Goal: Feedback & Contribution: Submit feedback/report problem

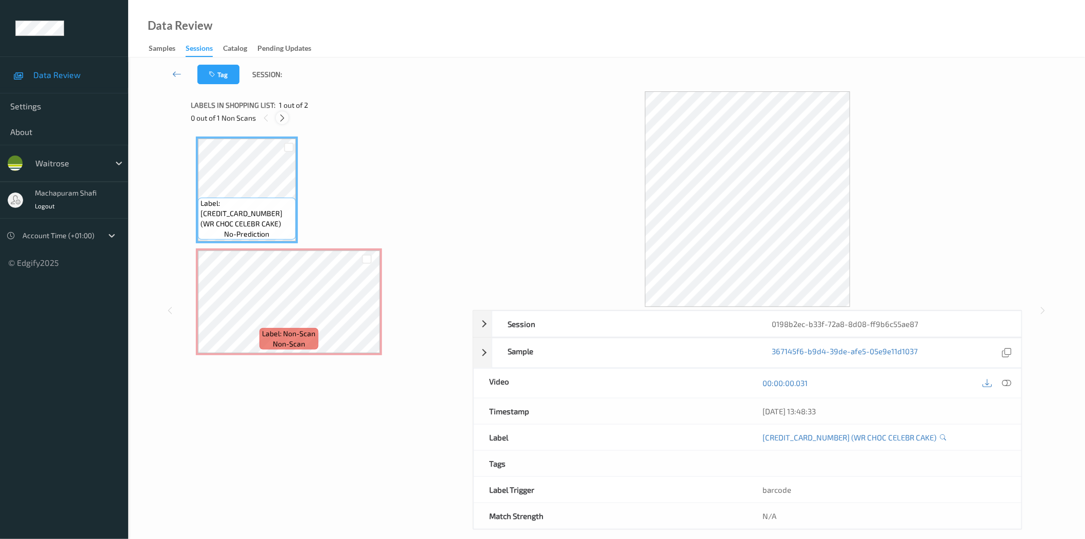
click at [279, 120] on icon at bounding box center [282, 117] width 9 height 9
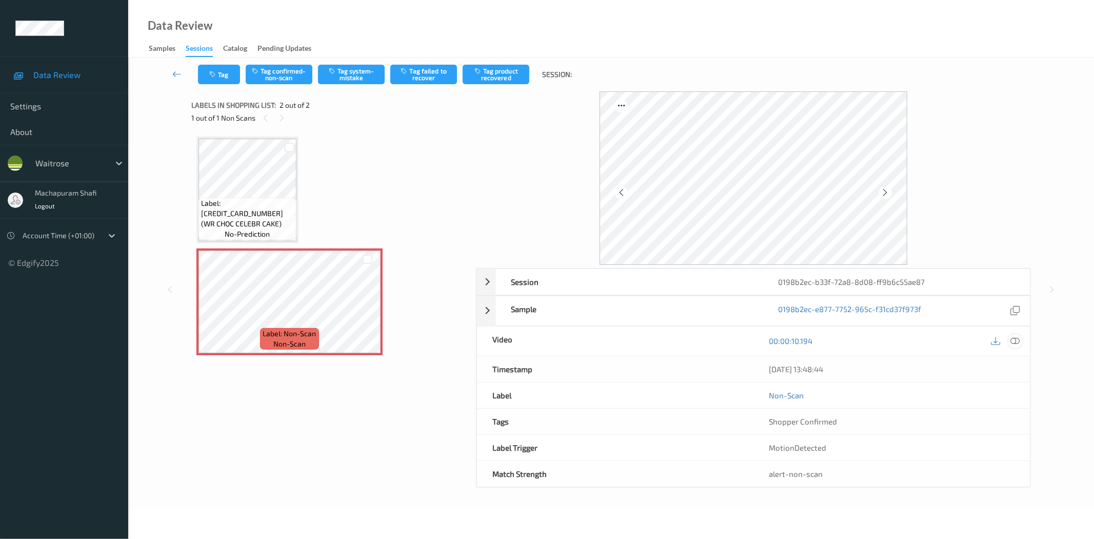
click at [1008, 341] on div at bounding box center [1015, 341] width 14 height 14
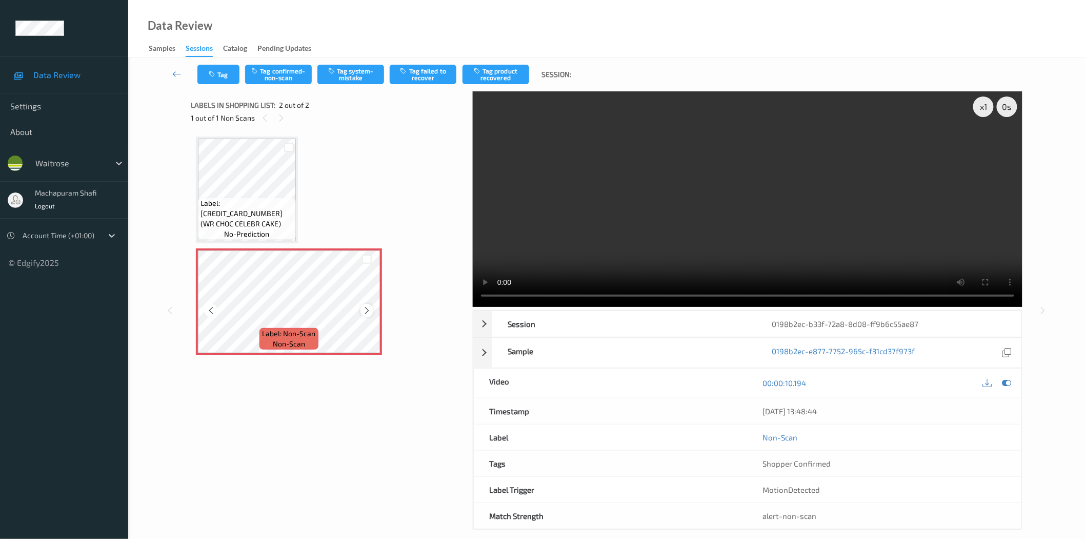
click at [369, 310] on icon at bounding box center [367, 310] width 9 height 9
click at [354, 71] on button "Tag system-mistake" at bounding box center [351, 74] width 67 height 19
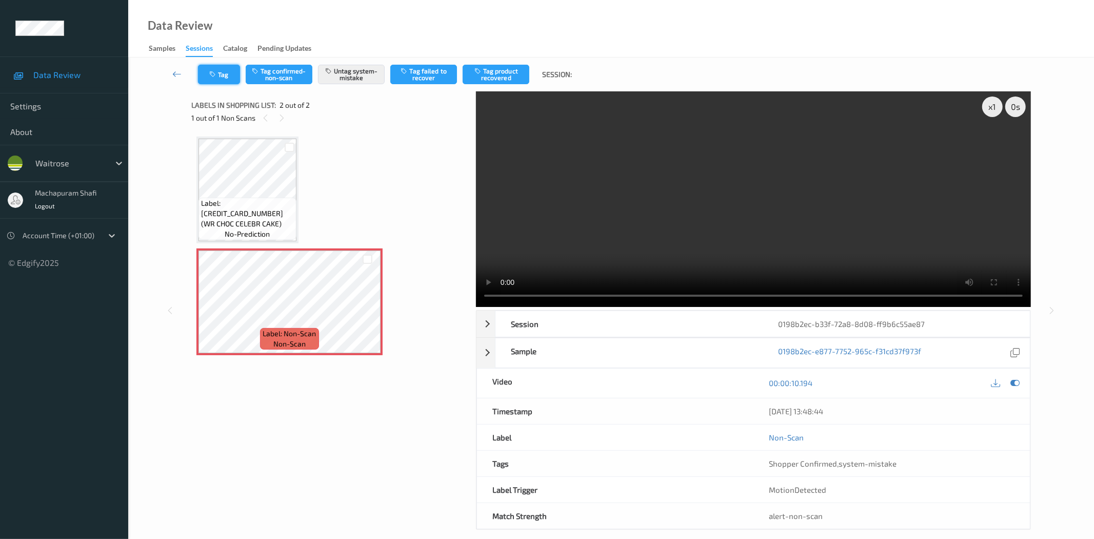
click at [214, 75] on icon "button" at bounding box center [213, 74] width 9 height 7
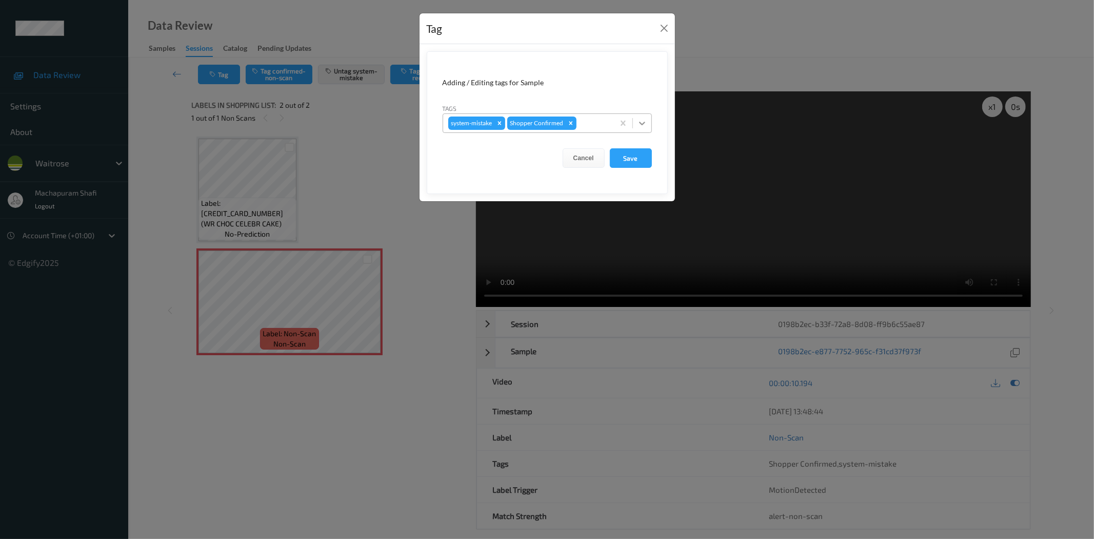
click at [639, 122] on icon at bounding box center [642, 123] width 10 height 10
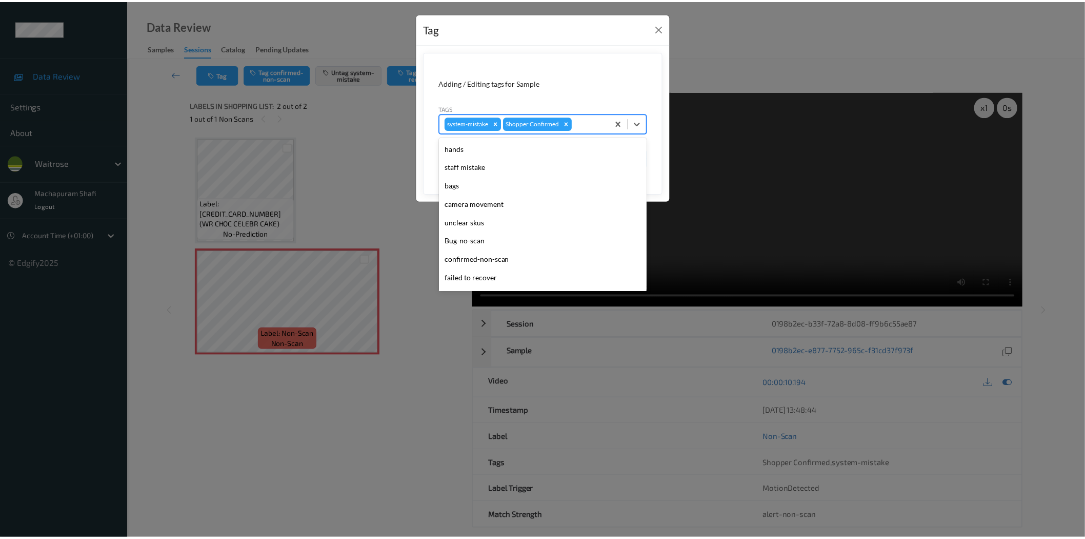
scroll to position [201, 0]
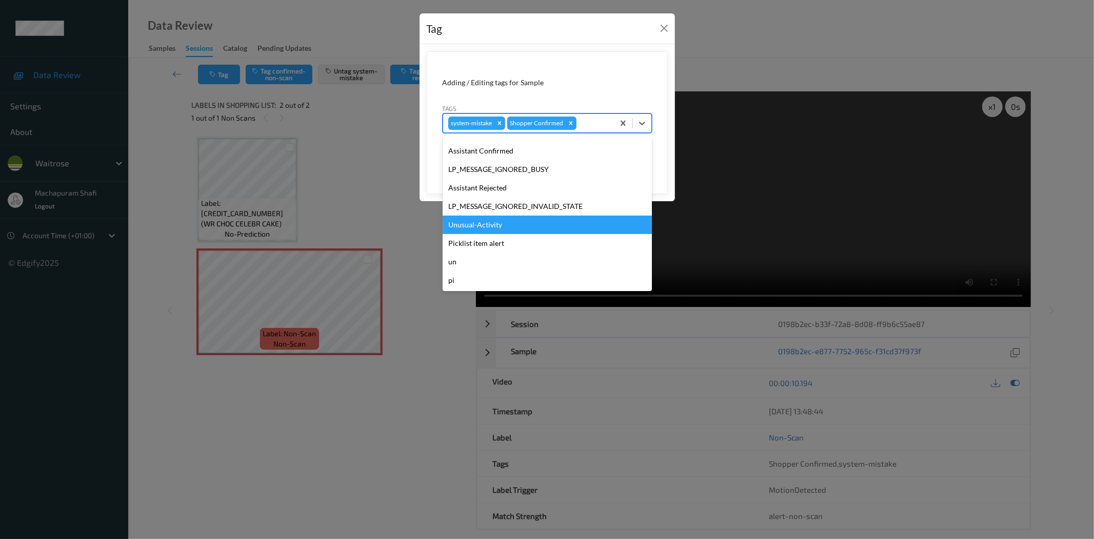
click at [468, 226] on div "Unusual-Activity" at bounding box center [547, 224] width 209 height 18
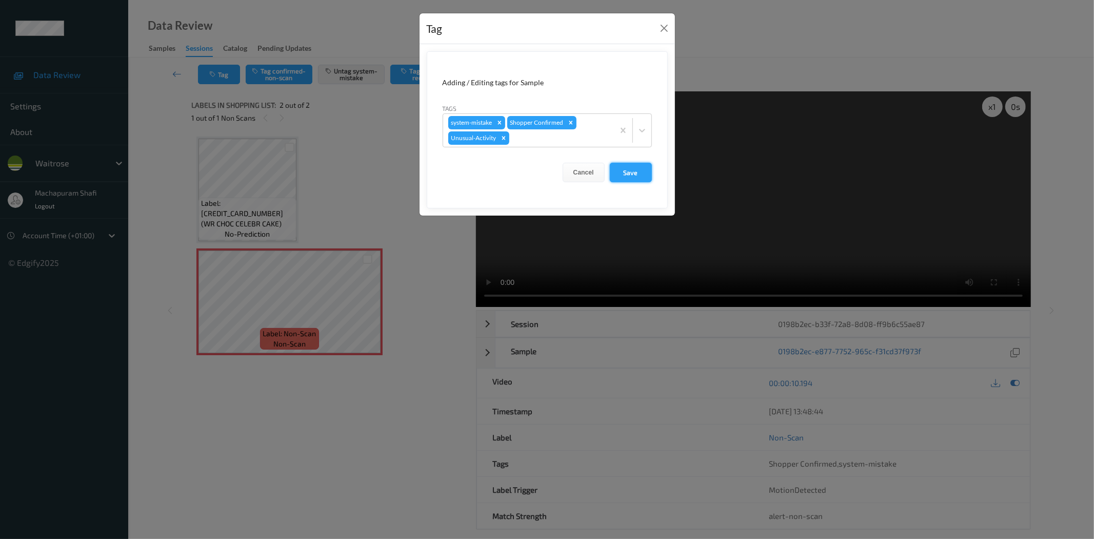
click at [626, 174] on button "Save" at bounding box center [631, 172] width 42 height 19
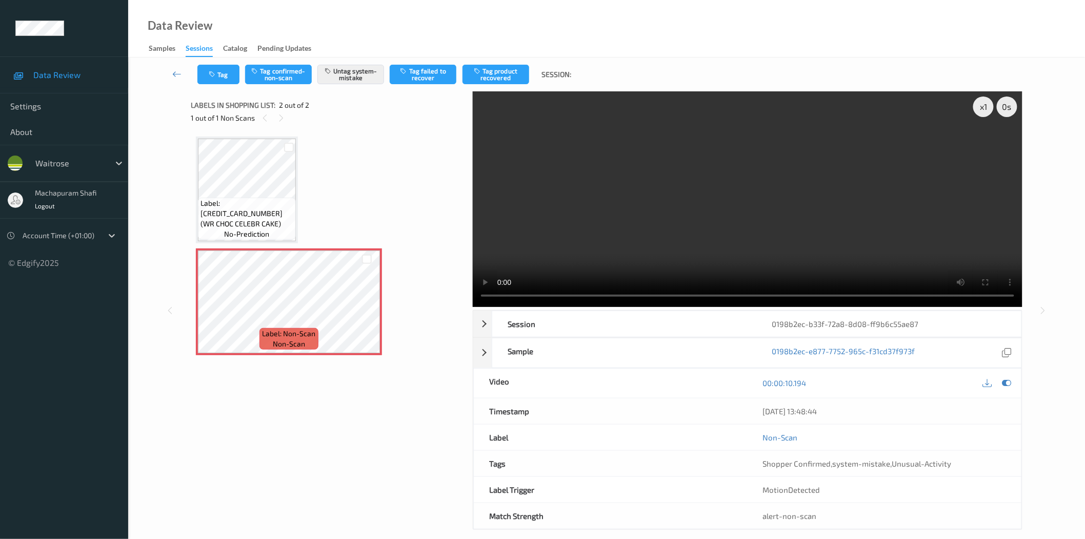
click at [334, 16] on div "Data Review Samples Sessions Catalog Pending Updates" at bounding box center [606, 28] width 957 height 57
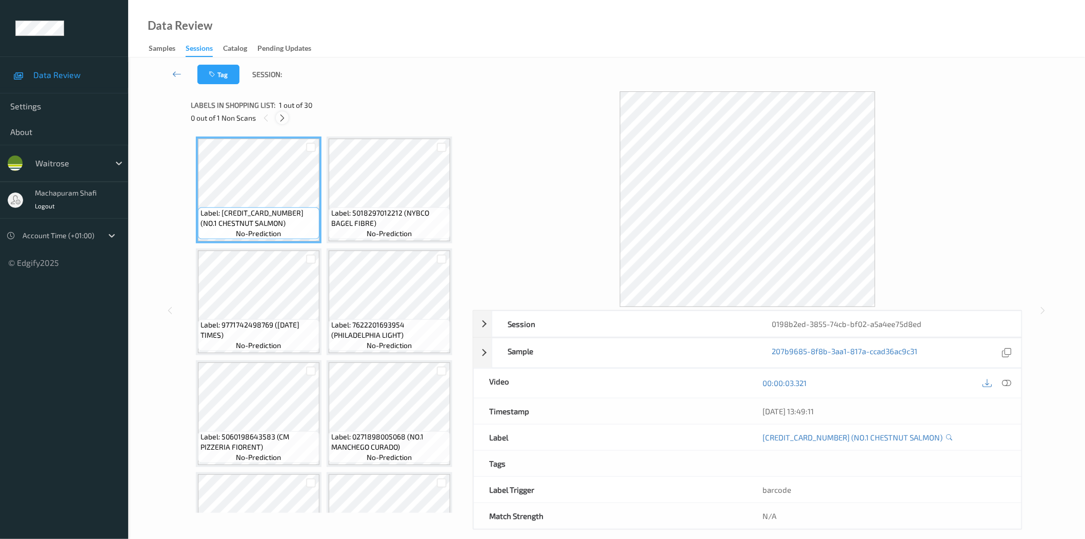
click at [281, 116] on icon at bounding box center [282, 117] width 9 height 9
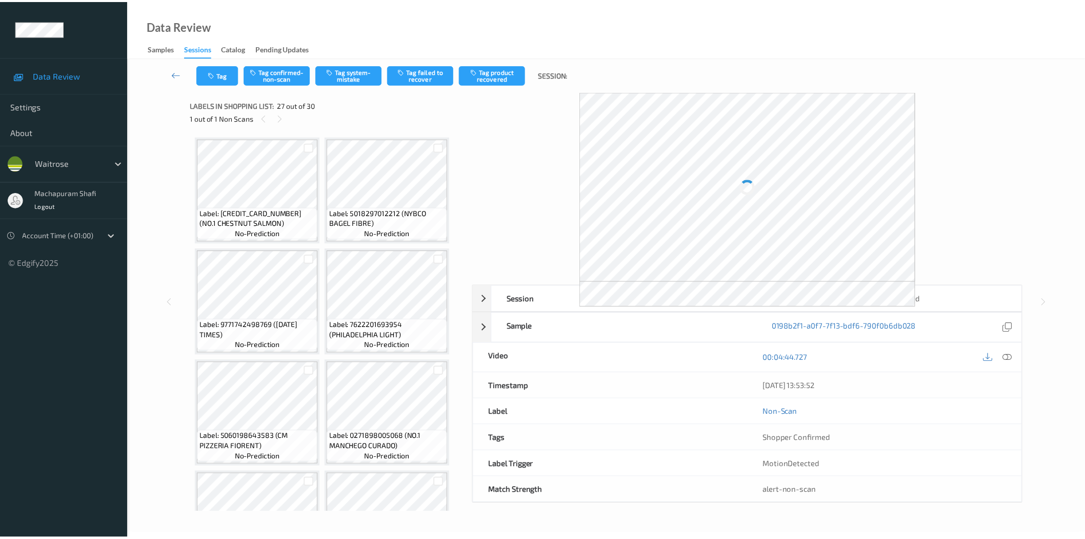
scroll to position [1339, 0]
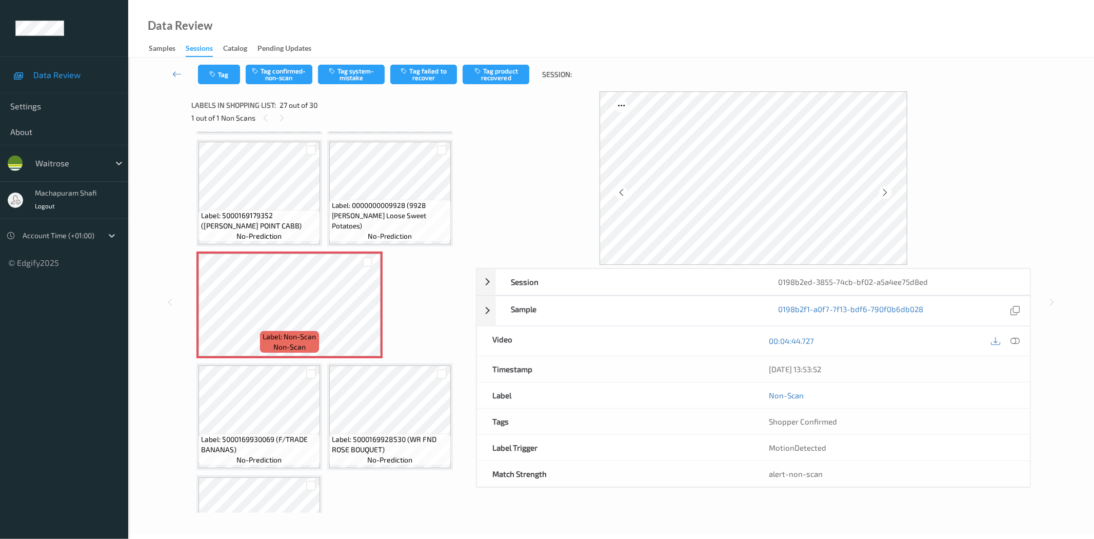
drag, startPoint x: 1016, startPoint y: 340, endPoint x: 1003, endPoint y: 317, distance: 26.2
click at [1016, 340] on icon at bounding box center [1015, 340] width 9 height 9
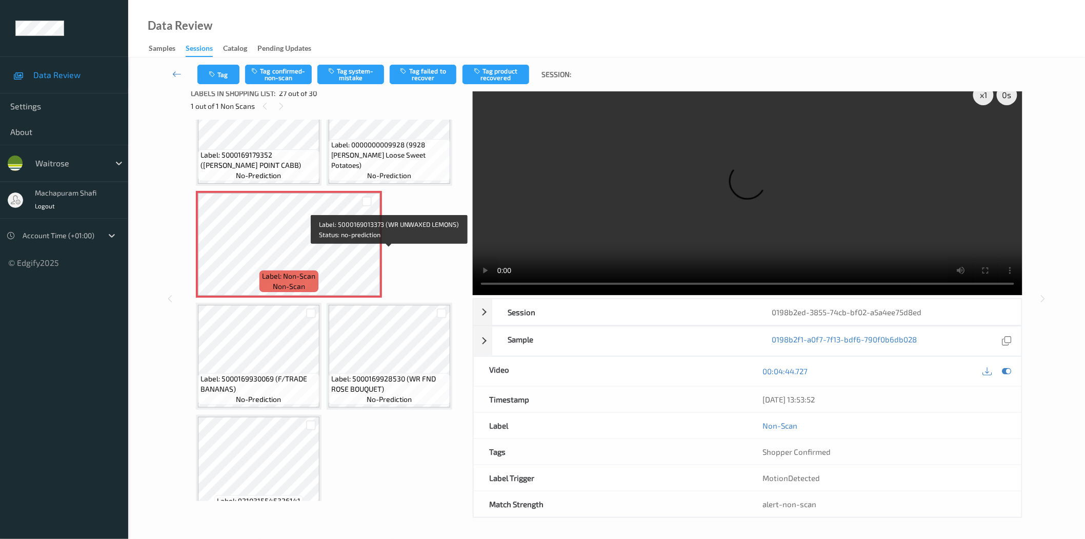
scroll to position [1402, 0]
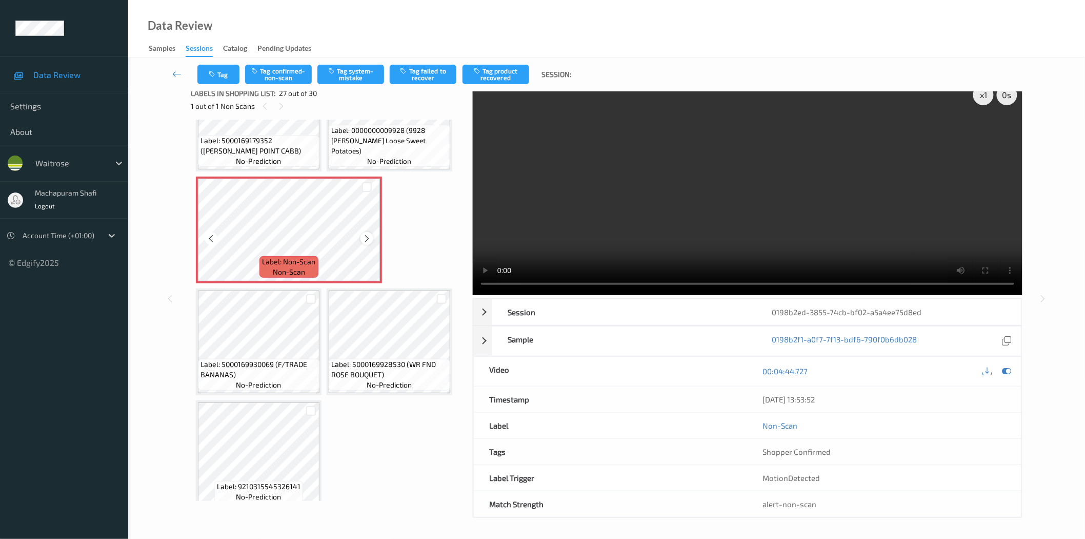
click at [367, 234] on icon at bounding box center [367, 238] width 9 height 9
click at [334, 70] on icon "button" at bounding box center [332, 70] width 9 height 7
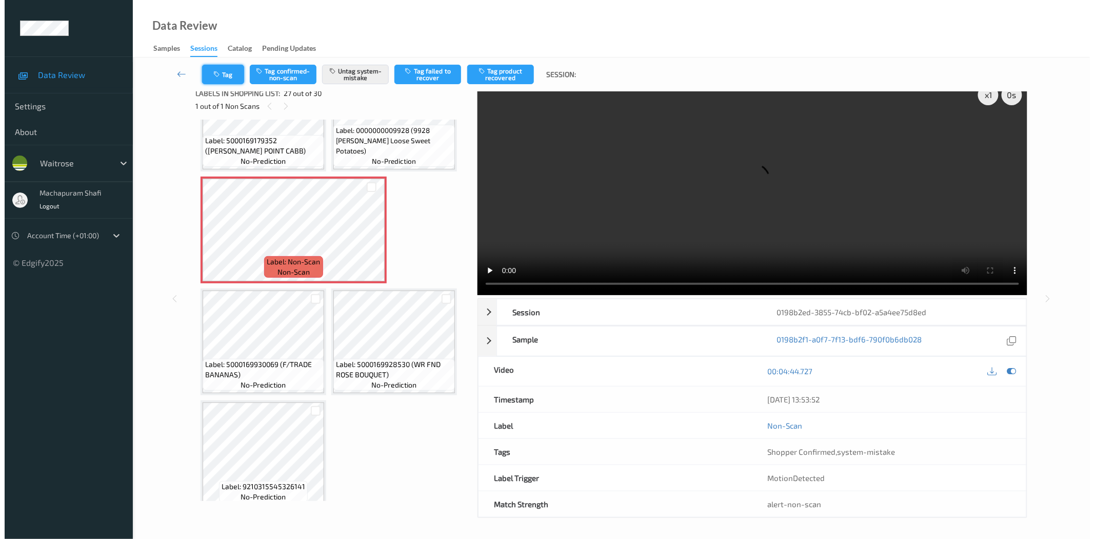
scroll to position [0, 0]
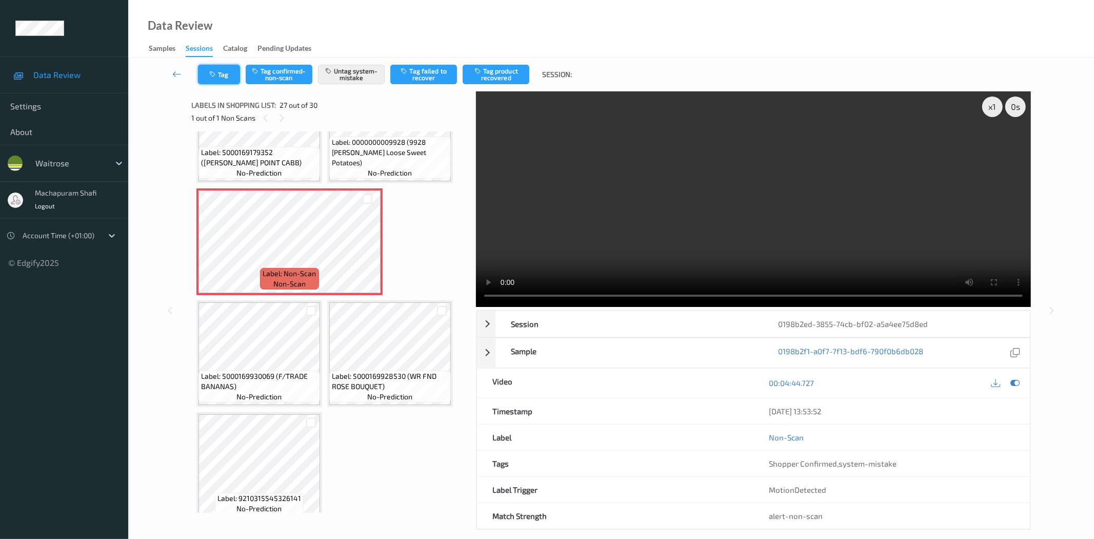
click at [216, 72] on icon "button" at bounding box center [213, 74] width 9 height 7
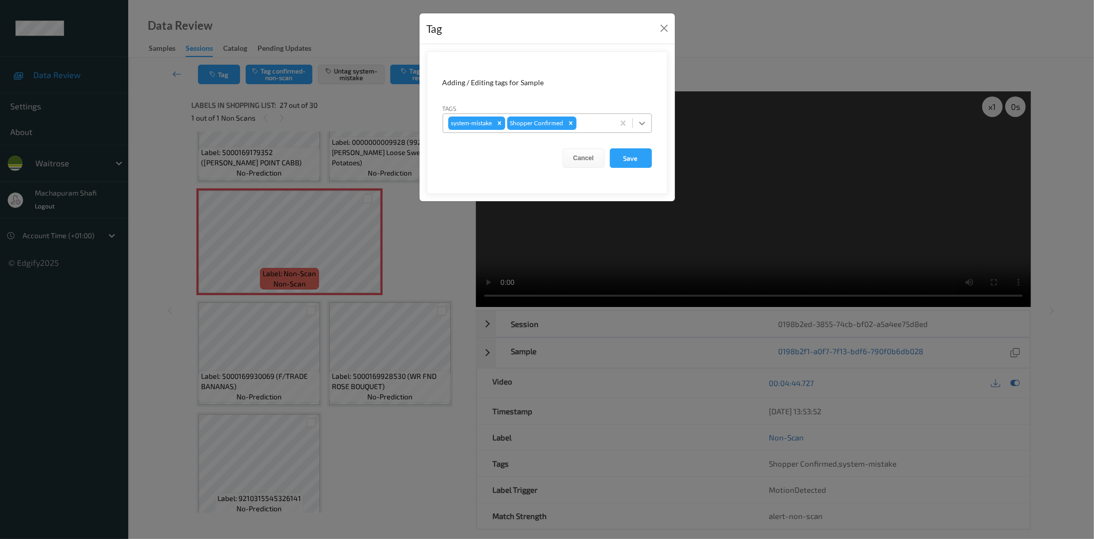
click at [641, 122] on icon at bounding box center [642, 123] width 10 height 10
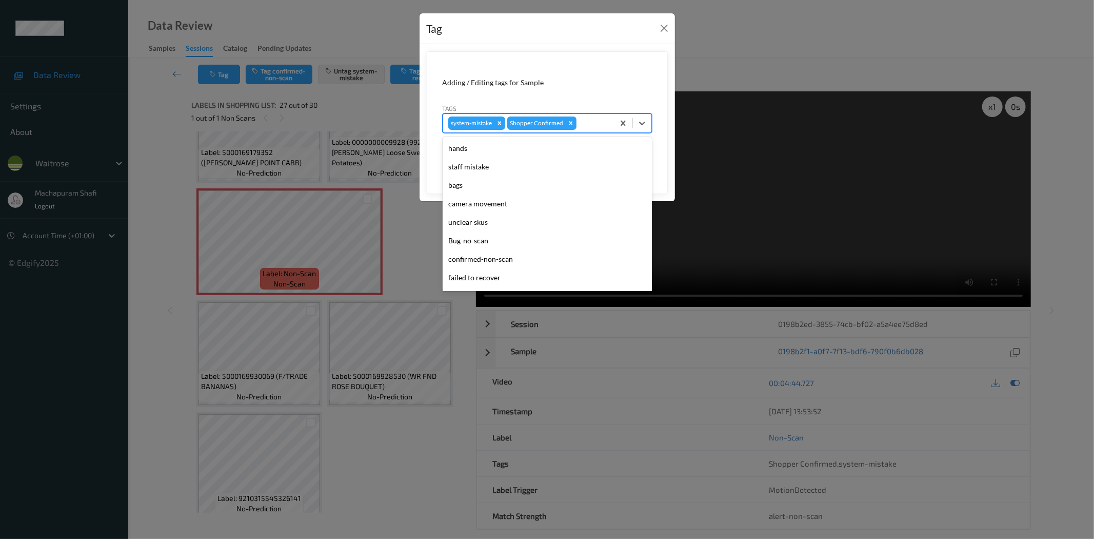
scroll to position [201, 0]
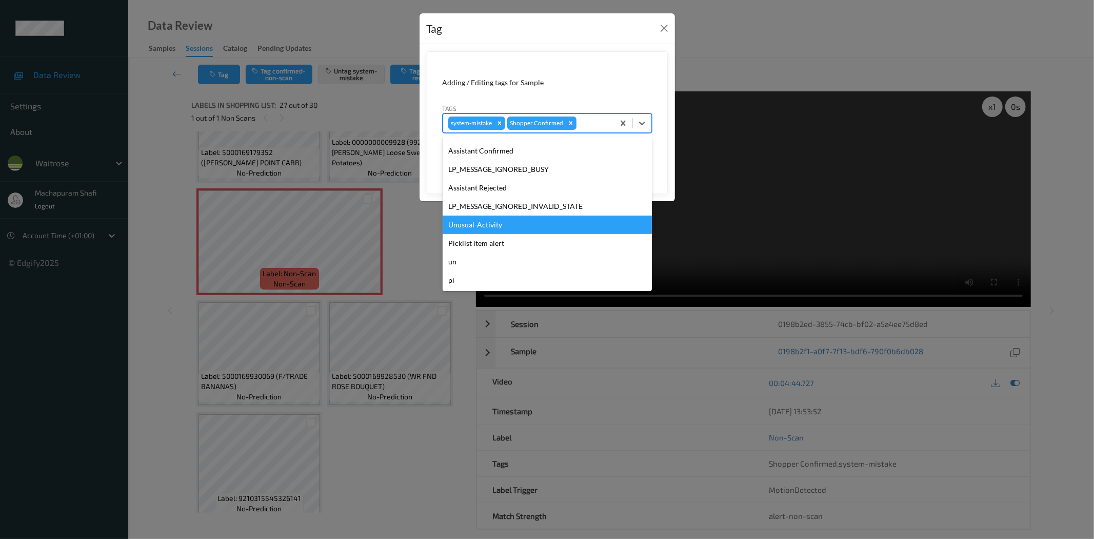
click at [474, 227] on div "Unusual-Activity" at bounding box center [547, 224] width 209 height 18
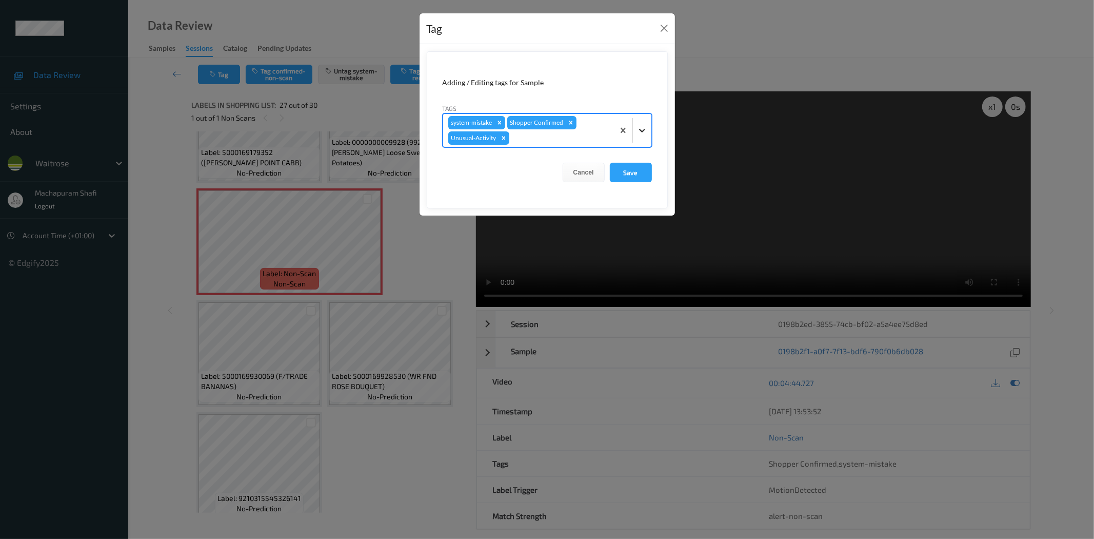
click at [644, 123] on div at bounding box center [642, 130] width 18 height 18
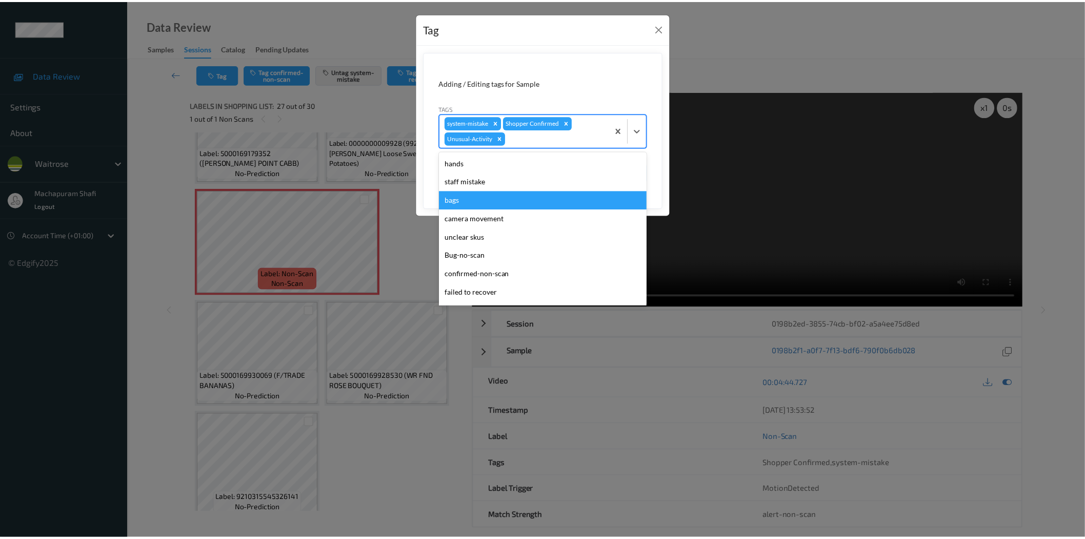
scroll to position [182, 0]
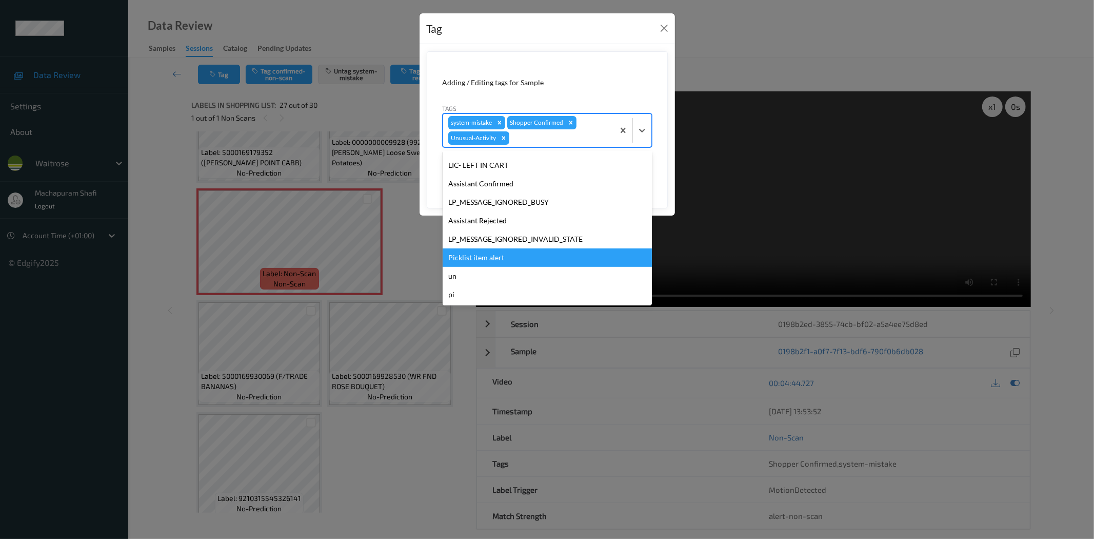
click at [494, 258] on div "Picklist item alert" at bounding box center [547, 257] width 209 height 18
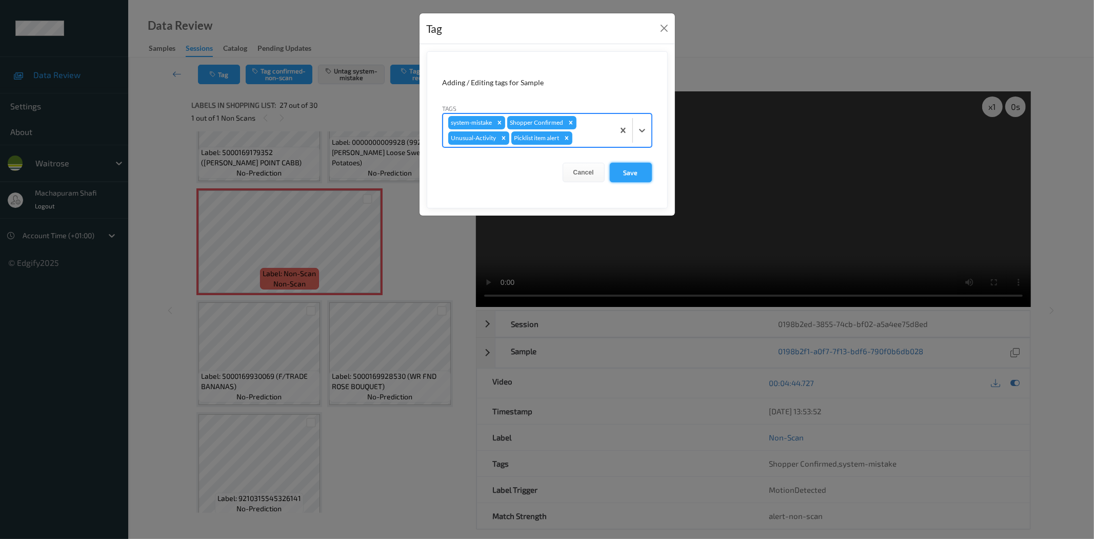
click at [630, 173] on button "Save" at bounding box center [631, 172] width 42 height 19
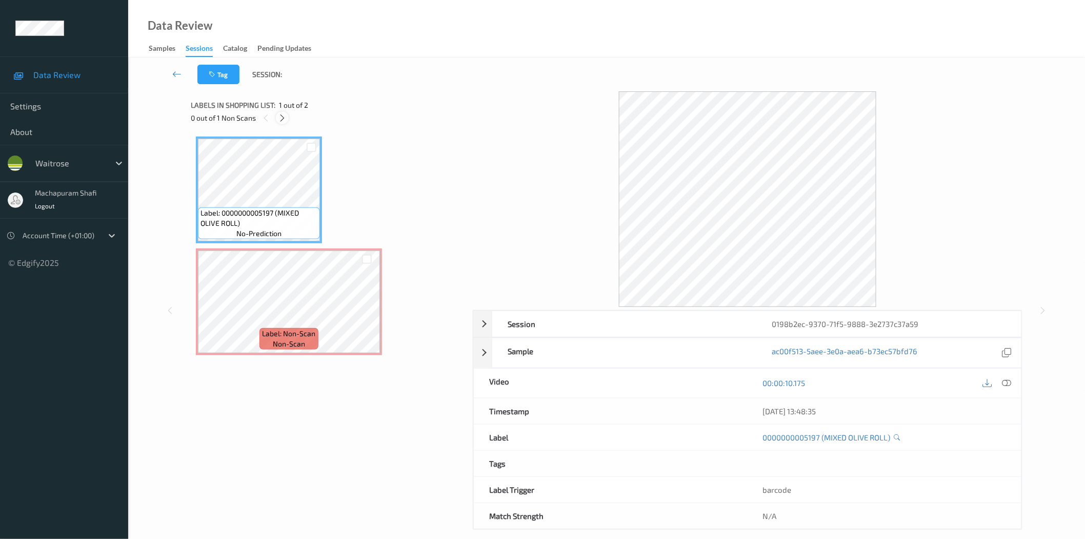
click at [279, 117] on icon at bounding box center [282, 117] width 9 height 9
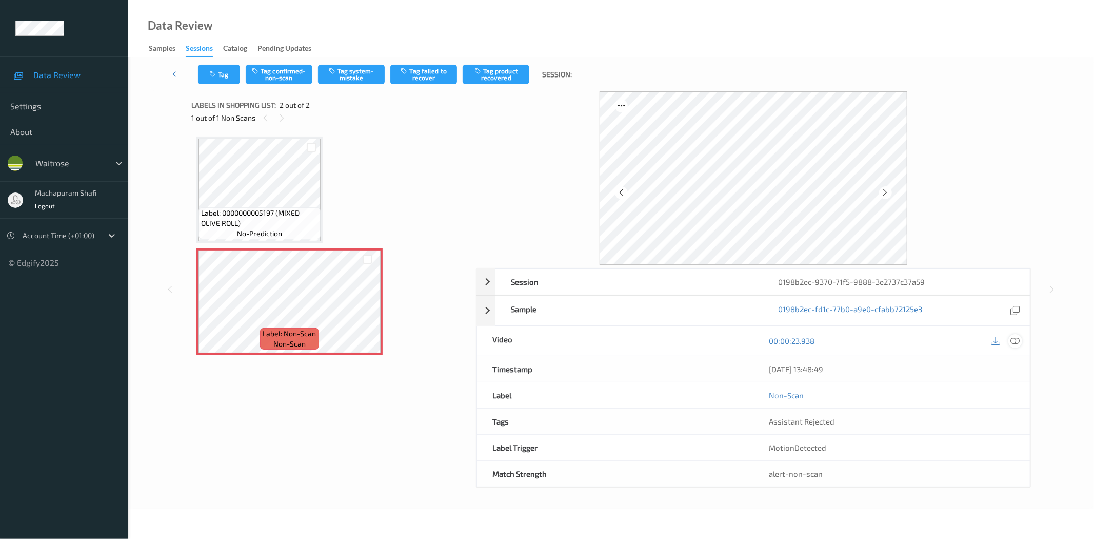
click at [1014, 341] on icon at bounding box center [1015, 340] width 9 height 9
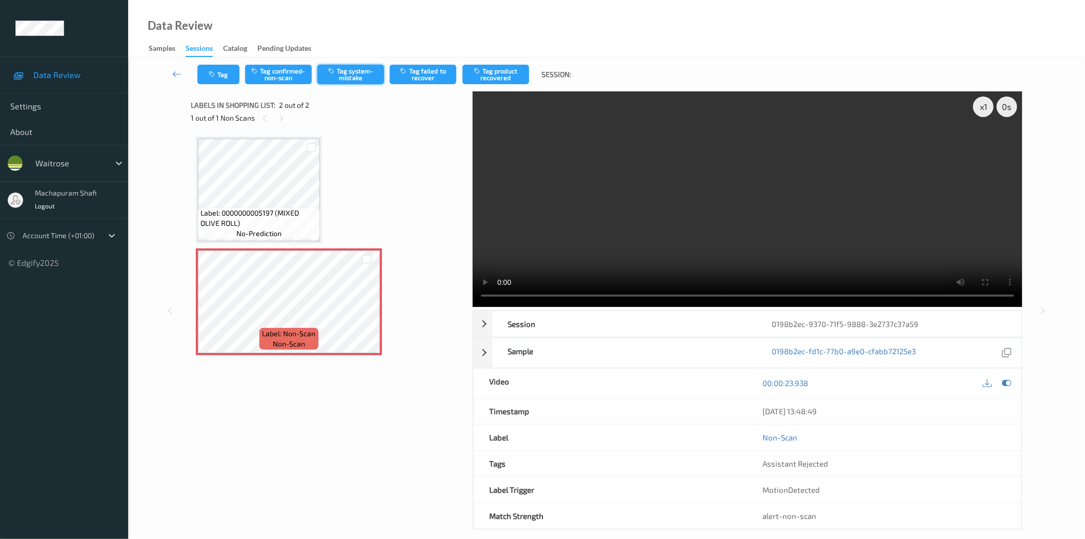
click at [358, 65] on button "Tag system-mistake" at bounding box center [351, 74] width 67 height 19
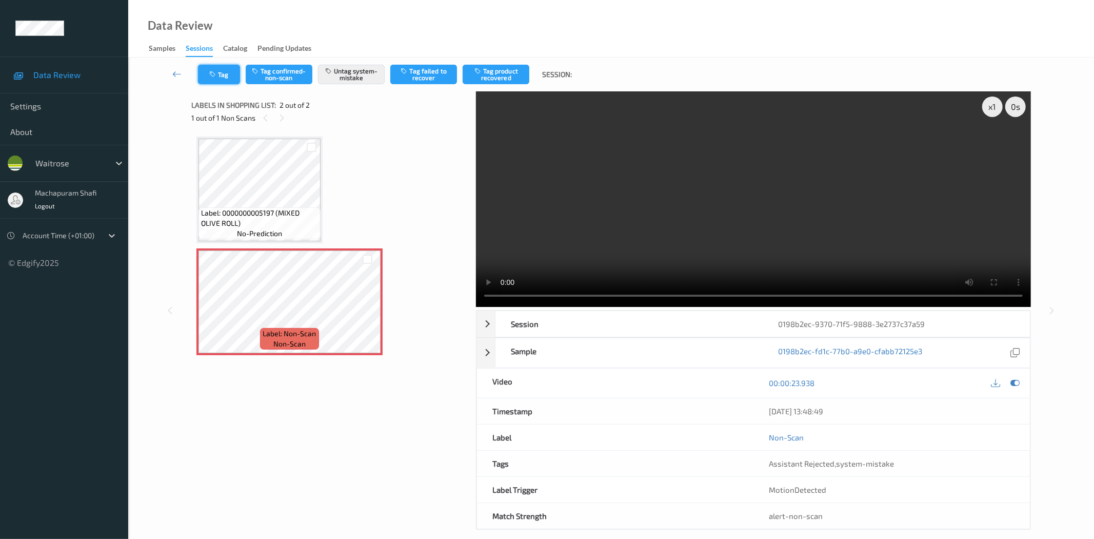
click at [225, 74] on button "Tag" at bounding box center [219, 74] width 42 height 19
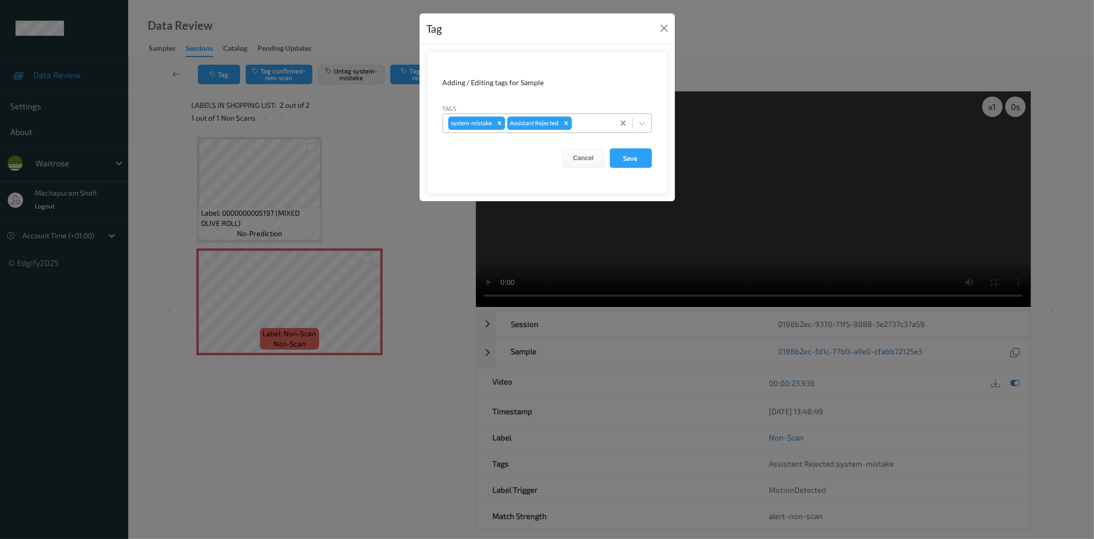
drag, startPoint x: 643, startPoint y: 126, endPoint x: 618, endPoint y: 131, distance: 26.2
click at [644, 126] on icon at bounding box center [642, 123] width 10 height 10
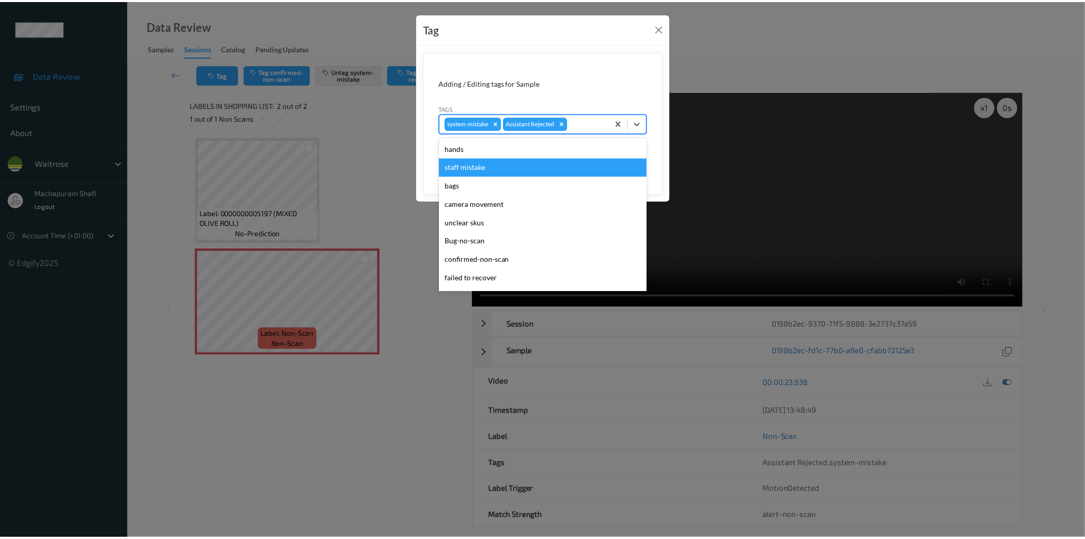
scroll to position [201, 0]
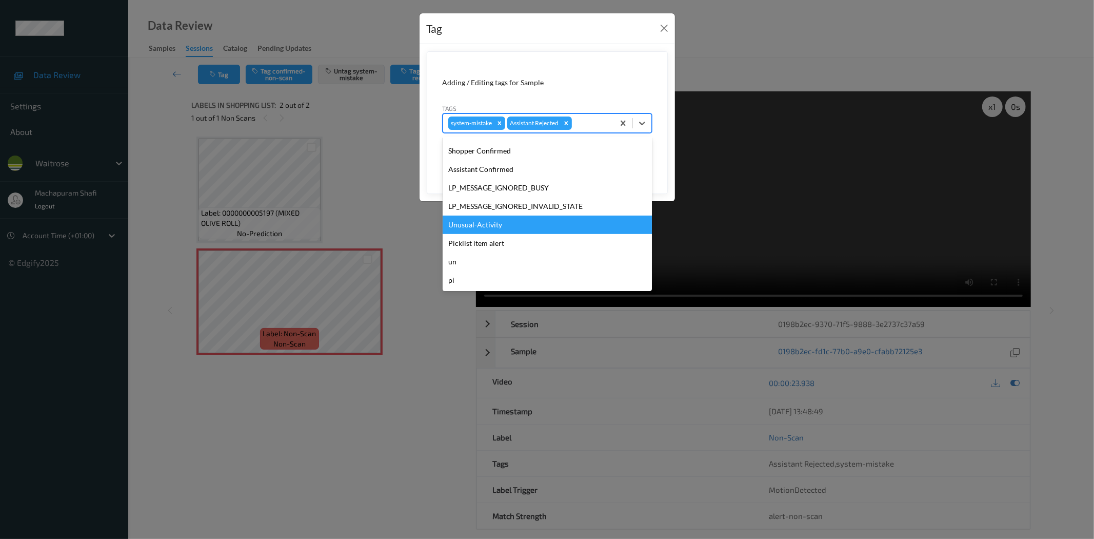
click at [479, 224] on div "Unusual-Activity" at bounding box center [547, 224] width 209 height 18
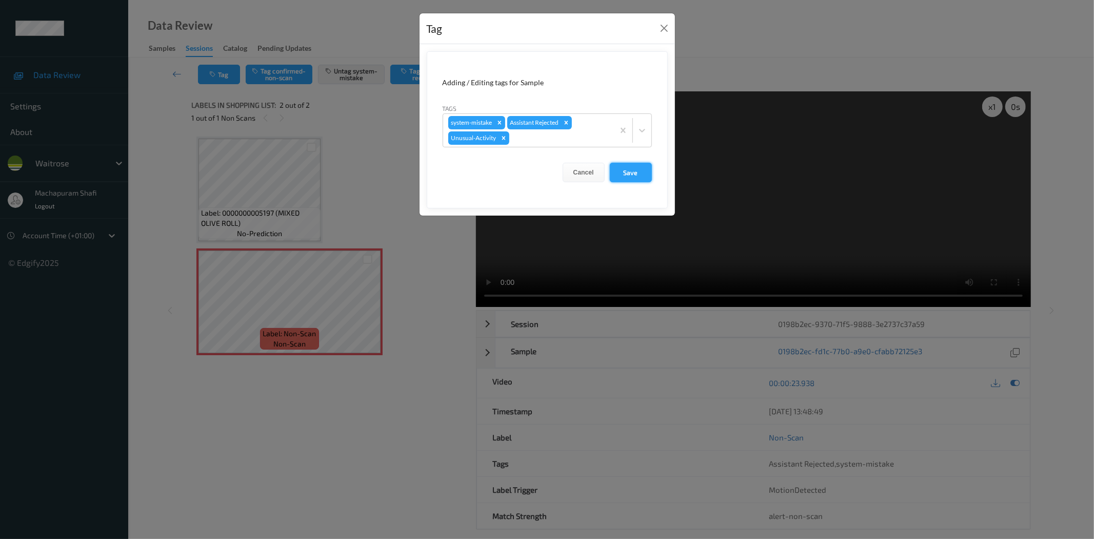
click at [634, 169] on button "Save" at bounding box center [631, 172] width 42 height 19
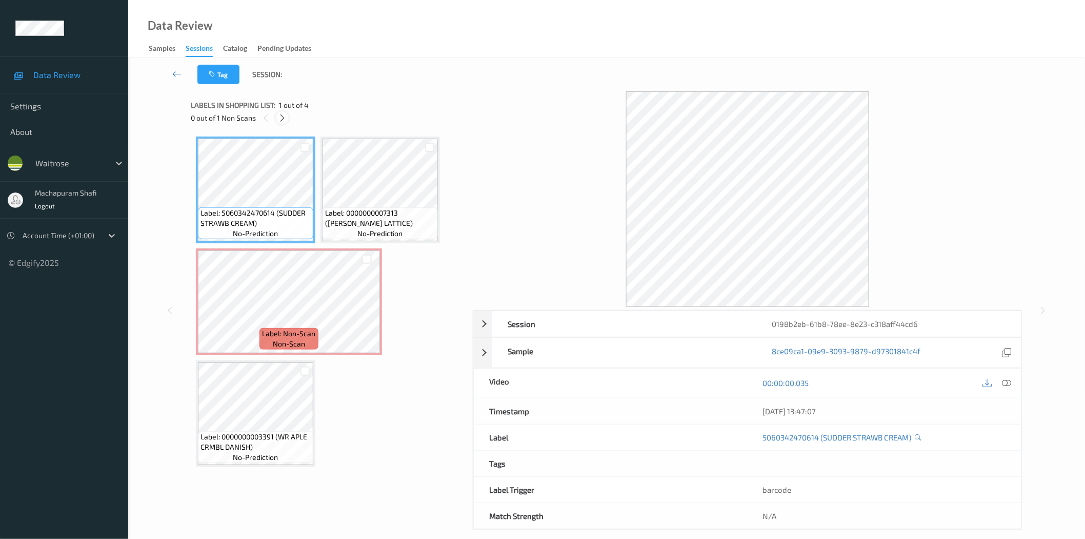
click at [280, 120] on icon at bounding box center [282, 117] width 9 height 9
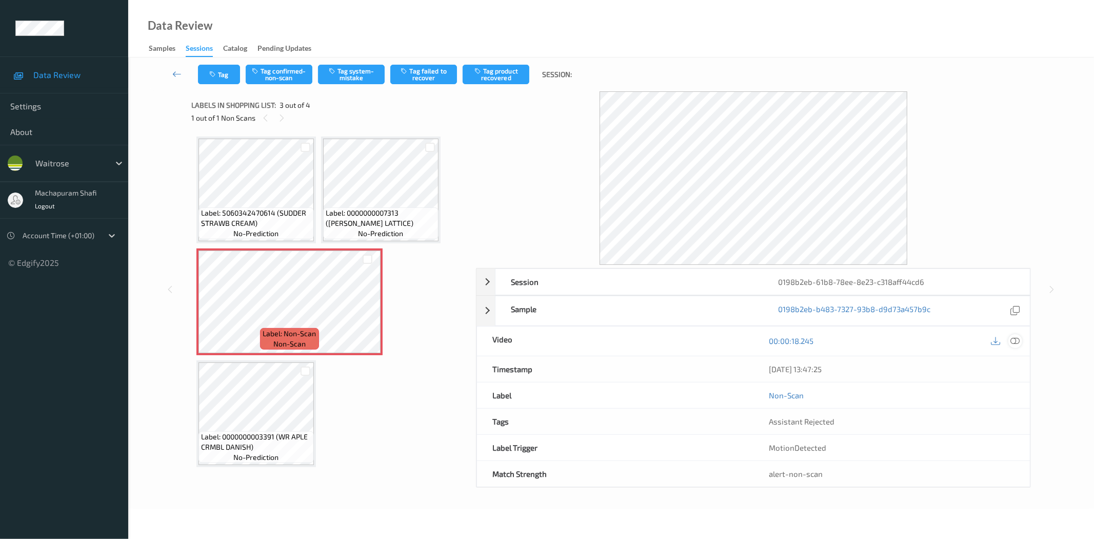
click at [1014, 341] on icon at bounding box center [1015, 340] width 9 height 9
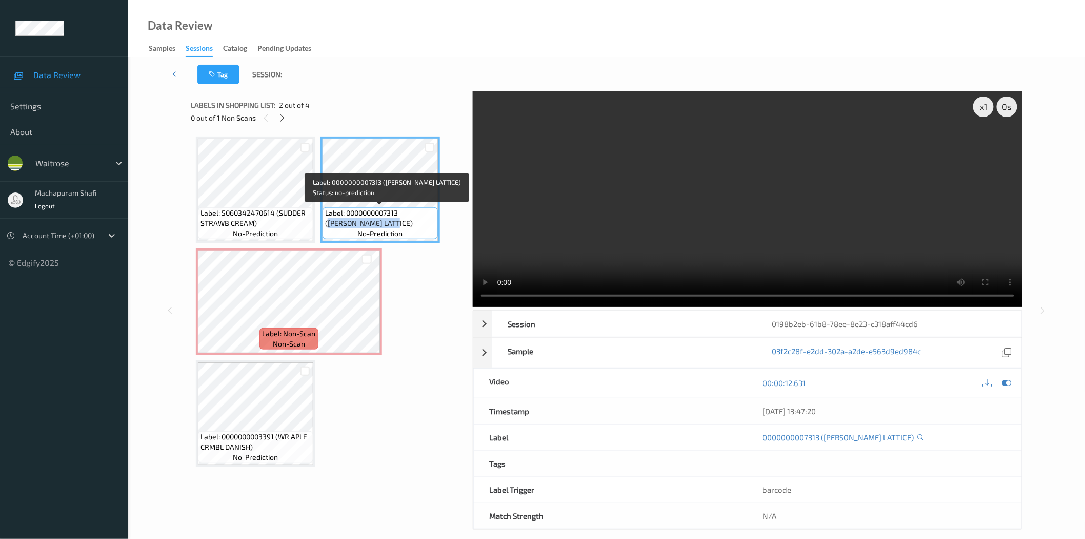
drag, startPoint x: 402, startPoint y: 212, endPoint x: 416, endPoint y: 227, distance: 20.4
click at [416, 227] on span "Label: 0000000007313 (WR CHERRY LATTICE)" at bounding box center [380, 218] width 110 height 21
copy span "WR CHERRY LATTICE)"
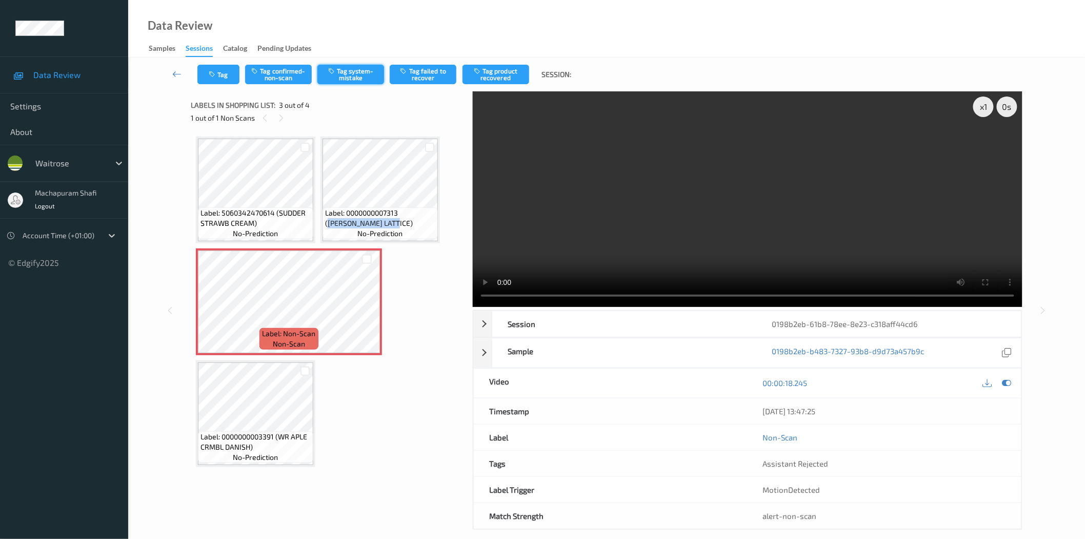
click at [354, 78] on button "Tag system-mistake" at bounding box center [351, 74] width 67 height 19
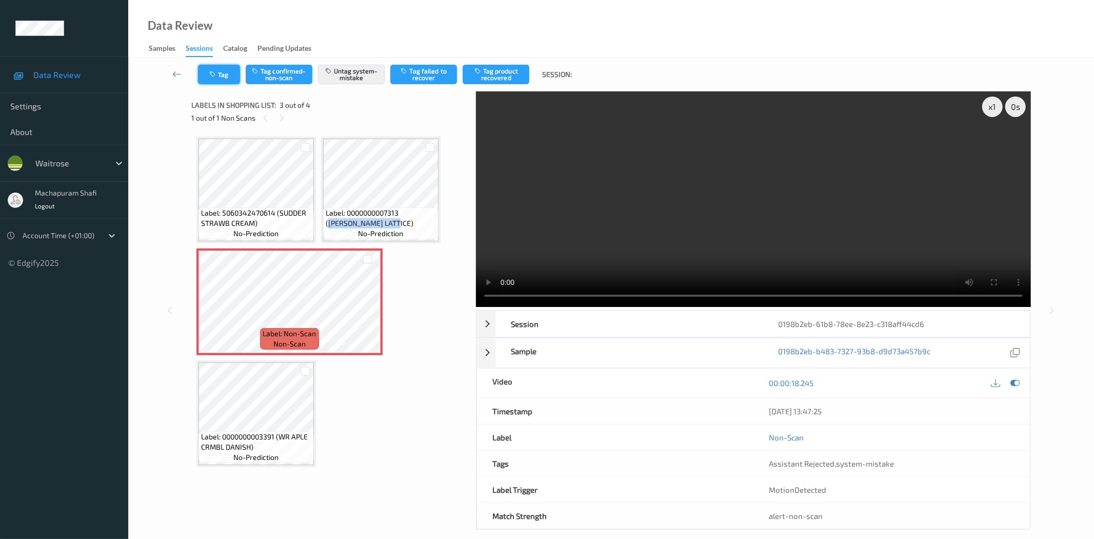
click at [219, 75] on button "Tag" at bounding box center [219, 74] width 42 height 19
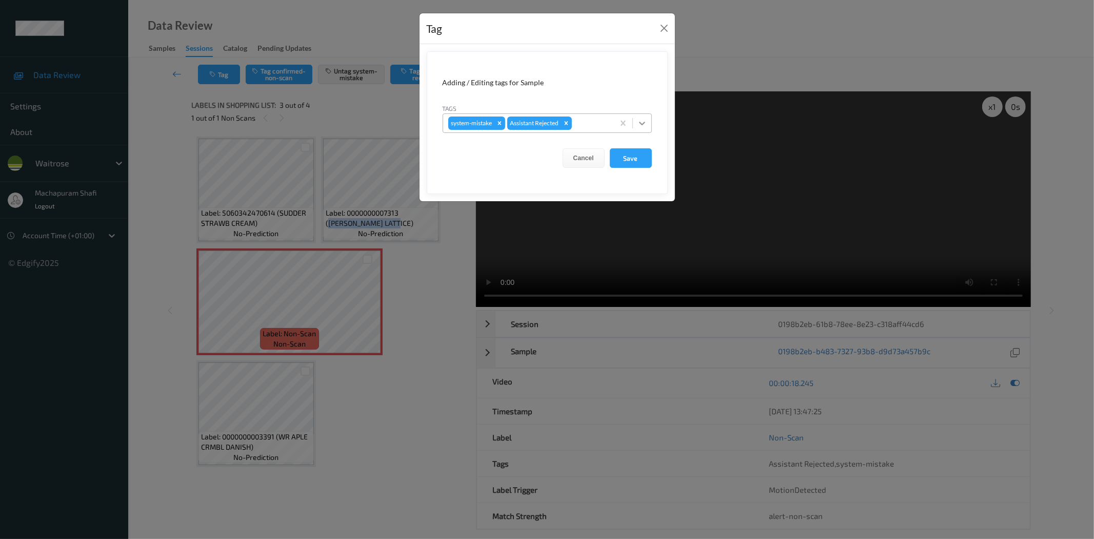
click at [643, 121] on icon at bounding box center [642, 123] width 10 height 10
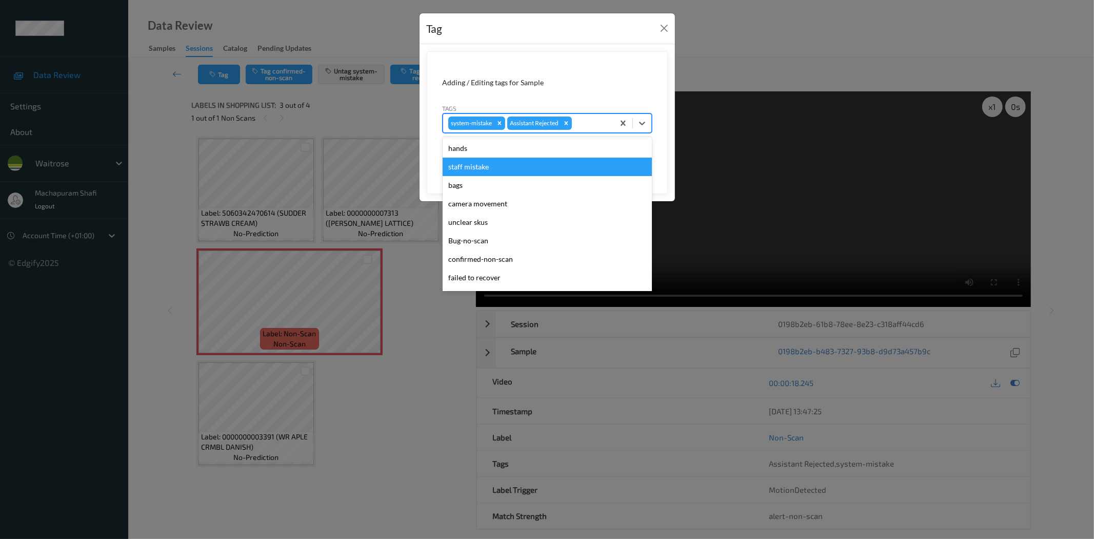
scroll to position [201, 0]
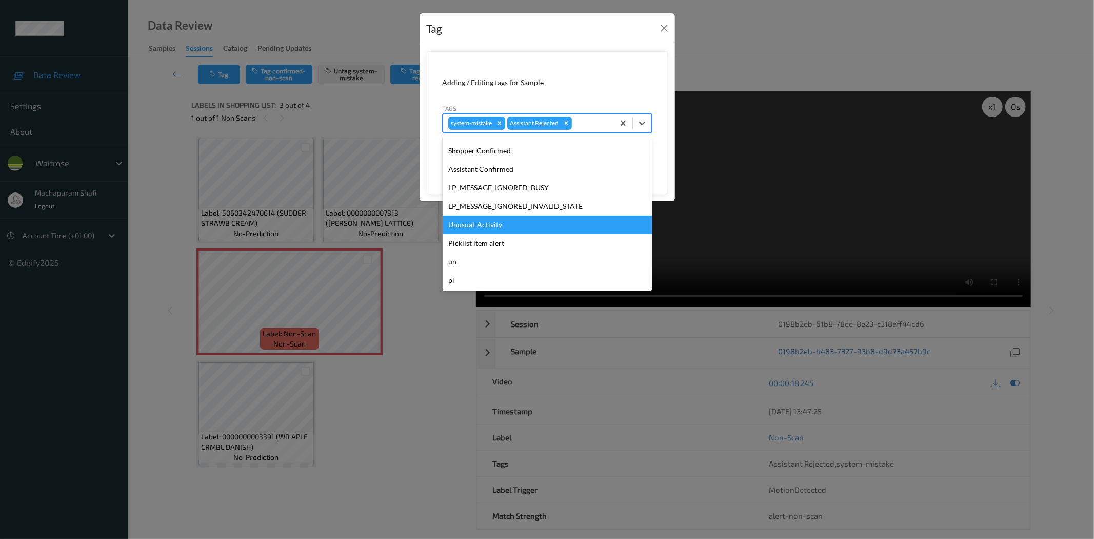
click at [508, 226] on div "Unusual-Activity" at bounding box center [547, 224] width 209 height 18
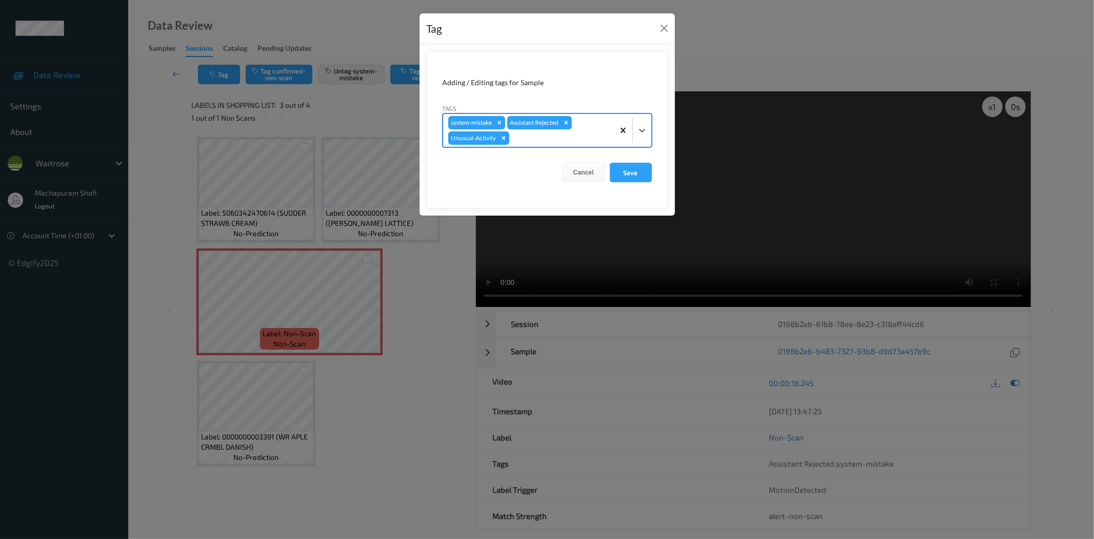
click at [634, 124] on div at bounding box center [642, 130] width 18 height 18
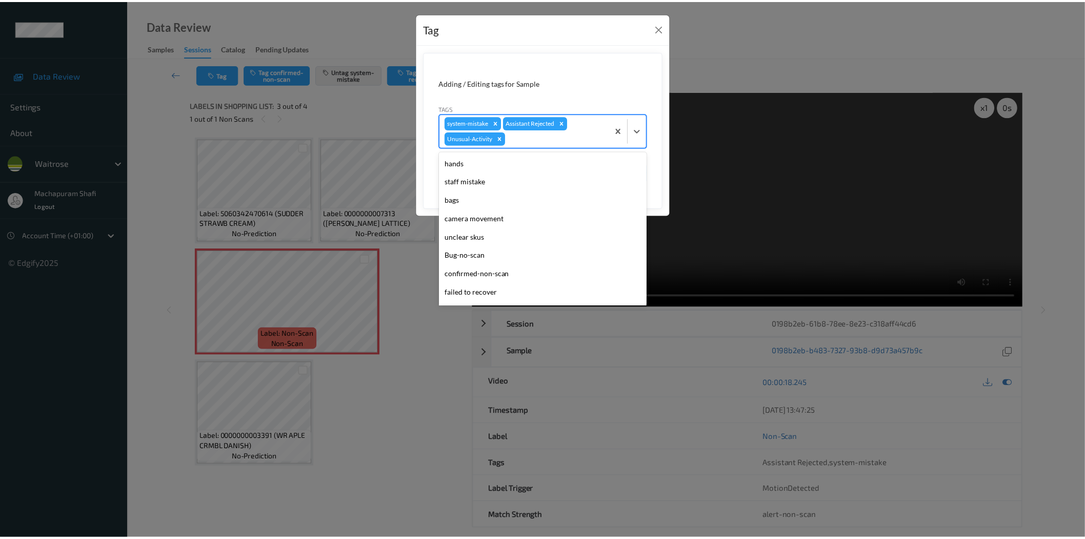
scroll to position [182, 0]
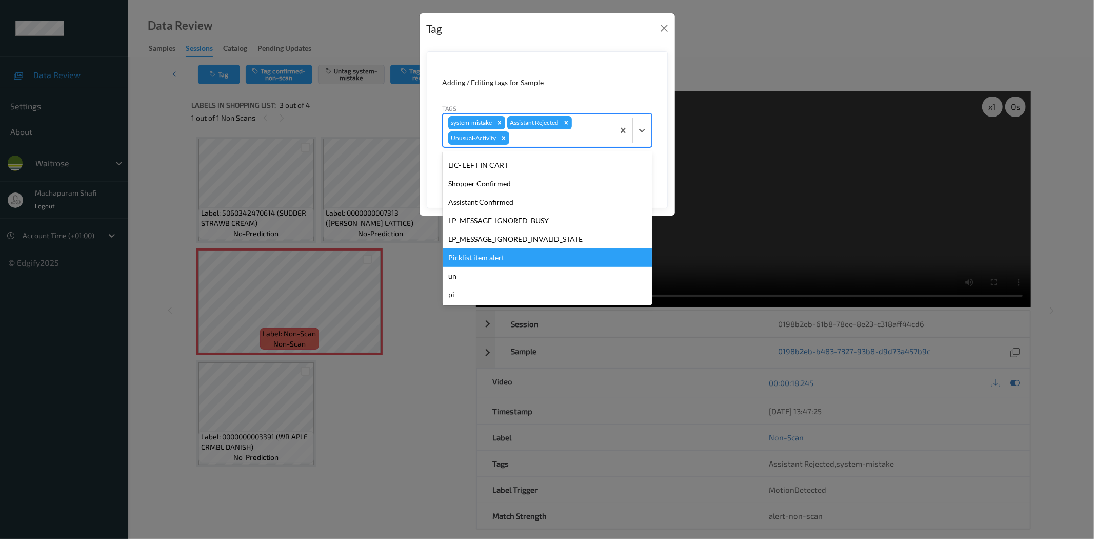
click at [494, 253] on div "Picklist item alert" at bounding box center [547, 257] width 209 height 18
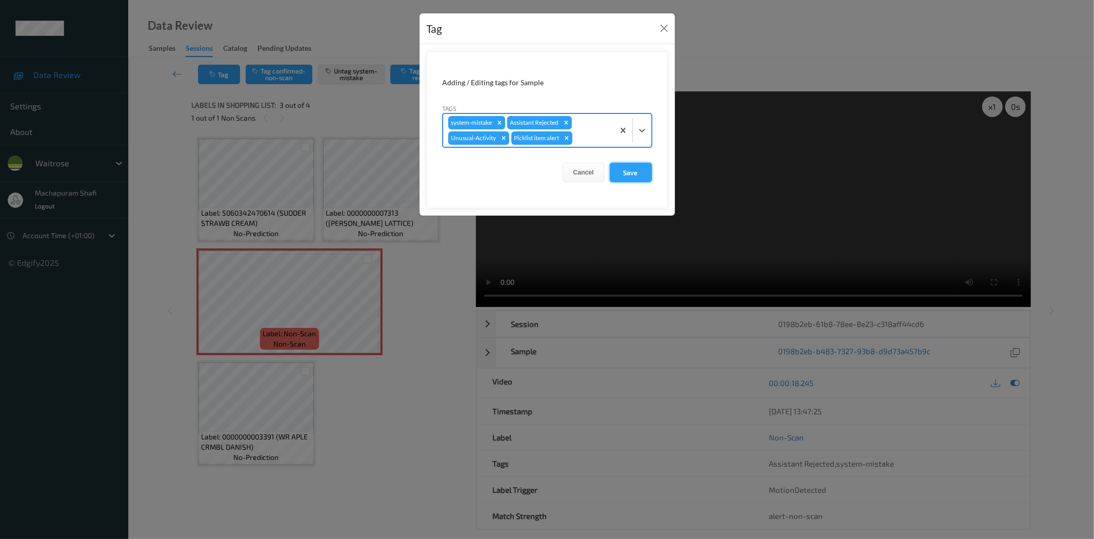
click at [633, 173] on button "Save" at bounding box center [631, 172] width 42 height 19
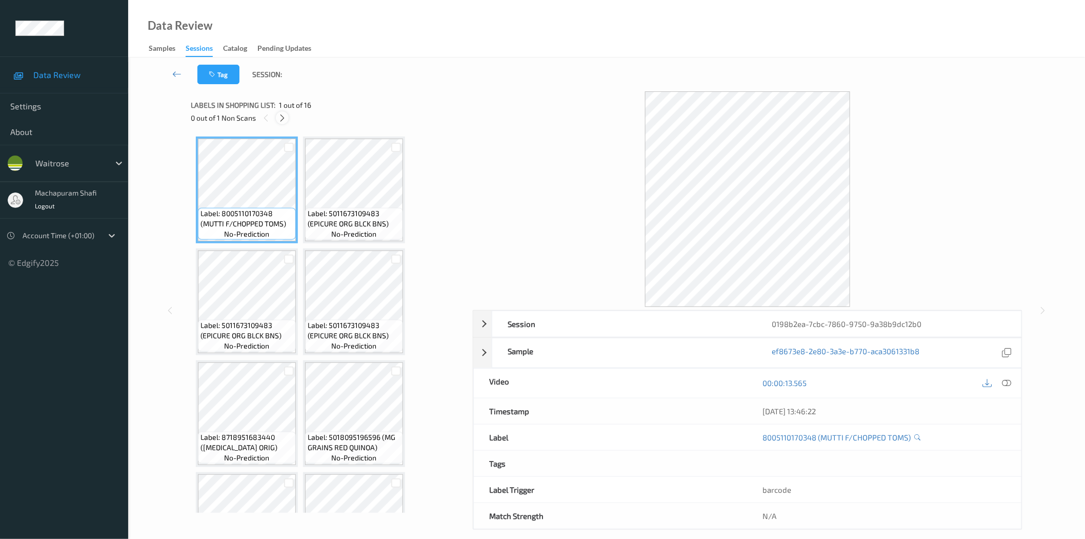
click at [283, 117] on icon at bounding box center [282, 117] width 9 height 9
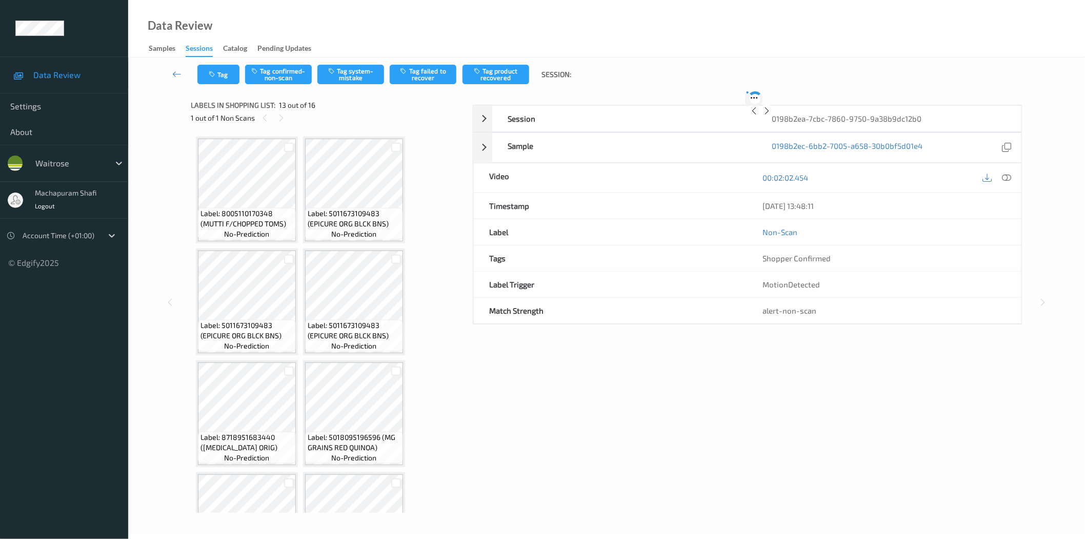
scroll to position [561, 0]
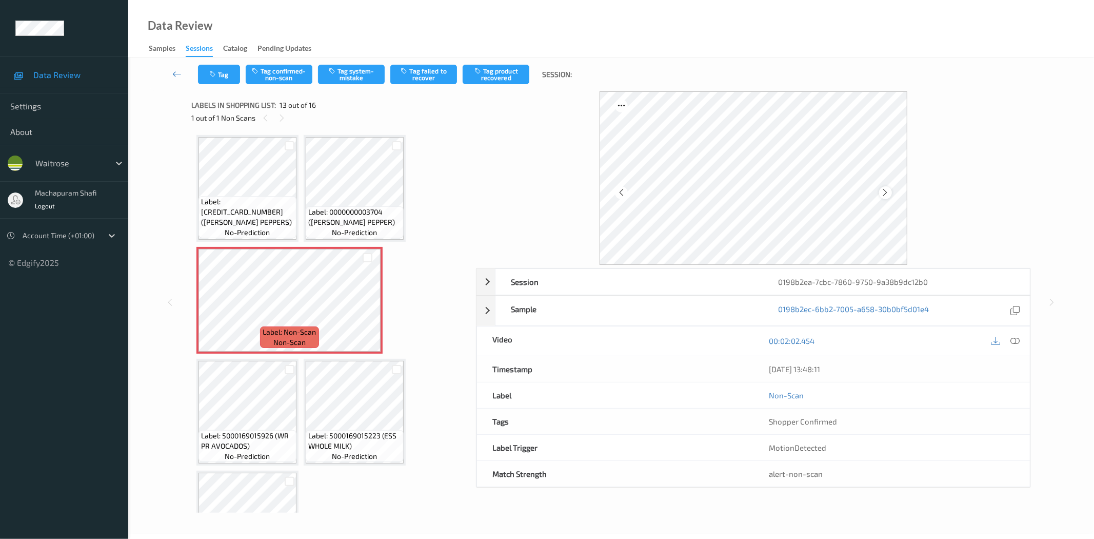
click at [887, 192] on icon at bounding box center [885, 192] width 9 height 9
click at [881, 195] on icon at bounding box center [885, 192] width 9 height 9
click at [886, 193] on icon at bounding box center [885, 192] width 9 height 9
click at [886, 195] on icon at bounding box center [885, 192] width 9 height 9
click at [883, 194] on icon at bounding box center [885, 192] width 9 height 9
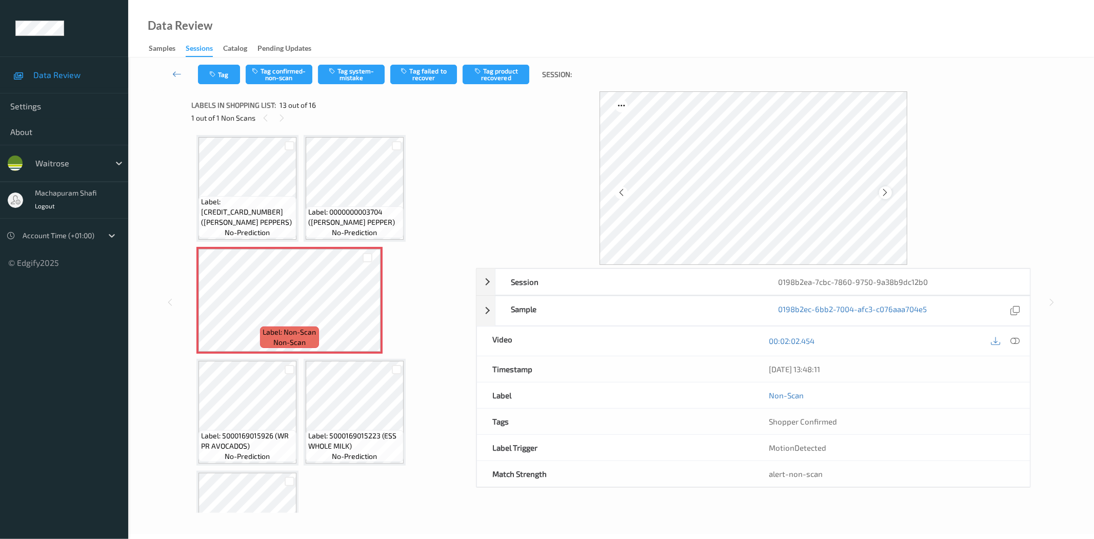
click at [883, 193] on icon at bounding box center [885, 192] width 9 height 9
click at [1013, 344] on icon at bounding box center [1015, 340] width 9 height 9
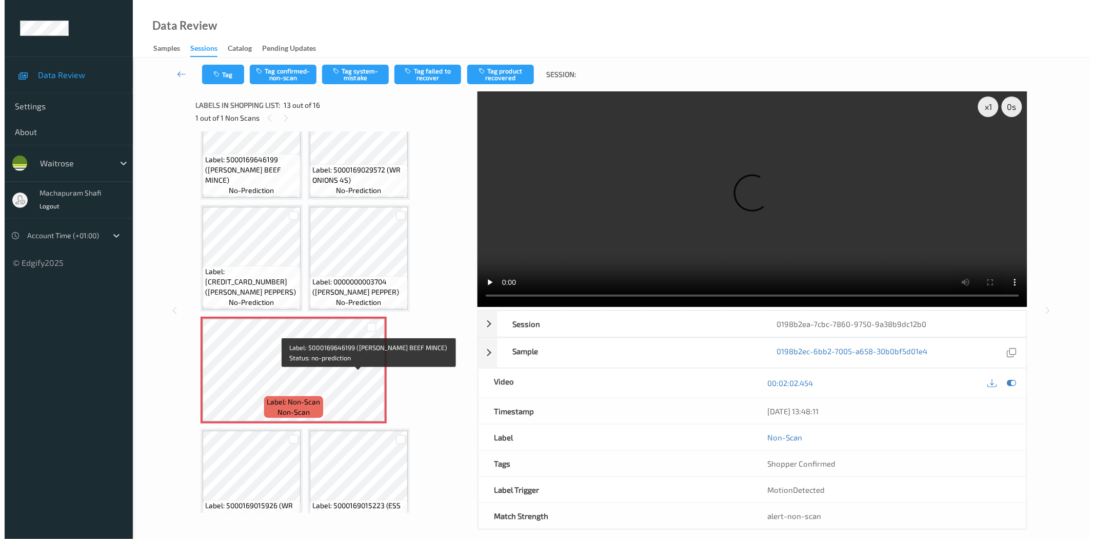
scroll to position [624, 0]
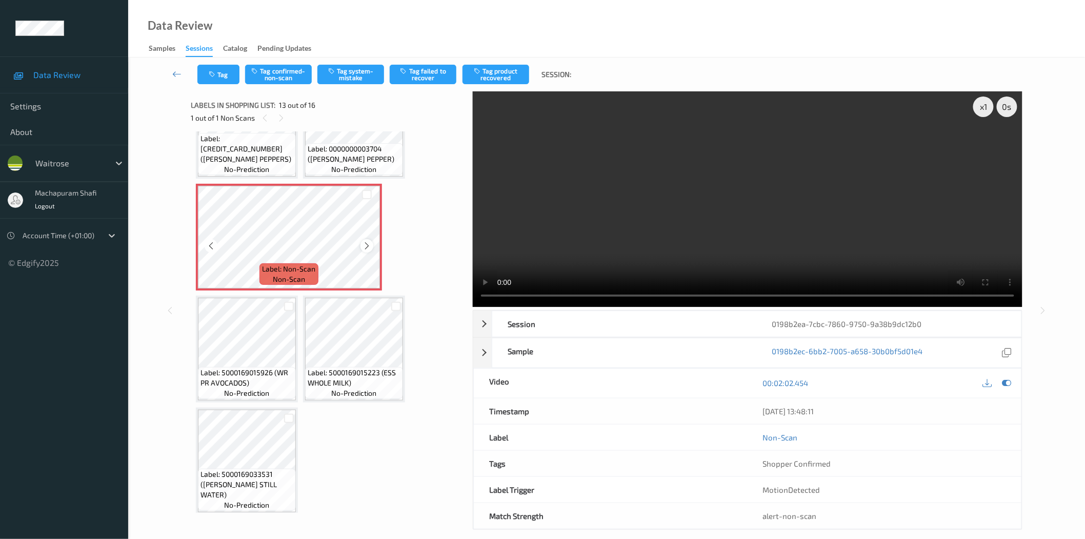
click at [367, 243] on icon at bounding box center [367, 245] width 9 height 9
click at [361, 240] on div at bounding box center [367, 245] width 13 height 13
click at [355, 79] on button "Tag system-mistake" at bounding box center [351, 74] width 67 height 19
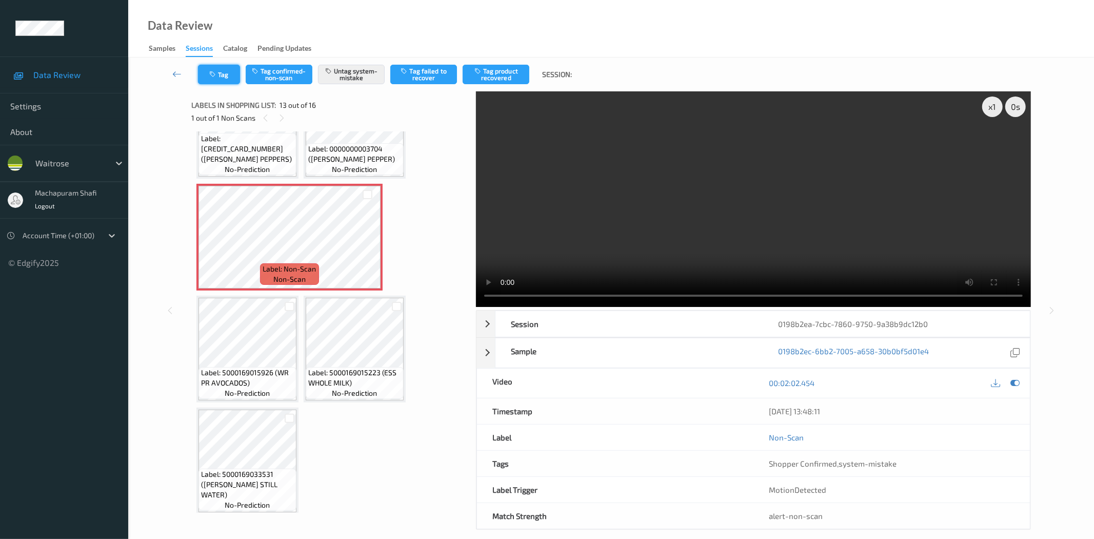
click at [214, 80] on button "Tag" at bounding box center [219, 74] width 42 height 19
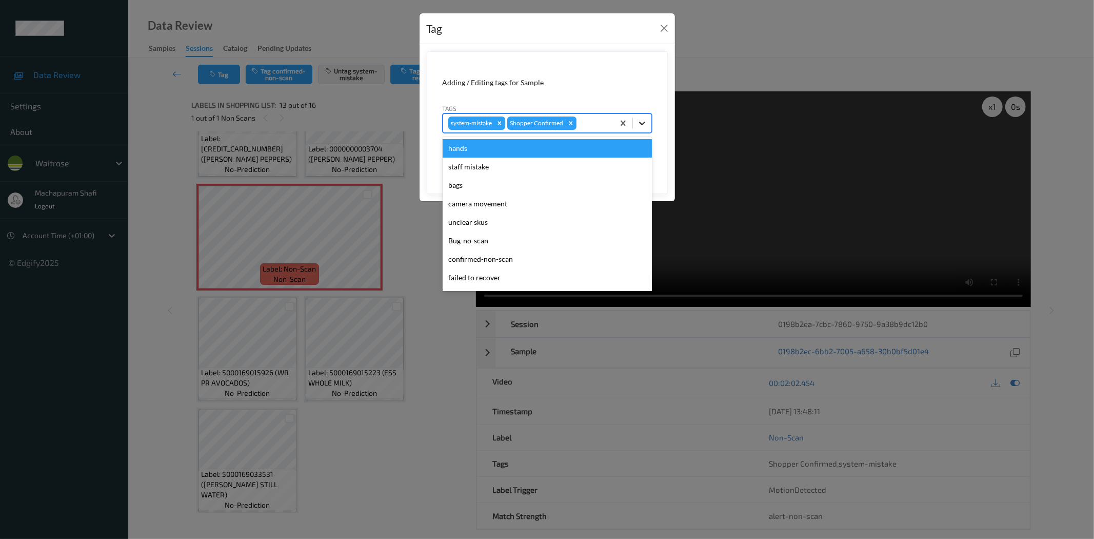
click at [638, 124] on icon at bounding box center [642, 123] width 10 height 10
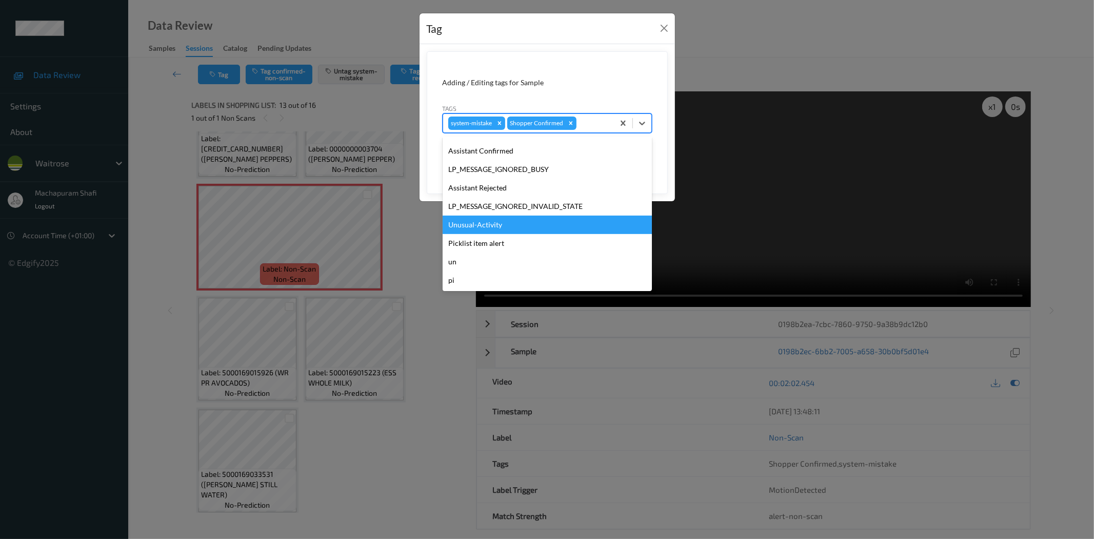
click at [481, 224] on div "Unusual-Activity" at bounding box center [547, 224] width 209 height 18
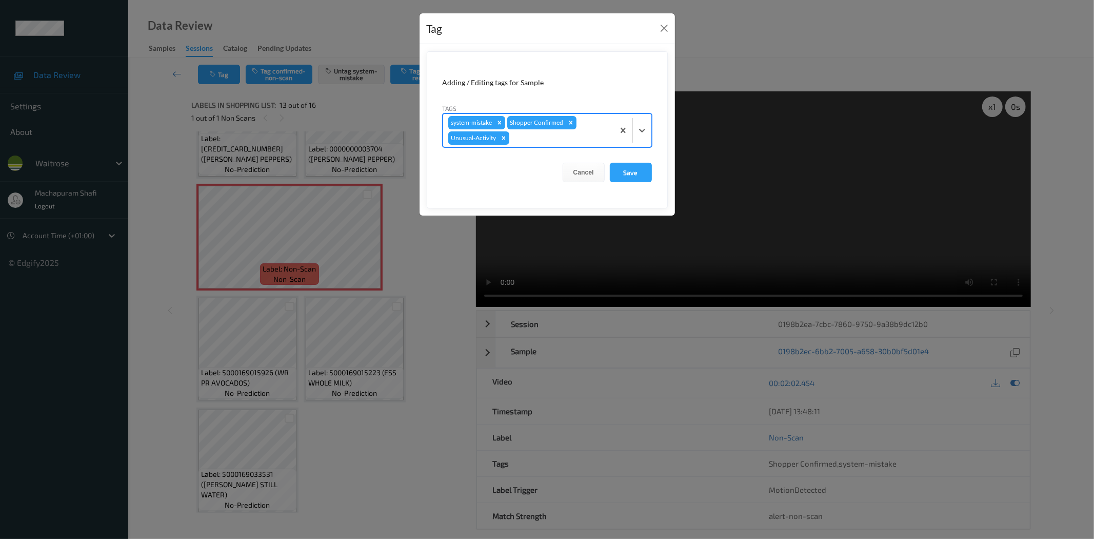
click at [642, 120] on div at bounding box center [632, 130] width 37 height 33
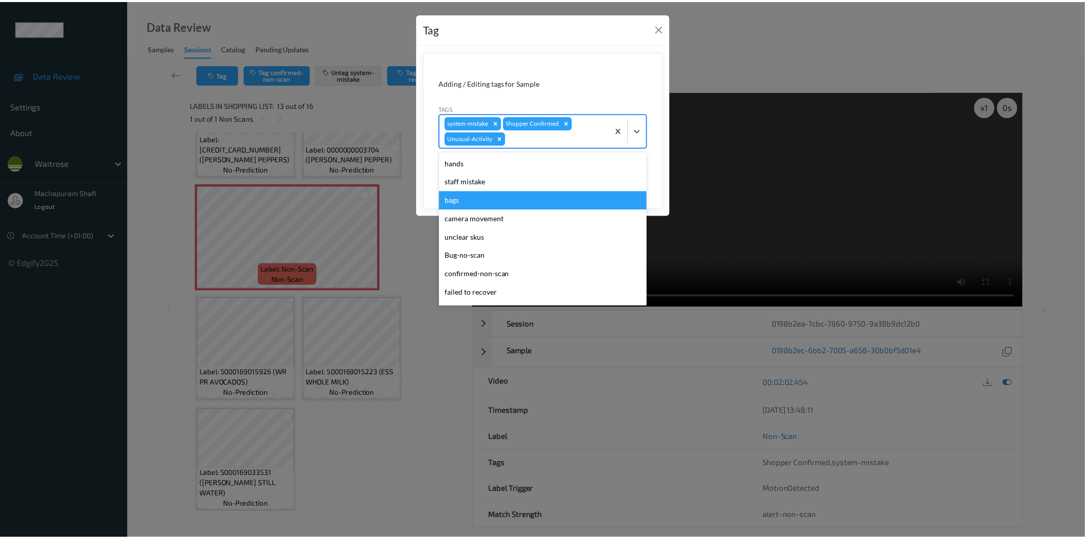
scroll to position [182, 0]
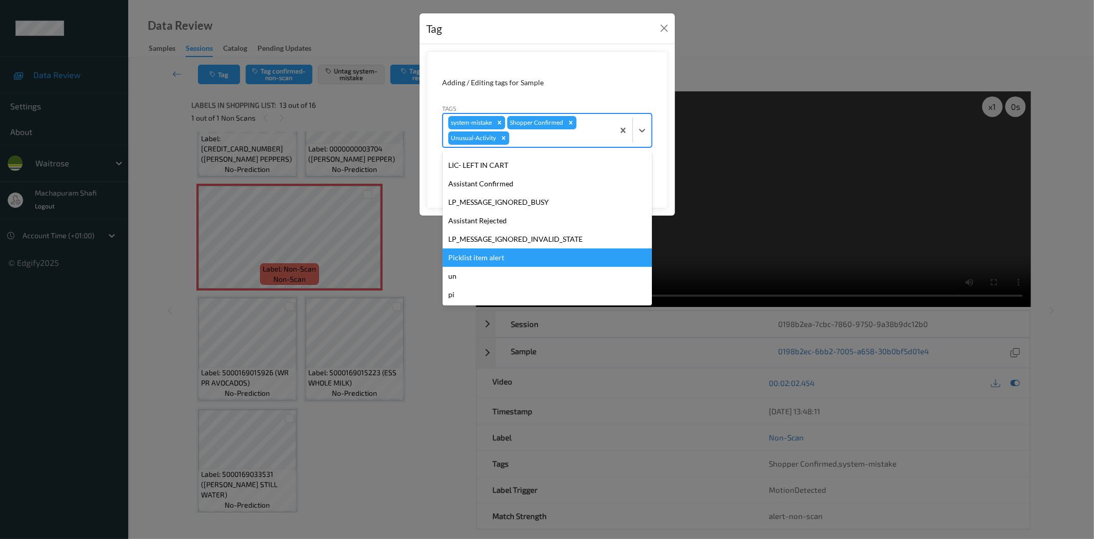
click at [505, 254] on div "Picklist item alert" at bounding box center [547, 257] width 209 height 18
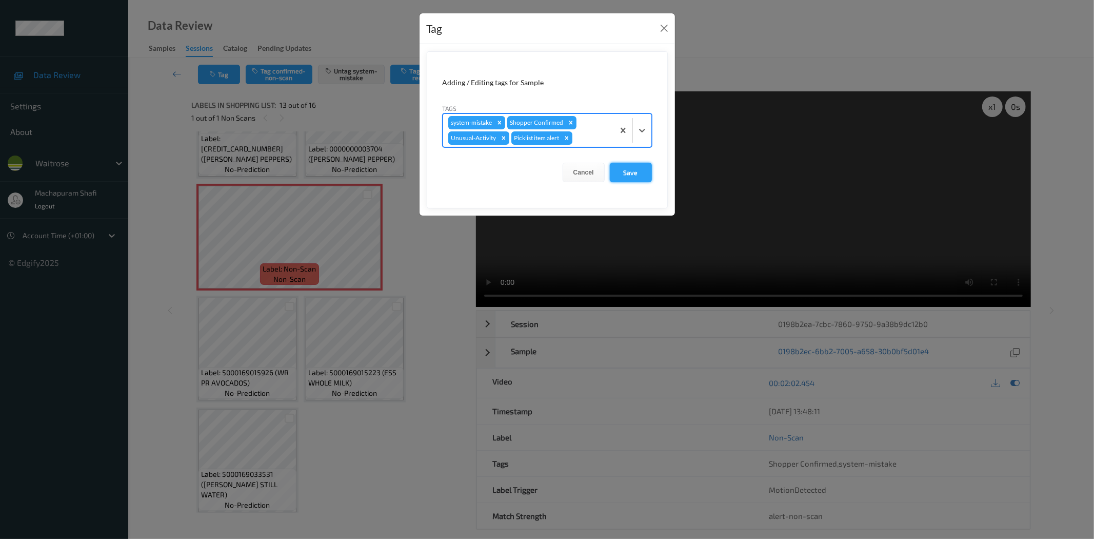
click at [635, 168] on button "Save" at bounding box center [631, 172] width 42 height 19
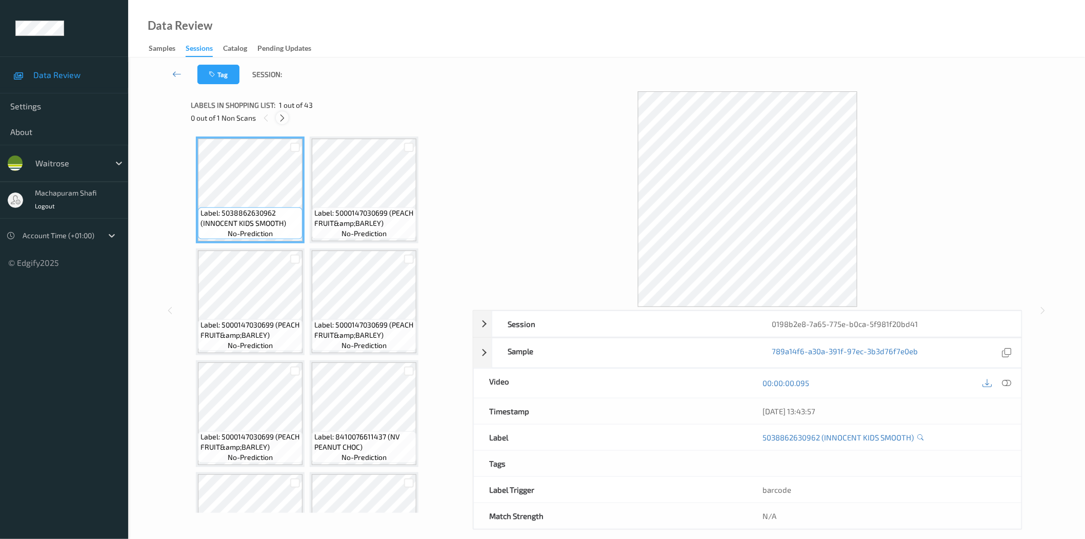
click at [284, 120] on icon at bounding box center [282, 117] width 9 height 9
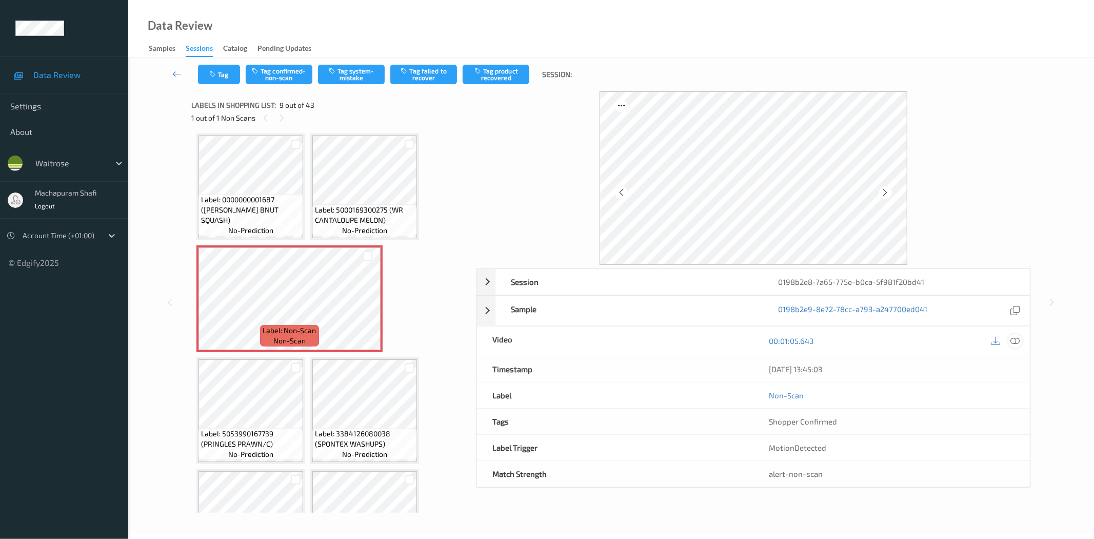
click at [1016, 344] on icon at bounding box center [1015, 340] width 9 height 9
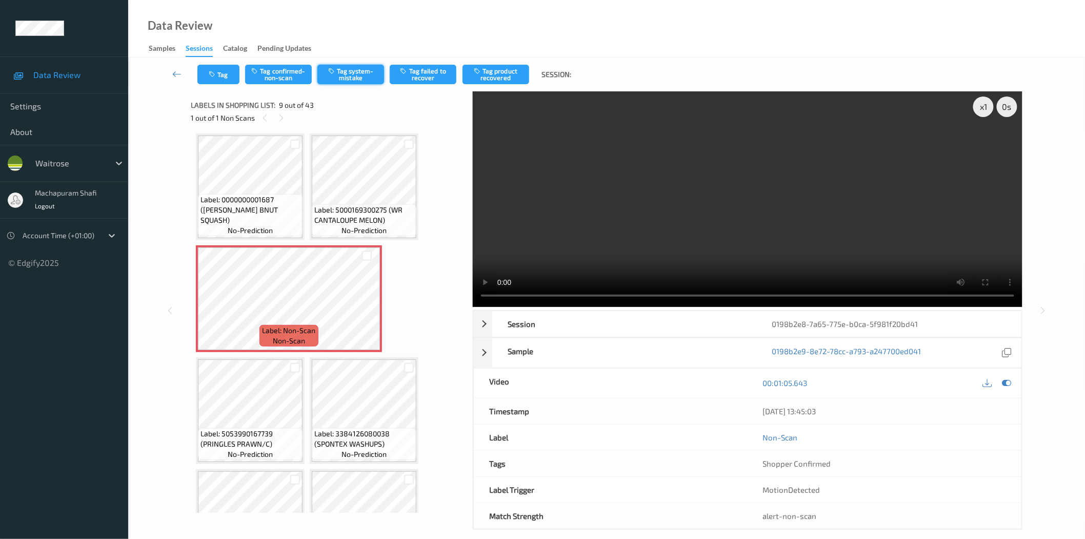
click at [363, 75] on button "Tag system-mistake" at bounding box center [351, 74] width 67 height 19
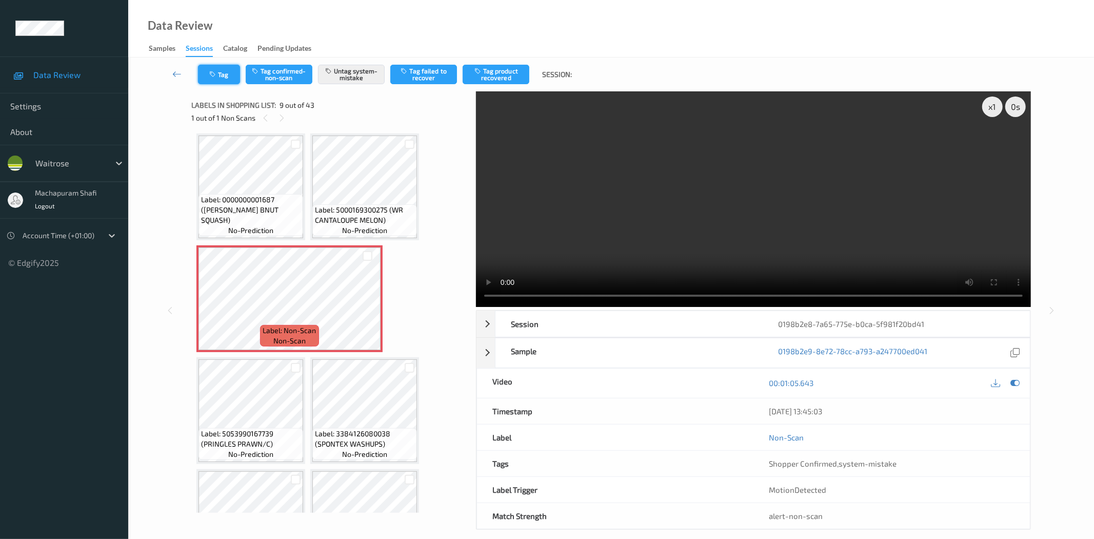
click at [216, 75] on icon "button" at bounding box center [213, 74] width 9 height 7
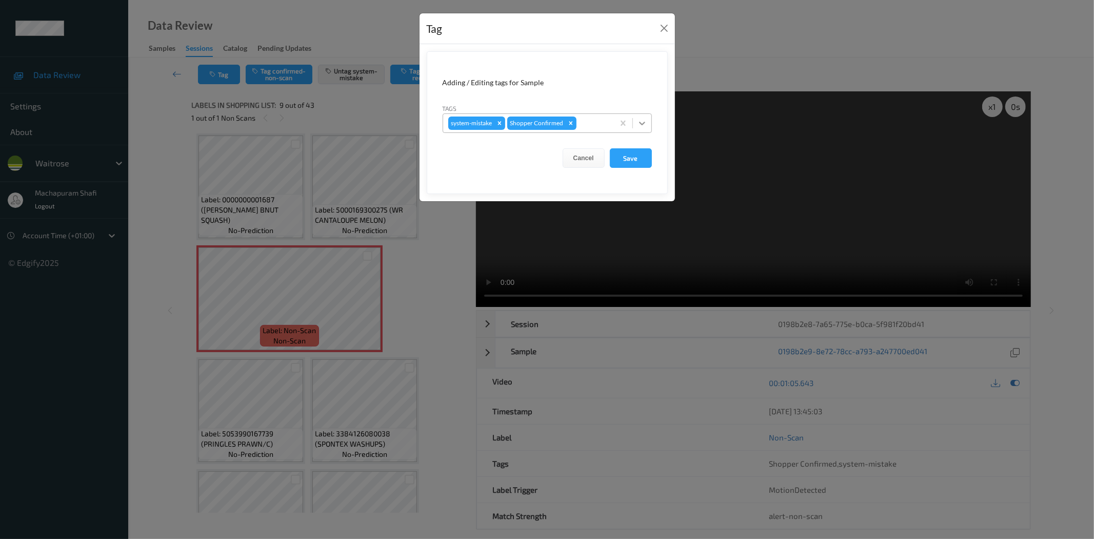
click at [649, 120] on div at bounding box center [642, 123] width 18 height 18
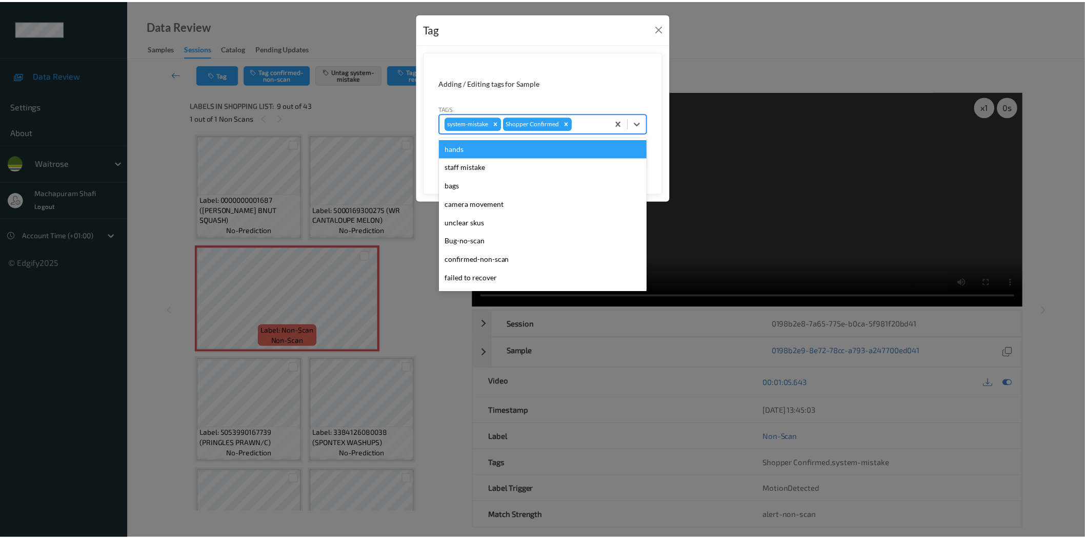
scroll to position [201, 0]
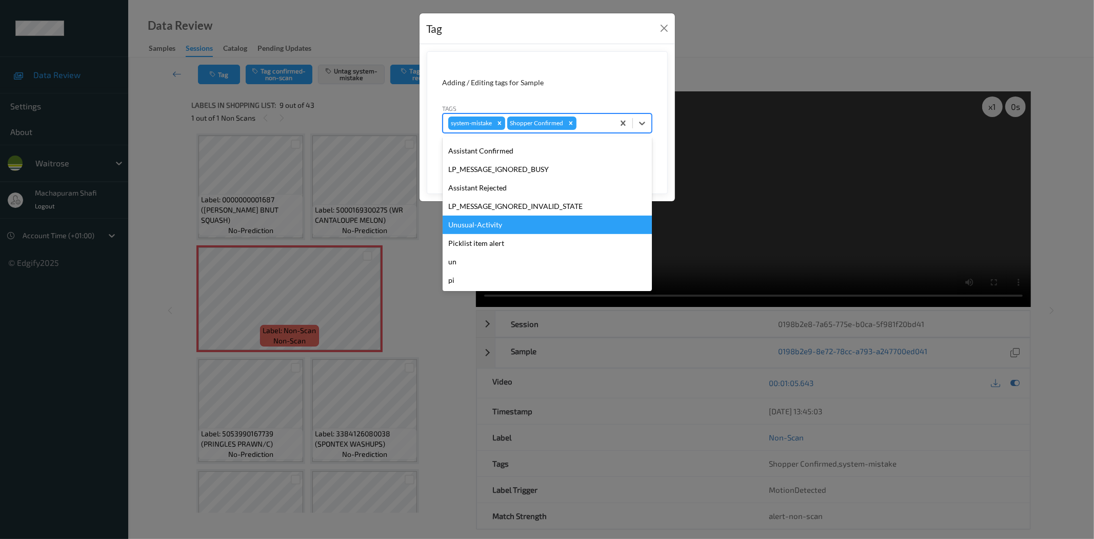
click at [501, 222] on div "Unusual-Activity" at bounding box center [547, 224] width 209 height 18
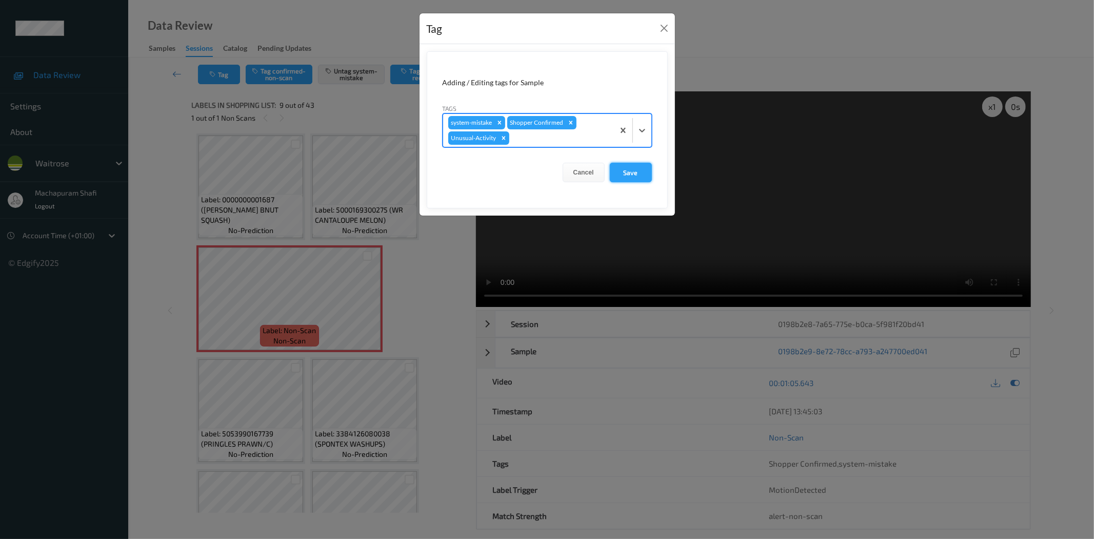
click at [630, 168] on button "Save" at bounding box center [631, 172] width 42 height 19
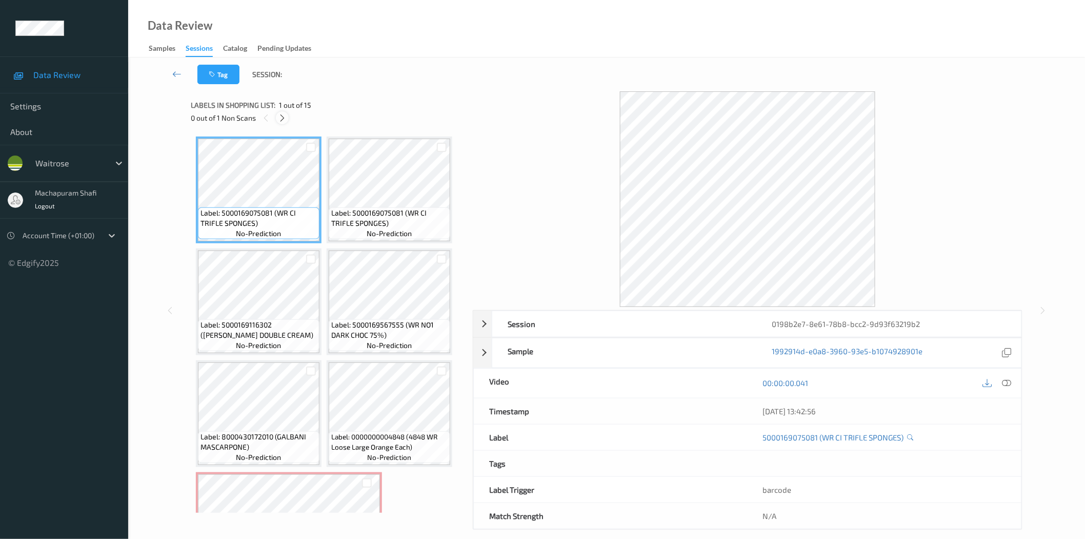
click at [282, 119] on icon at bounding box center [282, 117] width 9 height 9
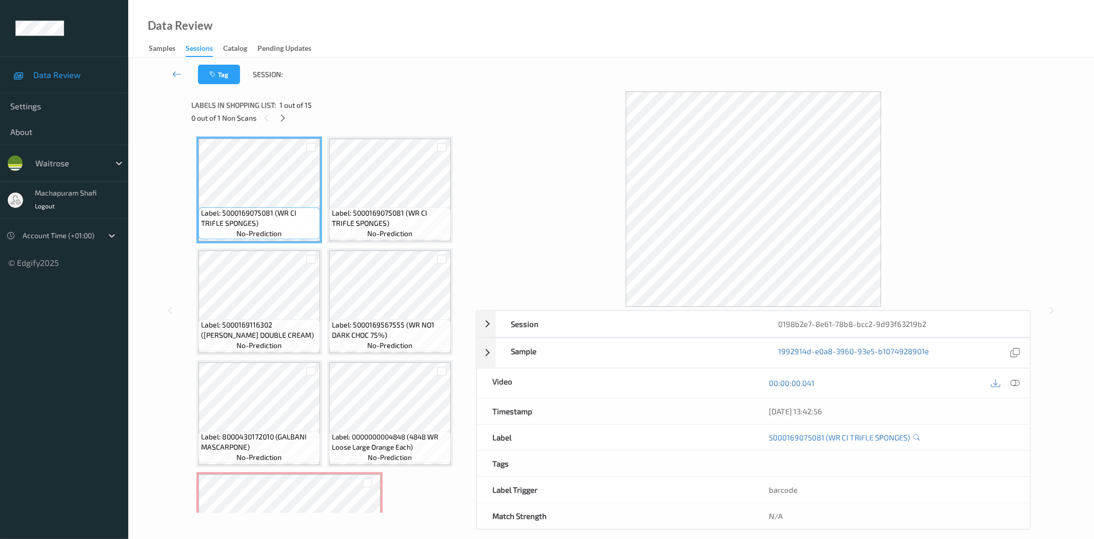
scroll to position [227, 0]
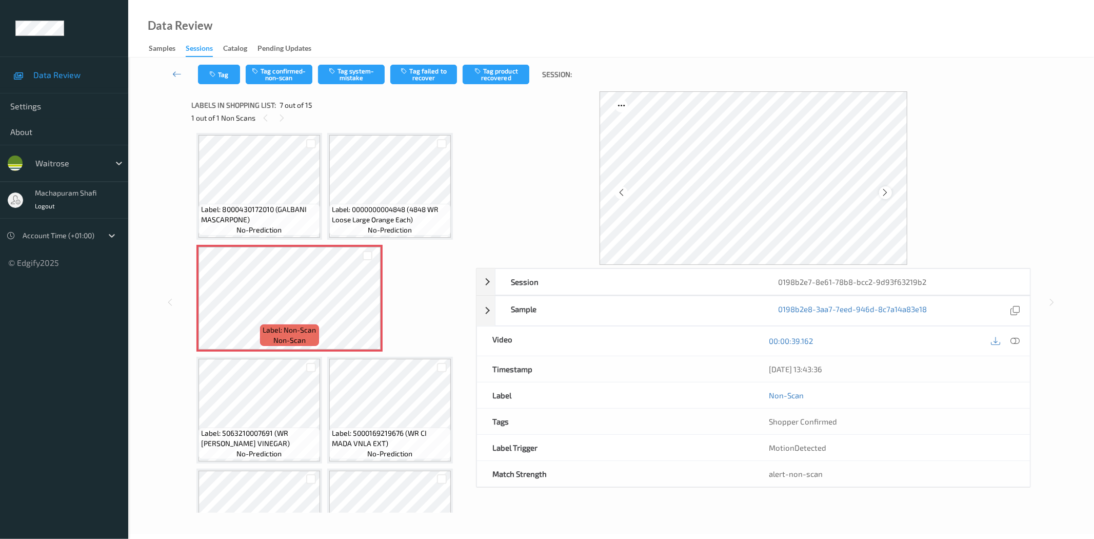
click at [883, 192] on icon at bounding box center [885, 192] width 9 height 9
click at [1016, 340] on icon at bounding box center [1015, 340] width 9 height 9
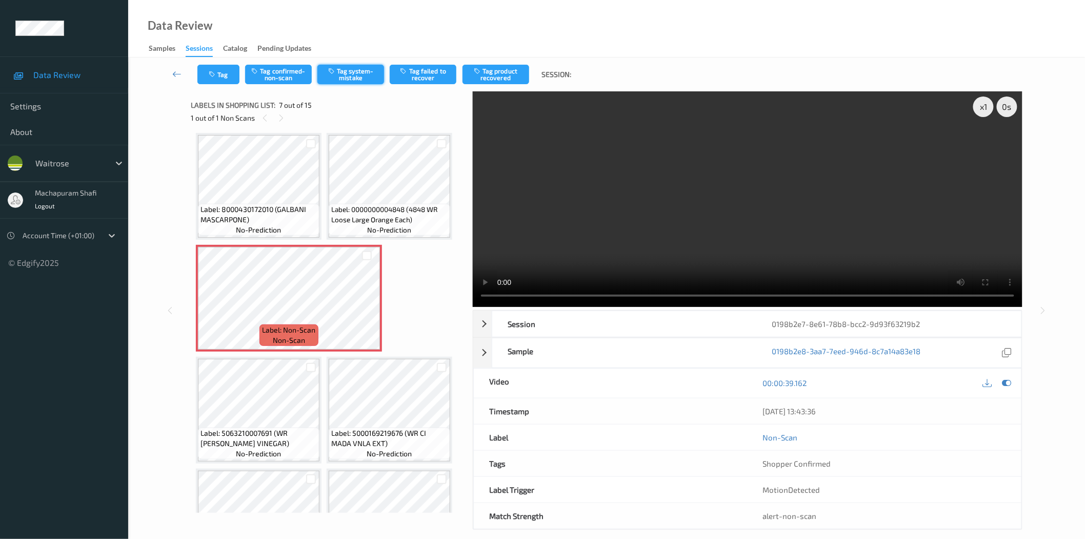
click at [349, 72] on button "Tag system-mistake" at bounding box center [351, 74] width 67 height 19
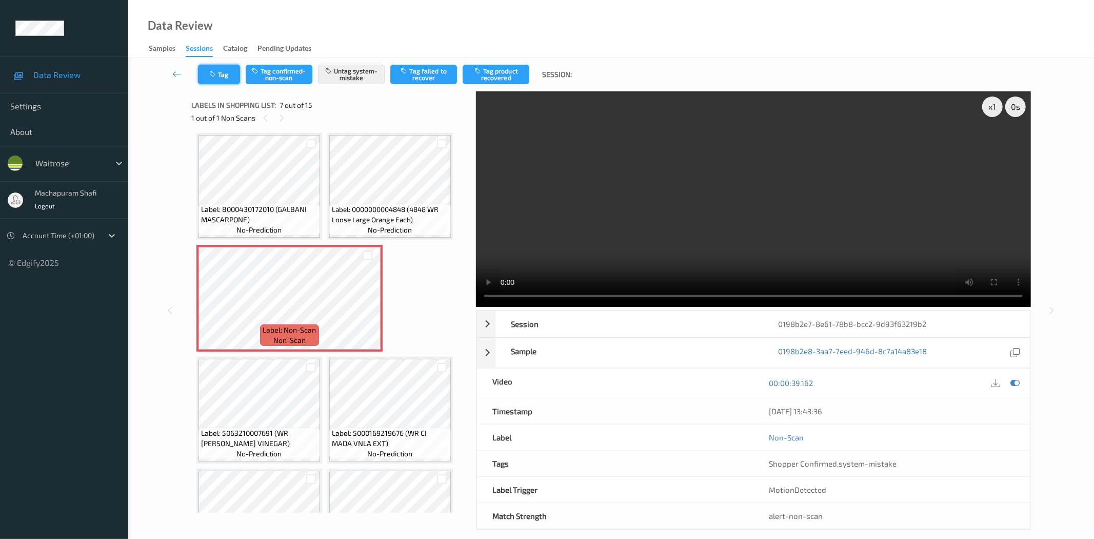
click at [213, 74] on icon "button" at bounding box center [213, 74] width 9 height 7
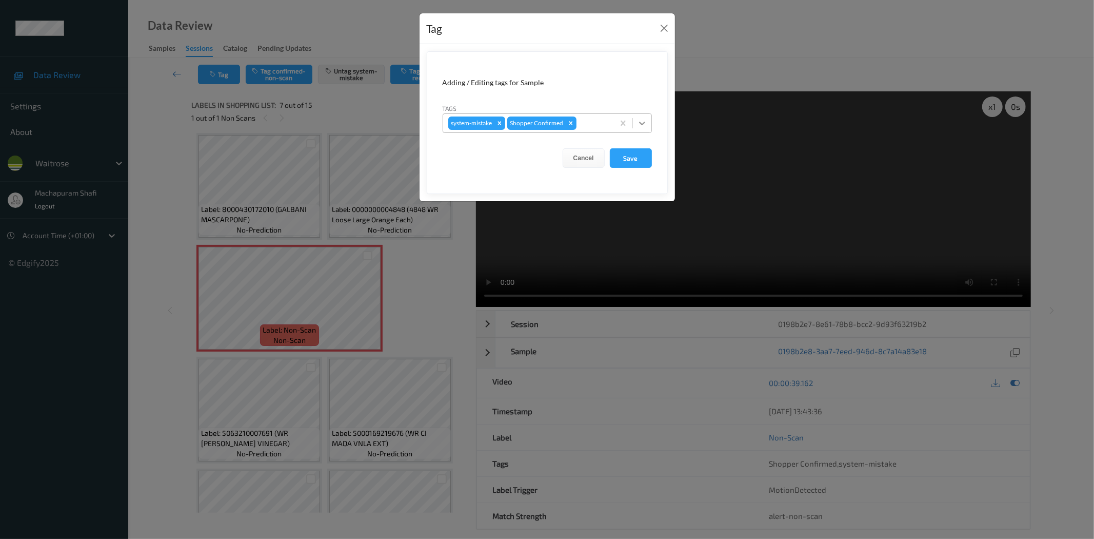
click at [637, 120] on icon at bounding box center [642, 123] width 10 height 10
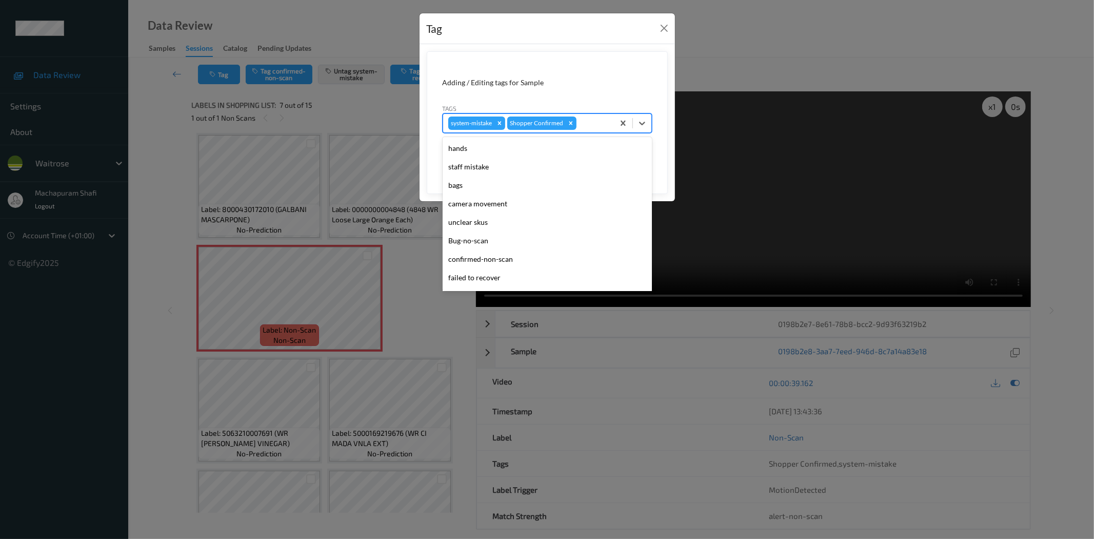
scroll to position [201, 0]
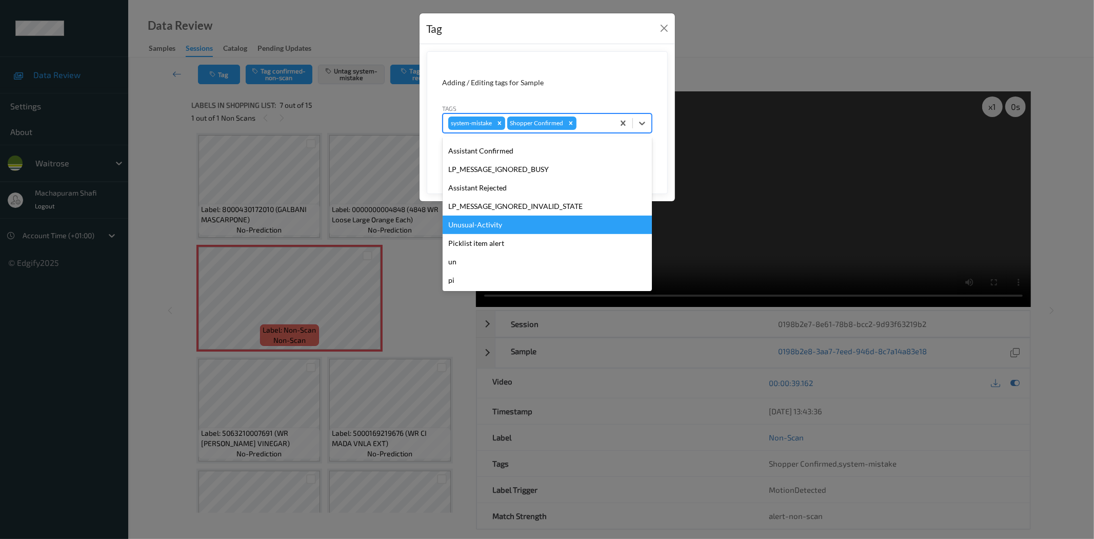
click at [503, 226] on div "Unusual-Activity" at bounding box center [547, 224] width 209 height 18
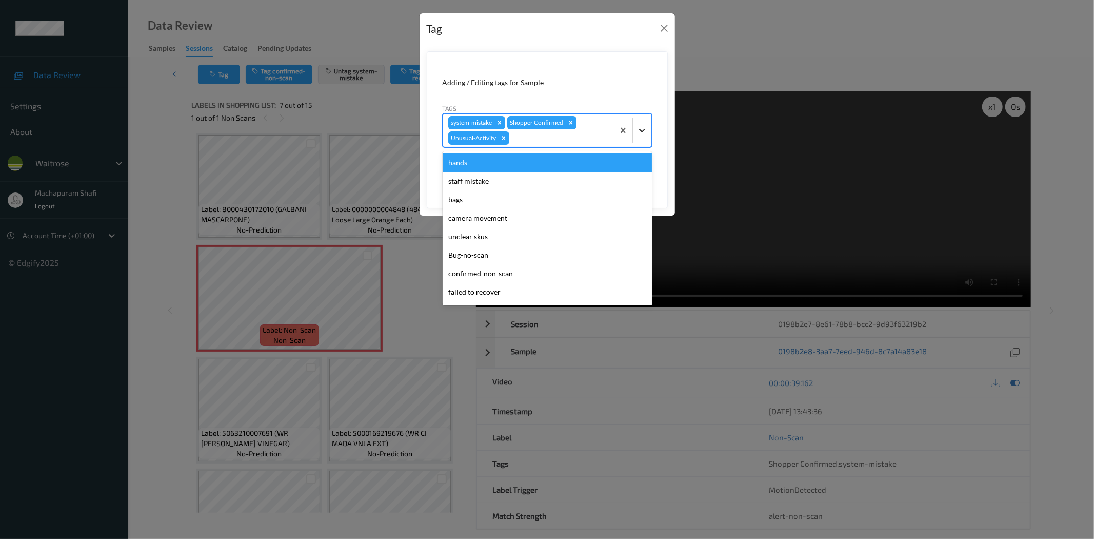
click at [638, 131] on icon at bounding box center [642, 130] width 10 height 10
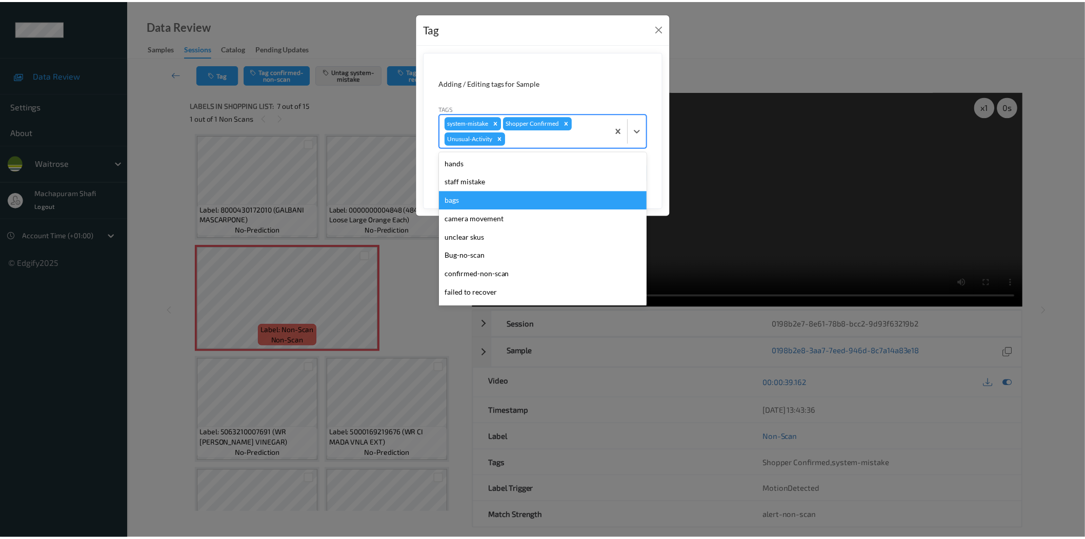
scroll to position [182, 0]
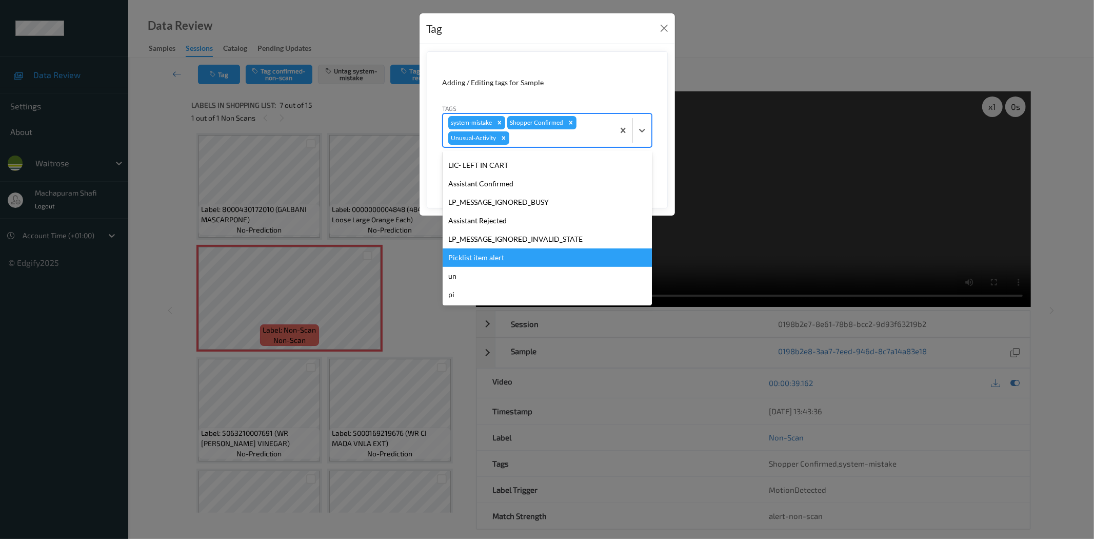
click at [498, 257] on div "Picklist item alert" at bounding box center [547, 257] width 209 height 18
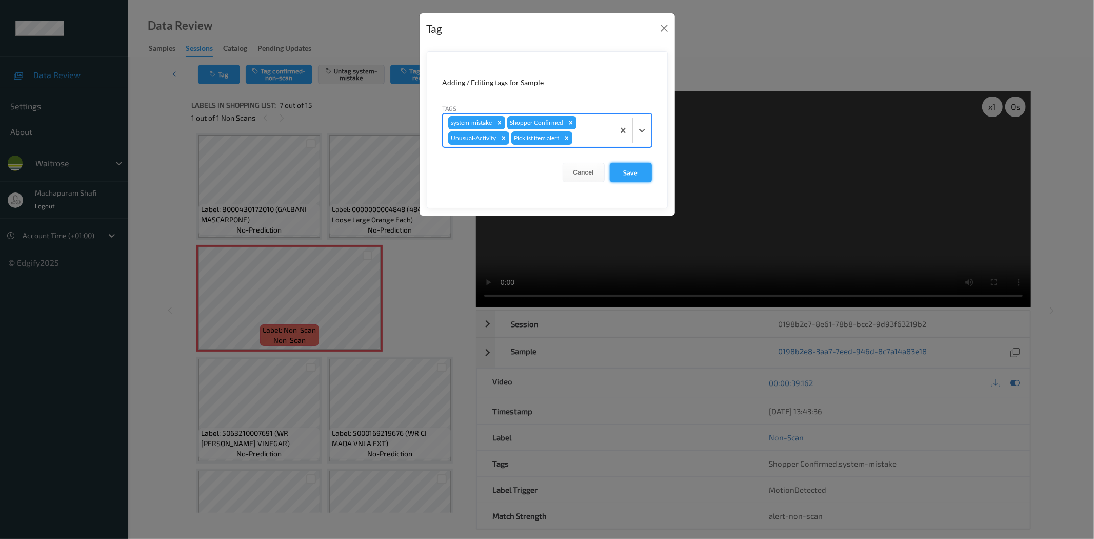
click at [637, 172] on button "Save" at bounding box center [631, 172] width 42 height 19
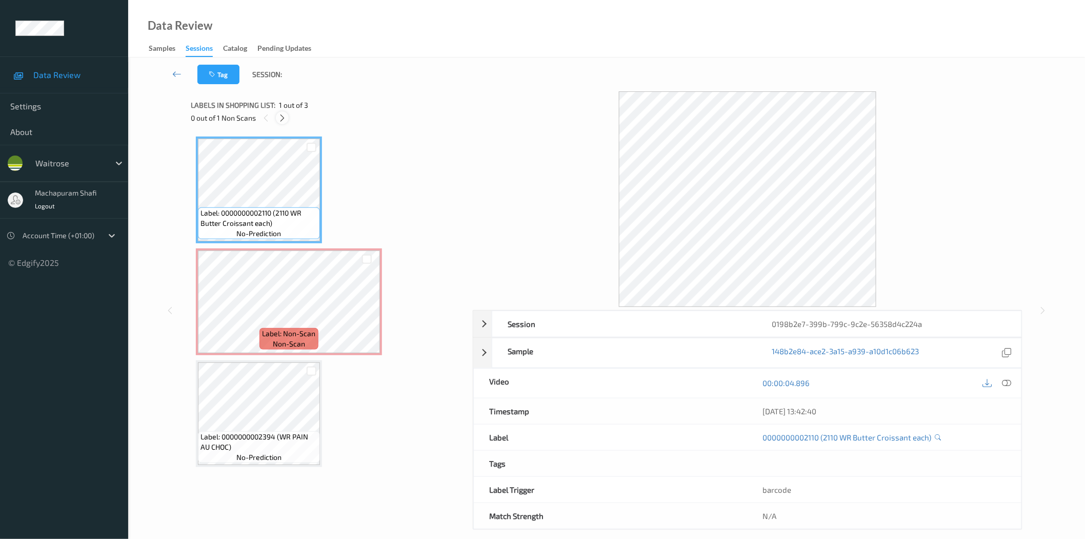
click at [282, 116] on icon at bounding box center [282, 117] width 9 height 9
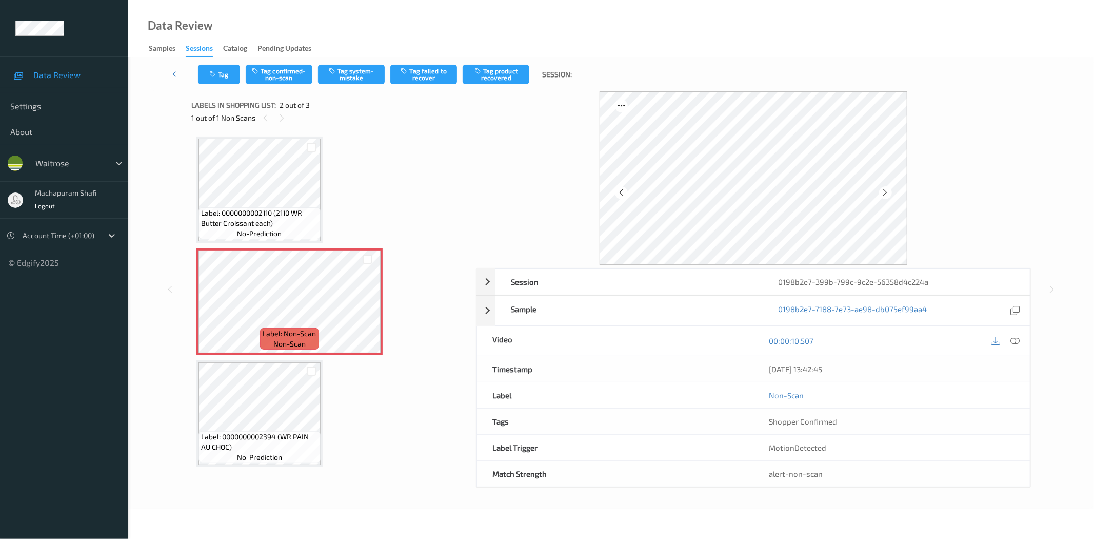
click at [1007, 333] on div "00:00:10.507" at bounding box center [892, 340] width 276 height 29
click at [884, 192] on icon at bounding box center [885, 192] width 9 height 9
click at [1018, 339] on icon at bounding box center [1015, 340] width 9 height 9
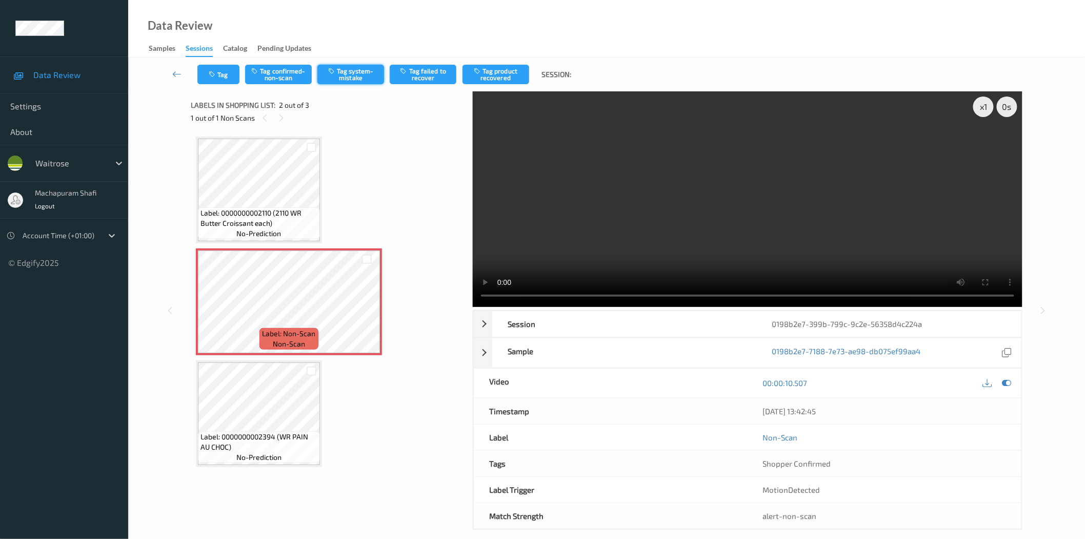
click at [354, 79] on button "Tag system-mistake" at bounding box center [351, 74] width 67 height 19
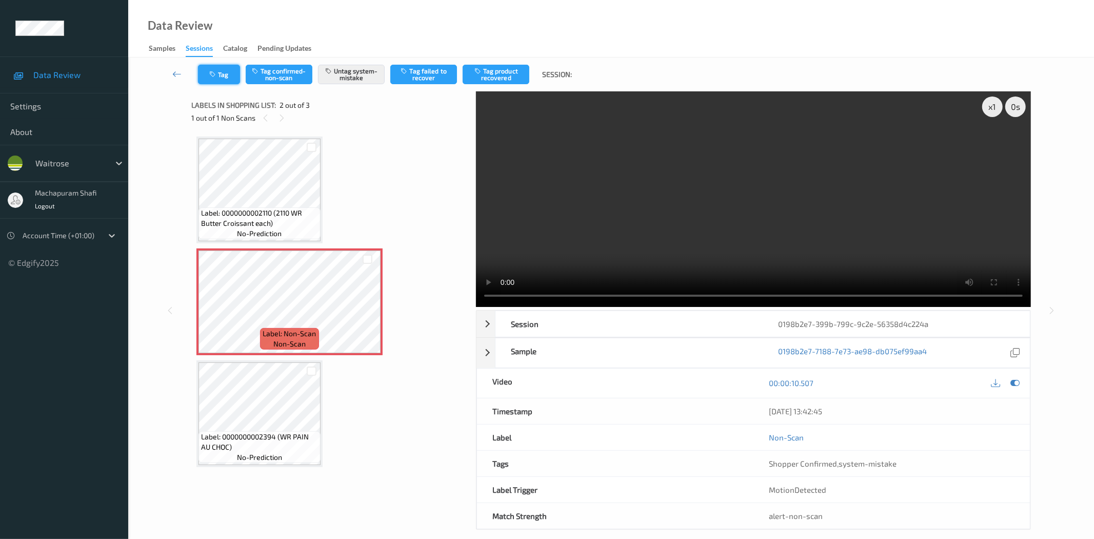
click at [216, 73] on icon "button" at bounding box center [213, 74] width 9 height 7
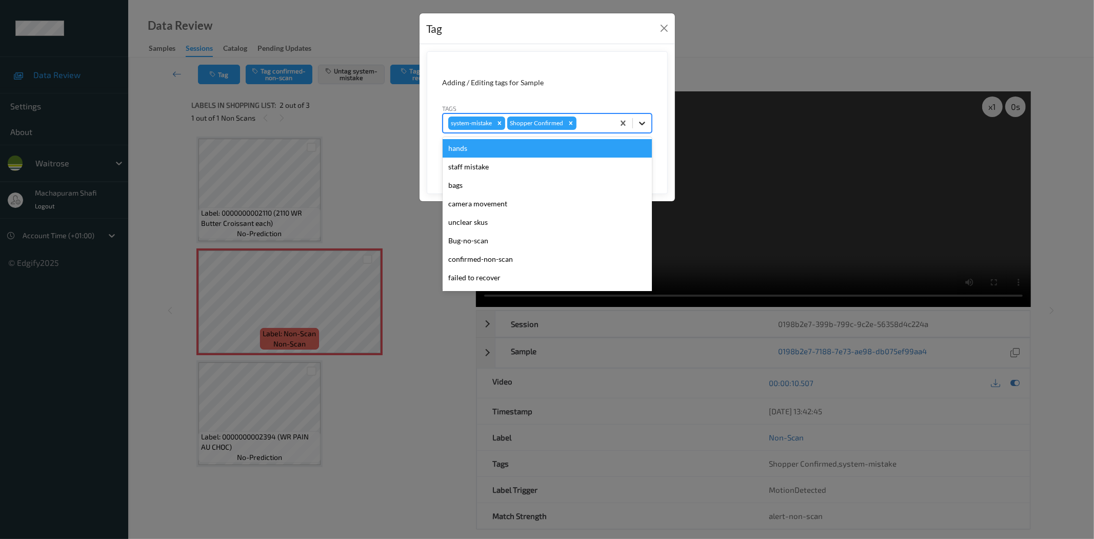
click at [644, 121] on icon at bounding box center [642, 123] width 10 height 10
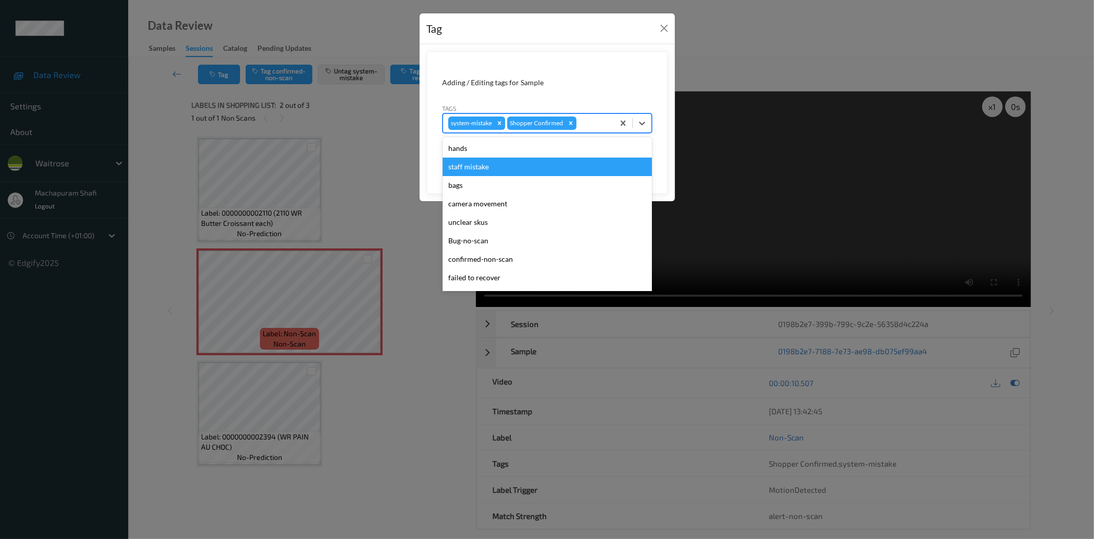
scroll to position [201, 0]
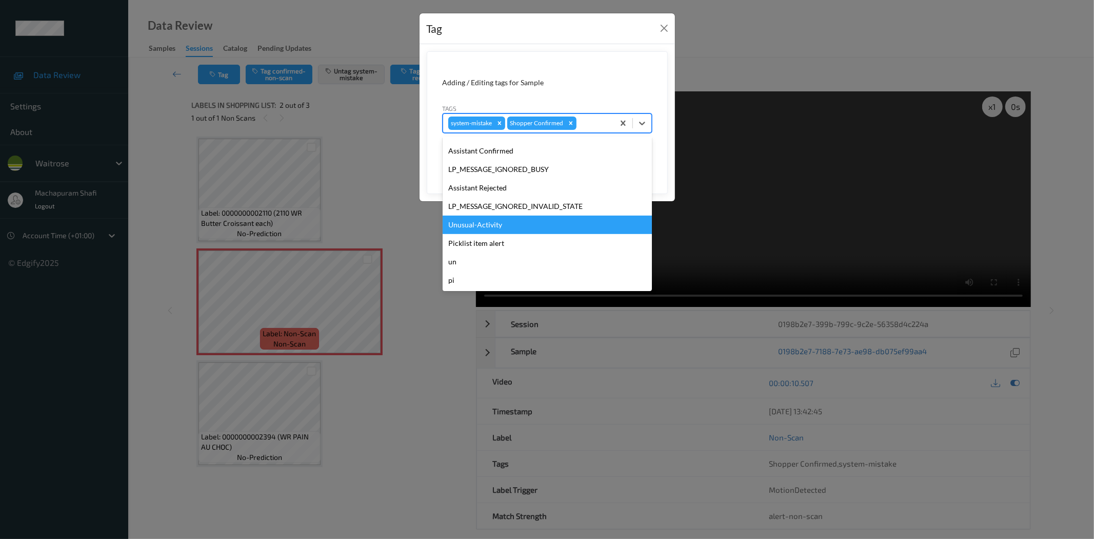
click at [487, 226] on div "Unusual-Activity" at bounding box center [547, 224] width 209 height 18
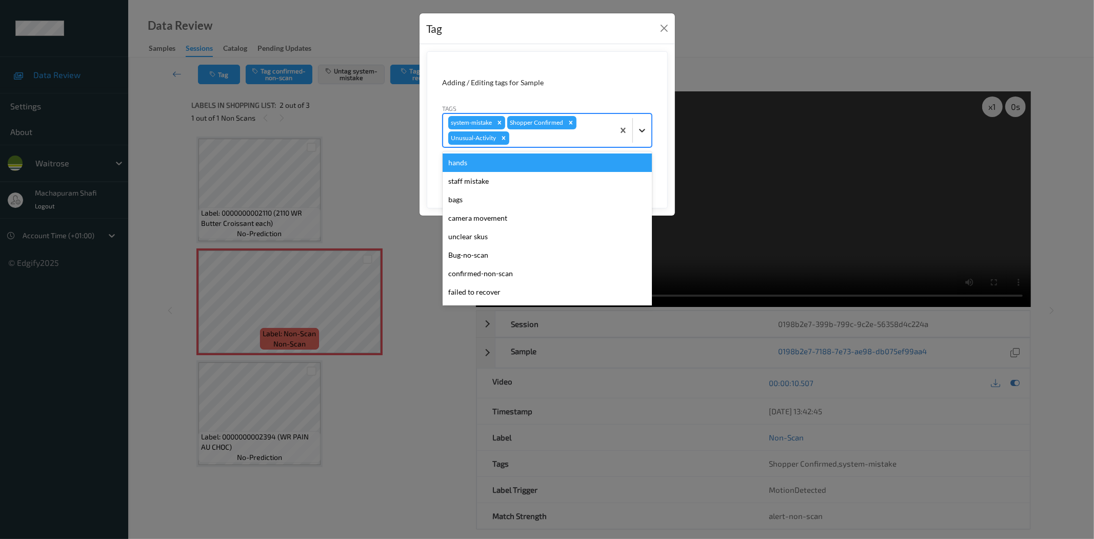
click at [642, 130] on icon at bounding box center [642, 130] width 10 height 10
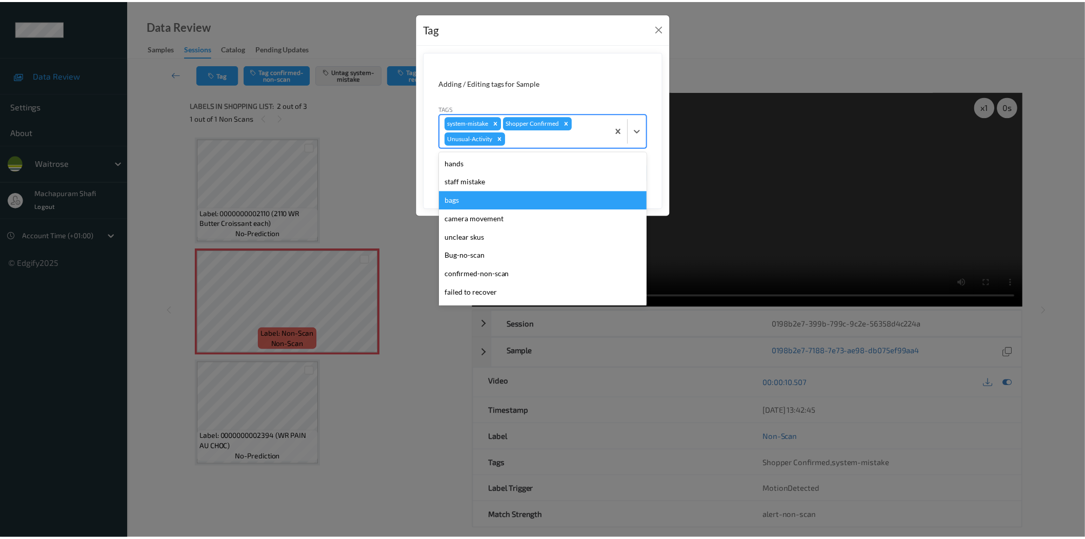
scroll to position [182, 0]
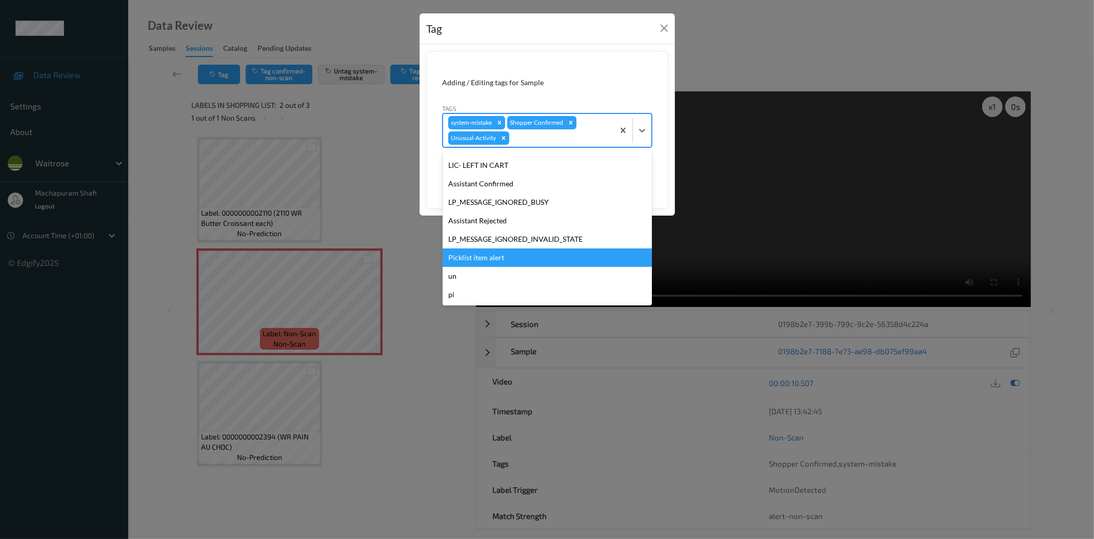
click at [485, 255] on div "Picklist item alert" at bounding box center [547, 257] width 209 height 18
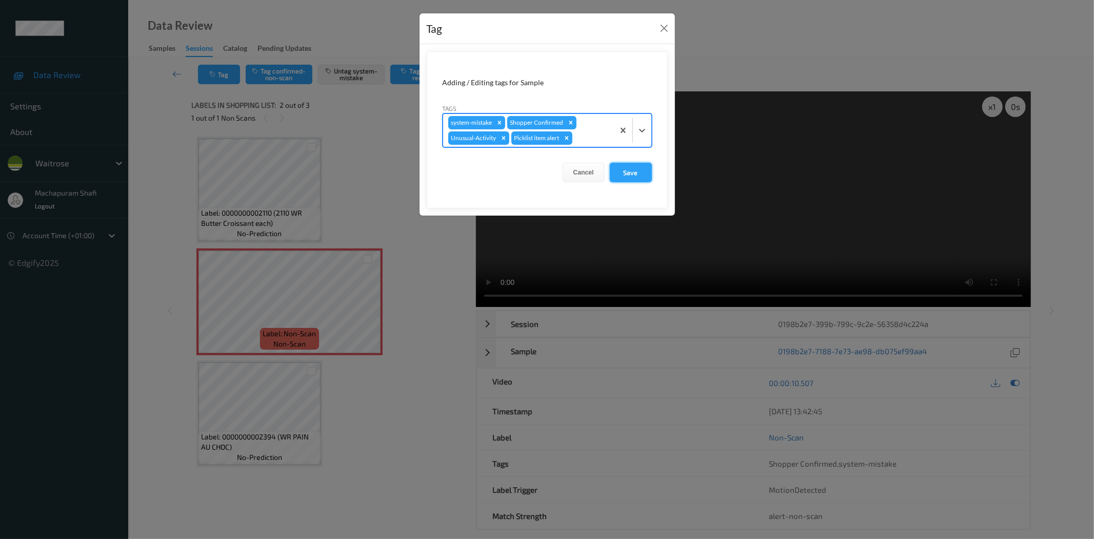
click at [638, 175] on button "Save" at bounding box center [631, 172] width 42 height 19
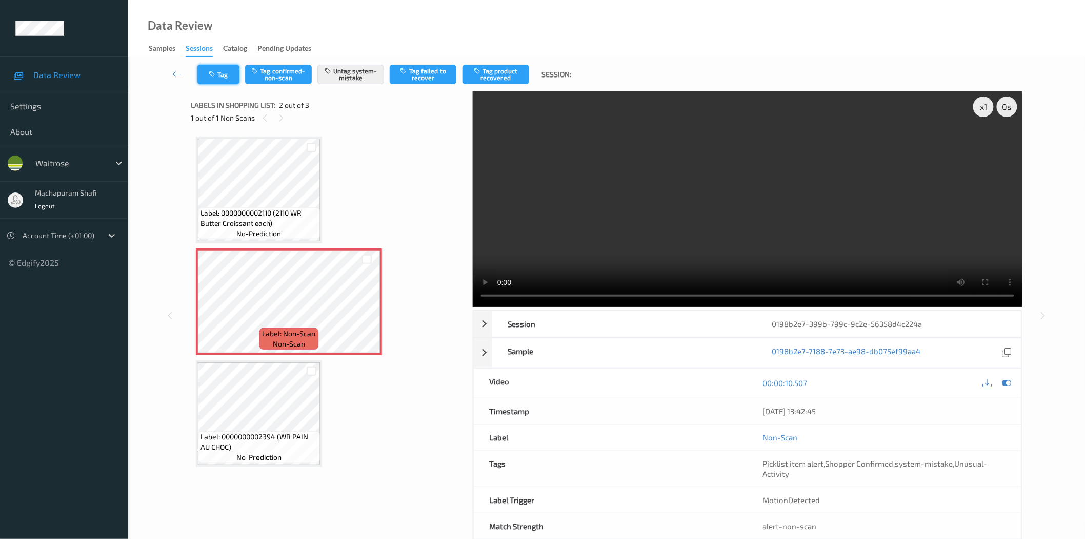
click at [212, 76] on icon "button" at bounding box center [213, 74] width 9 height 7
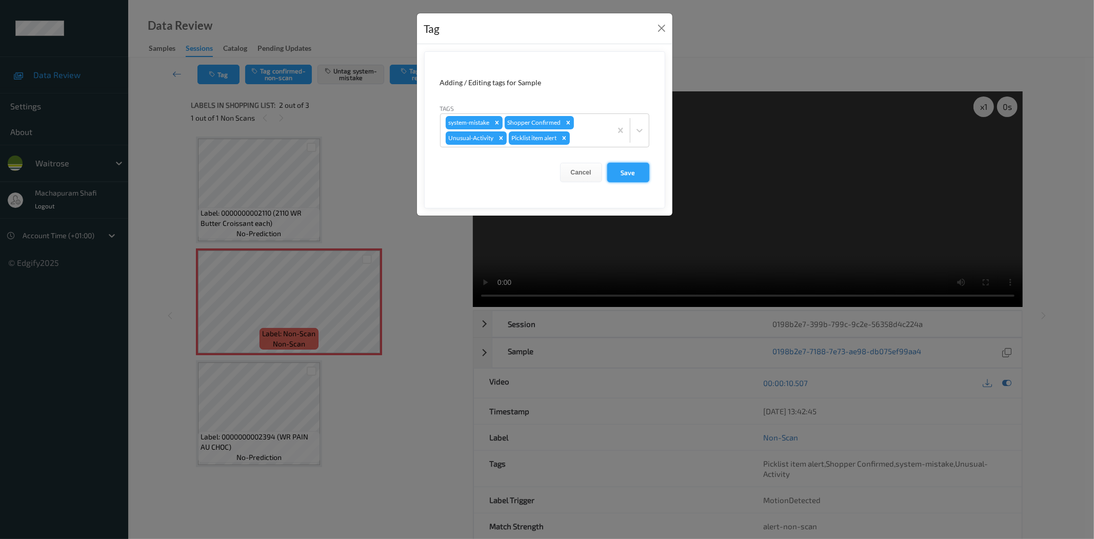
click at [622, 173] on button "Save" at bounding box center [628, 172] width 42 height 19
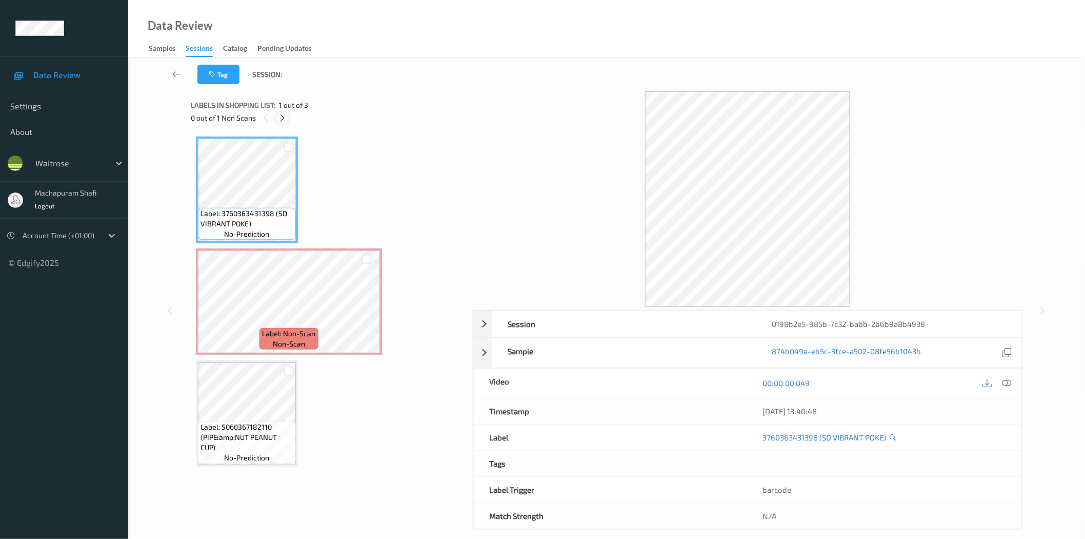
click at [283, 117] on icon at bounding box center [282, 117] width 9 height 9
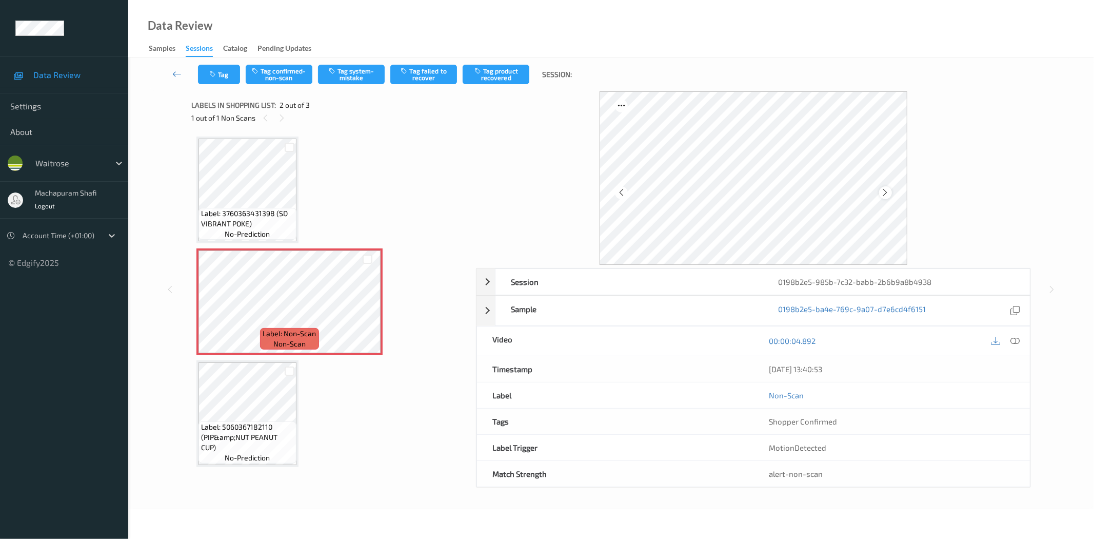
click at [886, 191] on icon at bounding box center [885, 192] width 9 height 9
click at [1019, 340] on icon at bounding box center [1015, 340] width 9 height 9
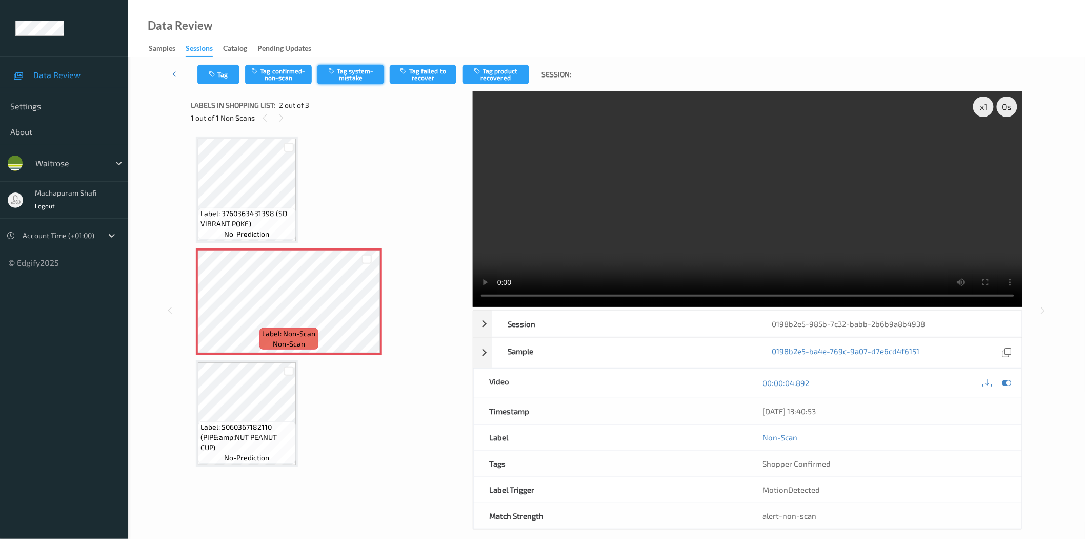
click at [349, 75] on button "Tag system-mistake" at bounding box center [351, 74] width 67 height 19
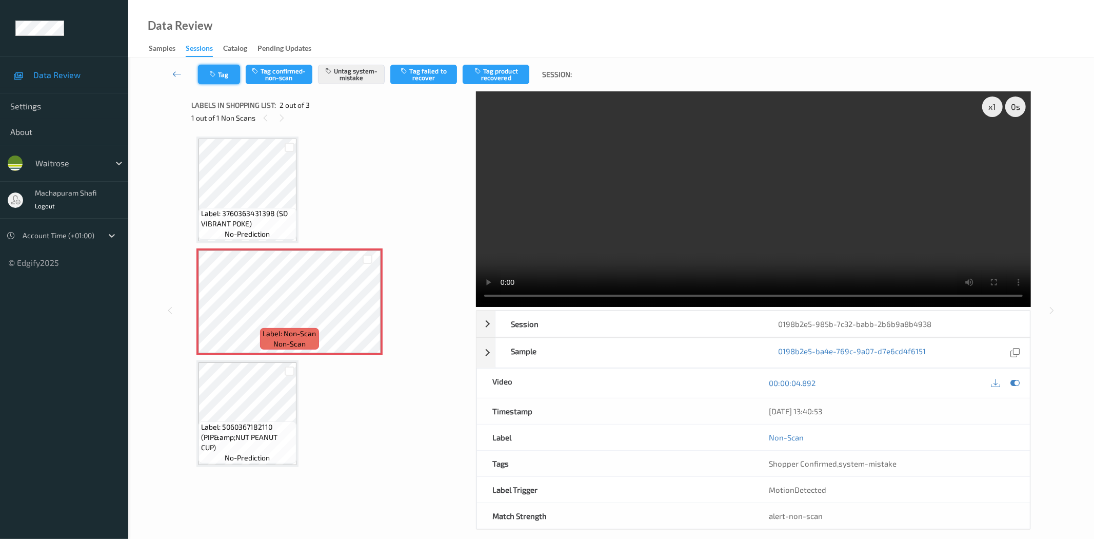
click at [218, 75] on button "Tag" at bounding box center [219, 74] width 42 height 19
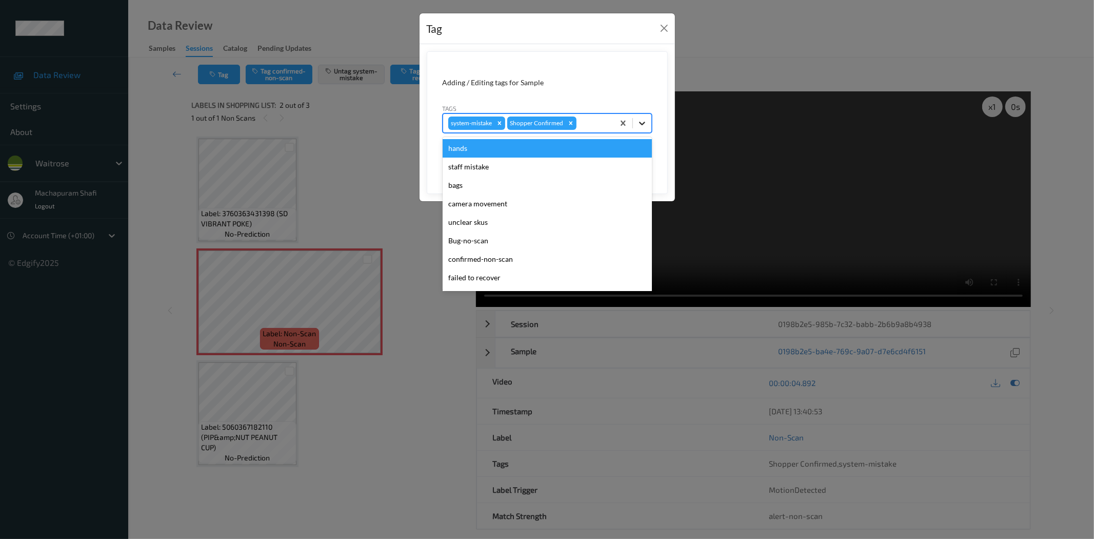
click at [646, 123] on icon at bounding box center [642, 123] width 10 height 10
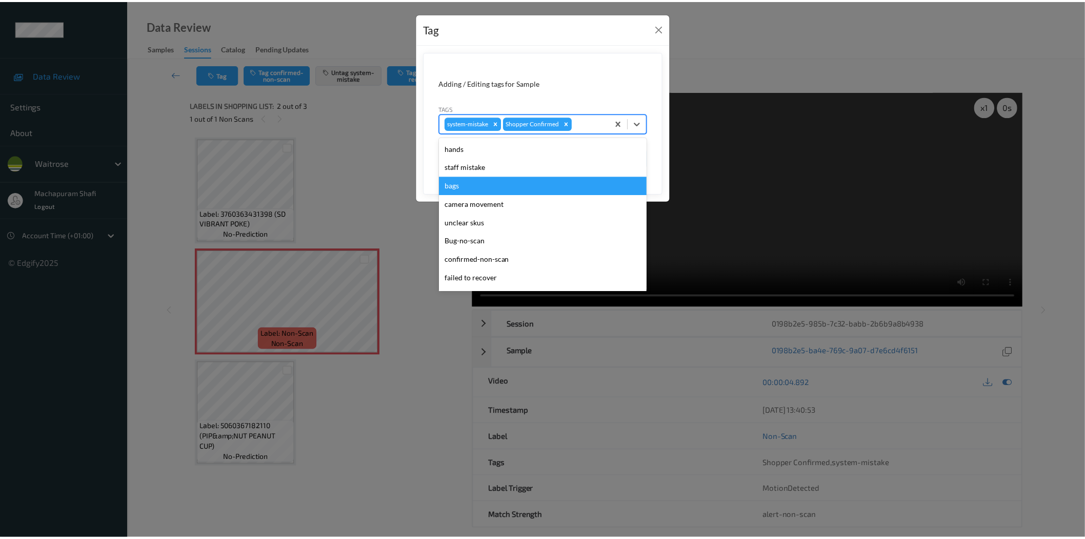
scroll to position [201, 0]
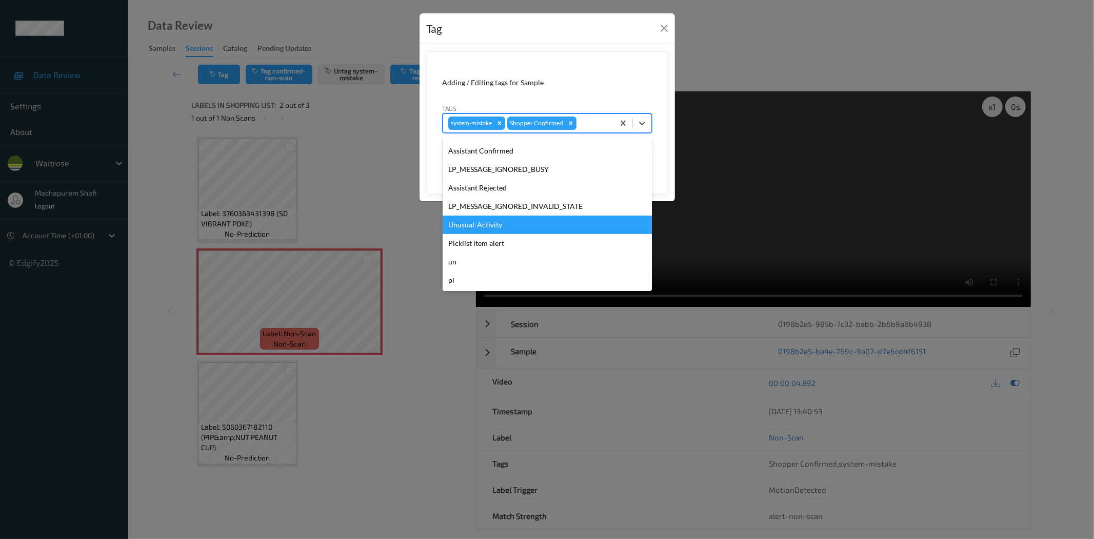
click at [483, 228] on div "Unusual-Activity" at bounding box center [547, 224] width 209 height 18
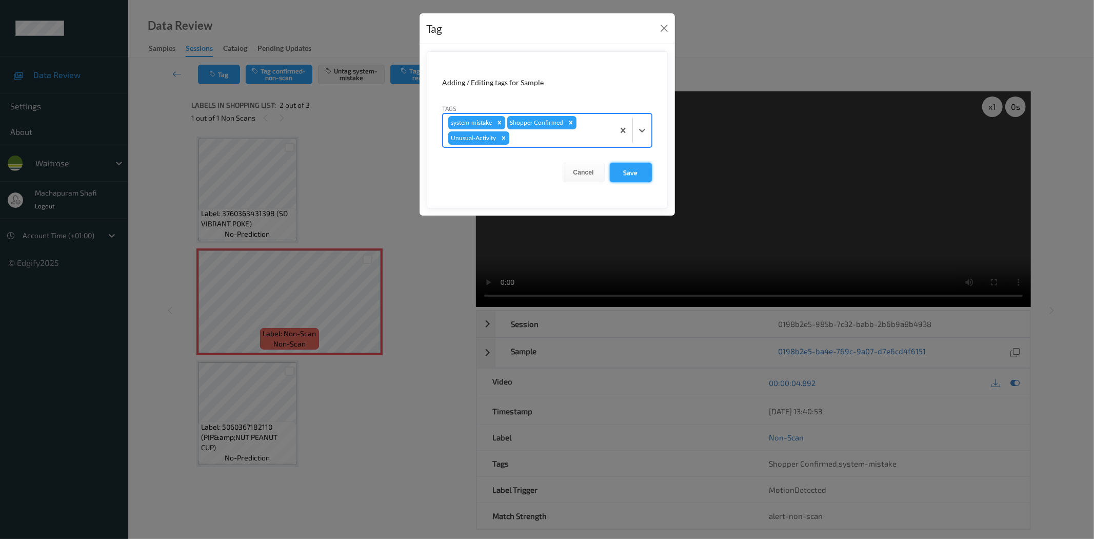
click at [629, 171] on button "Save" at bounding box center [631, 172] width 42 height 19
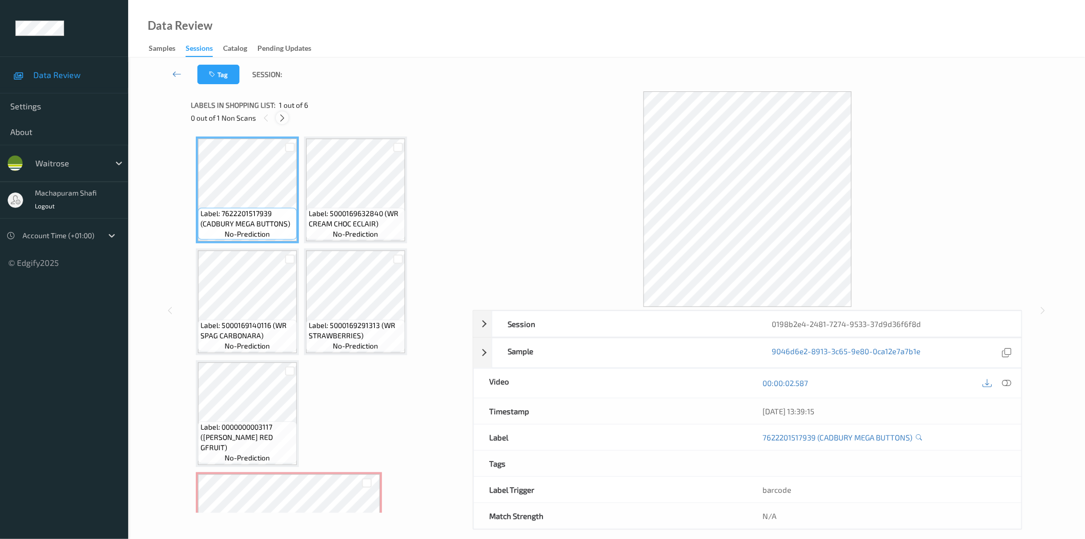
click at [283, 115] on icon at bounding box center [282, 117] width 9 height 9
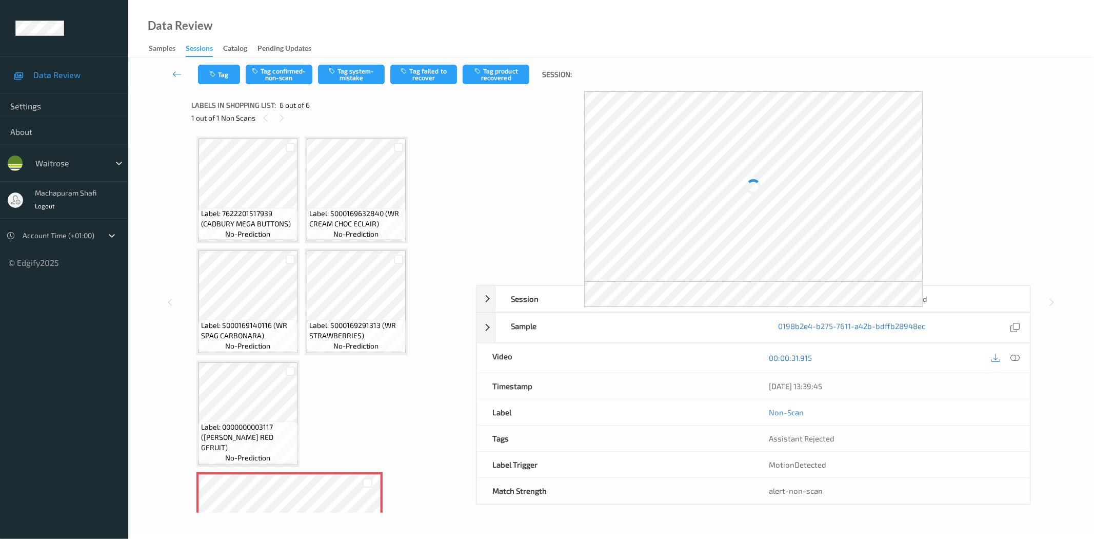
scroll to position [68, 0]
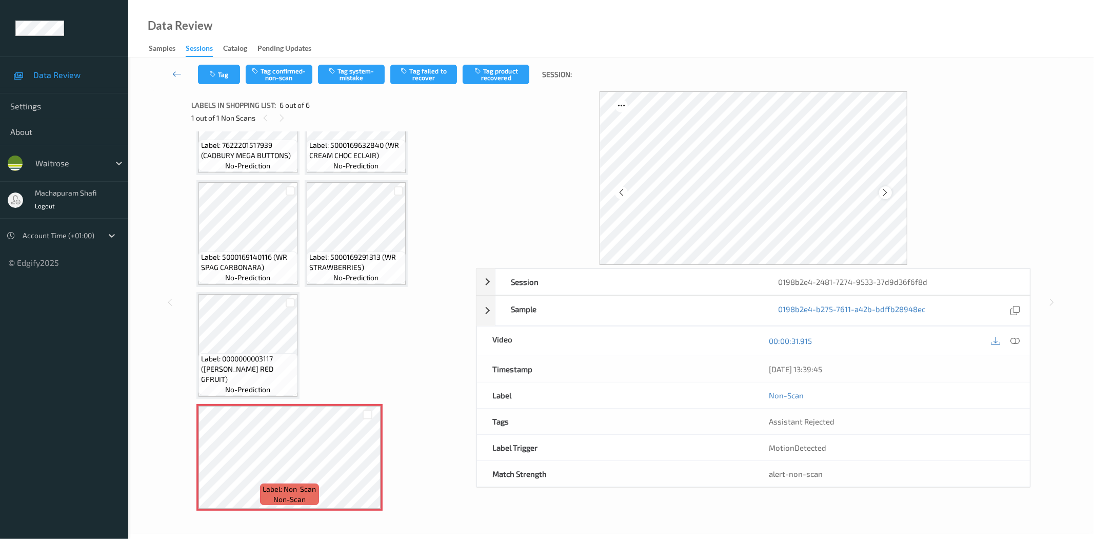
click at [886, 191] on icon at bounding box center [885, 192] width 9 height 9
click at [1013, 342] on icon at bounding box center [1015, 340] width 9 height 9
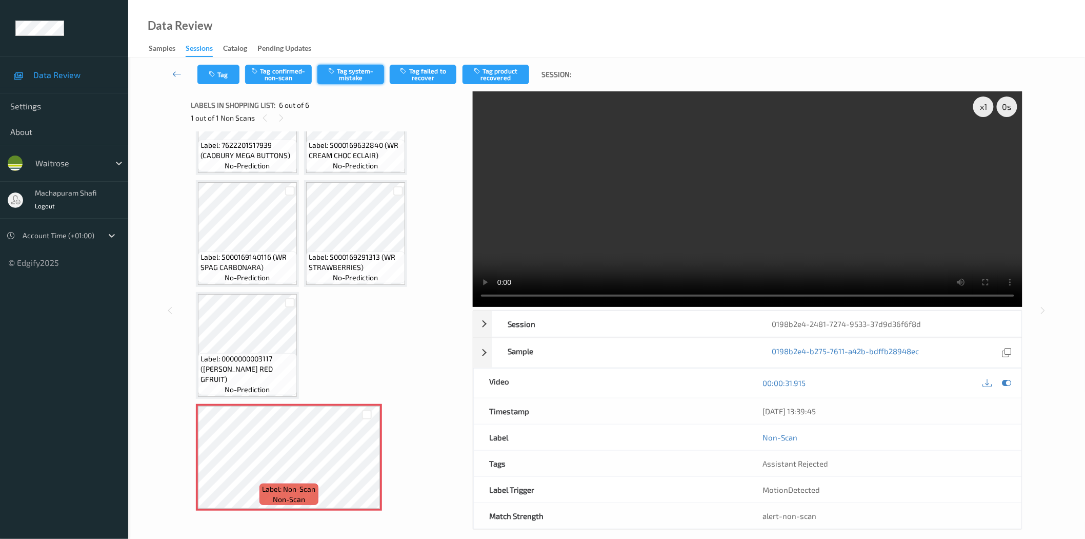
click at [336, 72] on icon "button" at bounding box center [332, 70] width 9 height 7
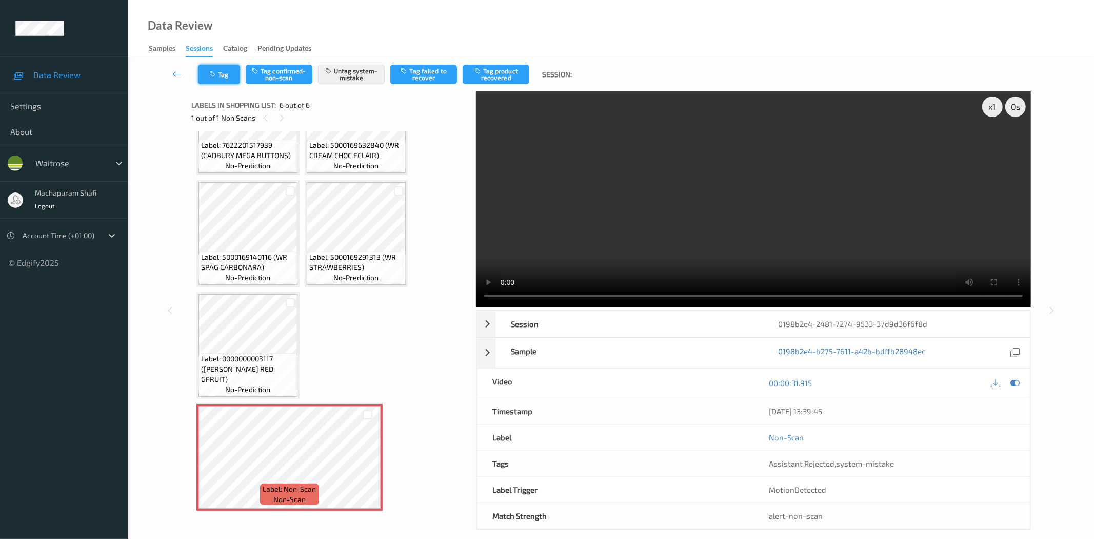
click at [219, 74] on button "Tag" at bounding box center [219, 74] width 42 height 19
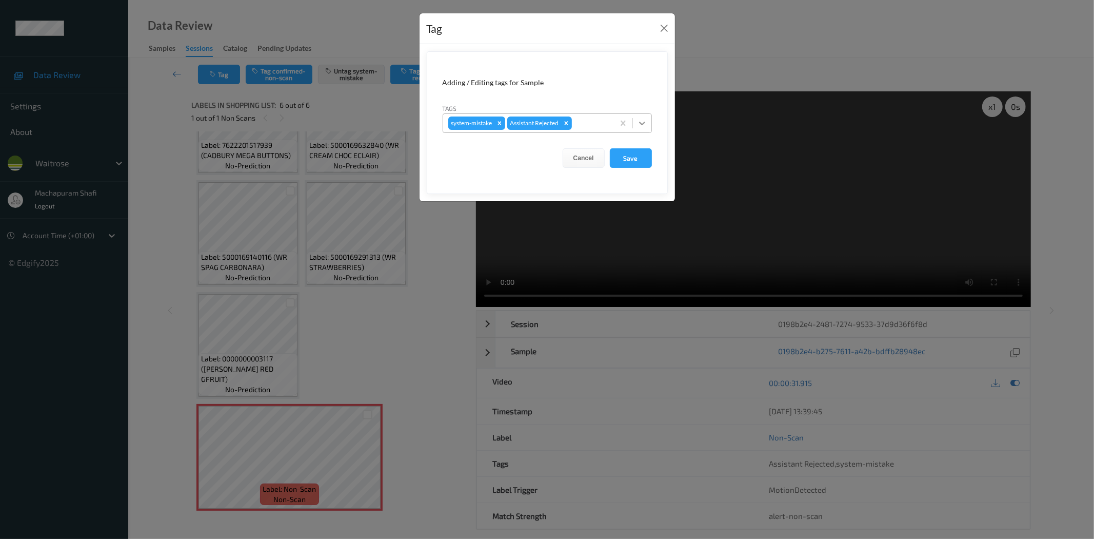
click at [641, 123] on icon at bounding box center [642, 123] width 10 height 10
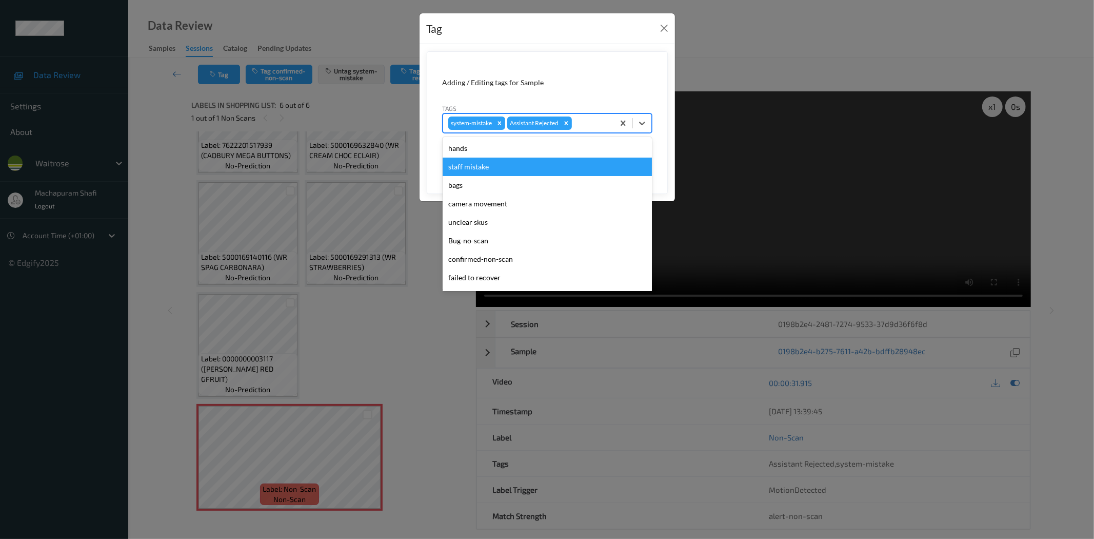
scroll to position [201, 0]
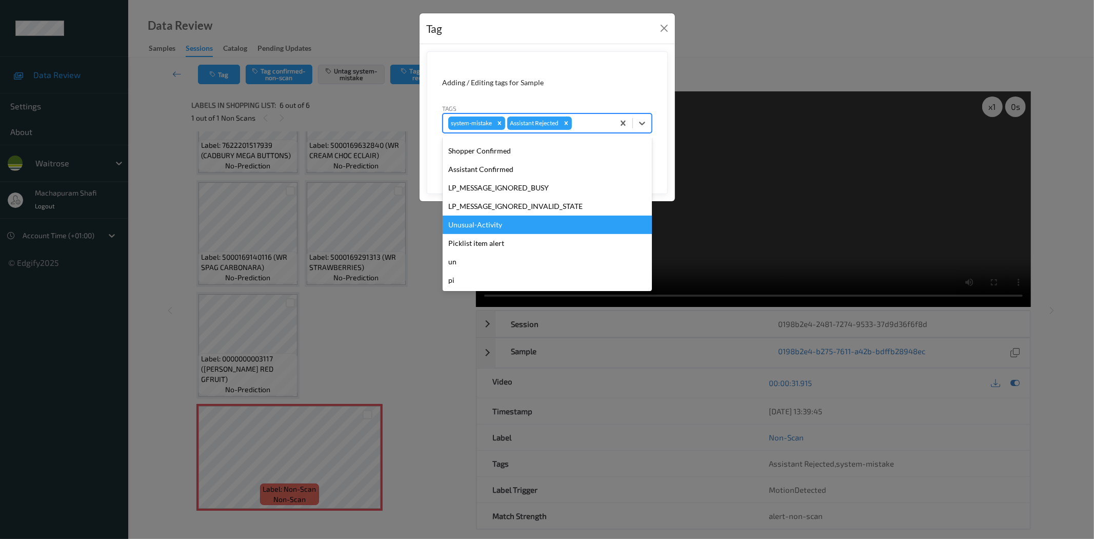
click at [474, 223] on div "Unusual-Activity" at bounding box center [547, 224] width 209 height 18
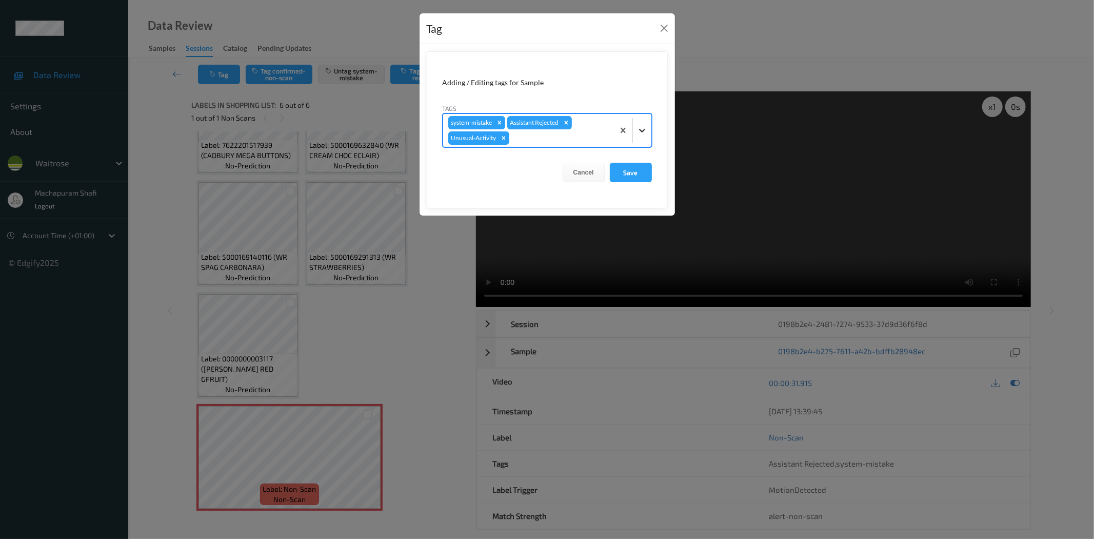
click at [645, 131] on icon at bounding box center [642, 130] width 10 height 10
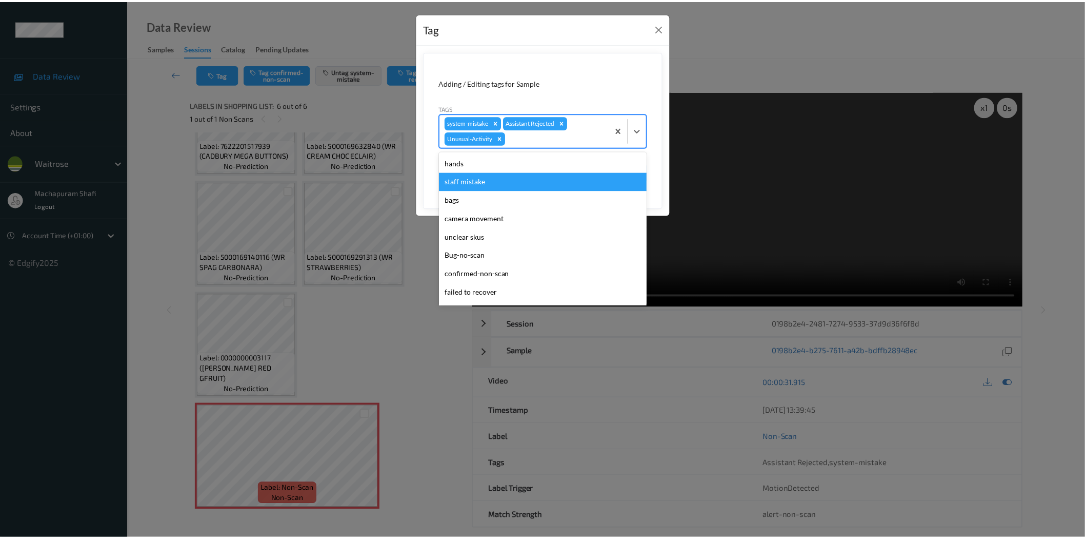
scroll to position [182, 0]
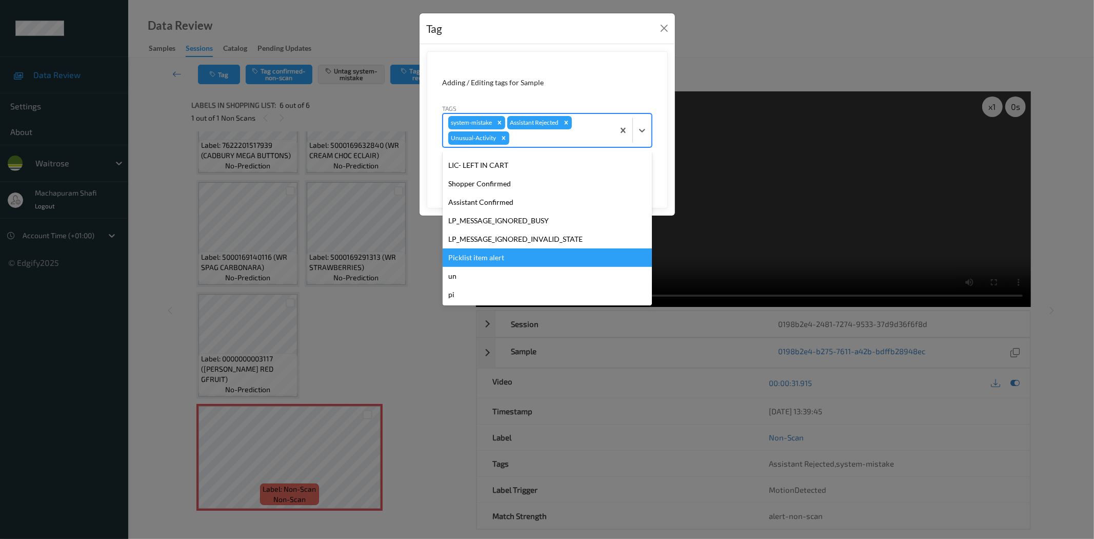
click at [497, 252] on div "Picklist item alert" at bounding box center [547, 257] width 209 height 18
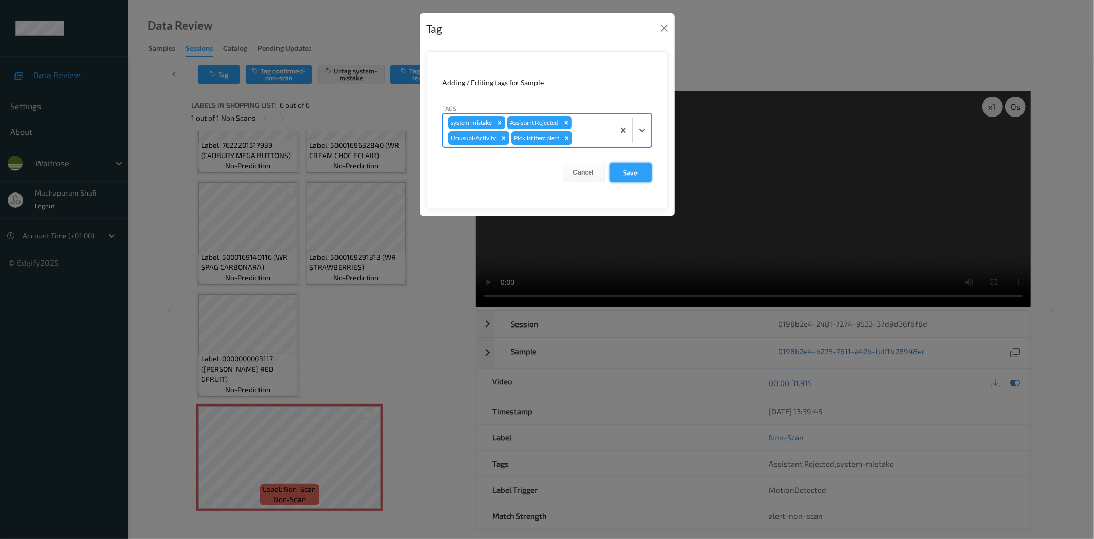
click at [638, 175] on button "Save" at bounding box center [631, 172] width 42 height 19
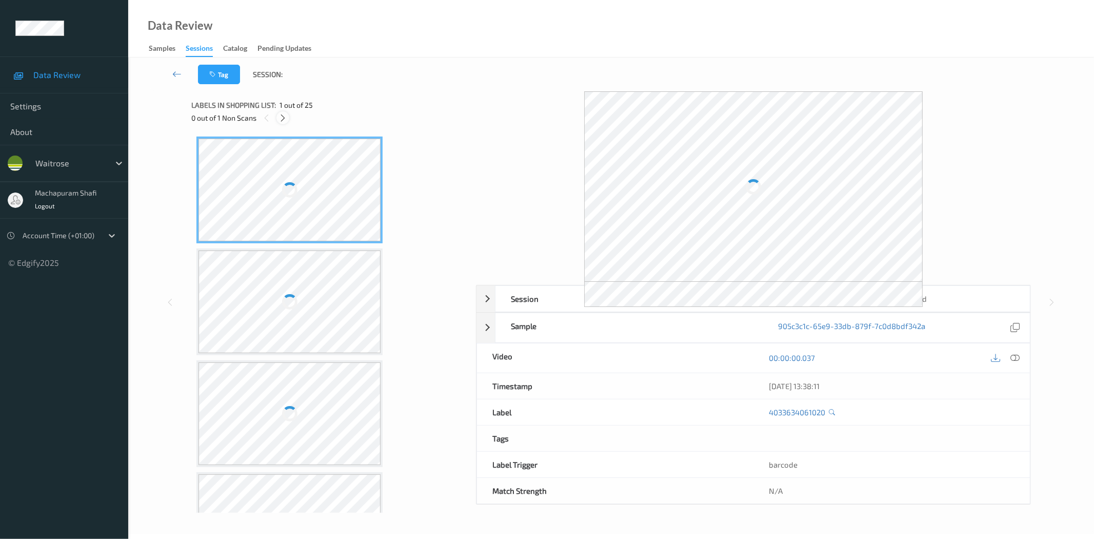
click at [284, 119] on icon at bounding box center [283, 117] width 9 height 9
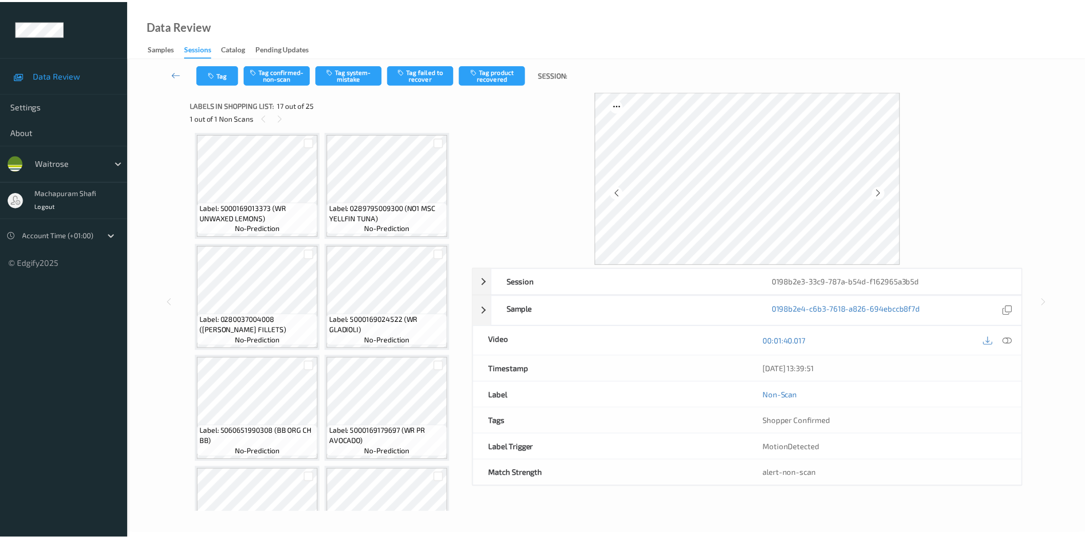
scroll to position [555, 0]
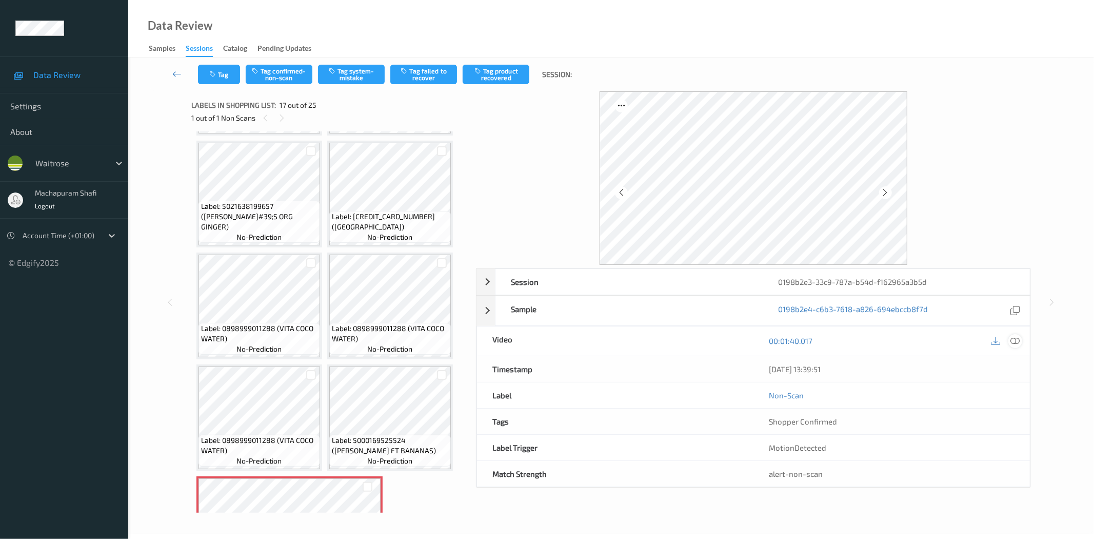
click at [1016, 340] on icon at bounding box center [1015, 340] width 9 height 9
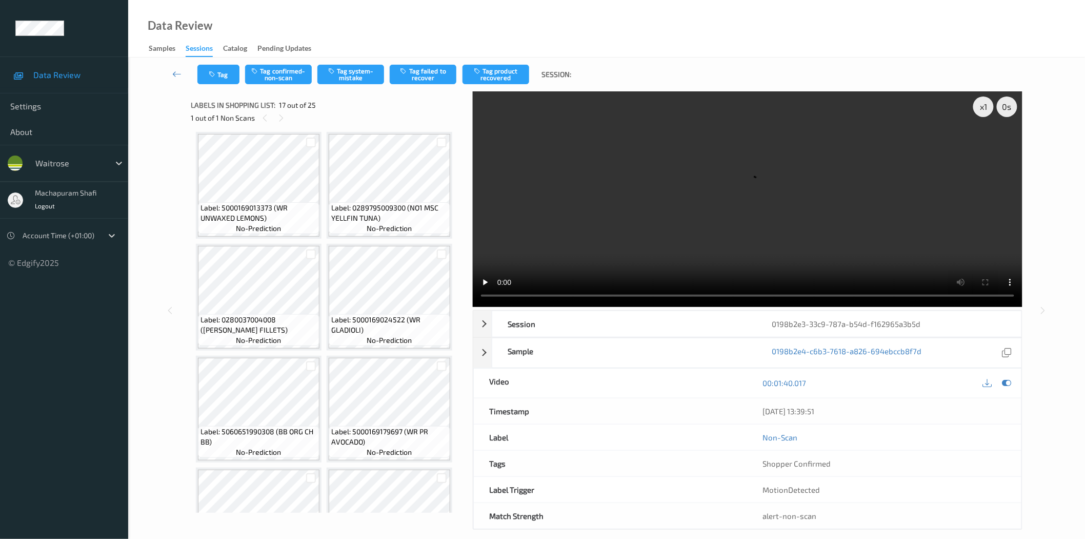
scroll to position [783, 0]
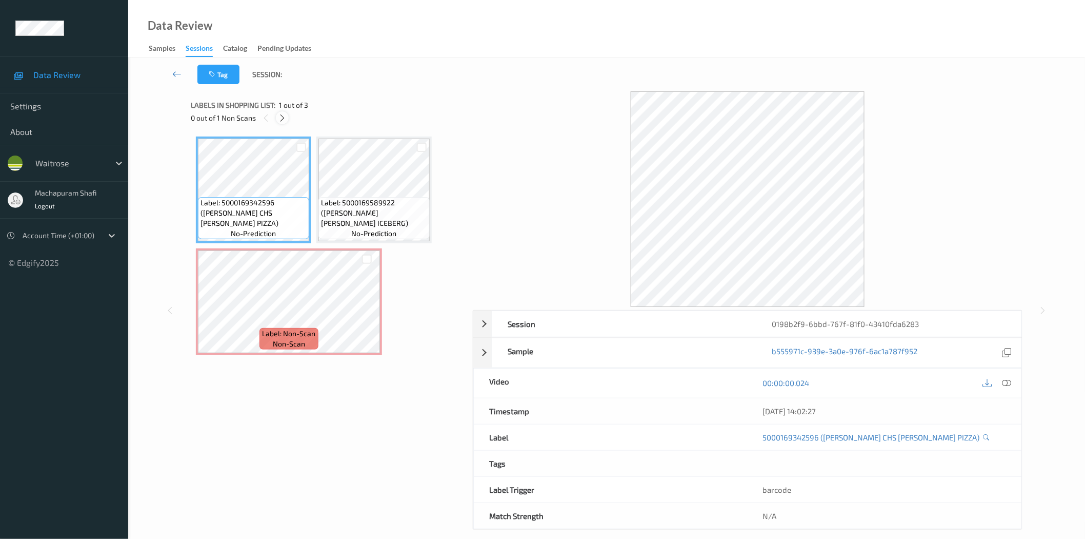
click at [285, 120] on icon at bounding box center [282, 117] width 9 height 9
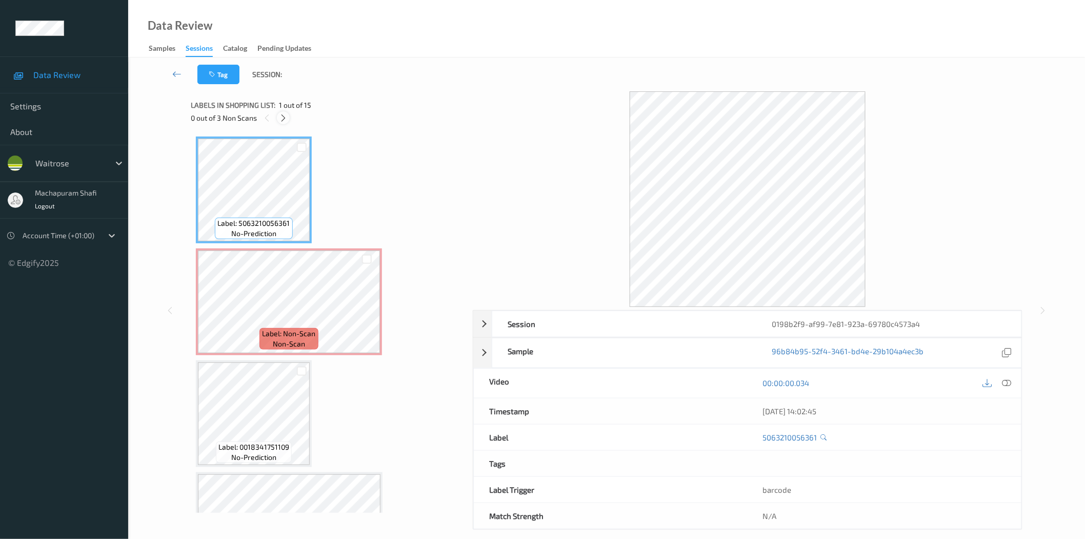
click at [283, 120] on icon at bounding box center [283, 117] width 9 height 9
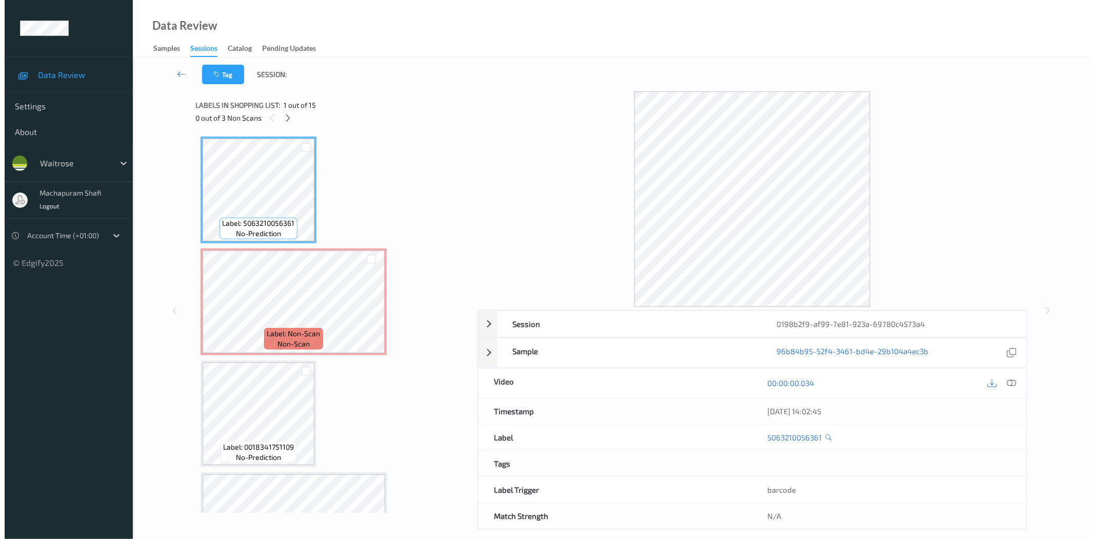
scroll to position [5, 0]
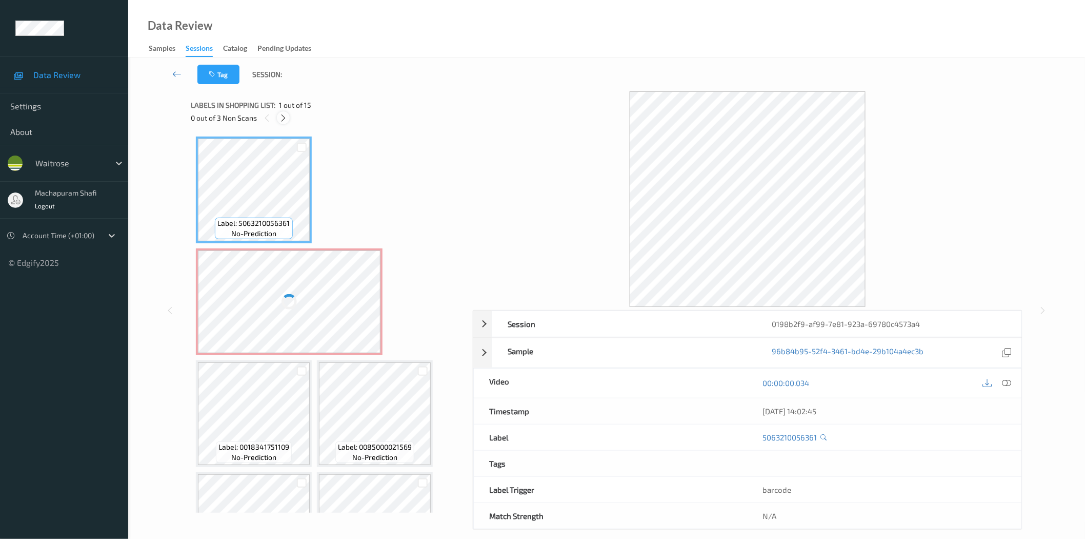
click at [282, 115] on icon at bounding box center [283, 117] width 9 height 9
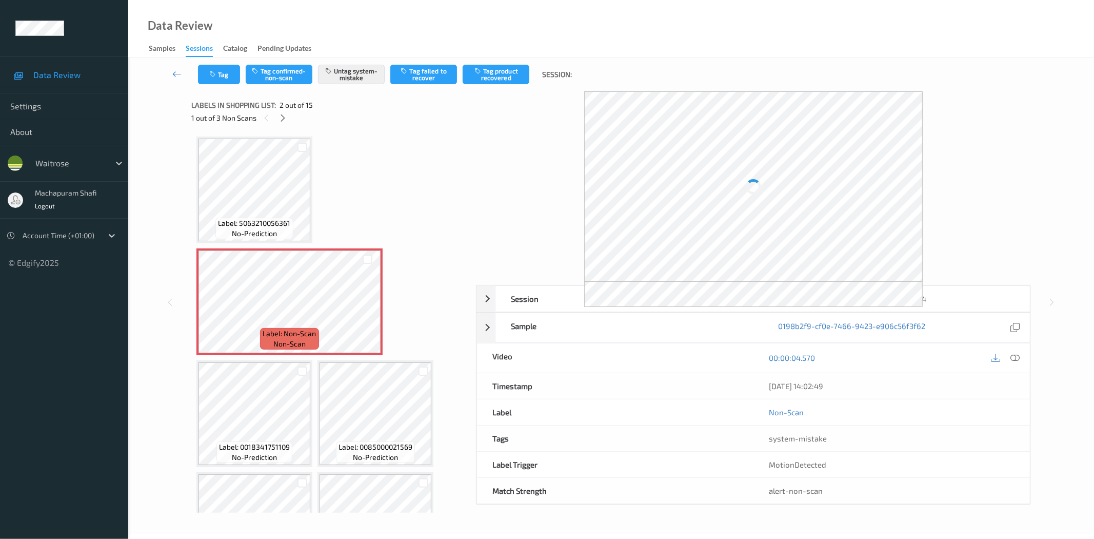
scroll to position [5, 0]
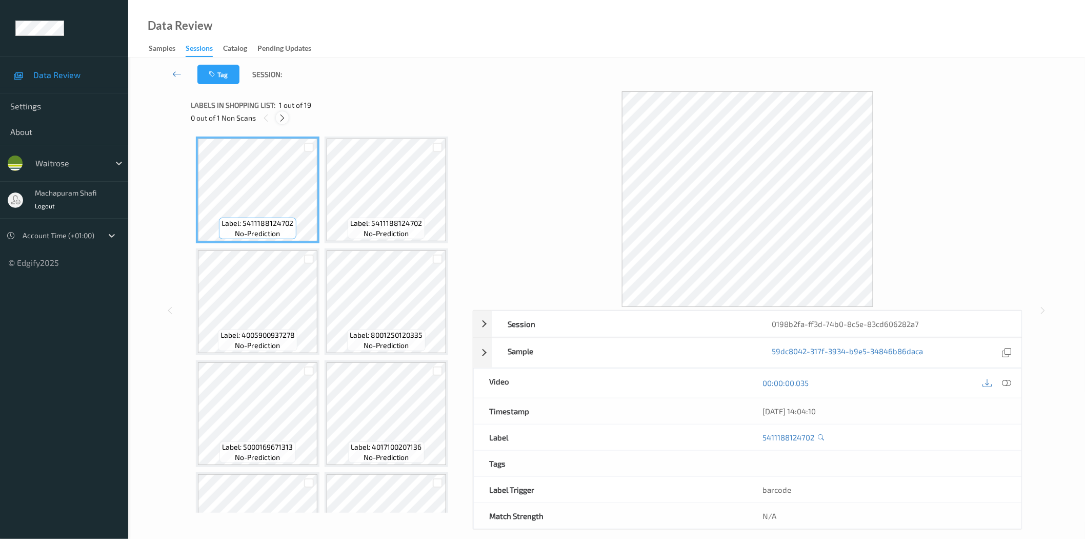
click at [283, 119] on icon at bounding box center [282, 117] width 9 height 9
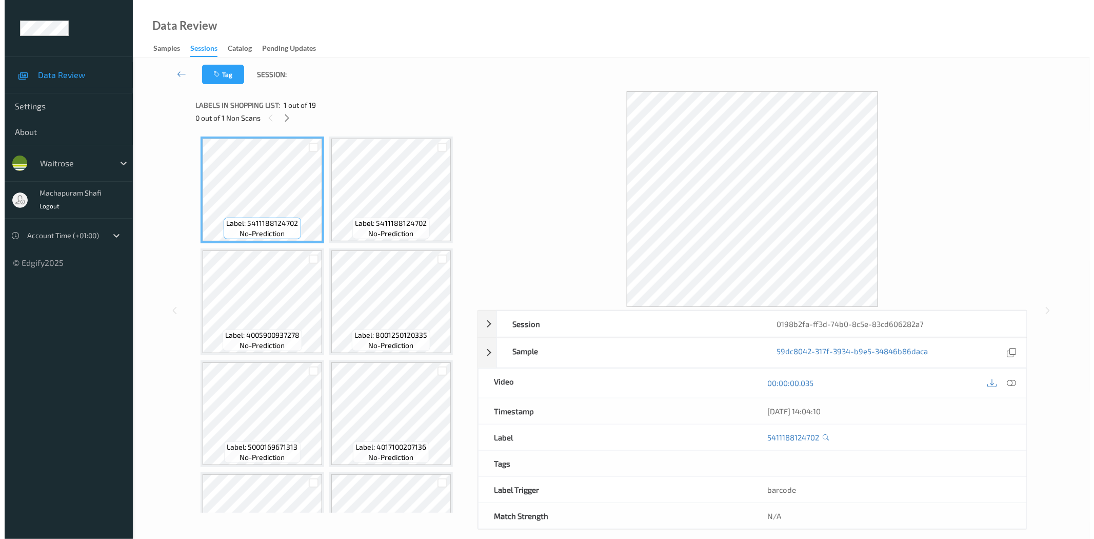
scroll to position [735, 0]
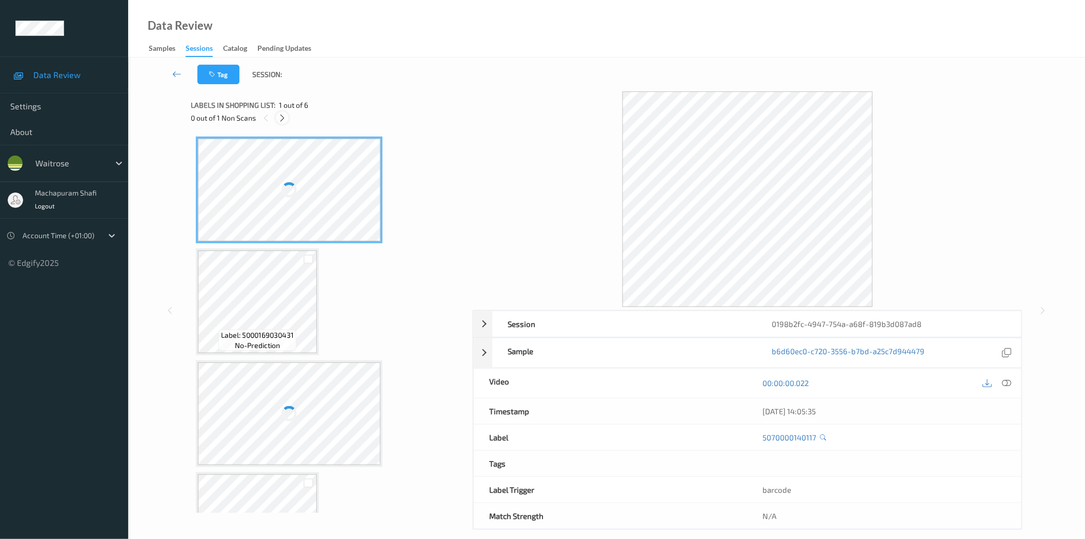
click at [284, 121] on icon at bounding box center [282, 117] width 9 height 9
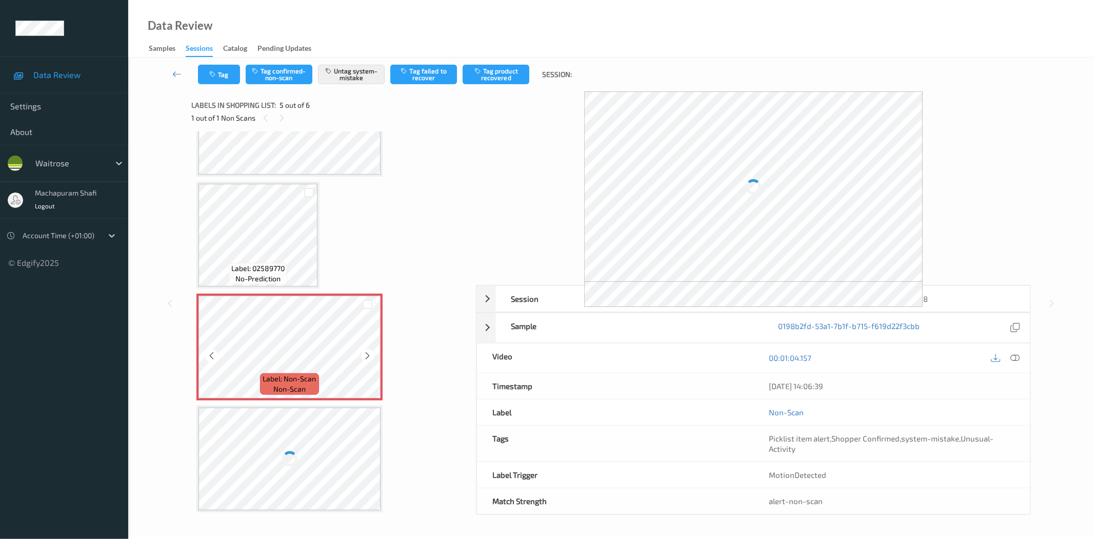
scroll to position [68, 0]
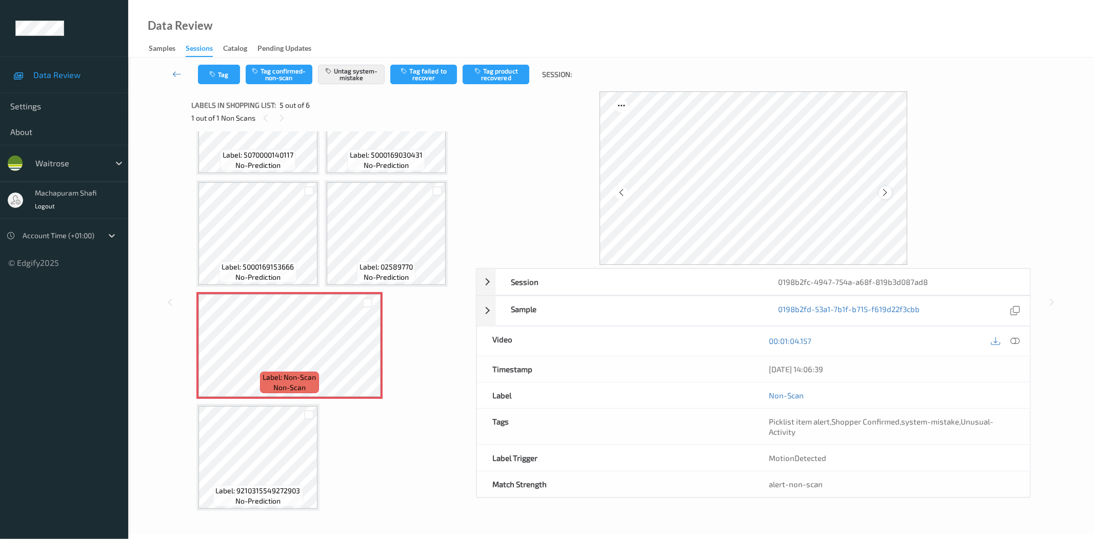
click at [884, 192] on icon at bounding box center [885, 192] width 9 height 9
click at [222, 73] on button "Tag" at bounding box center [219, 74] width 42 height 19
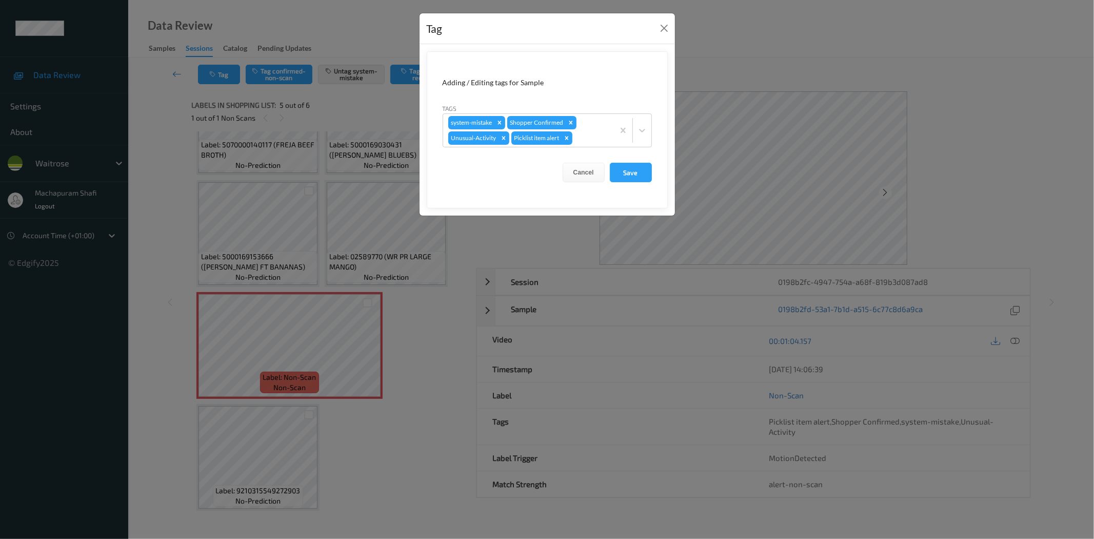
scroll to position [58, 0]
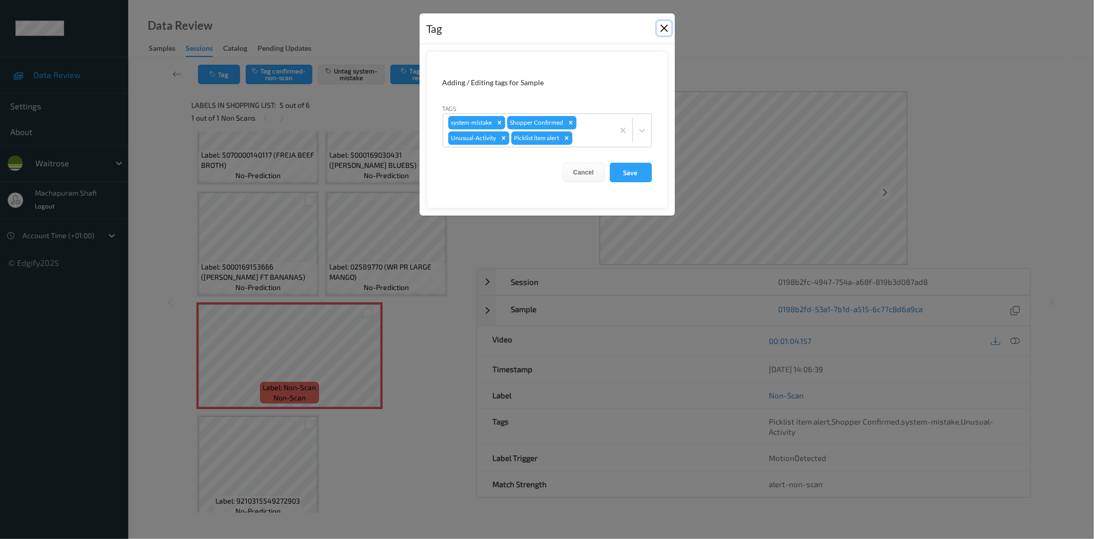
click at [667, 31] on button "Close" at bounding box center [664, 28] width 14 height 14
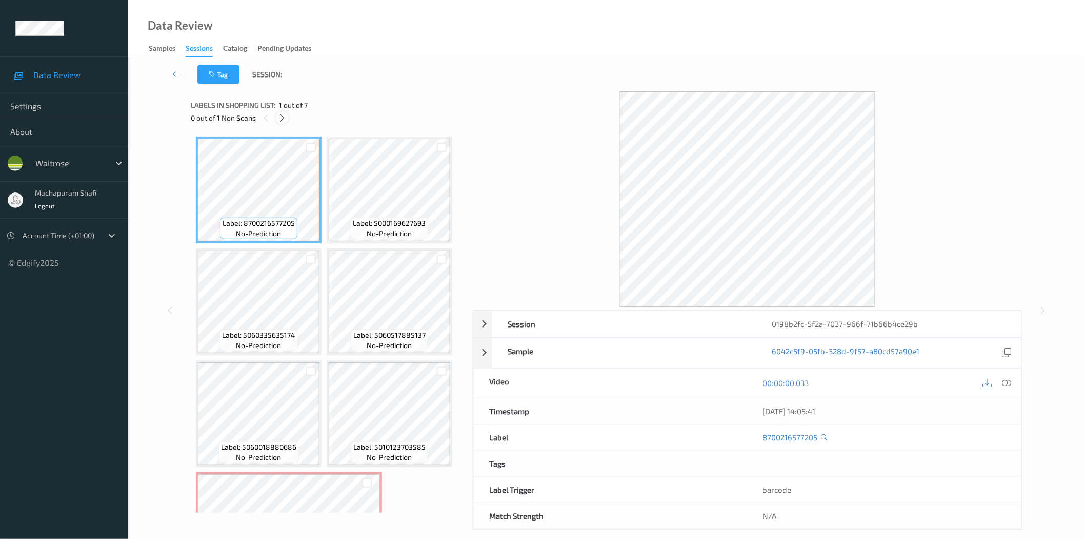
click at [284, 117] on icon at bounding box center [282, 117] width 9 height 9
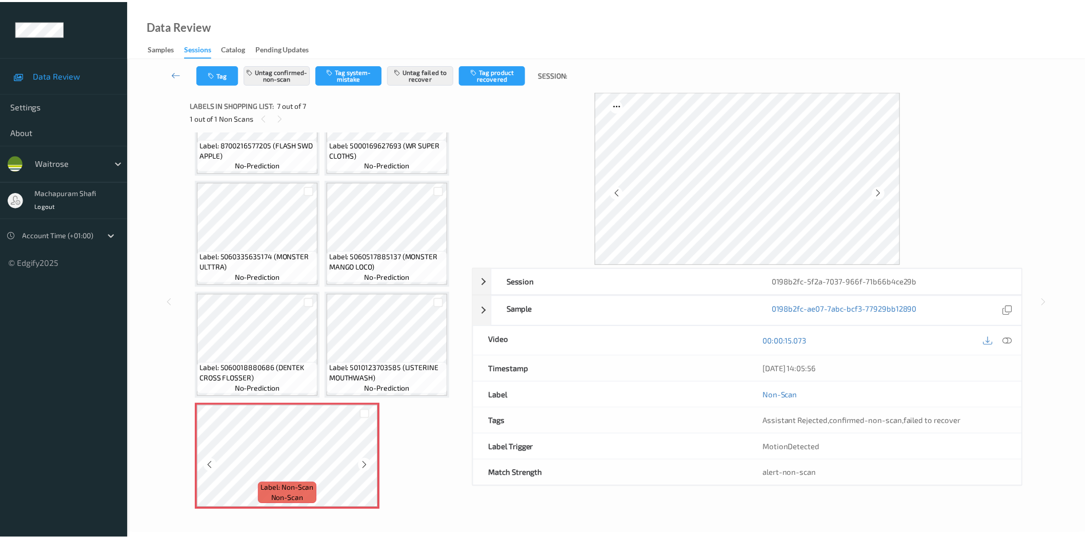
scroll to position [58, 0]
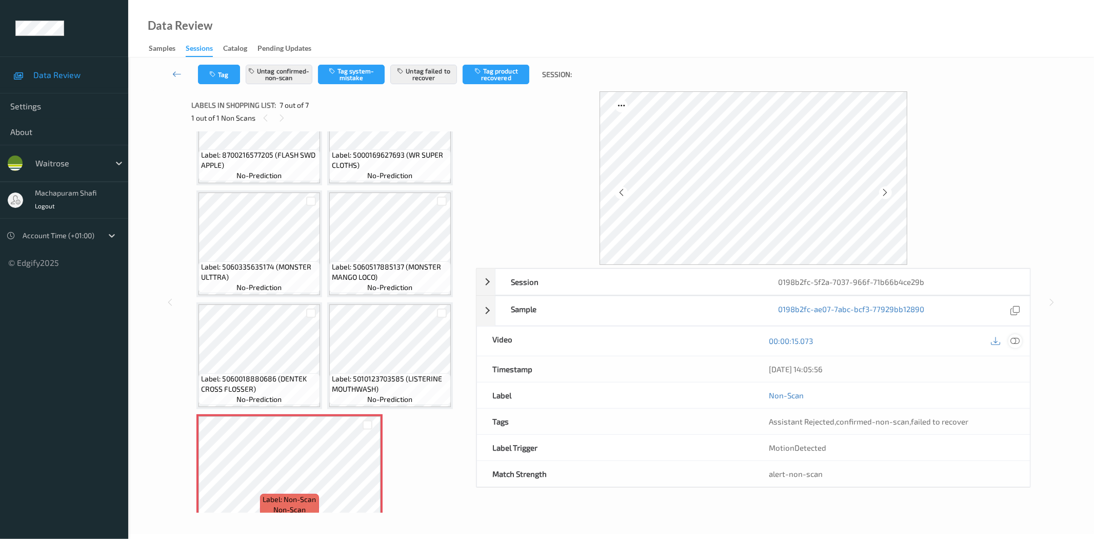
click at [1016, 344] on icon at bounding box center [1015, 340] width 9 height 9
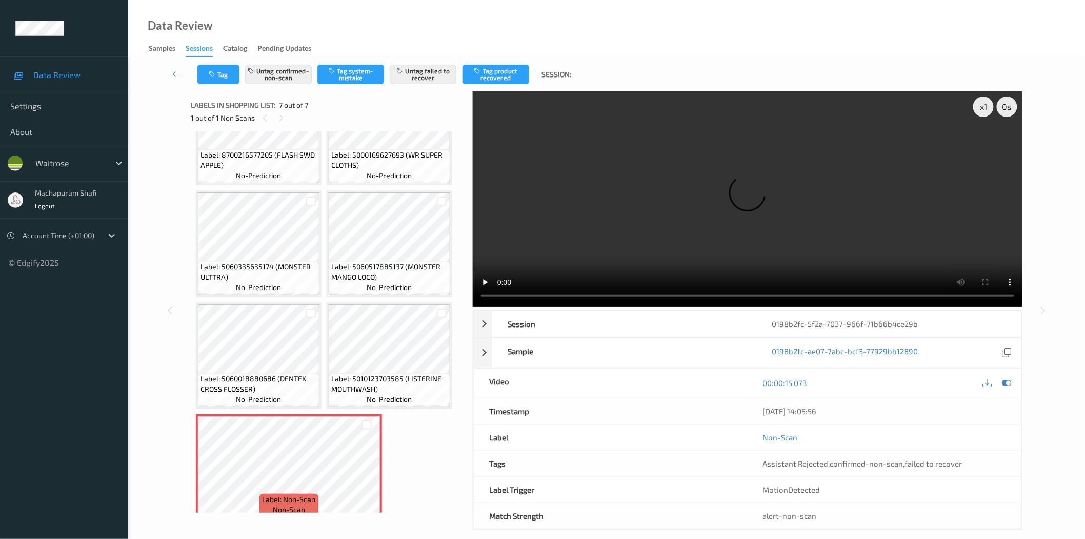
scroll to position [68, 0]
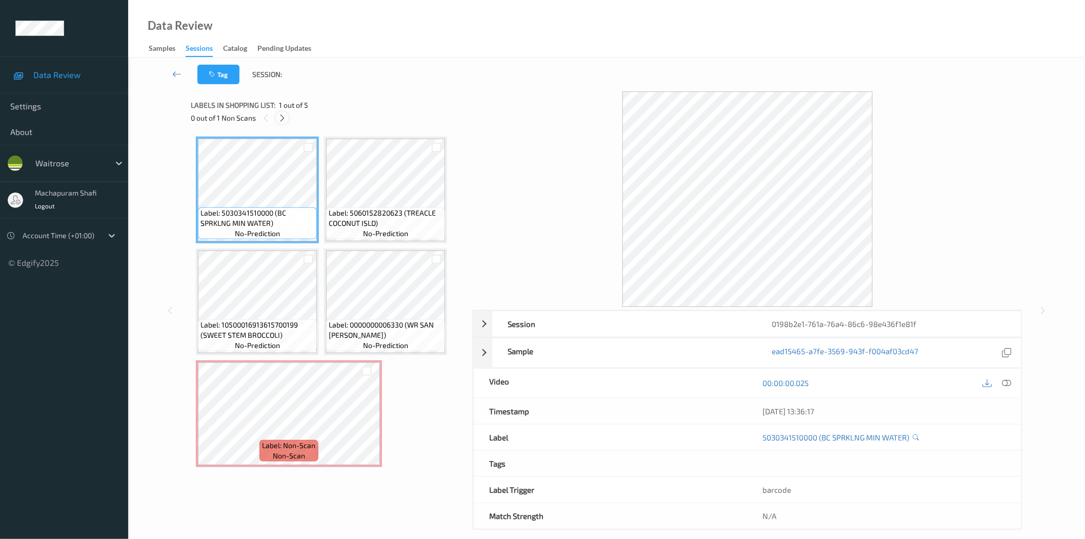
click at [281, 115] on icon at bounding box center [282, 117] width 9 height 9
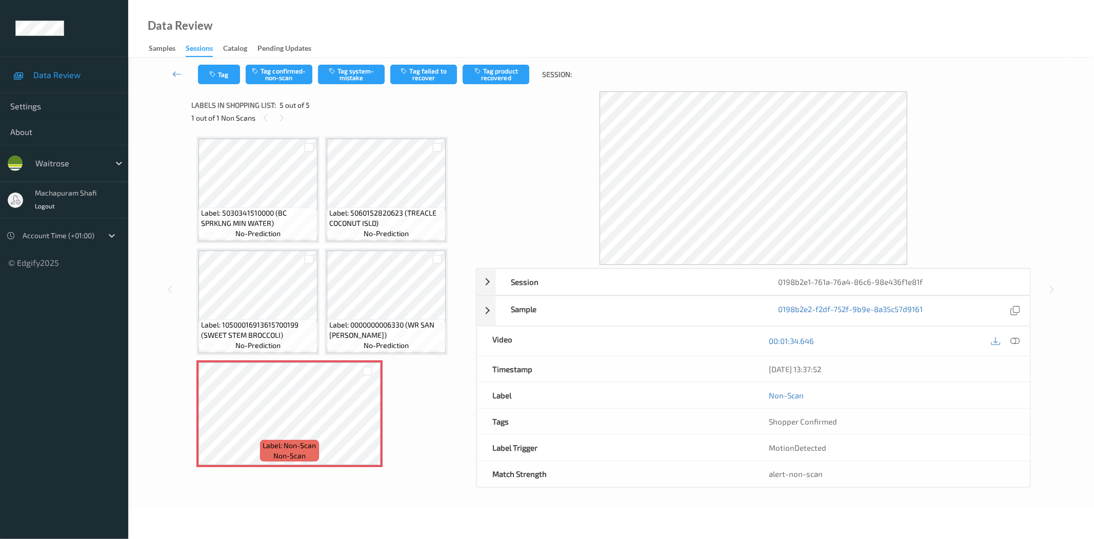
drag, startPoint x: 1013, startPoint y: 342, endPoint x: 987, endPoint y: 315, distance: 37.0
click at [1013, 339] on icon at bounding box center [1015, 340] width 9 height 9
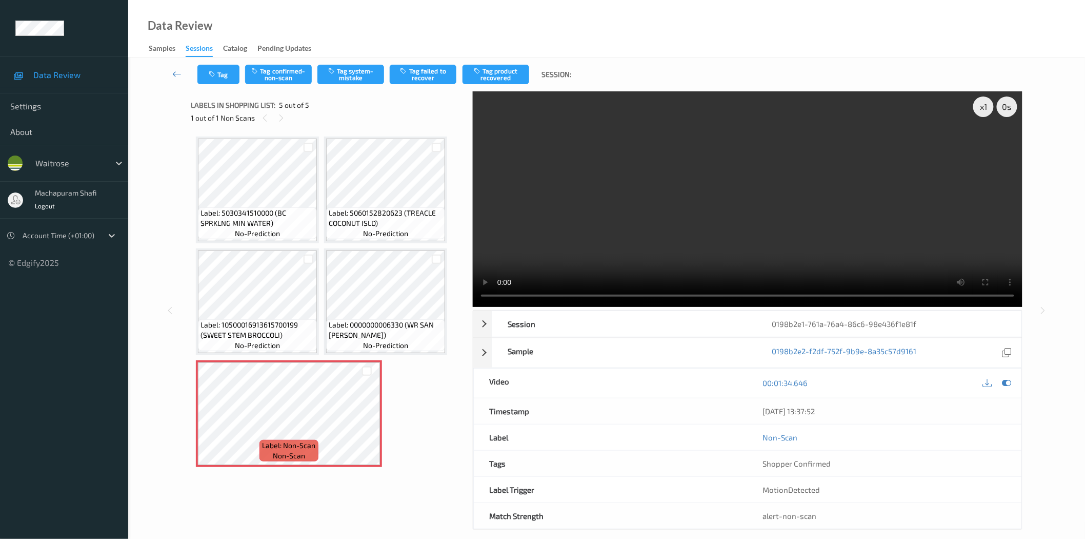
click at [421, 25] on div "Data Review Samples Sessions Catalog Pending Updates" at bounding box center [606, 28] width 957 height 57
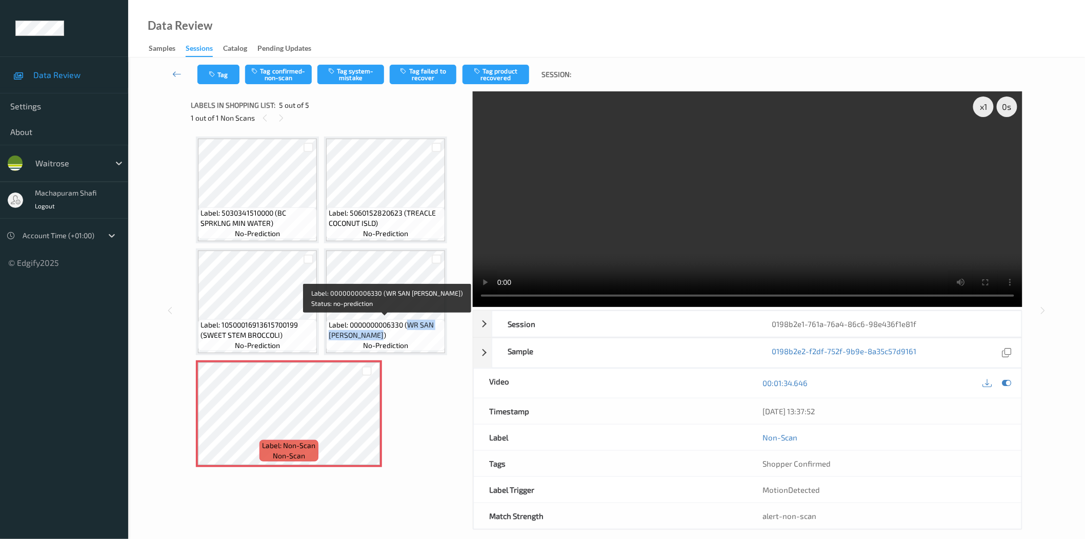
drag, startPoint x: 408, startPoint y: 322, endPoint x: 418, endPoint y: 337, distance: 17.8
click at [418, 337] on span "Label: 0000000006330 (WR SAN FRAN BLOOMER)" at bounding box center [386, 330] width 114 height 21
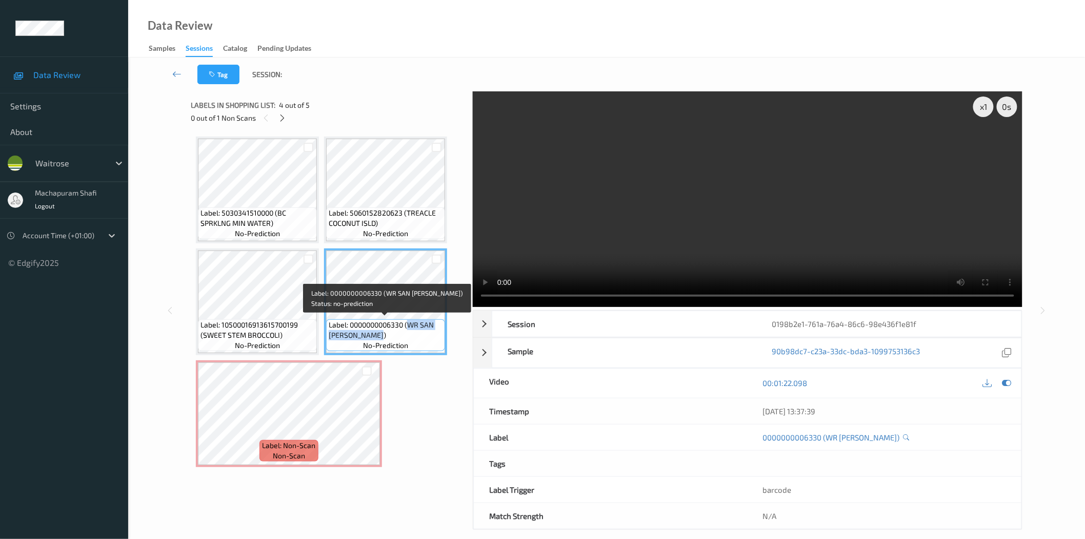
copy span "WR SAN FRAN BLOOMER)"
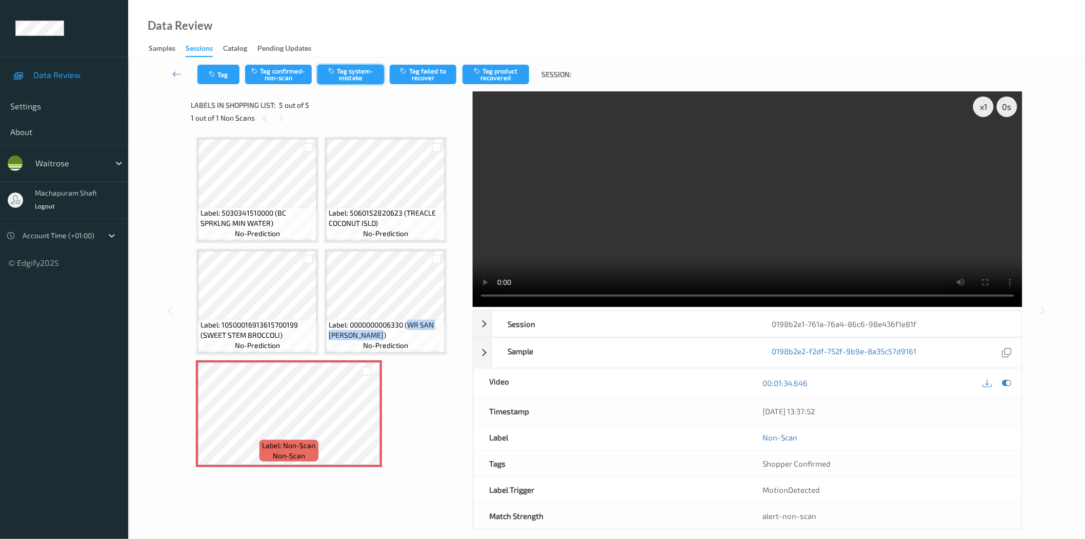
click at [353, 77] on button "Tag system-mistake" at bounding box center [351, 74] width 67 height 19
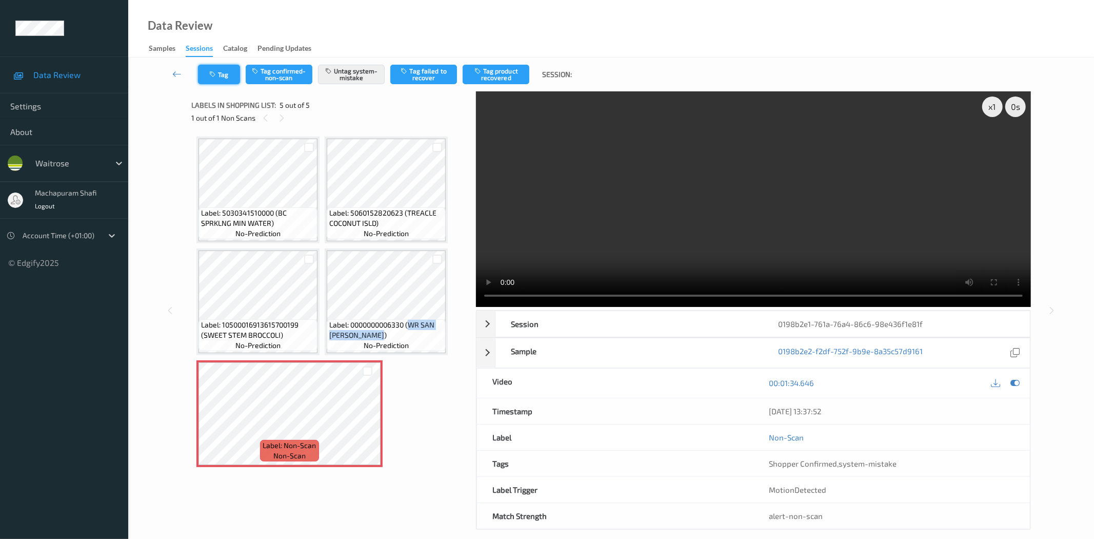
click at [224, 68] on button "Tag" at bounding box center [219, 74] width 42 height 19
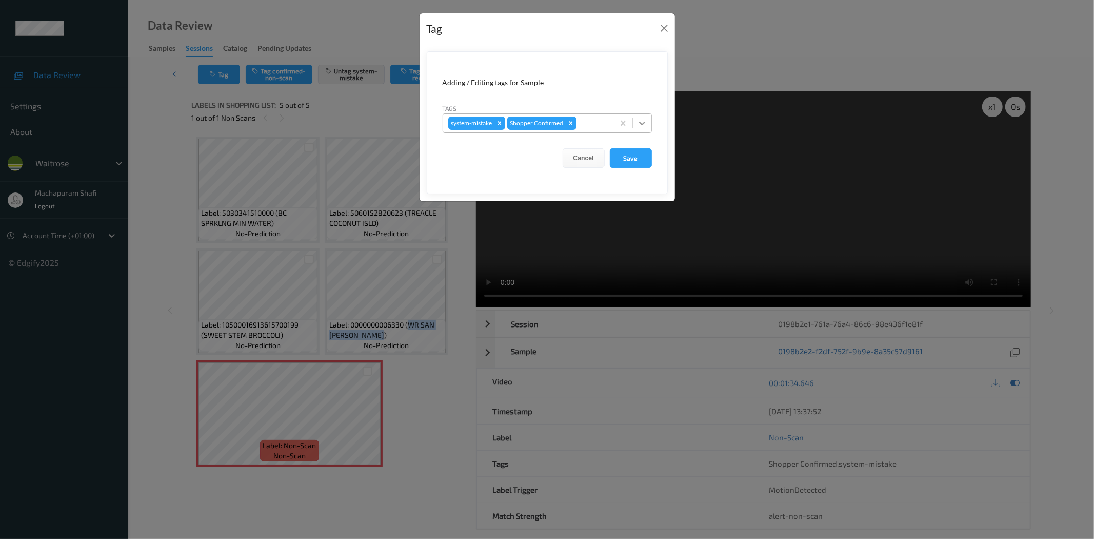
click at [645, 117] on div at bounding box center [642, 123] width 18 height 18
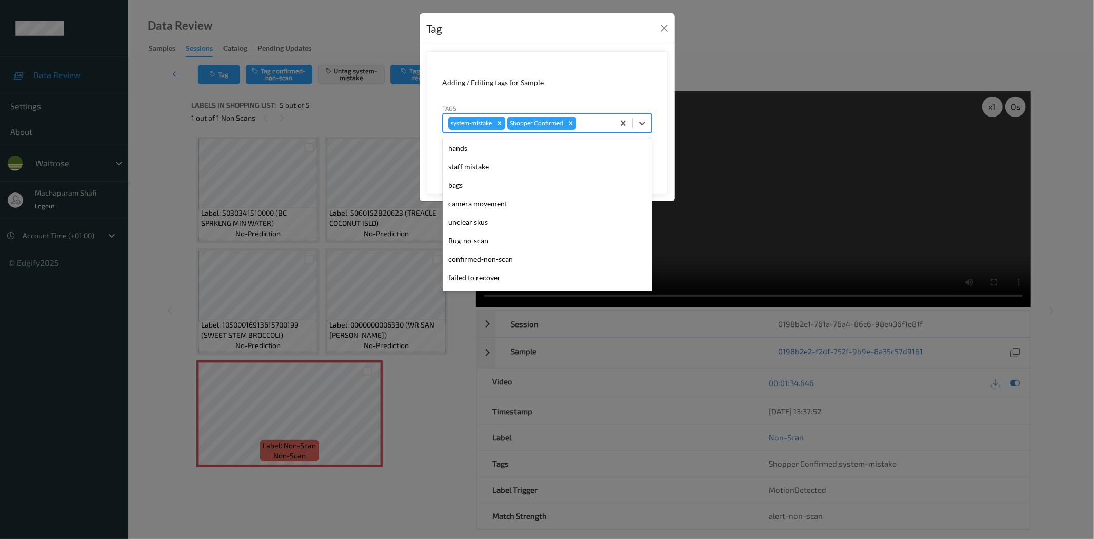
scroll to position [201, 0]
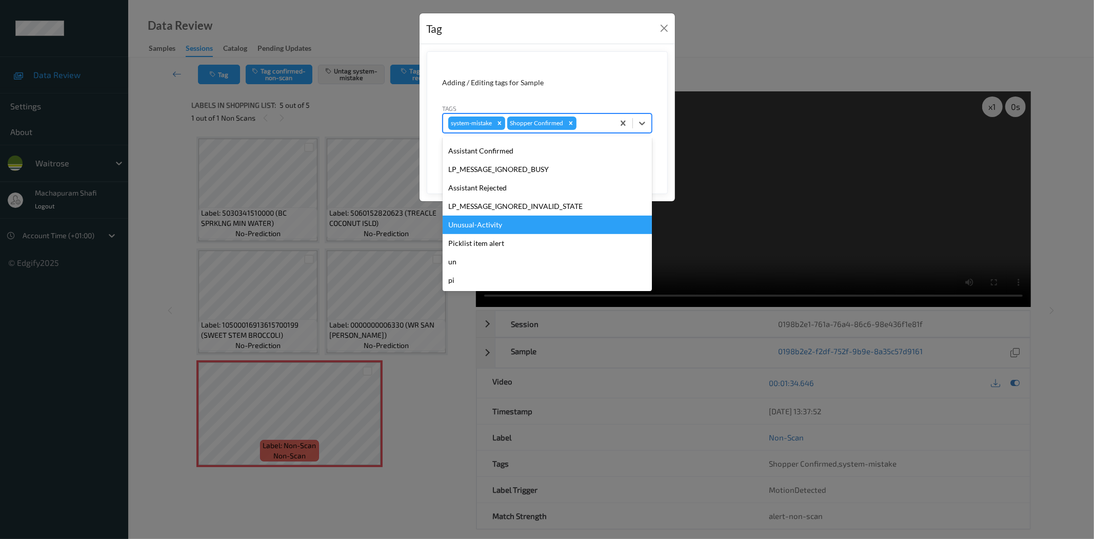
click at [480, 228] on div "Unusual-Activity" at bounding box center [547, 224] width 209 height 18
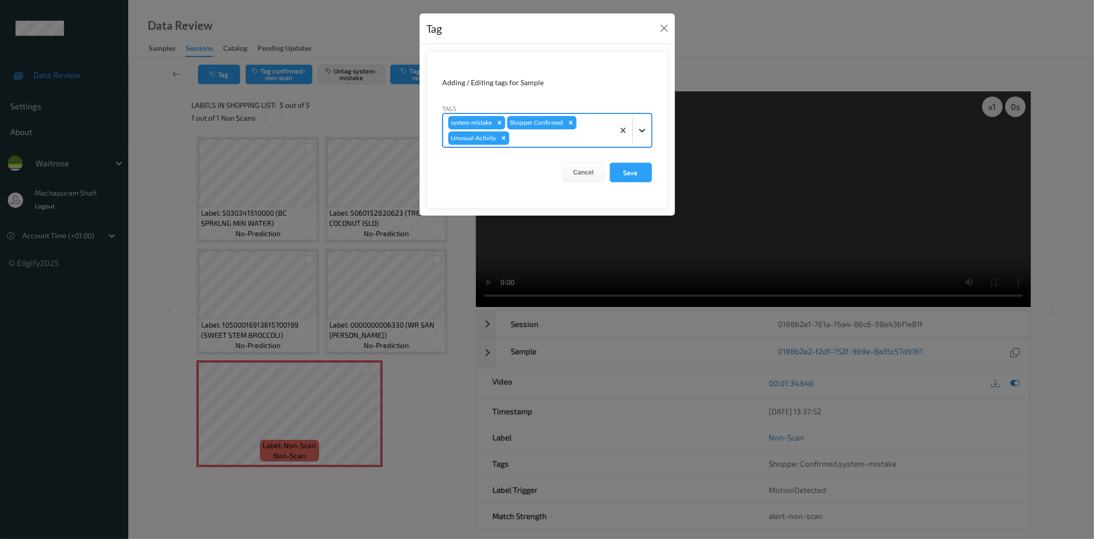
click at [647, 124] on div at bounding box center [642, 130] width 18 height 18
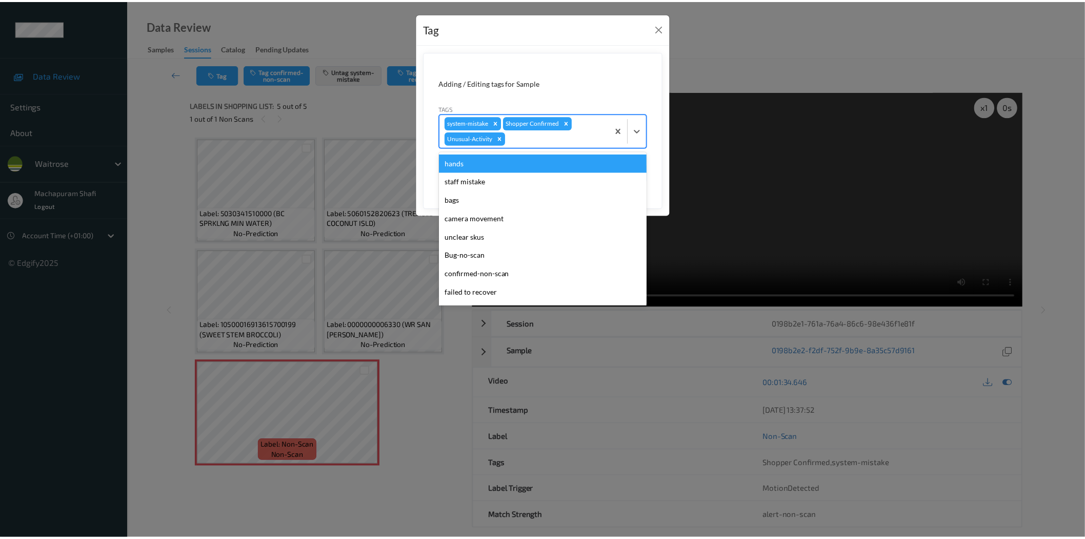
scroll to position [182, 0]
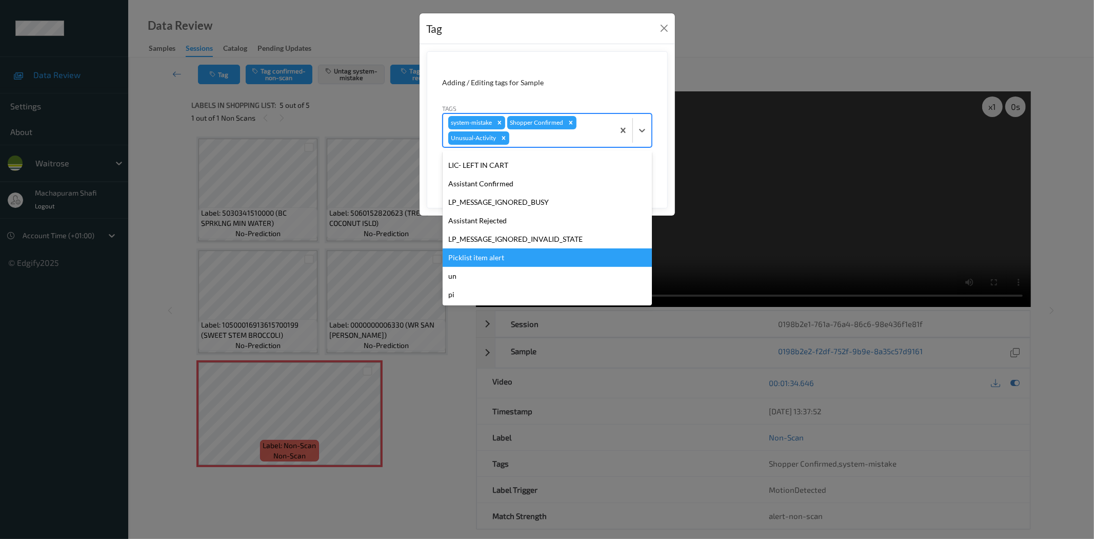
click at [491, 259] on div "Picklist item alert" at bounding box center [547, 257] width 209 height 18
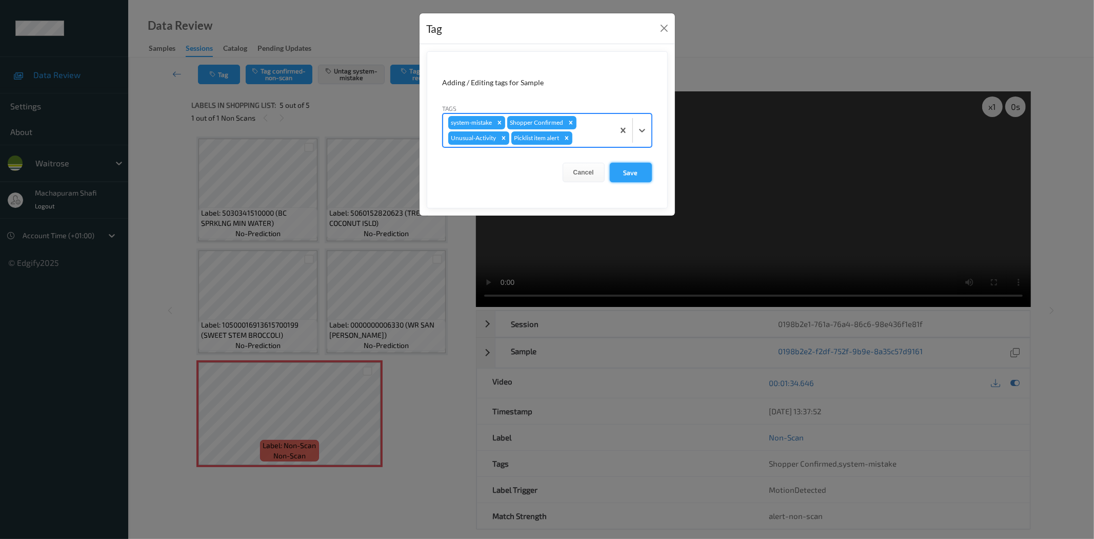
click at [621, 174] on button "Save" at bounding box center [631, 172] width 42 height 19
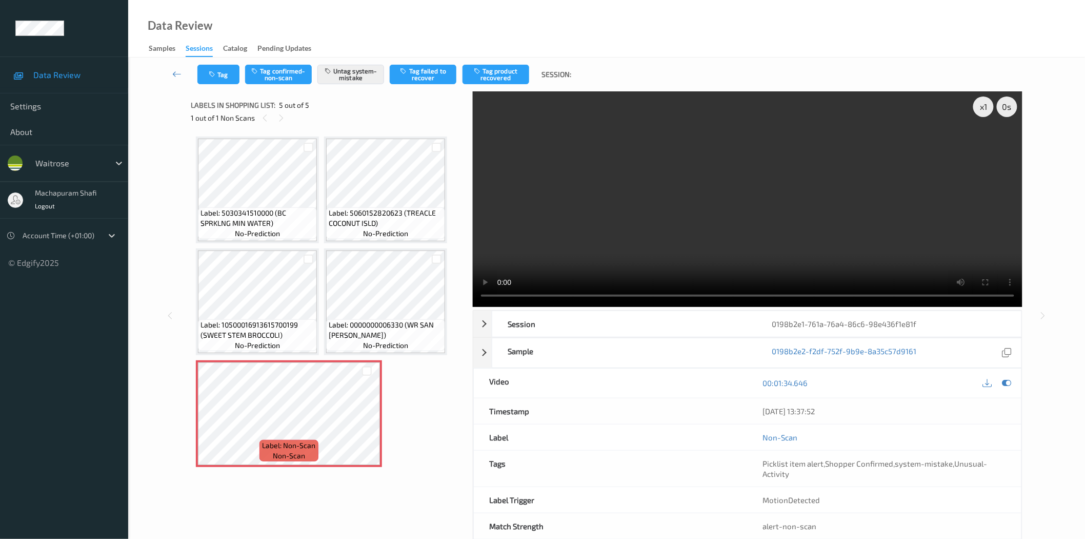
click at [319, 10] on div "Data Review Samples Sessions Catalog Pending Updates" at bounding box center [606, 28] width 957 height 57
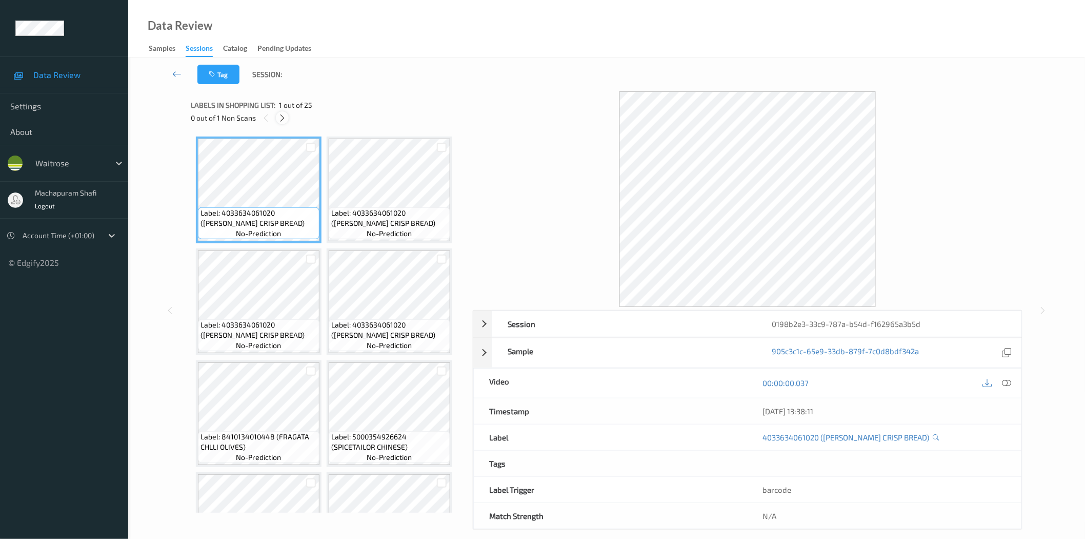
click at [280, 116] on icon at bounding box center [282, 117] width 9 height 9
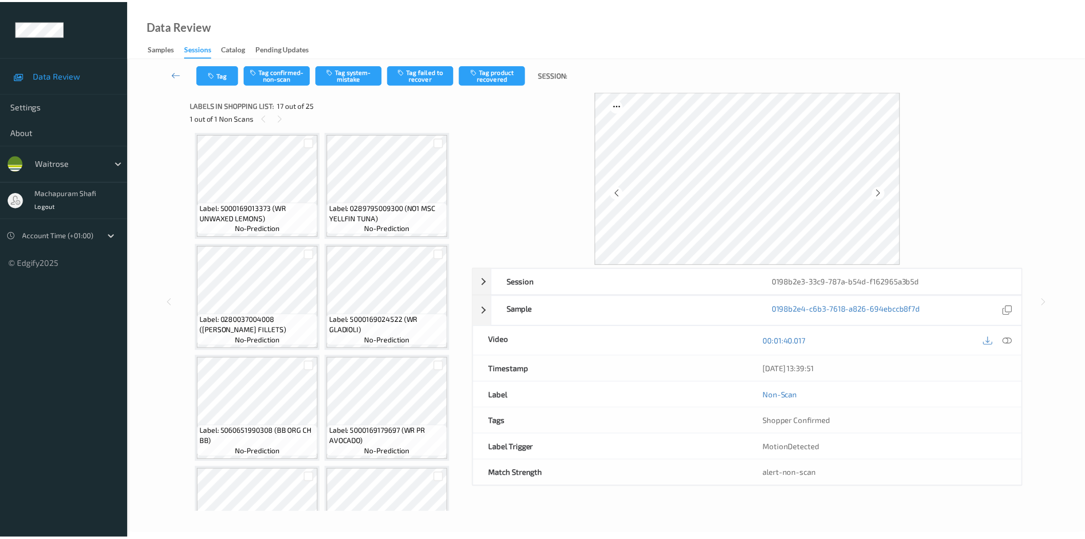
scroll to position [1069, 0]
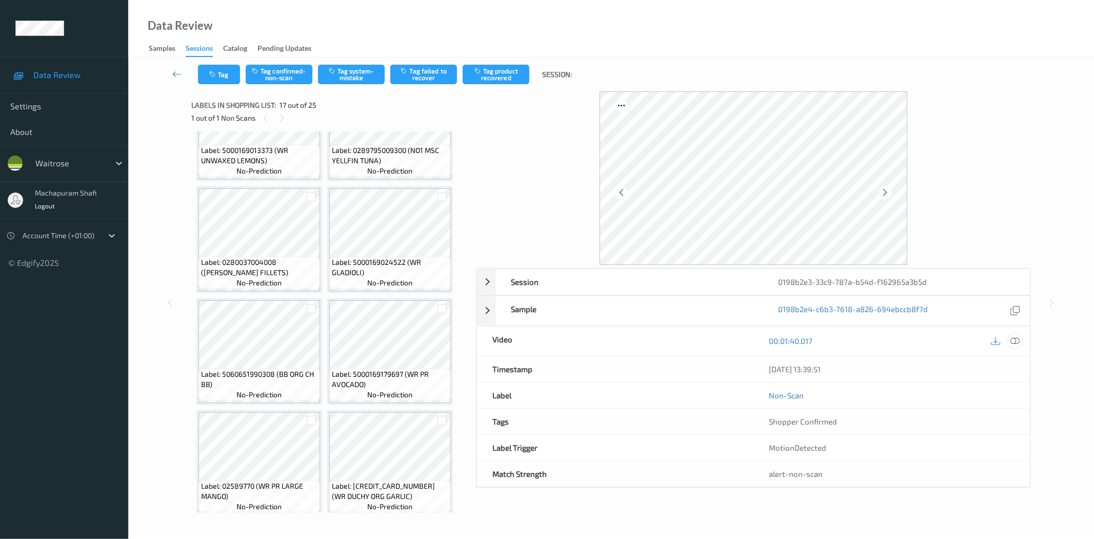
click at [1019, 341] on icon at bounding box center [1015, 340] width 9 height 9
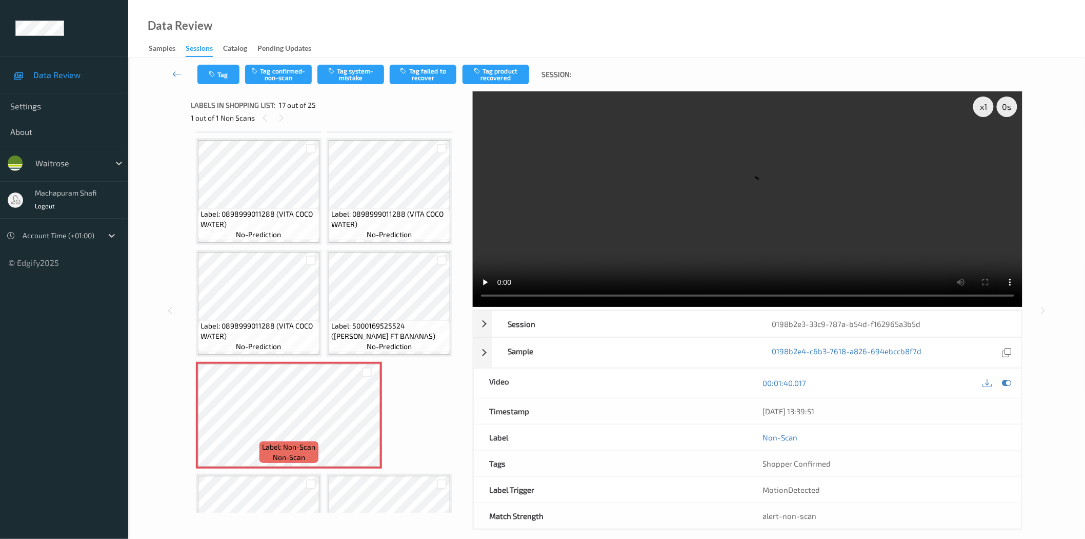
scroll to position [612, 0]
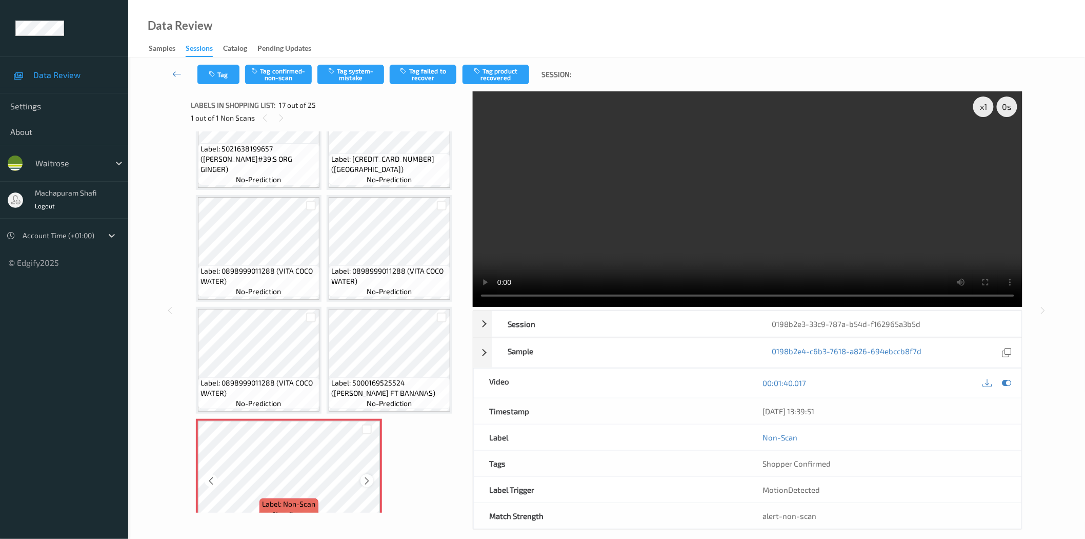
click at [368, 476] on icon at bounding box center [367, 480] width 9 height 9
click at [347, 72] on button "Tag system-mistake" at bounding box center [351, 74] width 67 height 19
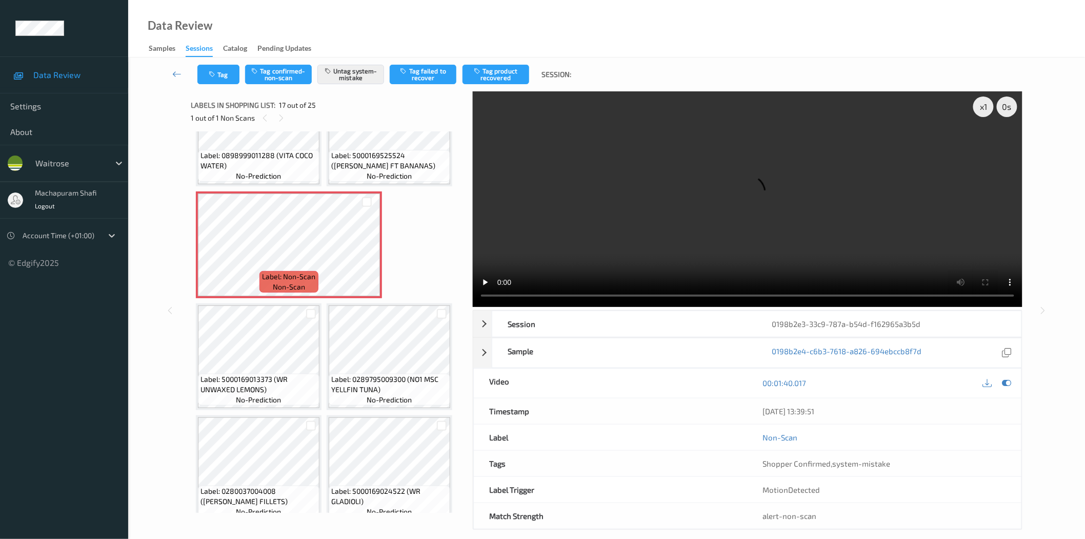
scroll to position [840, 0]
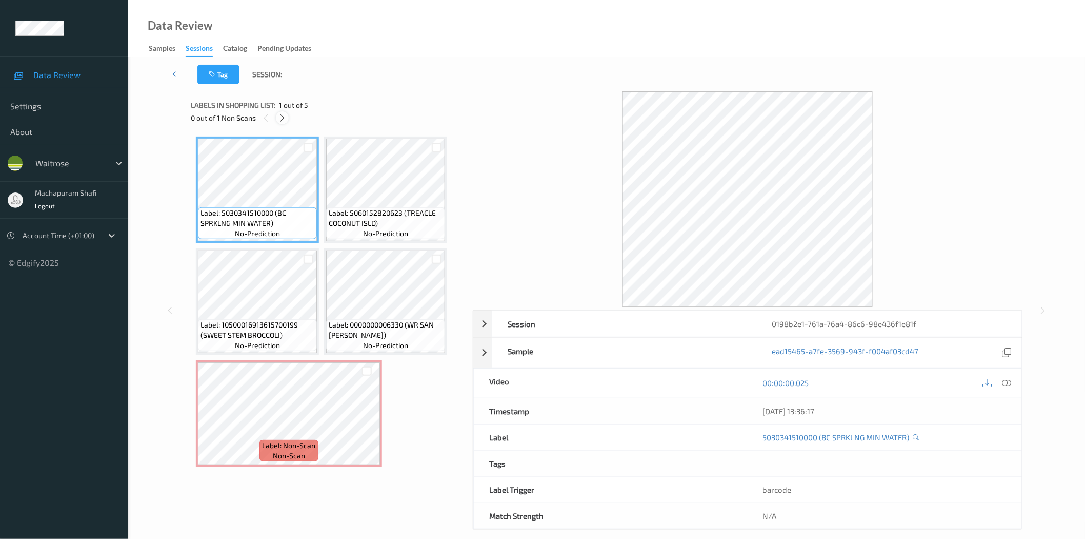
click at [285, 119] on icon at bounding box center [282, 117] width 9 height 9
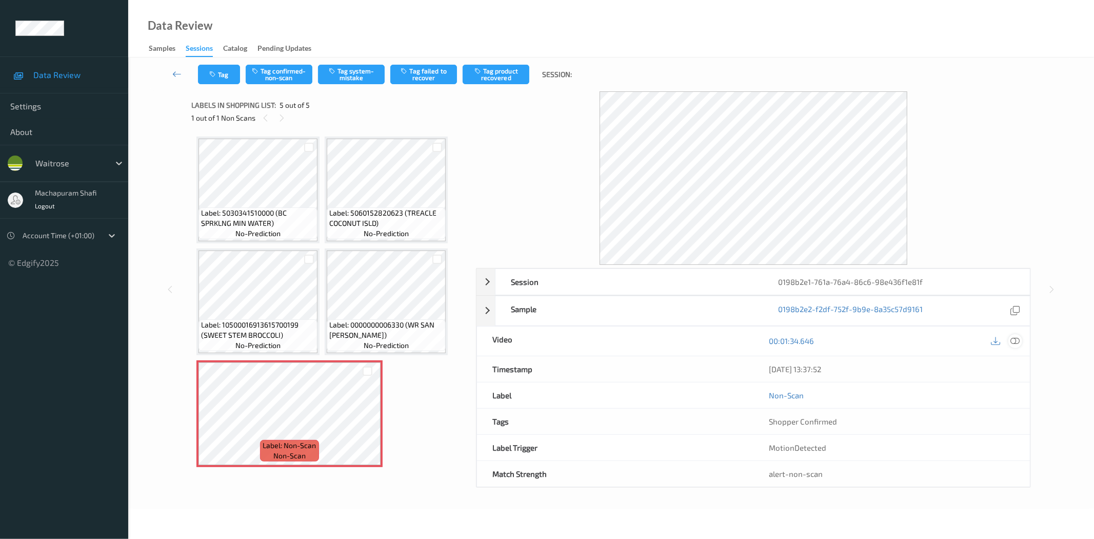
click at [1017, 343] on icon at bounding box center [1015, 340] width 9 height 9
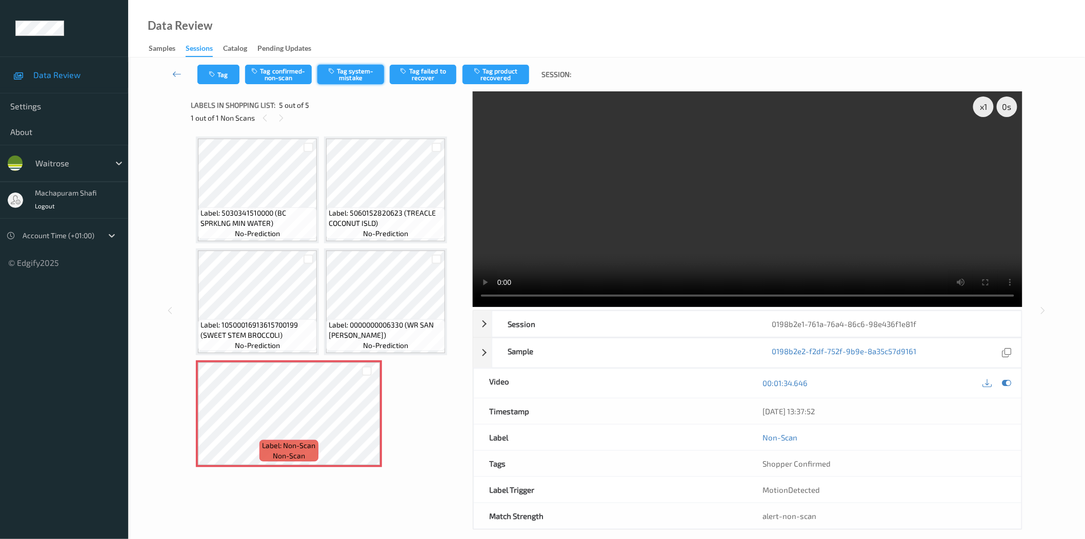
click at [343, 72] on button "Tag system-mistake" at bounding box center [351, 74] width 67 height 19
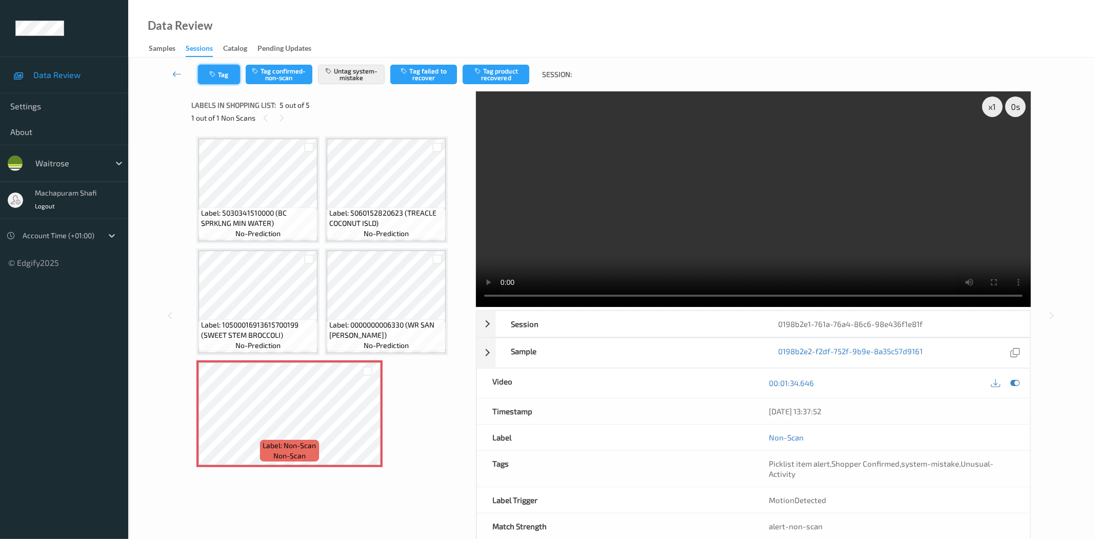
click at [204, 73] on button "Tag" at bounding box center [219, 74] width 42 height 19
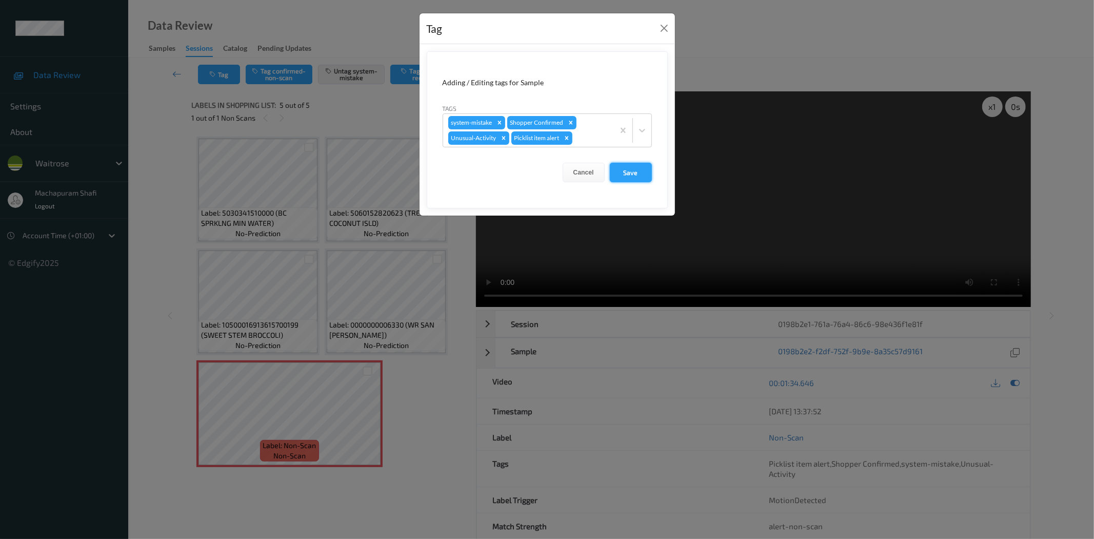
click at [622, 176] on button "Save" at bounding box center [631, 172] width 42 height 19
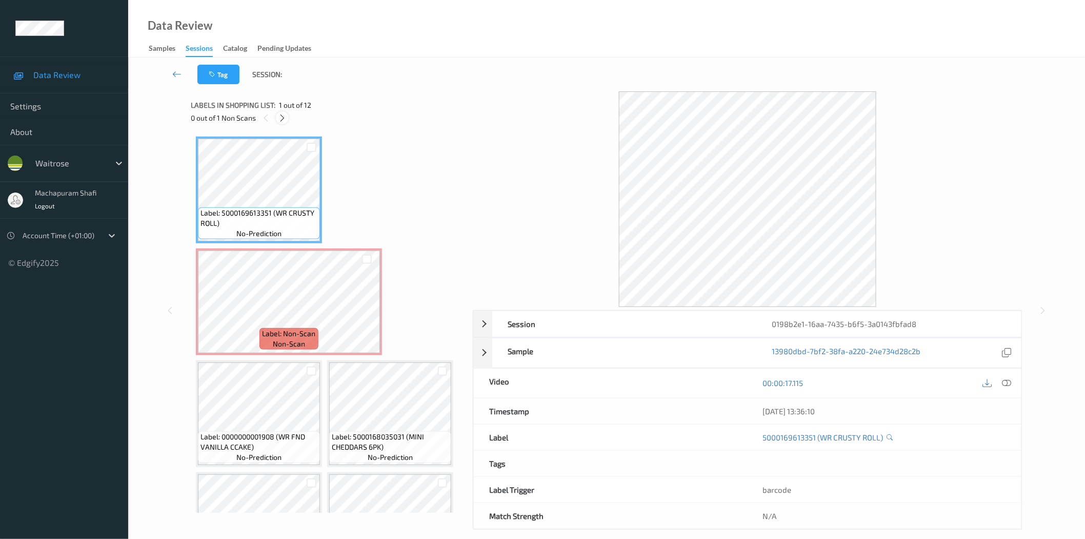
click at [281, 120] on icon at bounding box center [282, 117] width 9 height 9
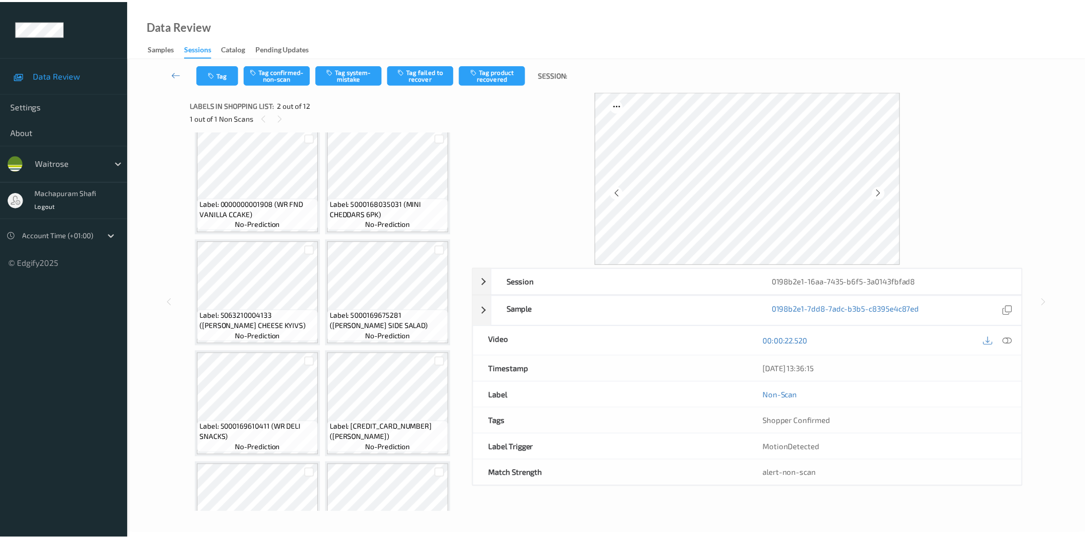
scroll to position [5, 0]
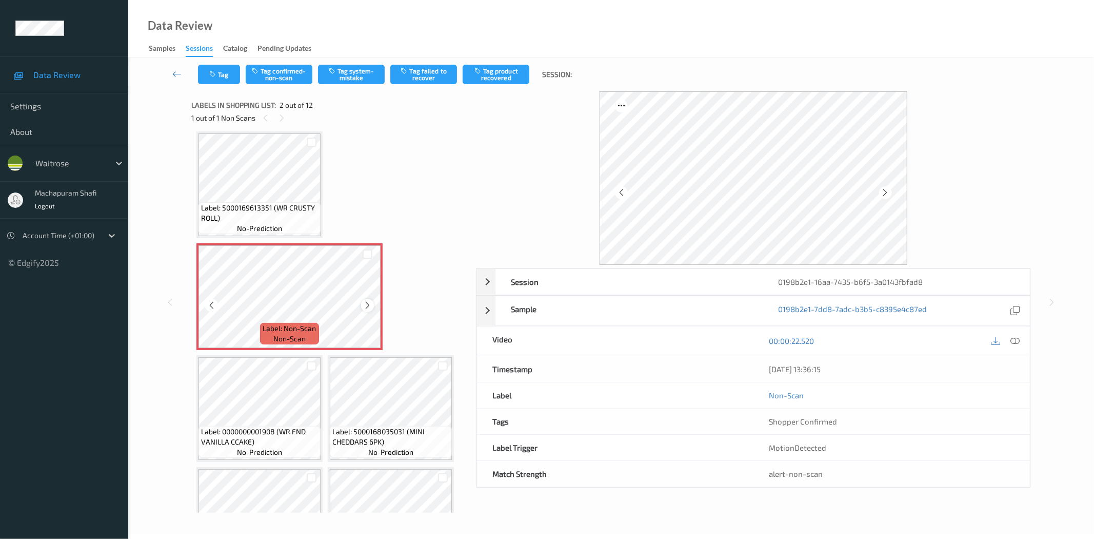
click at [364, 306] on icon at bounding box center [367, 305] width 9 height 9
click at [1017, 341] on icon at bounding box center [1015, 340] width 9 height 9
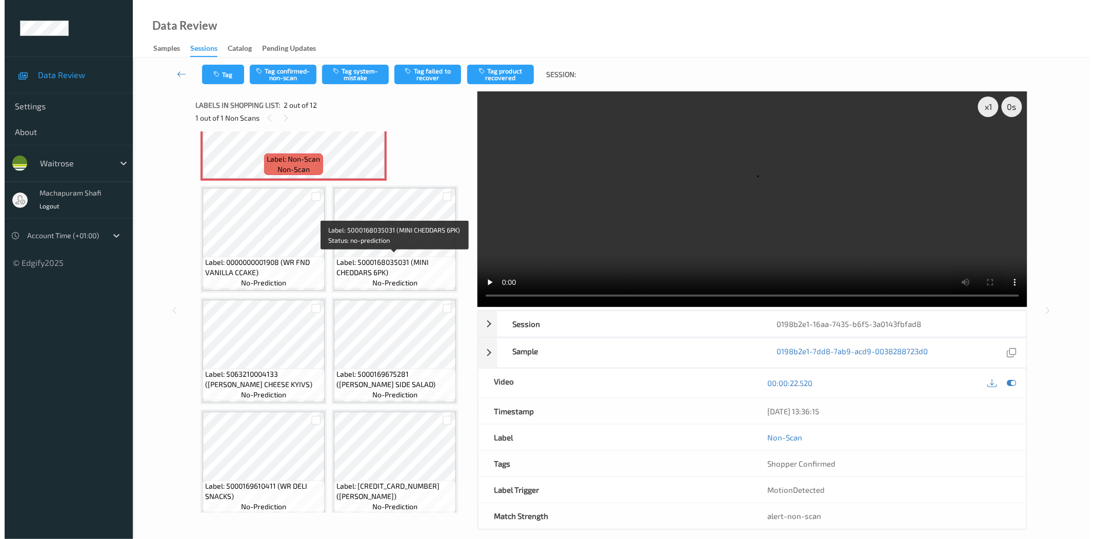
scroll to position [0, 0]
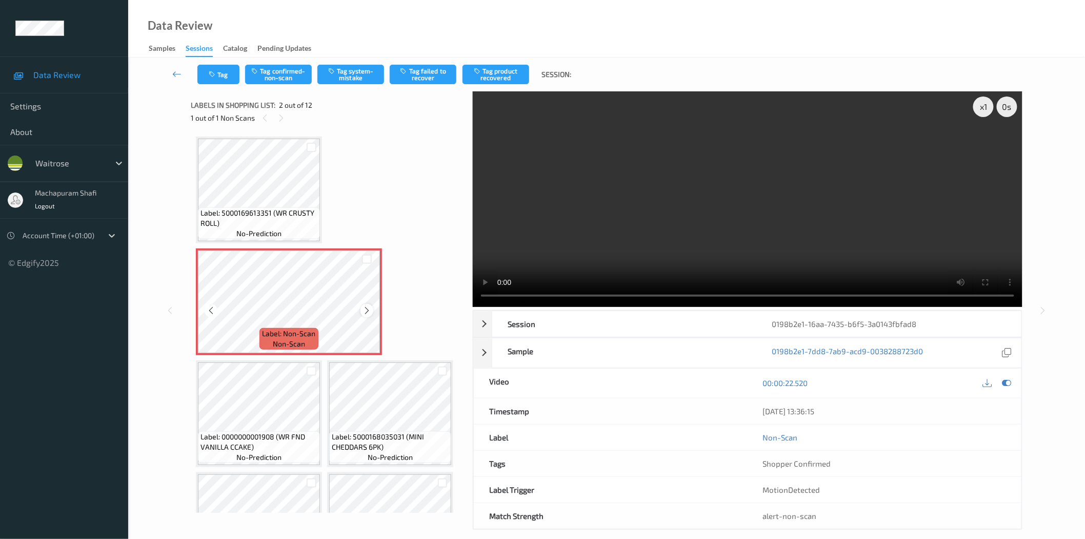
click at [366, 308] on icon at bounding box center [367, 310] width 9 height 9
click at [346, 72] on button "Tag system-mistake" at bounding box center [351, 74] width 67 height 19
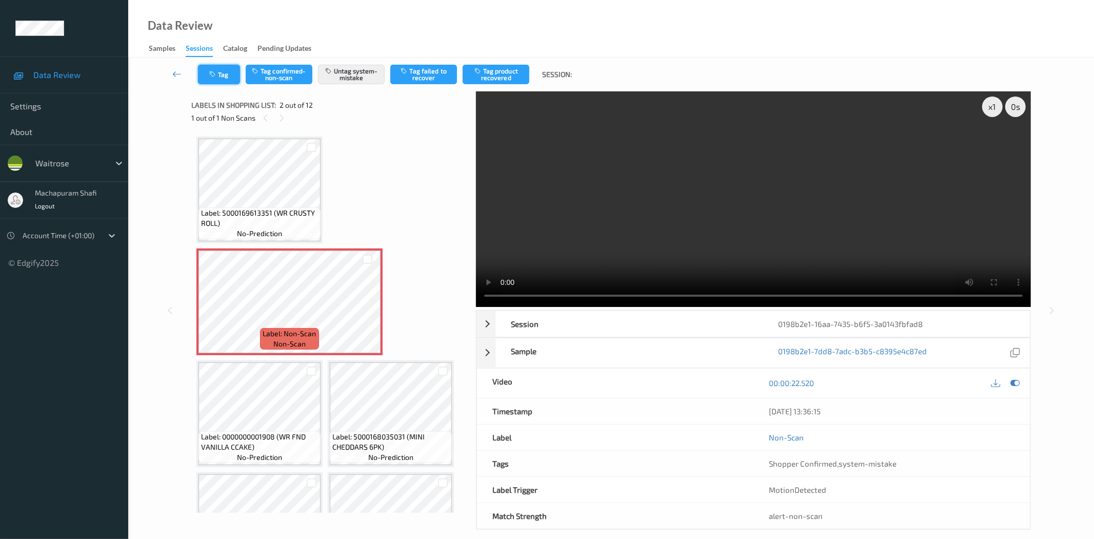
click at [219, 78] on button "Tag" at bounding box center [219, 74] width 42 height 19
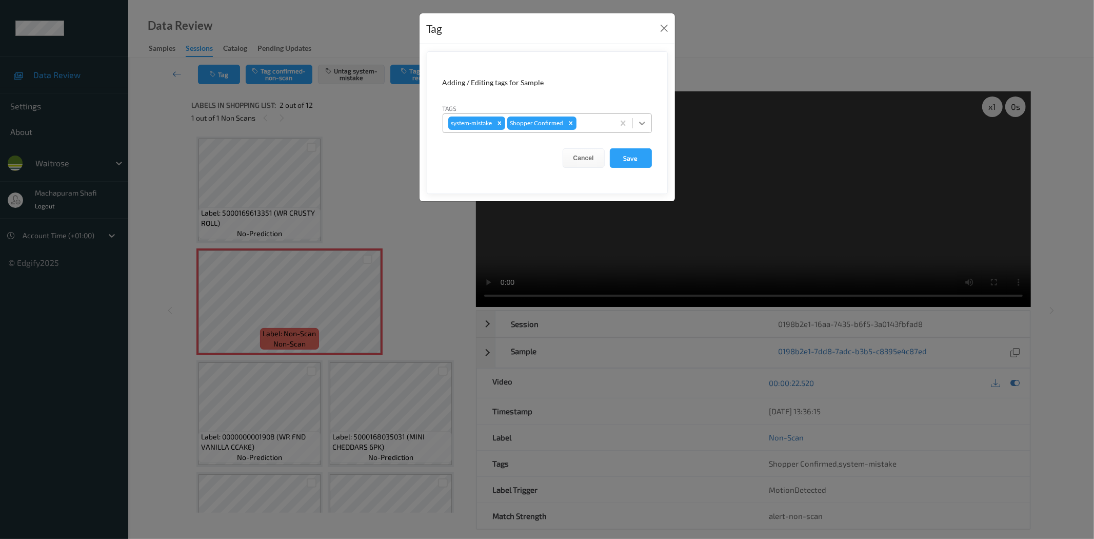
click at [639, 120] on icon at bounding box center [642, 123] width 10 height 10
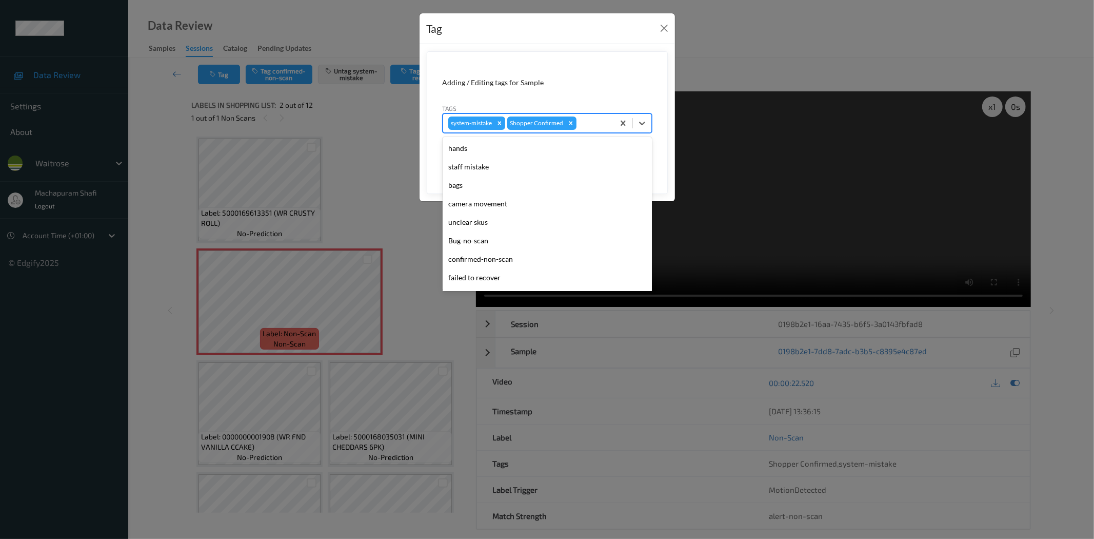
scroll to position [201, 0]
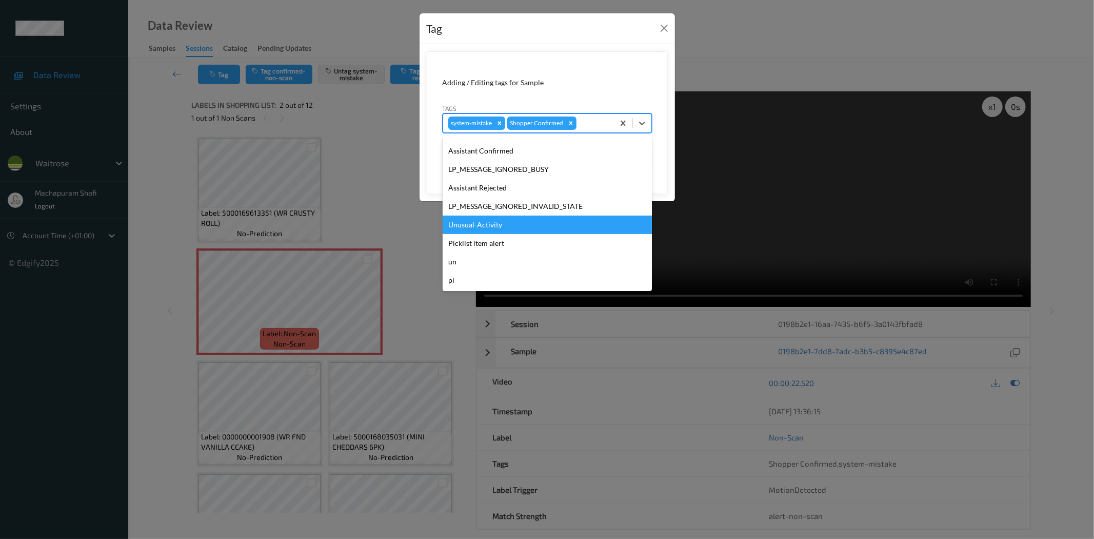
click at [478, 221] on div "Unusual-Activity" at bounding box center [547, 224] width 209 height 18
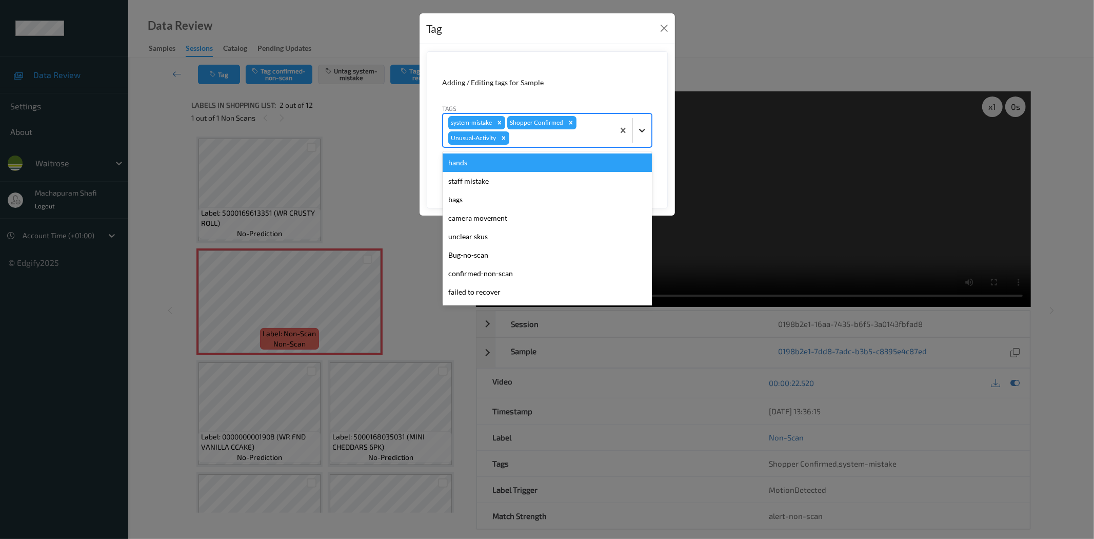
click at [645, 128] on icon at bounding box center [642, 130] width 10 height 10
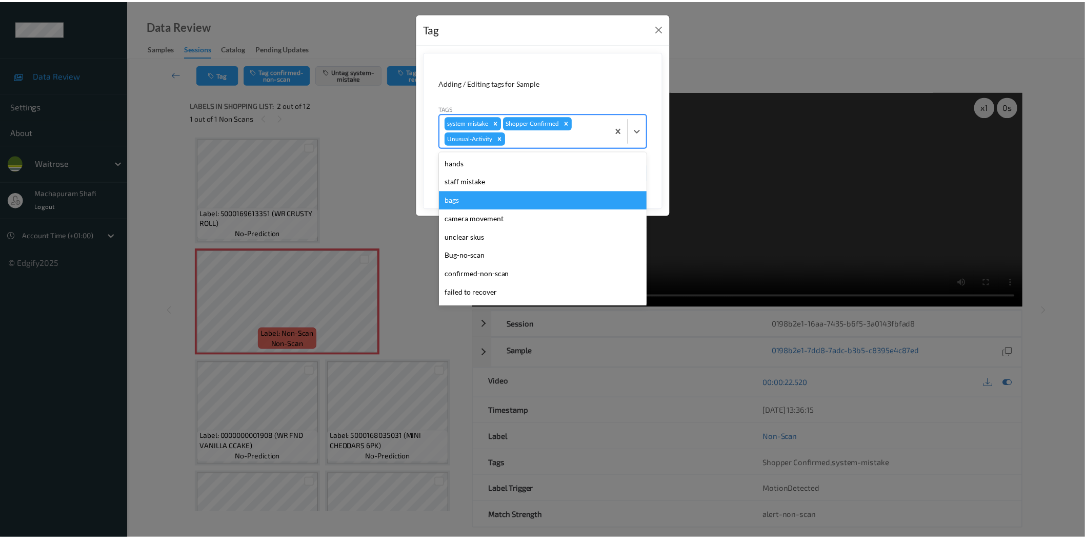
scroll to position [182, 0]
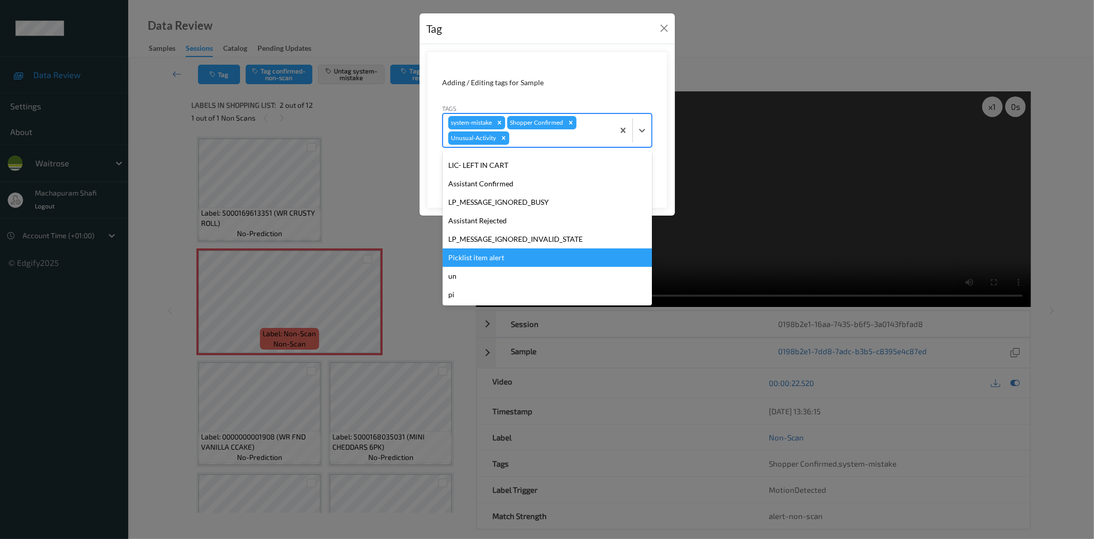
click at [480, 257] on div "Picklist item alert" at bounding box center [547, 257] width 209 height 18
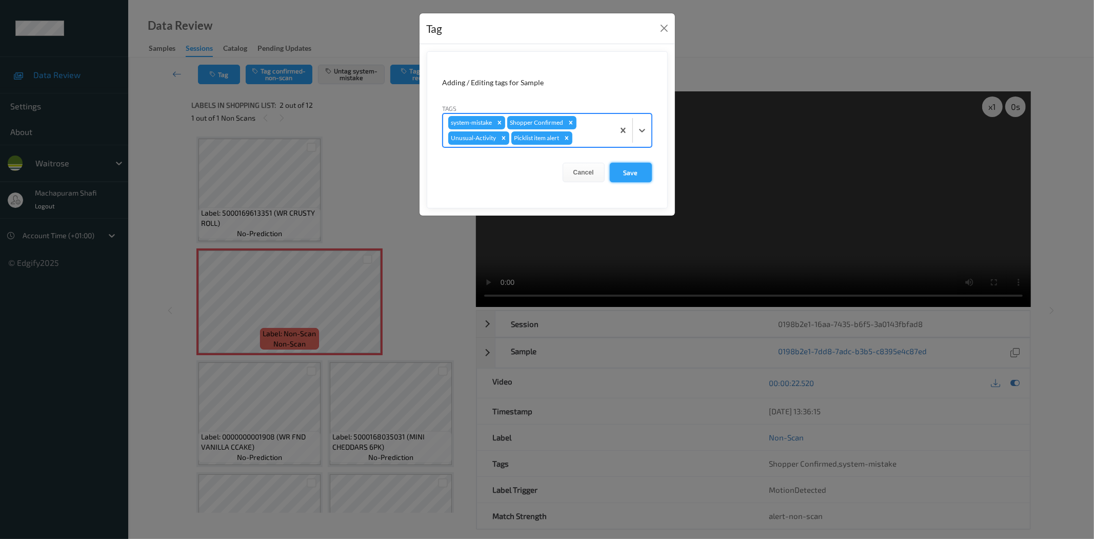
click at [623, 167] on button "Save" at bounding box center [631, 172] width 42 height 19
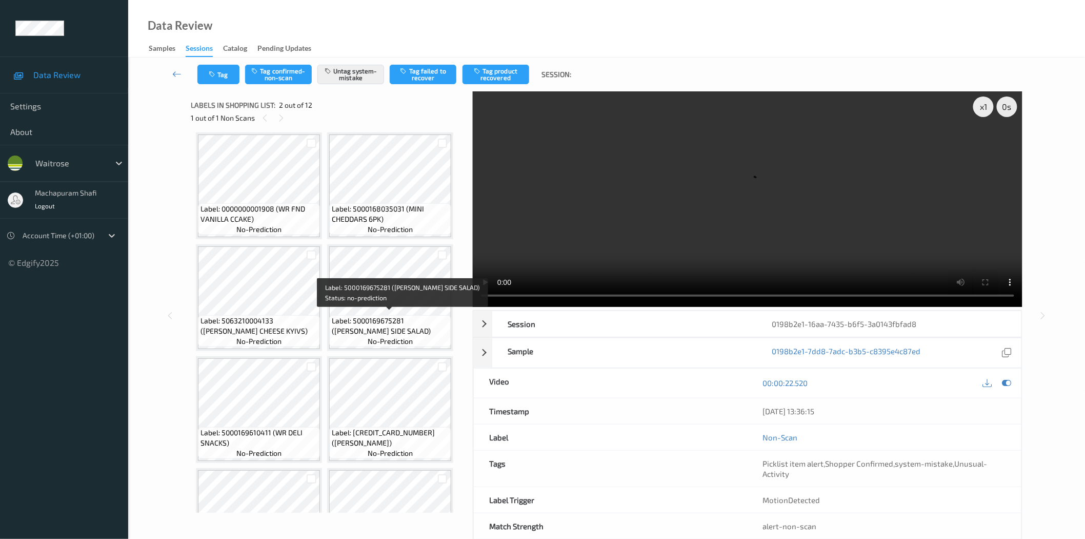
scroll to position [0, 0]
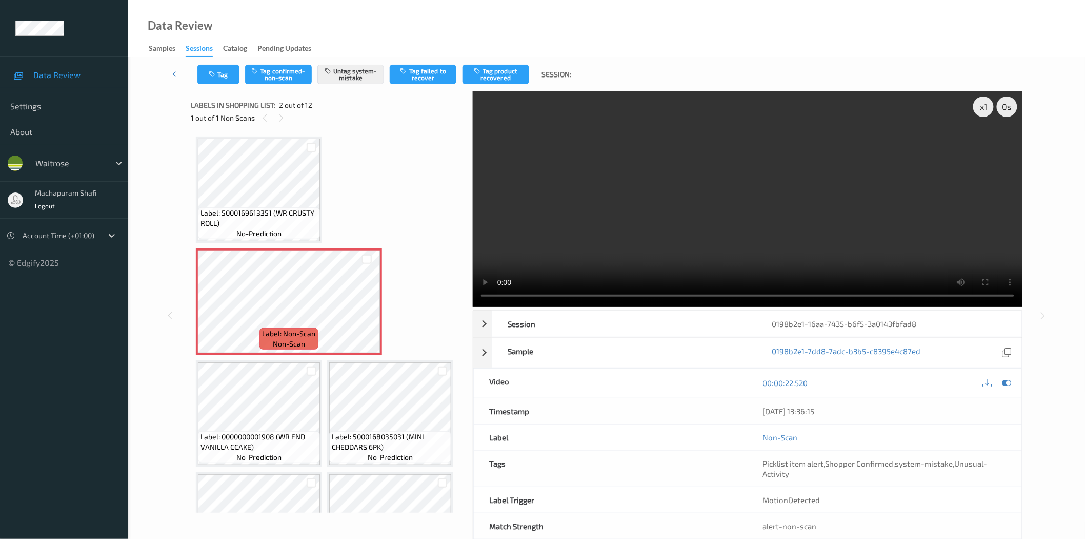
drag, startPoint x: 346, startPoint y: 18, endPoint x: 340, endPoint y: 15, distance: 6.9
click at [346, 18] on div "Data Review Samples Sessions Catalog Pending Updates" at bounding box center [606, 28] width 957 height 57
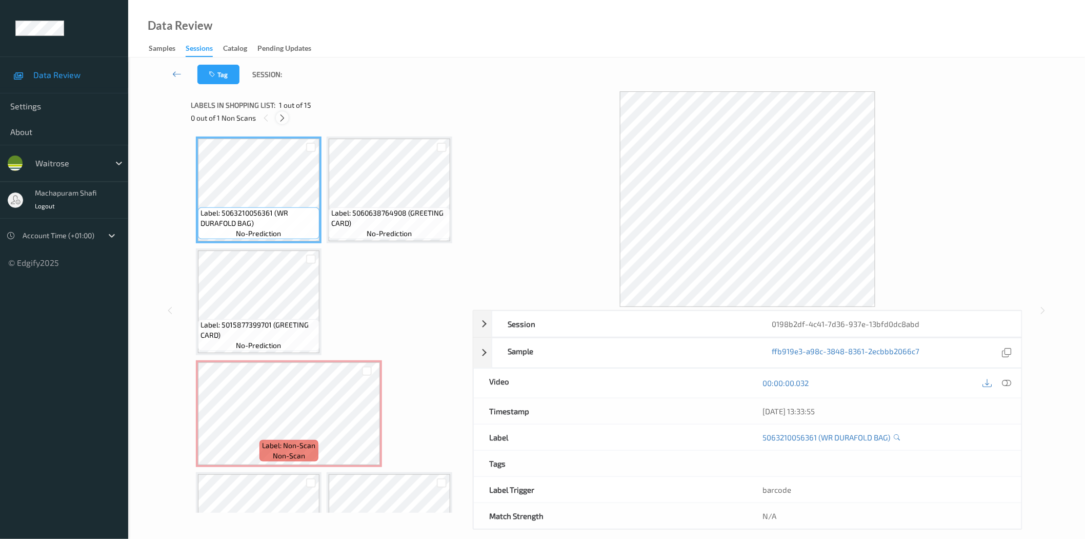
click at [279, 114] on icon at bounding box center [282, 117] width 9 height 9
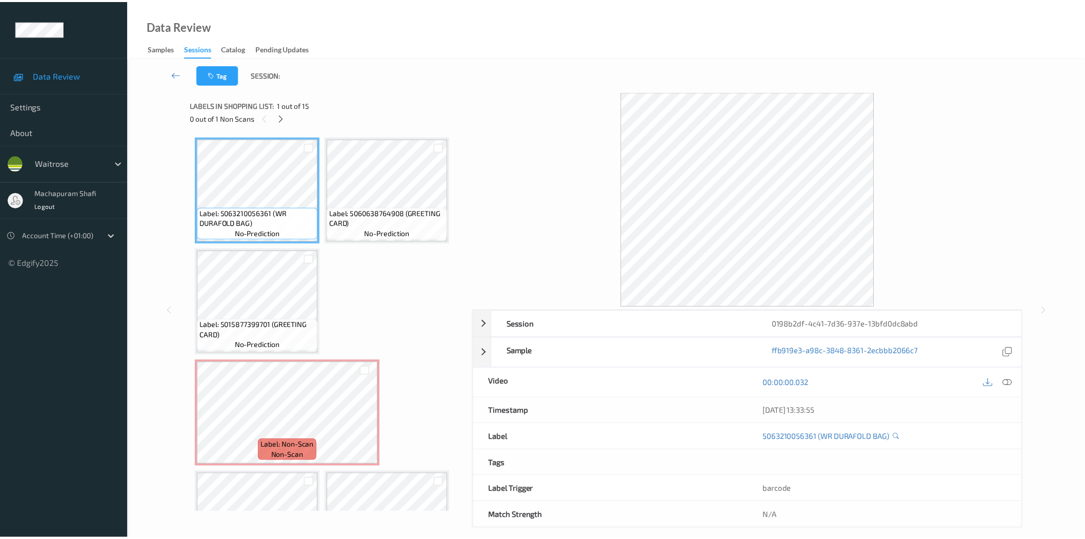
scroll to position [116, 0]
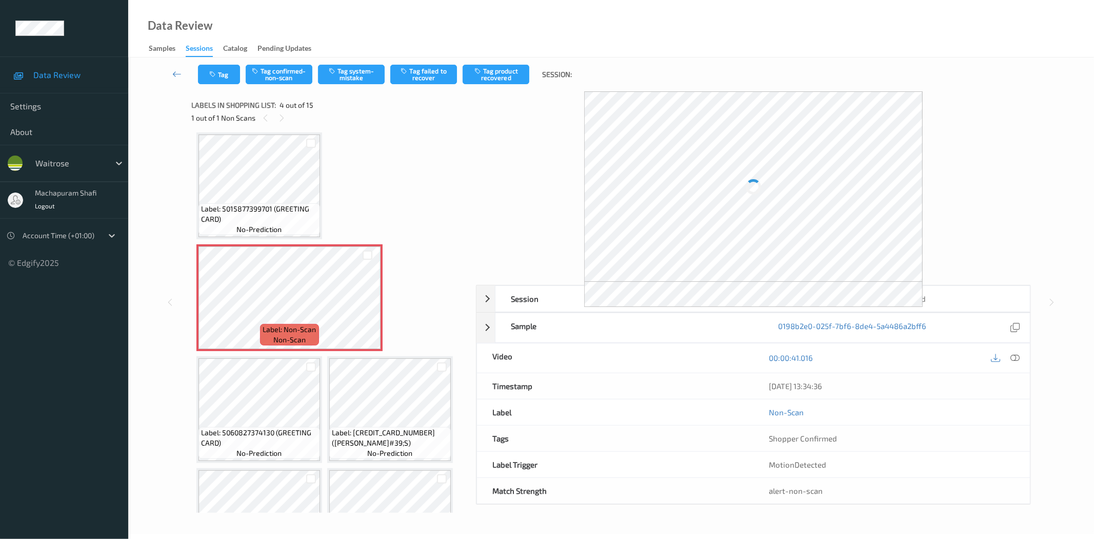
click at [1011, 357] on icon at bounding box center [1015, 357] width 9 height 9
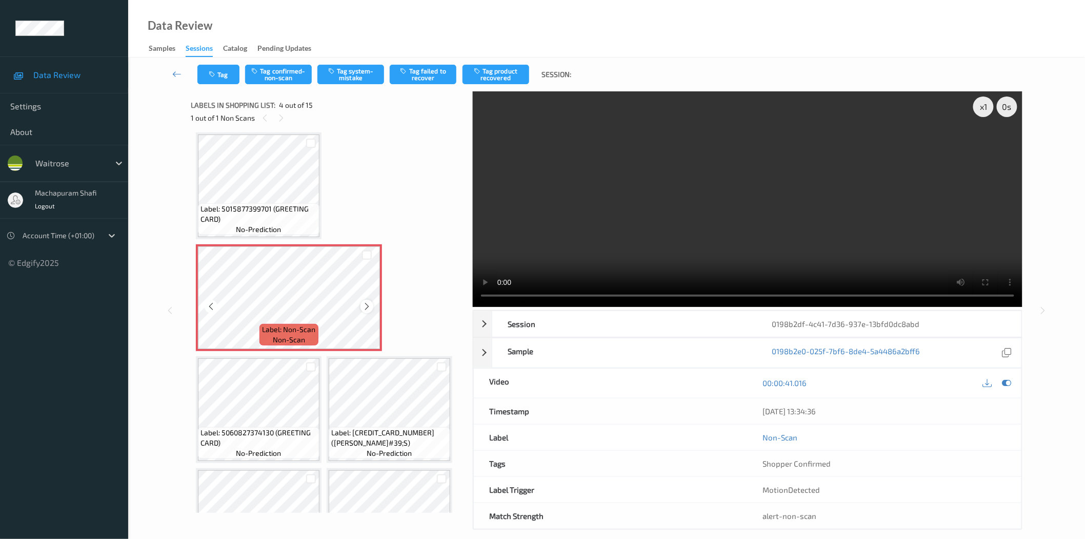
click at [368, 305] on icon at bounding box center [367, 306] width 9 height 9
click at [366, 305] on icon at bounding box center [367, 306] width 9 height 9
click at [368, 304] on icon at bounding box center [367, 306] width 9 height 9
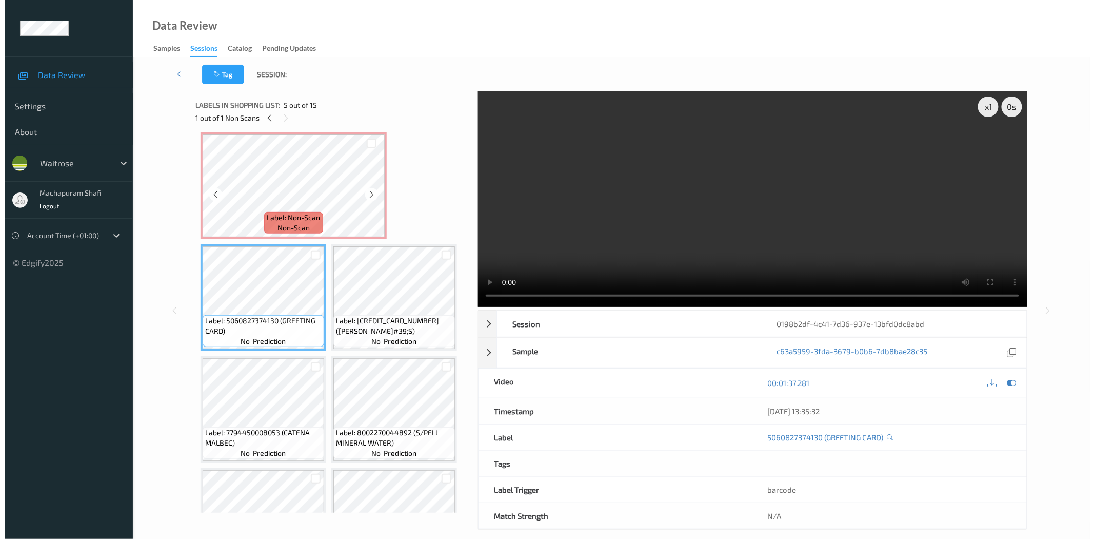
scroll to position [0, 0]
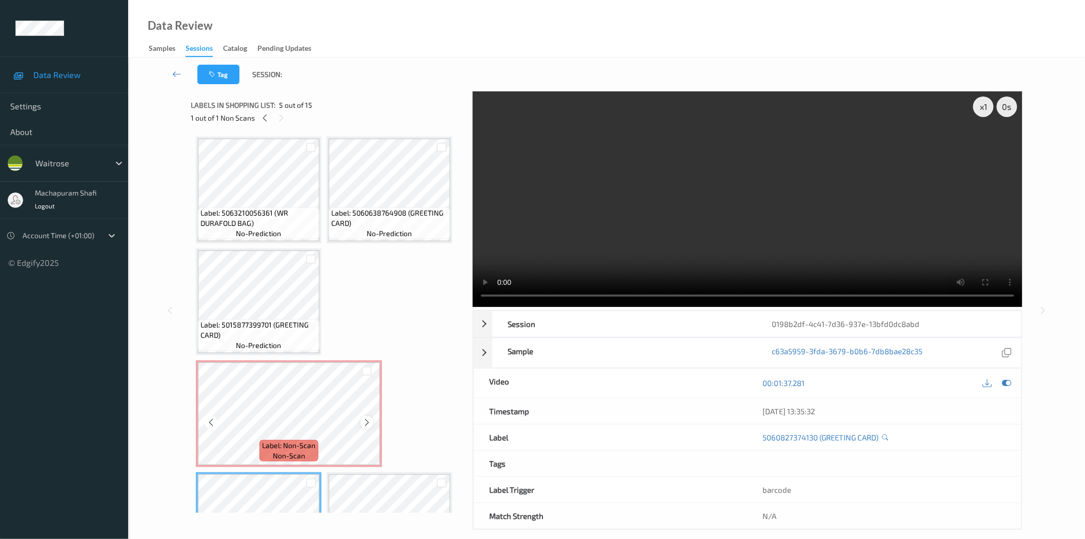
click at [367, 423] on icon at bounding box center [367, 422] width 9 height 9
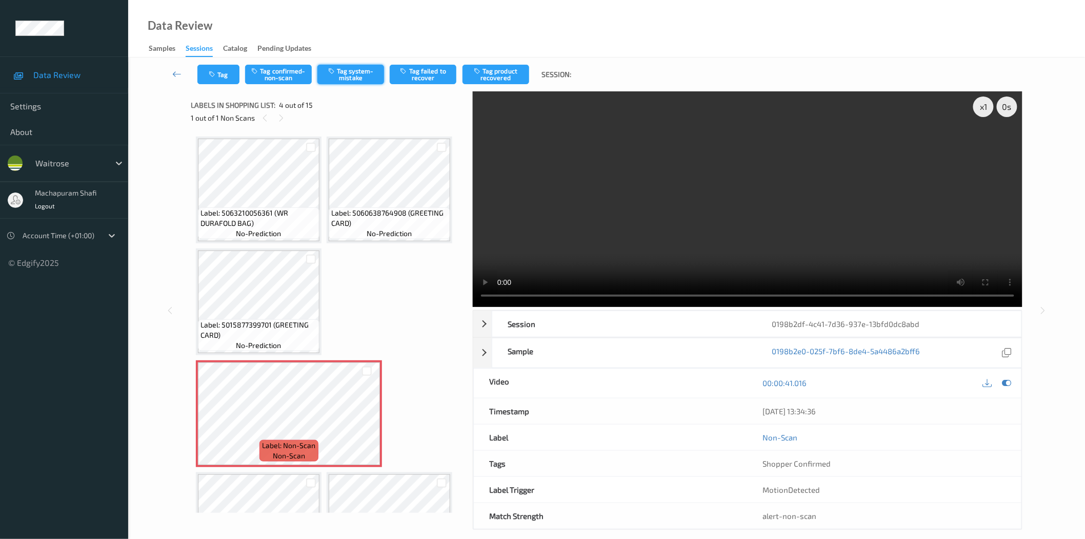
click at [346, 72] on button "Tag system-mistake" at bounding box center [351, 74] width 67 height 19
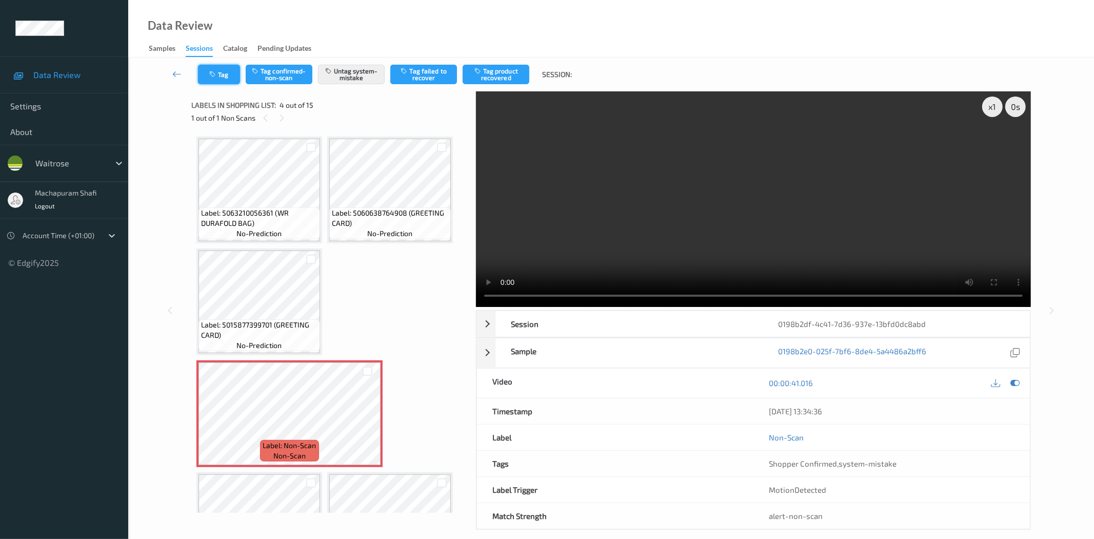
click at [216, 78] on button "Tag" at bounding box center [219, 74] width 42 height 19
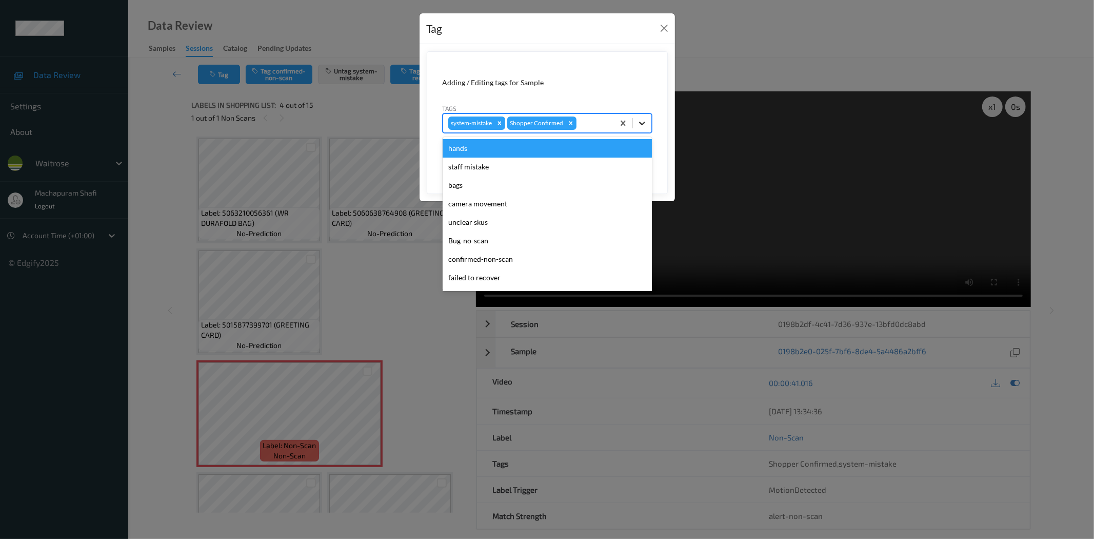
click at [643, 120] on icon at bounding box center [642, 123] width 10 height 10
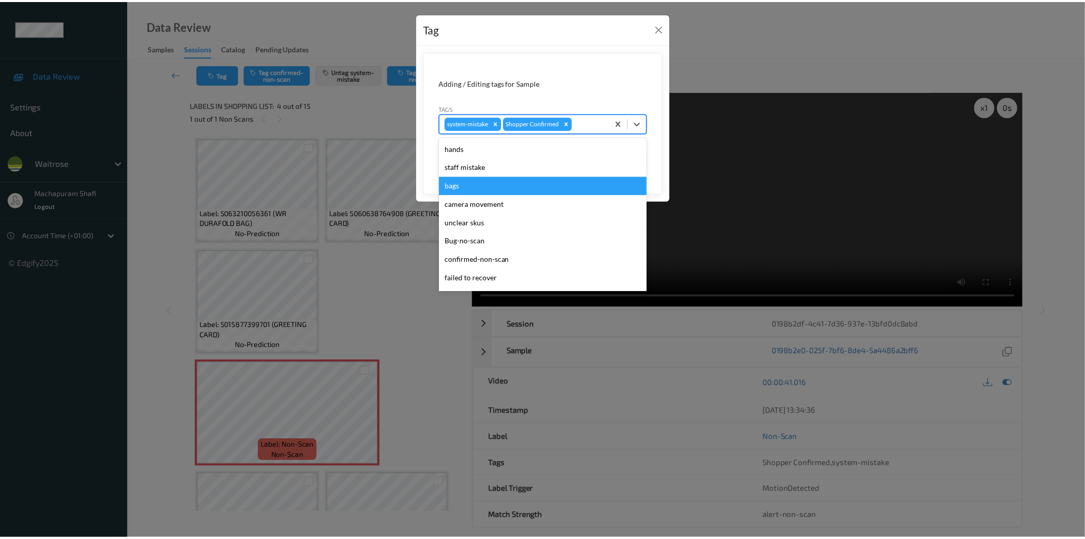
scroll to position [201, 0]
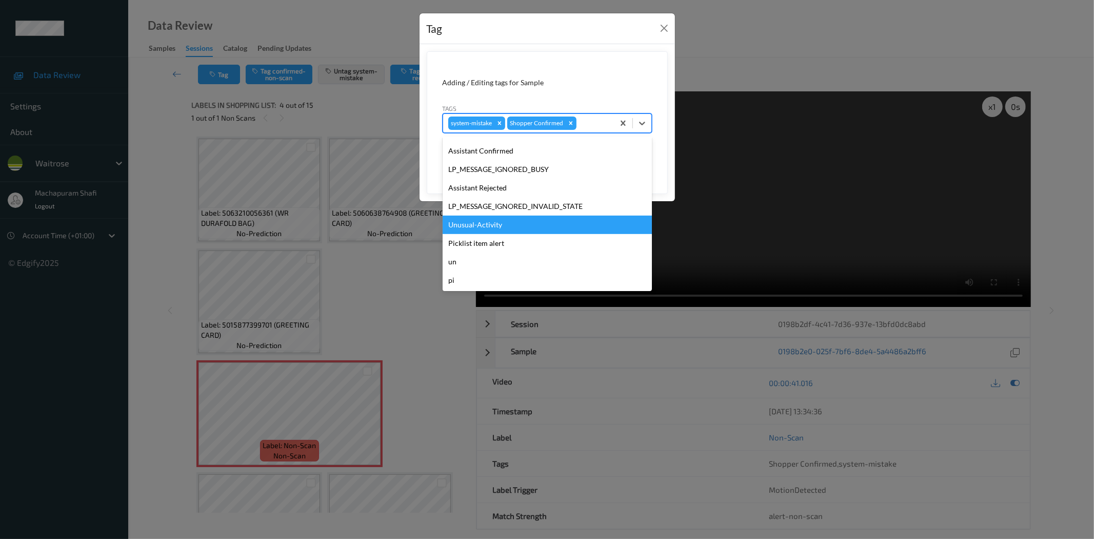
click at [481, 228] on div "Unusual-Activity" at bounding box center [547, 224] width 209 height 18
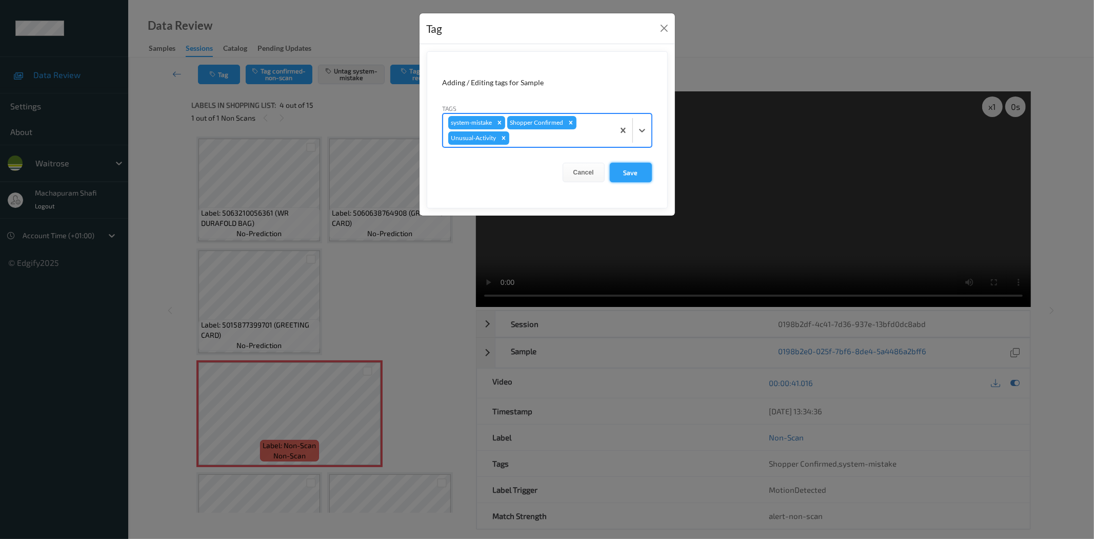
click at [626, 169] on button "Save" at bounding box center [631, 172] width 42 height 19
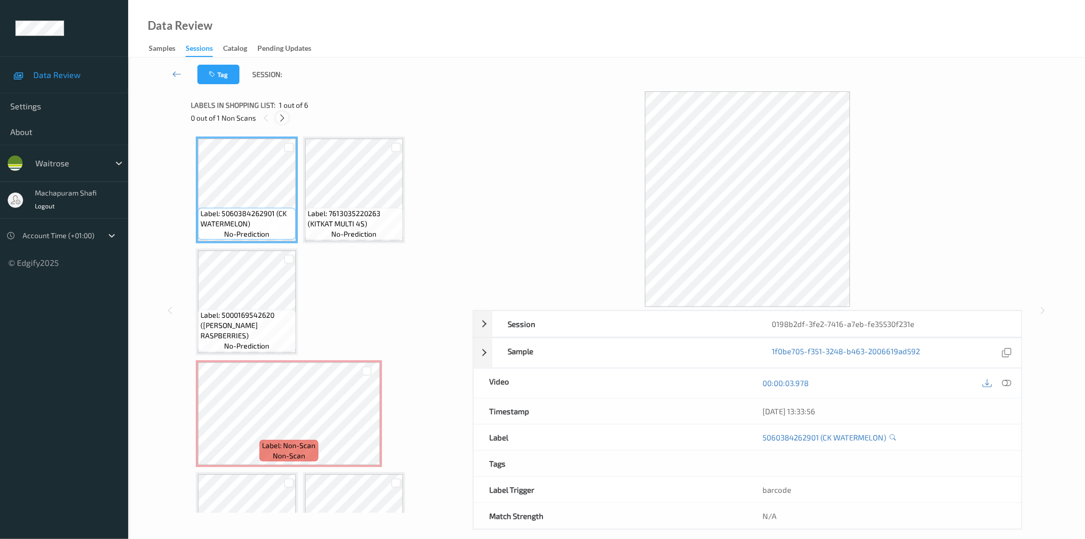
click at [283, 113] on div at bounding box center [282, 117] width 13 height 13
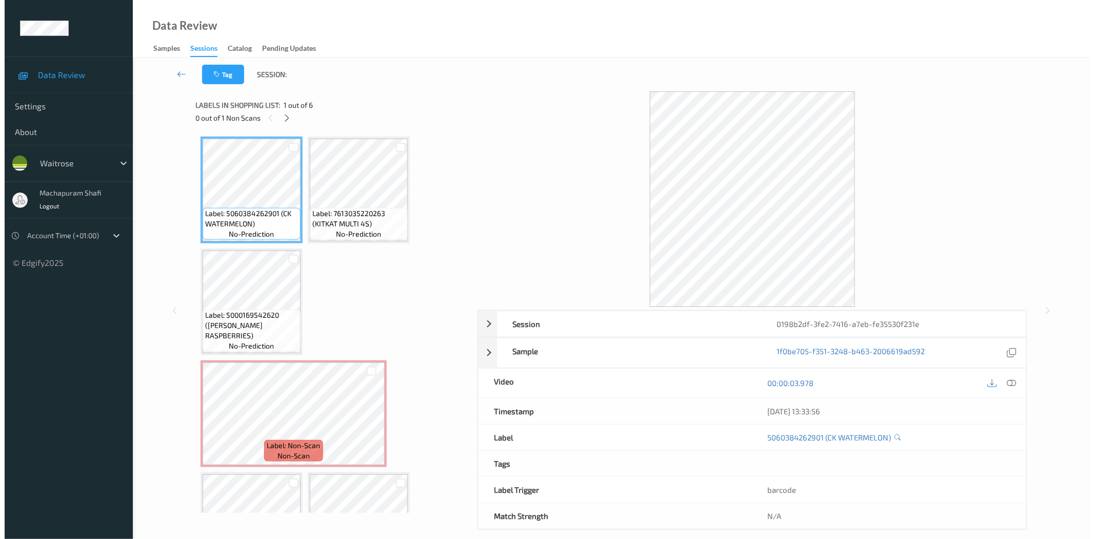
scroll to position [68, 0]
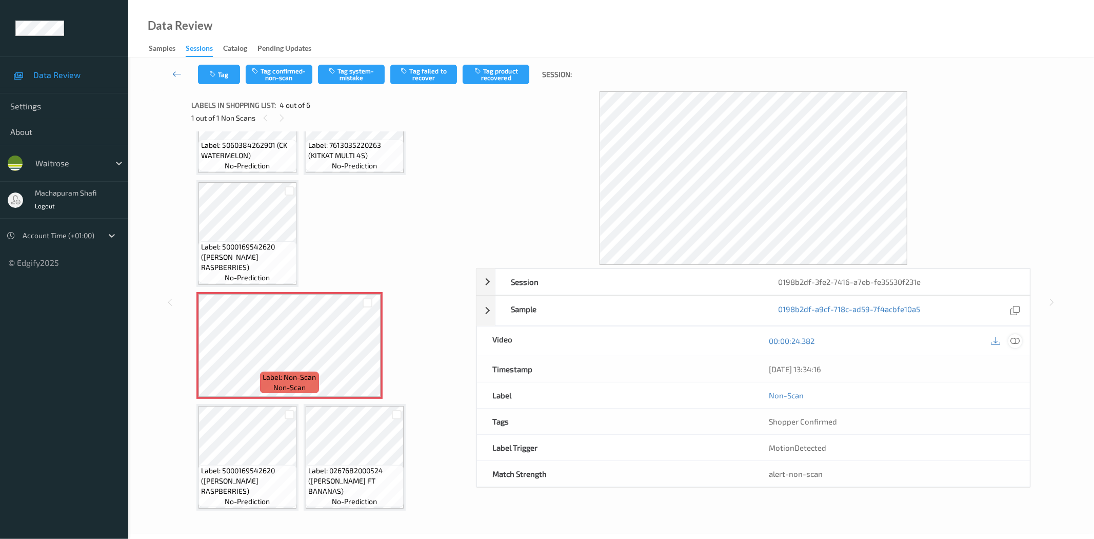
click at [1014, 342] on icon at bounding box center [1015, 340] width 9 height 9
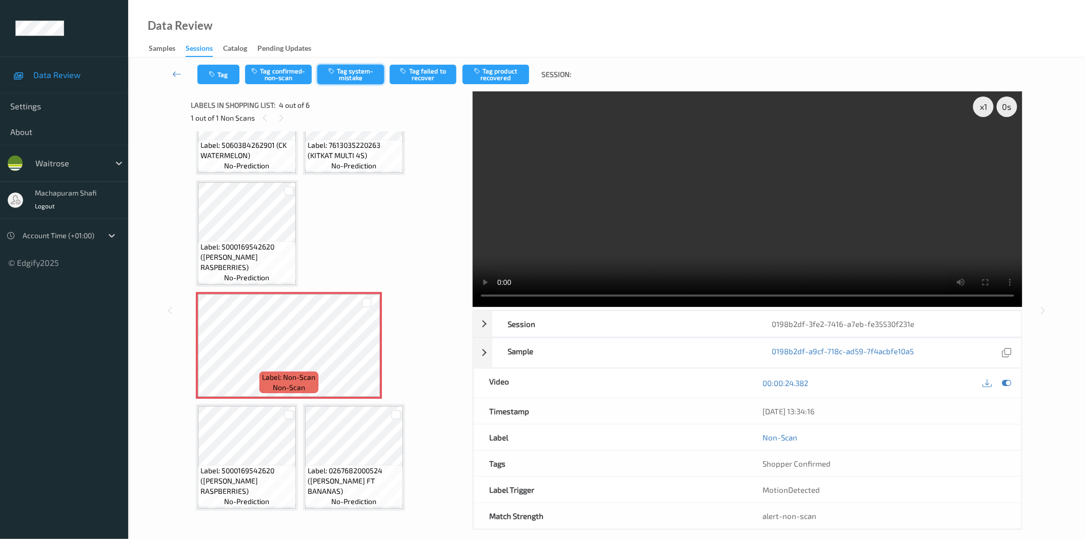
click at [354, 80] on button "Tag system-mistake" at bounding box center [351, 74] width 67 height 19
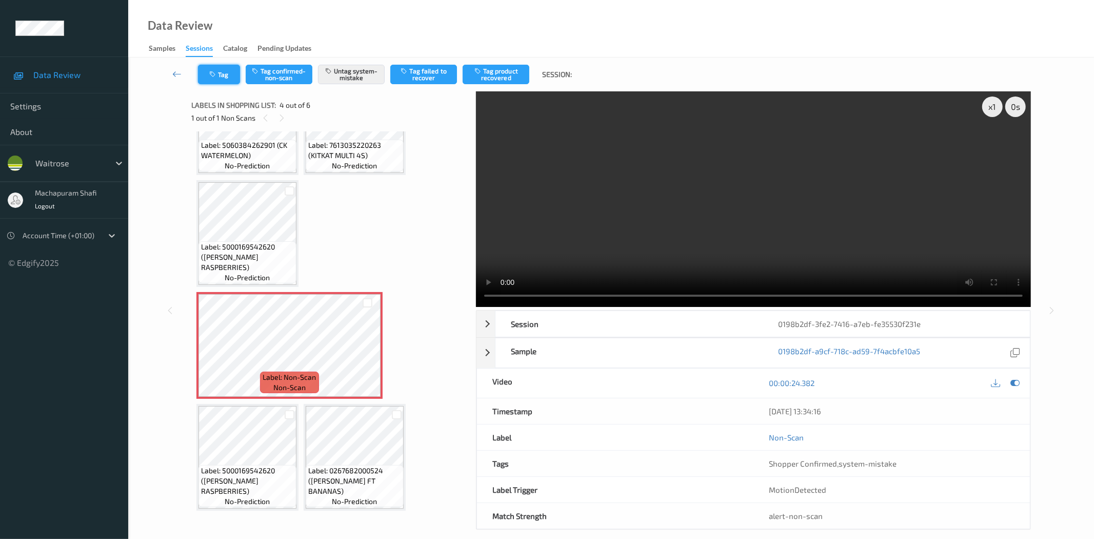
click at [218, 76] on button "Tag" at bounding box center [219, 74] width 42 height 19
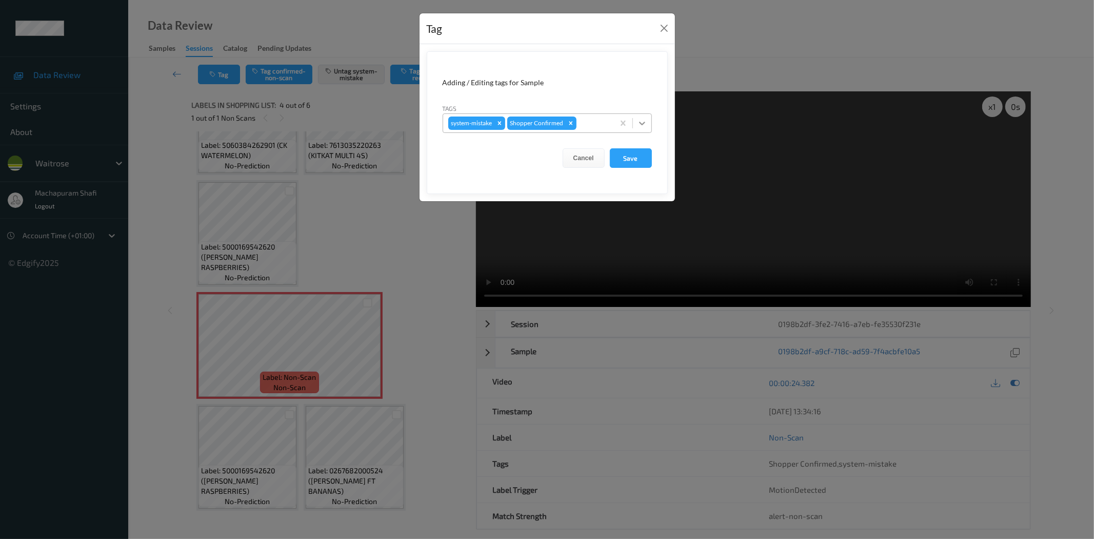
click at [645, 119] on icon at bounding box center [642, 123] width 10 height 10
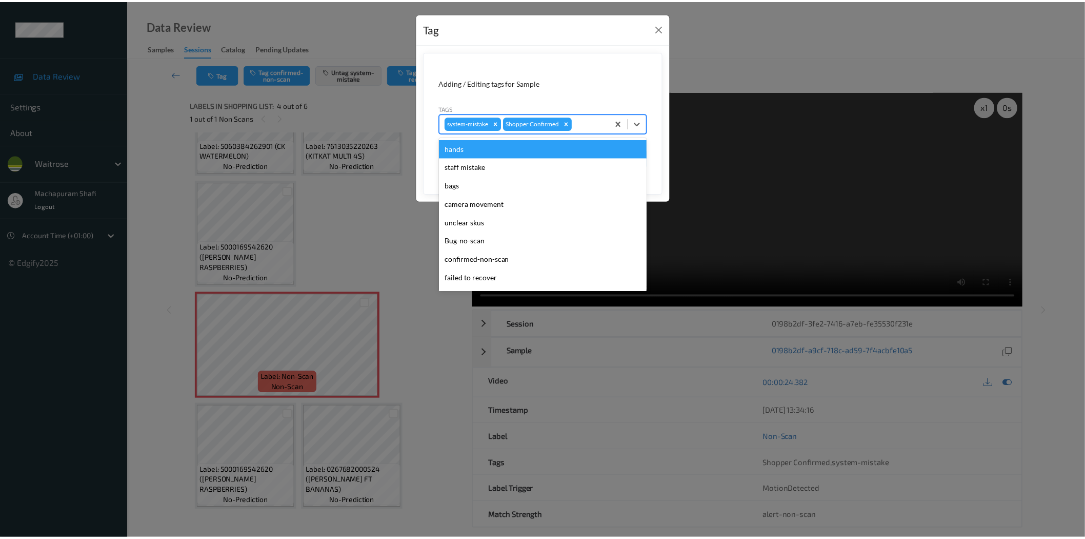
scroll to position [201, 0]
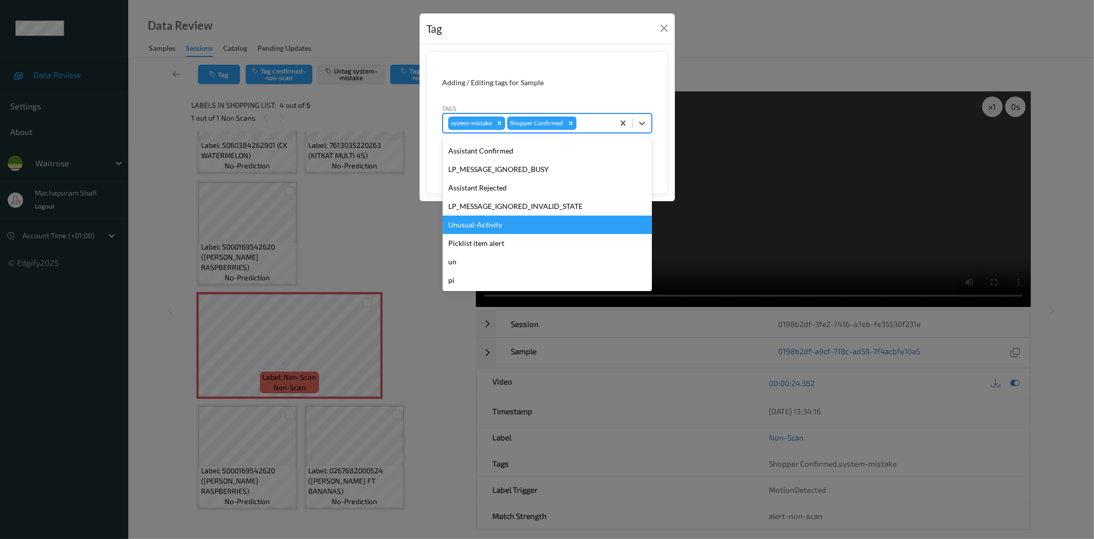
click at [504, 231] on div "Unusual-Activity" at bounding box center [547, 224] width 209 height 18
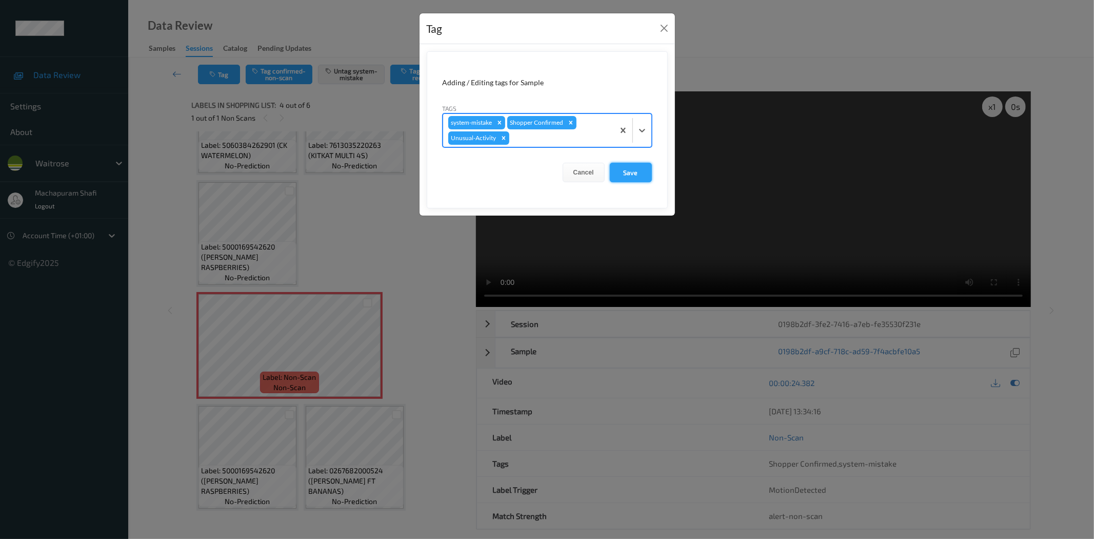
click at [625, 177] on button "Save" at bounding box center [631, 172] width 42 height 19
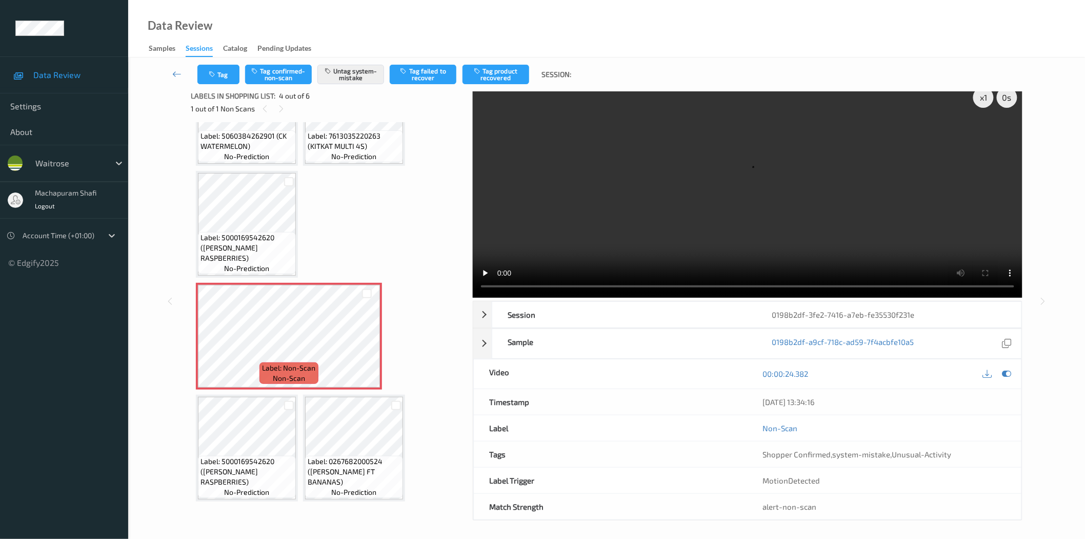
scroll to position [12, 0]
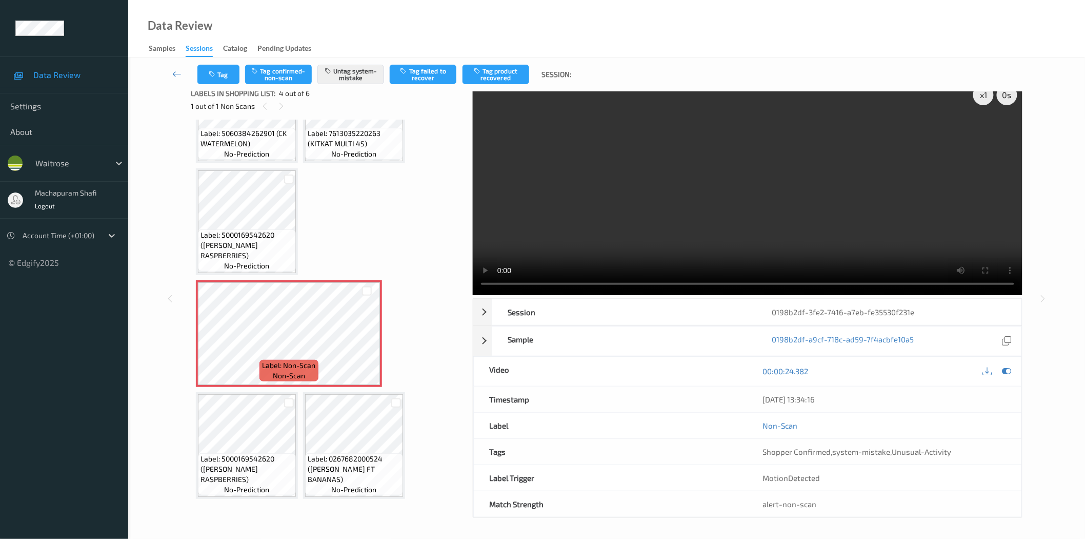
click at [214, 63] on div "Tag Tag confirmed-non-scan Untag system-mistake Tag failed to recover Tag produ…" at bounding box center [606, 74] width 915 height 34
click at [217, 74] on icon "button" at bounding box center [213, 74] width 9 height 7
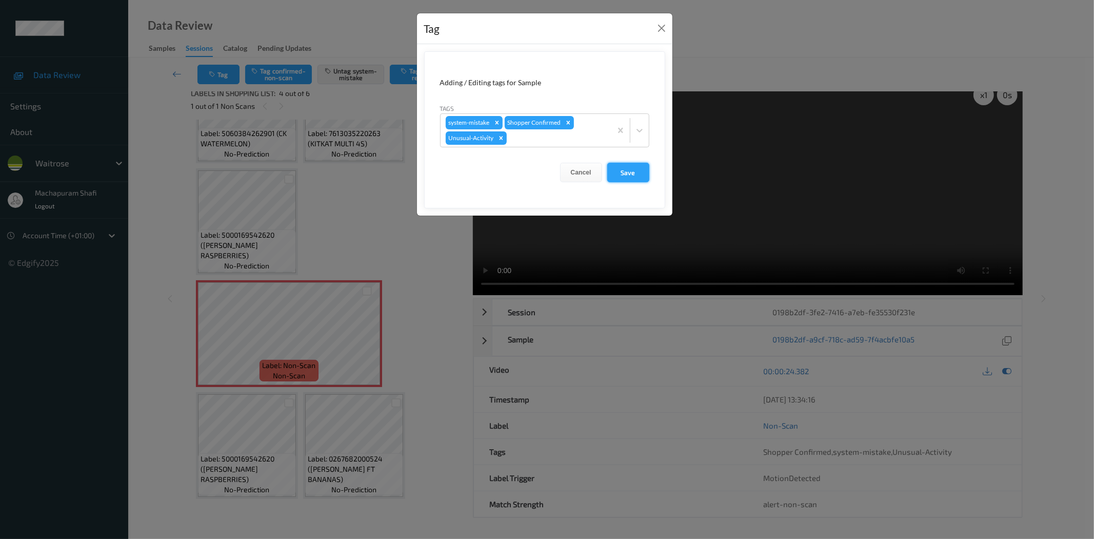
click at [621, 171] on button "Save" at bounding box center [628, 172] width 42 height 19
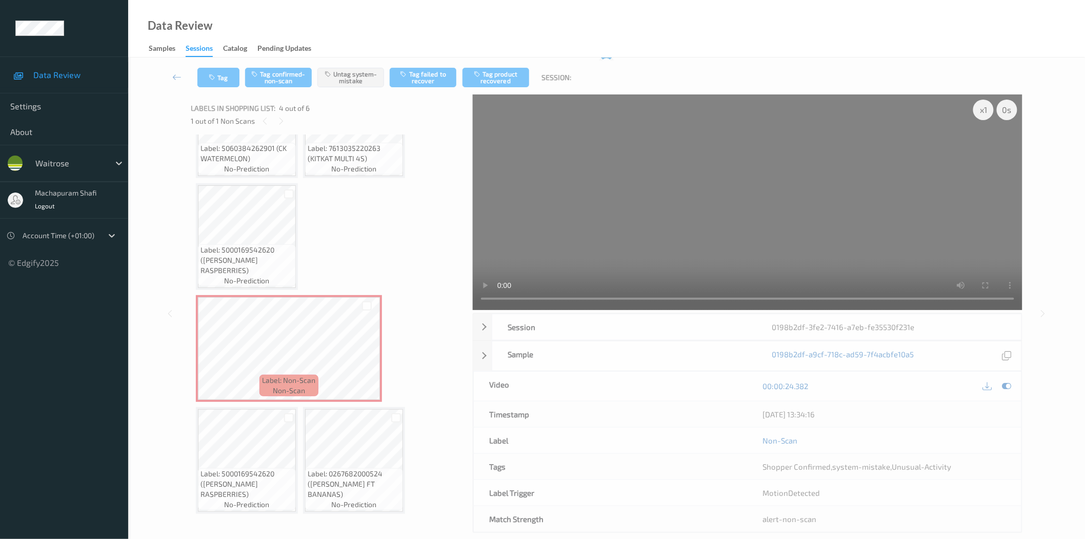
scroll to position [0, 0]
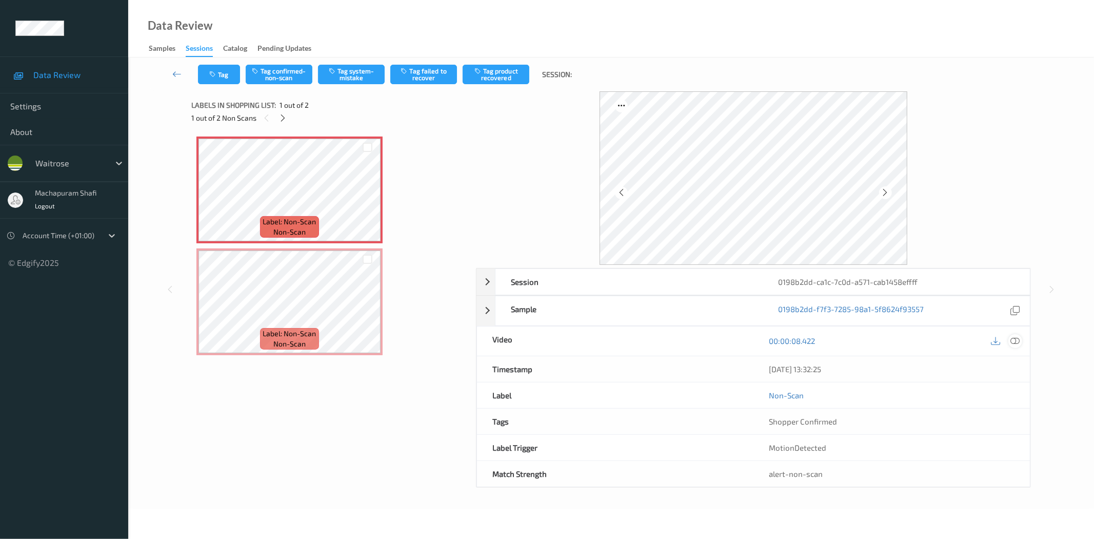
click at [1019, 344] on icon at bounding box center [1015, 340] width 9 height 9
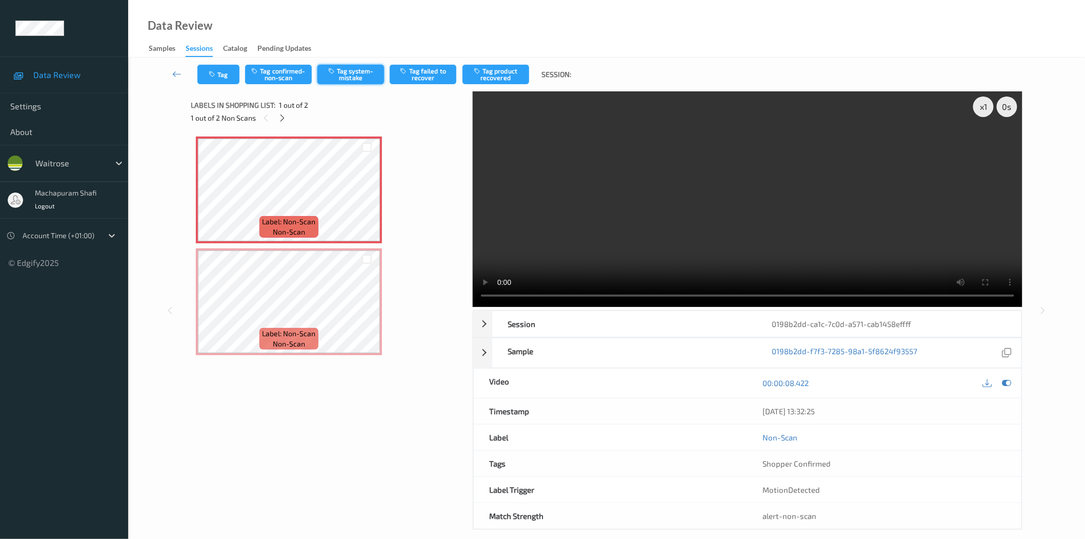
click at [354, 77] on button "Tag system-mistake" at bounding box center [351, 74] width 67 height 19
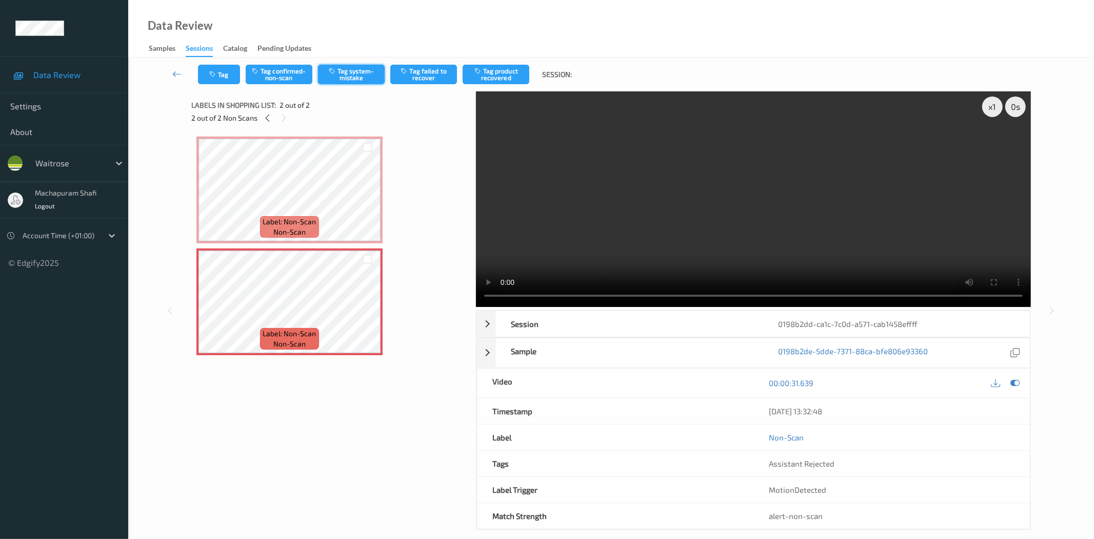
click at [351, 68] on button "Tag system-mistake" at bounding box center [351, 74] width 67 height 19
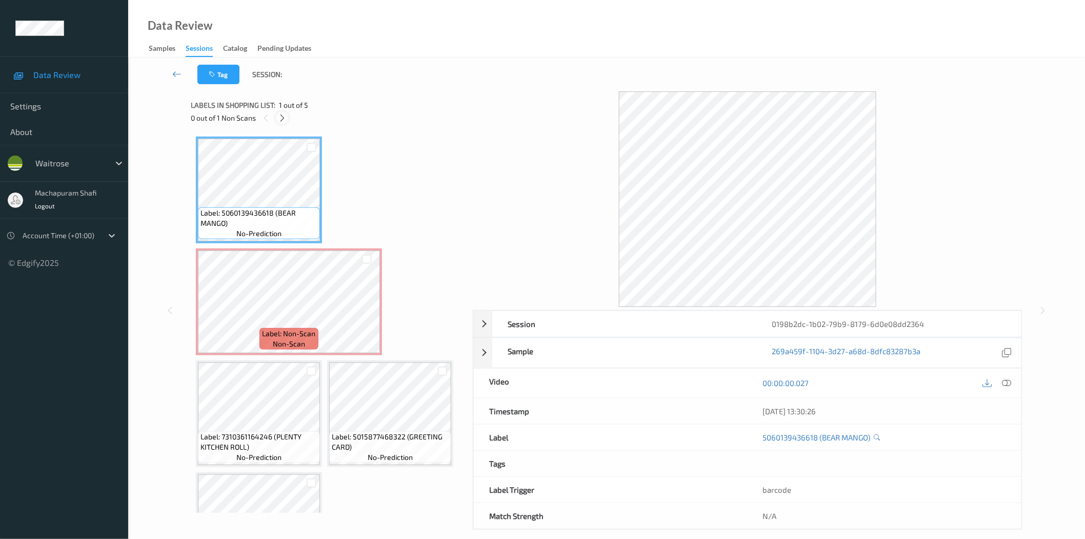
click at [283, 115] on icon at bounding box center [282, 117] width 9 height 9
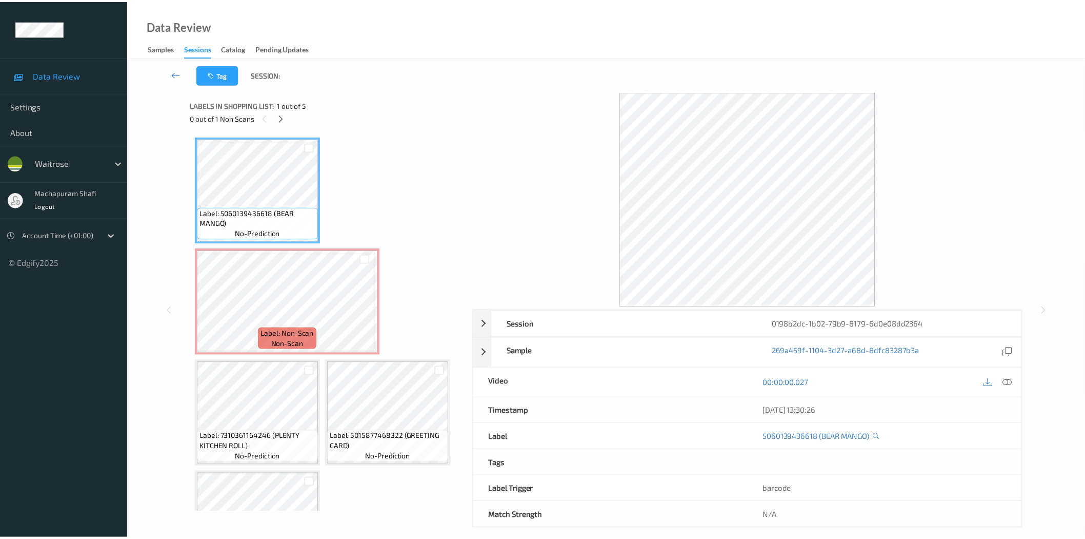
scroll to position [5, 0]
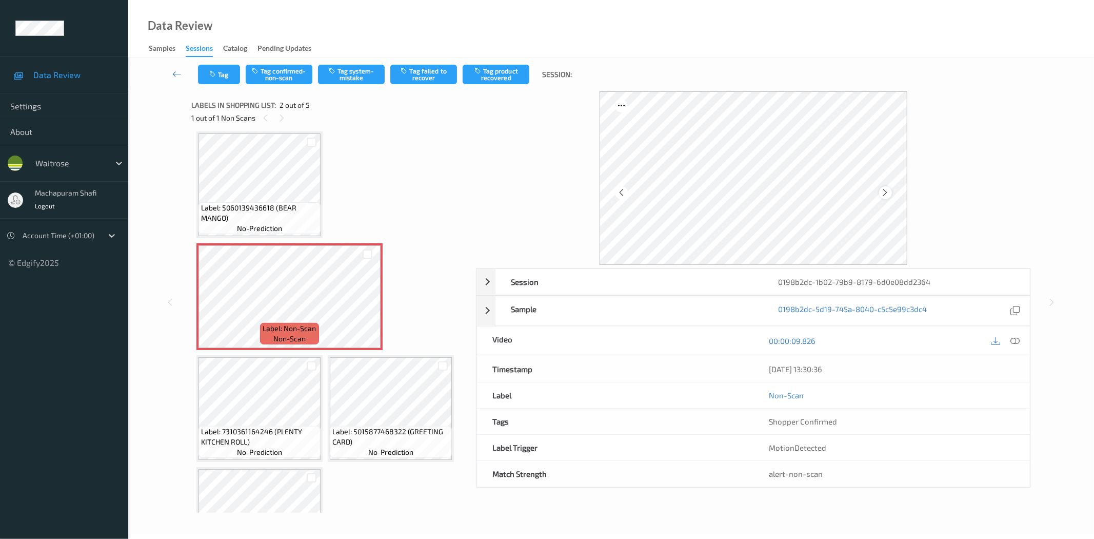
click at [882, 193] on icon at bounding box center [885, 192] width 9 height 9
click at [886, 190] on icon at bounding box center [885, 192] width 9 height 9
click at [1011, 337] on icon at bounding box center [1015, 340] width 9 height 9
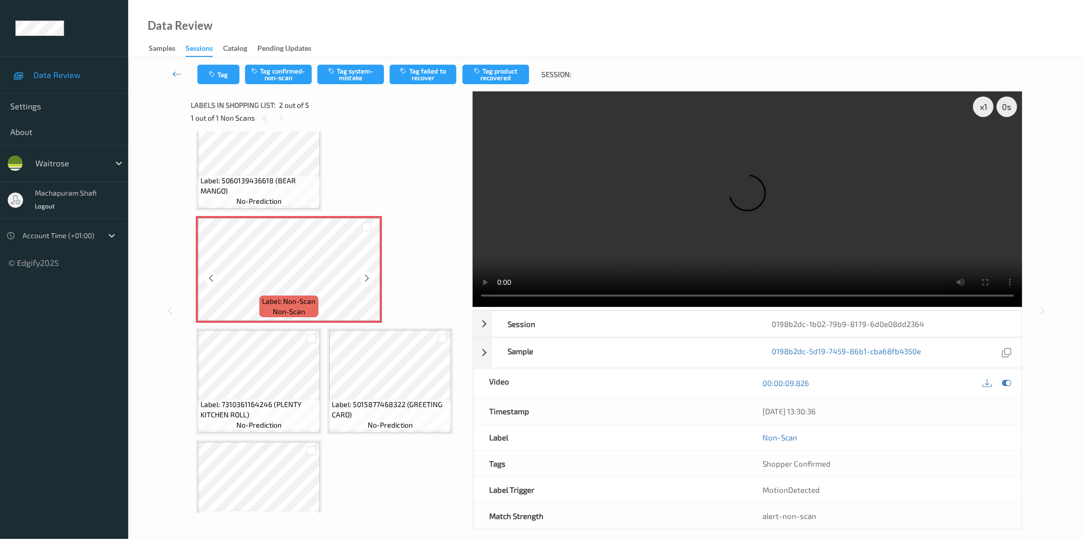
scroll to position [0, 0]
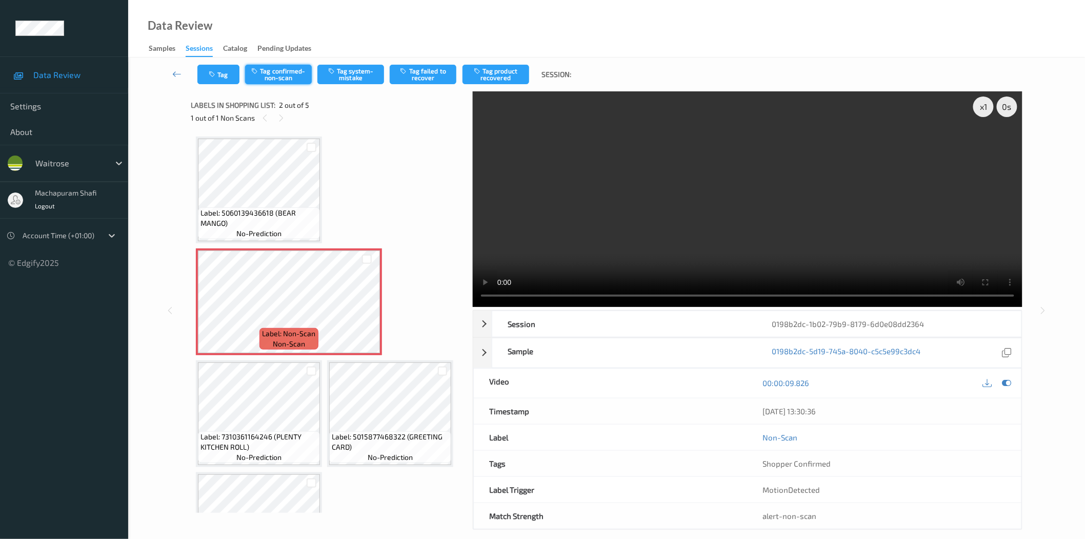
click at [286, 75] on button "Tag confirmed-non-scan" at bounding box center [278, 74] width 67 height 19
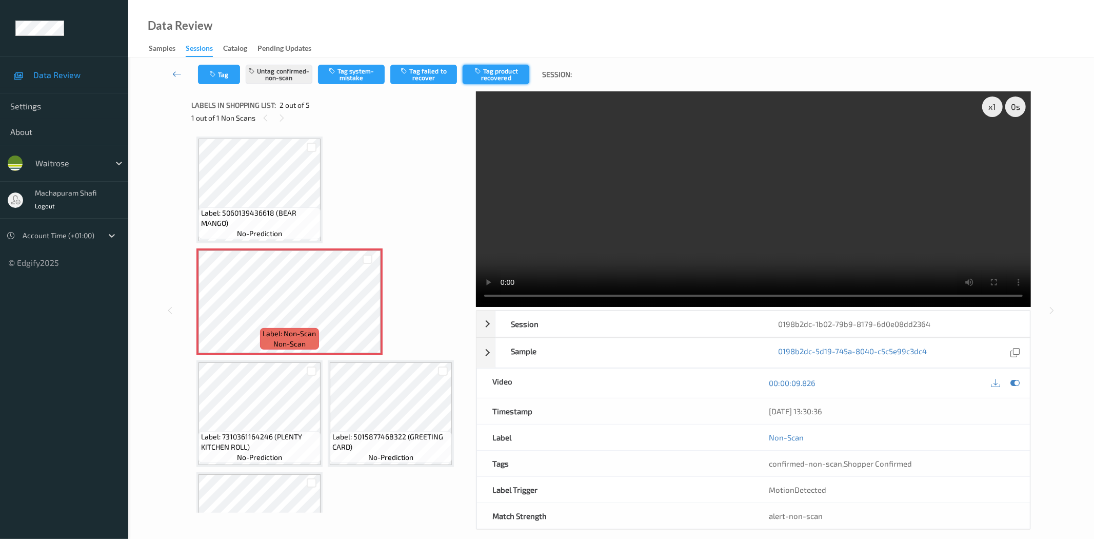
click at [497, 75] on button "Tag product recovered" at bounding box center [496, 74] width 67 height 19
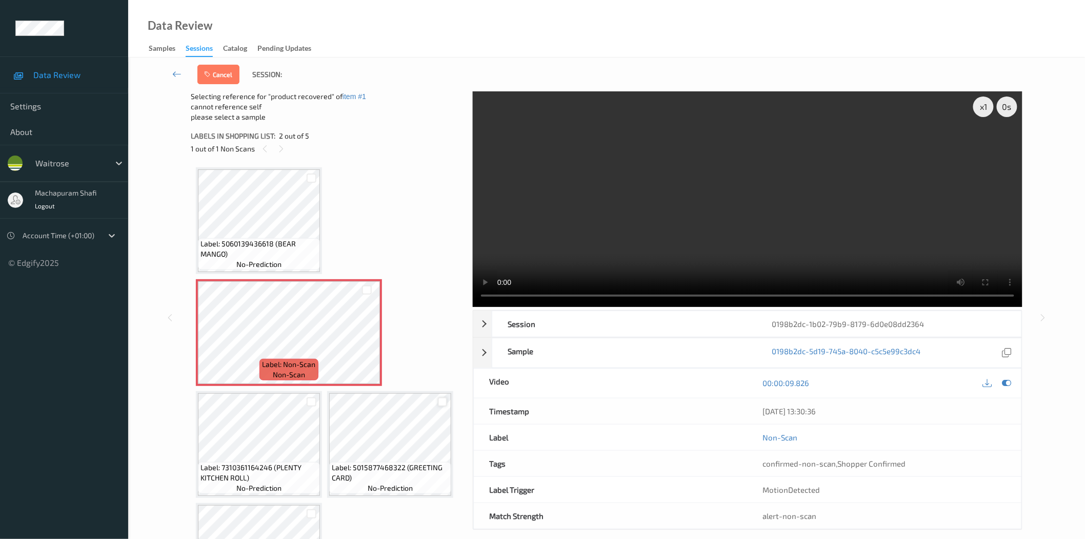
click at [443, 397] on div at bounding box center [443, 402] width 10 height 10
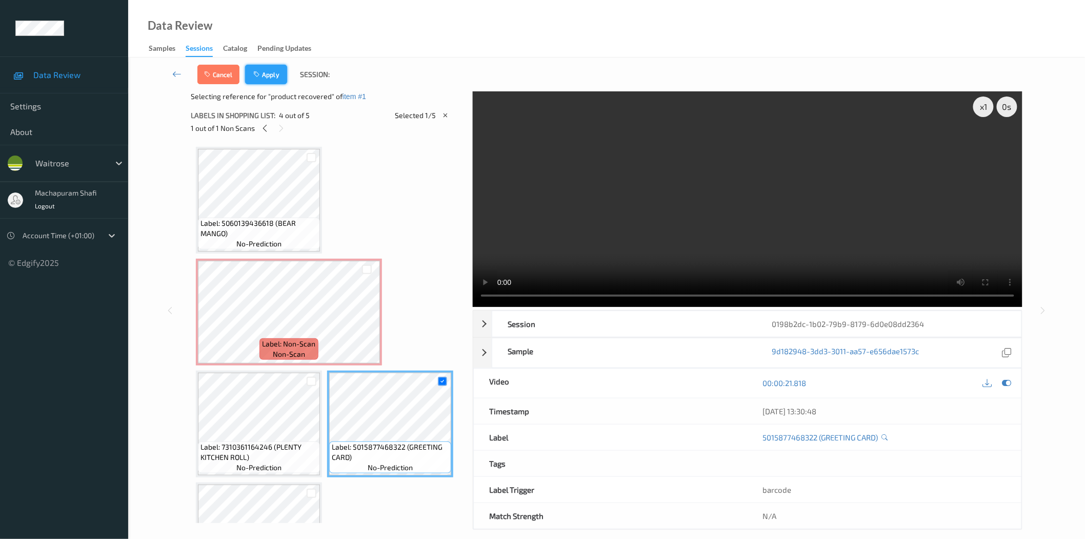
click at [272, 78] on button "Apply" at bounding box center [266, 74] width 42 height 19
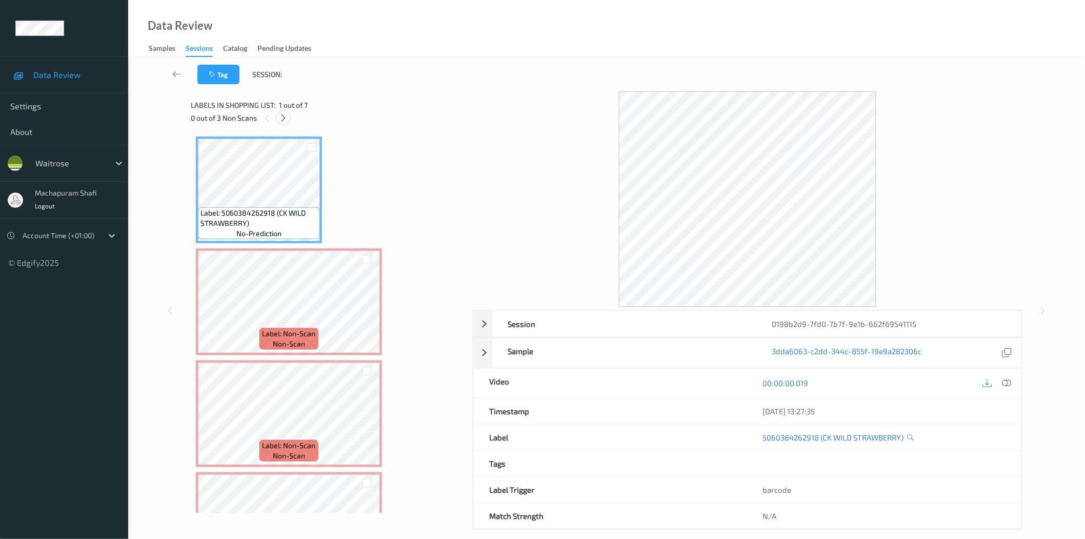
click at [281, 115] on icon at bounding box center [283, 117] width 9 height 9
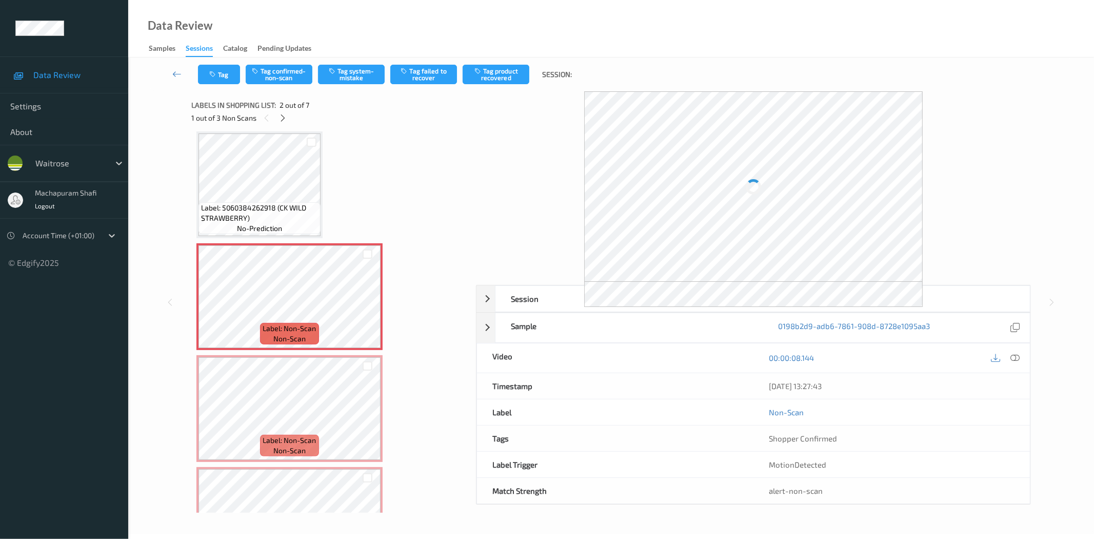
click at [1016, 357] on icon at bounding box center [1015, 357] width 9 height 9
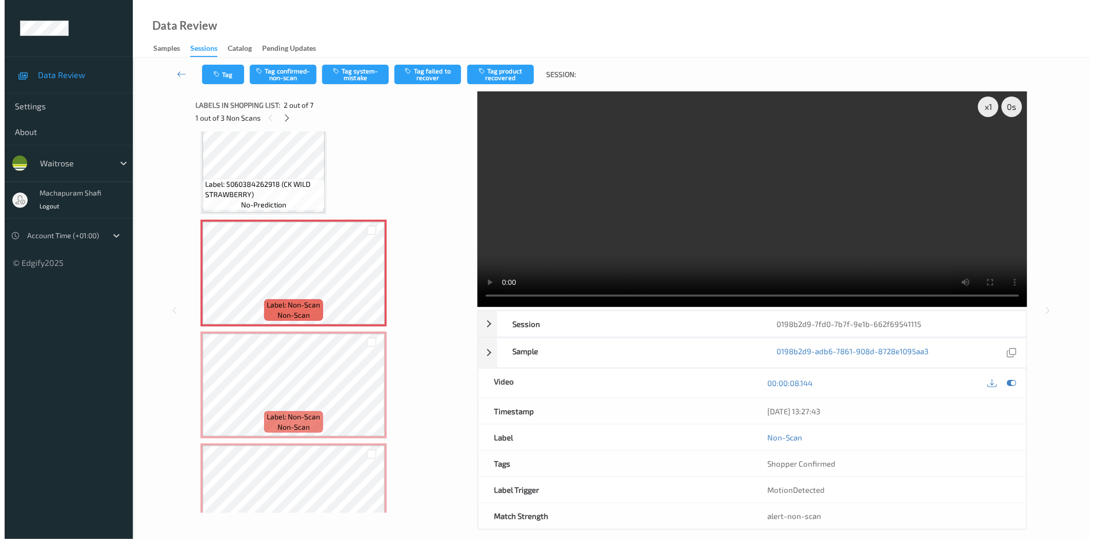
scroll to position [0, 0]
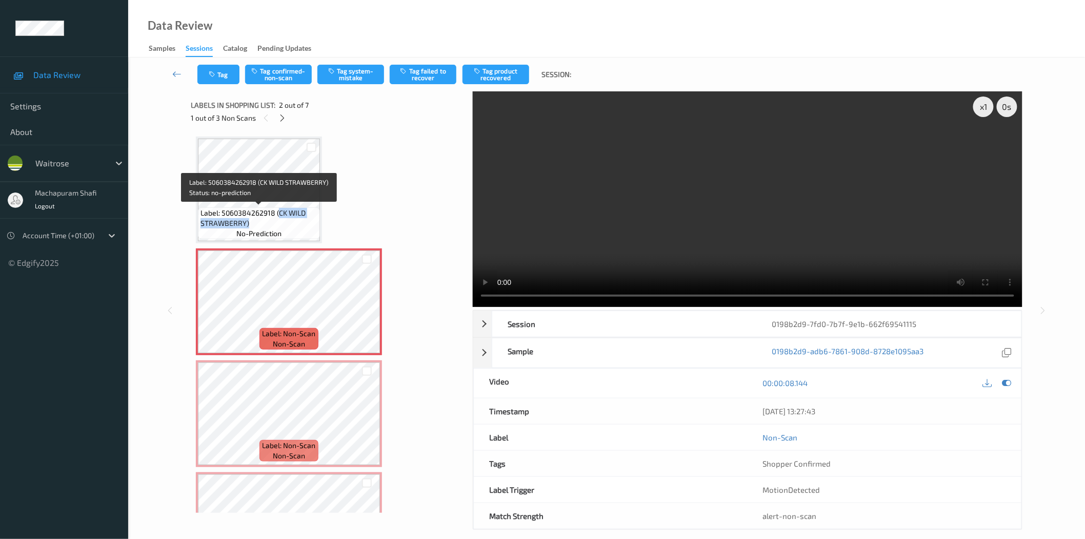
drag, startPoint x: 278, startPoint y: 212, endPoint x: 317, endPoint y: 229, distance: 42.3
click at [317, 229] on div "Label: 5060384262918 (CK WILD STRAWBERRY) no-prediction" at bounding box center [259, 223] width 122 height 32
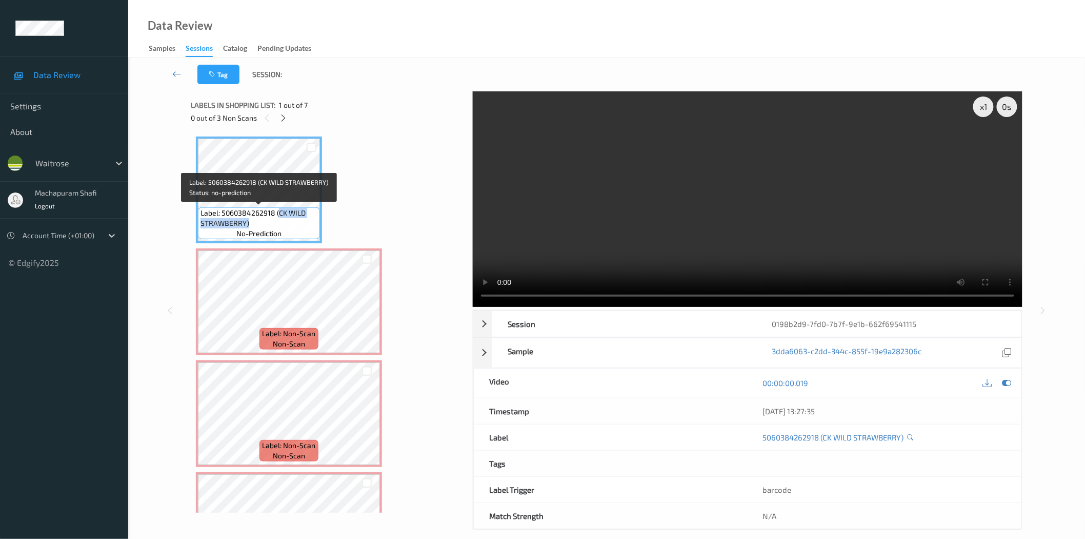
copy span "CK WILD STRAWBERRY)"
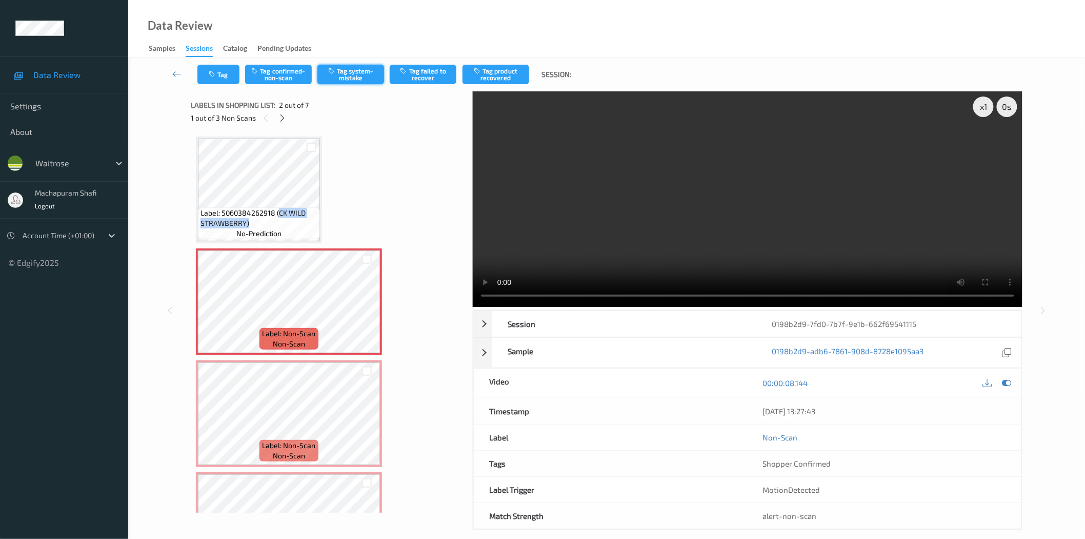
click at [360, 75] on button "Tag system-mistake" at bounding box center [351, 74] width 67 height 19
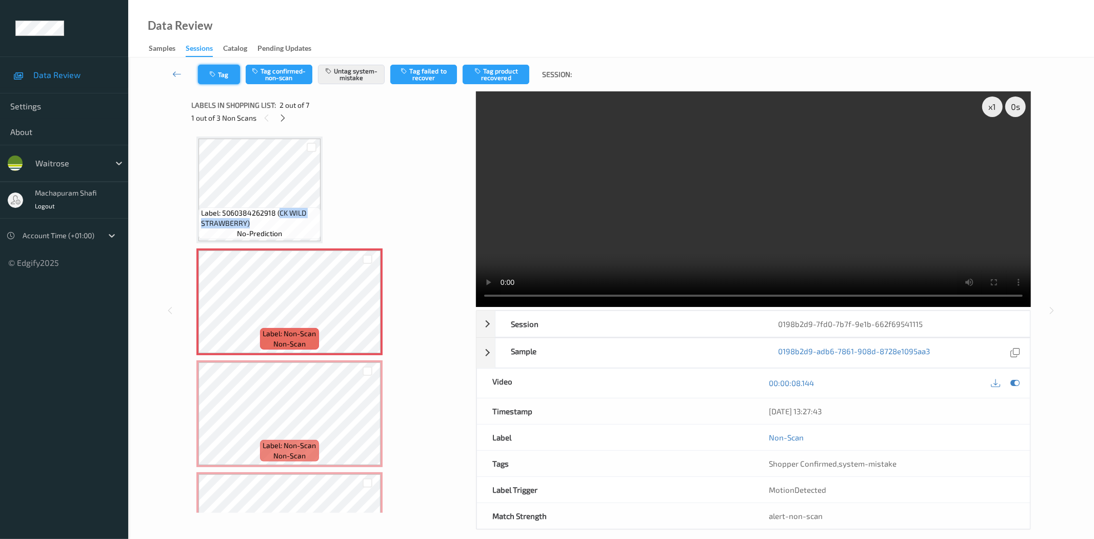
click at [217, 78] on button "Tag" at bounding box center [219, 74] width 42 height 19
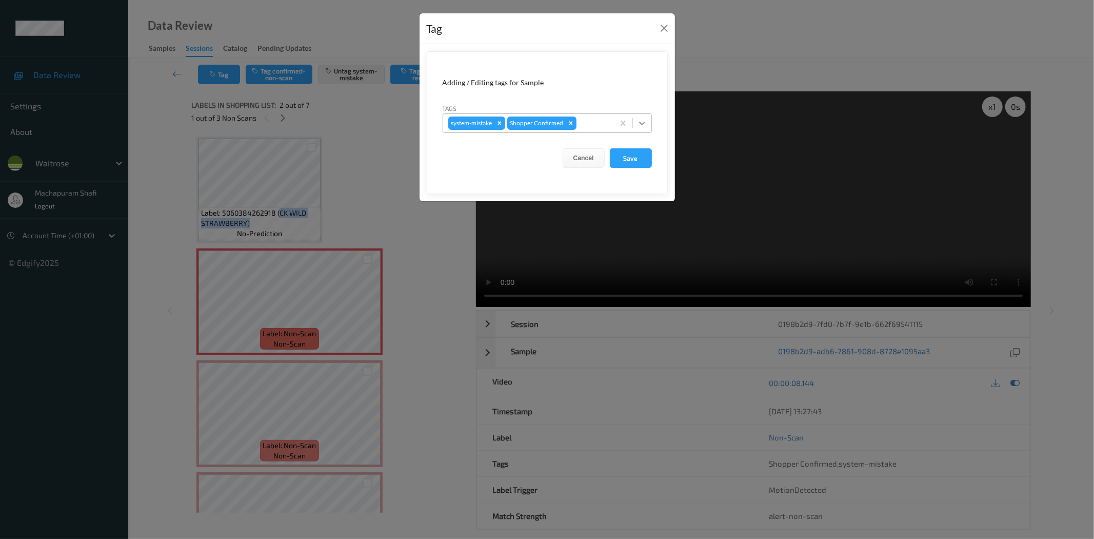
click at [648, 114] on div at bounding box center [642, 123] width 18 height 18
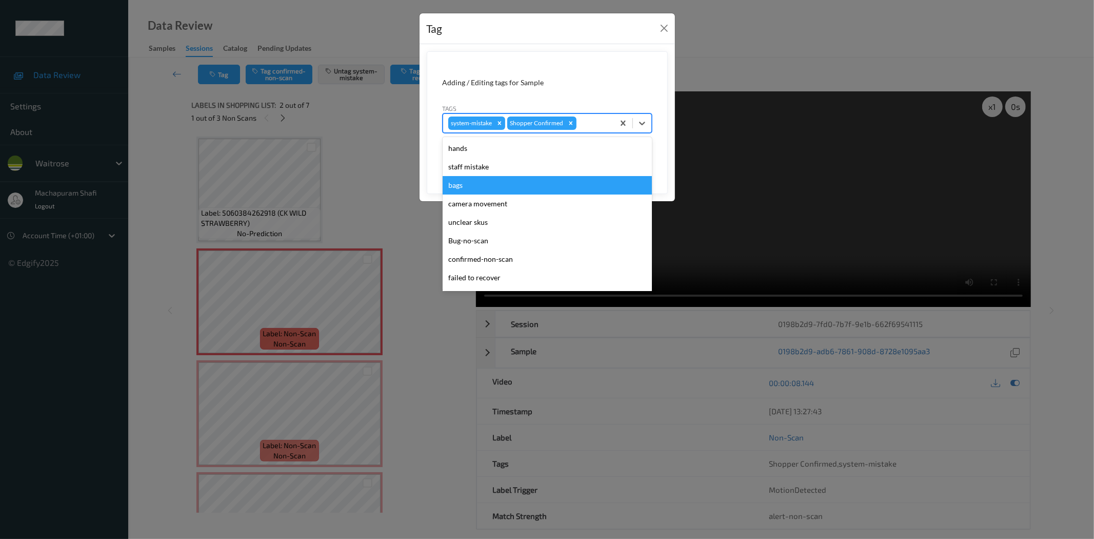
scroll to position [201, 0]
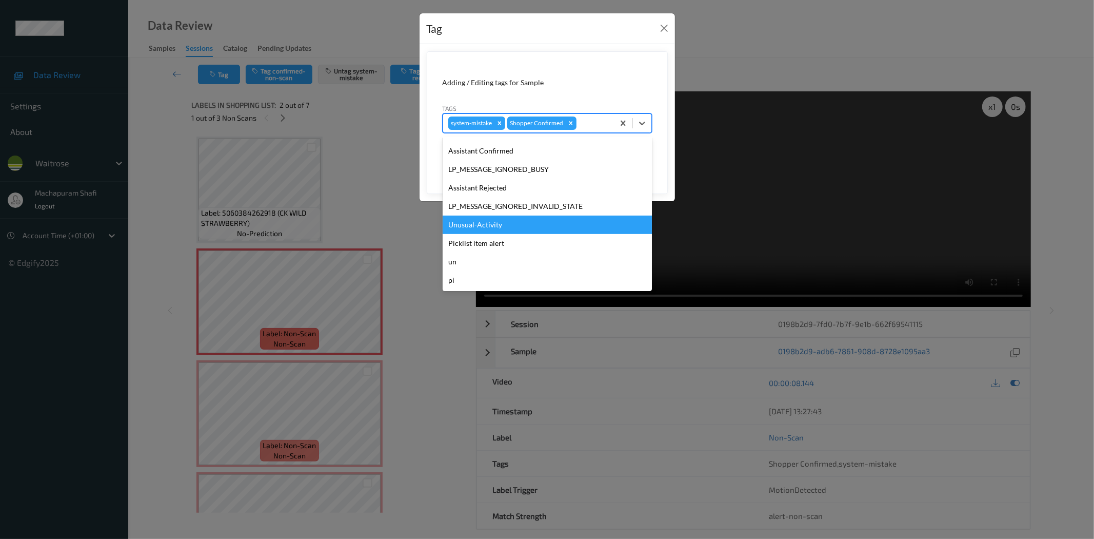
click at [487, 223] on div "Unusual-Activity" at bounding box center [547, 224] width 209 height 18
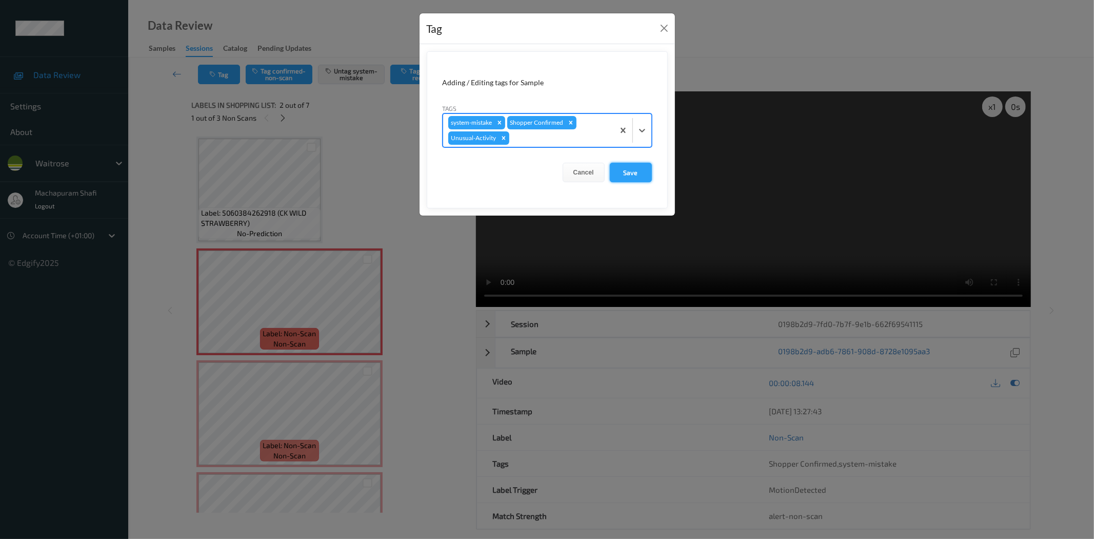
click at [635, 169] on button "Save" at bounding box center [631, 172] width 42 height 19
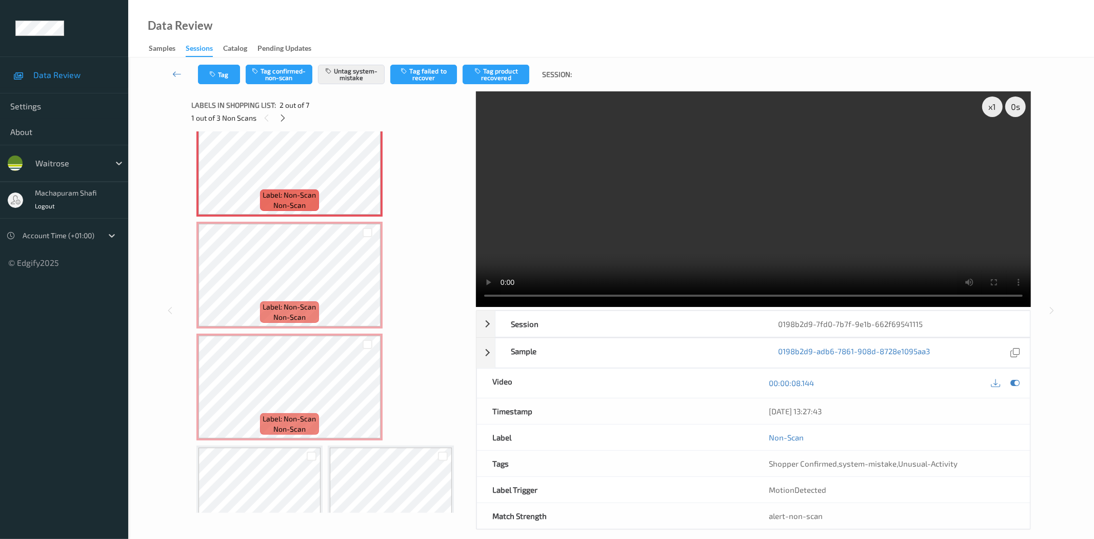
scroll to position [162, 0]
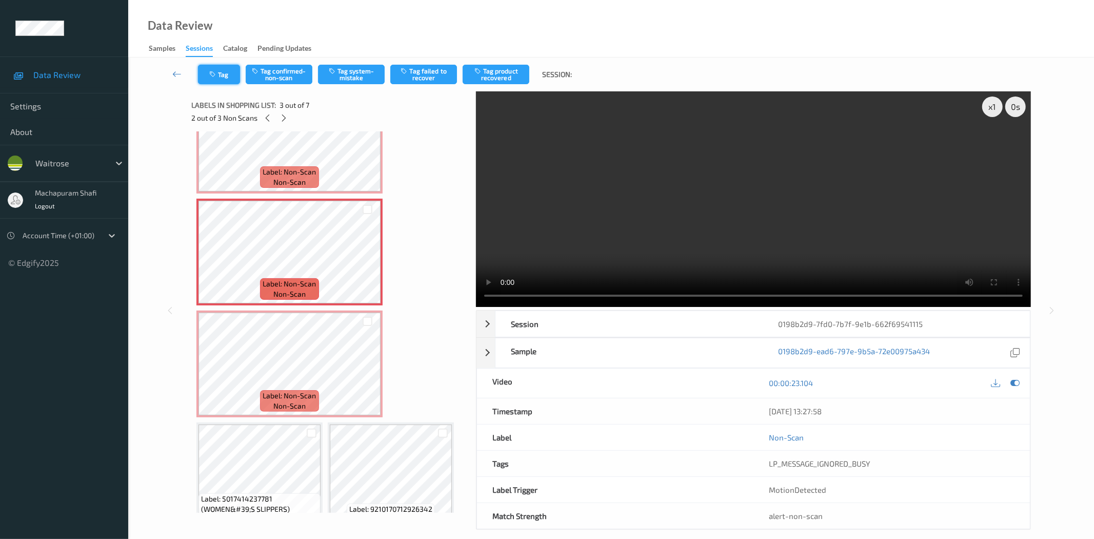
click at [222, 72] on button "Tag" at bounding box center [219, 74] width 42 height 19
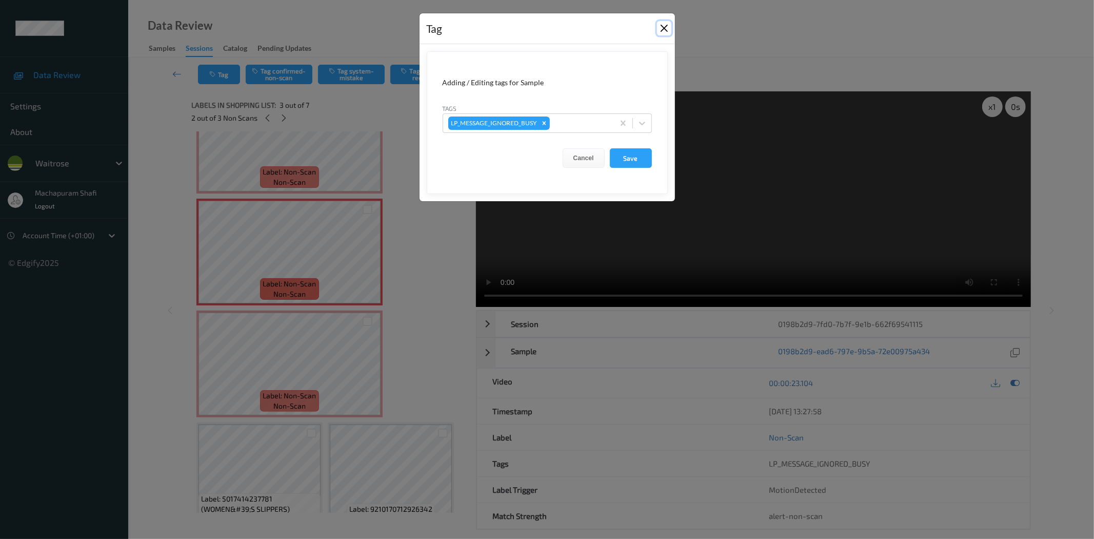
click at [663, 31] on button "Close" at bounding box center [664, 28] width 14 height 14
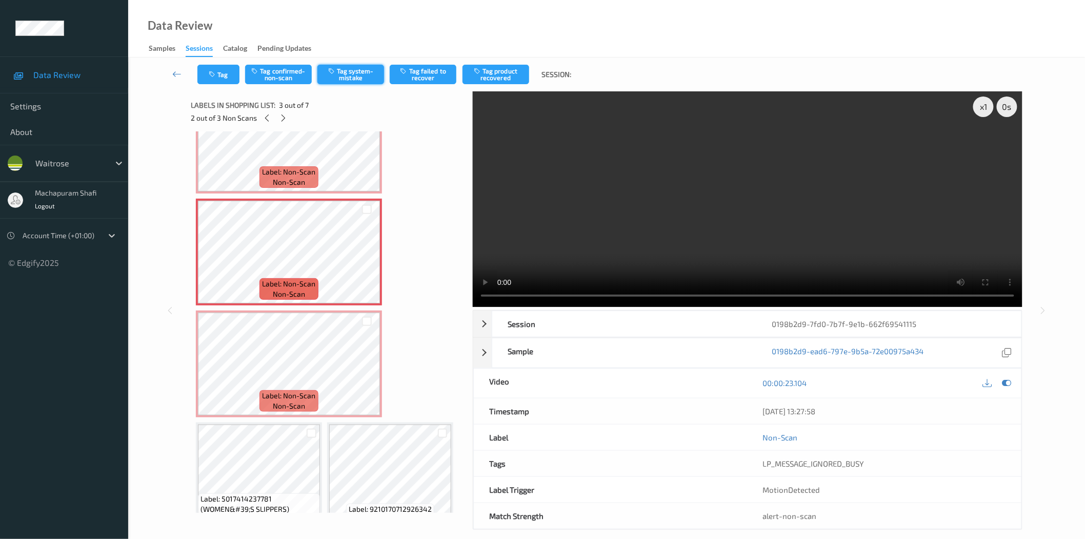
click at [370, 69] on button "Tag system-mistake" at bounding box center [351, 74] width 67 height 19
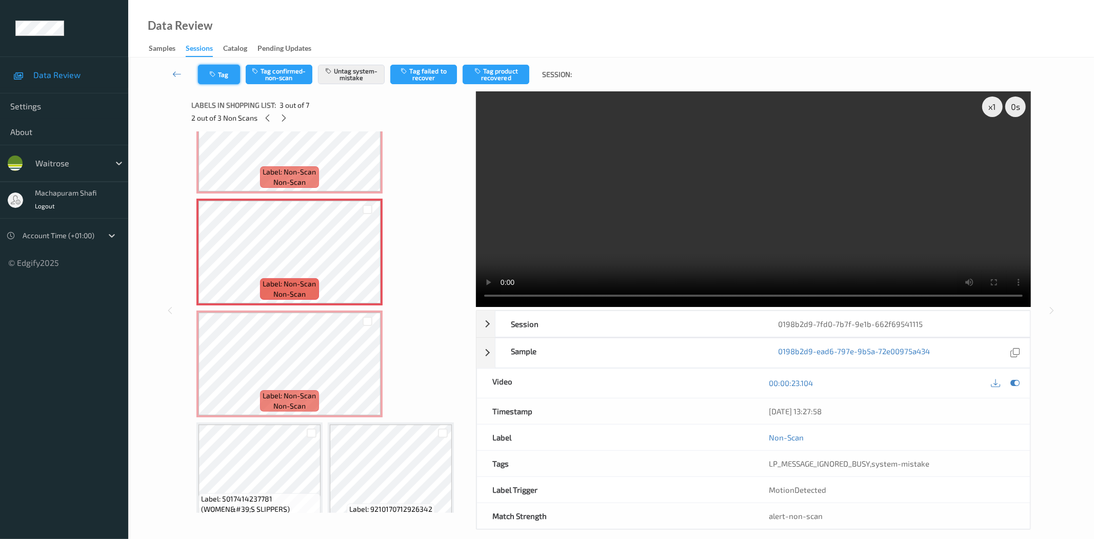
click at [221, 77] on button "Tag" at bounding box center [219, 74] width 42 height 19
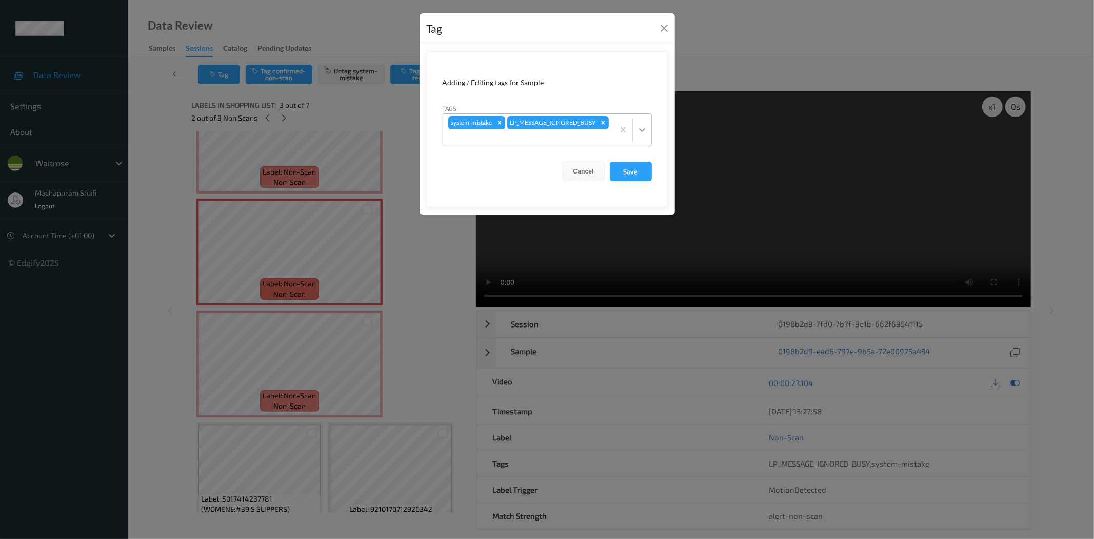
click at [643, 129] on icon at bounding box center [642, 130] width 10 height 10
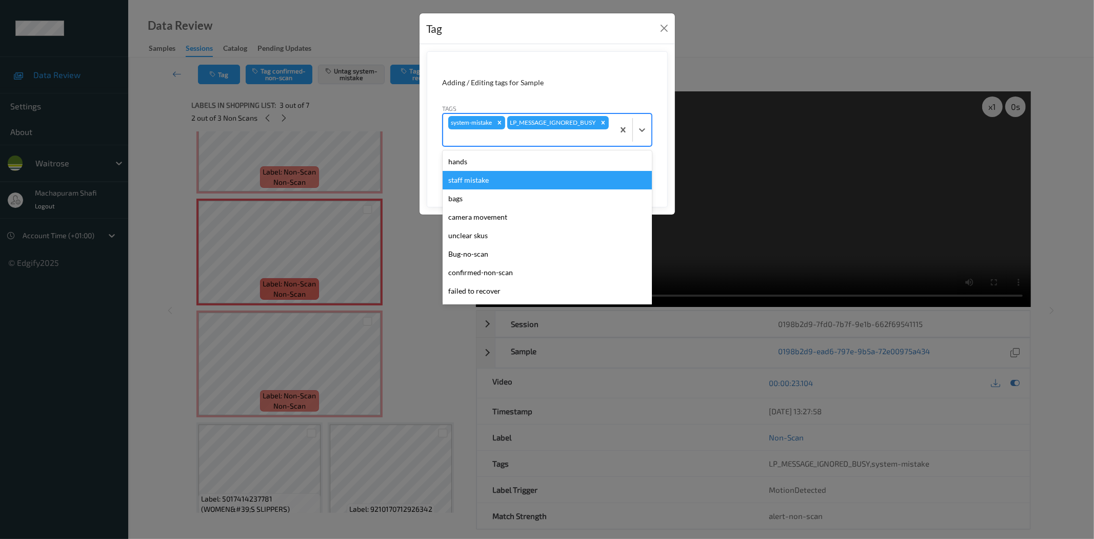
scroll to position [201, 0]
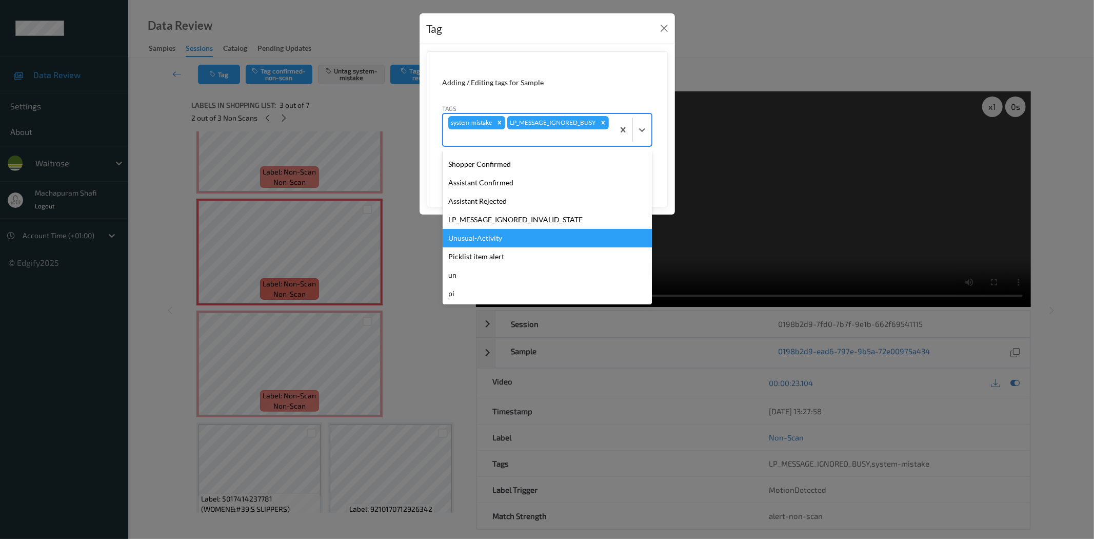
click at [474, 238] on div "Unusual-Activity" at bounding box center [547, 238] width 209 height 18
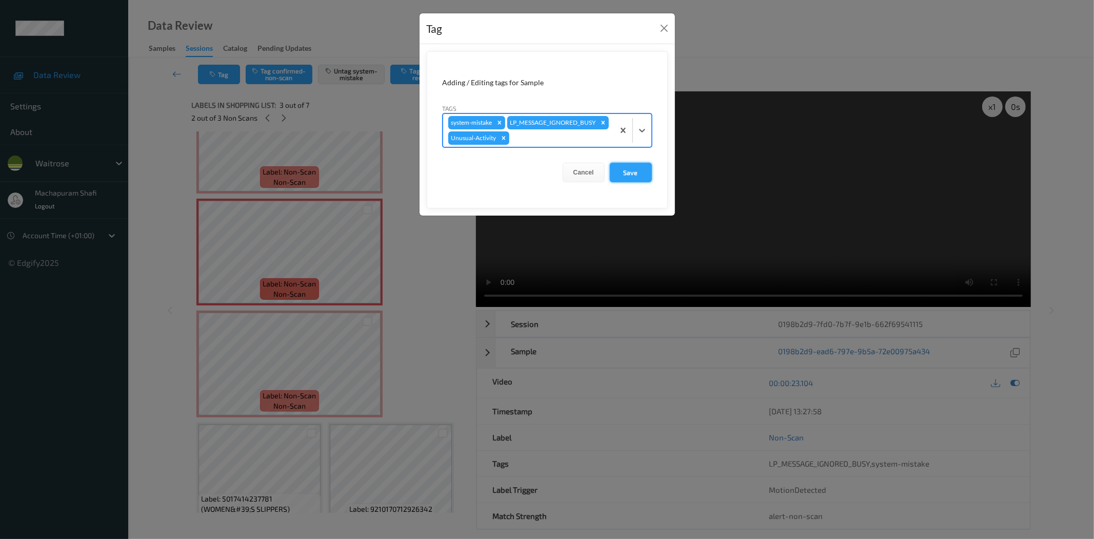
click at [644, 182] on button "Save" at bounding box center [631, 172] width 42 height 19
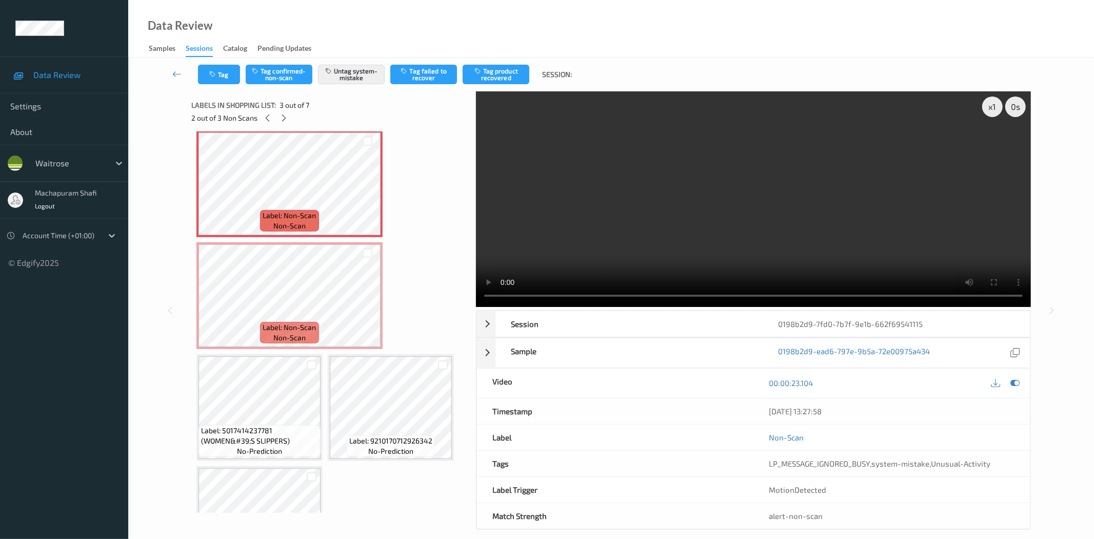
scroll to position [231, 0]
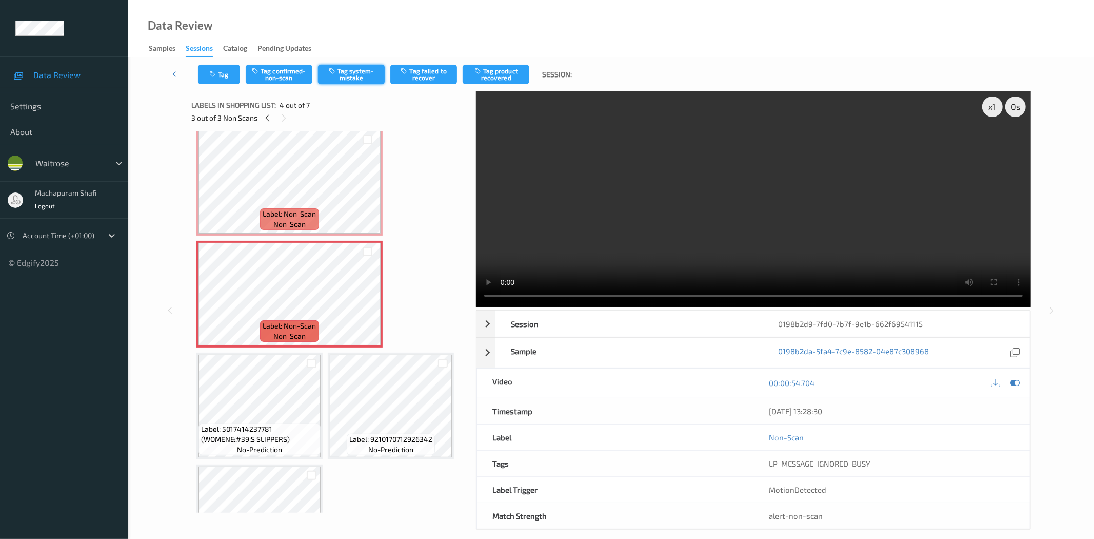
click at [335, 78] on button "Tag system-mistake" at bounding box center [351, 74] width 67 height 19
click at [219, 75] on button "Tag" at bounding box center [219, 74] width 42 height 19
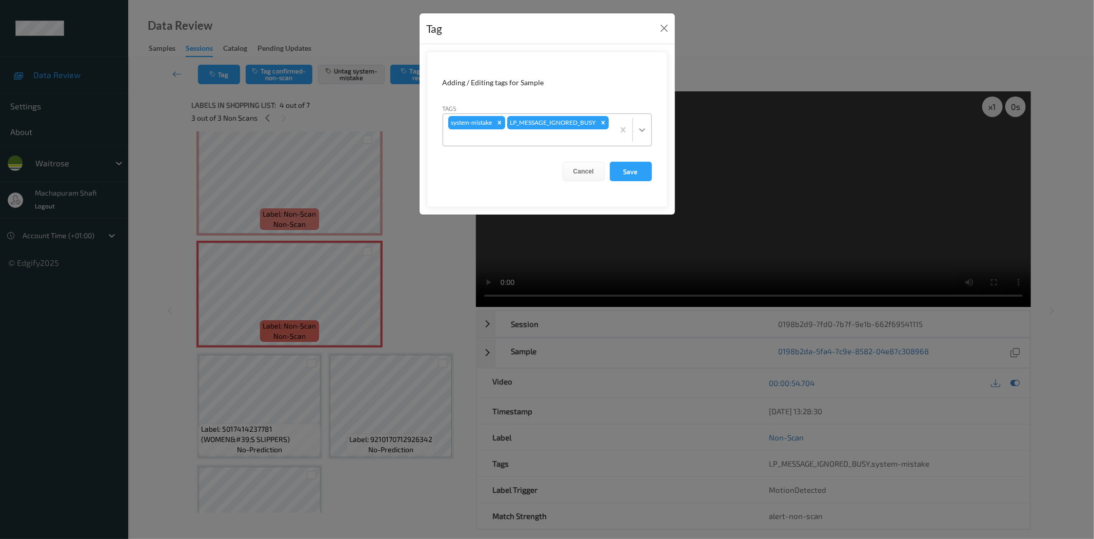
click at [643, 124] on div at bounding box center [642, 130] width 18 height 18
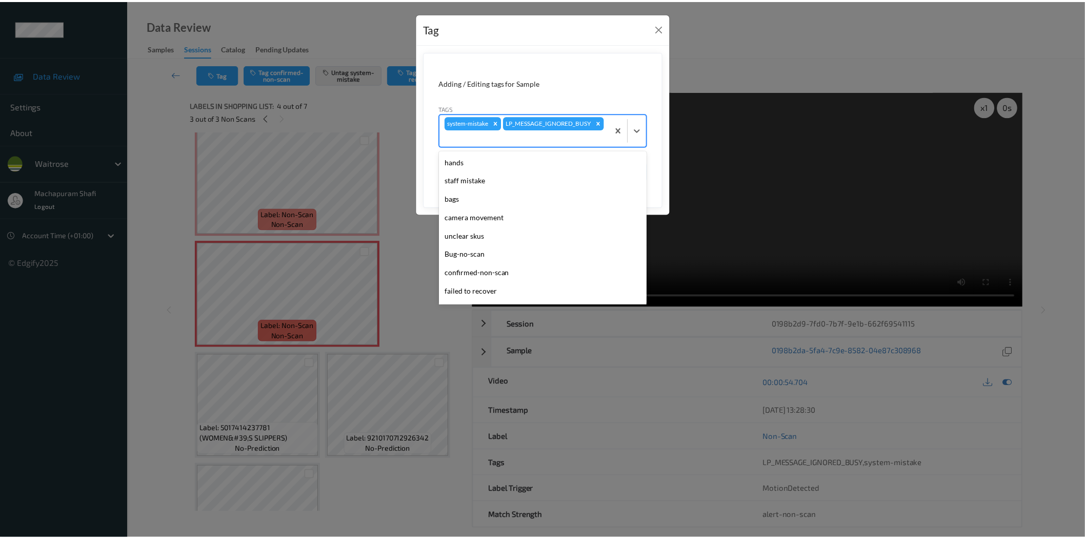
scroll to position [201, 0]
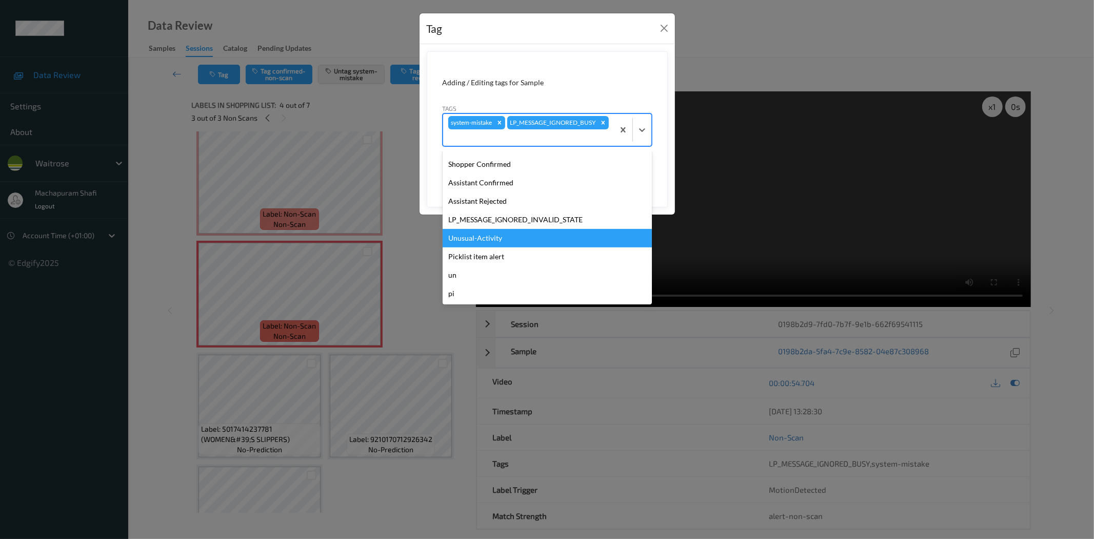
click at [476, 235] on div "Unusual-Activity" at bounding box center [547, 238] width 209 height 18
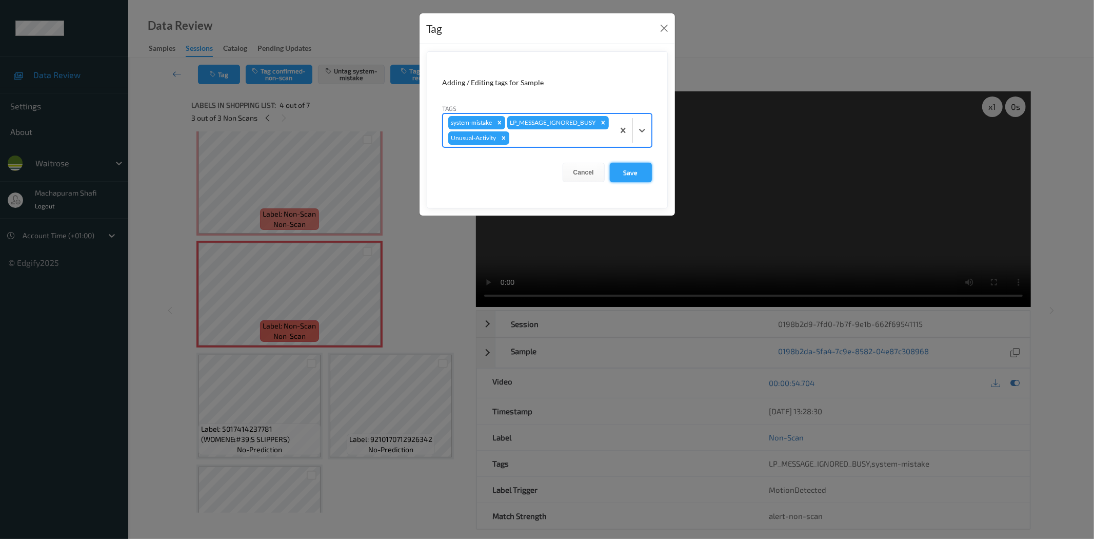
click at [631, 182] on button "Save" at bounding box center [631, 172] width 42 height 19
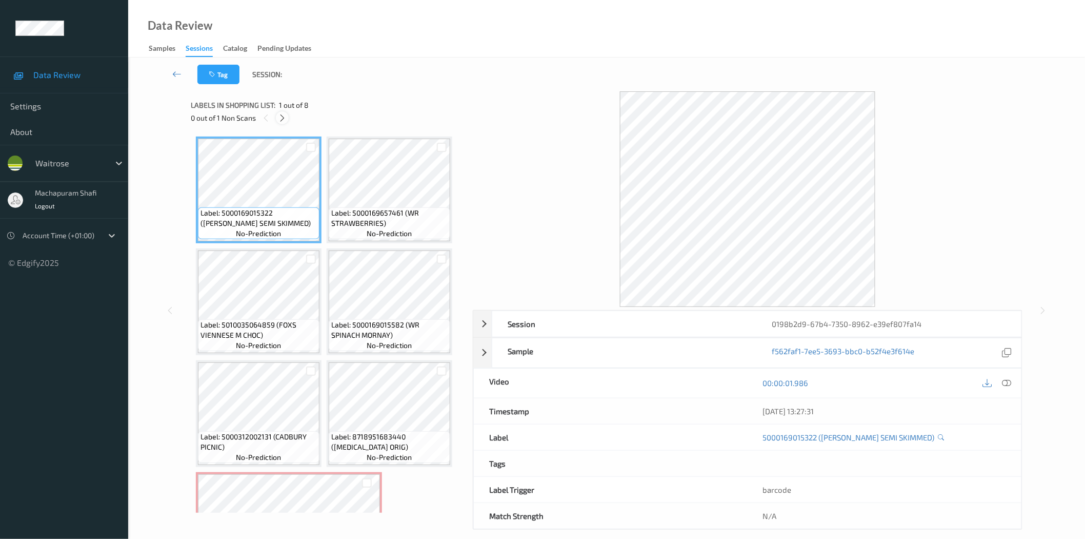
click at [284, 120] on icon at bounding box center [282, 117] width 9 height 9
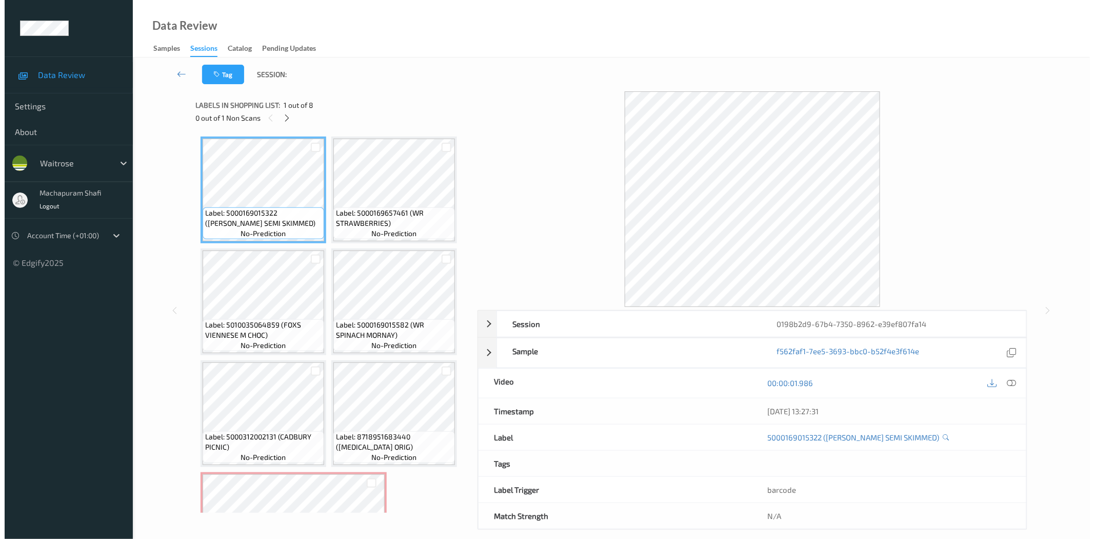
scroll to position [180, 0]
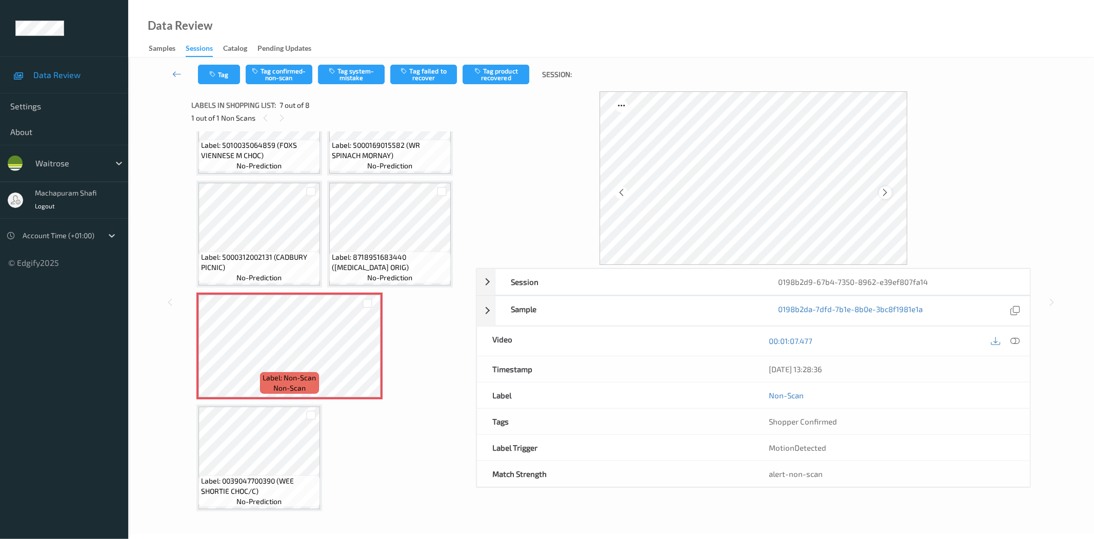
click at [887, 192] on icon at bounding box center [885, 192] width 9 height 9
click at [887, 195] on icon at bounding box center [885, 192] width 9 height 9
click at [619, 191] on icon at bounding box center [621, 192] width 9 height 9
click at [1015, 339] on icon at bounding box center [1015, 340] width 9 height 9
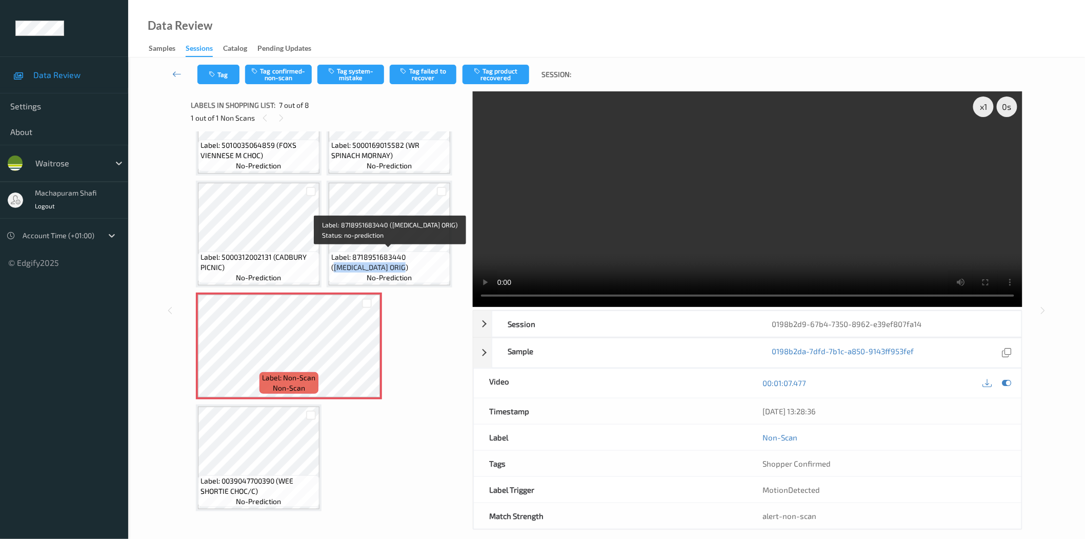
drag, startPoint x: 406, startPoint y: 254, endPoint x: 433, endPoint y: 278, distance: 36.0
click at [433, 278] on div "Label: 8718951683440 (COLGATE TOTAL ORIG) no-prediction" at bounding box center [390, 267] width 122 height 32
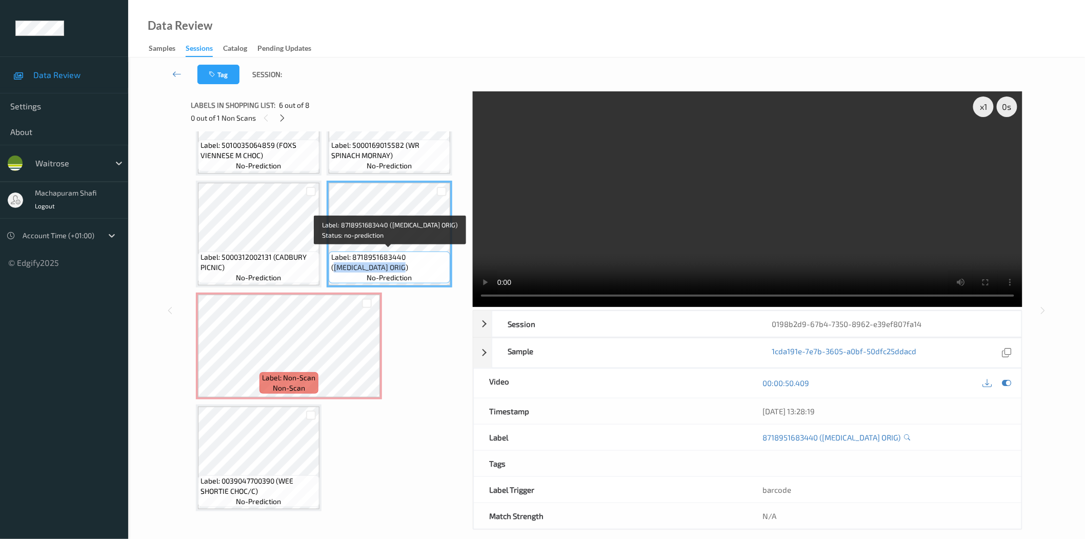
copy span "COLGATE TOTAL ORIG)"
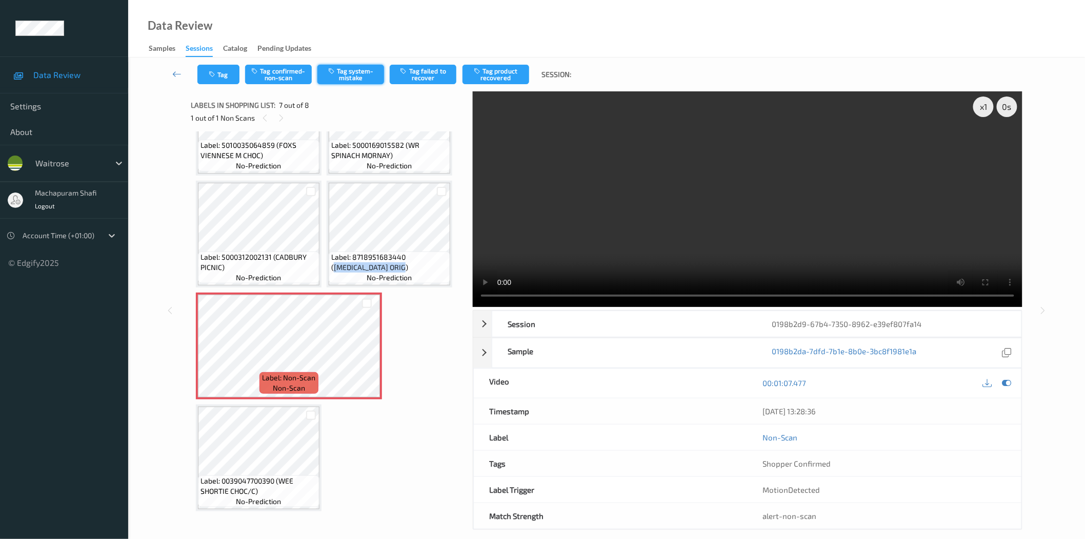
click at [362, 77] on button "Tag system-mistake" at bounding box center [351, 74] width 67 height 19
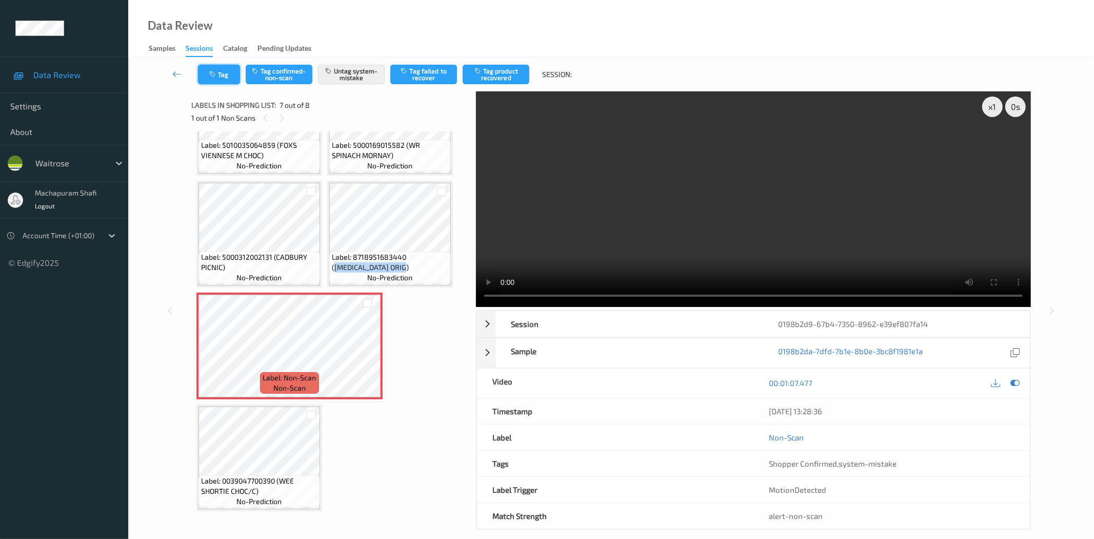
click at [228, 79] on button "Tag" at bounding box center [219, 74] width 42 height 19
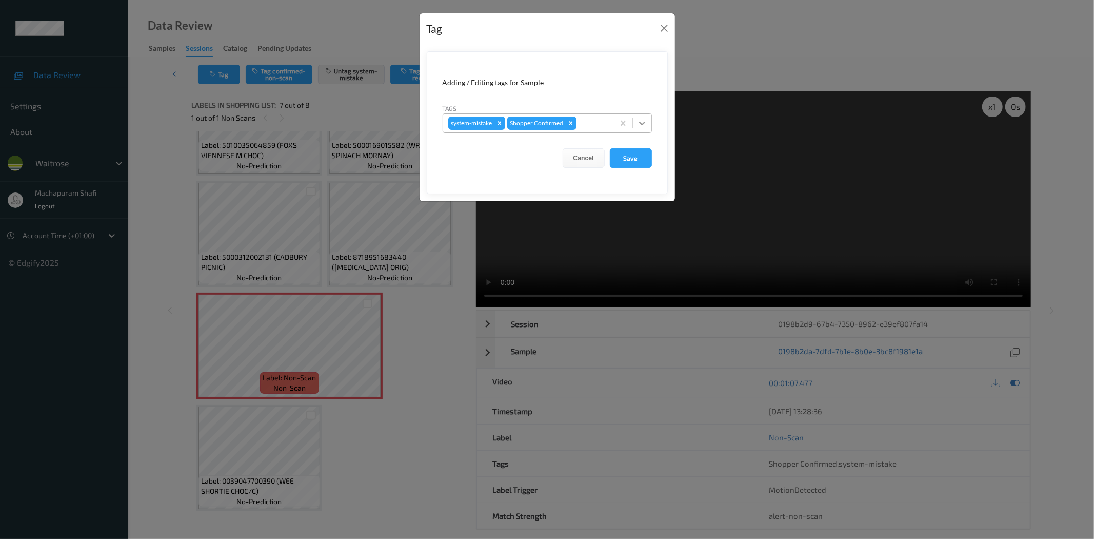
click at [642, 118] on icon at bounding box center [642, 123] width 10 height 10
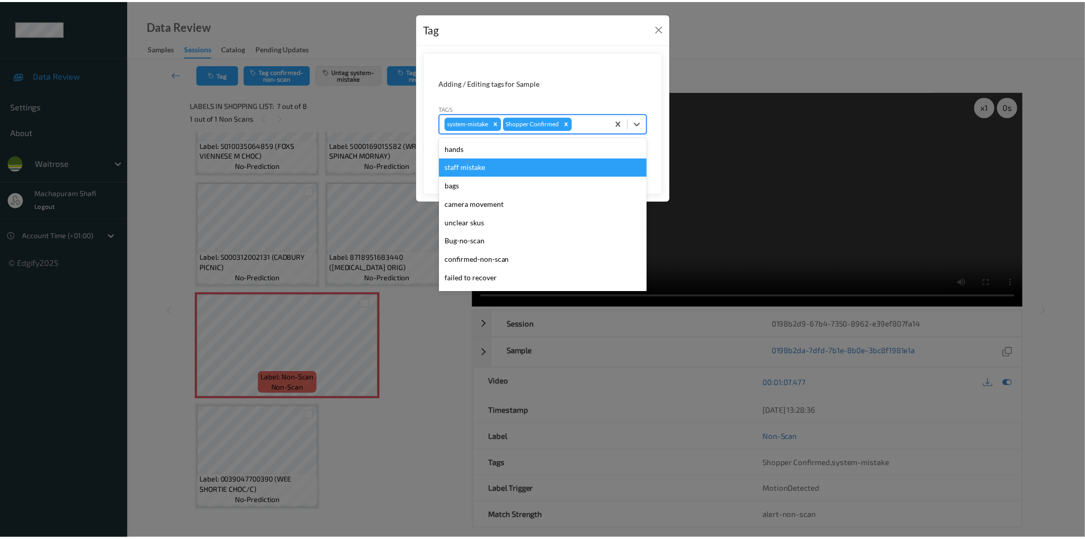
scroll to position [201, 0]
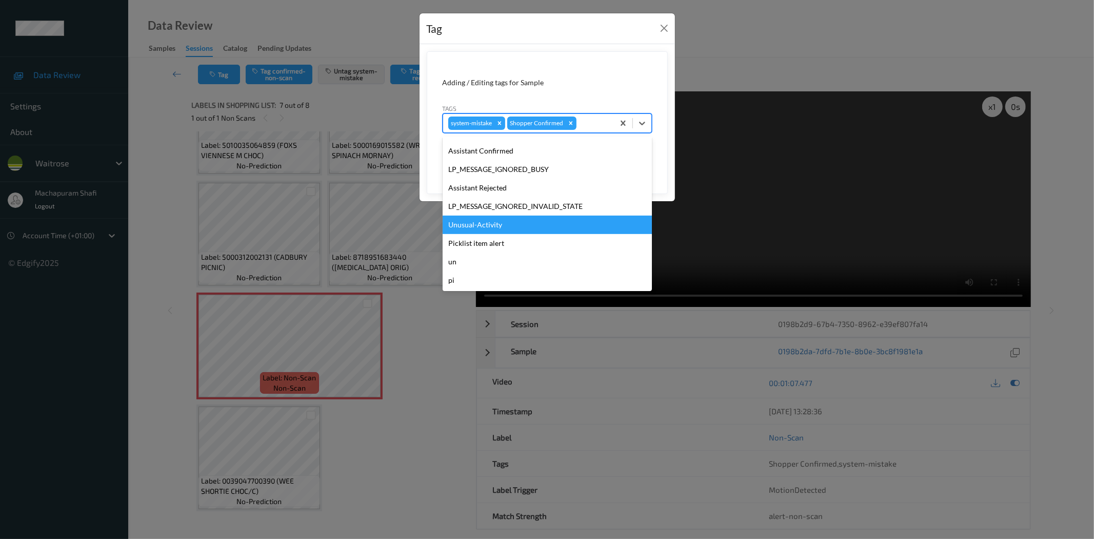
click at [481, 226] on div "Unusual-Activity" at bounding box center [547, 224] width 209 height 18
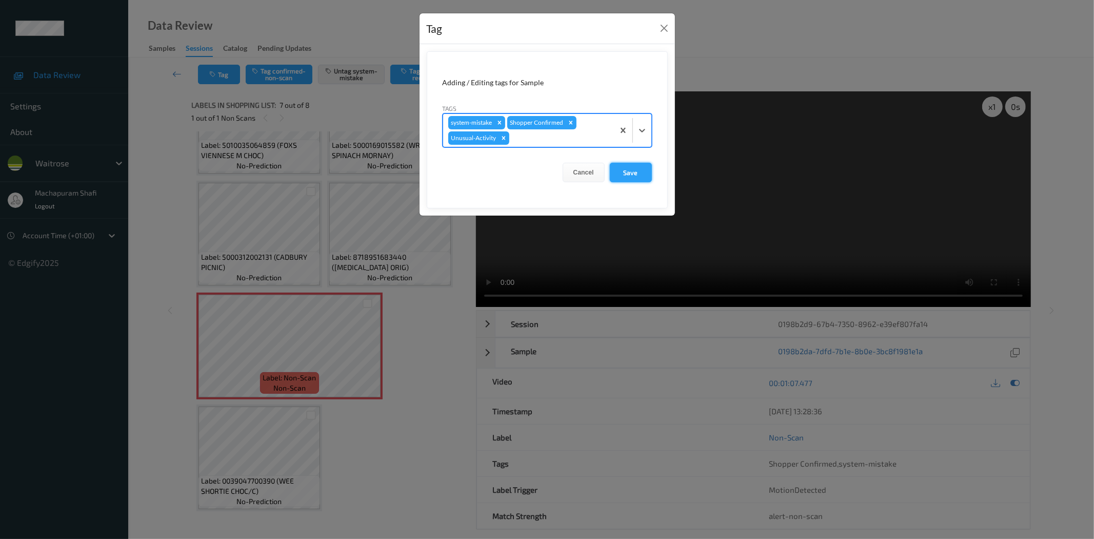
click at [629, 173] on button "Save" at bounding box center [631, 172] width 42 height 19
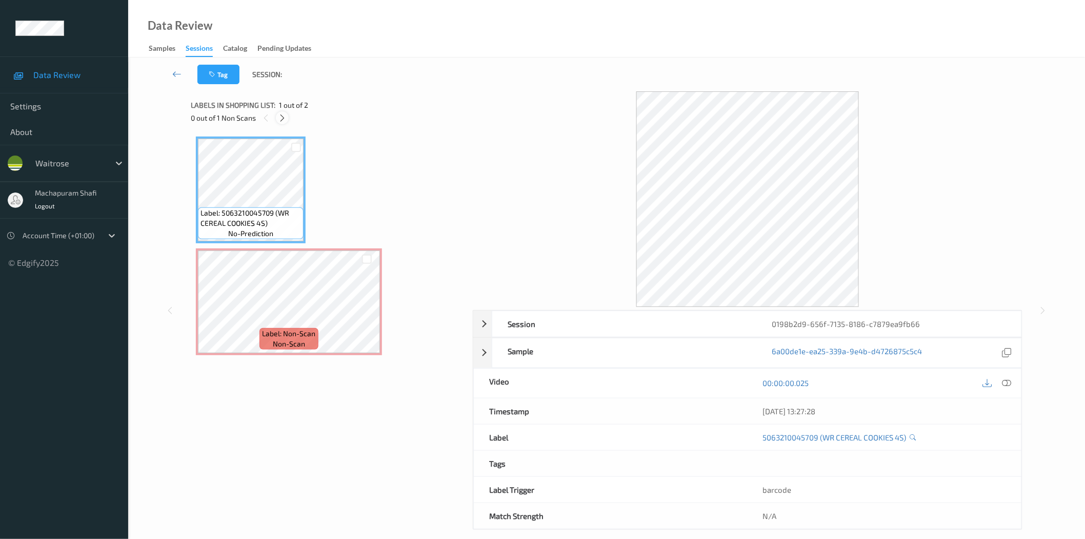
click at [280, 119] on icon at bounding box center [282, 117] width 9 height 9
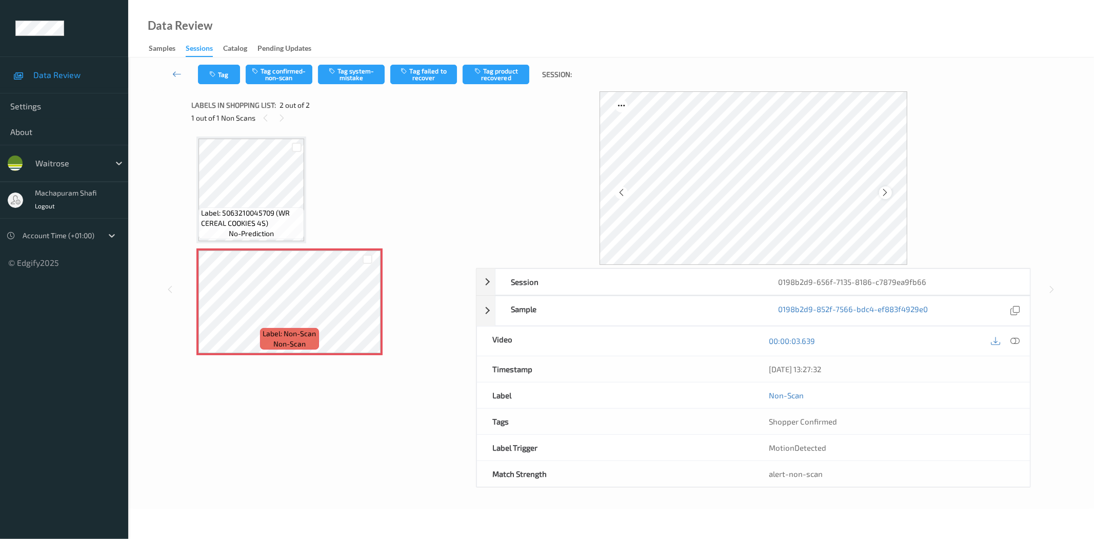
click at [882, 196] on icon at bounding box center [885, 192] width 9 height 9
drag, startPoint x: 1011, startPoint y: 341, endPoint x: 976, endPoint y: 335, distance: 34.8
click at [1011, 341] on icon at bounding box center [1015, 340] width 9 height 9
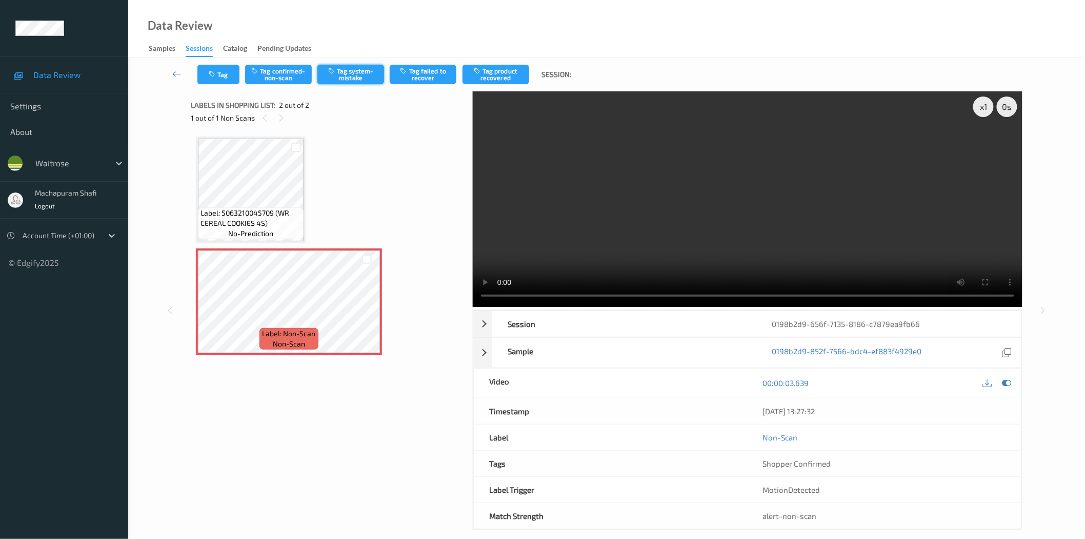
click at [356, 70] on button "Tag system-mistake" at bounding box center [351, 74] width 67 height 19
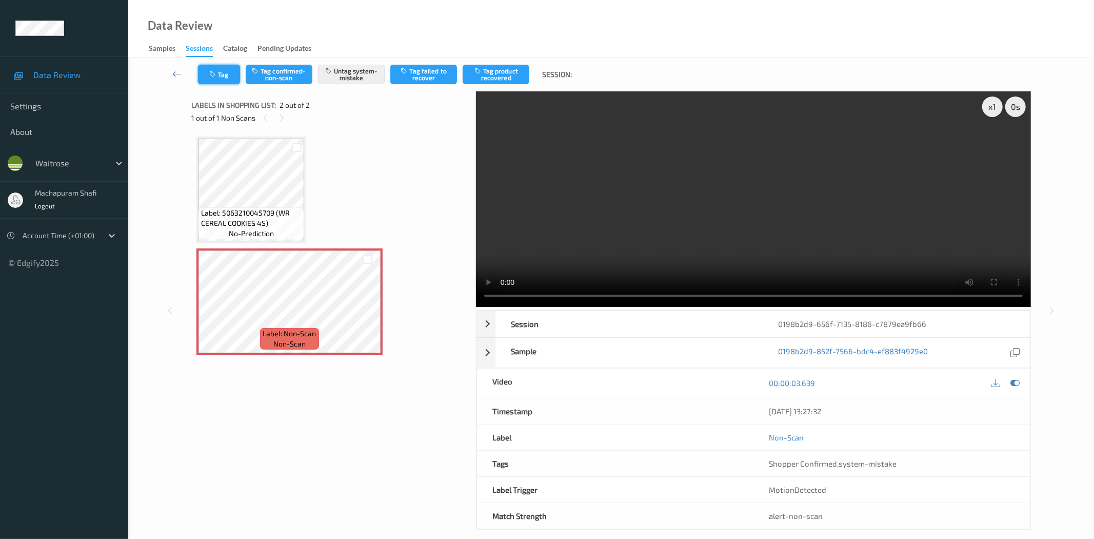
click at [221, 78] on button "Tag" at bounding box center [219, 74] width 42 height 19
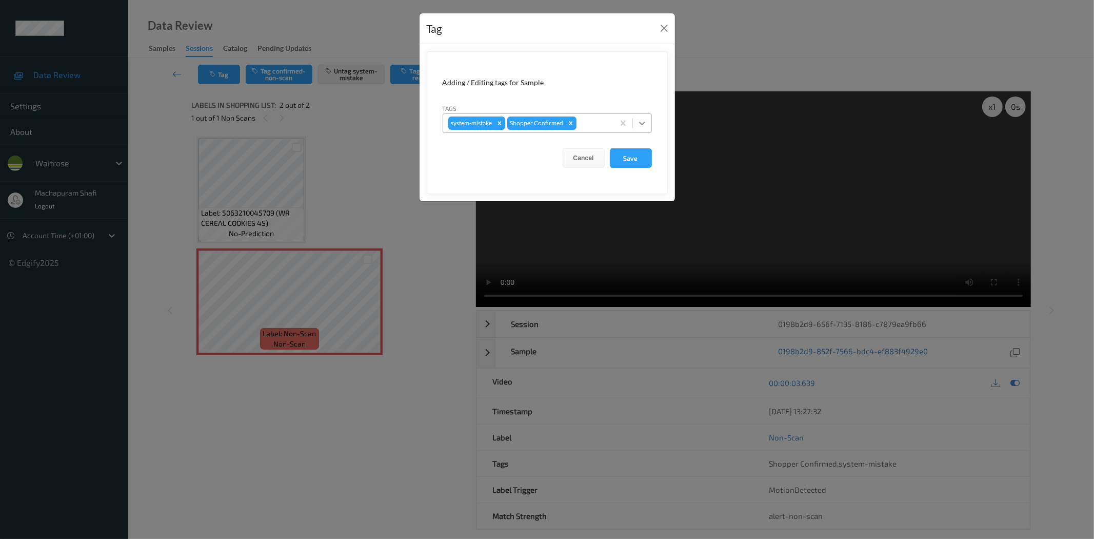
click at [639, 120] on icon at bounding box center [642, 123] width 10 height 10
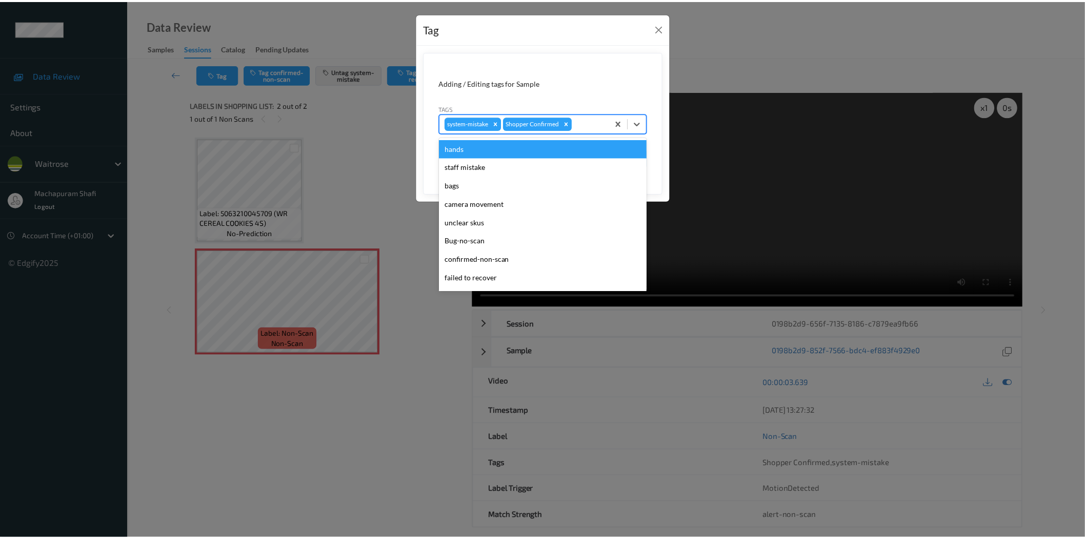
scroll to position [201, 0]
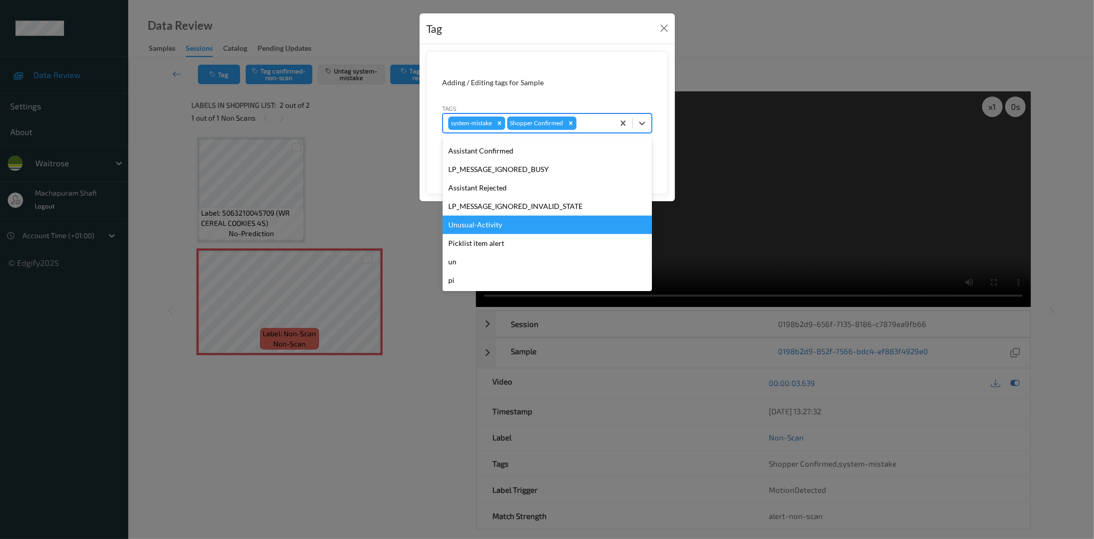
click at [480, 224] on div "Unusual-Activity" at bounding box center [547, 224] width 209 height 18
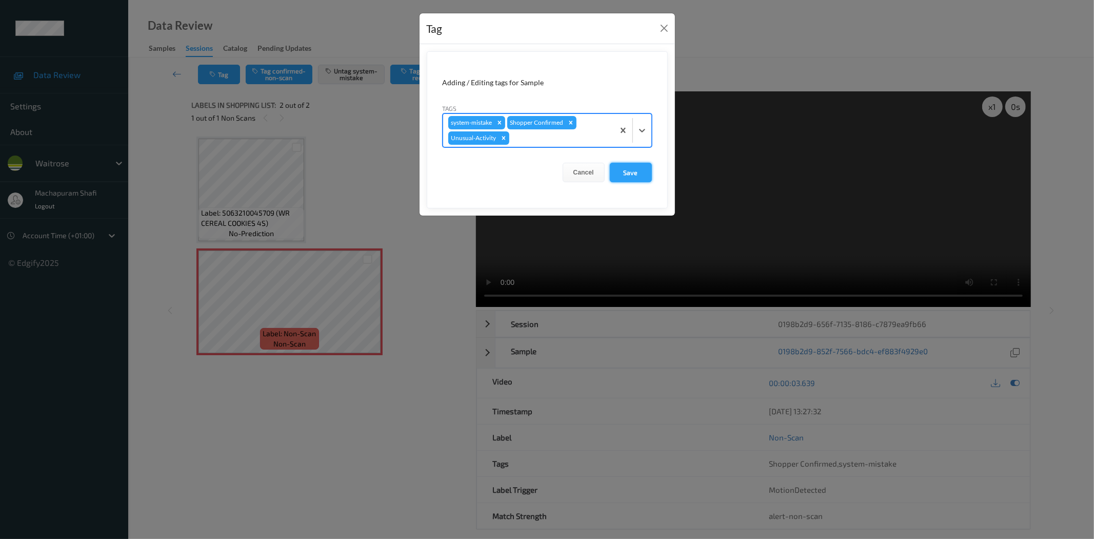
click at [621, 175] on button "Save" at bounding box center [631, 172] width 42 height 19
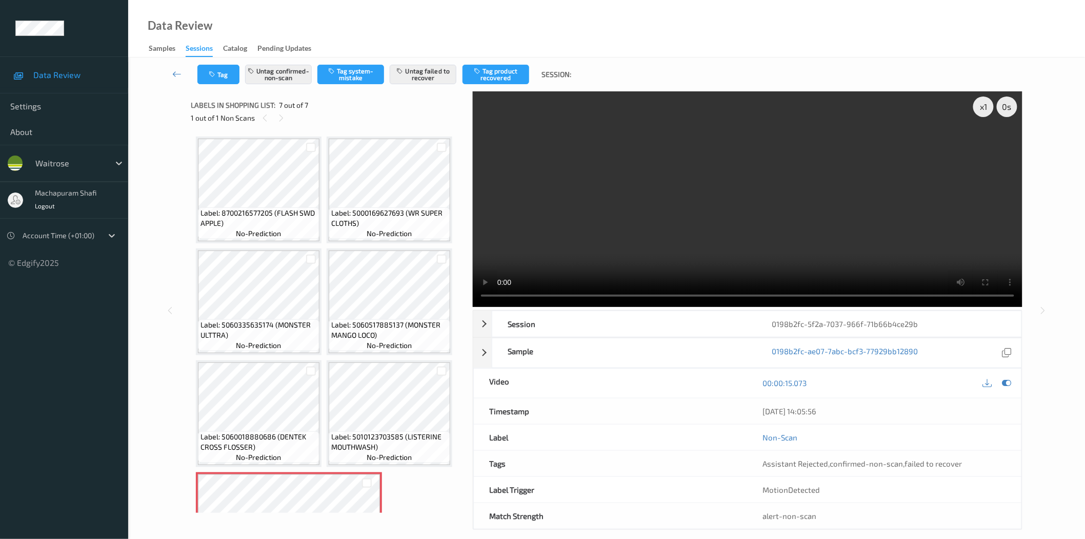
scroll to position [68, 0]
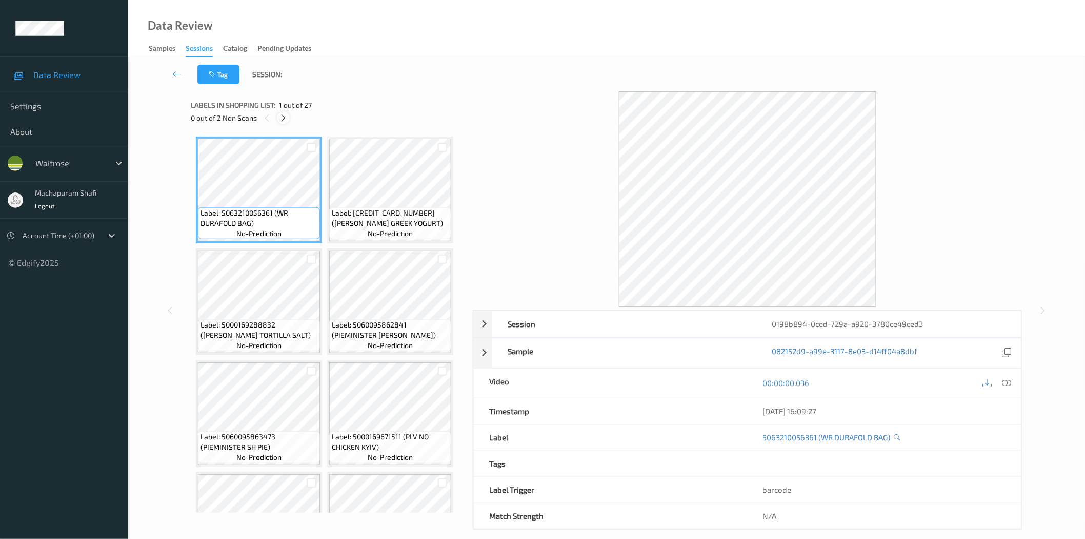
click at [287, 120] on icon at bounding box center [283, 117] width 9 height 9
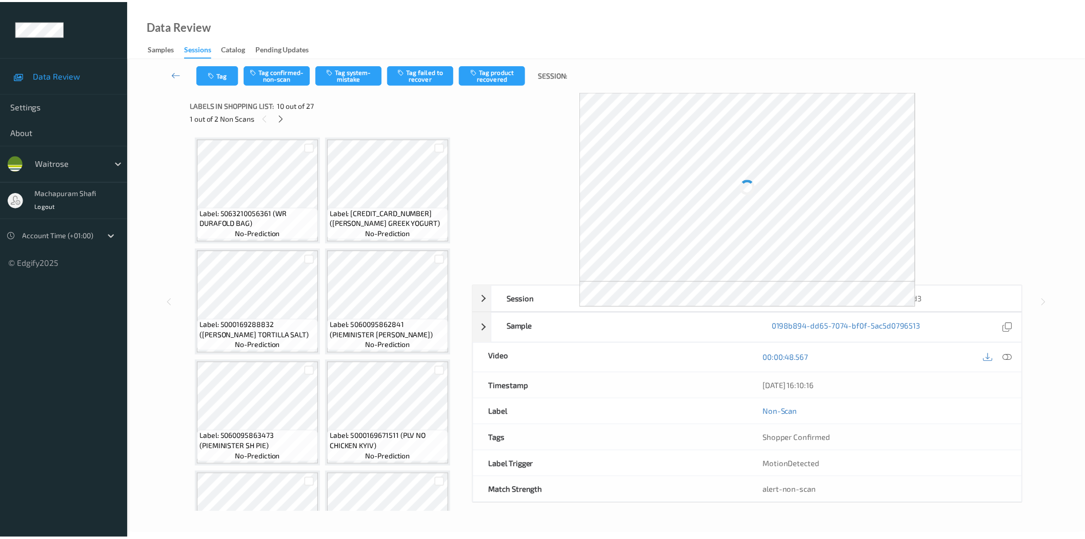
scroll to position [449, 0]
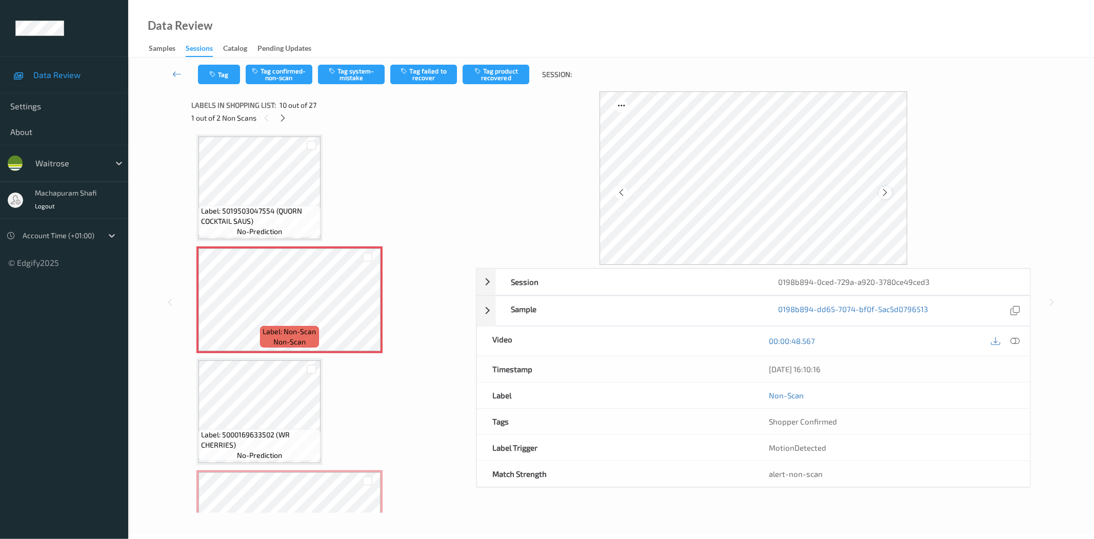
click at [886, 193] on icon at bounding box center [885, 192] width 9 height 9
click at [1018, 342] on icon at bounding box center [1015, 340] width 9 height 9
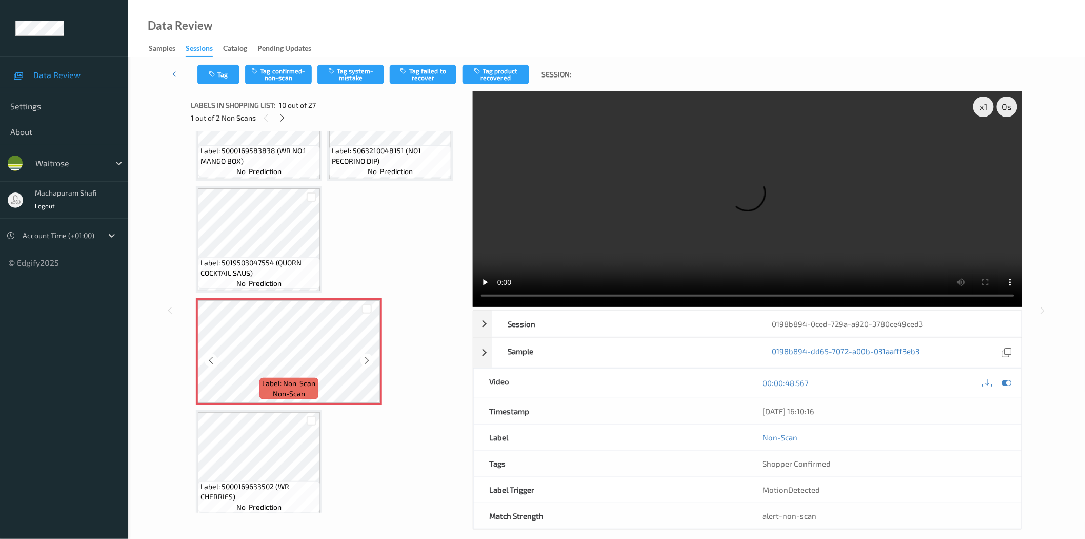
scroll to position [456, 0]
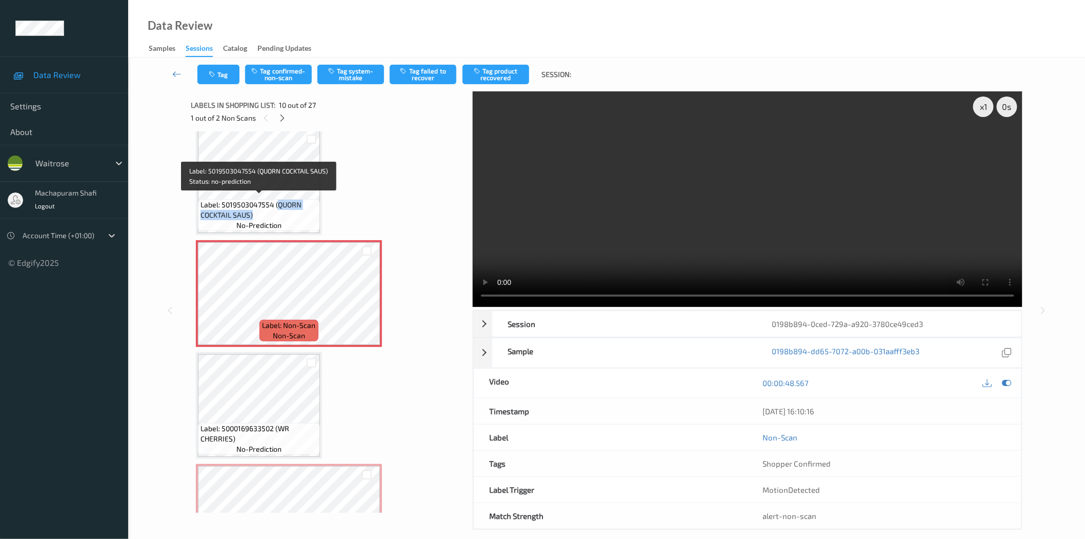
drag, startPoint x: 278, startPoint y: 204, endPoint x: 308, endPoint y: 215, distance: 31.8
click at [308, 215] on span "Label: 5019503047554 (QUORN COCKTAIL SAUS)" at bounding box center [259, 210] width 117 height 21
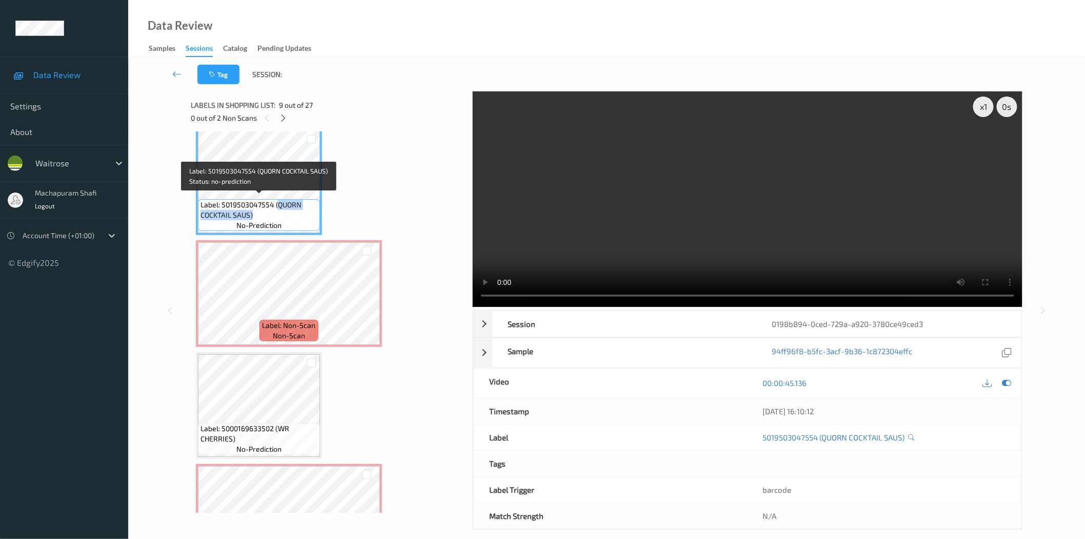
copy span "QUORN COCKTAIL SAUS)"
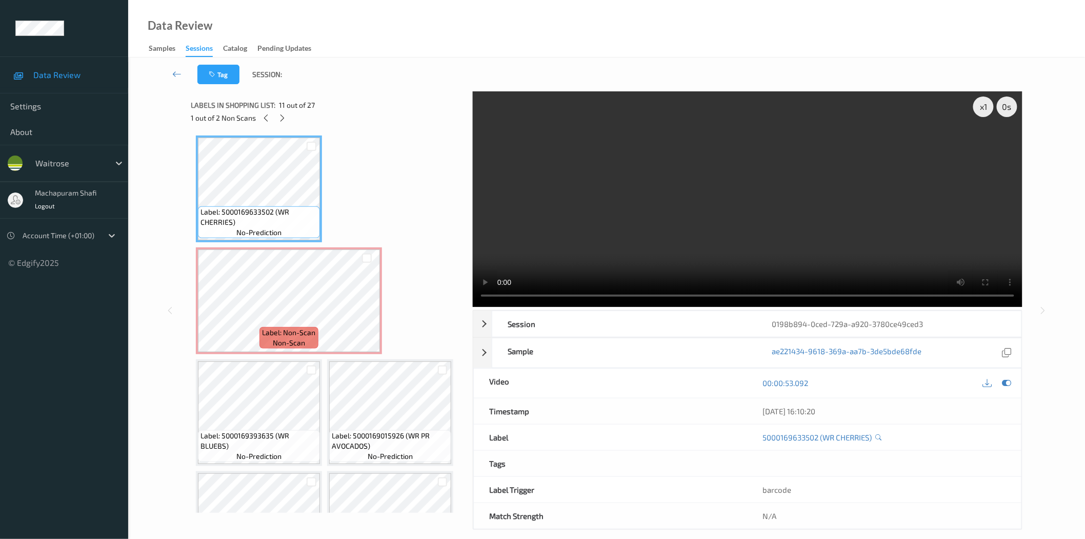
scroll to position [684, 0]
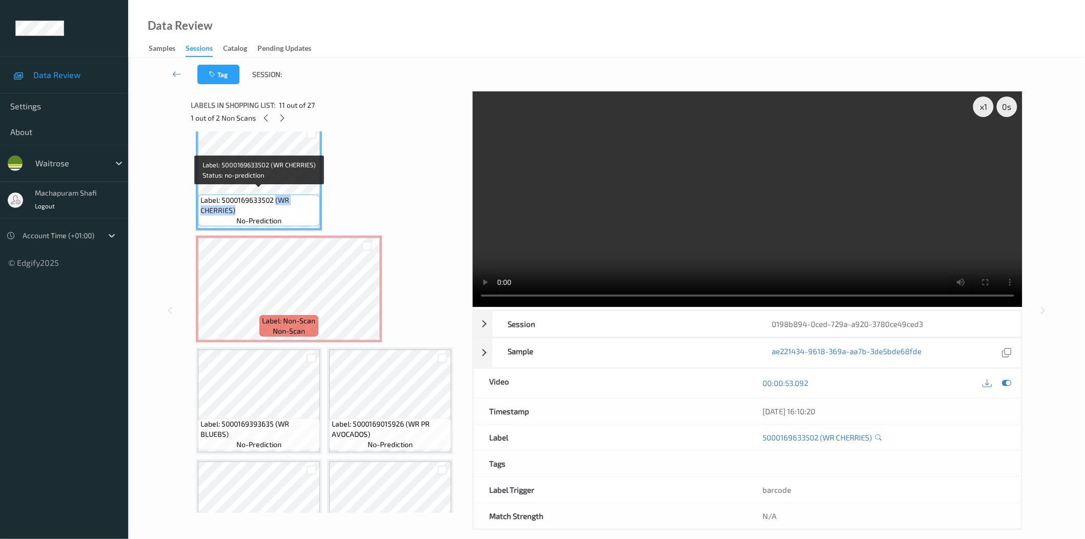
drag, startPoint x: 274, startPoint y: 196, endPoint x: 289, endPoint y: 207, distance: 17.7
click at [289, 207] on span "Label: 5000169633502 (WR CHERRIES)" at bounding box center [259, 205] width 117 height 21
copy span "(WR CHERRIES)"
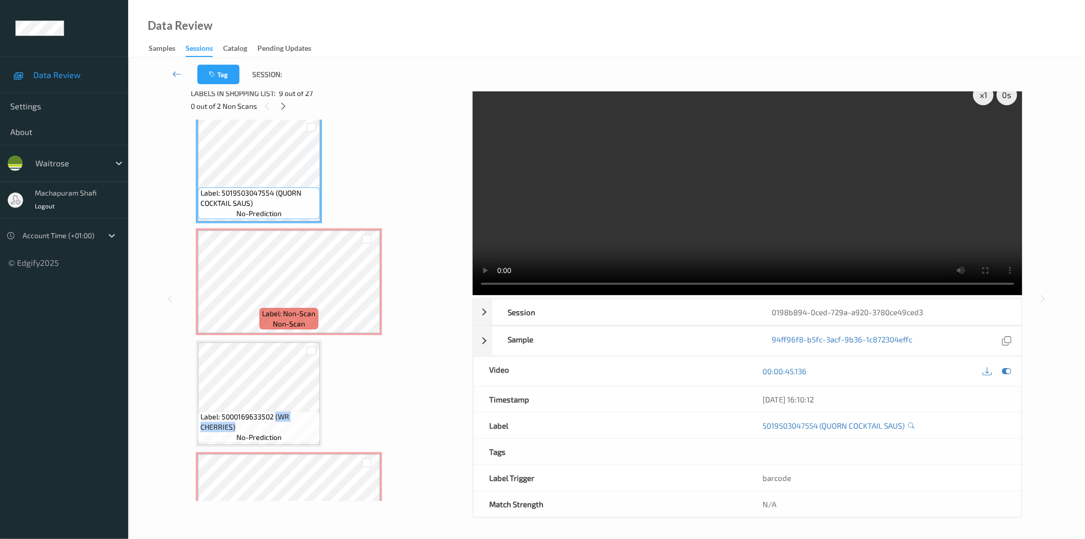
scroll to position [228, 0]
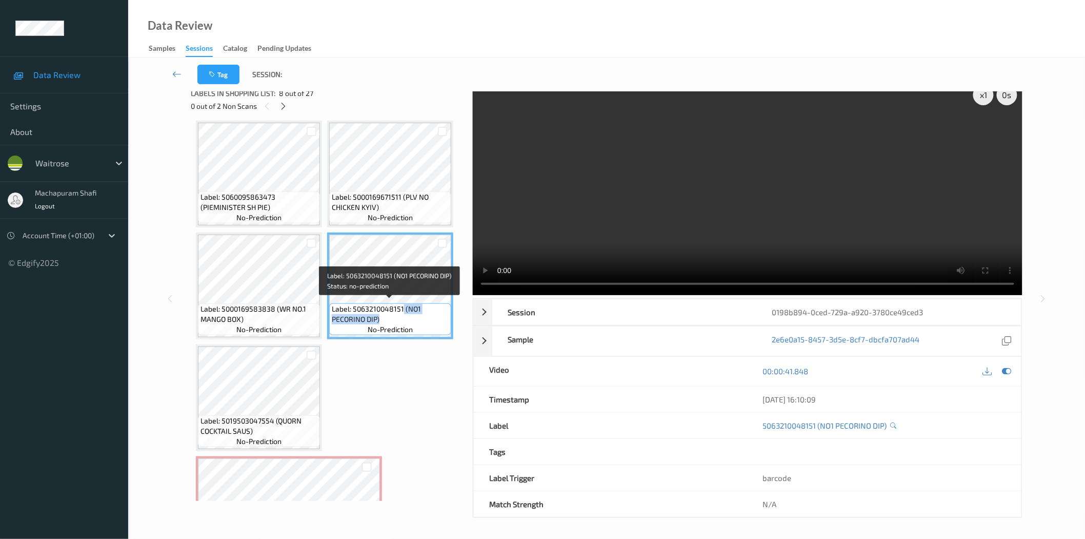
drag, startPoint x: 402, startPoint y: 302, endPoint x: 418, endPoint y: 319, distance: 23.6
click at [418, 319] on span "Label: 5063210048151 (NO1 PECORINO DIP)" at bounding box center [390, 314] width 117 height 21
copy span "(NO1 PECORINO DIP)"
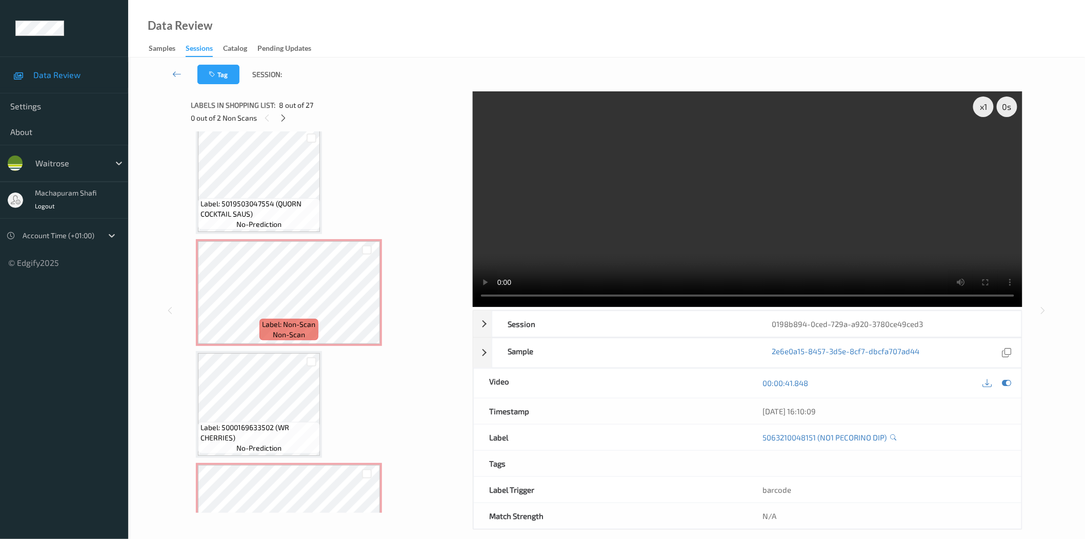
scroll to position [456, 0]
click at [364, 299] on icon at bounding box center [367, 302] width 9 height 9
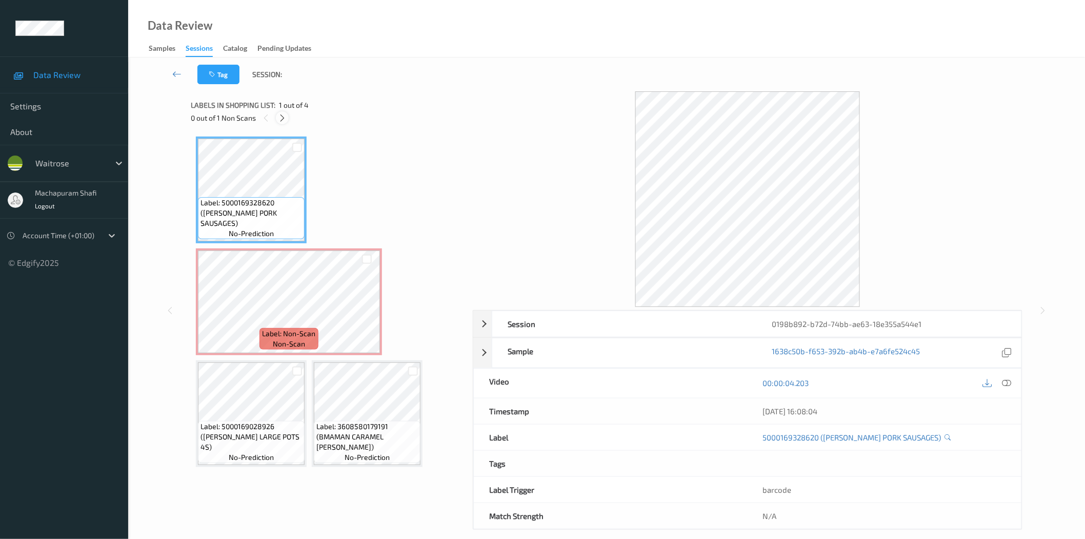
click at [278, 120] on div at bounding box center [282, 117] width 13 height 13
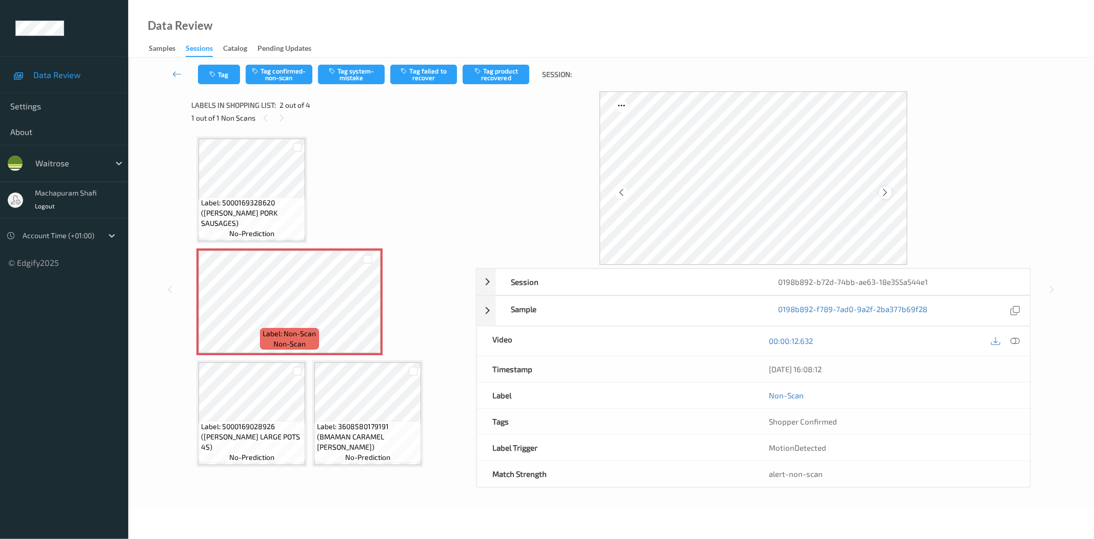
click at [882, 193] on icon at bounding box center [885, 192] width 9 height 9
click at [1008, 342] on div at bounding box center [1015, 341] width 14 height 14
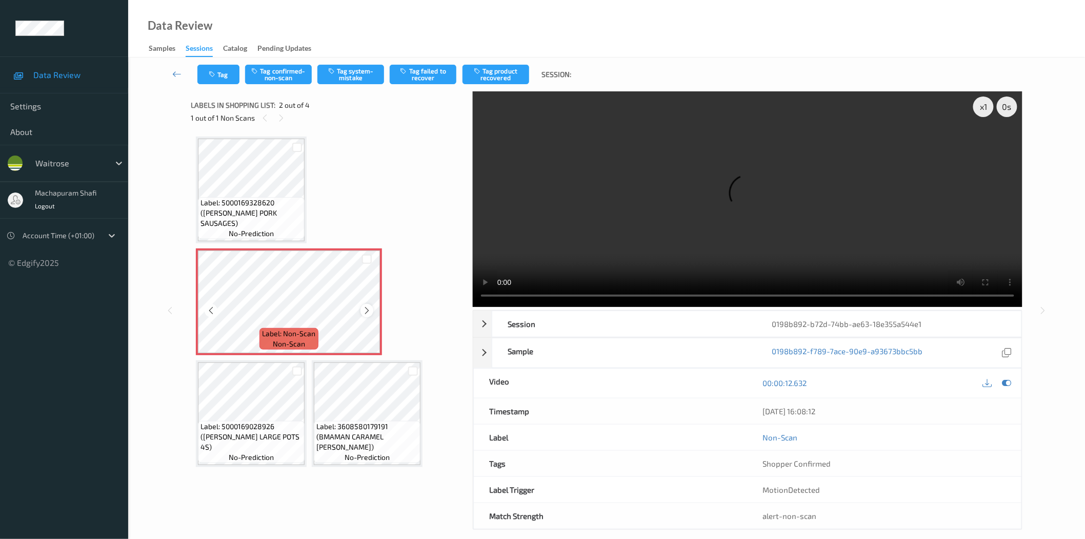
click at [368, 309] on icon at bounding box center [367, 310] width 9 height 9
click at [365, 309] on icon at bounding box center [367, 310] width 9 height 9
click at [366, 309] on icon at bounding box center [367, 310] width 9 height 9
click at [348, 66] on button "Tag system-mistake" at bounding box center [351, 74] width 67 height 19
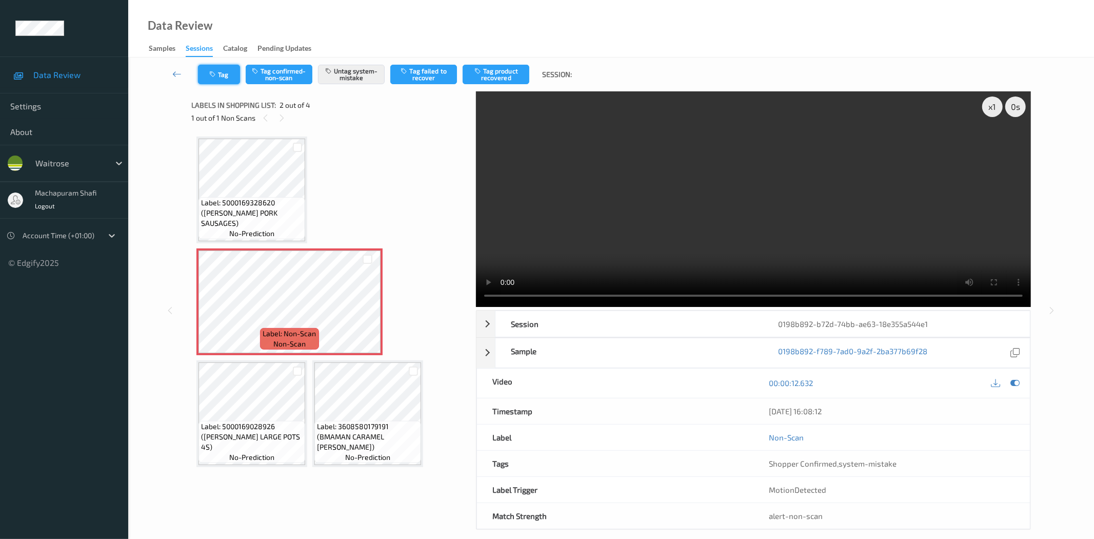
click at [228, 73] on button "Tag" at bounding box center [219, 74] width 42 height 19
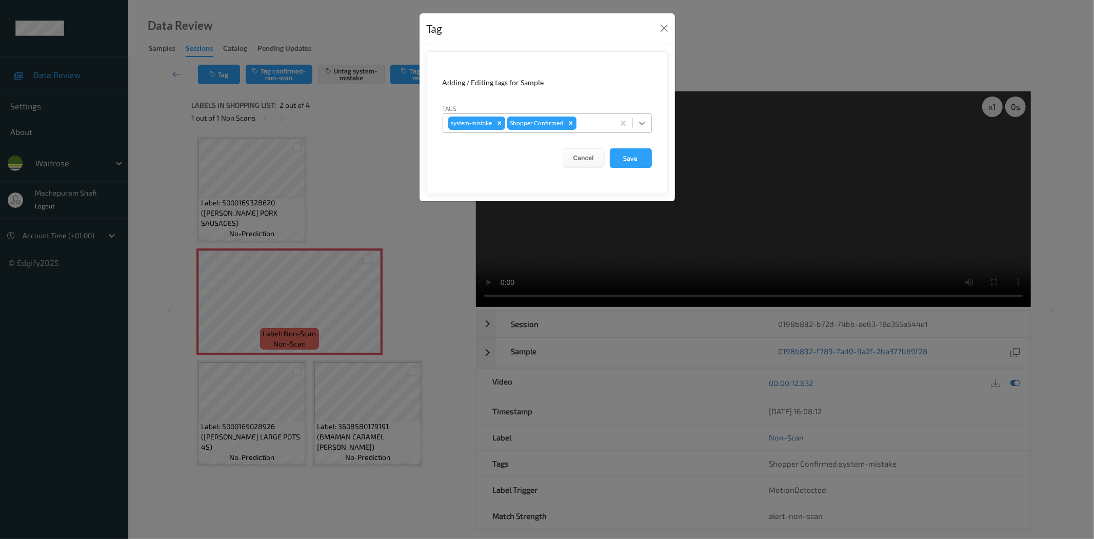
click at [649, 124] on div at bounding box center [642, 123] width 18 height 18
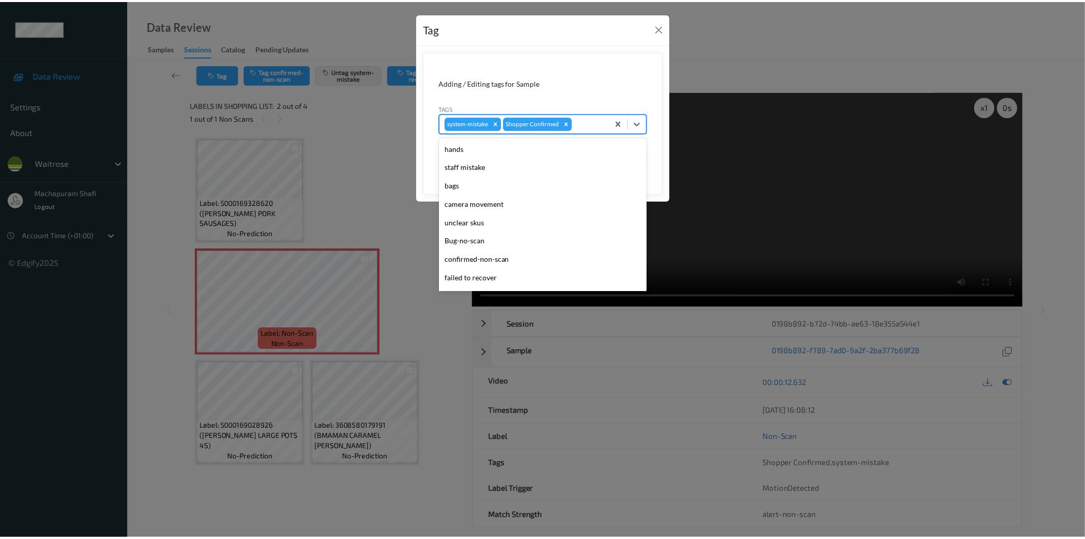
scroll to position [201, 0]
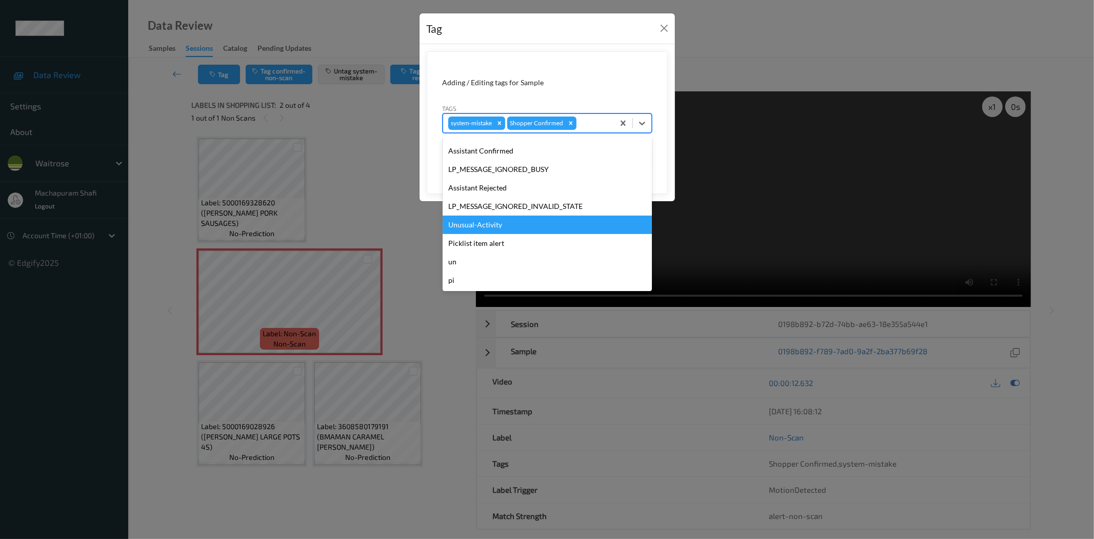
click at [489, 229] on div "Unusual-Activity" at bounding box center [547, 224] width 209 height 18
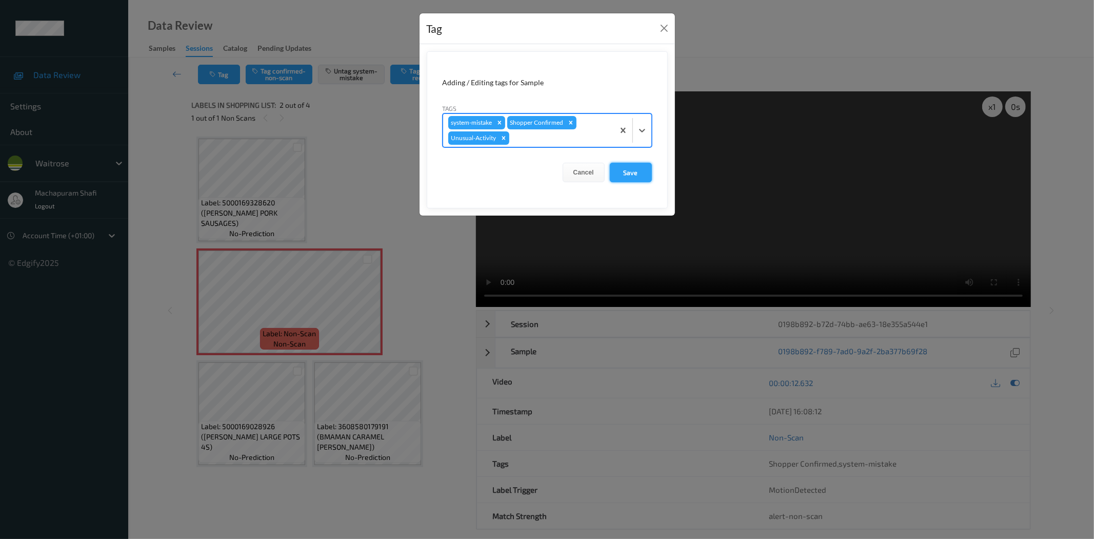
click at [619, 170] on button "Save" at bounding box center [631, 172] width 42 height 19
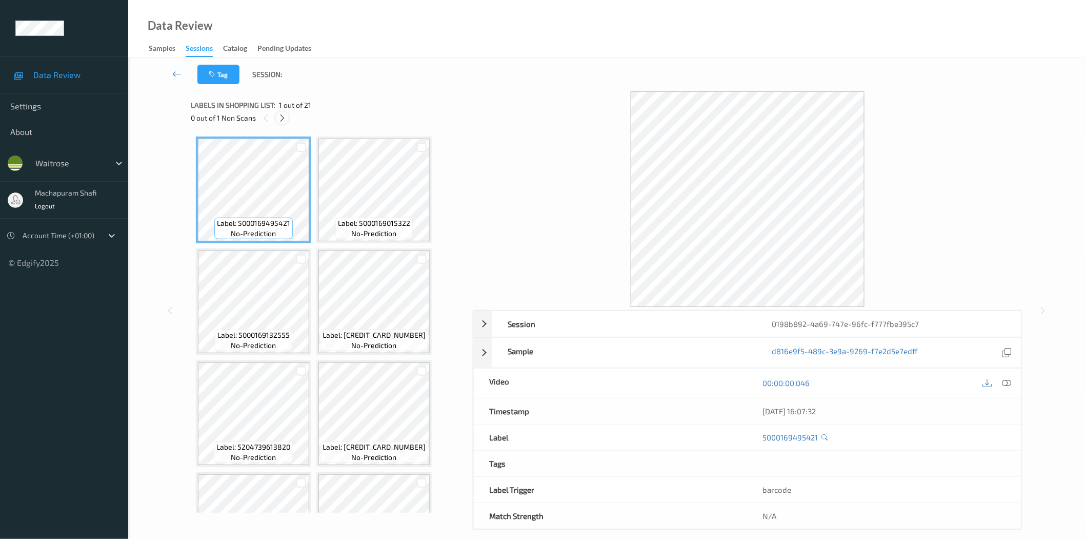
click at [286, 115] on icon at bounding box center [282, 117] width 9 height 9
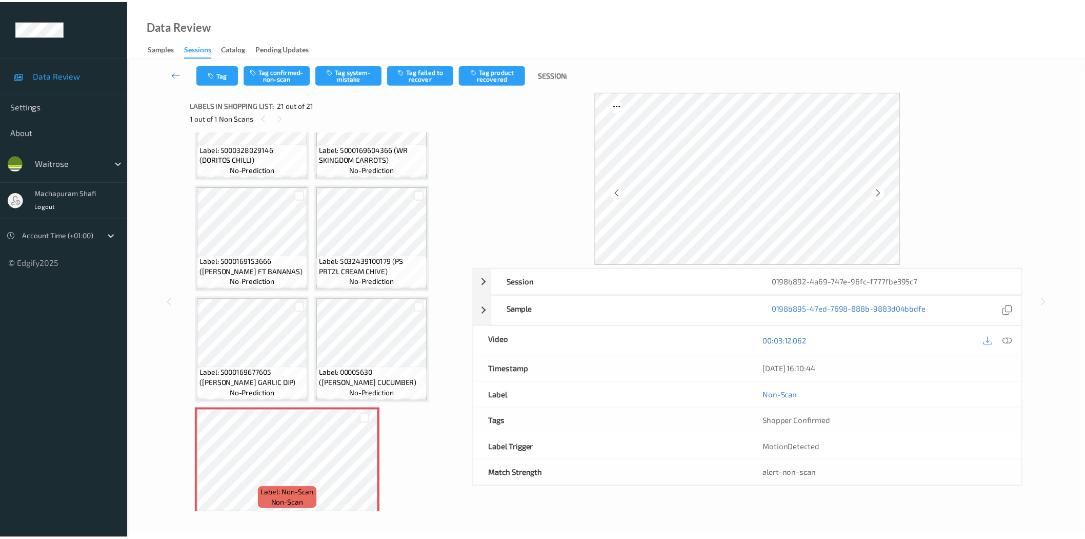
scroll to position [836, 0]
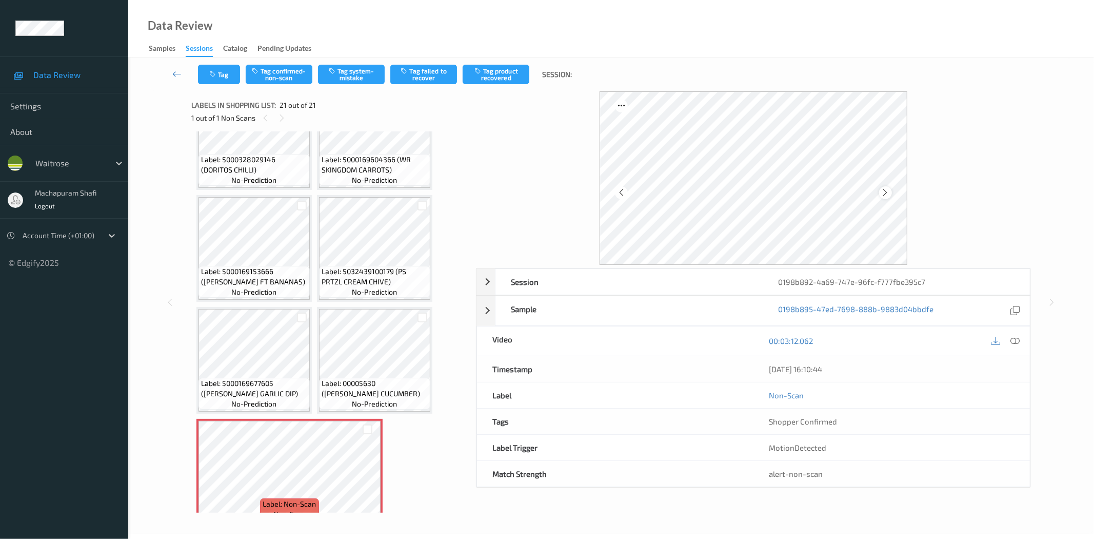
click at [883, 190] on icon at bounding box center [885, 192] width 9 height 9
click at [1016, 340] on icon at bounding box center [1015, 340] width 9 height 9
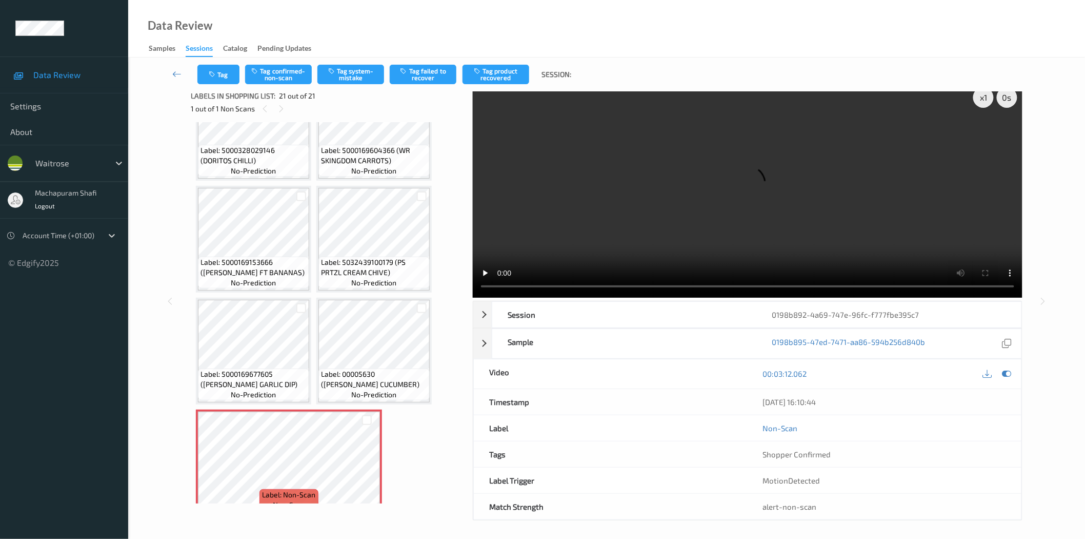
scroll to position [12, 0]
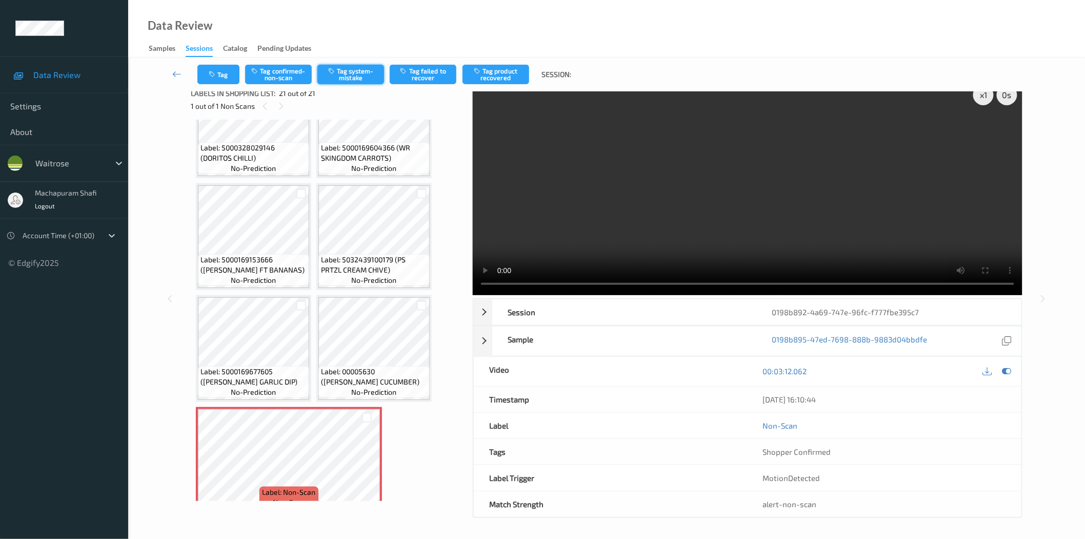
click at [355, 74] on button "Tag system-mistake" at bounding box center [351, 74] width 67 height 19
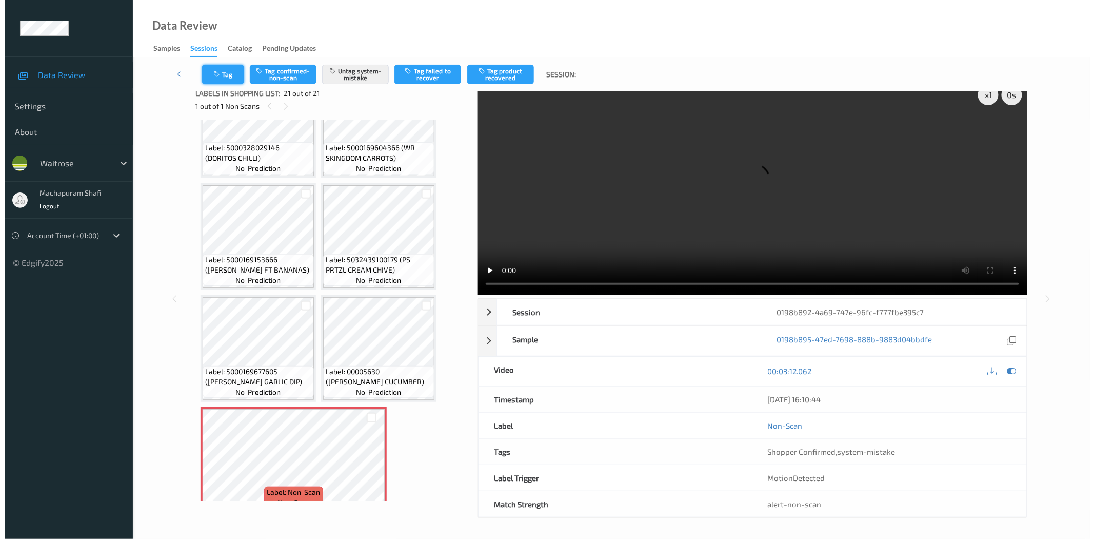
scroll to position [0, 0]
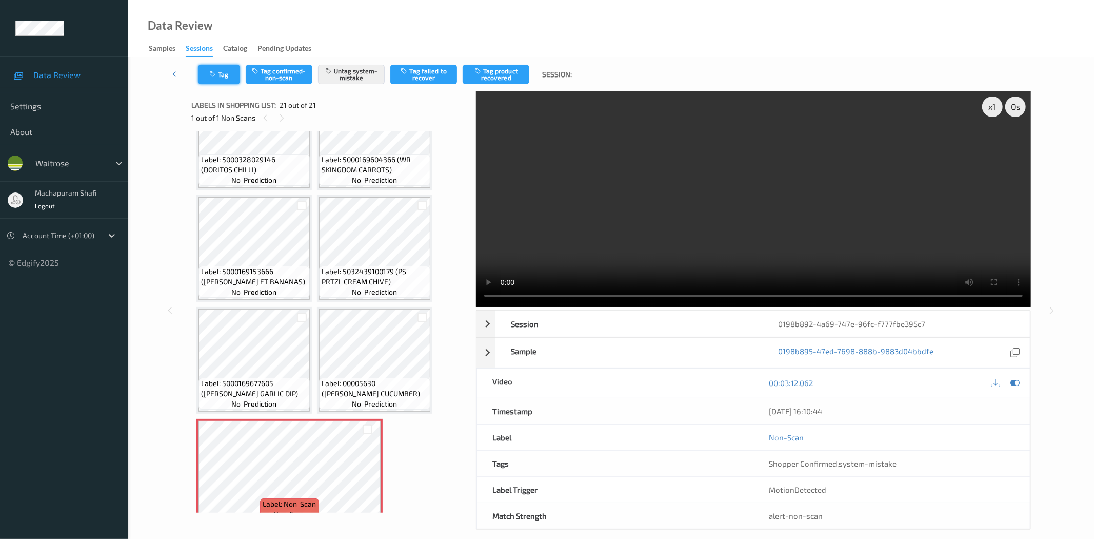
click at [220, 74] on button "Tag" at bounding box center [219, 74] width 42 height 19
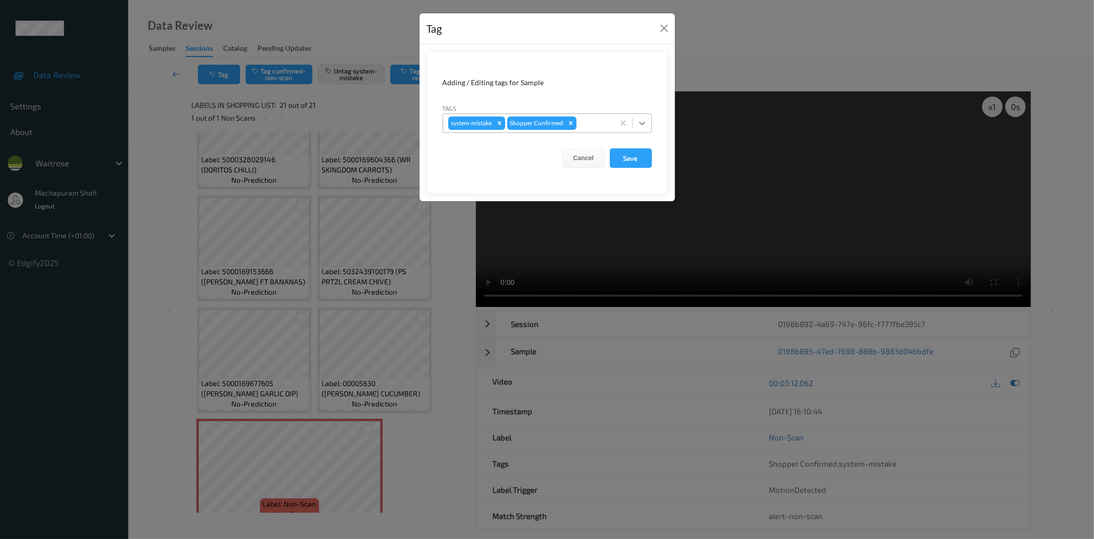
click at [643, 125] on icon at bounding box center [642, 123] width 10 height 10
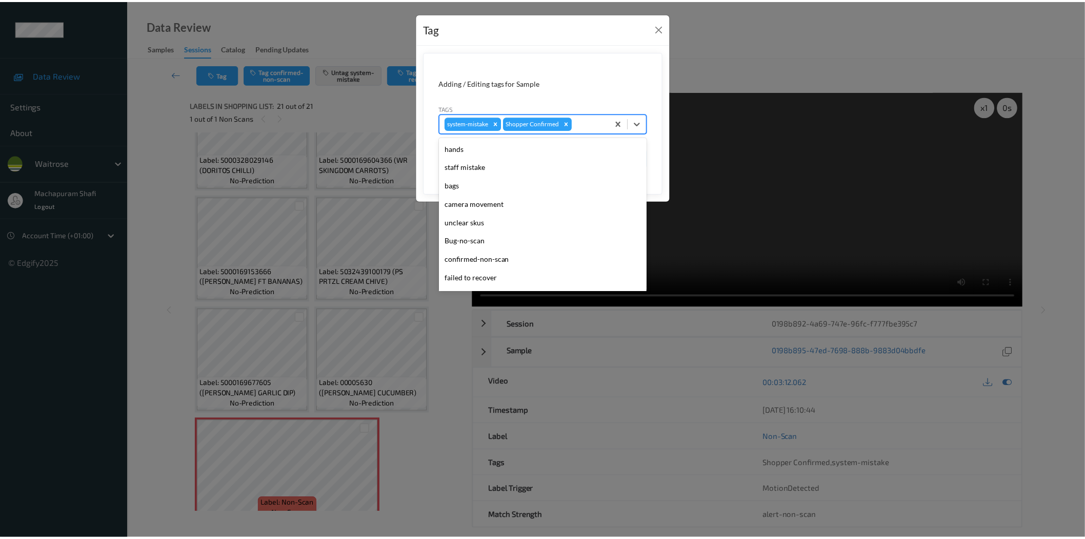
scroll to position [201, 0]
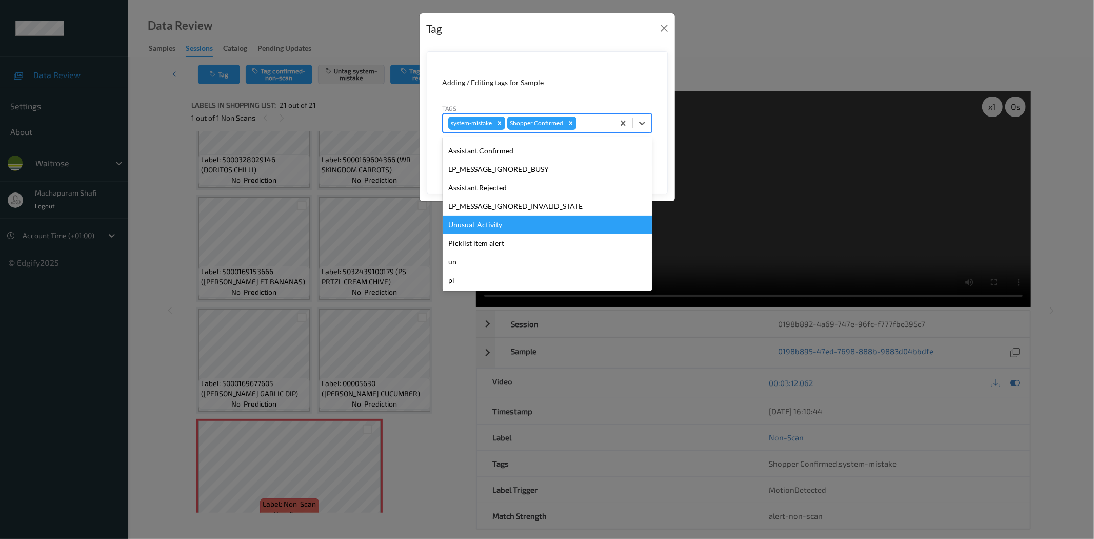
click at [489, 219] on div "Unusual-Activity" at bounding box center [547, 224] width 209 height 18
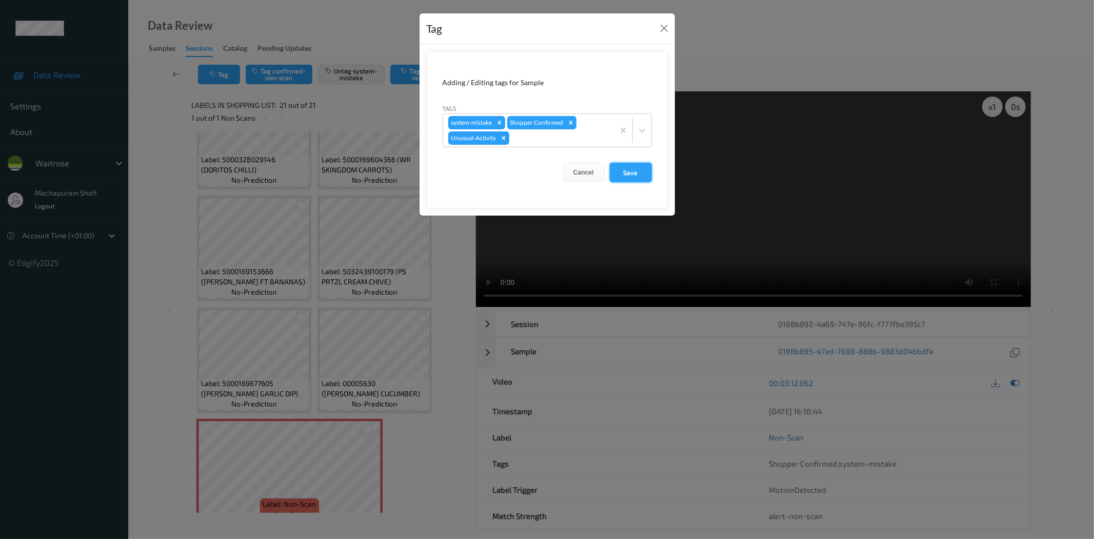
click at [629, 173] on button "Save" at bounding box center [631, 172] width 42 height 19
click at [630, 173] on button "Save" at bounding box center [631, 172] width 42 height 19
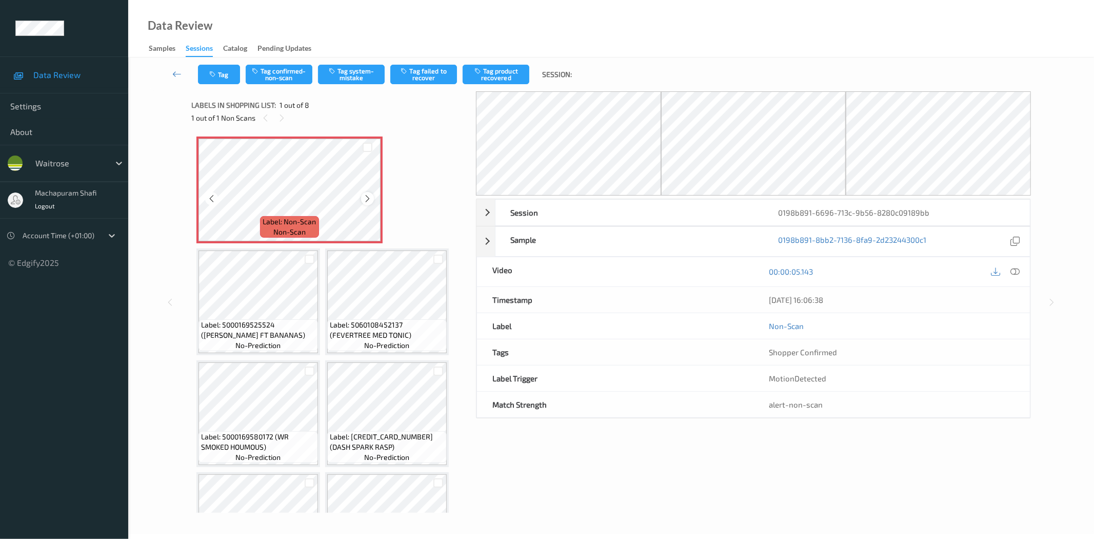
click at [365, 197] on icon at bounding box center [367, 198] width 9 height 9
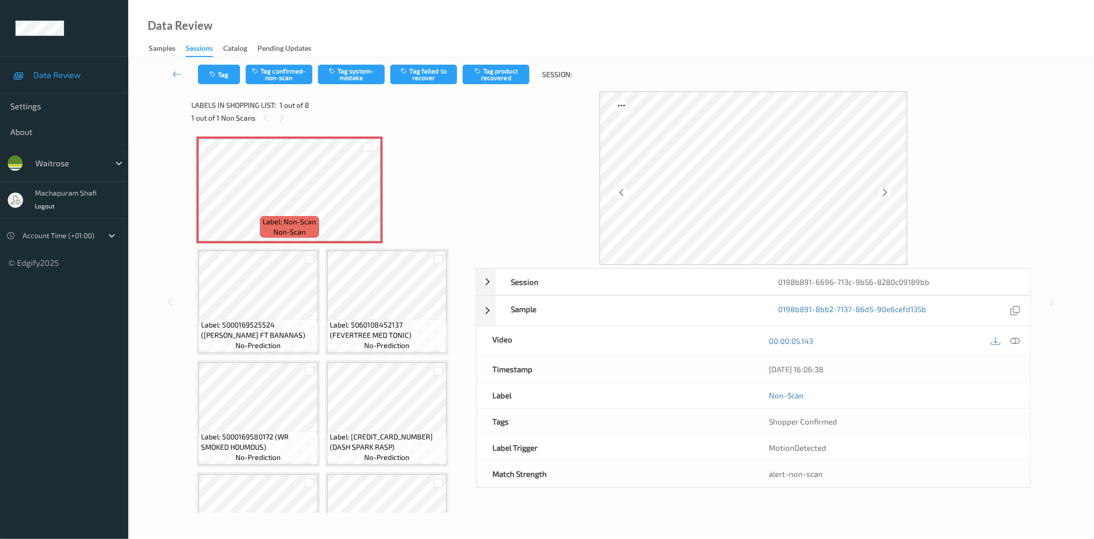
drag, startPoint x: 1010, startPoint y: 340, endPoint x: 987, endPoint y: 347, distance: 23.7
click at [1010, 340] on div at bounding box center [1015, 341] width 14 height 14
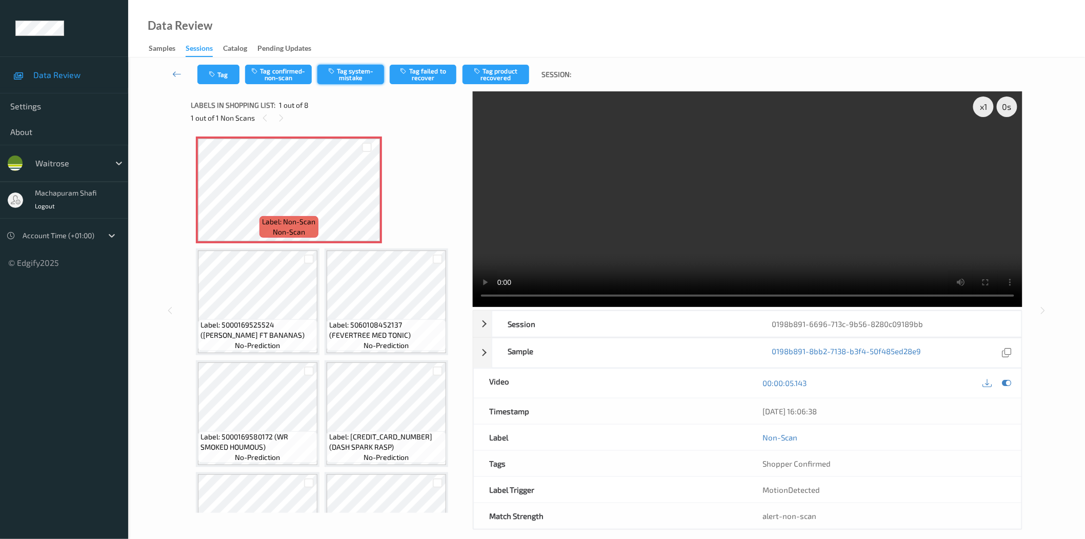
click at [352, 77] on button "Tag system-mistake" at bounding box center [351, 74] width 67 height 19
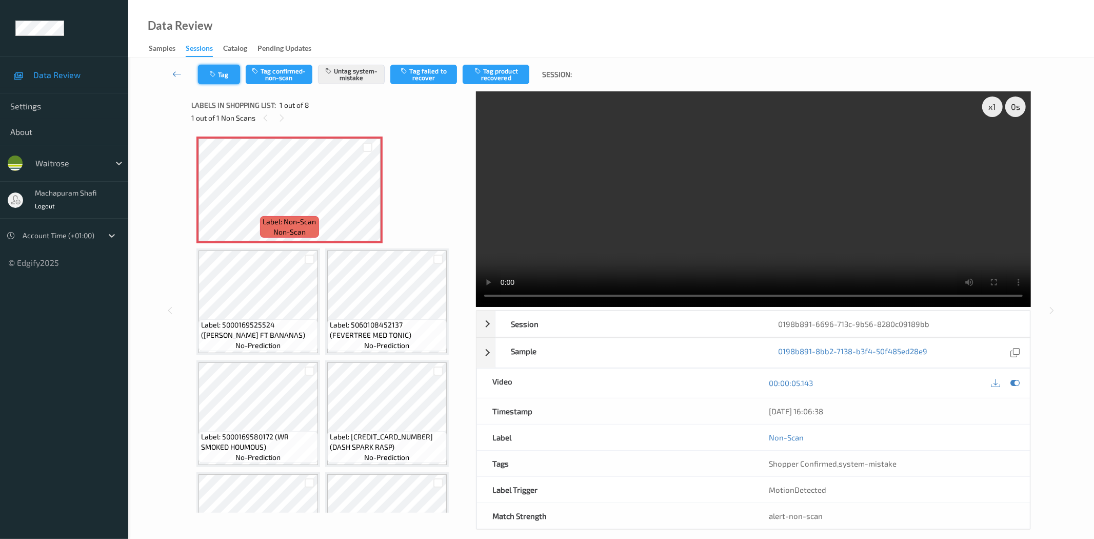
click at [231, 77] on button "Tag" at bounding box center [219, 74] width 42 height 19
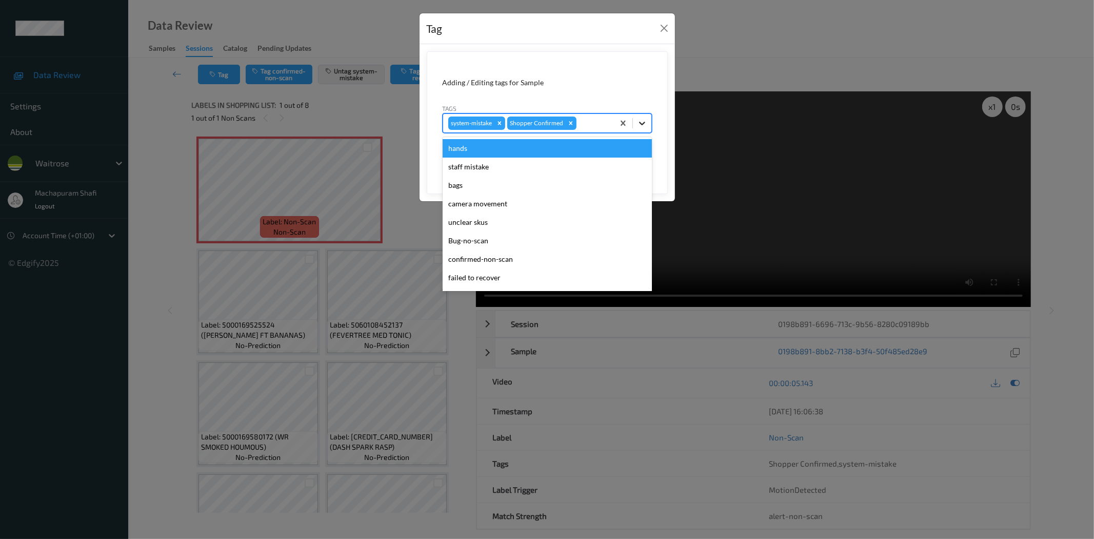
click at [640, 122] on icon at bounding box center [642, 123] width 10 height 10
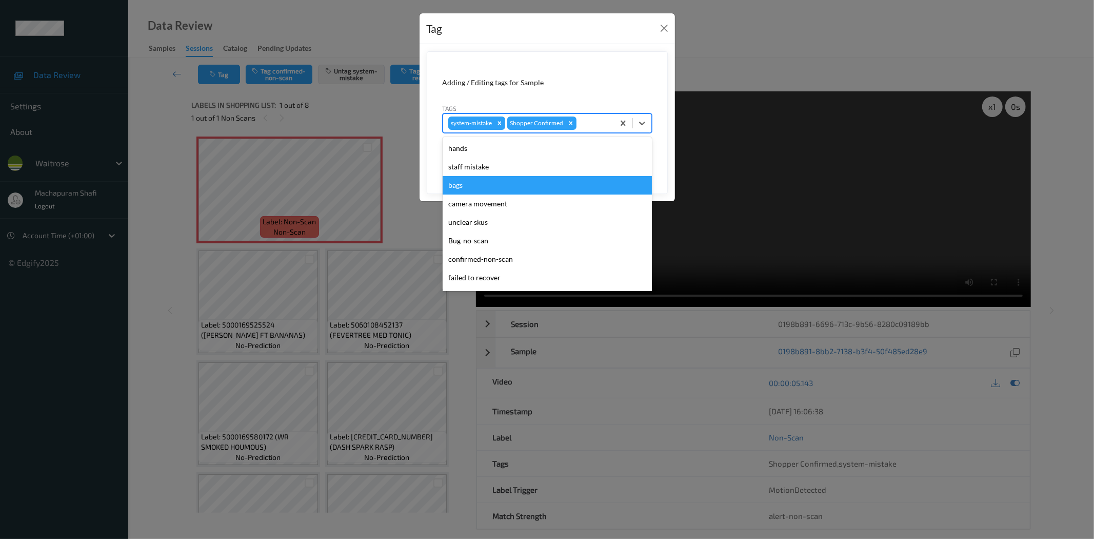
click at [470, 185] on div "bags" at bounding box center [547, 185] width 209 height 18
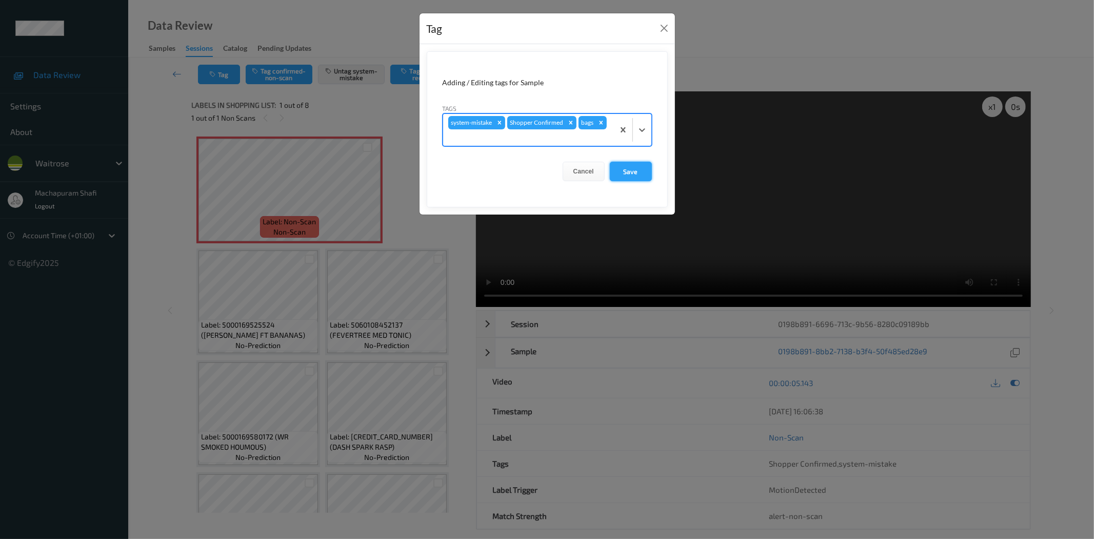
click at [636, 175] on button "Save" at bounding box center [631, 171] width 42 height 19
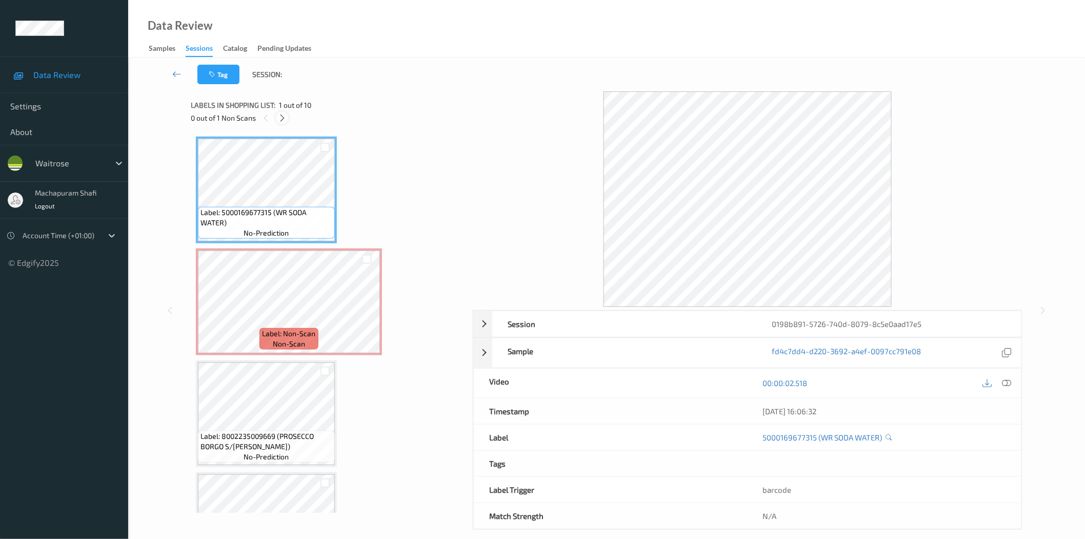
click at [282, 111] on div at bounding box center [282, 117] width 13 height 13
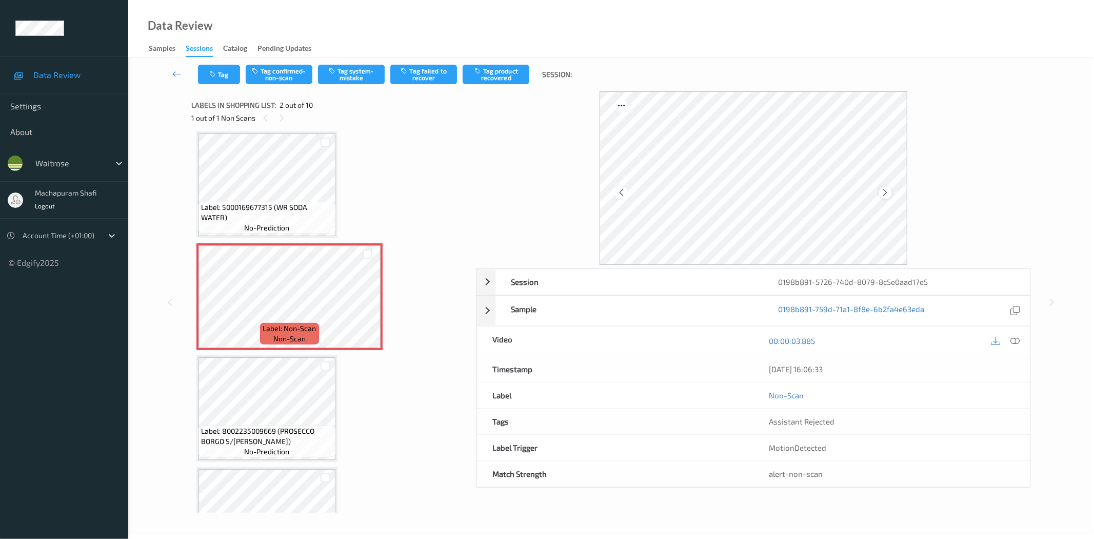
click at [885, 193] on icon at bounding box center [885, 192] width 9 height 9
drag, startPoint x: 1012, startPoint y: 339, endPoint x: 986, endPoint y: 293, distance: 52.4
click at [1012, 339] on icon at bounding box center [1015, 340] width 9 height 9
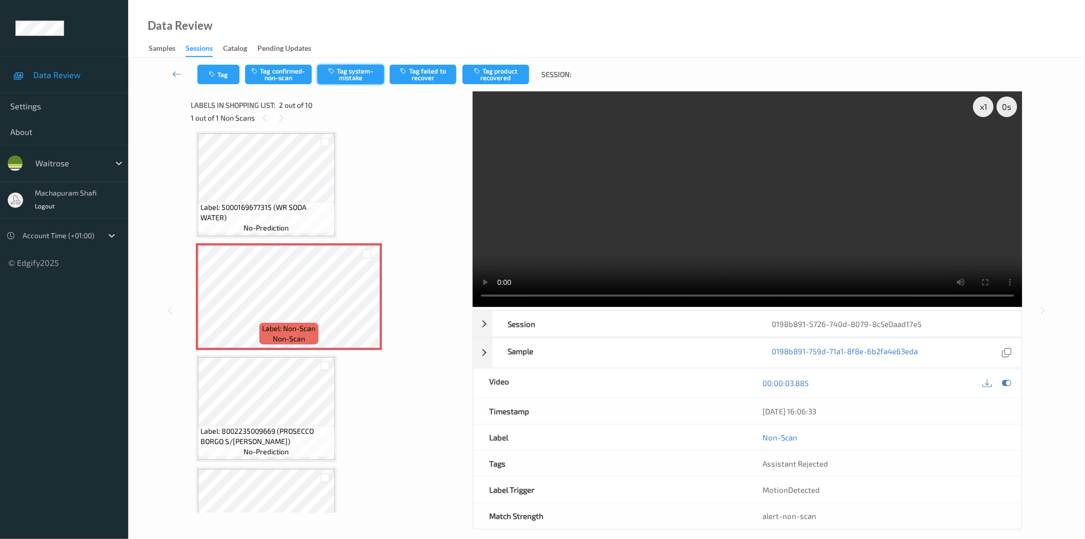
click at [342, 73] on button "Tag system-mistake" at bounding box center [351, 74] width 67 height 19
click at [399, 34] on div "Data Review Samples Sessions Catalog Pending Updates" at bounding box center [606, 28] width 957 height 57
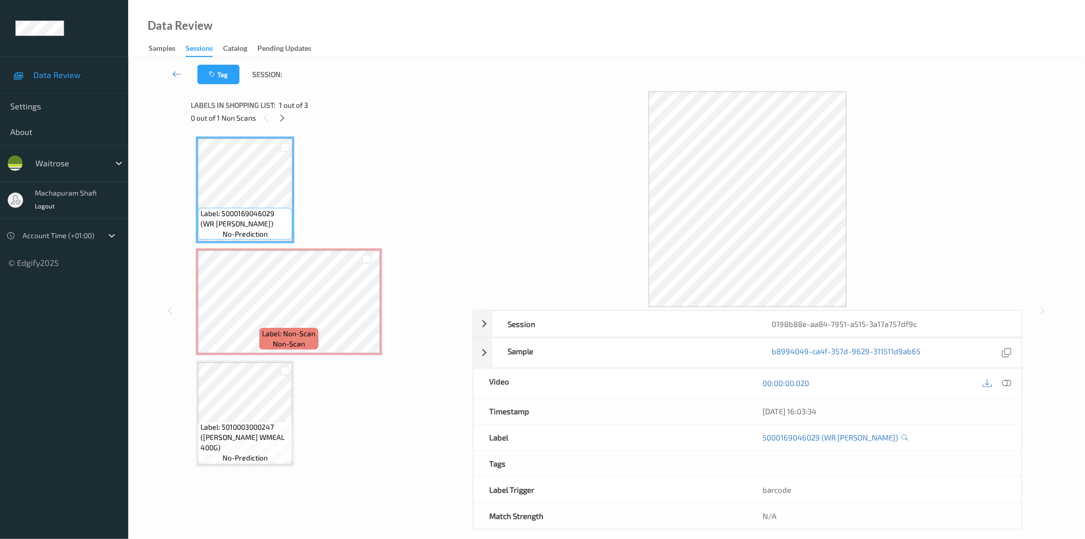
click at [284, 116] on icon at bounding box center [282, 117] width 9 height 9
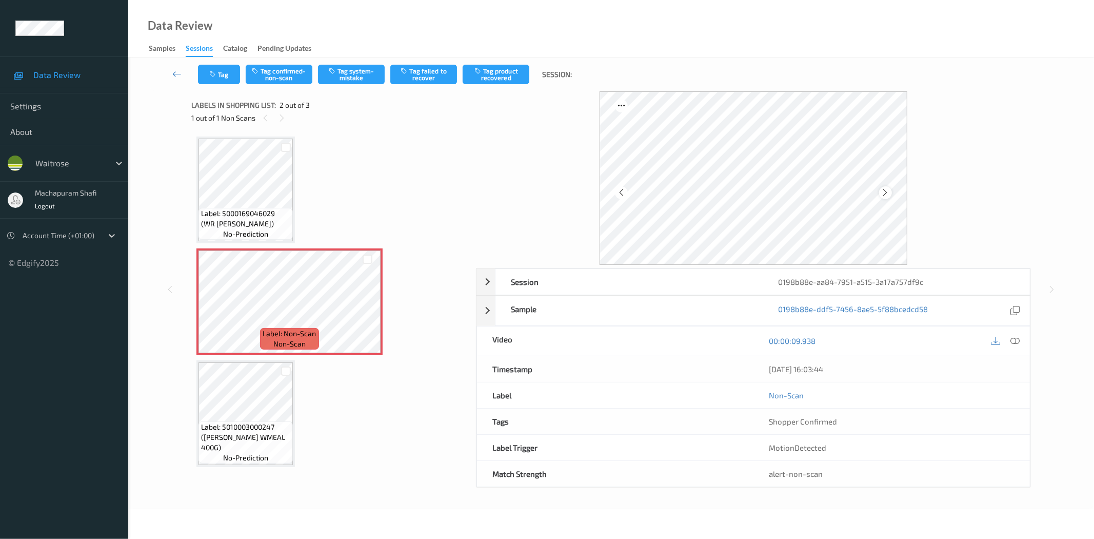
click at [886, 192] on icon at bounding box center [885, 192] width 9 height 9
click at [1018, 340] on icon at bounding box center [1015, 340] width 9 height 9
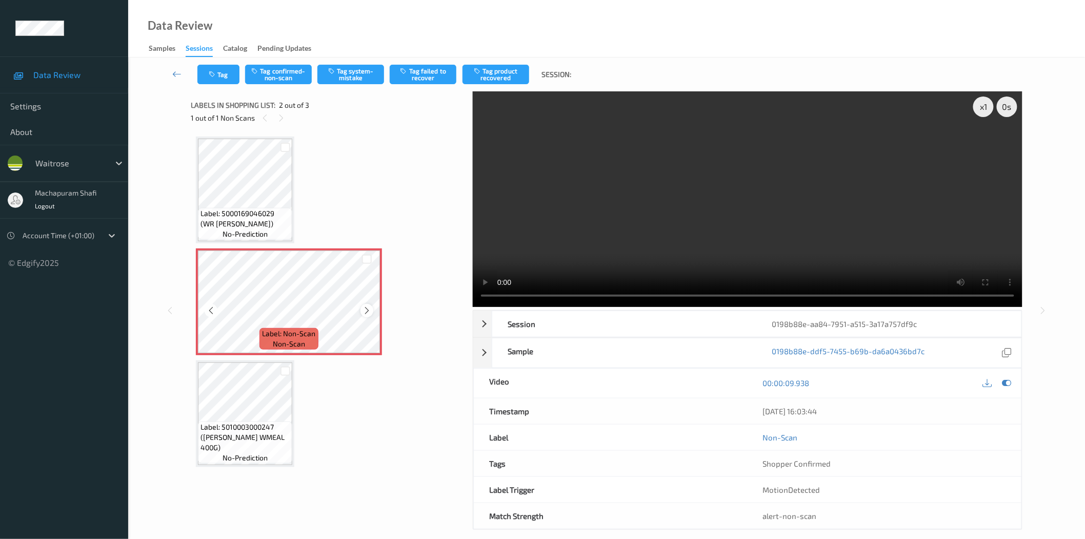
click at [367, 312] on icon at bounding box center [367, 310] width 9 height 9
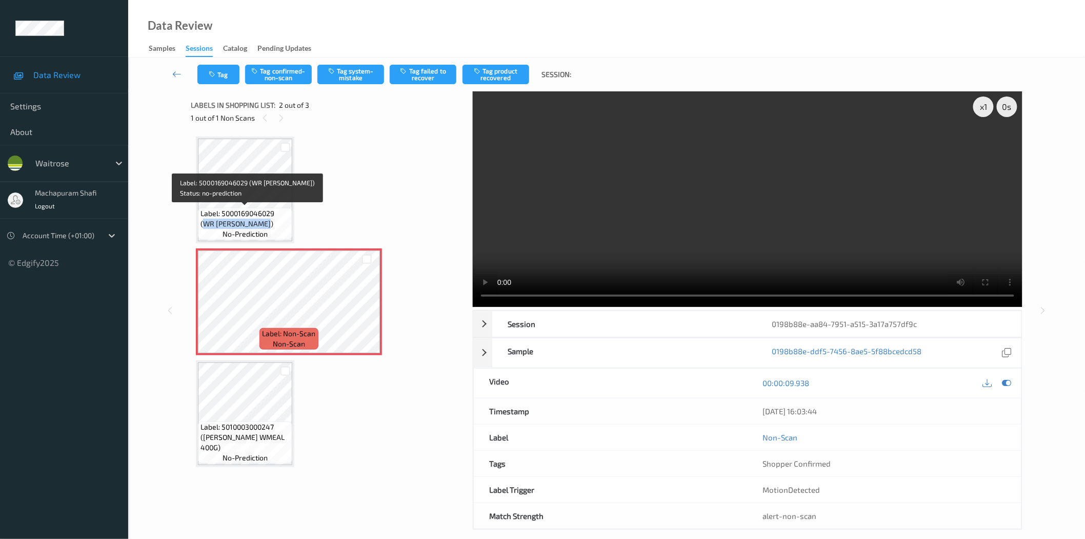
drag, startPoint x: 203, startPoint y: 222, endPoint x: 273, endPoint y: 224, distance: 70.3
click at [273, 224] on span "Label: 5000169046029 (WR [PERSON_NAME])" at bounding box center [245, 218] width 89 height 21
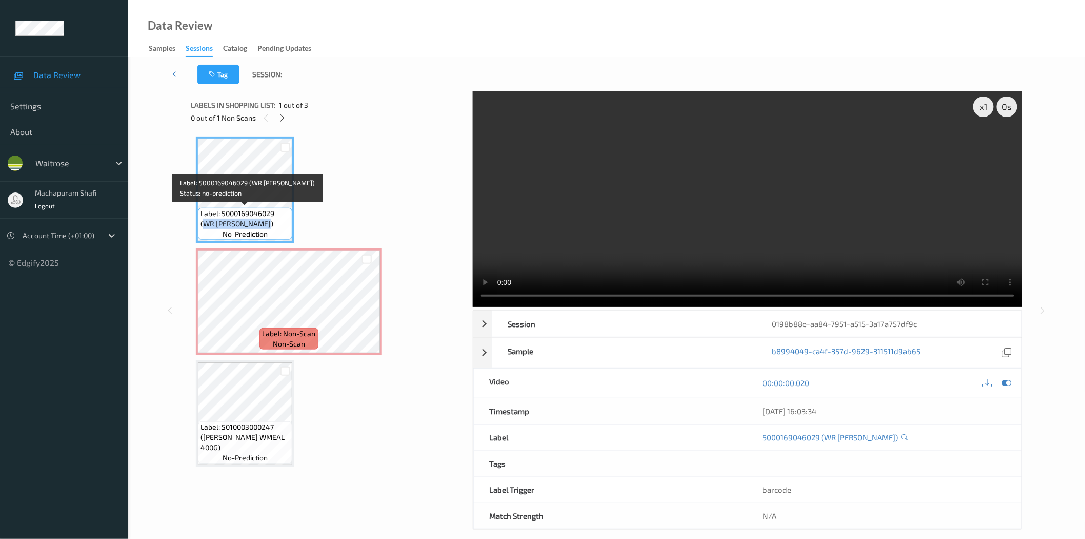
copy span "WR [PERSON_NAME])"
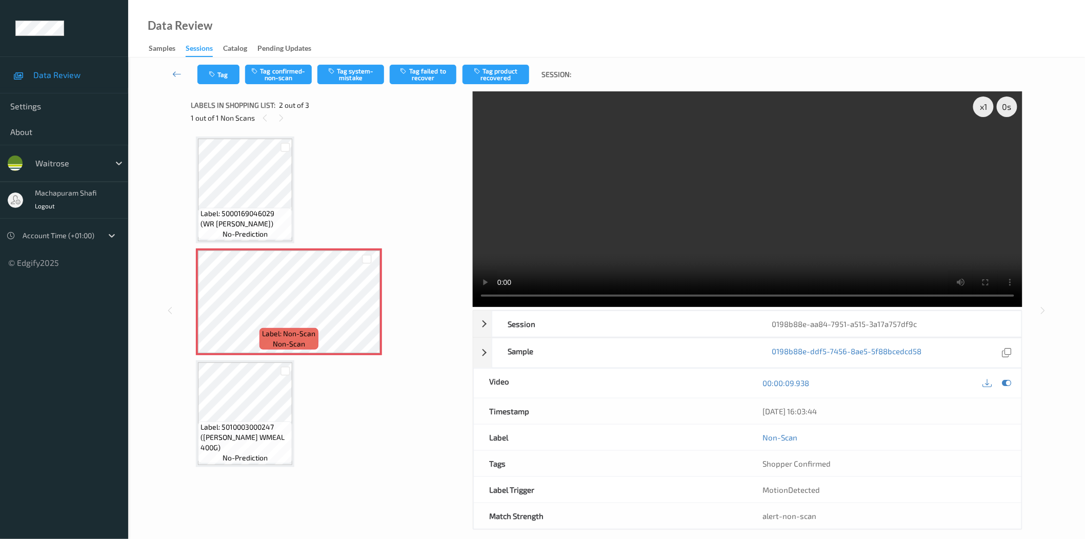
click at [345, 60] on div "Tag Tag confirmed-non-scan Tag system-mistake Tag failed to recover Tag product…" at bounding box center [606, 74] width 915 height 34
click at [345, 78] on button "Tag system-mistake" at bounding box center [351, 74] width 67 height 19
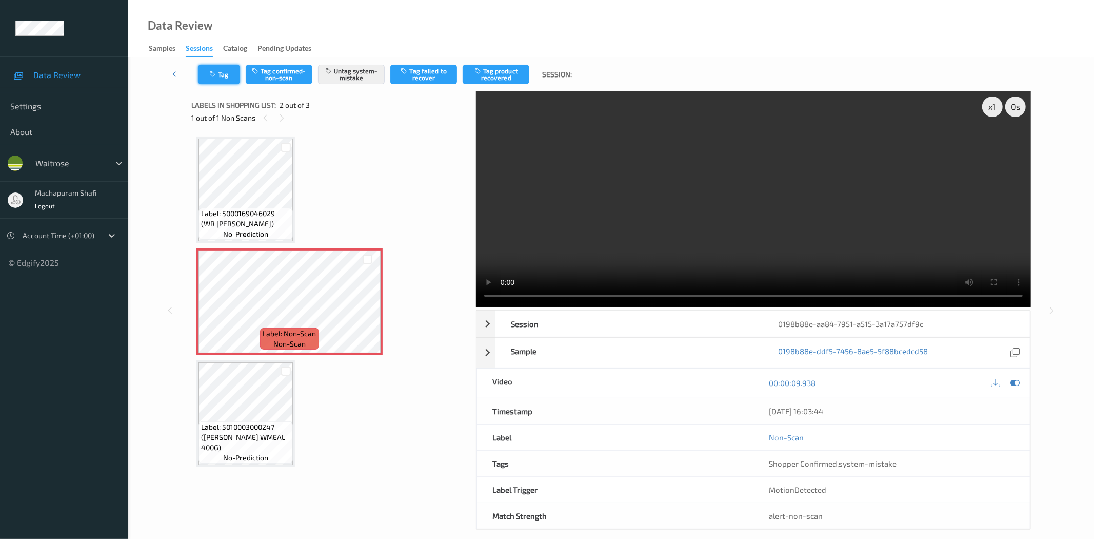
click at [216, 77] on icon "button" at bounding box center [213, 74] width 9 height 7
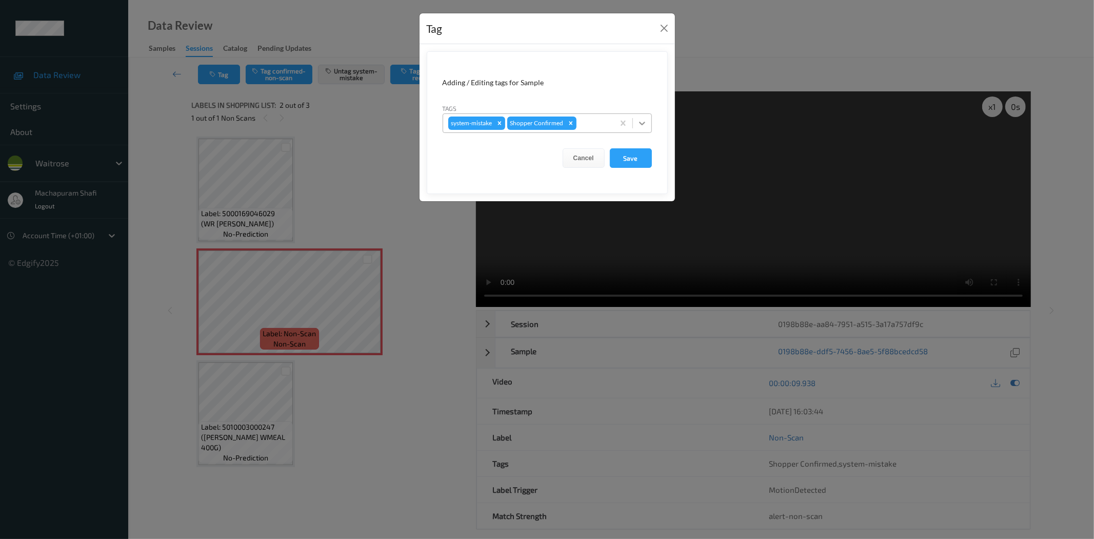
click at [642, 121] on icon at bounding box center [642, 123] width 10 height 10
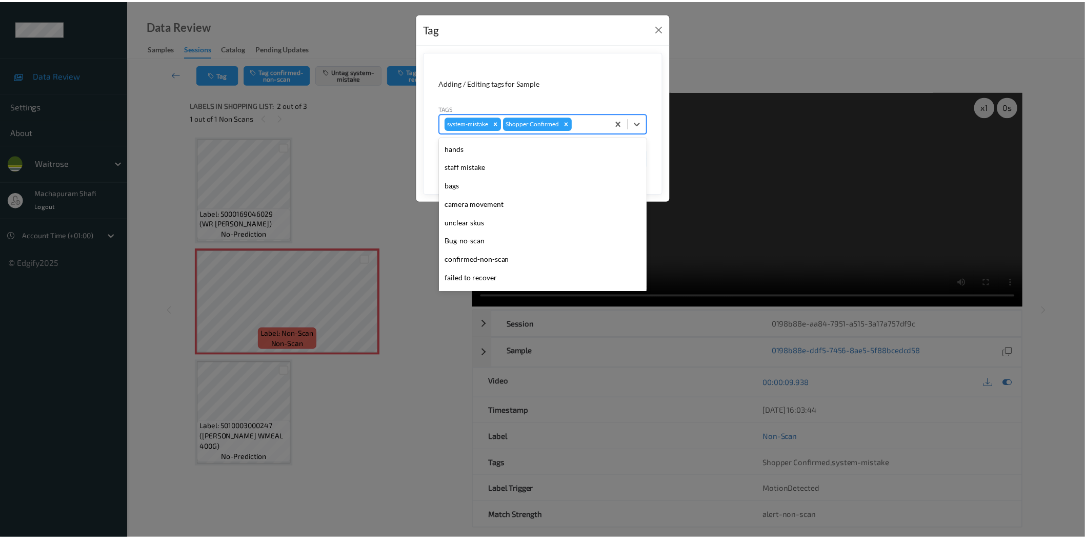
scroll to position [201, 0]
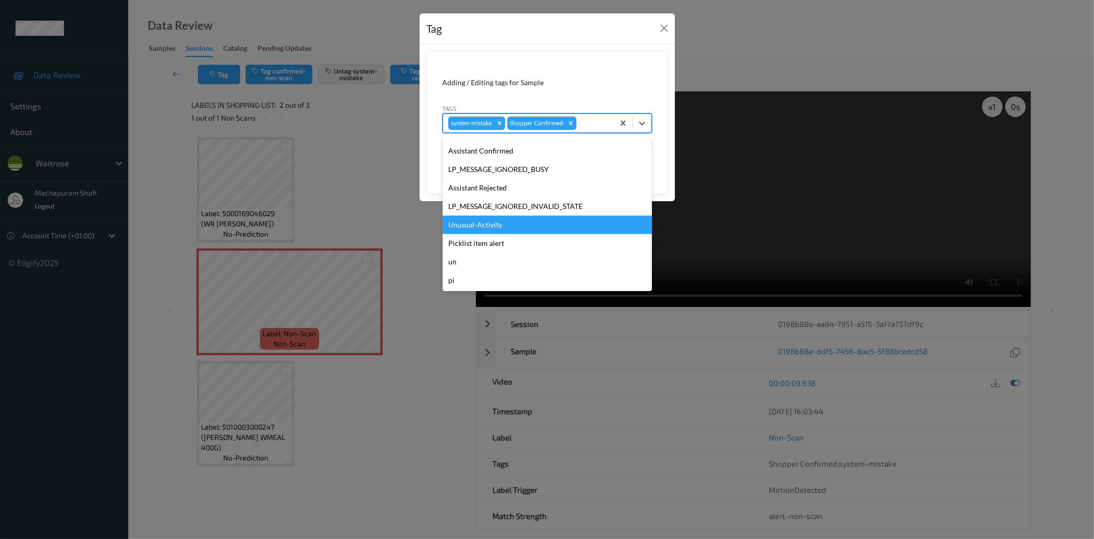
click at [515, 223] on div "Unusual-Activity" at bounding box center [547, 224] width 209 height 18
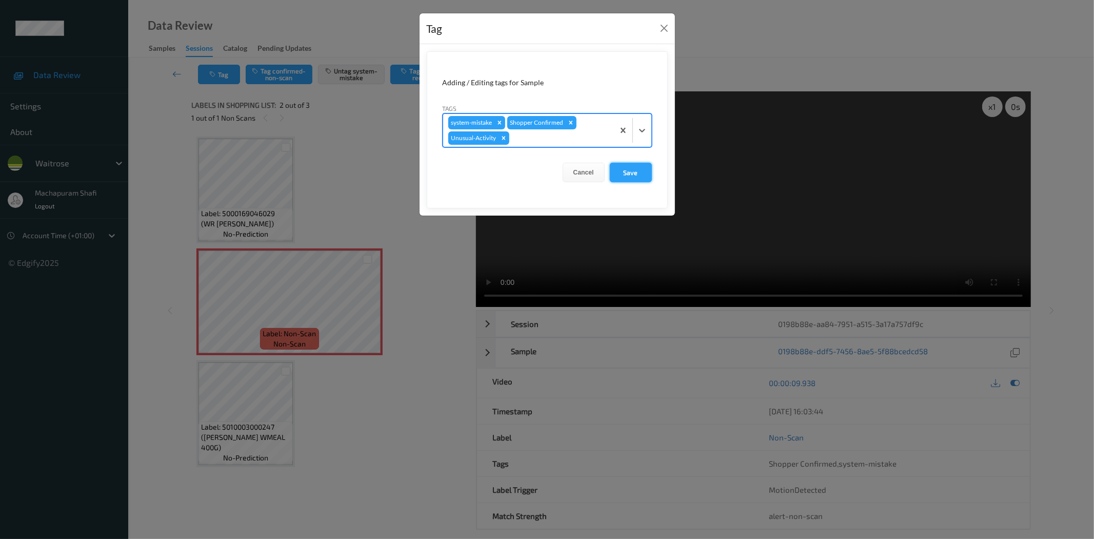
click at [628, 171] on button "Save" at bounding box center [631, 172] width 42 height 19
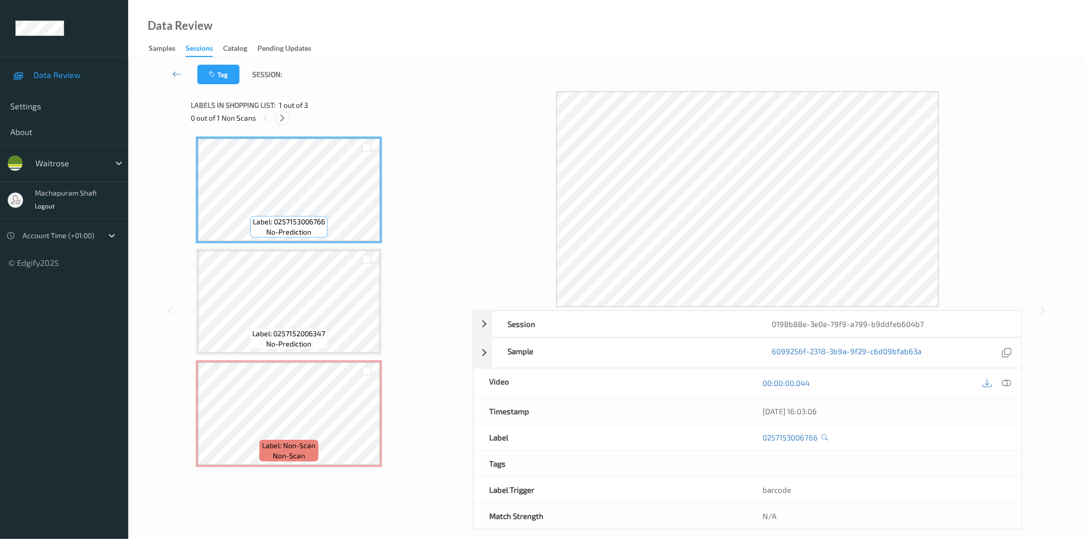
click at [286, 121] on icon at bounding box center [282, 117] width 9 height 9
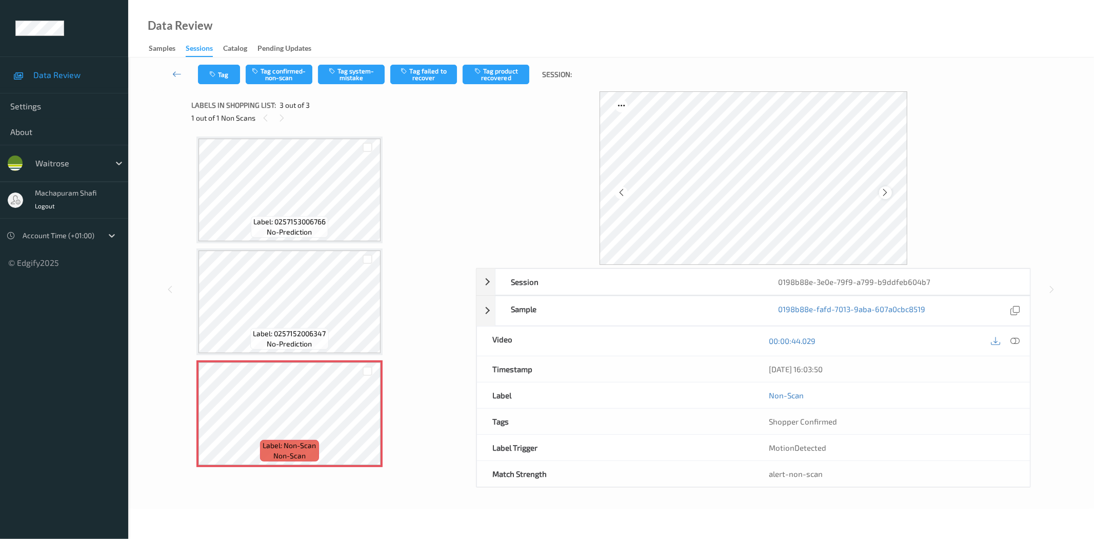
click at [884, 193] on icon at bounding box center [885, 192] width 9 height 9
click at [1014, 340] on icon at bounding box center [1015, 340] width 9 height 9
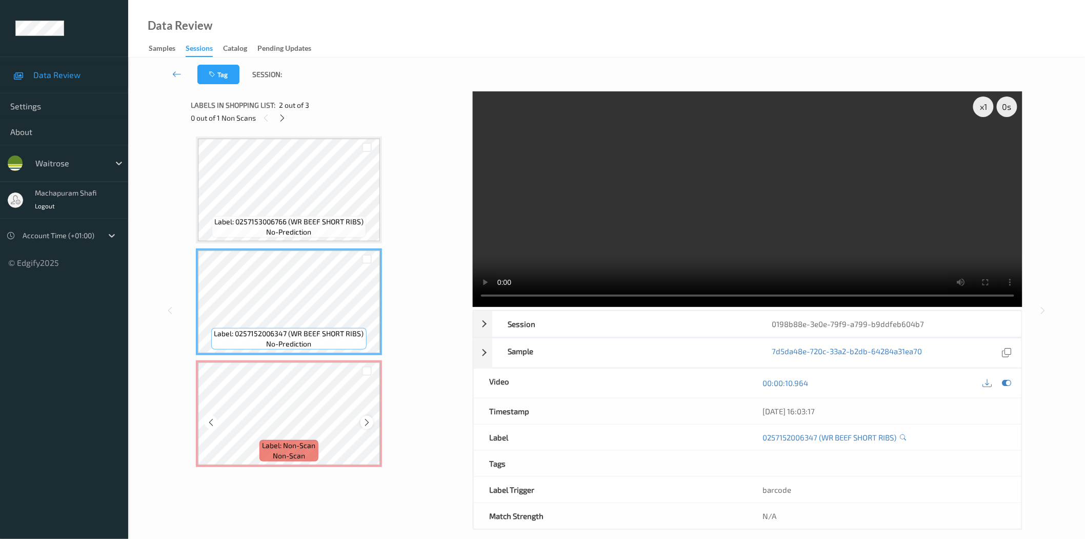
click at [367, 422] on icon at bounding box center [367, 422] width 9 height 9
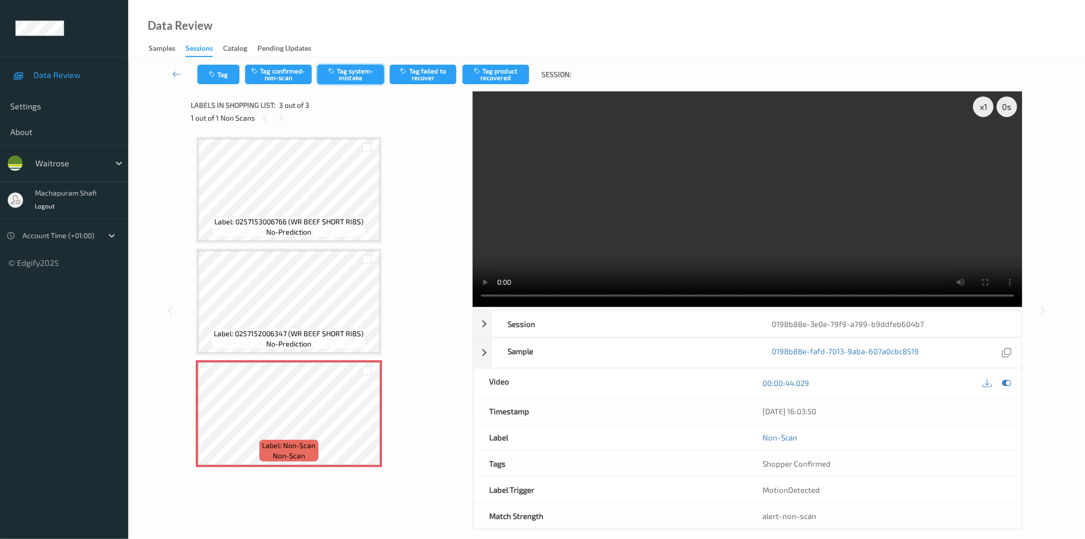
click at [344, 78] on button "Tag system-mistake" at bounding box center [351, 74] width 67 height 19
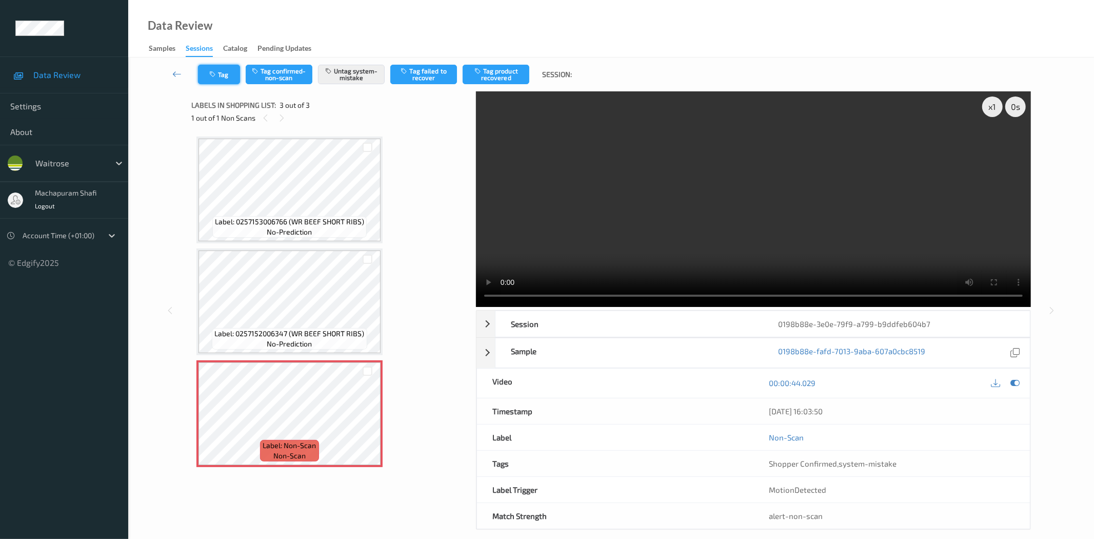
click at [220, 81] on button "Tag" at bounding box center [219, 74] width 42 height 19
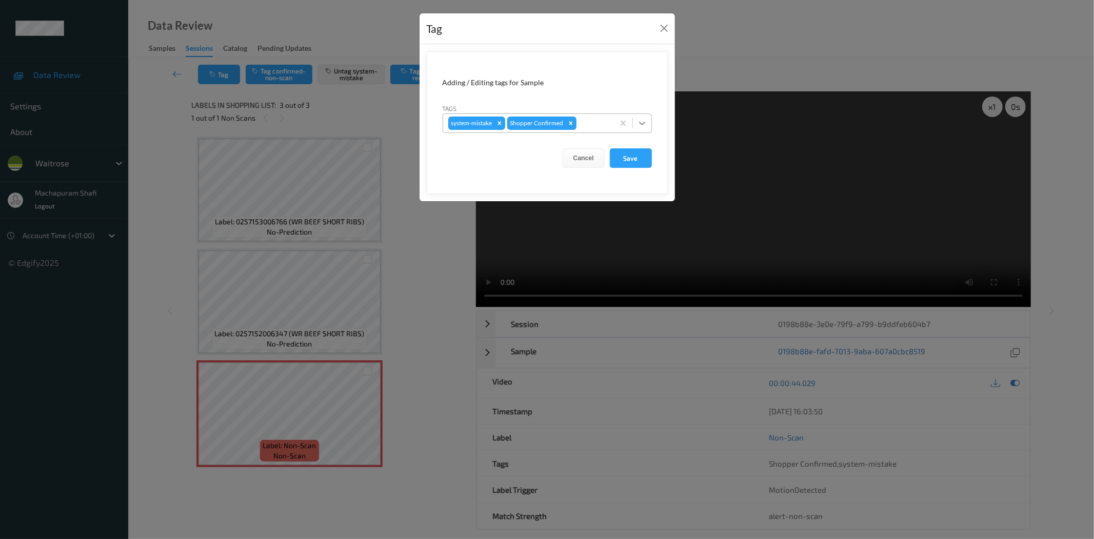
click at [641, 120] on icon at bounding box center [642, 123] width 10 height 10
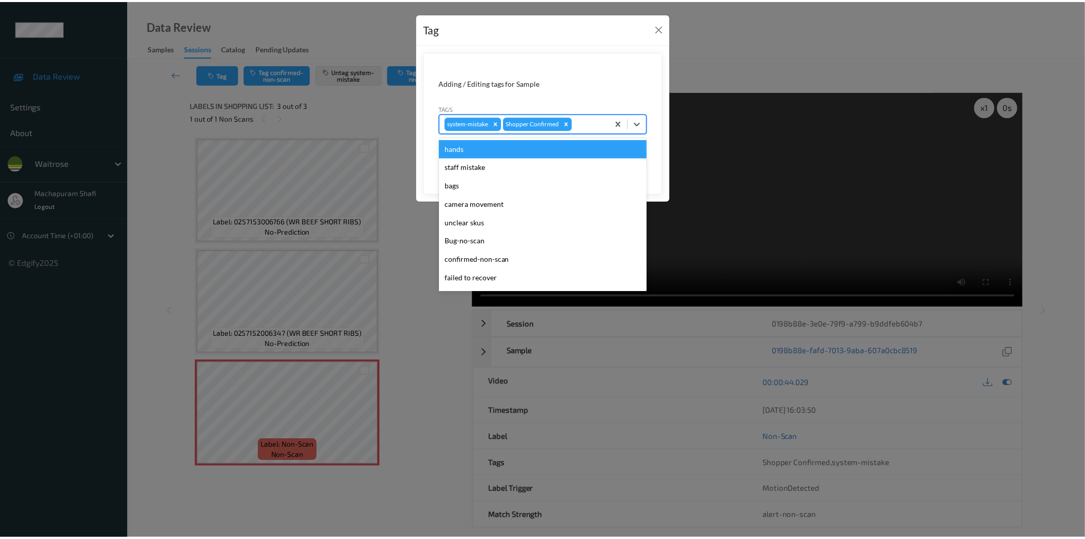
scroll to position [201, 0]
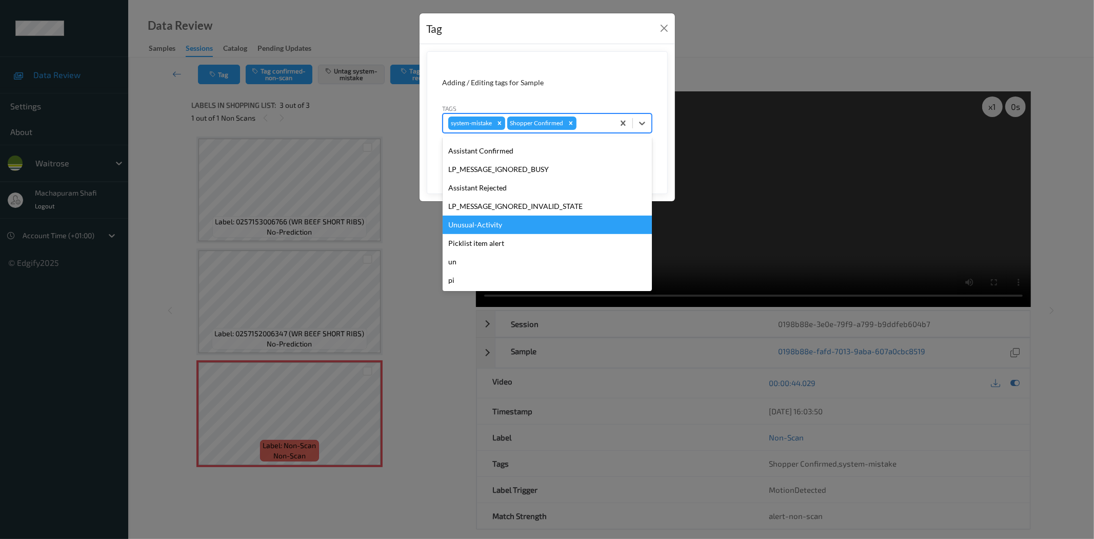
click at [505, 226] on div "Unusual-Activity" at bounding box center [547, 224] width 209 height 18
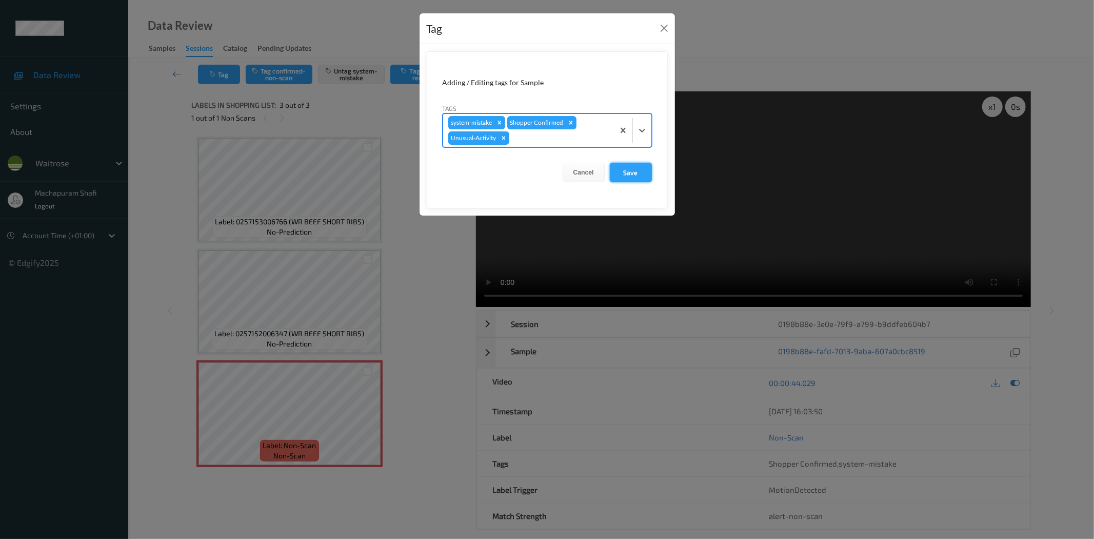
click at [643, 167] on button "Save" at bounding box center [631, 172] width 42 height 19
click at [633, 176] on button "Save" at bounding box center [631, 172] width 42 height 19
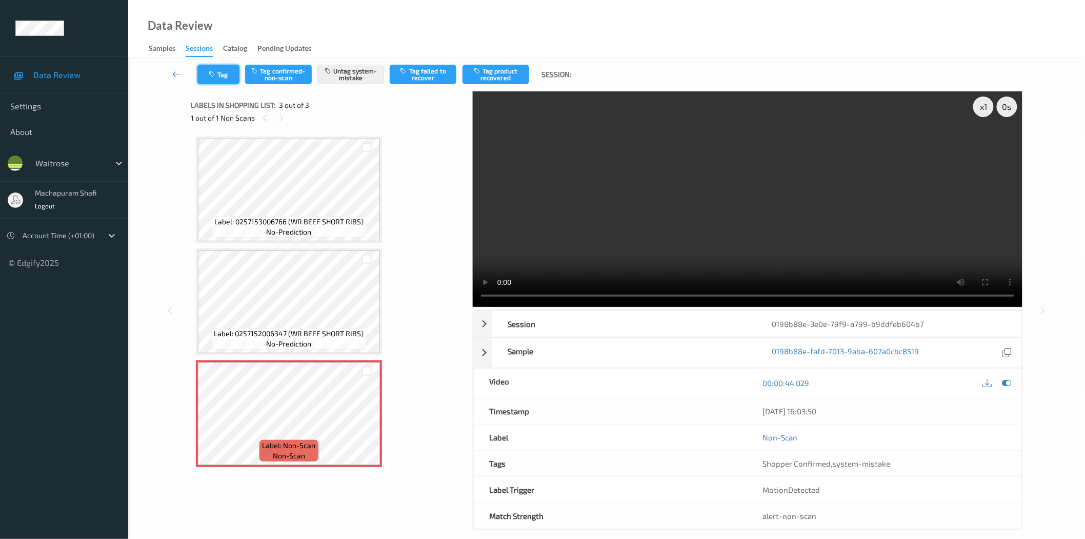
click at [214, 76] on icon "button" at bounding box center [213, 74] width 9 height 7
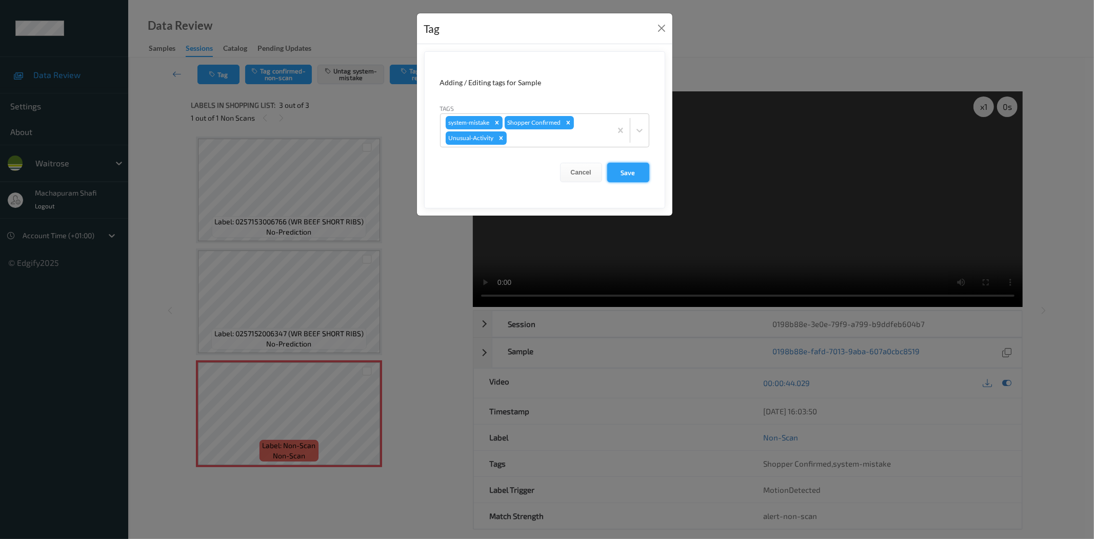
click at [635, 173] on button "Save" at bounding box center [628, 172] width 42 height 19
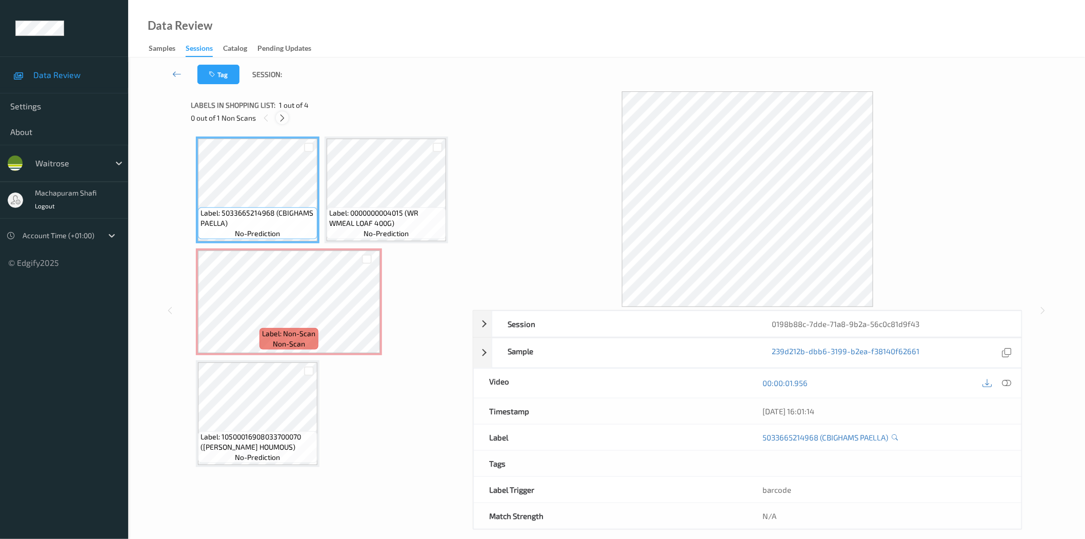
click at [283, 120] on icon at bounding box center [282, 117] width 9 height 9
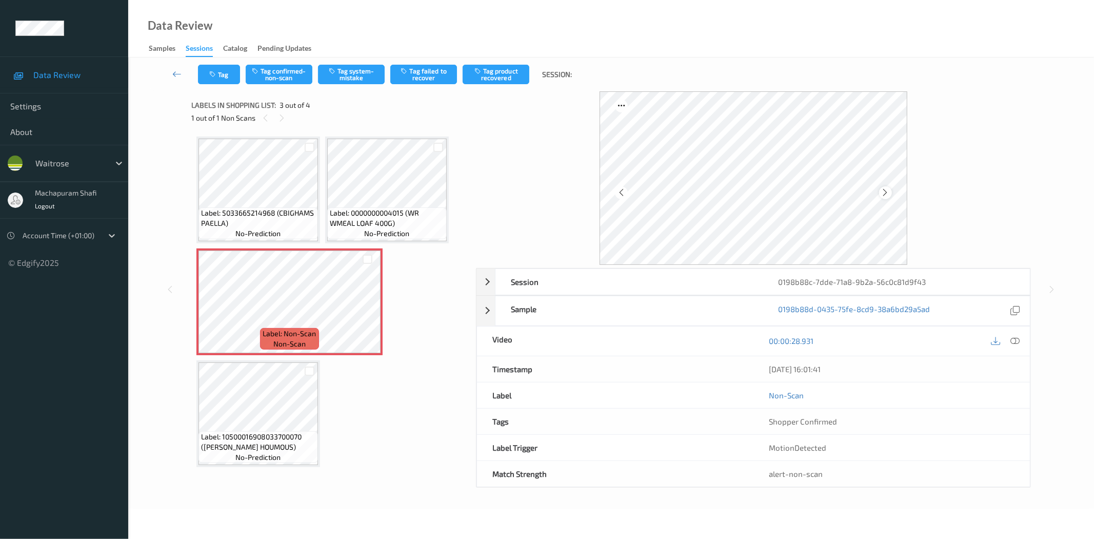
click at [883, 191] on icon at bounding box center [885, 192] width 9 height 9
click at [1014, 340] on icon at bounding box center [1015, 340] width 9 height 9
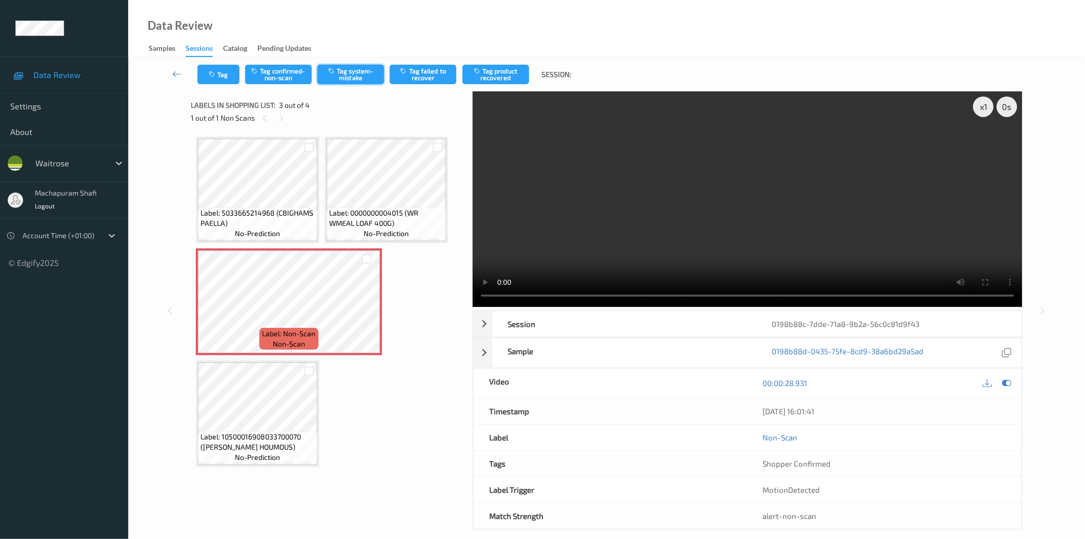
click at [352, 77] on button "Tag system-mistake" at bounding box center [351, 74] width 67 height 19
click at [358, 76] on button "Tag system-mistake" at bounding box center [351, 74] width 67 height 19
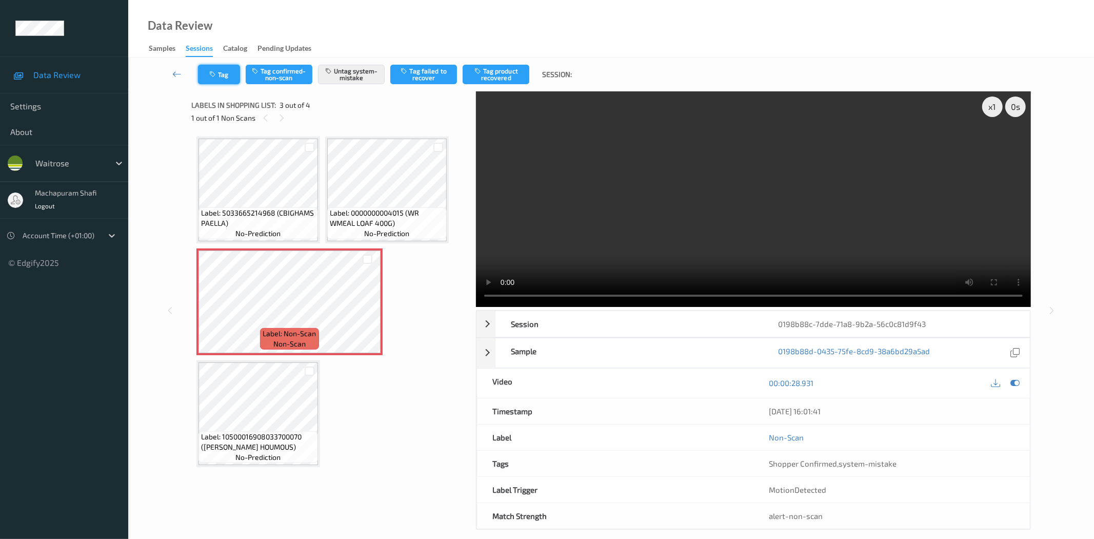
click at [219, 75] on button "Tag" at bounding box center [219, 74] width 42 height 19
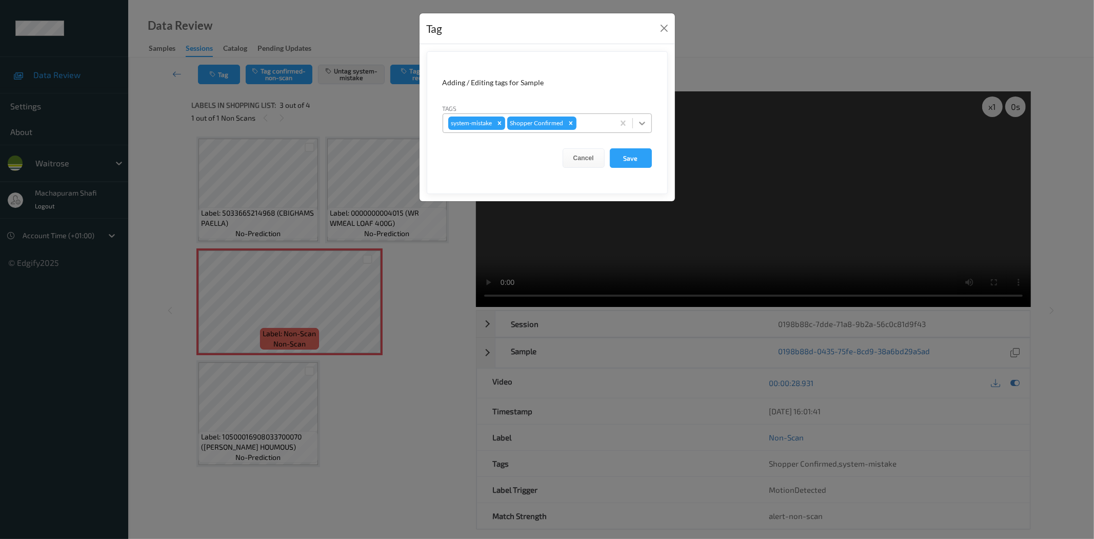
drag, startPoint x: 639, startPoint y: 123, endPoint x: 626, endPoint y: 132, distance: 15.8
click at [639, 125] on icon at bounding box center [642, 123] width 10 height 10
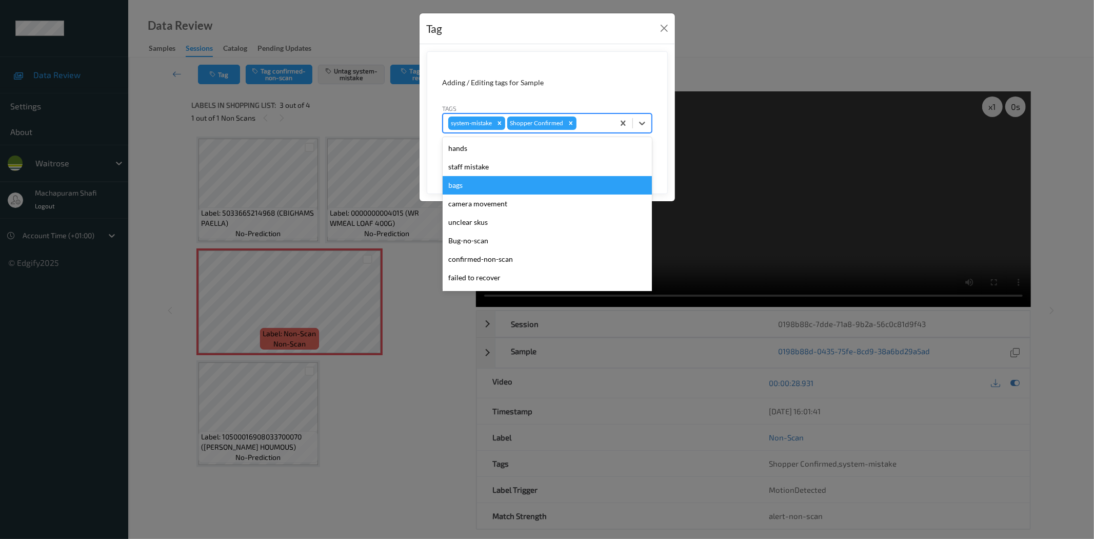
scroll to position [201, 0]
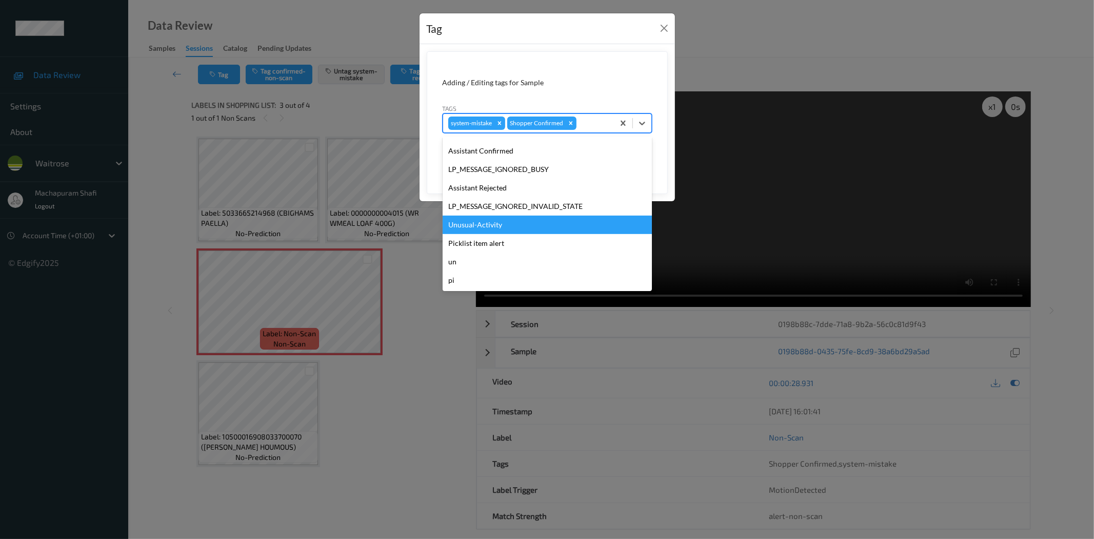
click at [478, 222] on div "Unusual-Activity" at bounding box center [547, 224] width 209 height 18
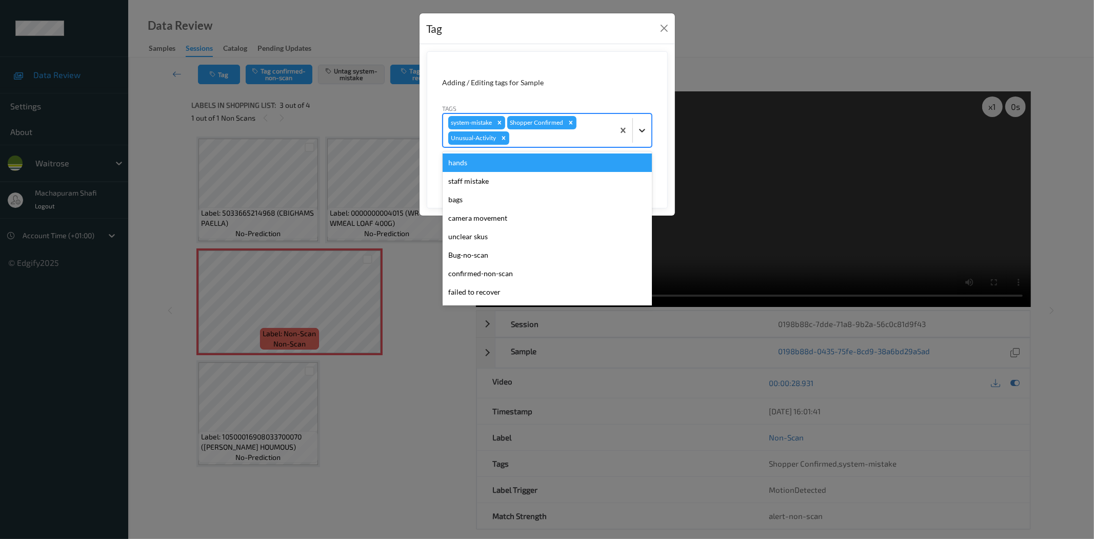
click at [644, 127] on icon at bounding box center [642, 130] width 10 height 10
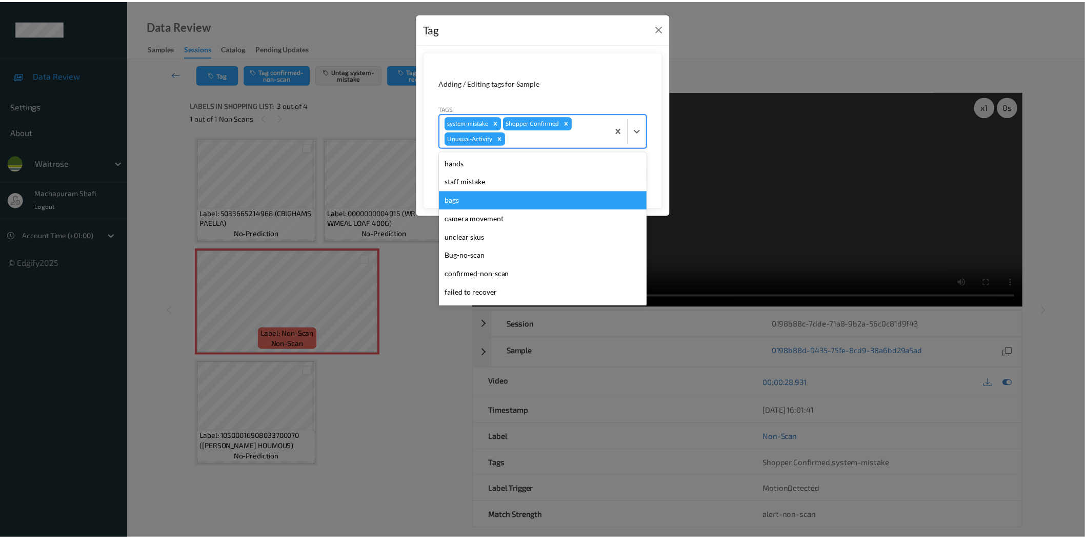
scroll to position [182, 0]
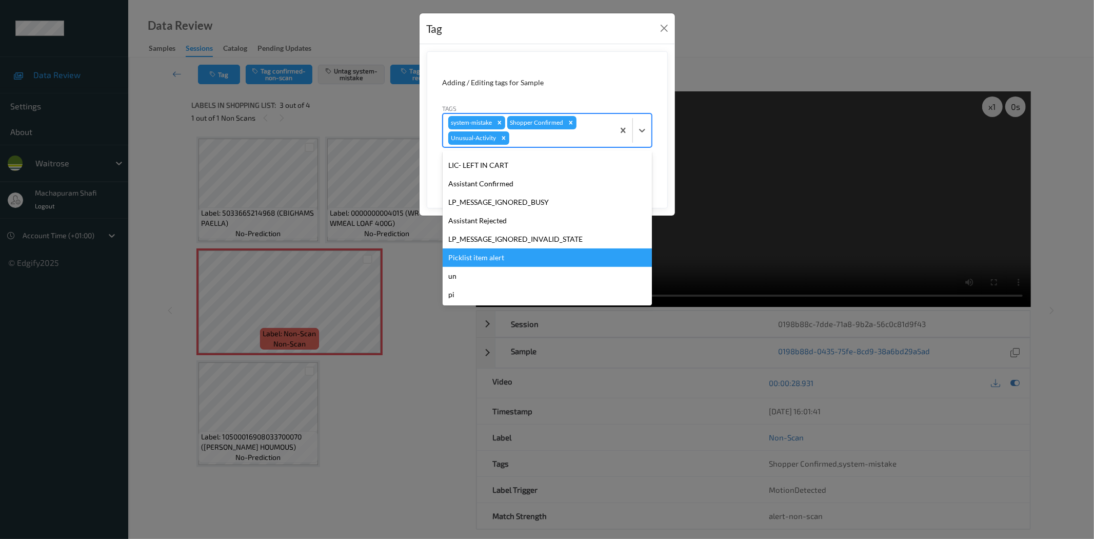
click at [481, 260] on div "Picklist item alert" at bounding box center [547, 257] width 209 height 18
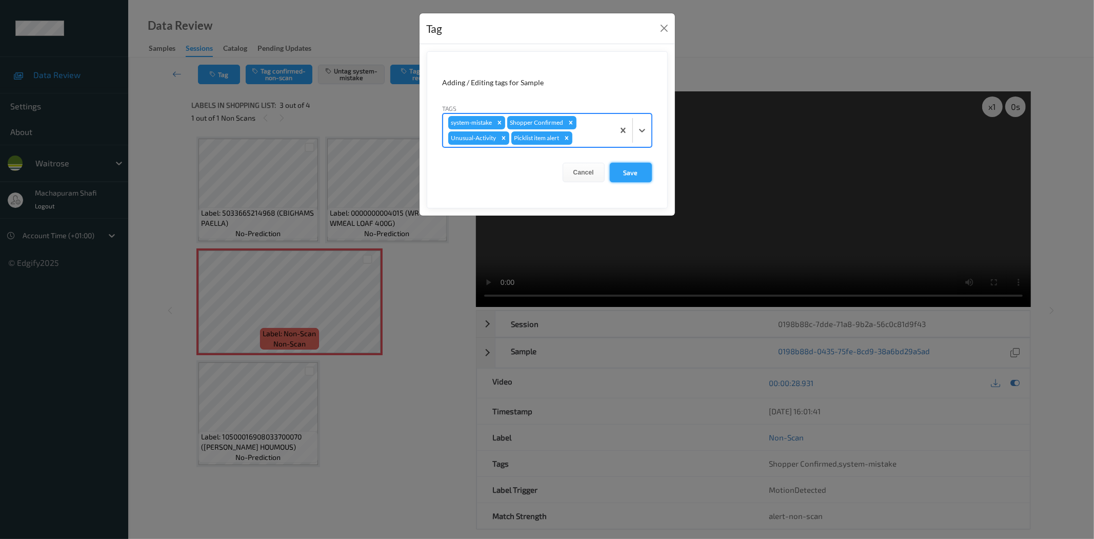
click at [631, 171] on button "Save" at bounding box center [631, 172] width 42 height 19
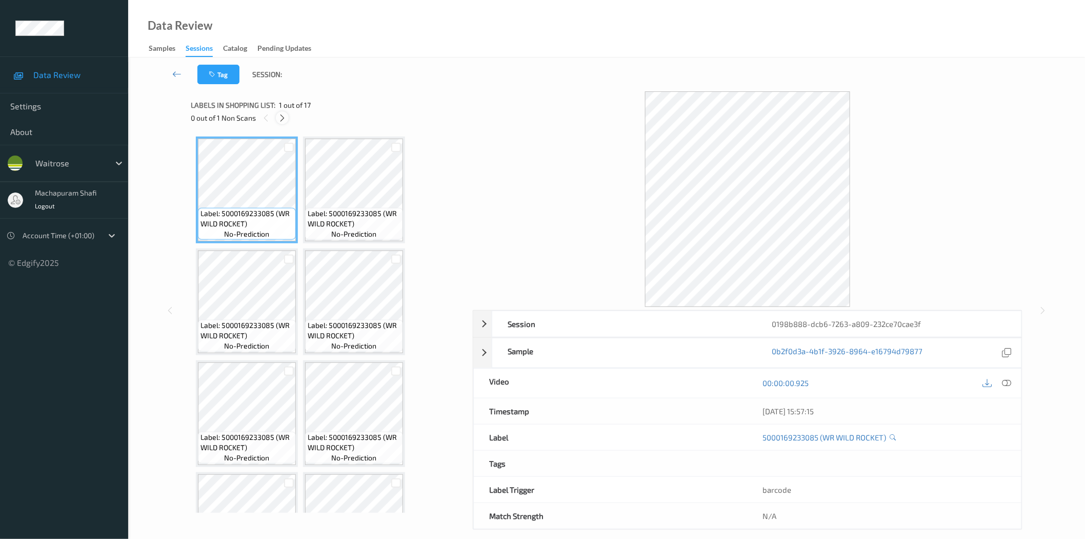
click at [283, 118] on icon at bounding box center [282, 117] width 9 height 9
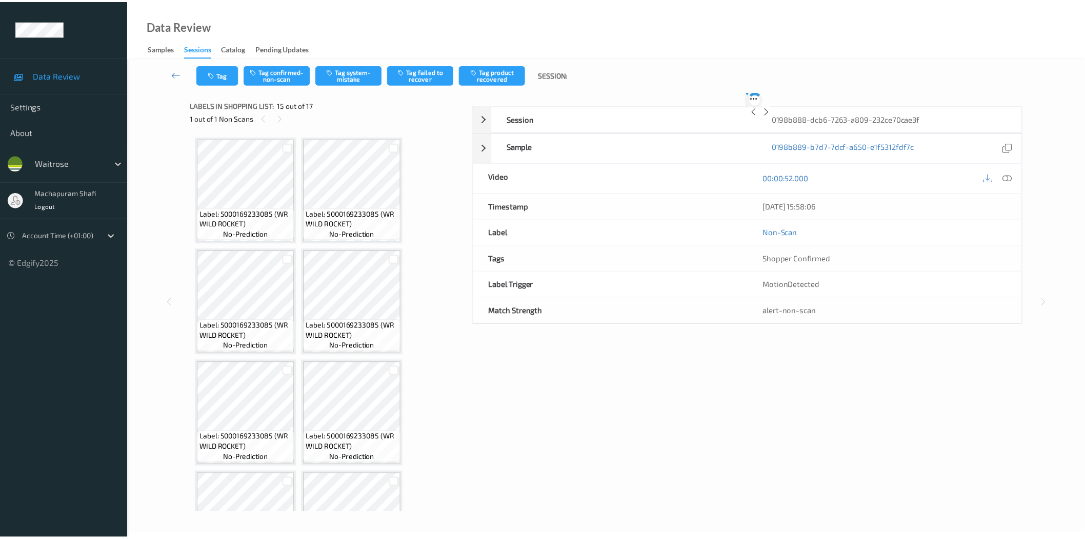
scroll to position [624, 0]
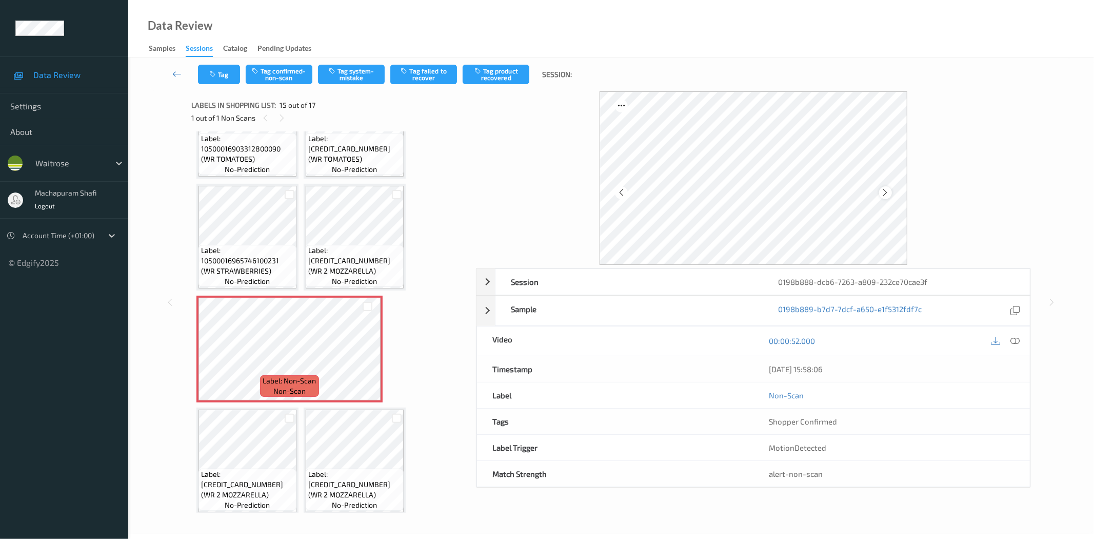
click at [882, 192] on icon at bounding box center [885, 192] width 9 height 9
click at [1013, 340] on icon at bounding box center [1015, 340] width 9 height 9
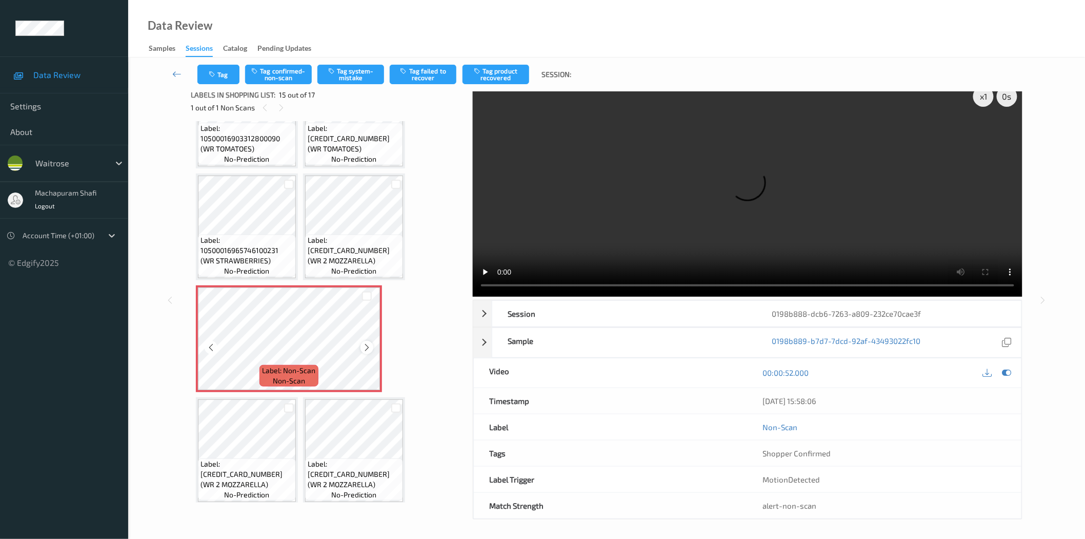
scroll to position [12, 0]
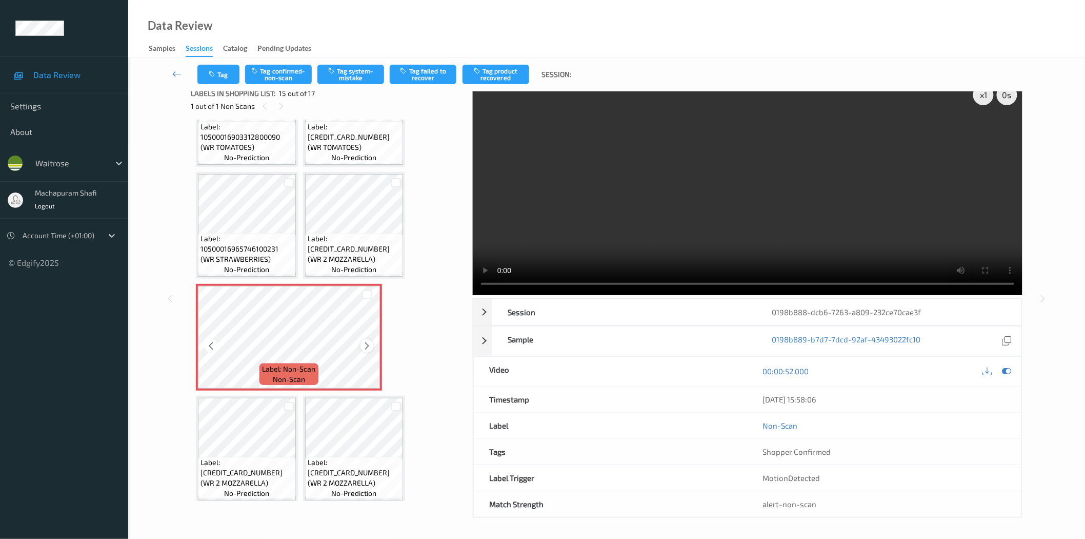
click at [363, 341] on icon at bounding box center [367, 345] width 9 height 9
click at [277, 79] on button "Tag confirmed-non-scan" at bounding box center [278, 74] width 67 height 19
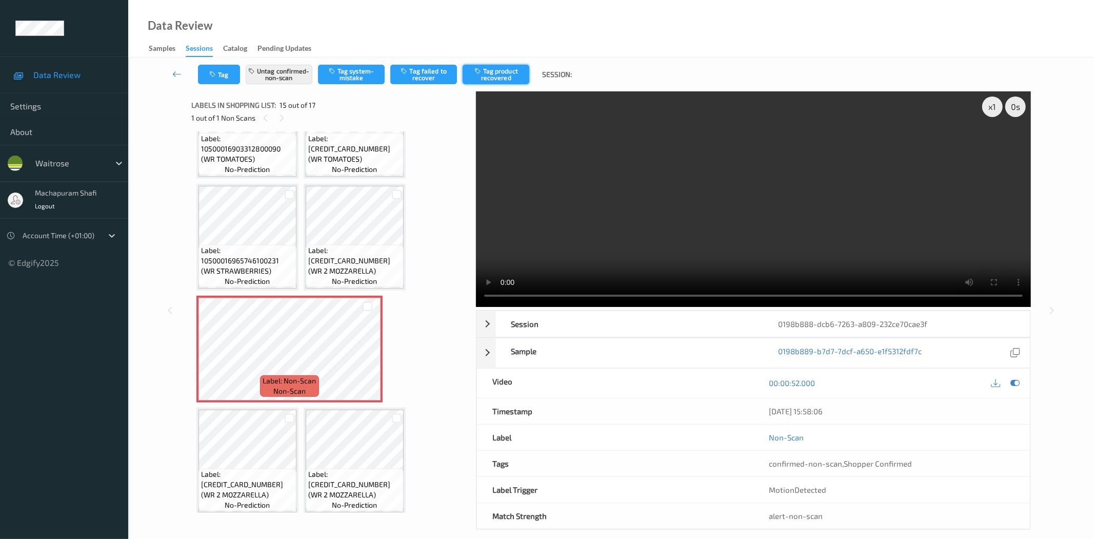
click at [505, 75] on button "Tag product recovered" at bounding box center [496, 74] width 67 height 19
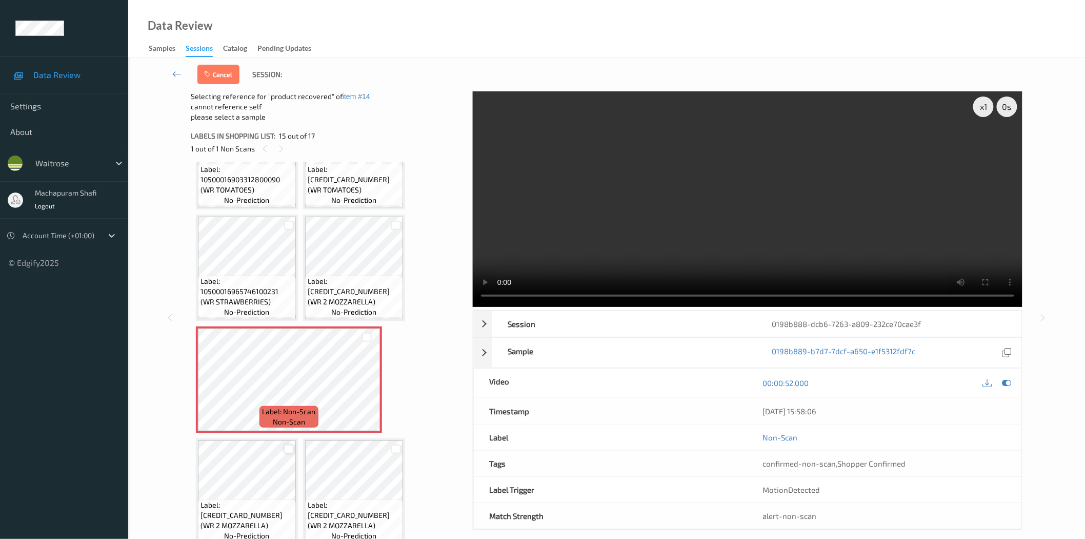
click at [288, 444] on div at bounding box center [289, 449] width 10 height 10
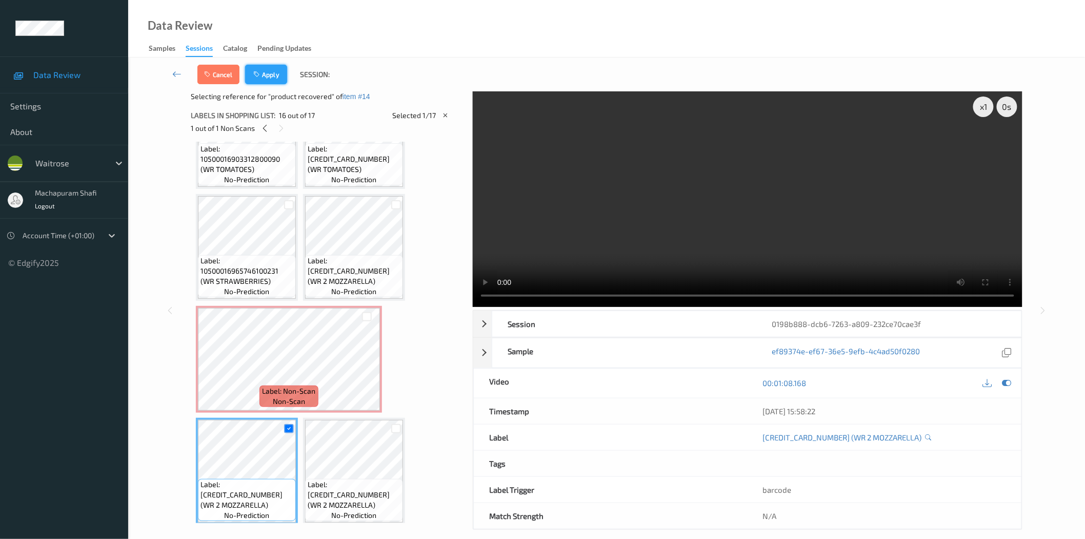
click at [274, 78] on button "Apply" at bounding box center [266, 74] width 42 height 19
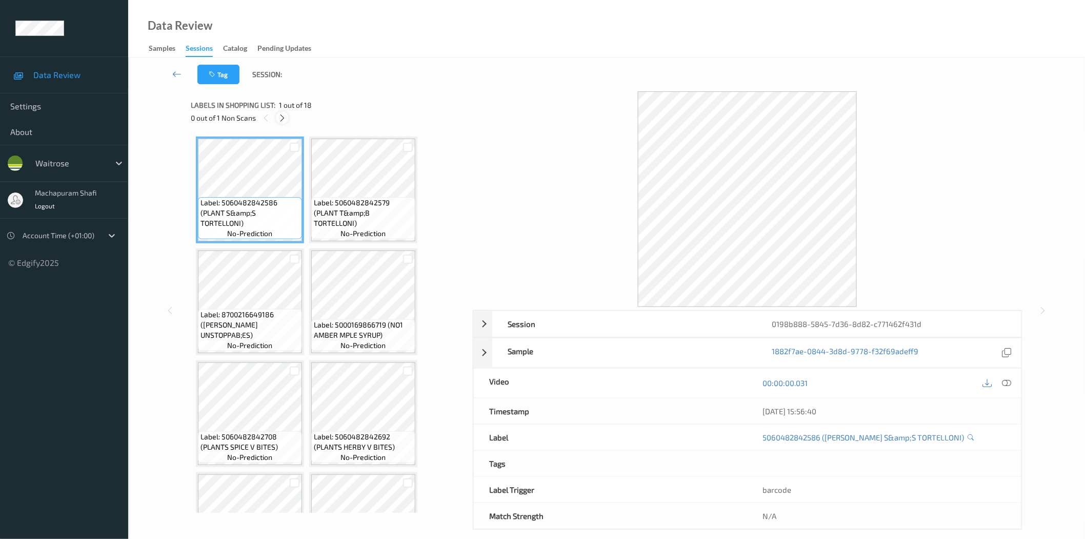
click at [288, 117] on div at bounding box center [282, 117] width 13 height 13
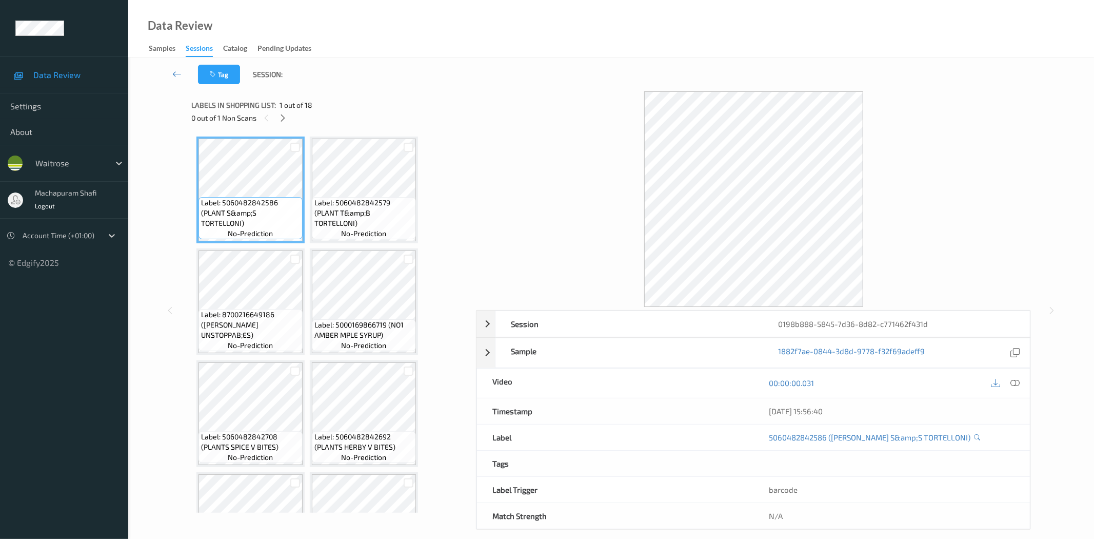
scroll to position [735, 0]
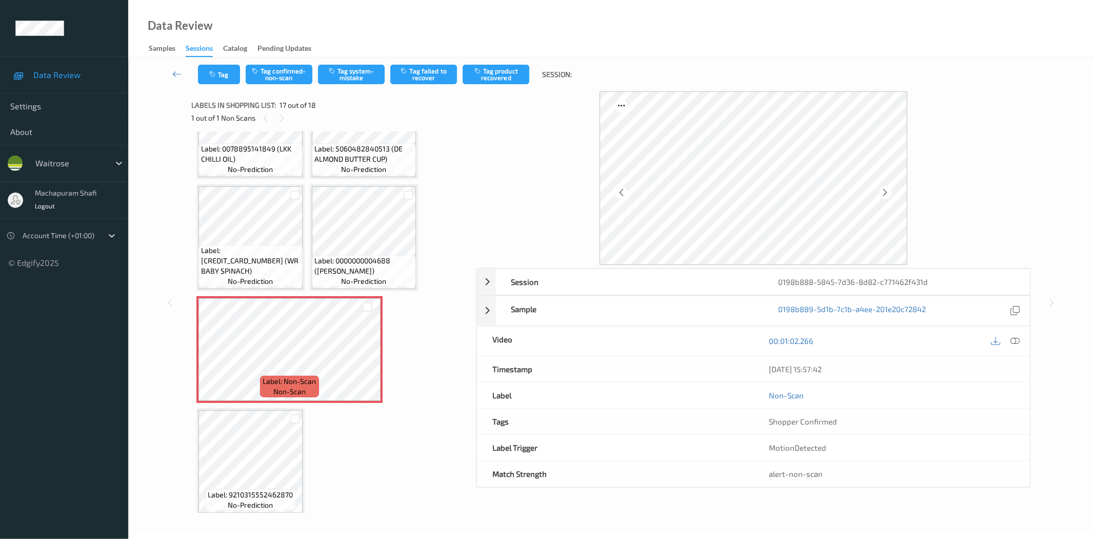
click at [1011, 339] on icon at bounding box center [1015, 340] width 9 height 9
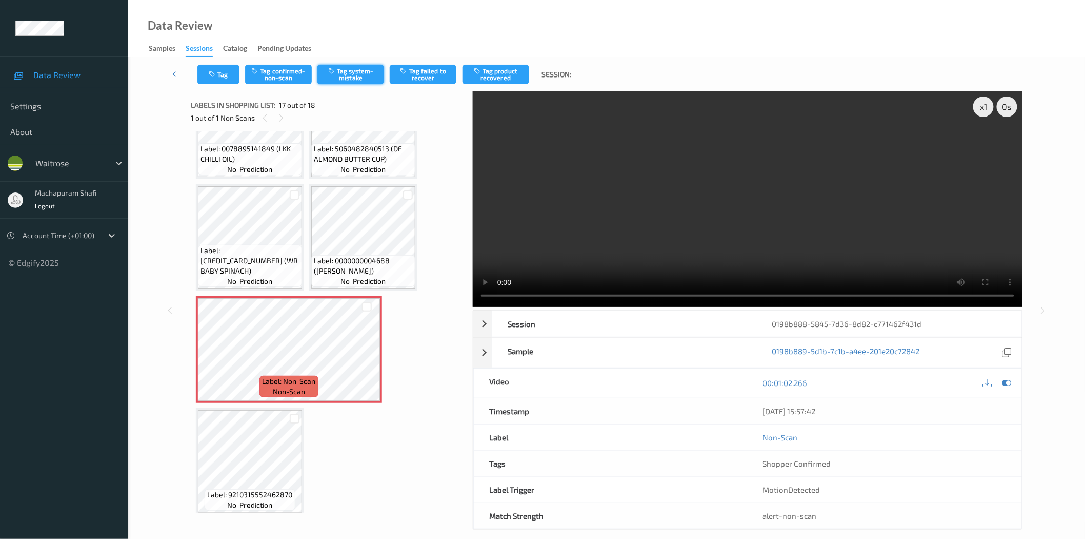
click at [349, 75] on button "Tag system-mistake" at bounding box center [351, 74] width 67 height 19
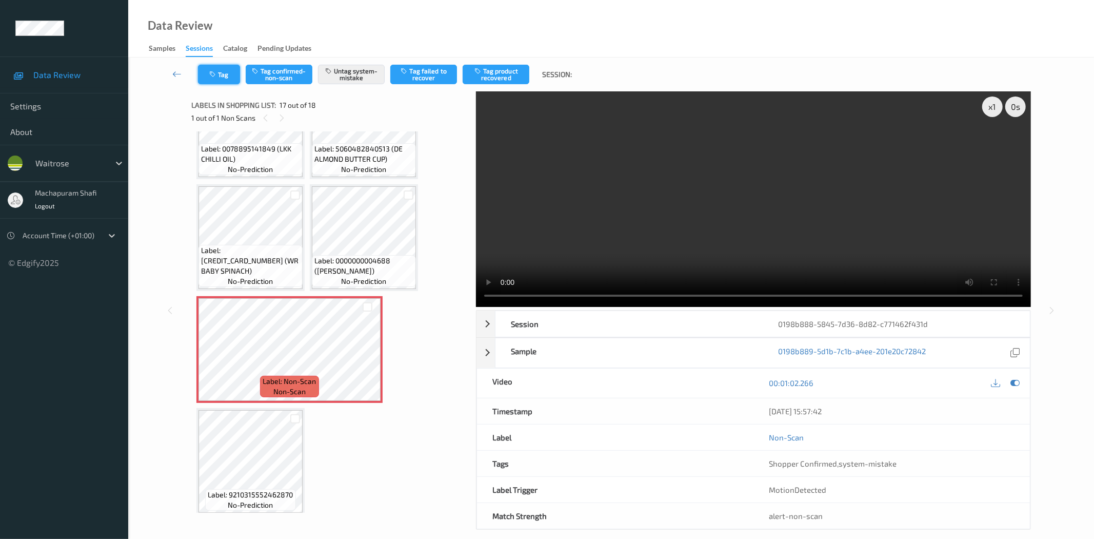
click at [217, 72] on icon "button" at bounding box center [213, 74] width 9 height 7
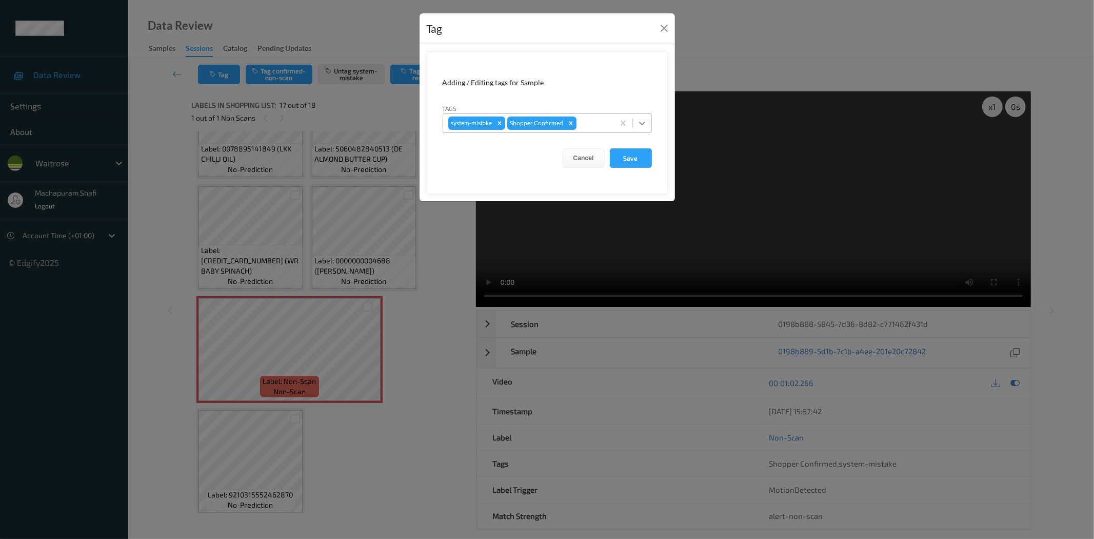
click at [645, 120] on icon at bounding box center [642, 123] width 10 height 10
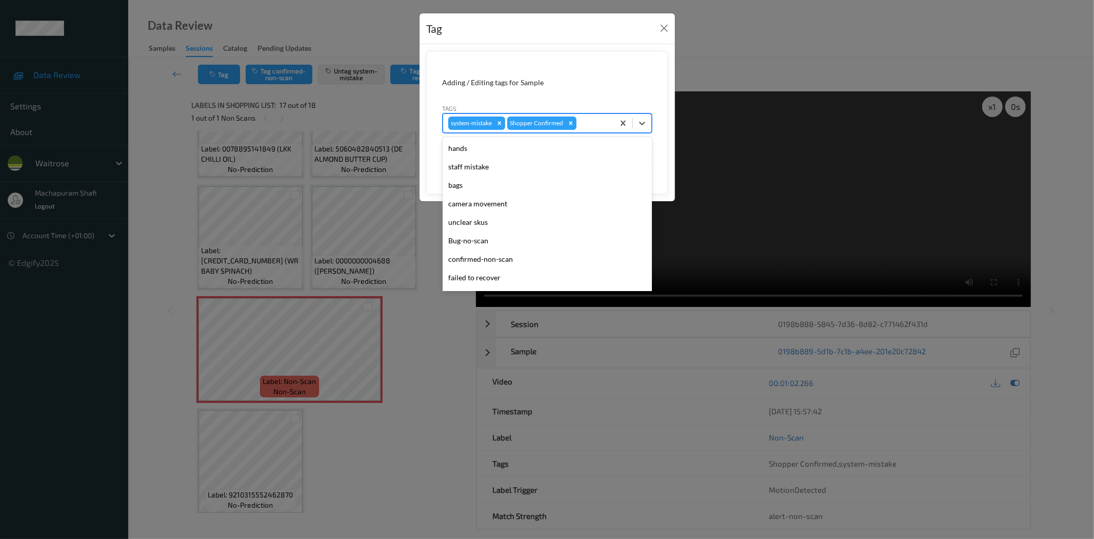
scroll to position [201, 0]
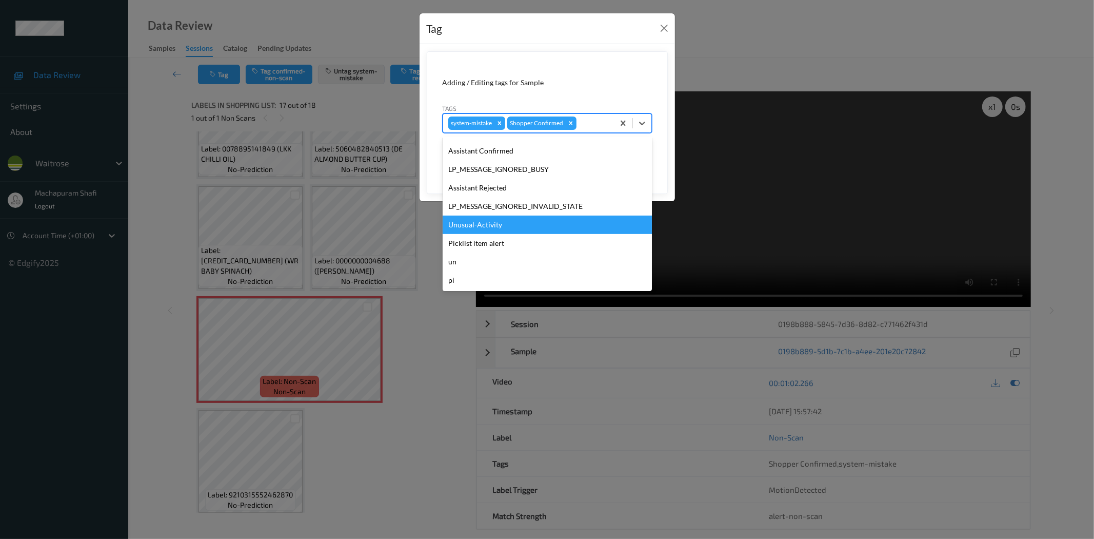
click at [508, 224] on div "Unusual-Activity" at bounding box center [547, 224] width 209 height 18
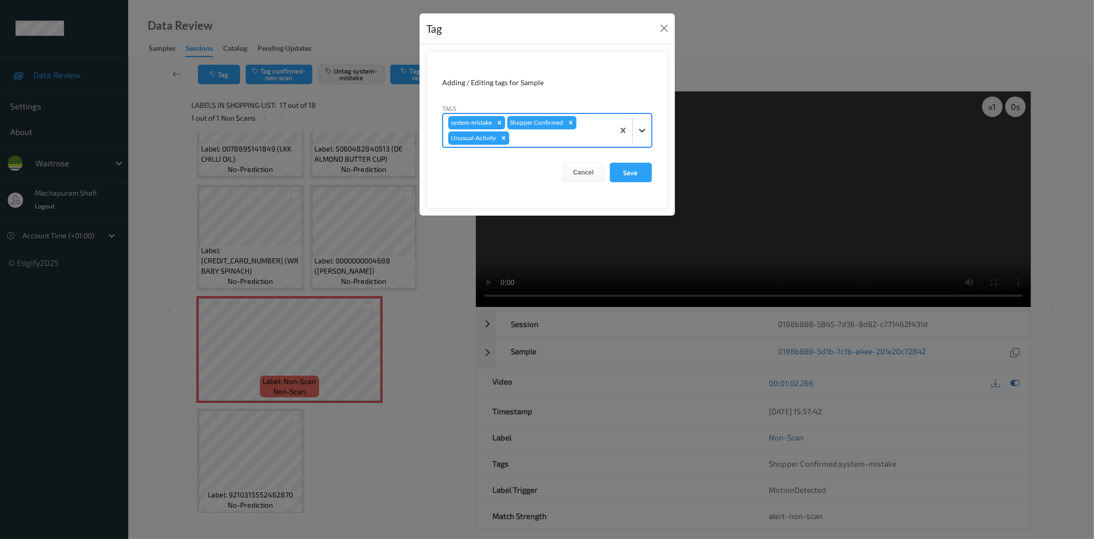
click at [643, 129] on icon at bounding box center [642, 130] width 10 height 10
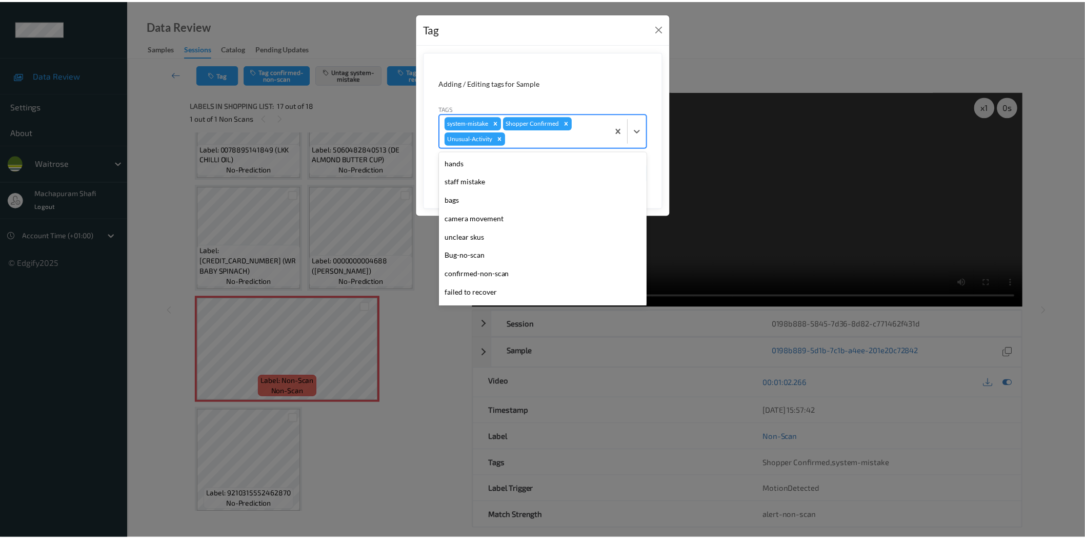
scroll to position [182, 0]
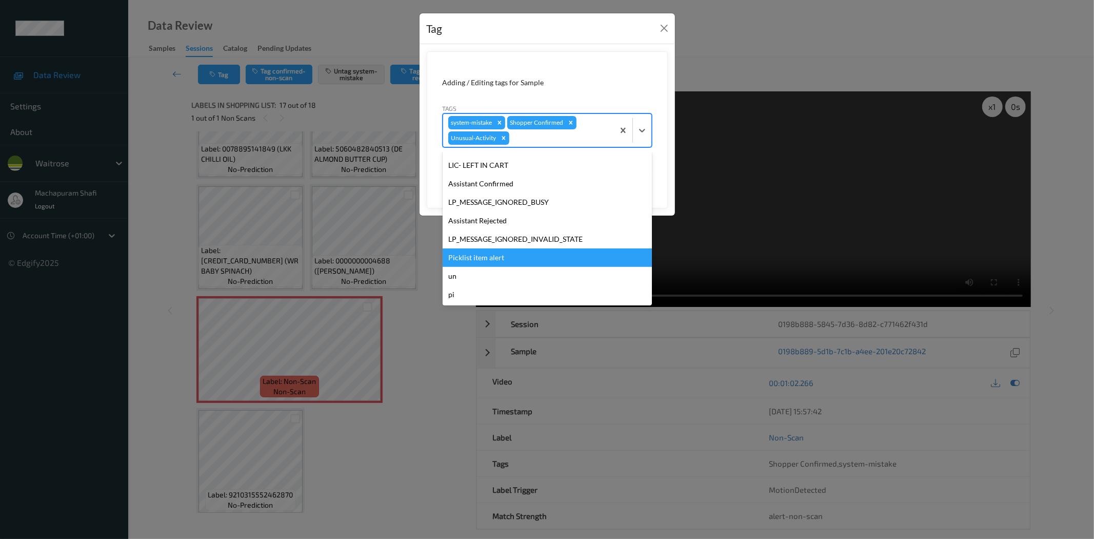
click at [503, 254] on div "Picklist item alert" at bounding box center [547, 257] width 209 height 18
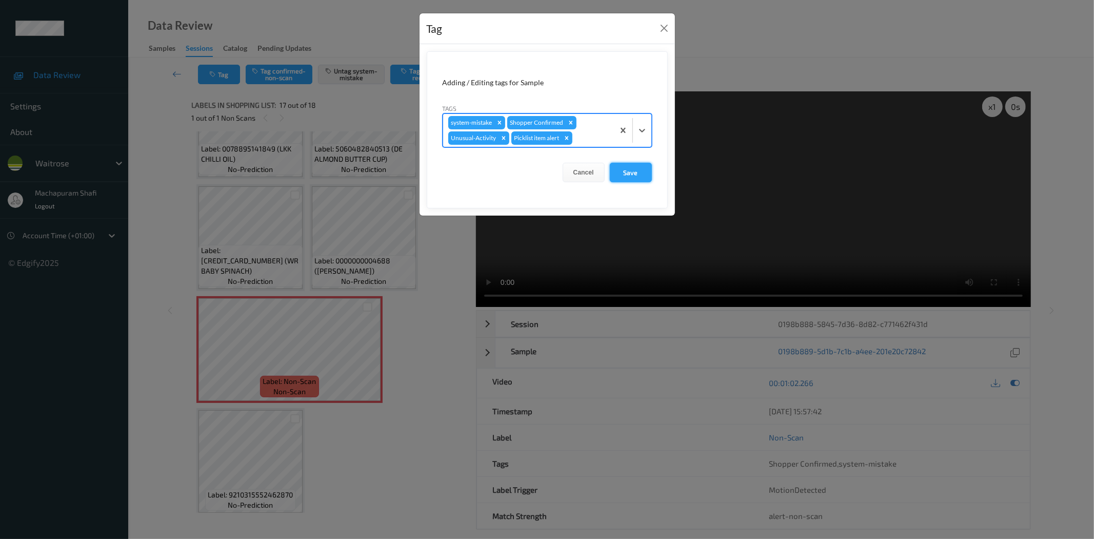
click at [636, 165] on button "Save" at bounding box center [631, 172] width 42 height 19
click at [629, 173] on button "Save" at bounding box center [631, 172] width 42 height 19
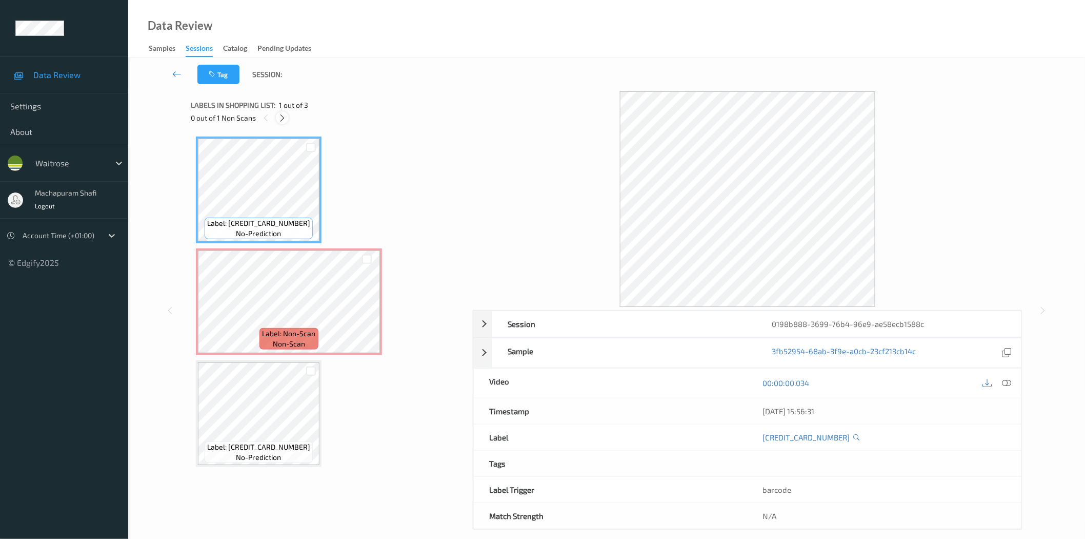
click at [286, 116] on icon at bounding box center [282, 117] width 9 height 9
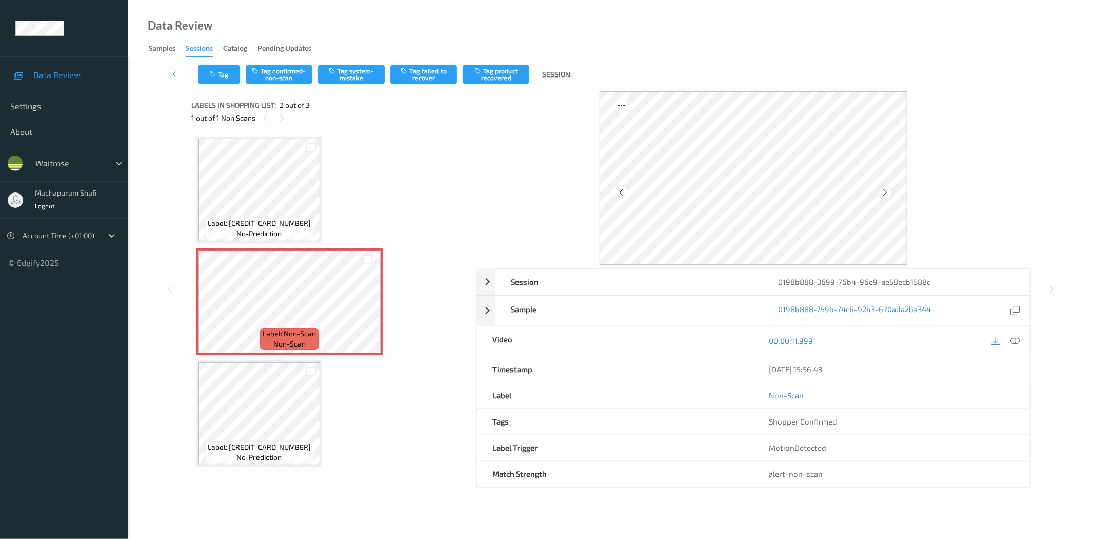
click at [880, 191] on div at bounding box center [885, 192] width 13 height 13
click at [1013, 342] on icon at bounding box center [1015, 340] width 9 height 9
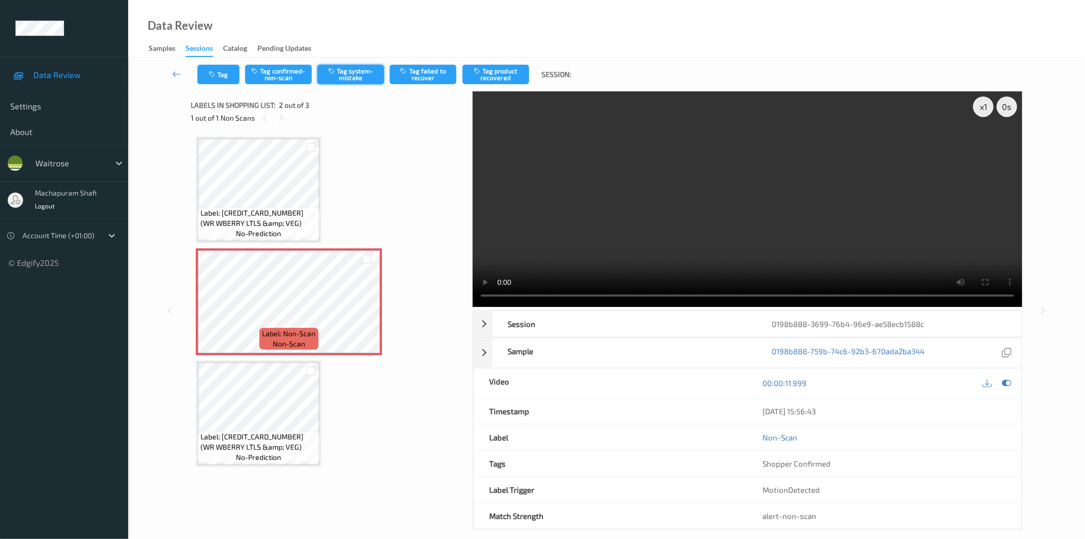
click at [349, 73] on button "Tag system-mistake" at bounding box center [351, 74] width 67 height 19
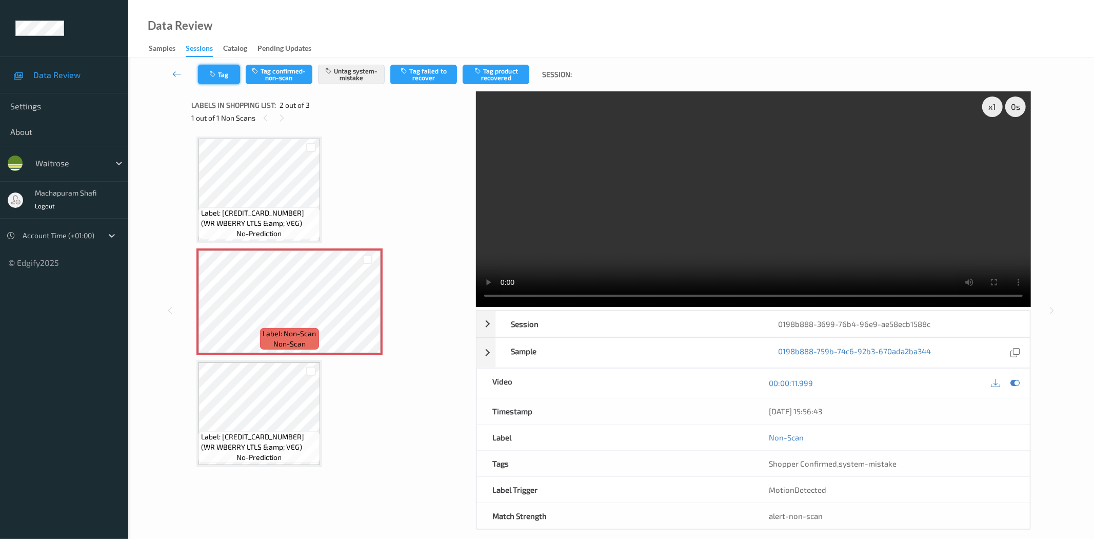
click at [219, 77] on button "Tag" at bounding box center [219, 74] width 42 height 19
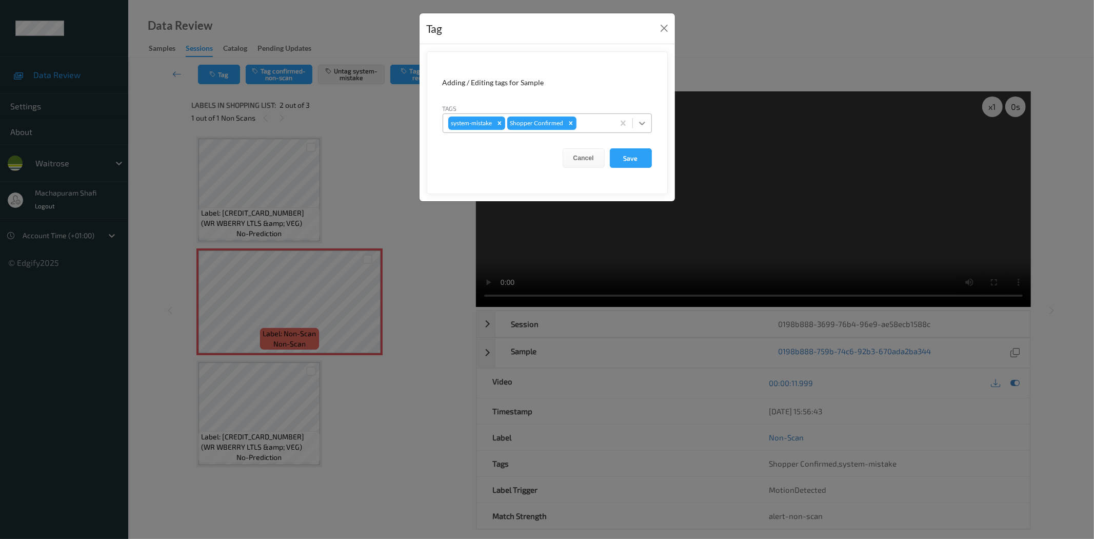
click at [644, 126] on icon at bounding box center [642, 123] width 10 height 10
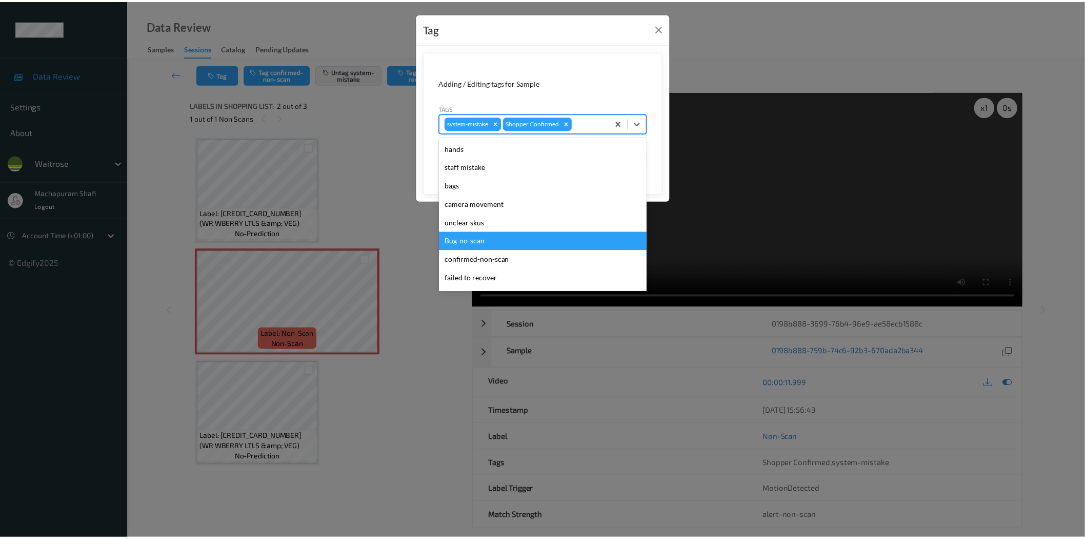
scroll to position [201, 0]
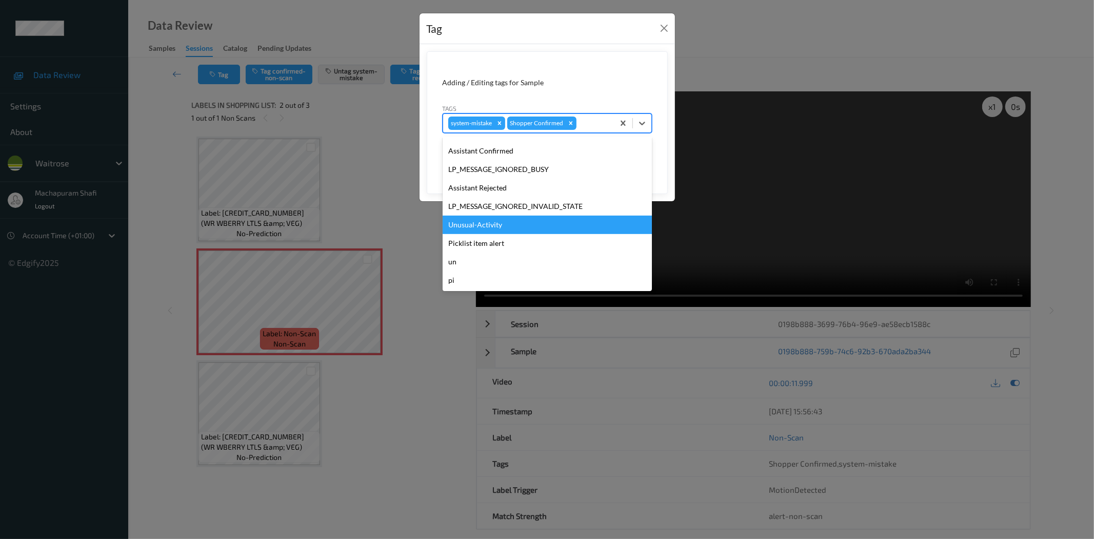
click at [472, 225] on div "Unusual-Activity" at bounding box center [547, 224] width 209 height 18
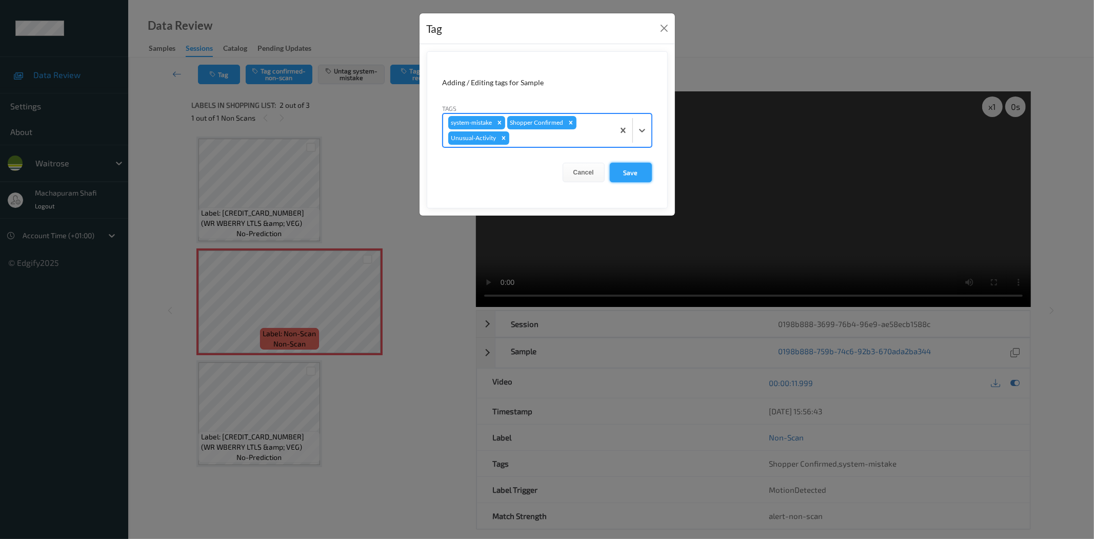
click at [642, 167] on button "Save" at bounding box center [631, 172] width 42 height 19
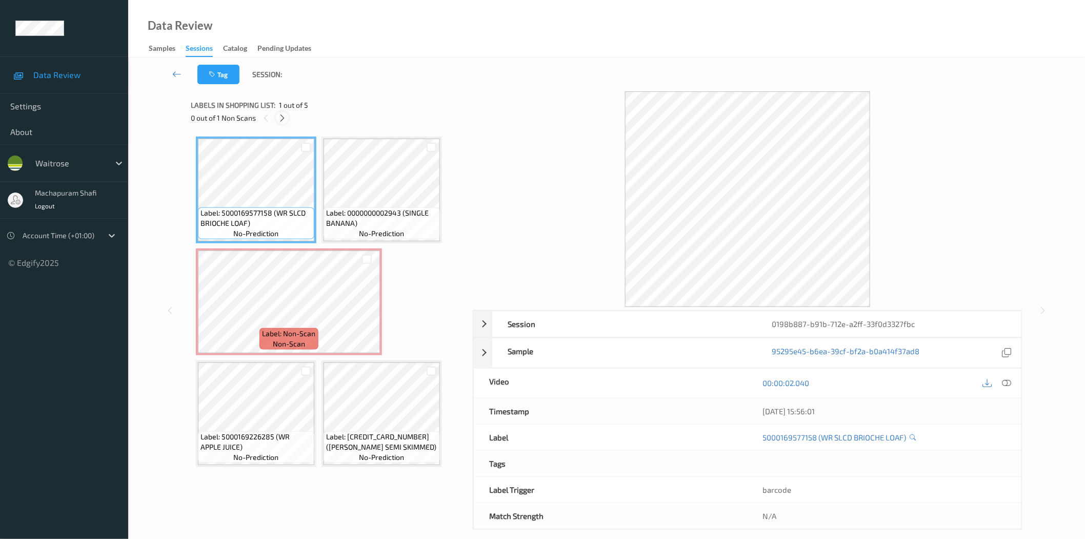
click at [289, 116] on div at bounding box center [282, 117] width 13 height 13
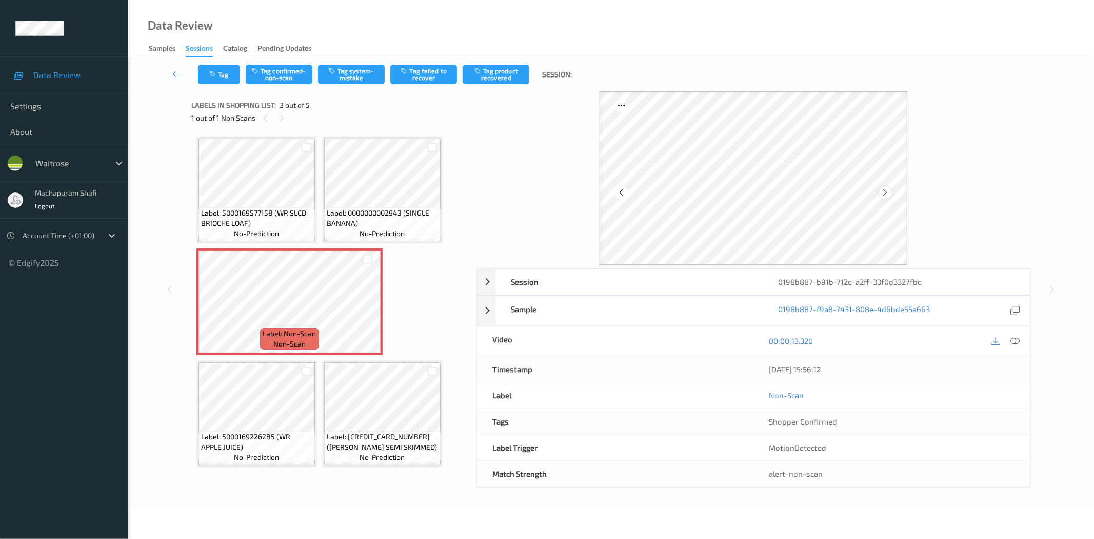
click at [883, 191] on icon at bounding box center [885, 192] width 9 height 9
click at [1016, 342] on icon at bounding box center [1015, 340] width 9 height 9
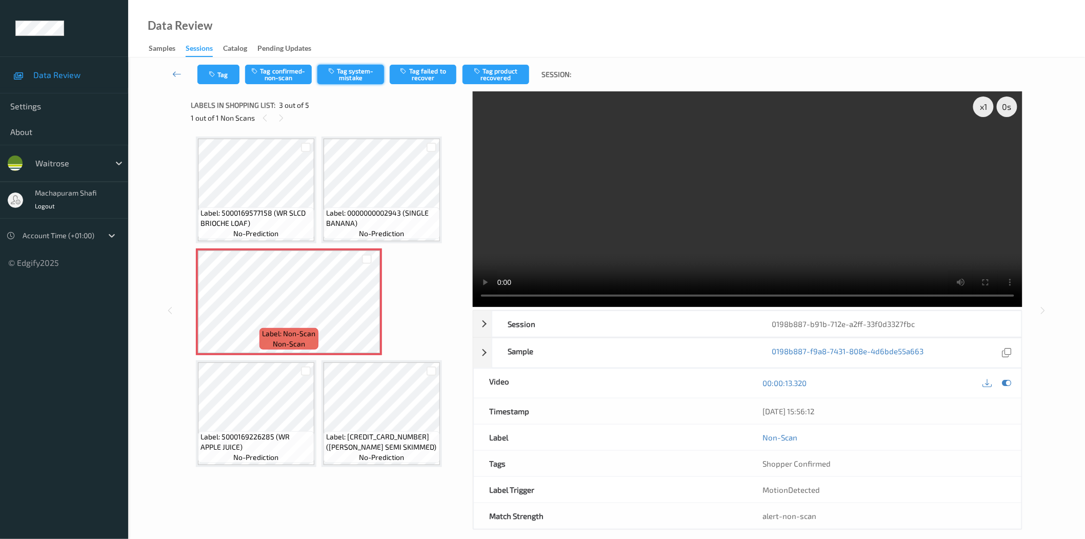
click at [358, 69] on button "Tag system-mistake" at bounding box center [351, 74] width 67 height 19
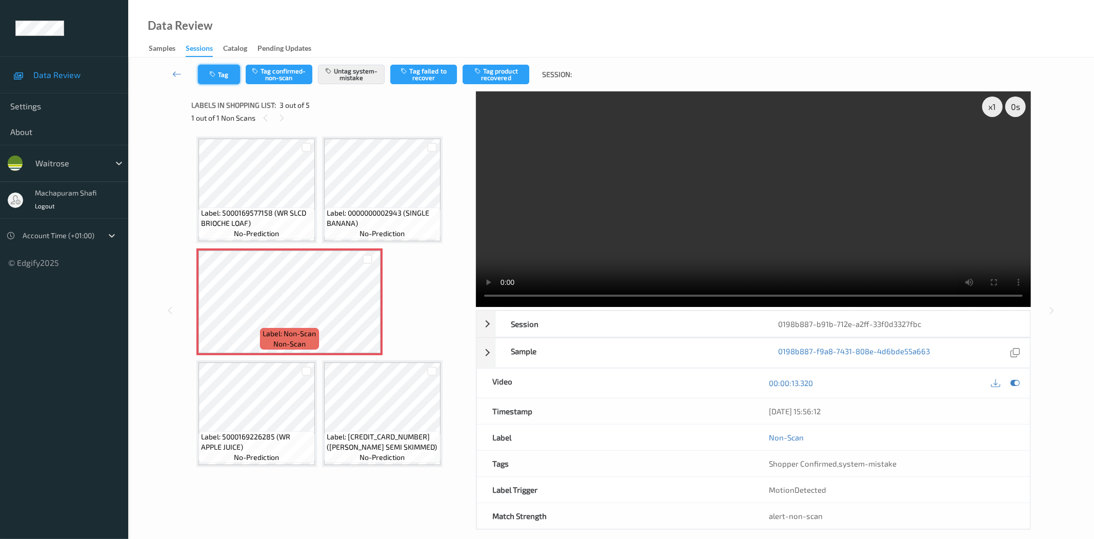
click at [218, 76] on button "Tag" at bounding box center [219, 74] width 42 height 19
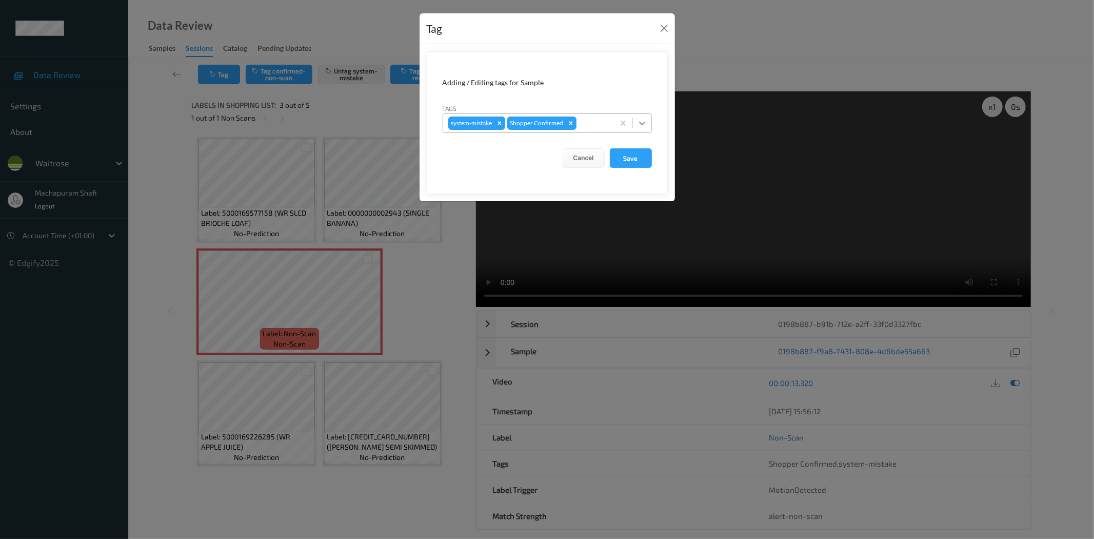
click at [643, 123] on icon at bounding box center [642, 124] width 6 height 4
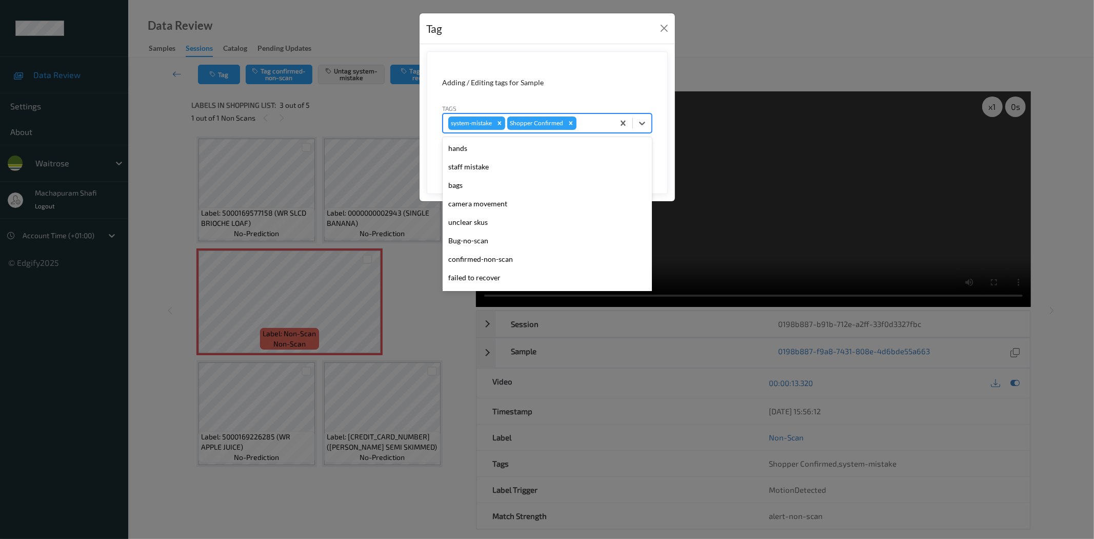
scroll to position [201, 0]
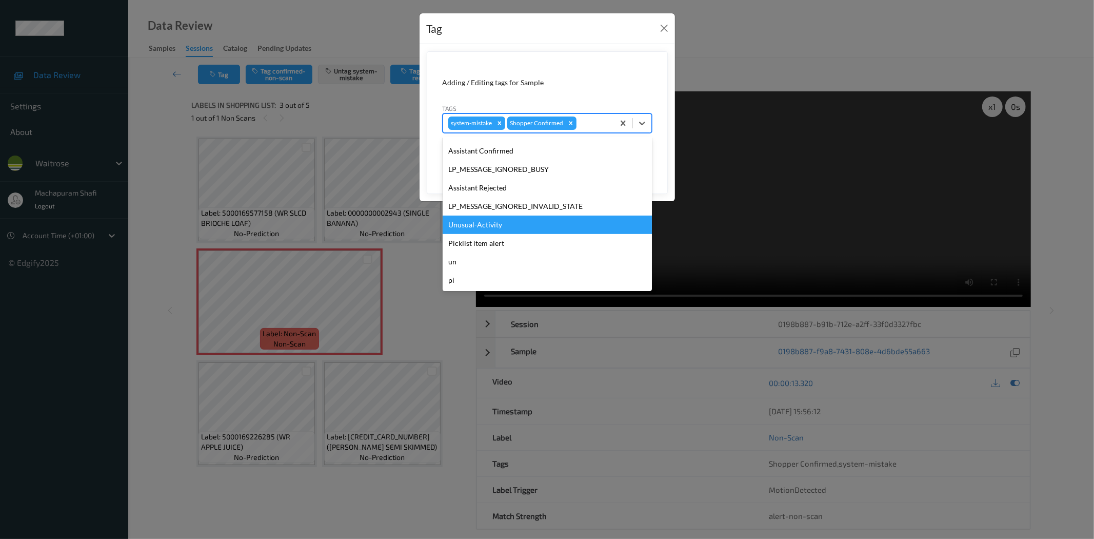
click at [488, 227] on div "Unusual-Activity" at bounding box center [547, 224] width 209 height 18
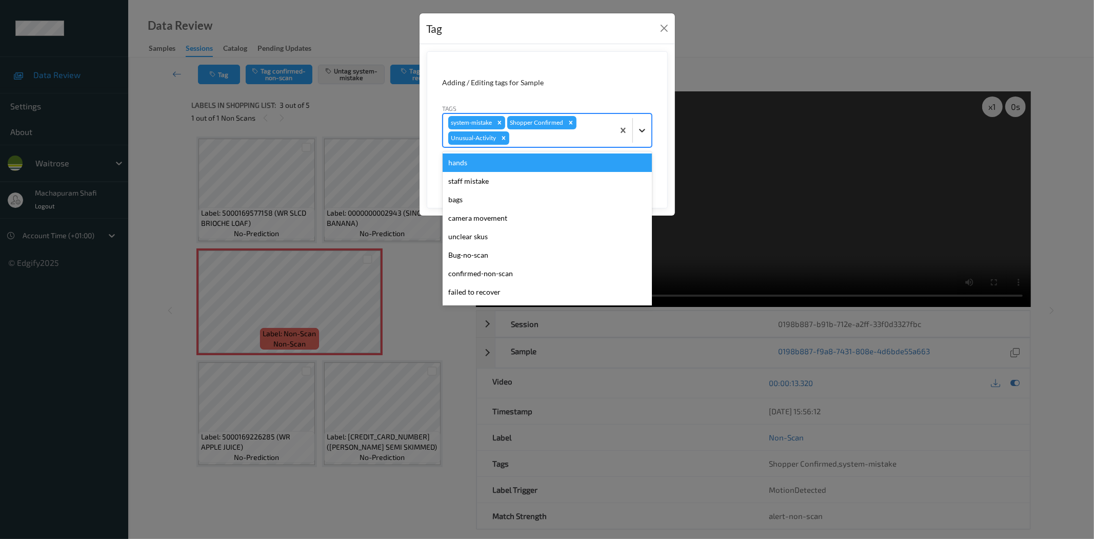
click at [640, 129] on icon at bounding box center [642, 130] width 10 height 10
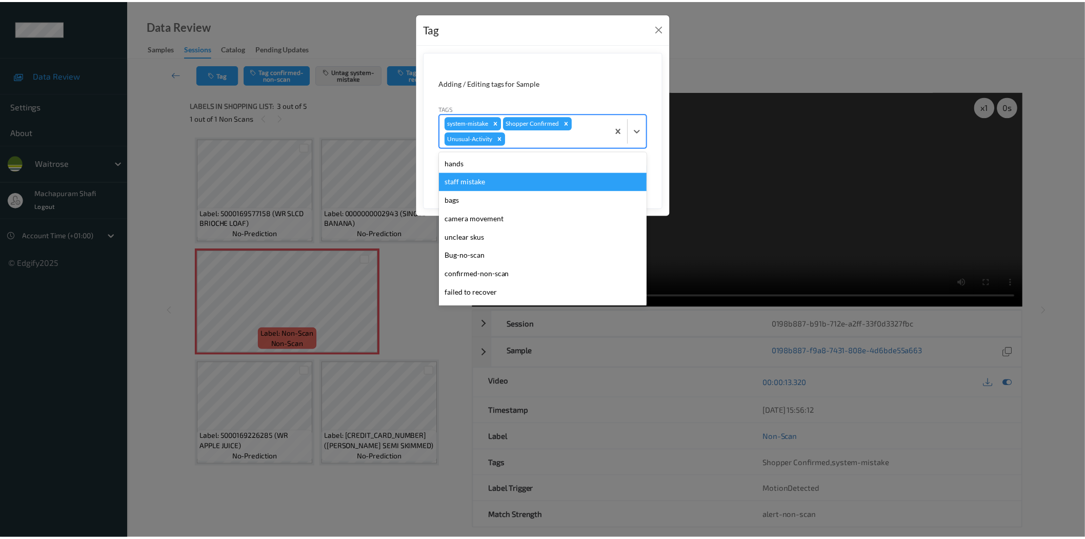
scroll to position [182, 0]
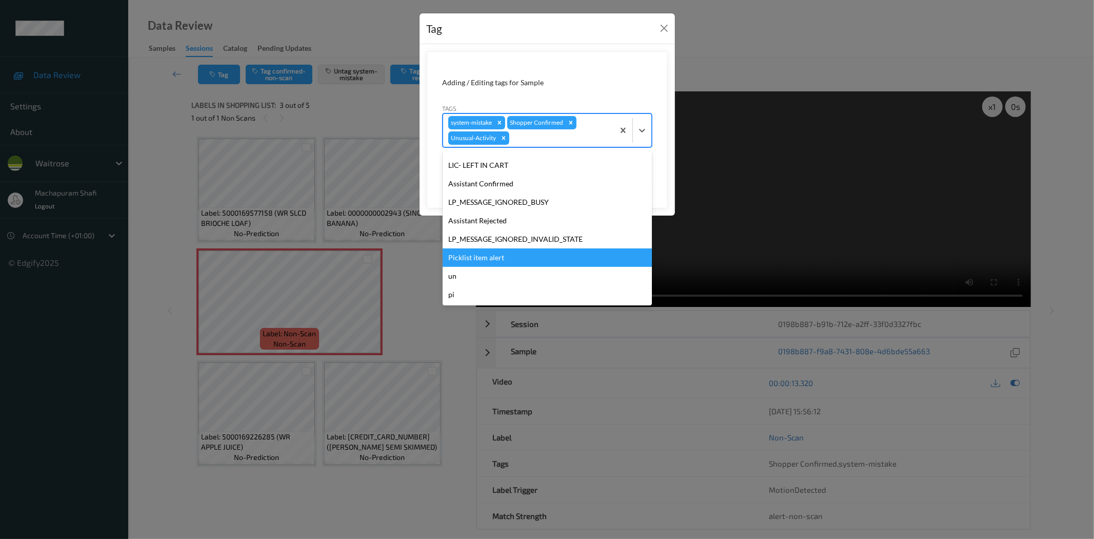
click at [490, 259] on div "Picklist item alert" at bounding box center [547, 257] width 209 height 18
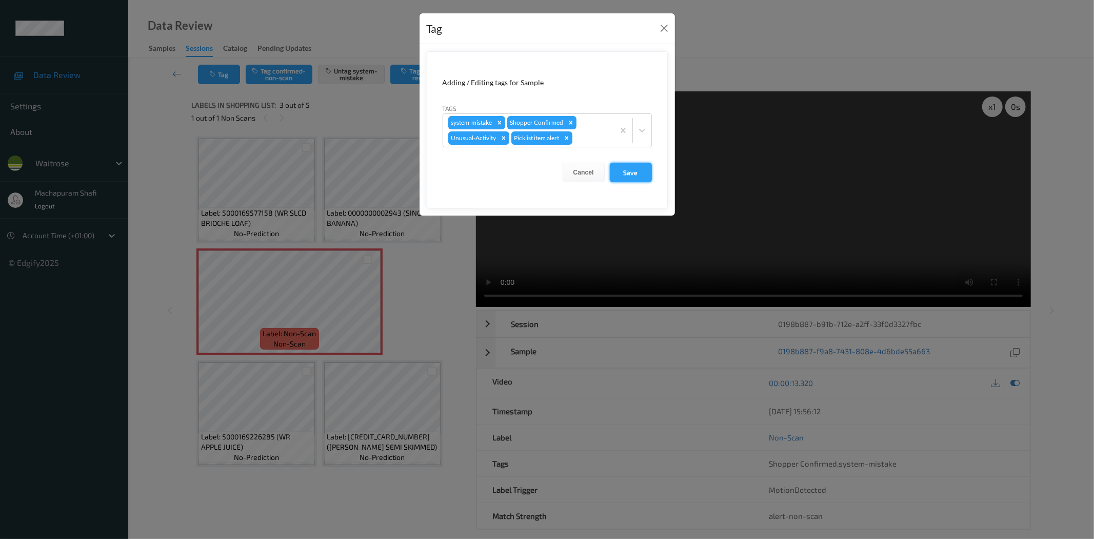
click at [638, 176] on button "Save" at bounding box center [631, 172] width 42 height 19
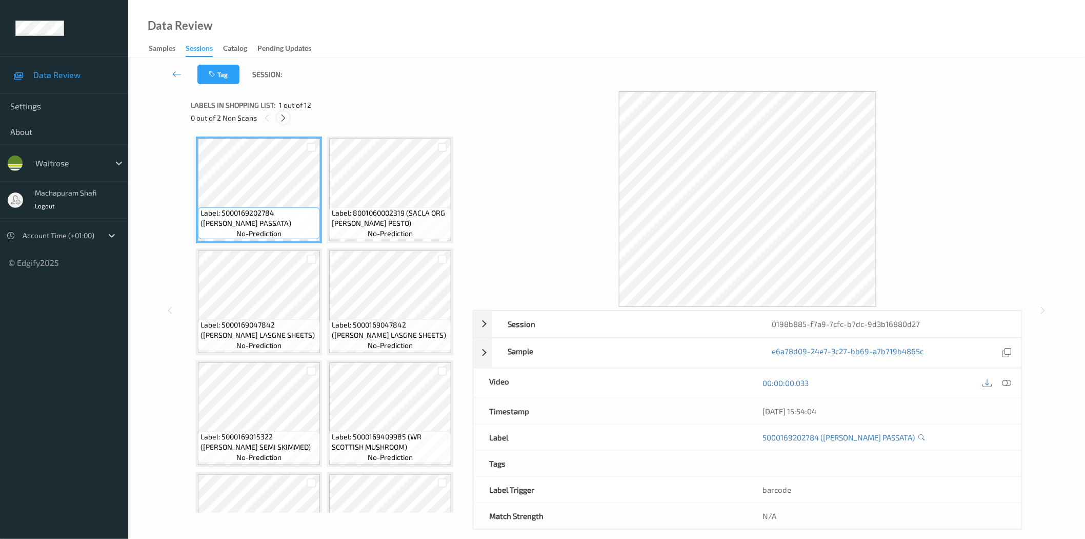
click at [283, 118] on icon at bounding box center [283, 117] width 9 height 9
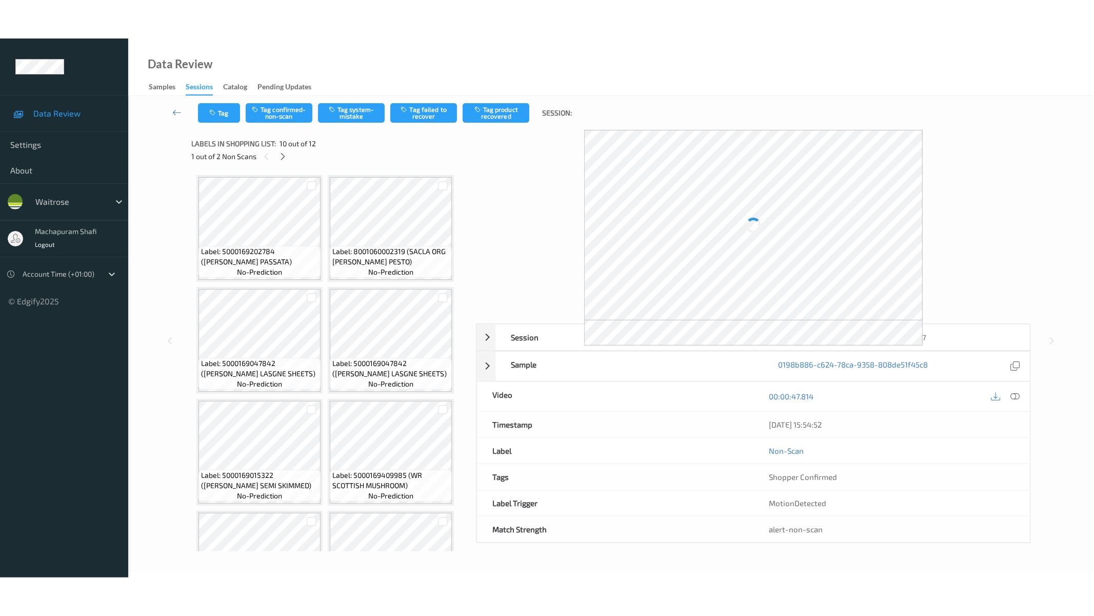
scroll to position [449, 0]
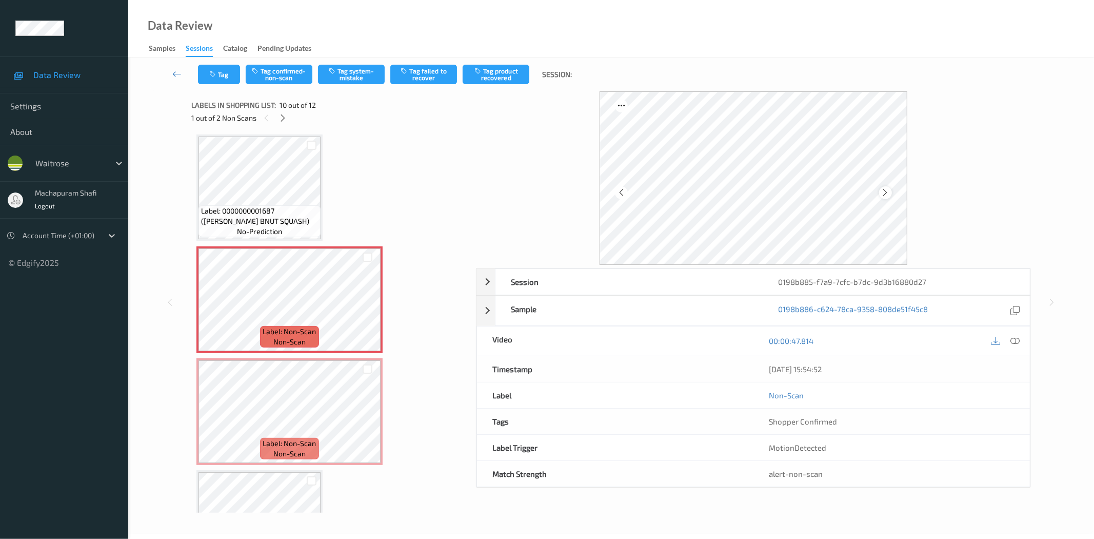
click at [885, 189] on icon at bounding box center [885, 192] width 9 height 9
click at [1014, 335] on div at bounding box center [1015, 341] width 14 height 14
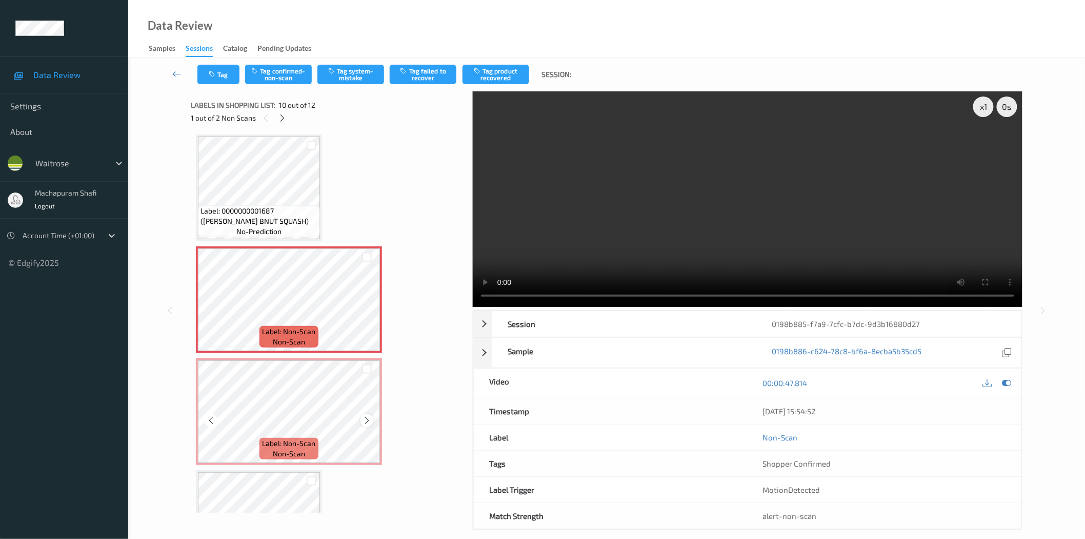
click at [361, 417] on div at bounding box center [367, 419] width 13 height 13
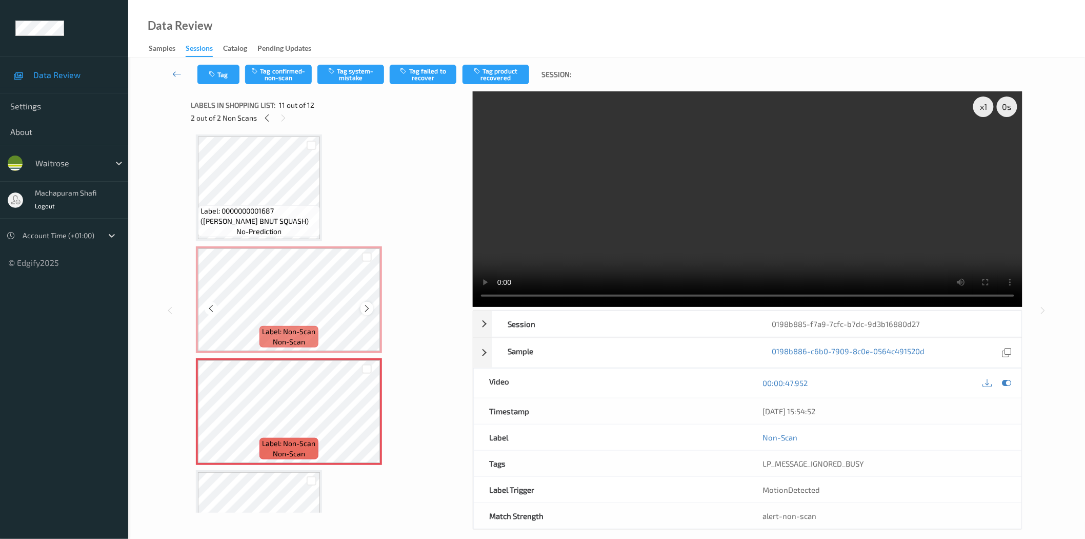
click at [367, 306] on icon at bounding box center [367, 308] width 9 height 9
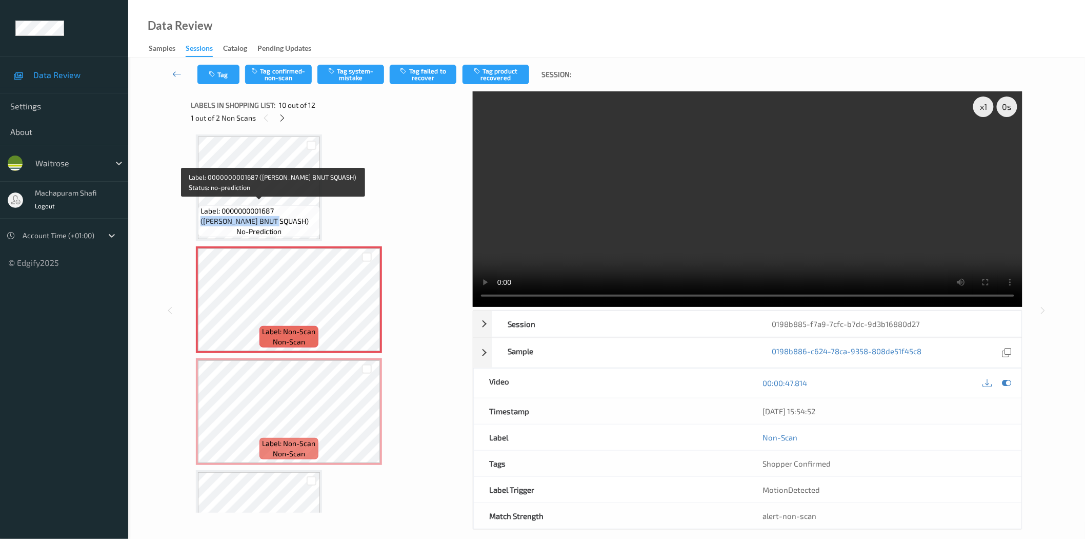
drag, startPoint x: 278, startPoint y: 206, endPoint x: 288, endPoint y: 217, distance: 15.3
click at [288, 217] on span "Label: 0000000001687 ([PERSON_NAME] BNUT SQUASH)" at bounding box center [259, 216] width 117 height 21
copy span "([PERSON_NAME] BNUT SQUASH)"
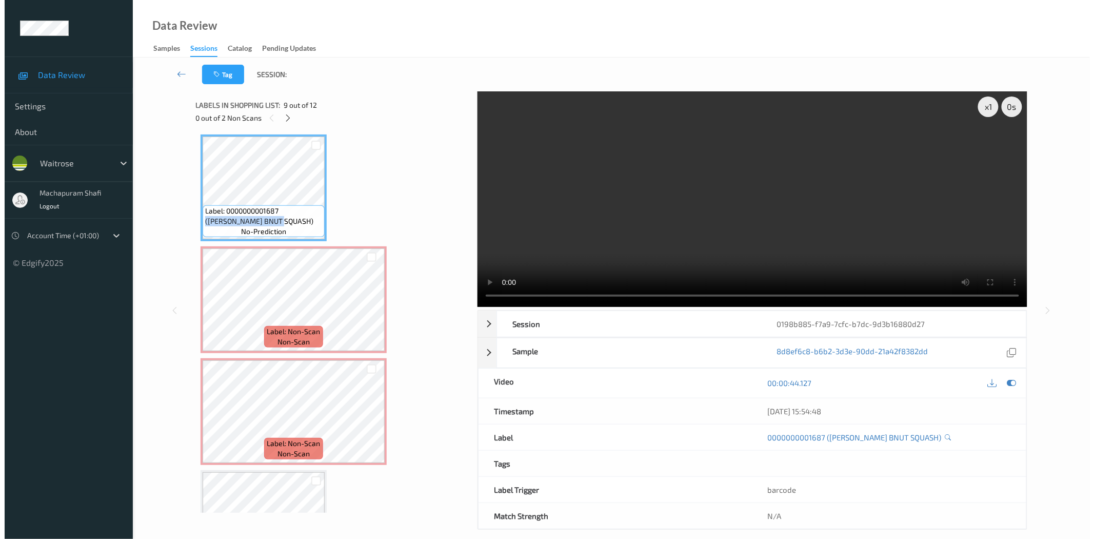
scroll to position [436, 0]
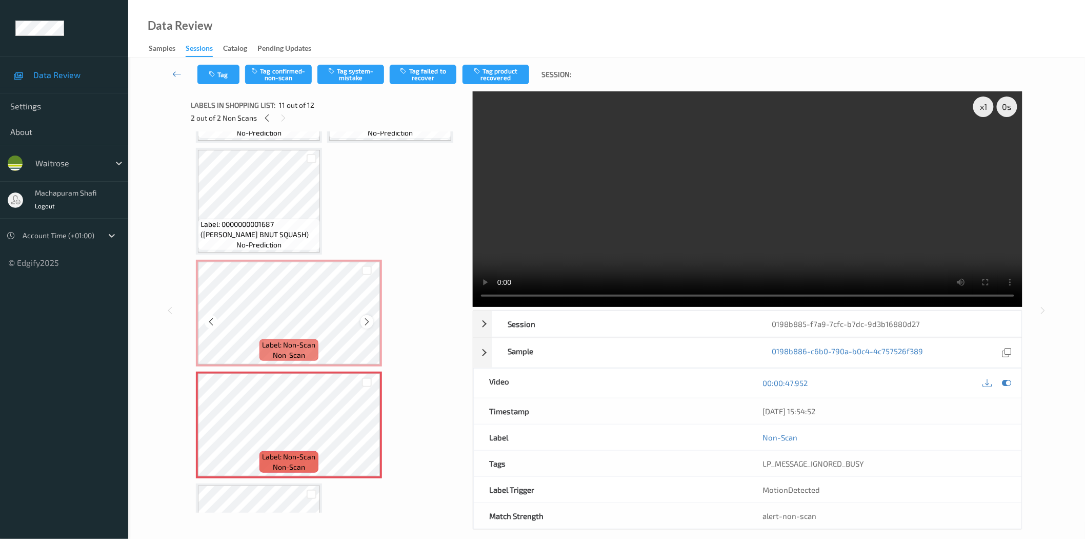
click at [366, 317] on icon at bounding box center [367, 321] width 9 height 9
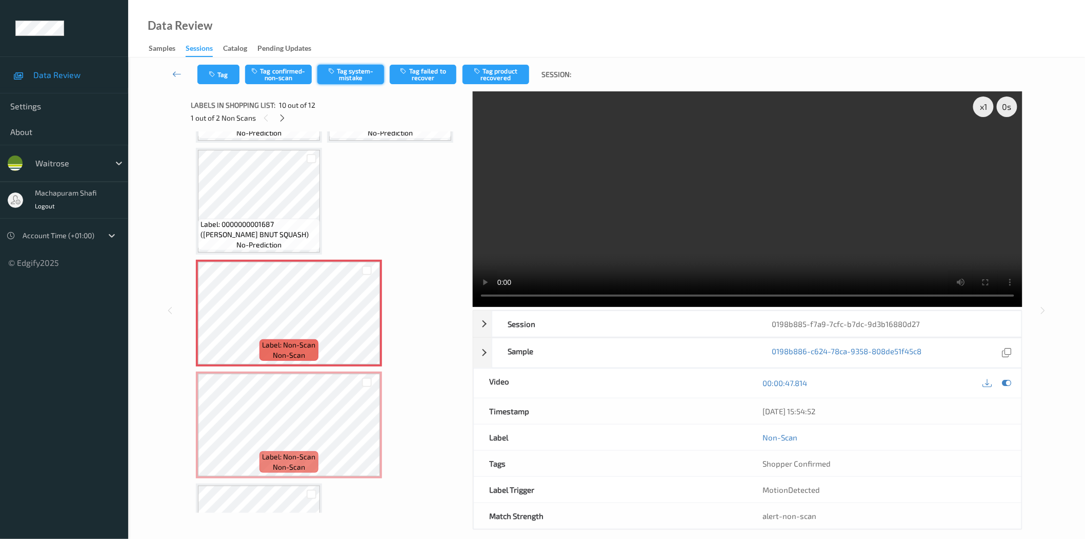
click at [352, 77] on button "Tag system-mistake" at bounding box center [351, 74] width 67 height 19
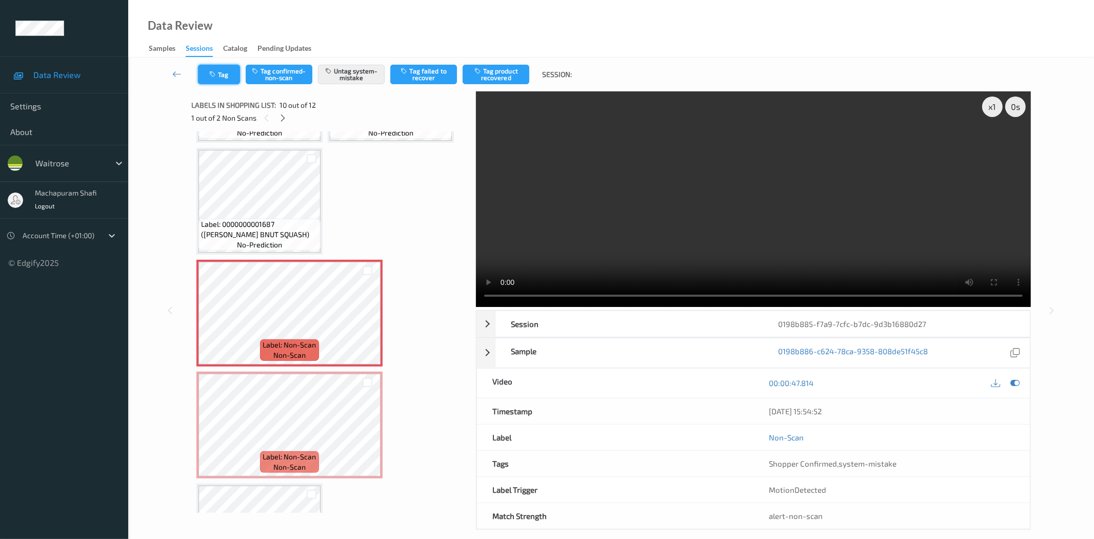
click at [218, 70] on button "Tag" at bounding box center [219, 74] width 42 height 19
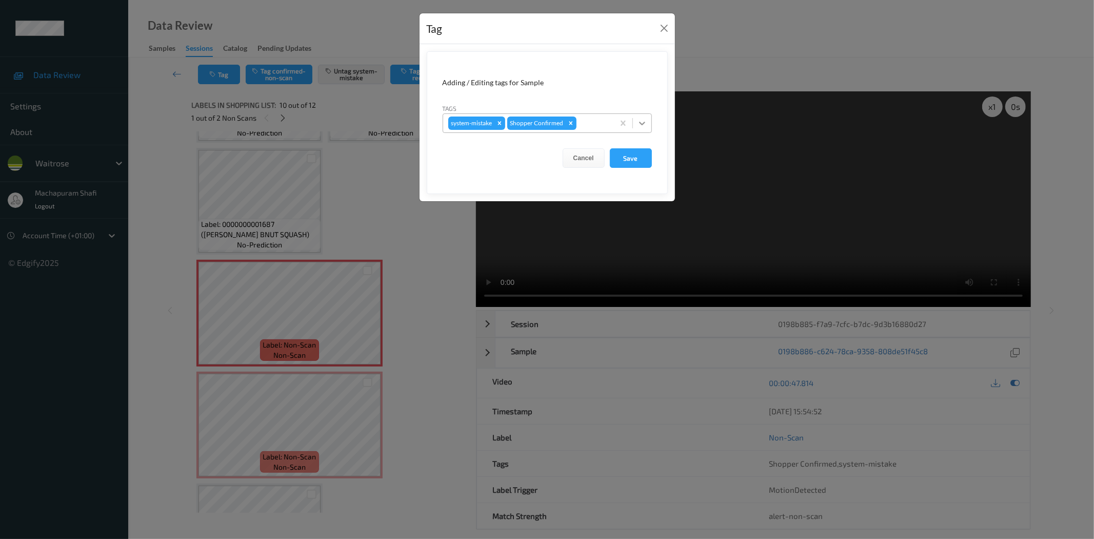
click at [640, 125] on icon at bounding box center [642, 123] width 10 height 10
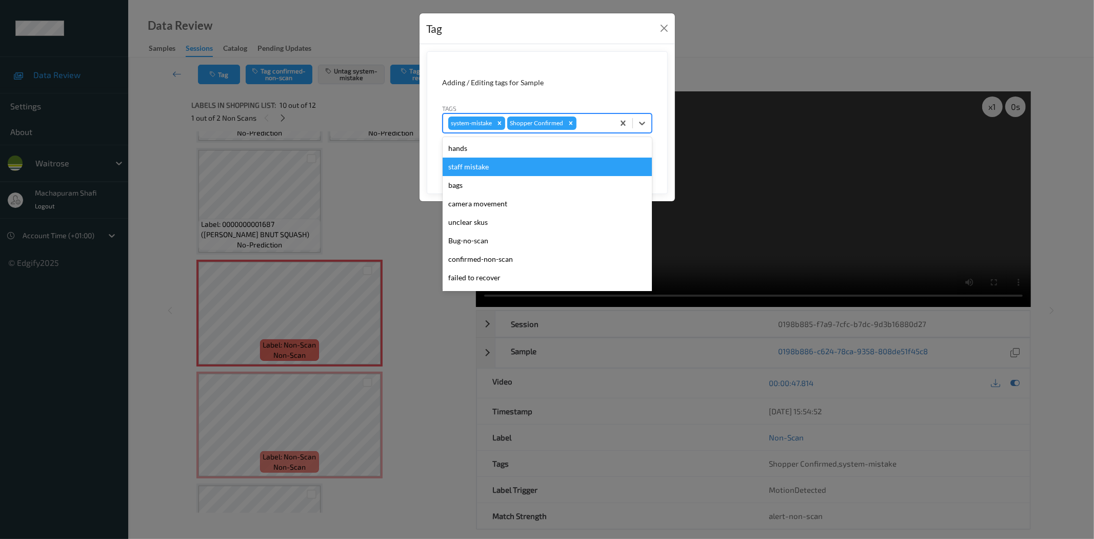
scroll to position [201, 0]
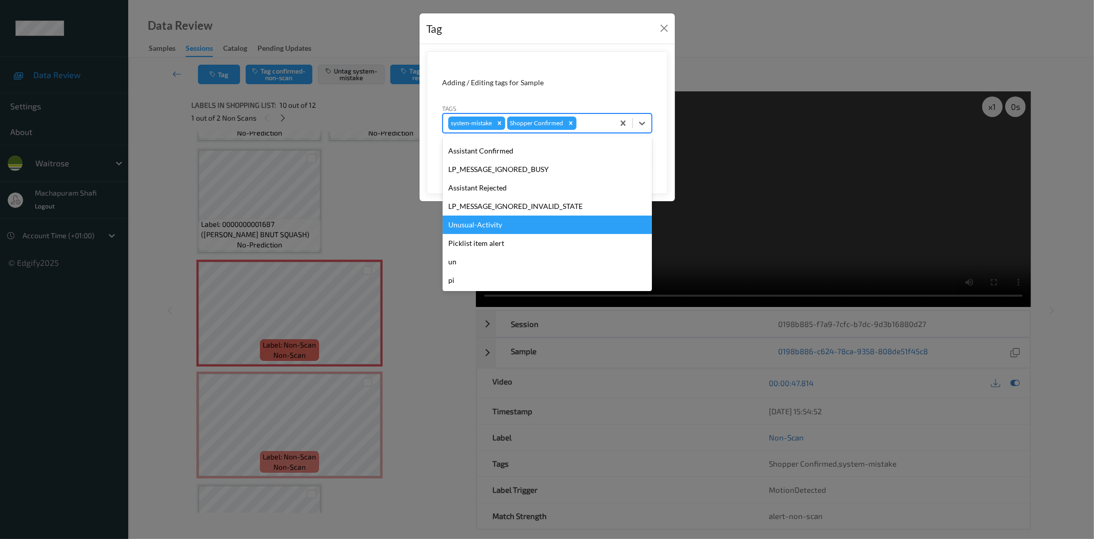
click at [476, 223] on div "Unusual-Activity" at bounding box center [547, 224] width 209 height 18
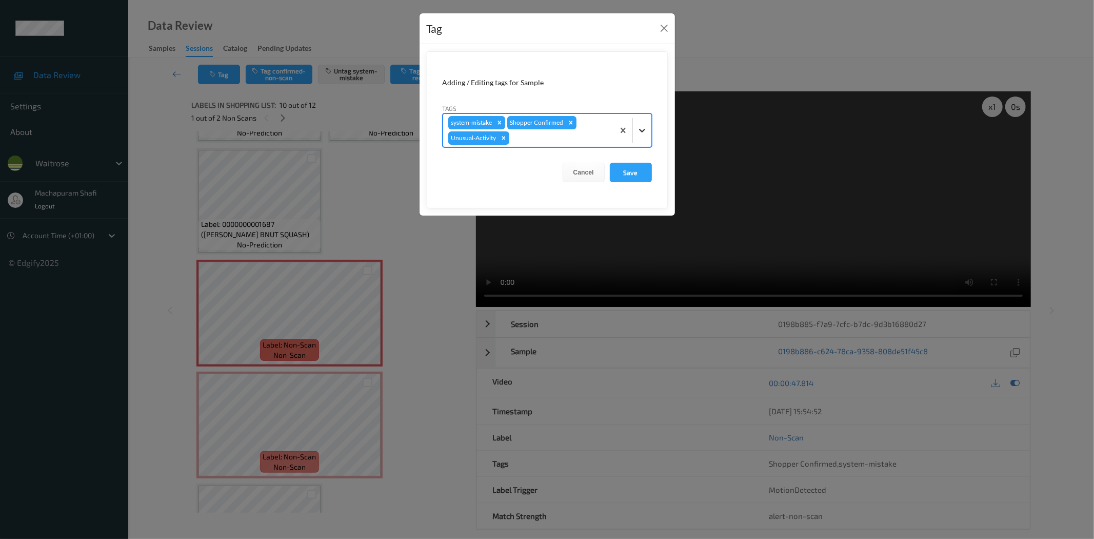
click at [638, 130] on icon at bounding box center [642, 130] width 10 height 10
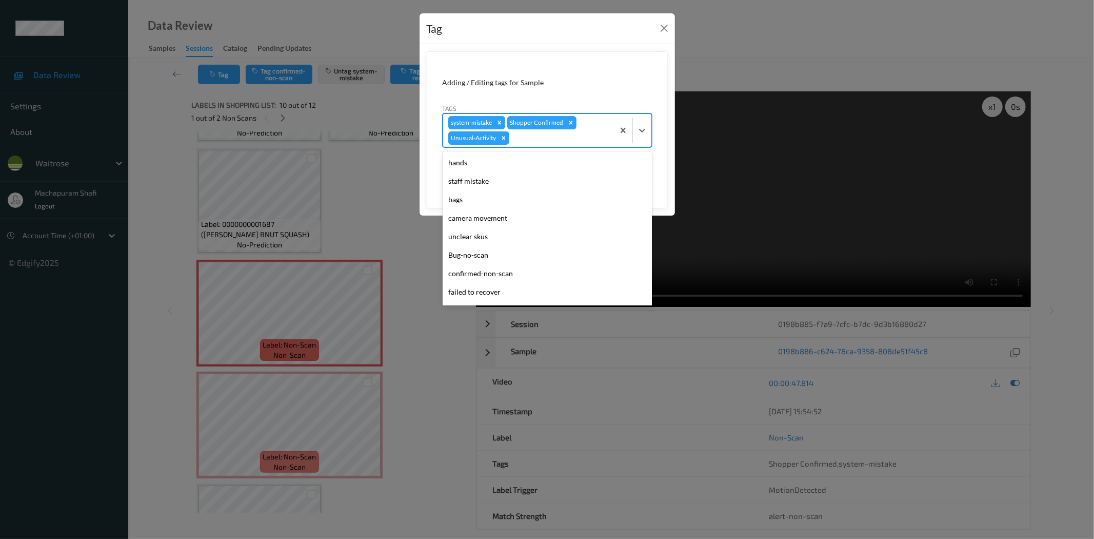
scroll to position [182, 0]
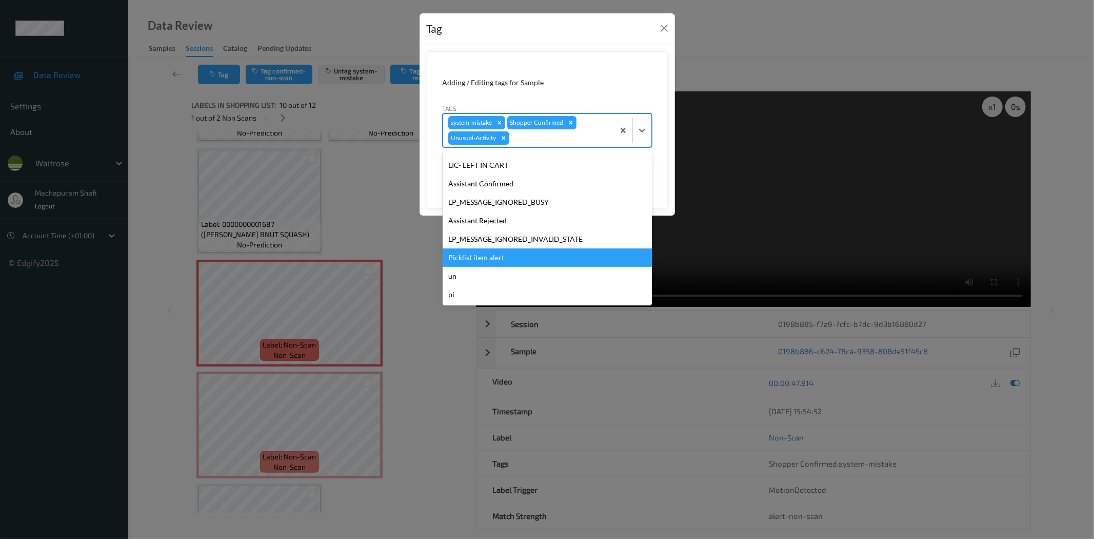
click at [501, 258] on div "Picklist item alert" at bounding box center [547, 257] width 209 height 18
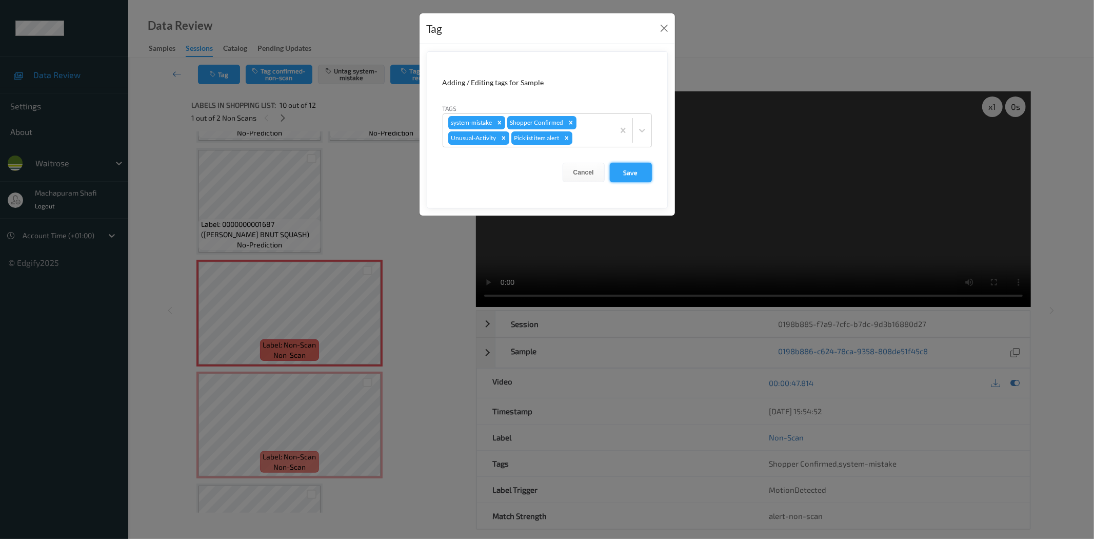
click at [647, 176] on button "Save" at bounding box center [631, 172] width 42 height 19
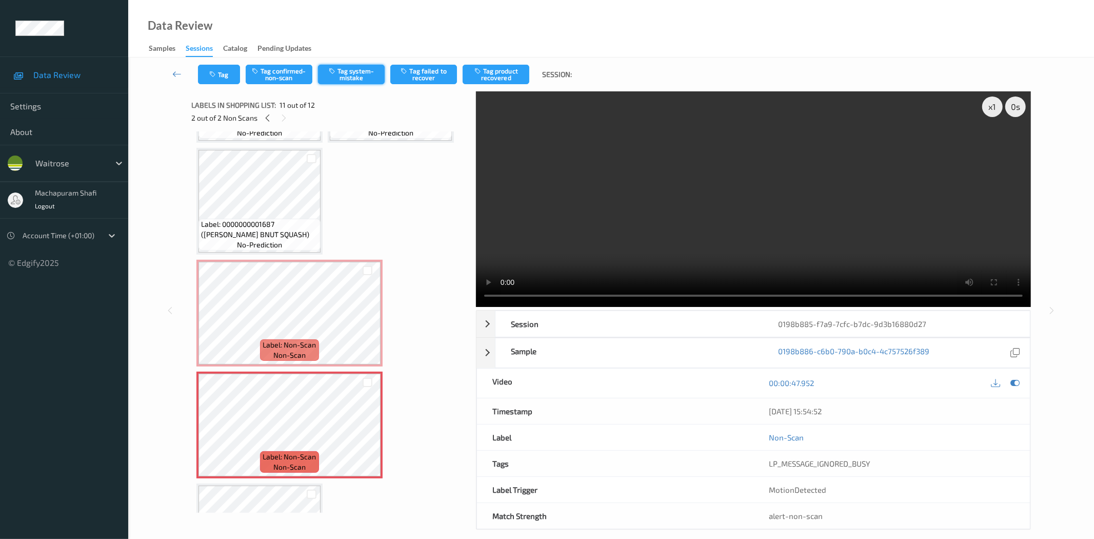
click at [358, 75] on button "Tag system-mistake" at bounding box center [351, 74] width 67 height 19
click at [224, 78] on button "Tag" at bounding box center [219, 74] width 42 height 19
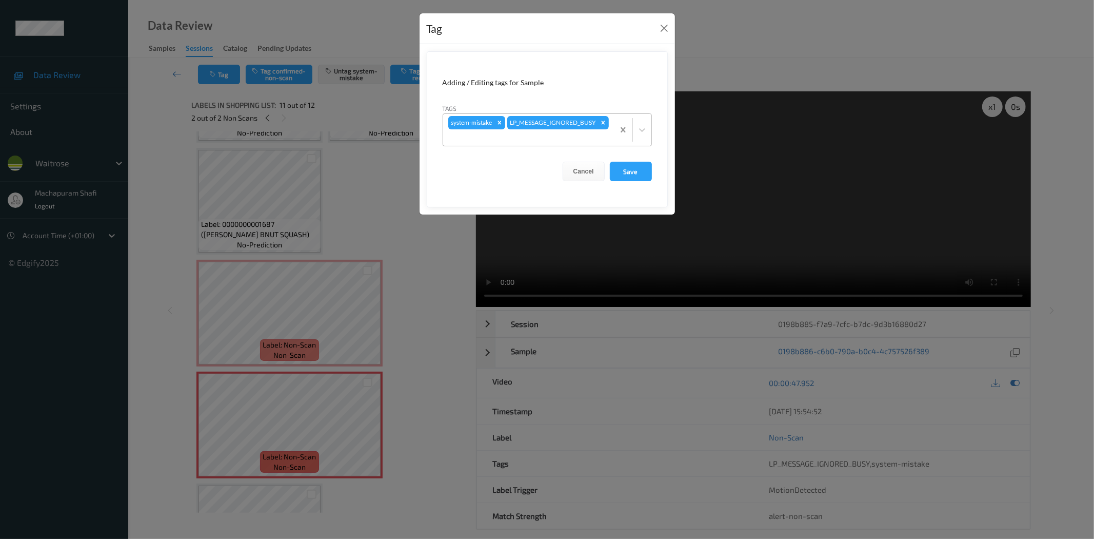
click at [642, 130] on icon at bounding box center [642, 130] width 10 height 10
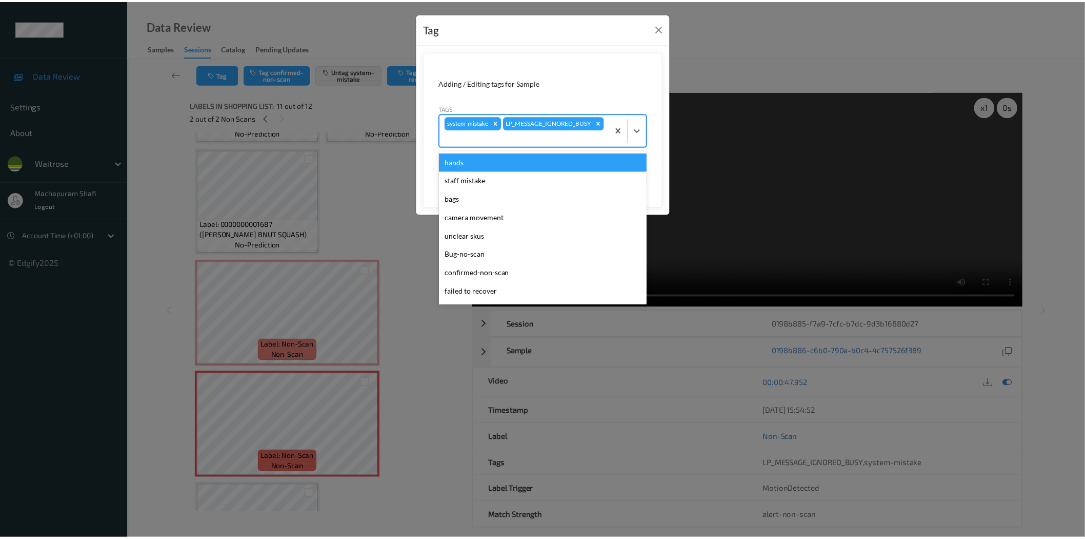
scroll to position [201, 0]
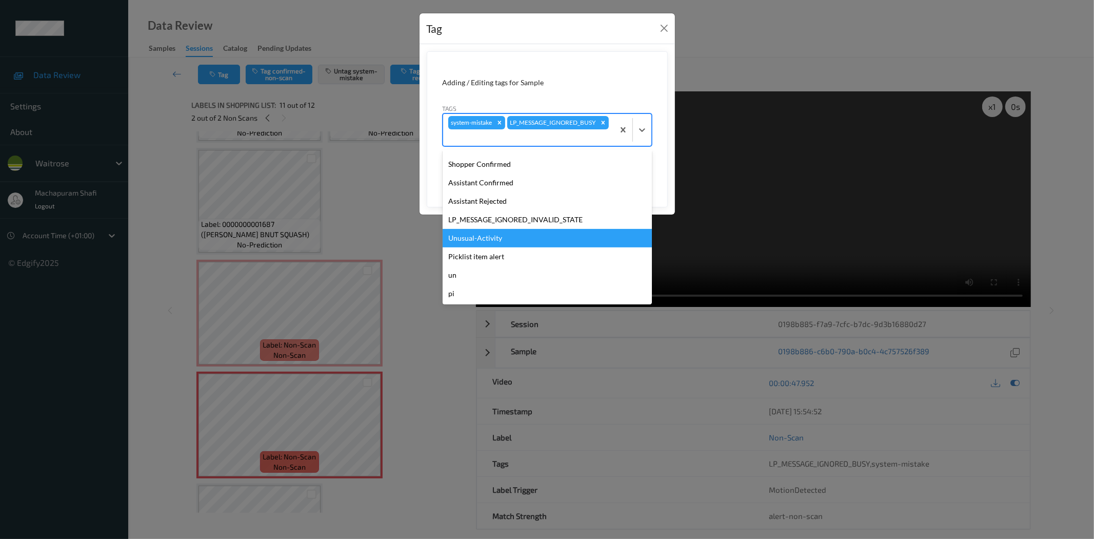
click at [491, 241] on div "Unusual-Activity" at bounding box center [547, 238] width 209 height 18
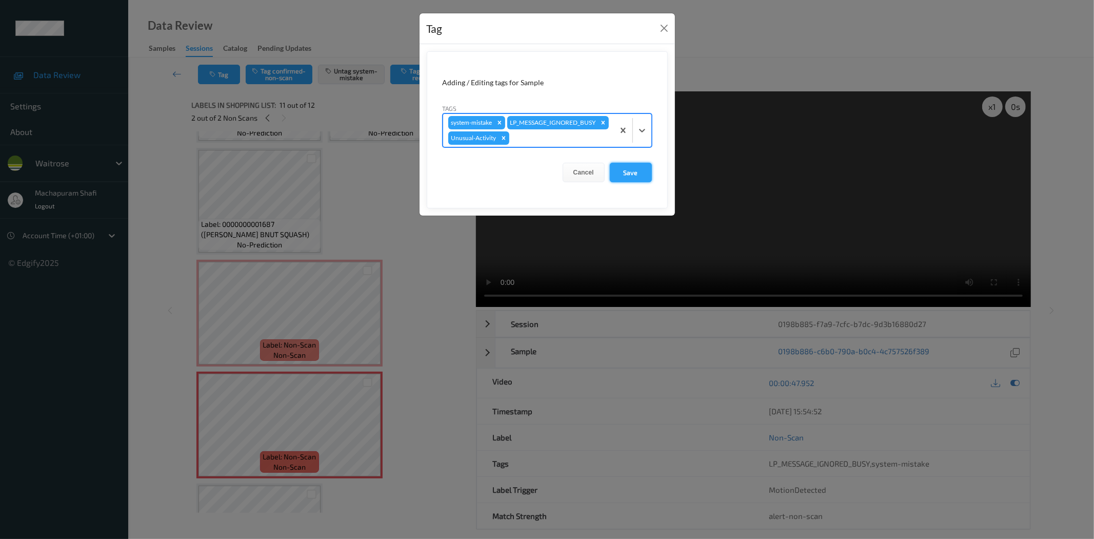
click at [612, 182] on button "Save" at bounding box center [631, 172] width 42 height 19
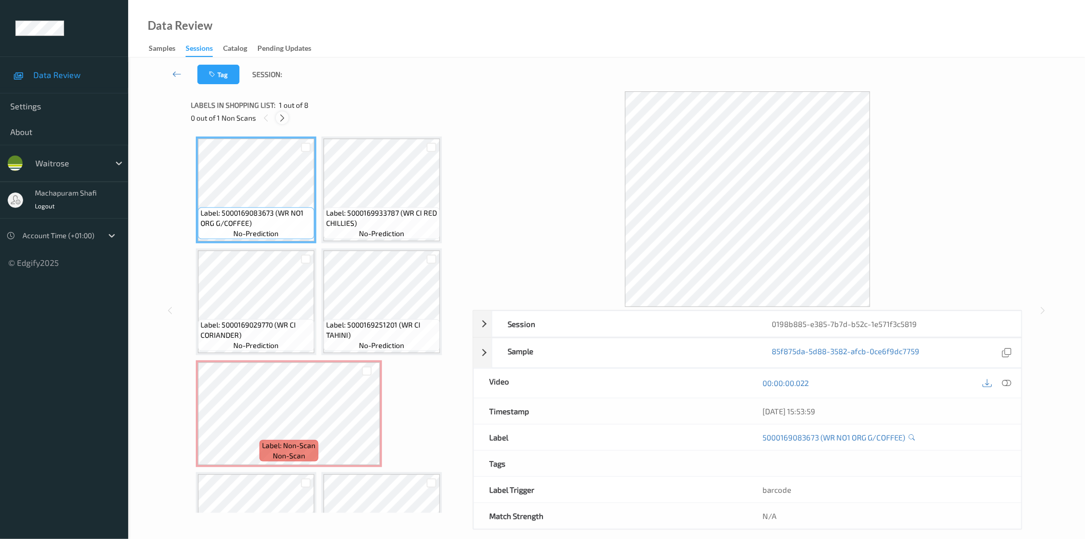
click at [280, 115] on icon at bounding box center [282, 117] width 9 height 9
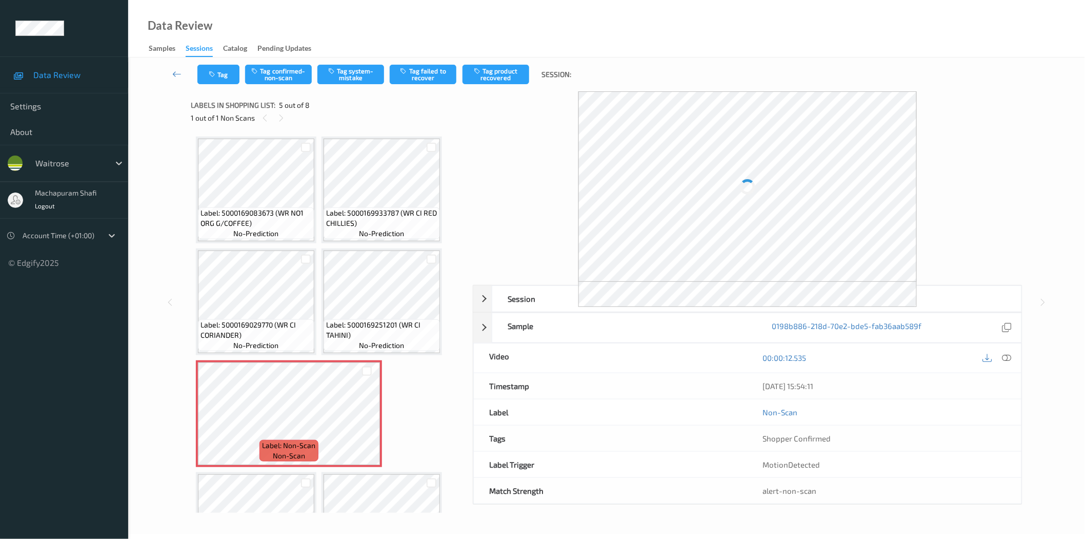
scroll to position [116, 0]
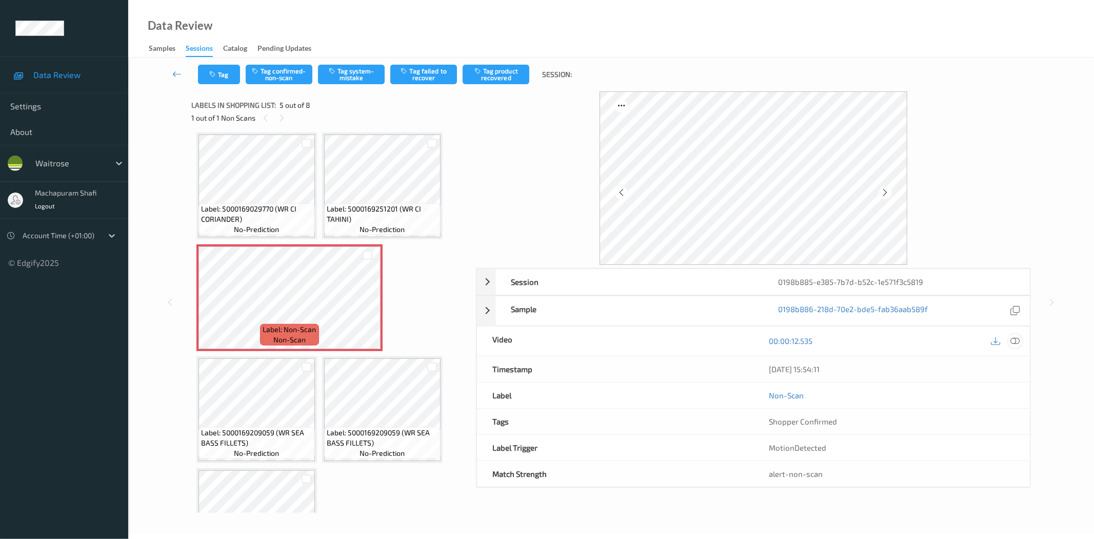
click at [1018, 340] on icon at bounding box center [1015, 340] width 9 height 9
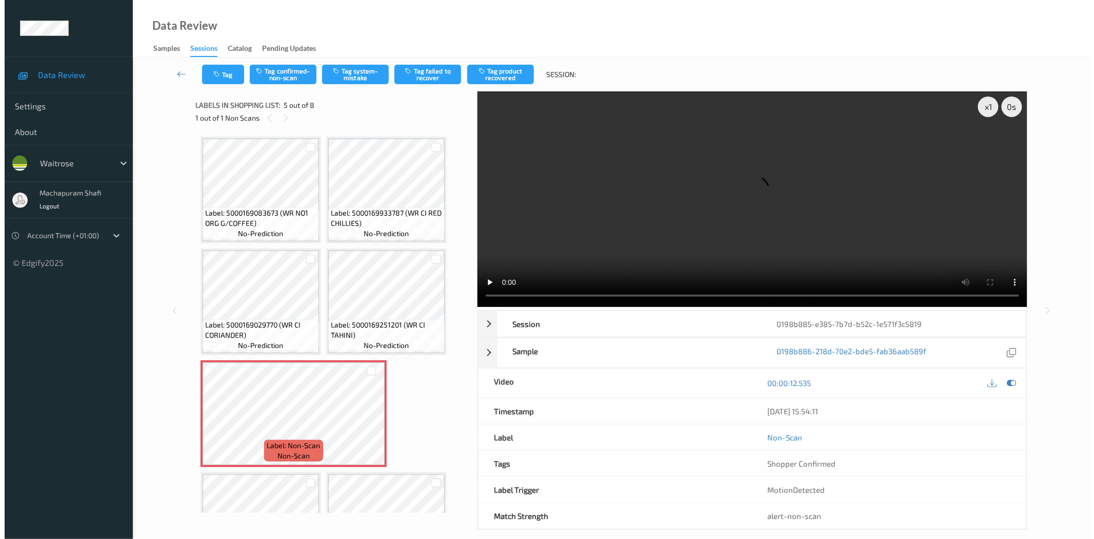
scroll to position [180, 0]
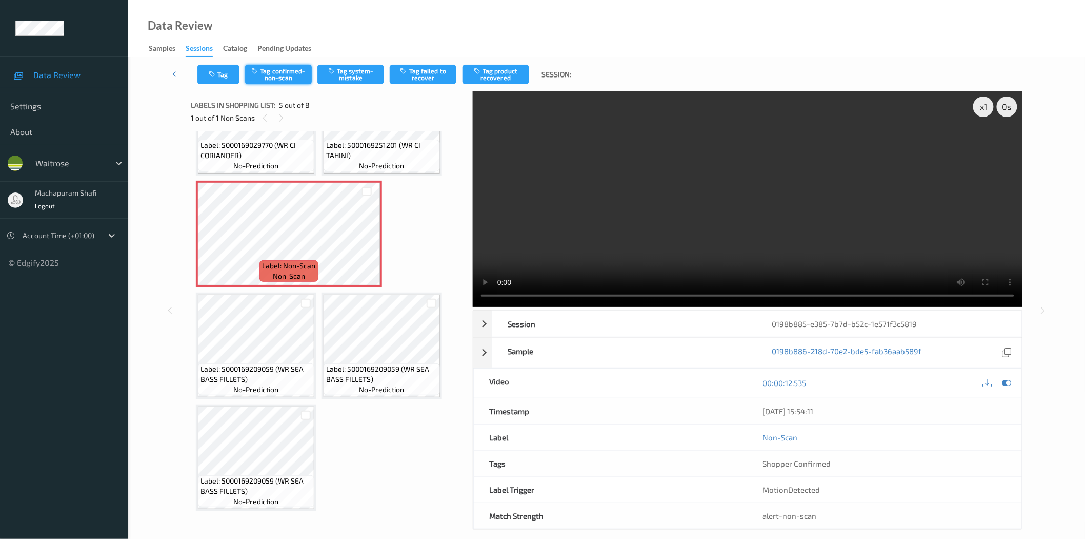
click at [286, 69] on button "Tag confirmed-non-scan" at bounding box center [278, 74] width 67 height 19
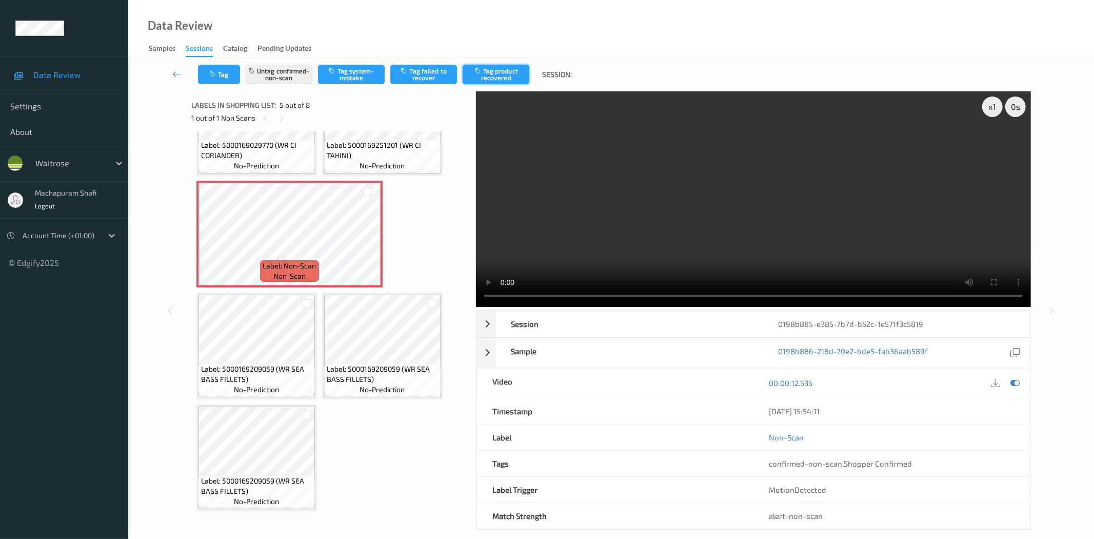
click at [506, 72] on button "Tag product recovered" at bounding box center [496, 74] width 67 height 19
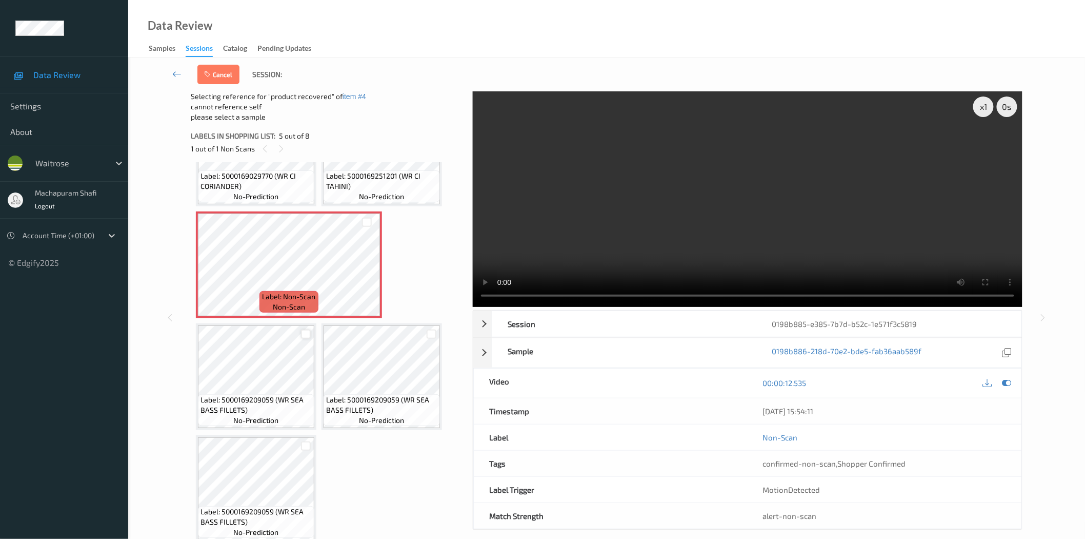
click at [301, 335] on div at bounding box center [306, 334] width 10 height 10
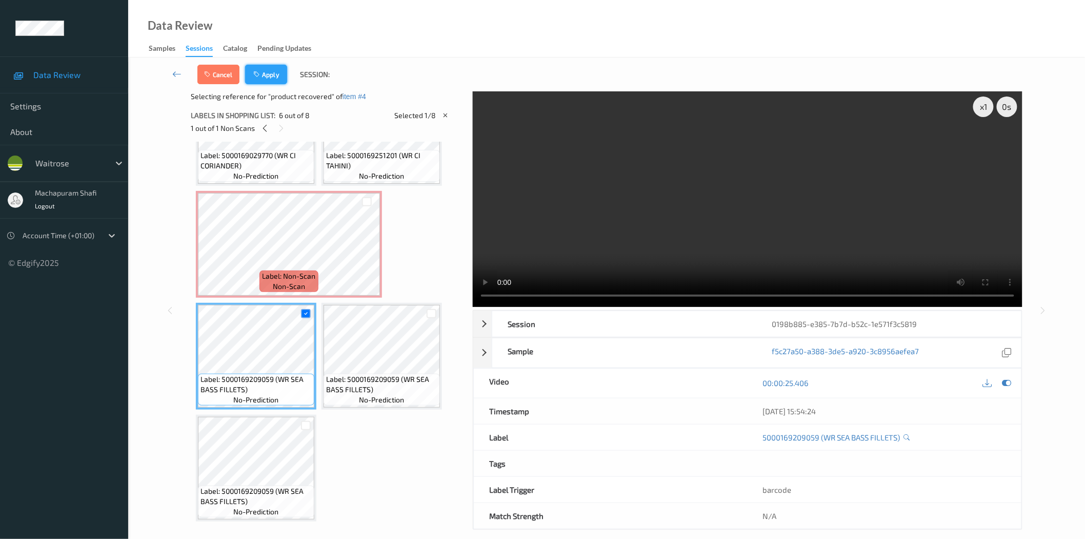
click at [270, 65] on button "Apply" at bounding box center [266, 74] width 42 height 19
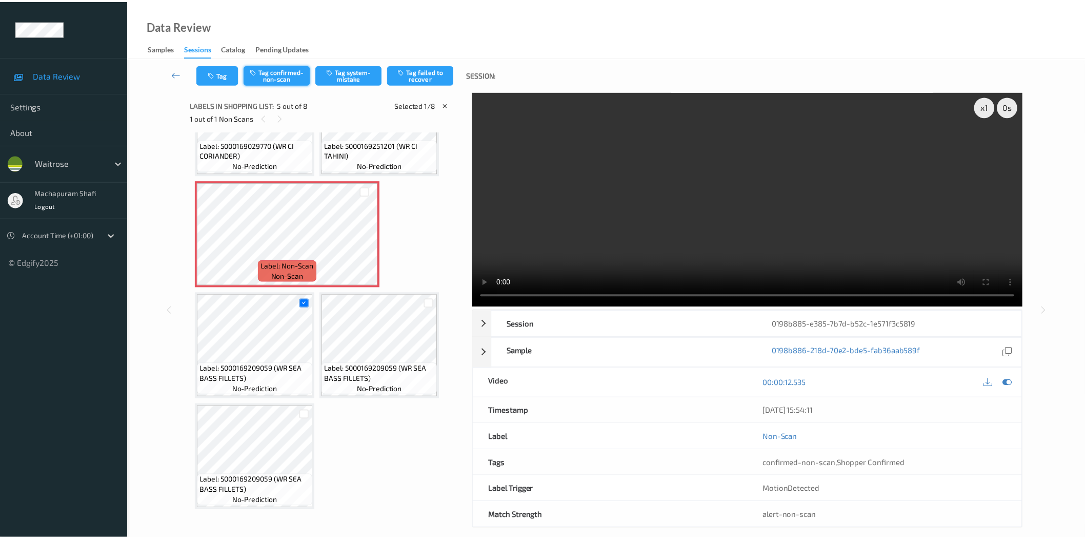
scroll to position [116, 0]
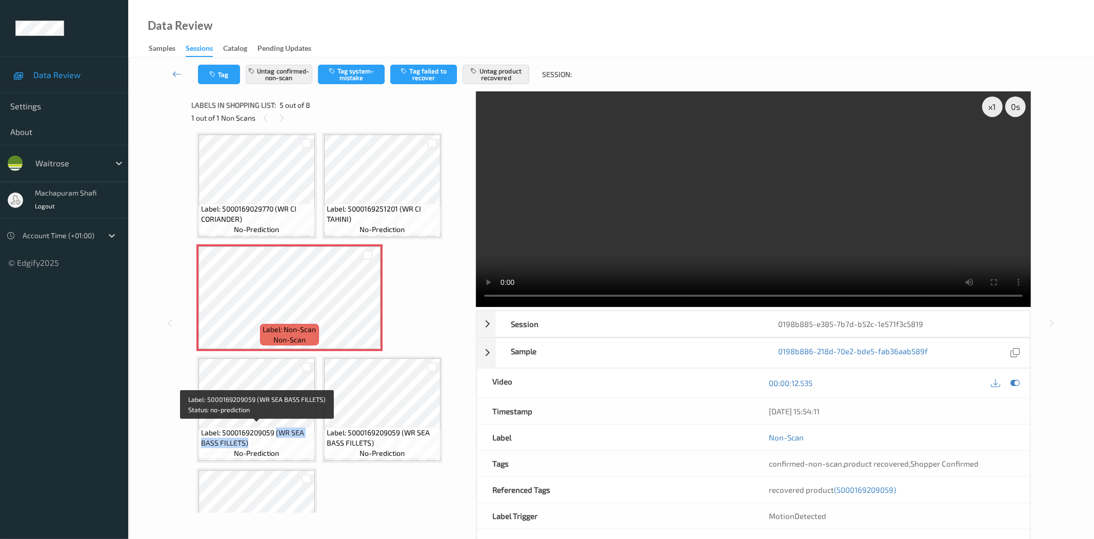
drag, startPoint x: 277, startPoint y: 428, endPoint x: 294, endPoint y: 439, distance: 20.2
click at [294, 439] on span "Label: 5000169209059 (WR SEA BASS FILLETS)" at bounding box center [256, 437] width 111 height 21
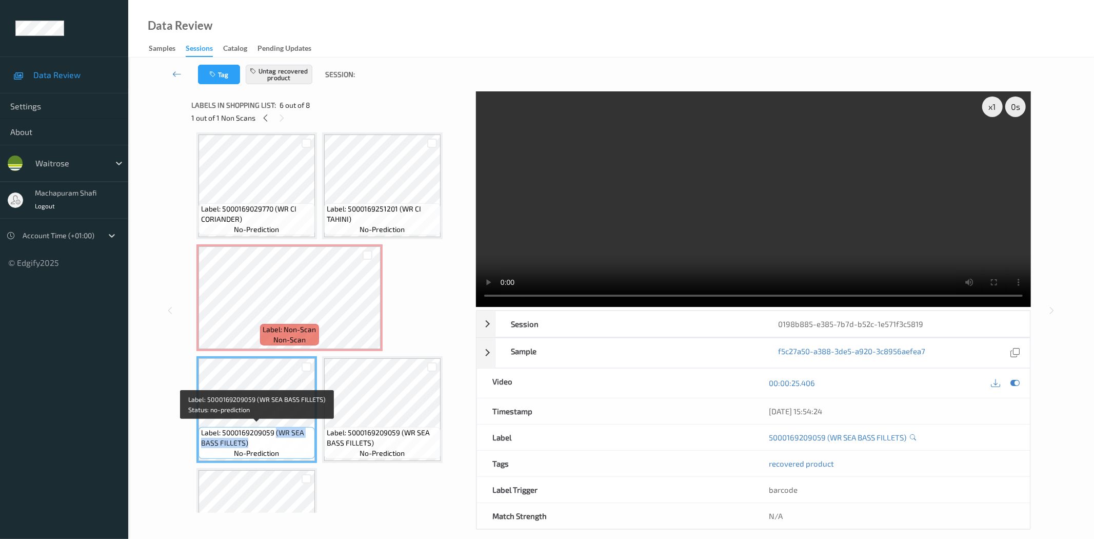
copy span "(WR SEA BASS FILLETS)"
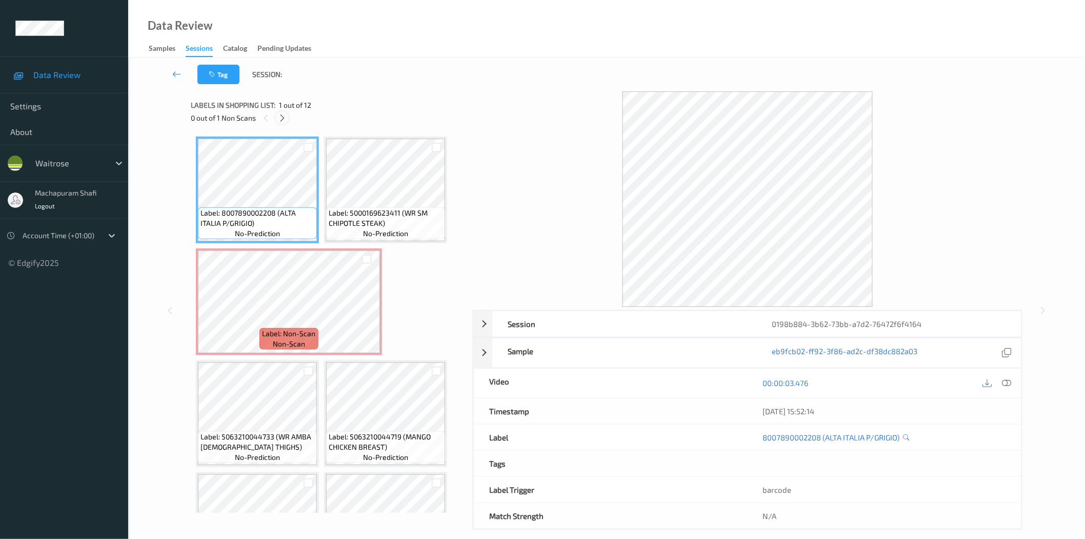
click at [283, 116] on icon at bounding box center [282, 117] width 9 height 9
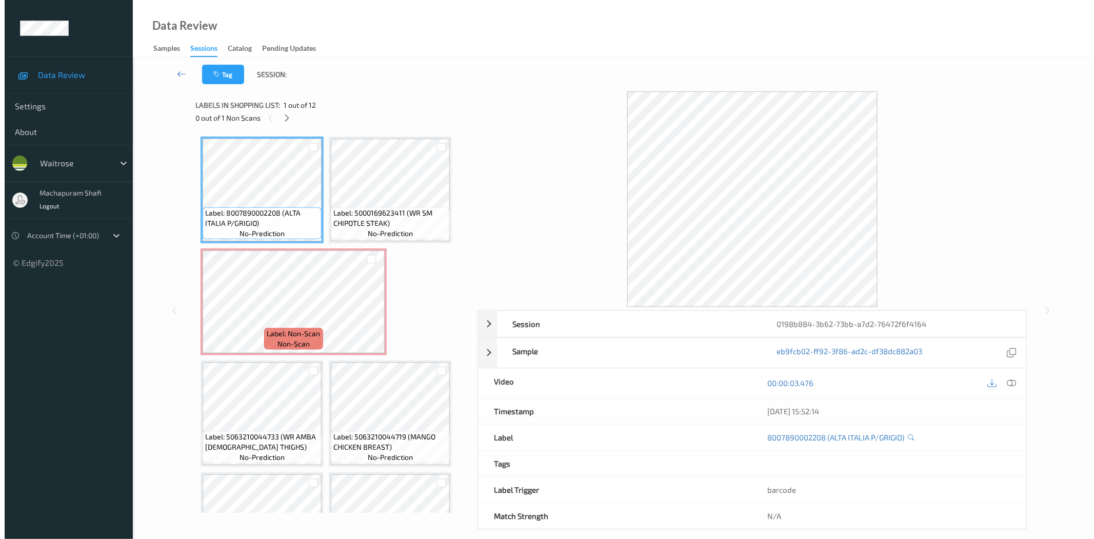
scroll to position [5, 0]
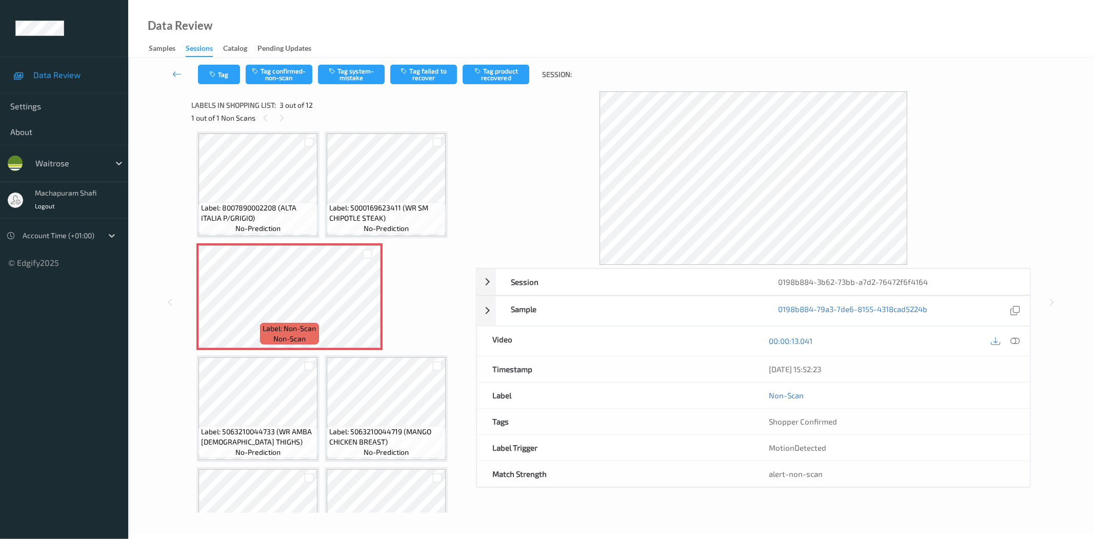
drag, startPoint x: 1017, startPoint y: 342, endPoint x: 997, endPoint y: 295, distance: 50.6
click at [1017, 342] on icon at bounding box center [1015, 340] width 9 height 9
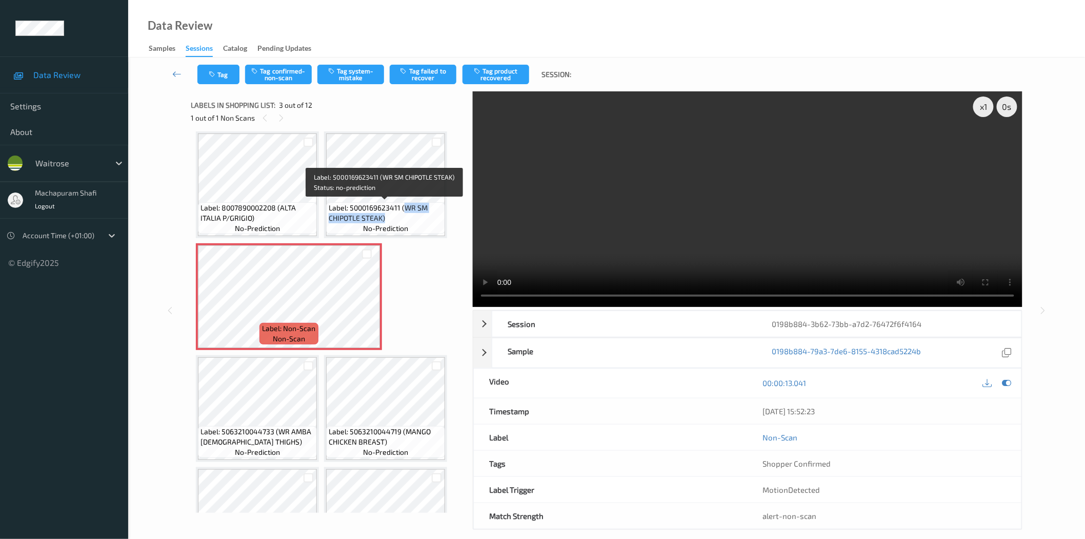
drag, startPoint x: 402, startPoint y: 207, endPoint x: 418, endPoint y: 217, distance: 18.8
click at [418, 217] on span "Label: 5000169623411 (WR SM CHIPOTLE STEAK)" at bounding box center [386, 213] width 114 height 21
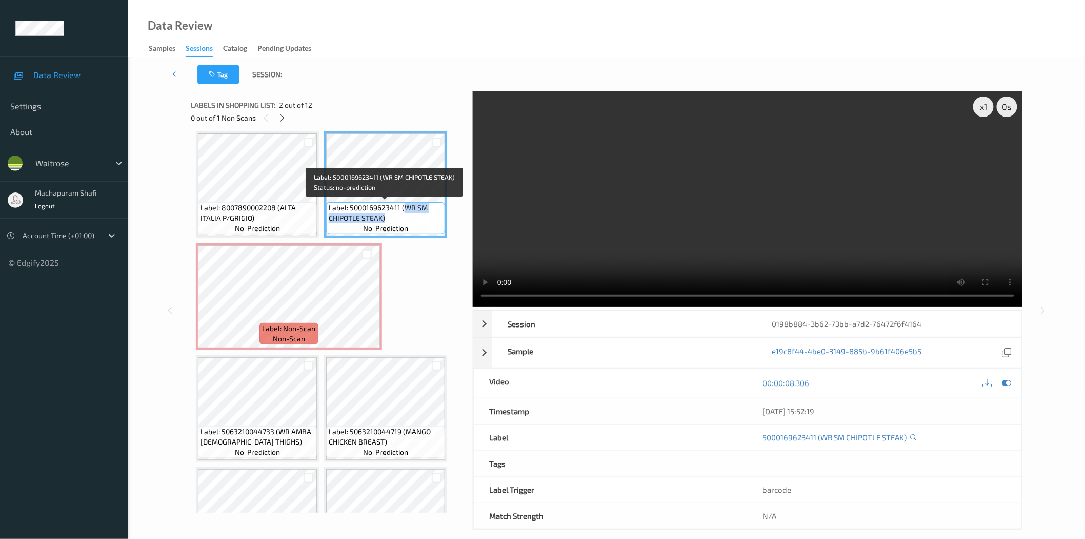
copy span "WR SM CHIPOTLE STEAK)"
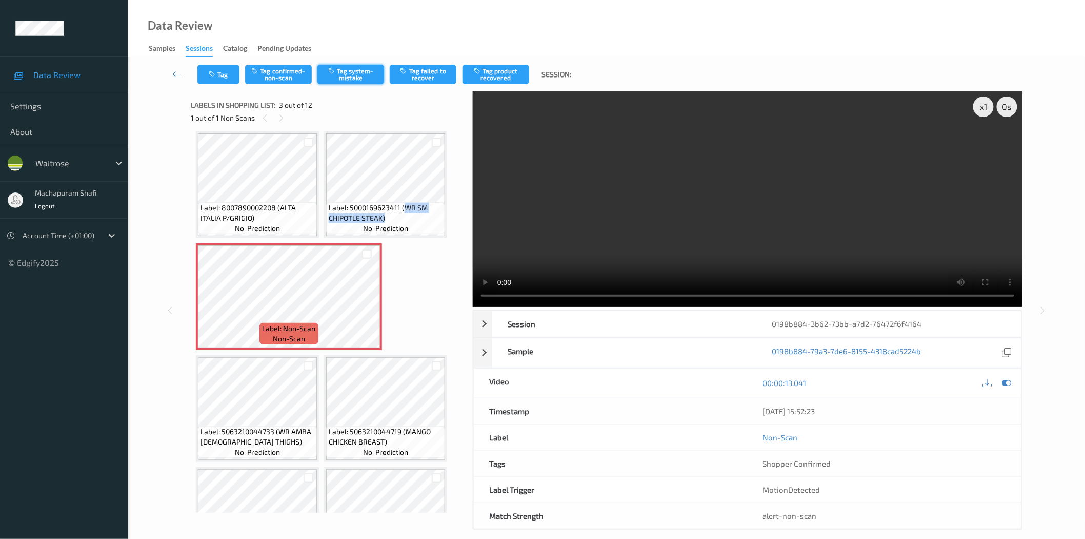
click at [374, 73] on button "Tag system-mistake" at bounding box center [351, 74] width 67 height 19
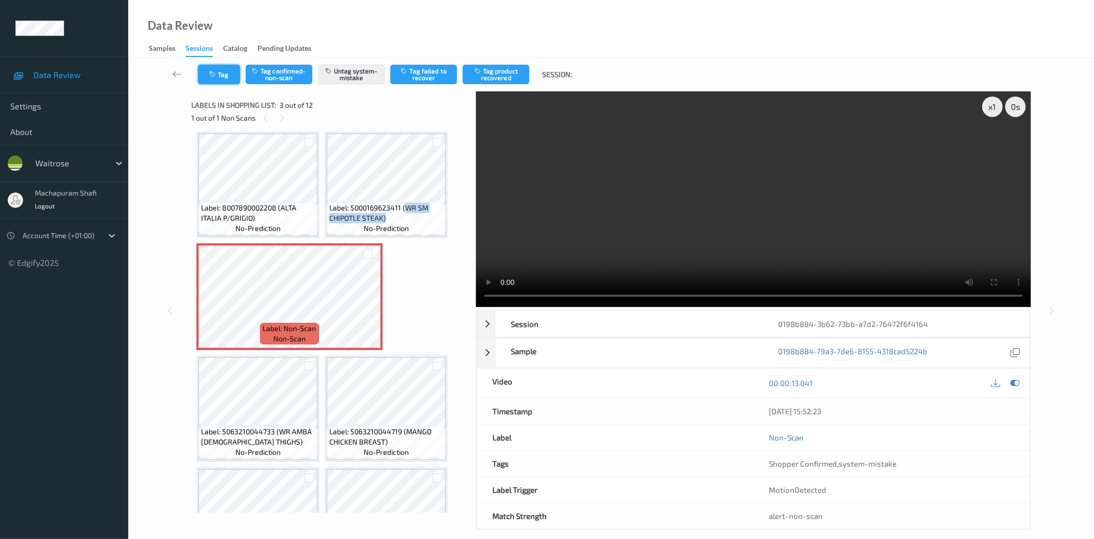
click at [209, 74] on icon "button" at bounding box center [213, 74] width 9 height 7
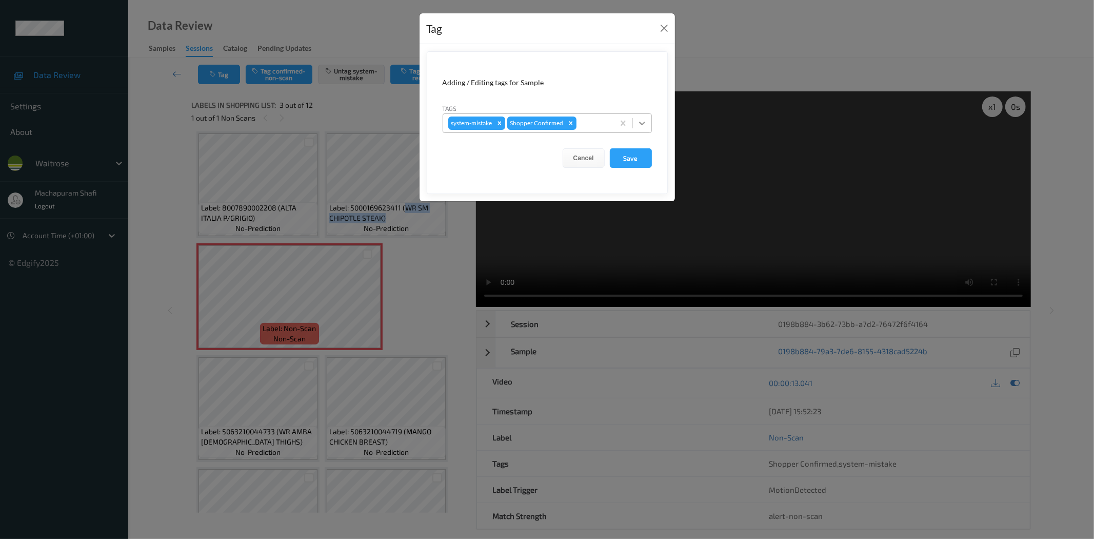
click at [643, 120] on icon at bounding box center [642, 123] width 10 height 10
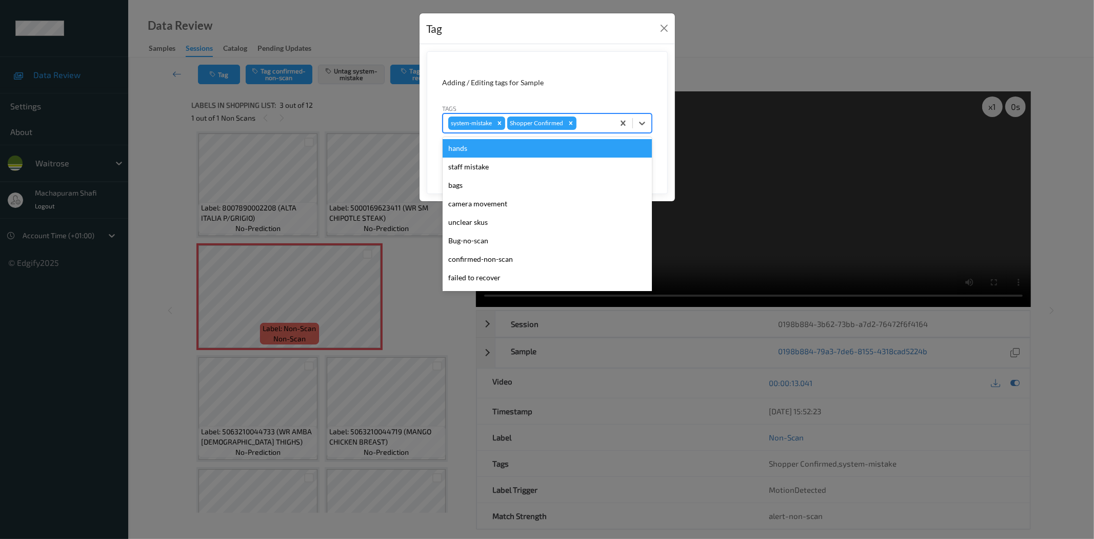
scroll to position [201, 0]
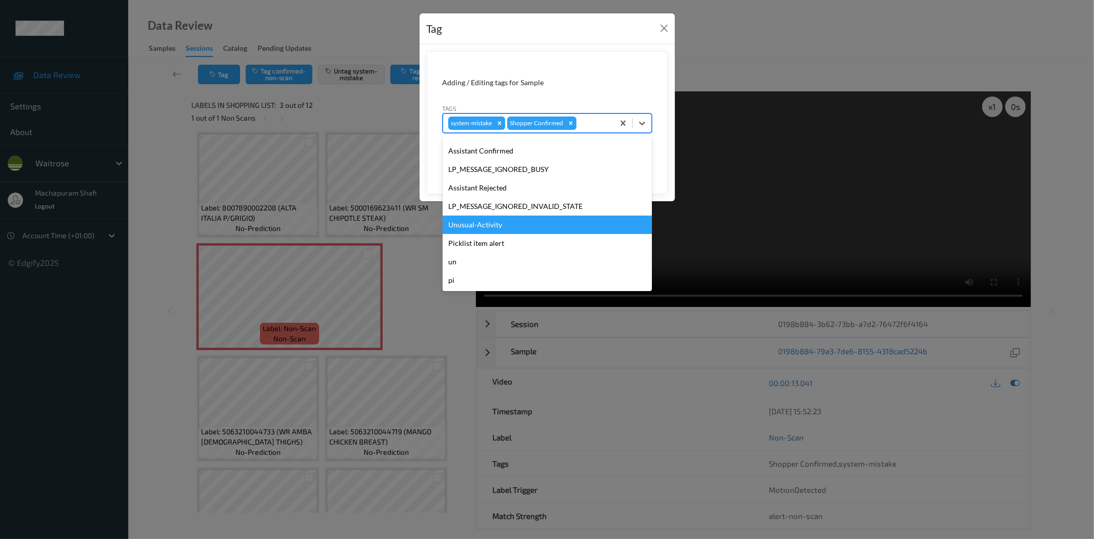
click at [471, 224] on div "Unusual-Activity" at bounding box center [547, 224] width 209 height 18
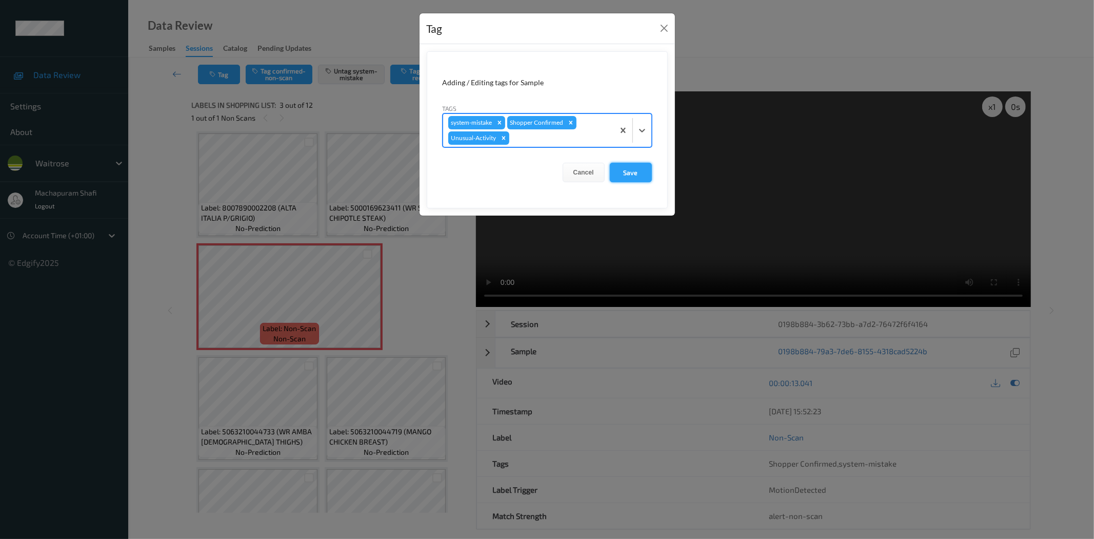
click at [622, 176] on button "Save" at bounding box center [631, 172] width 42 height 19
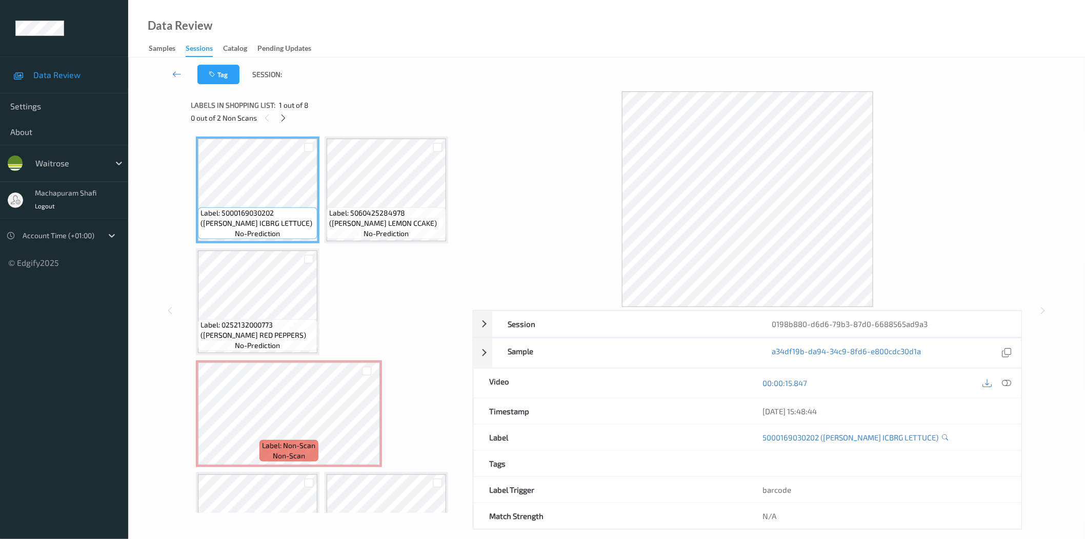
click at [283, 115] on icon at bounding box center [283, 117] width 9 height 9
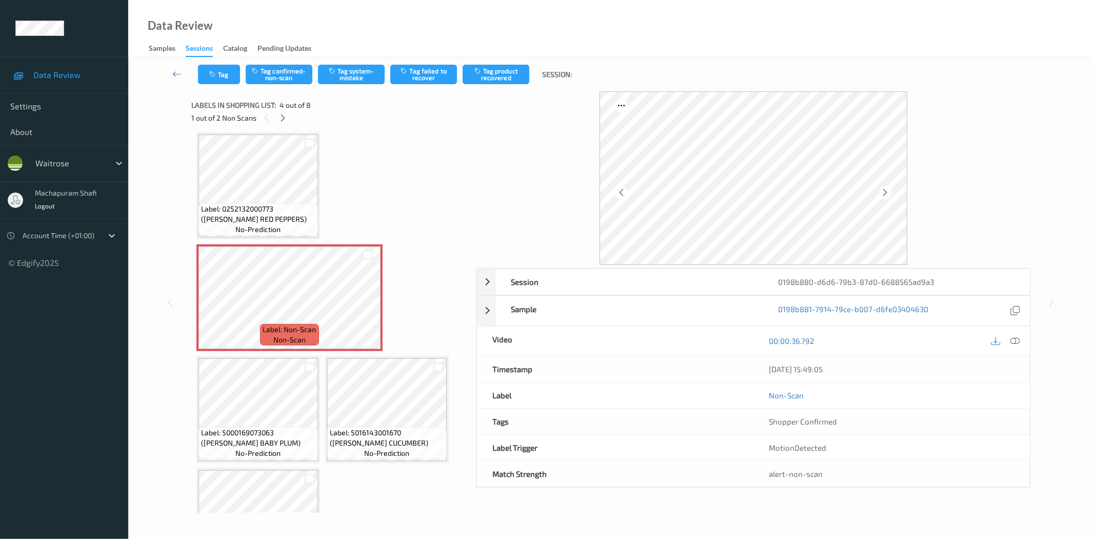
drag, startPoint x: 1017, startPoint y: 337, endPoint x: 980, endPoint y: 242, distance: 101.5
click at [1017, 337] on icon at bounding box center [1015, 340] width 9 height 9
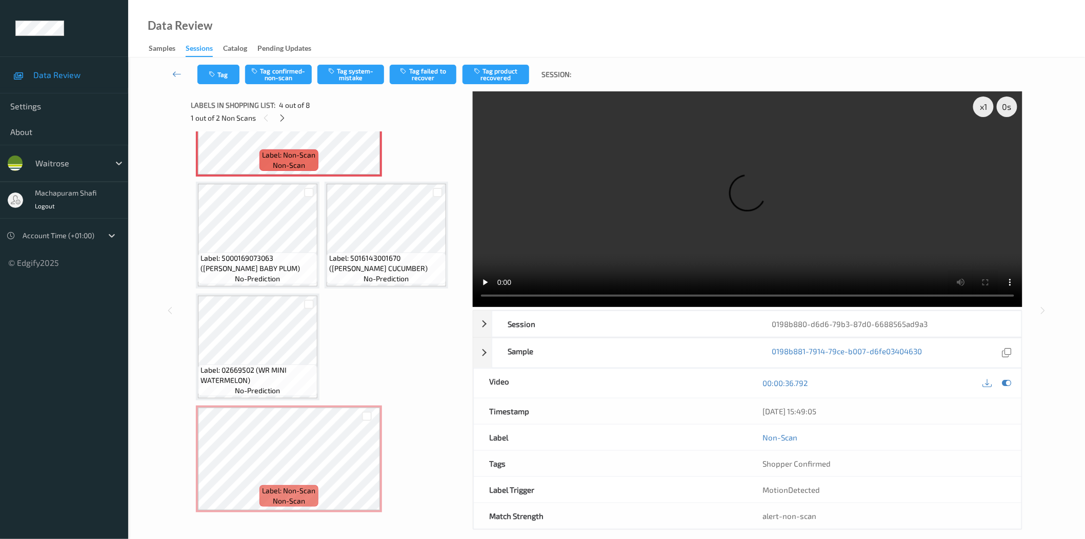
scroll to position [63, 0]
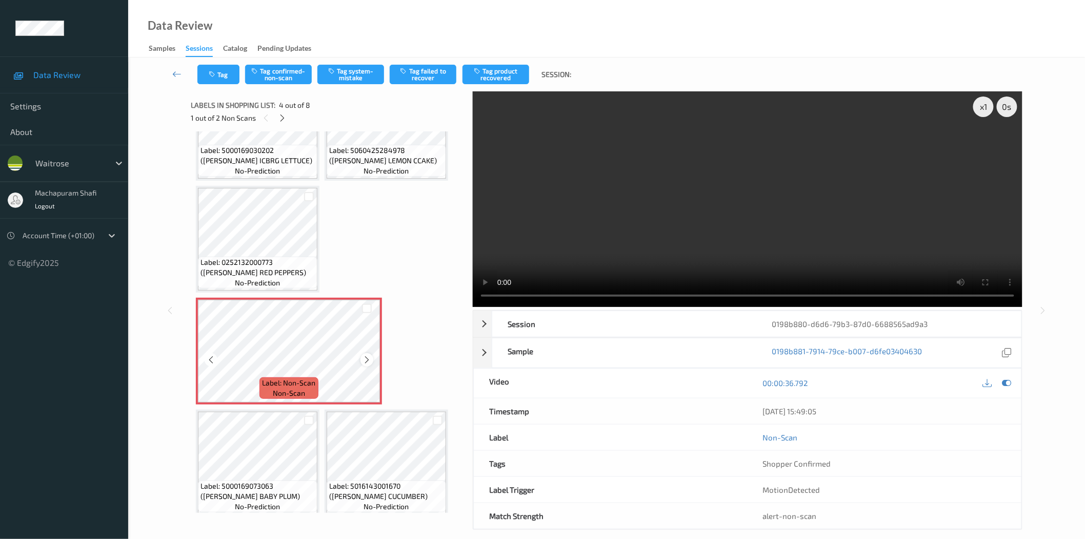
click at [367, 357] on icon at bounding box center [367, 359] width 9 height 9
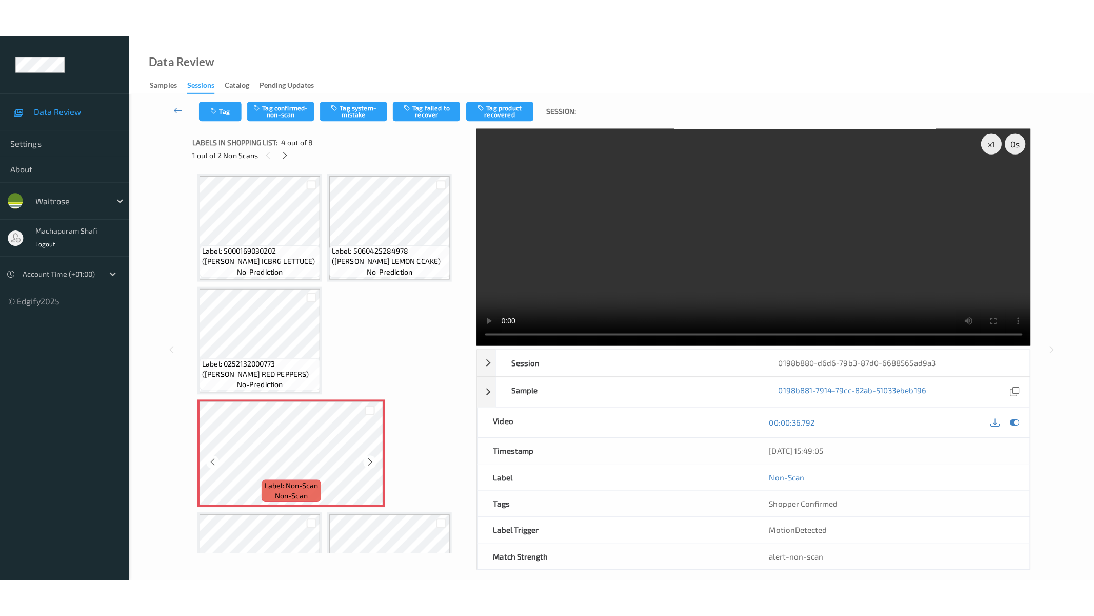
scroll to position [228, 0]
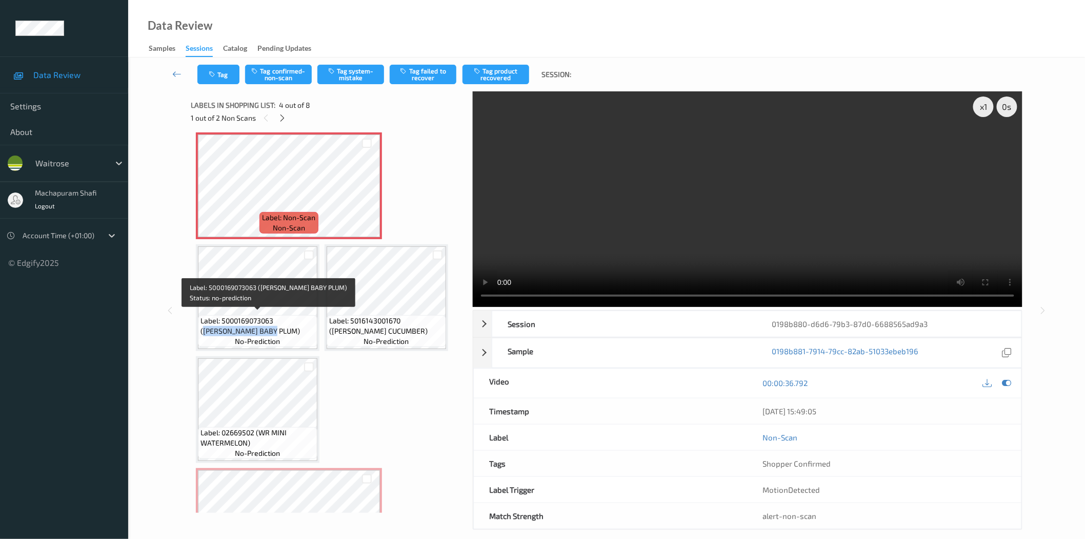
drag, startPoint x: 277, startPoint y: 320, endPoint x: 299, endPoint y: 329, distance: 23.9
click at [299, 329] on span "Label: 5000169073063 (WR DORG BABY PLUM)" at bounding box center [258, 325] width 114 height 21
copy span "WR DORG BABY PLUM)"
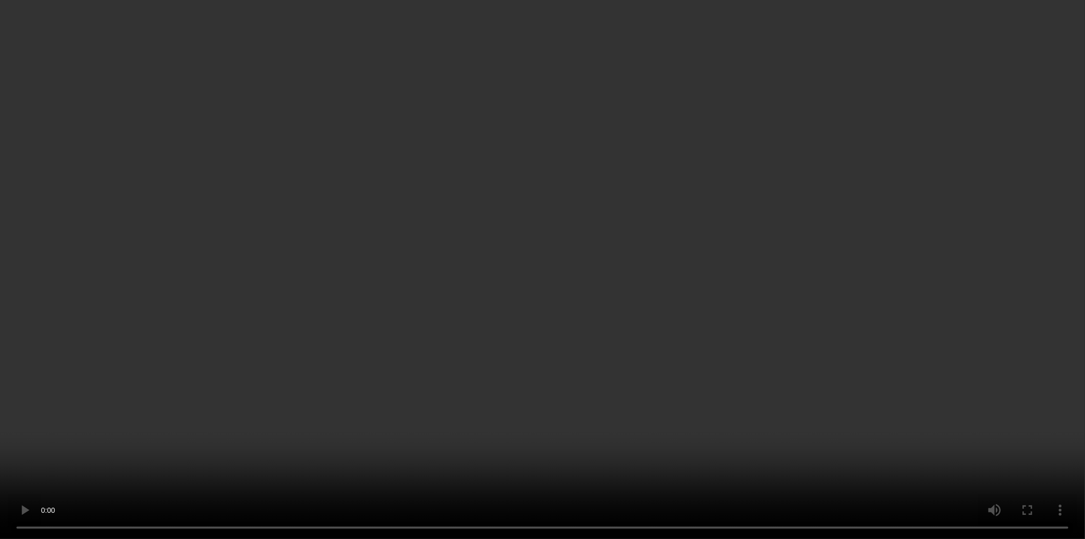
scroll to position [0, 0]
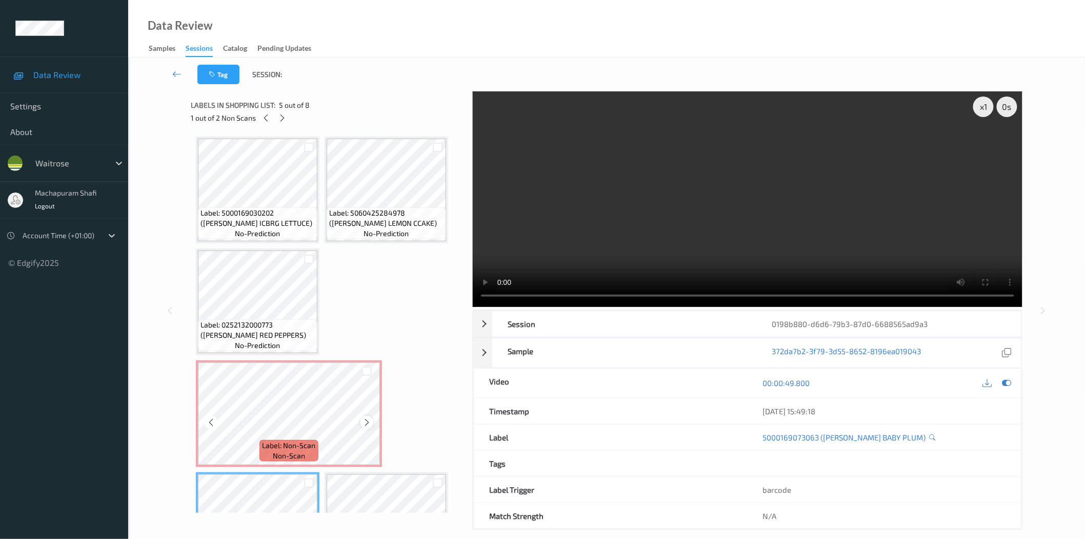
click at [366, 421] on icon at bounding box center [367, 422] width 9 height 9
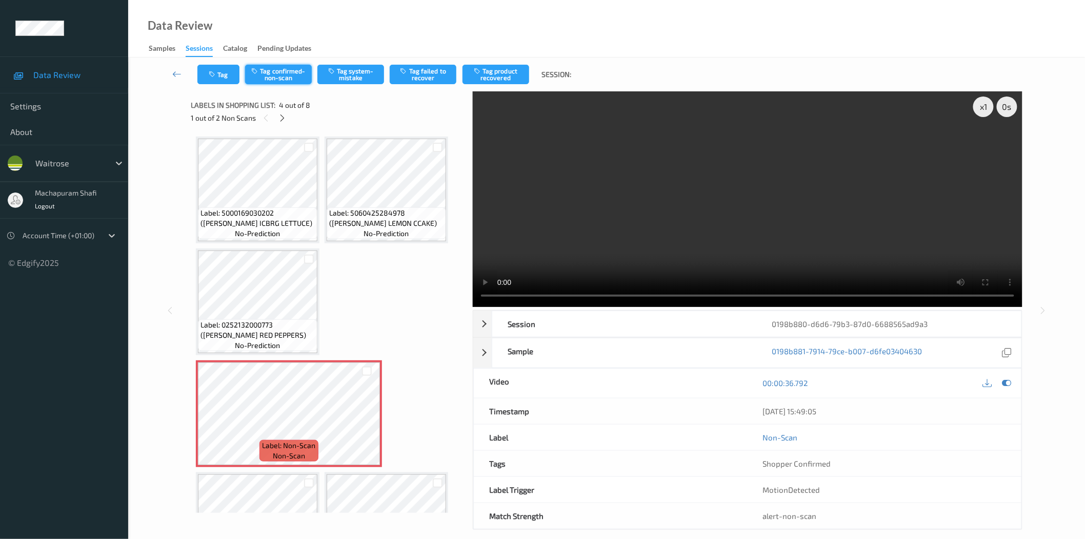
click at [288, 74] on button "Tag confirmed-non-scan" at bounding box center [278, 74] width 67 height 19
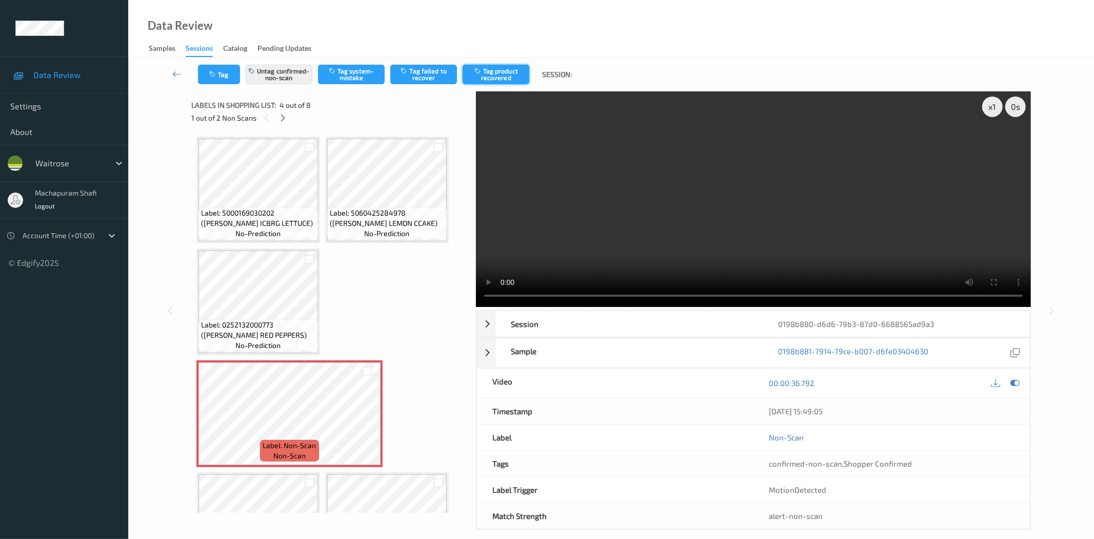
click at [515, 73] on button "Tag product recovered" at bounding box center [496, 74] width 67 height 19
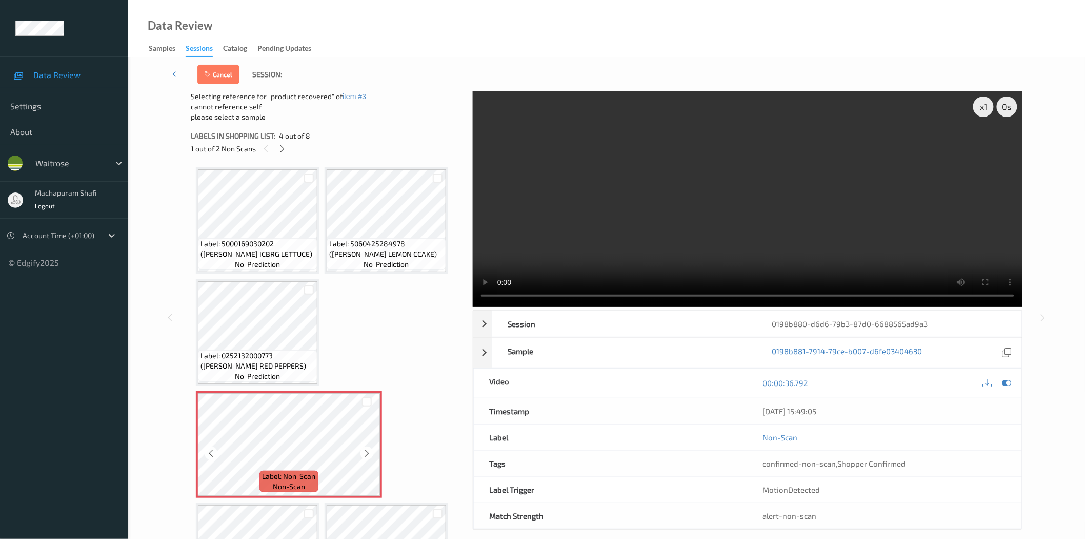
scroll to position [228, 0]
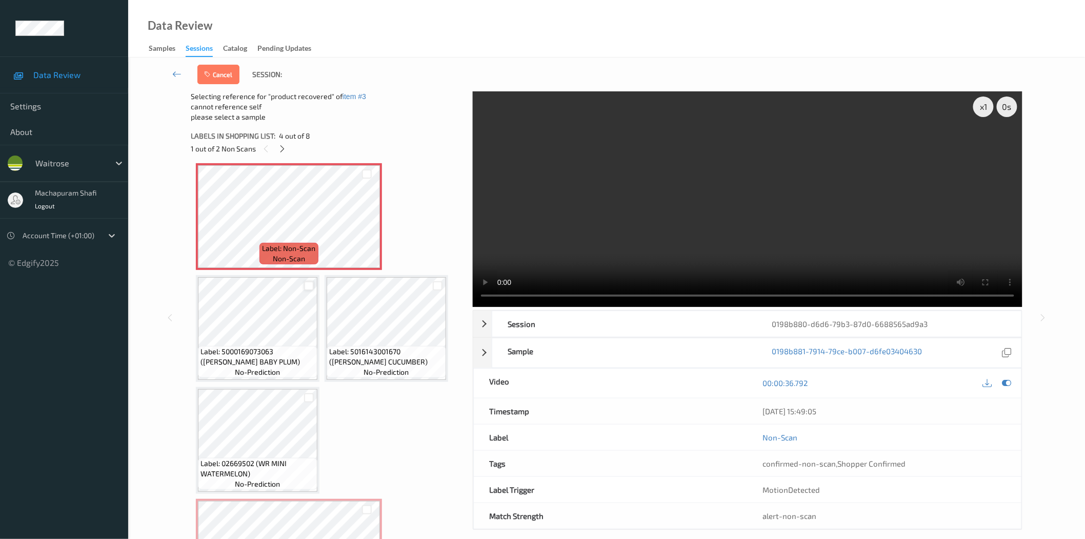
click at [309, 283] on div at bounding box center [309, 286] width 10 height 10
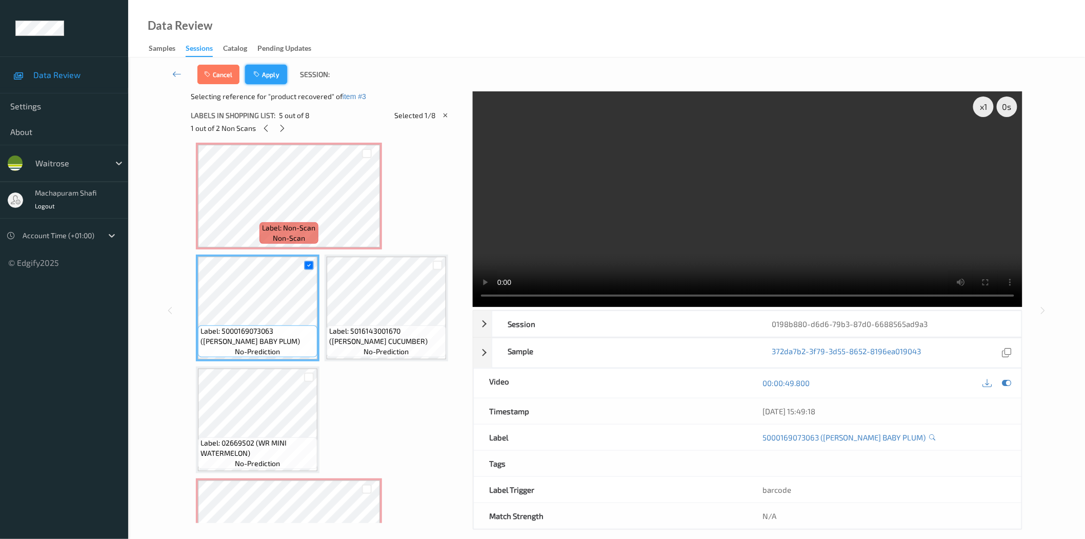
click at [274, 75] on button "Apply" at bounding box center [266, 74] width 42 height 19
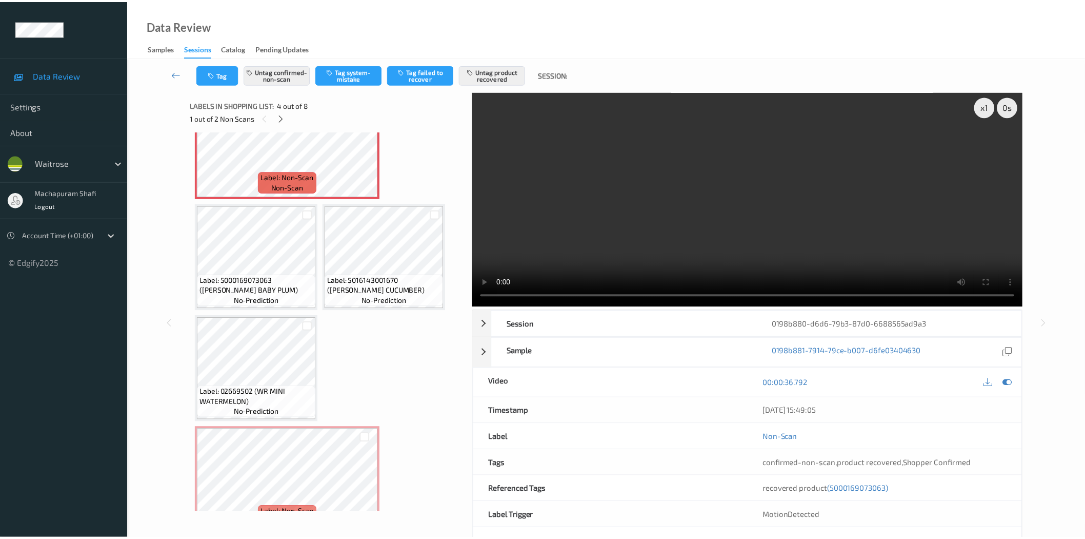
scroll to position [290, 0]
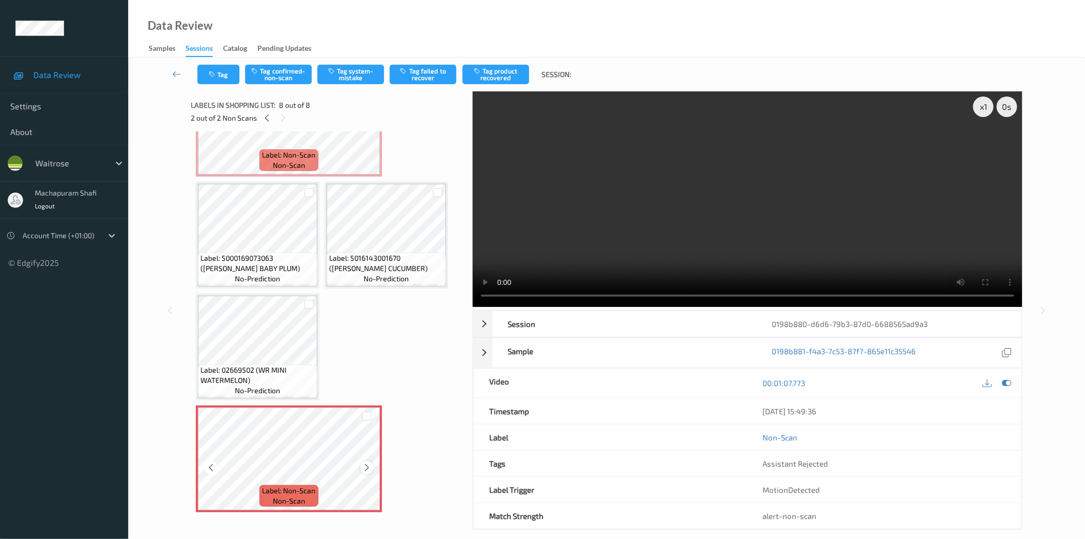
click at [364, 465] on icon at bounding box center [367, 467] width 9 height 9
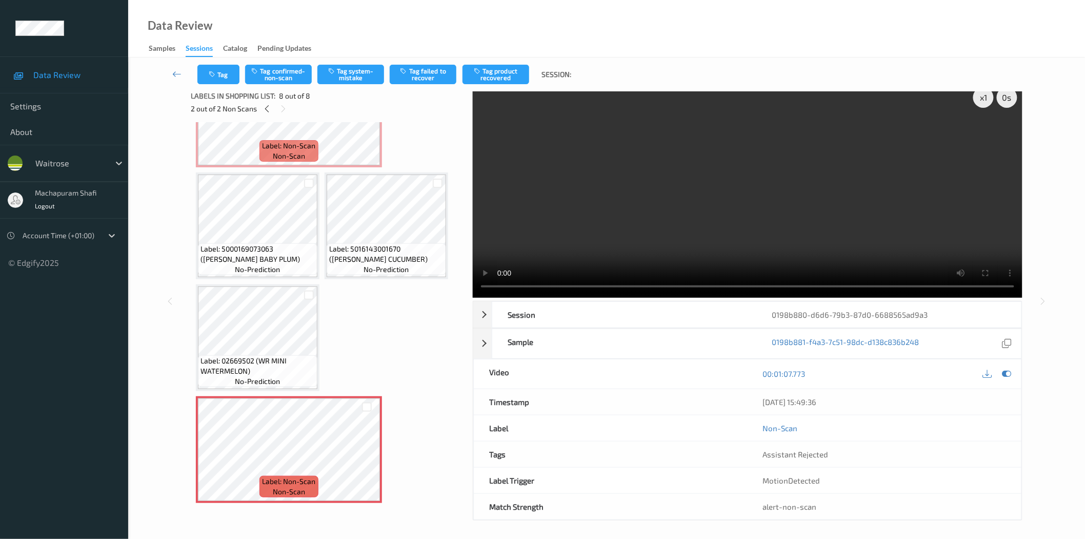
scroll to position [12, 0]
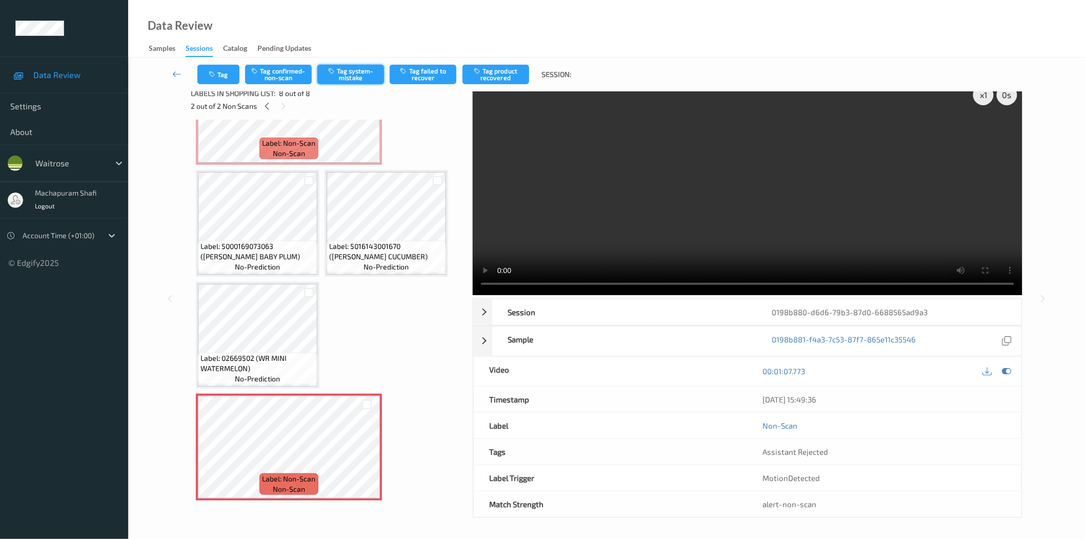
click at [361, 74] on button "Tag system-mistake" at bounding box center [351, 74] width 67 height 19
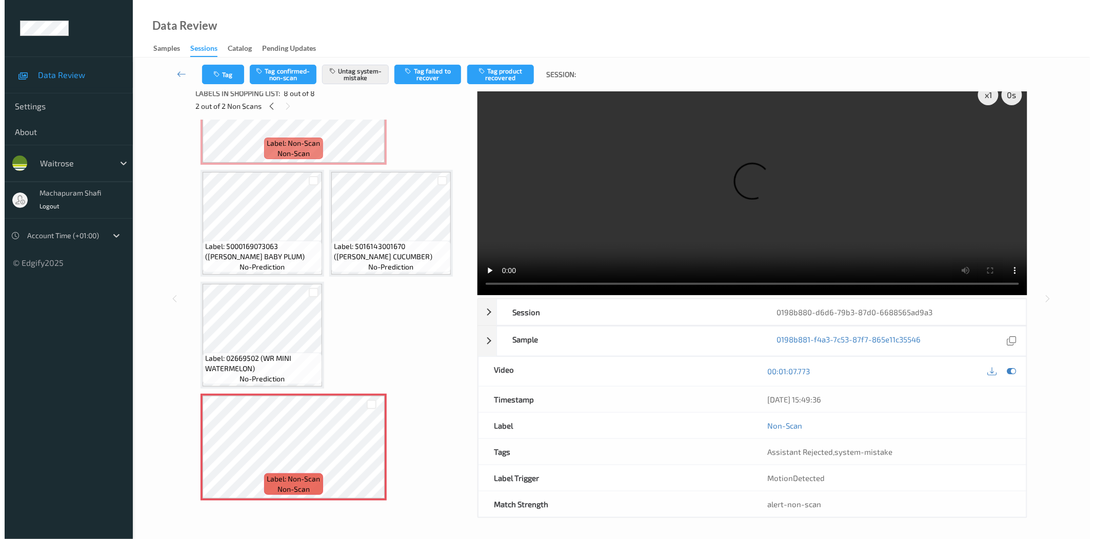
scroll to position [0, 0]
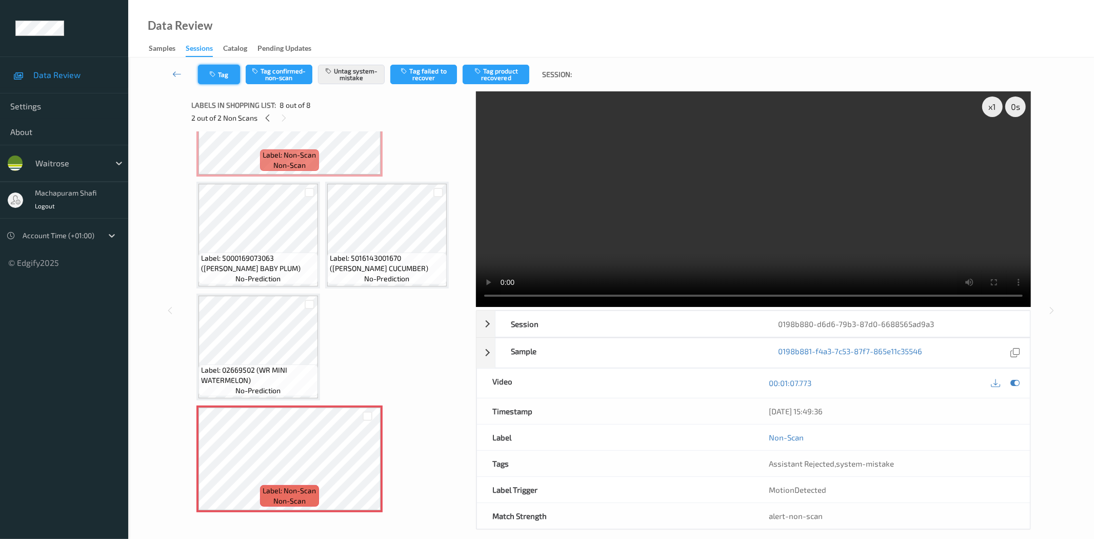
click at [227, 78] on button "Tag" at bounding box center [219, 74] width 42 height 19
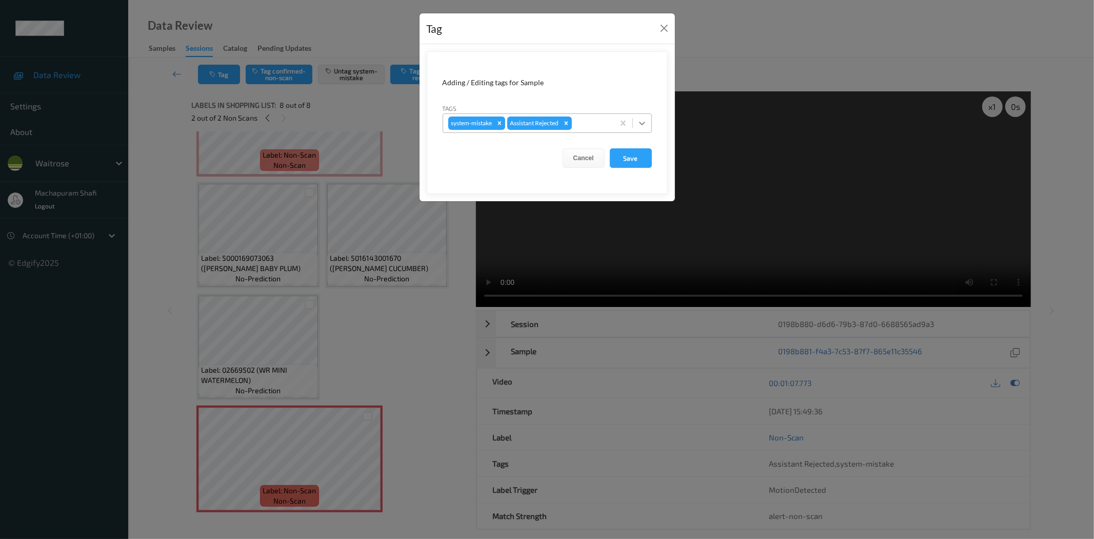
click at [642, 121] on icon at bounding box center [642, 123] width 10 height 10
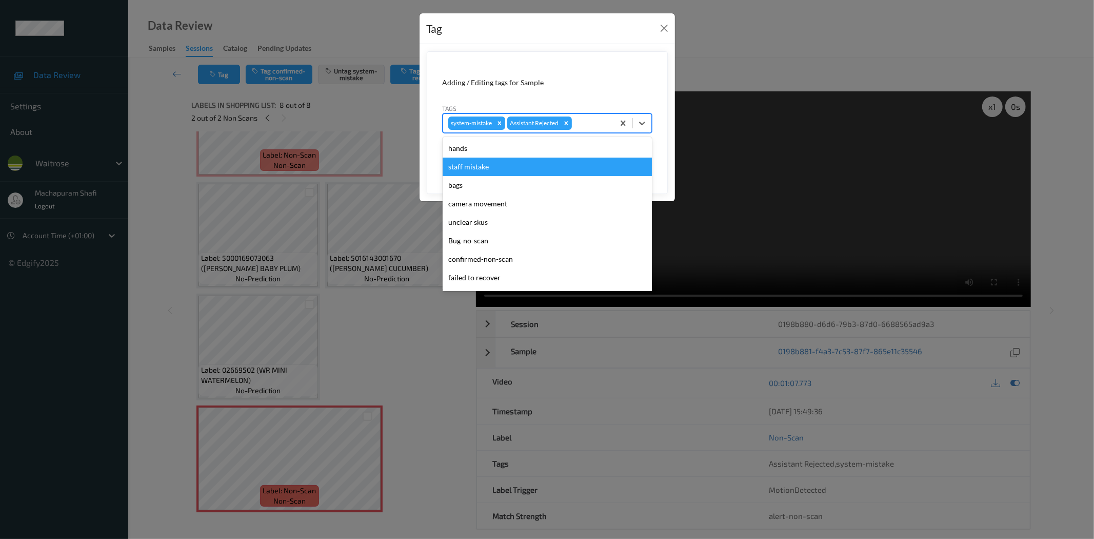
scroll to position [201, 0]
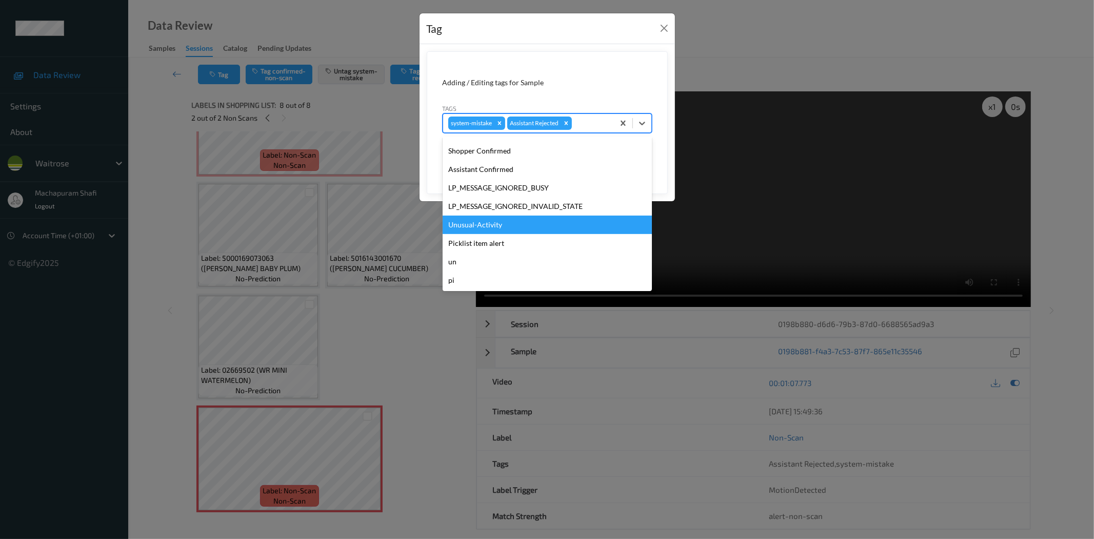
click at [491, 223] on div "Unusual-Activity" at bounding box center [547, 224] width 209 height 18
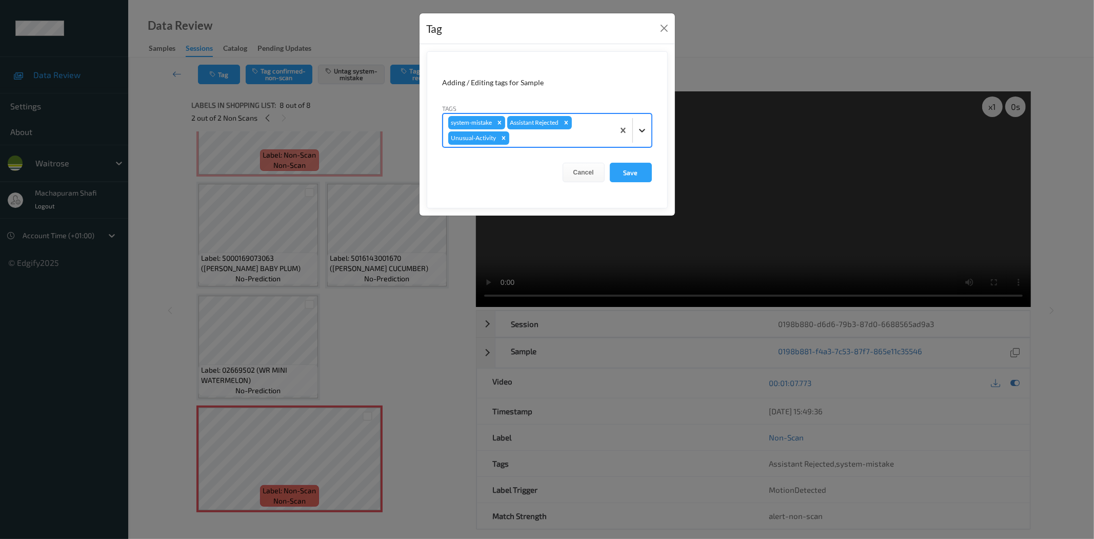
click at [644, 129] on icon at bounding box center [642, 130] width 10 height 10
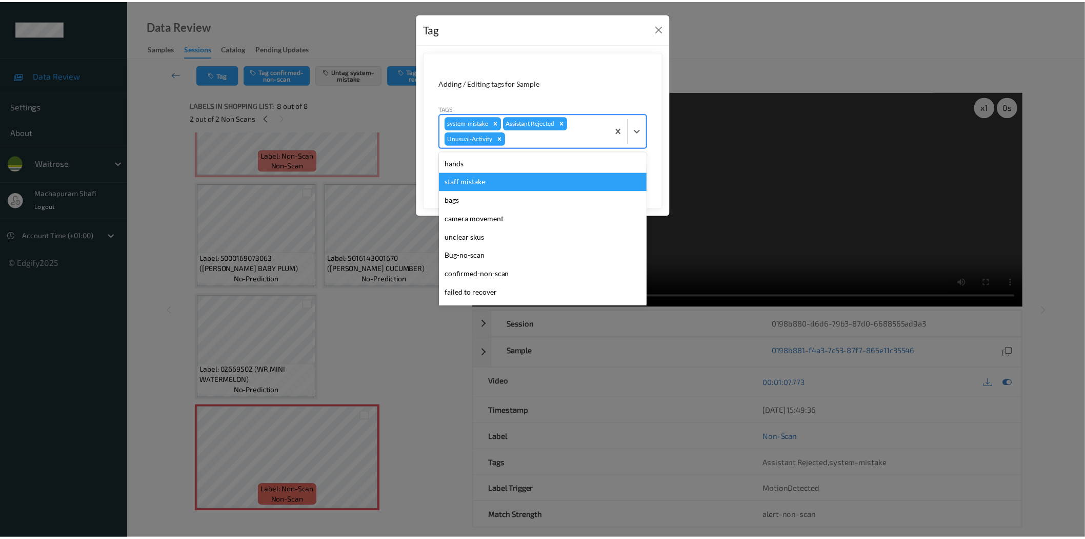
scroll to position [182, 0]
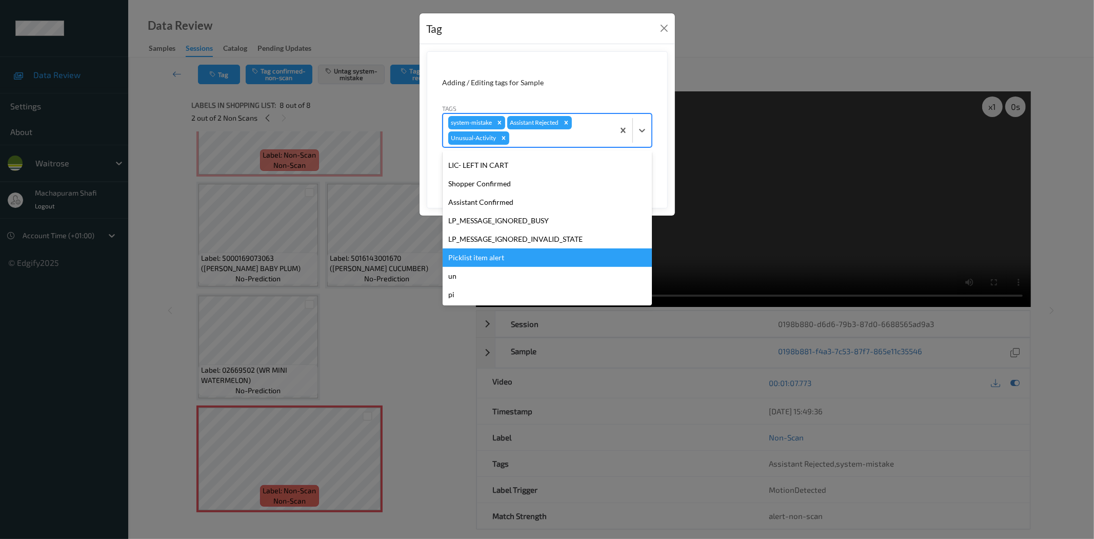
click at [500, 257] on div "Picklist item alert" at bounding box center [547, 257] width 209 height 18
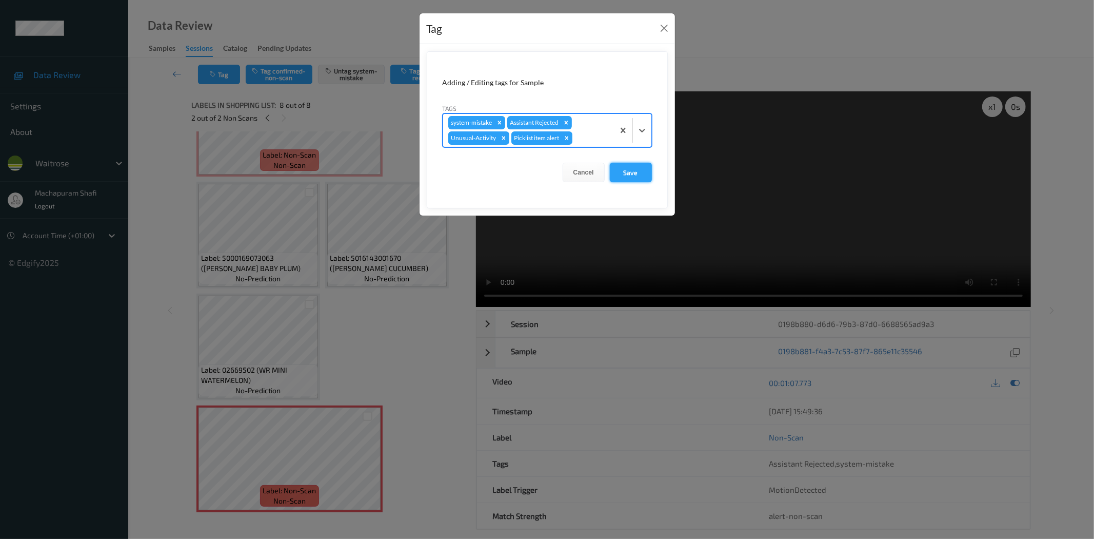
click at [623, 170] on button "Save" at bounding box center [631, 172] width 42 height 19
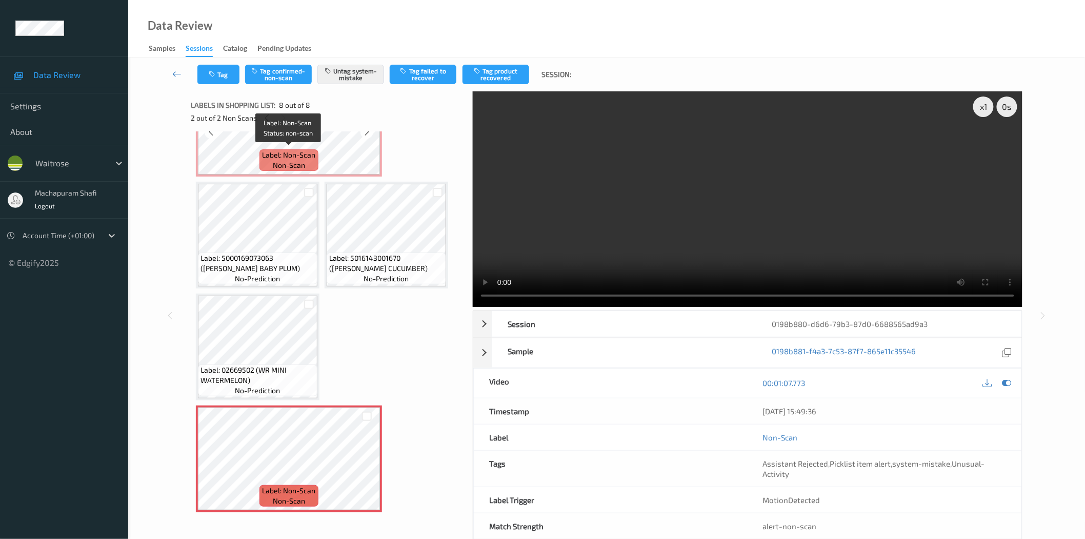
click at [306, 151] on span "Label: Non-Scan" at bounding box center [289, 155] width 53 height 10
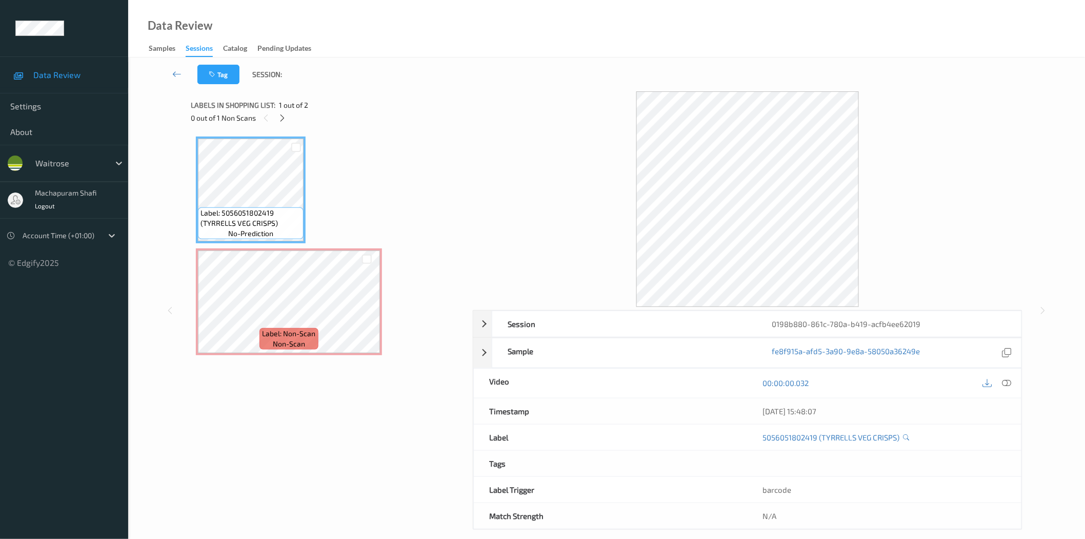
drag, startPoint x: 280, startPoint y: 118, endPoint x: 451, endPoint y: 24, distance: 196.1
click at [280, 118] on icon at bounding box center [282, 117] width 9 height 9
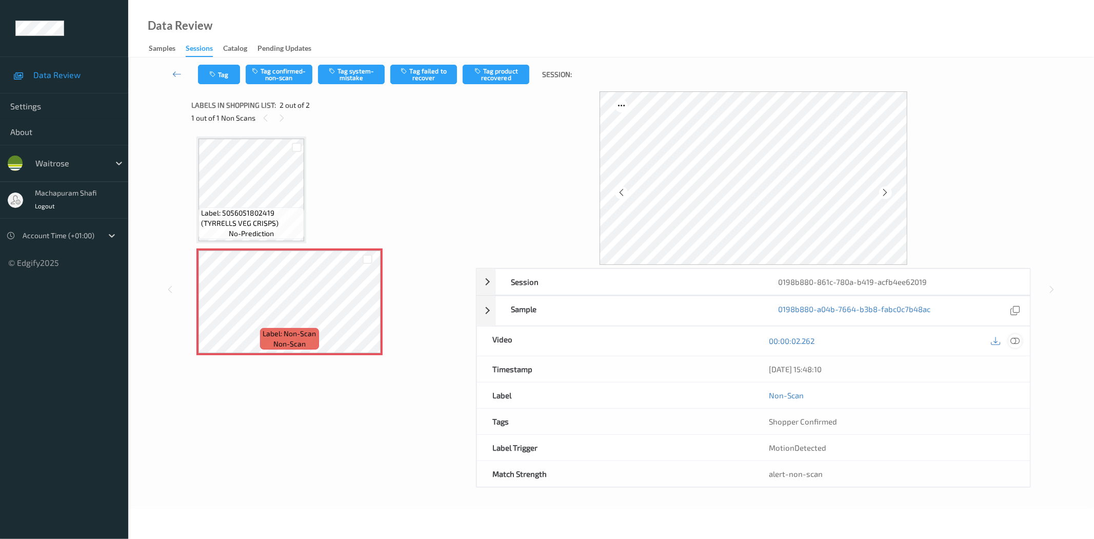
click at [1019, 343] on icon at bounding box center [1015, 340] width 9 height 9
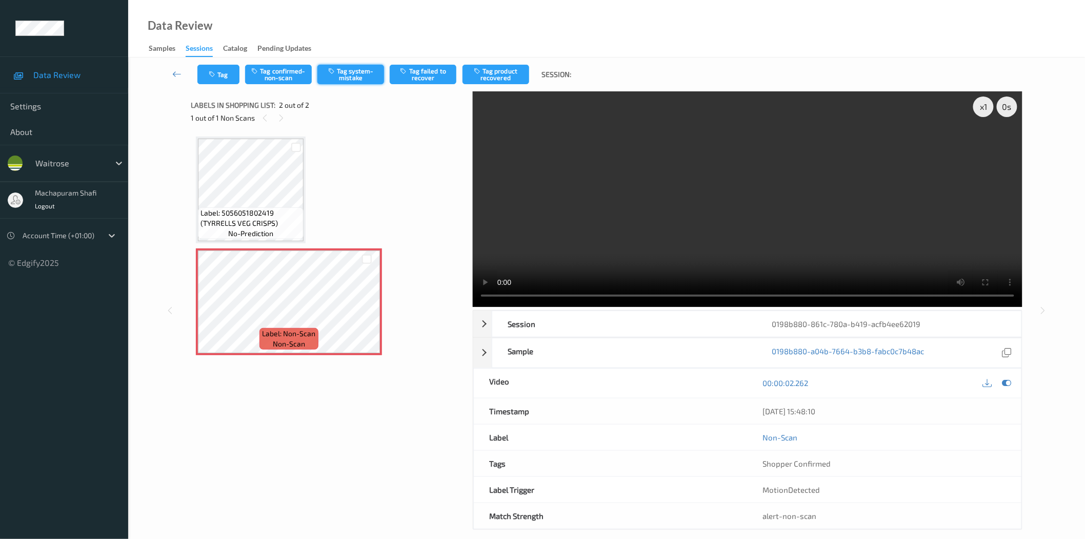
click at [367, 74] on button "Tag system-mistake" at bounding box center [351, 74] width 67 height 19
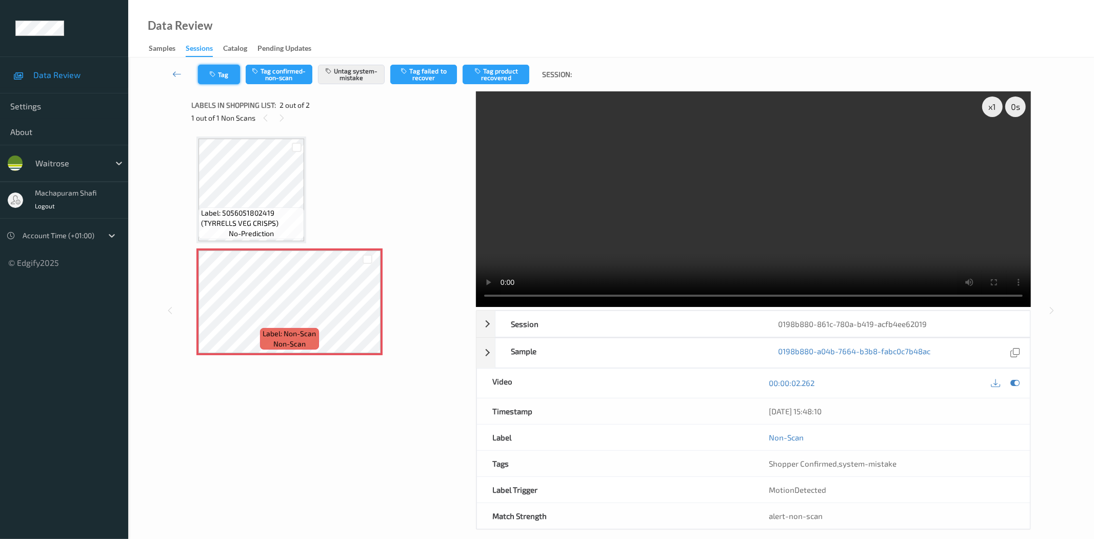
click at [231, 73] on button "Tag" at bounding box center [219, 74] width 42 height 19
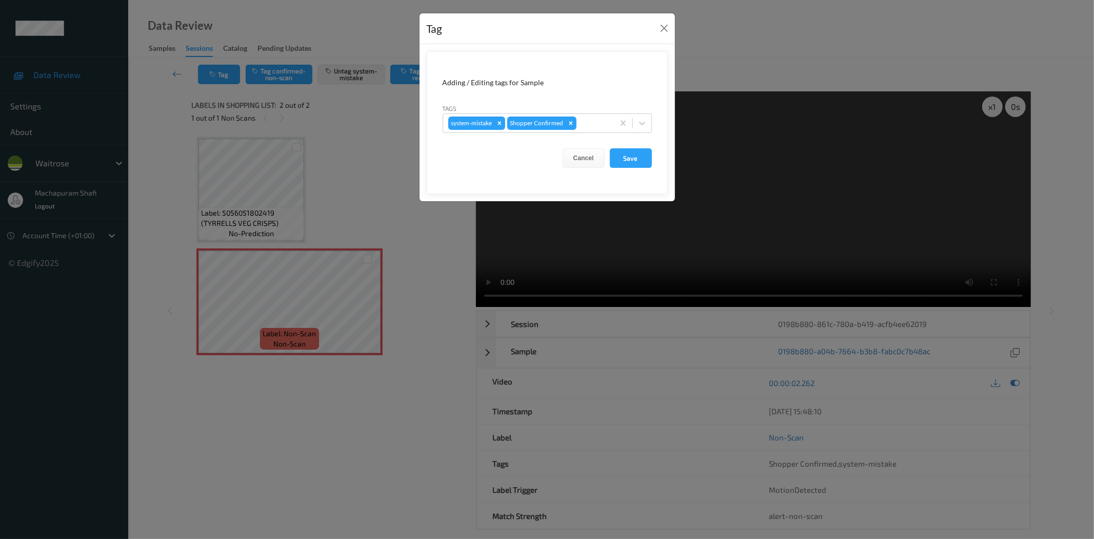
drag, startPoint x: 642, startPoint y: 119, endPoint x: 626, endPoint y: 135, distance: 22.9
click at [642, 122] on icon at bounding box center [642, 123] width 10 height 10
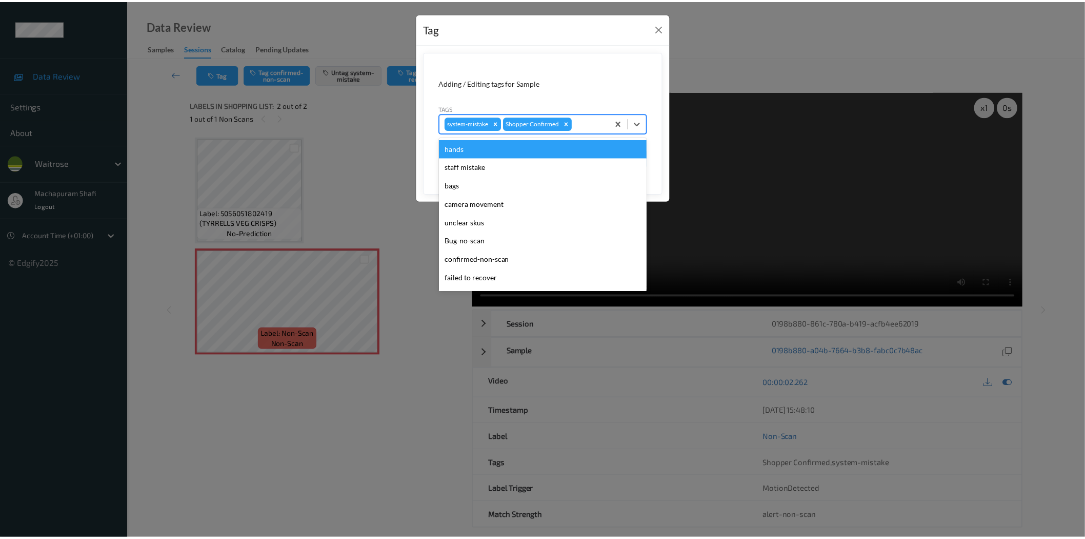
scroll to position [201, 0]
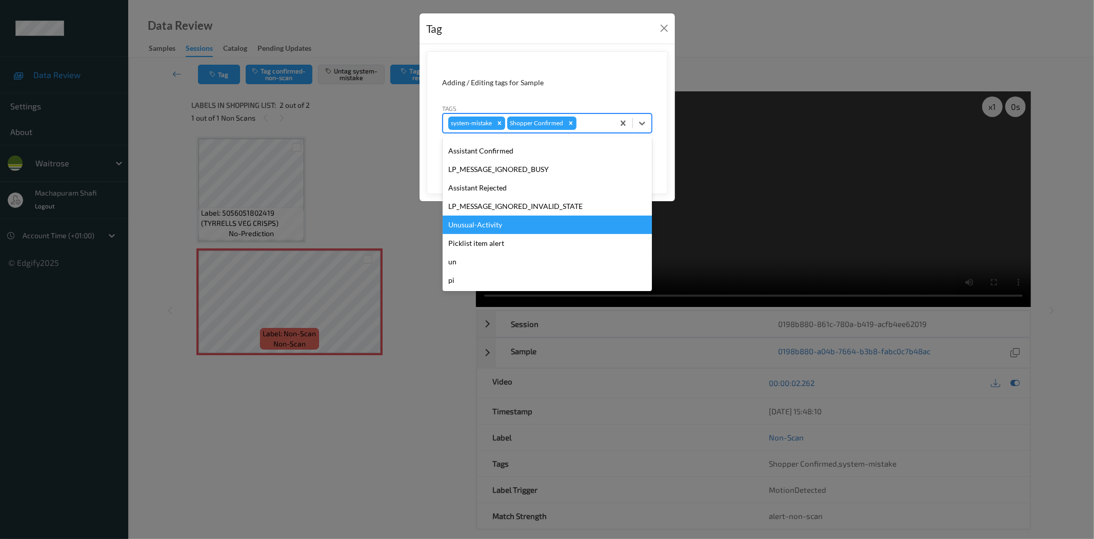
click at [473, 225] on div "Unusual-Activity" at bounding box center [547, 224] width 209 height 18
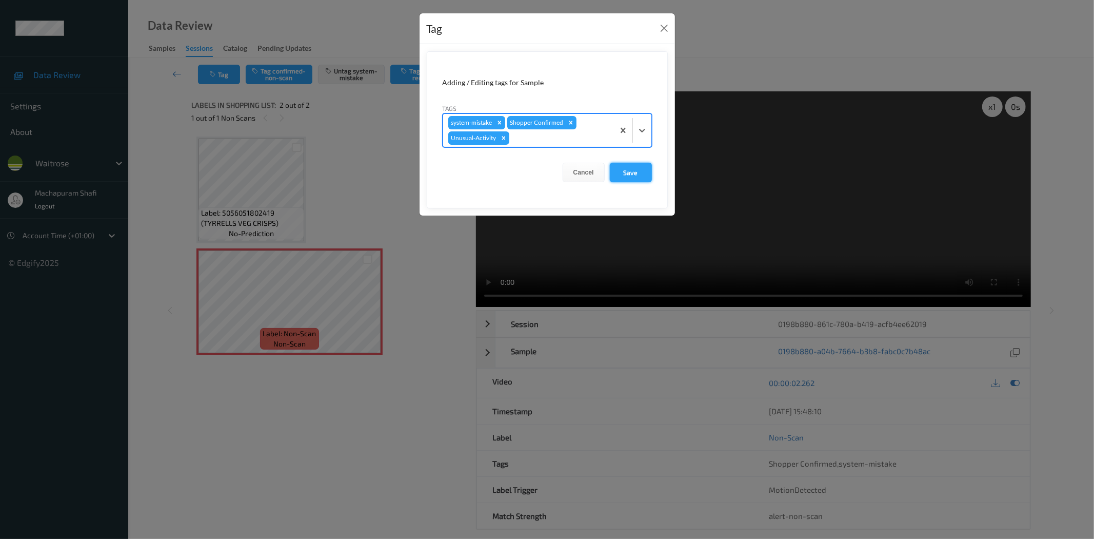
click at [632, 171] on button "Save" at bounding box center [631, 172] width 42 height 19
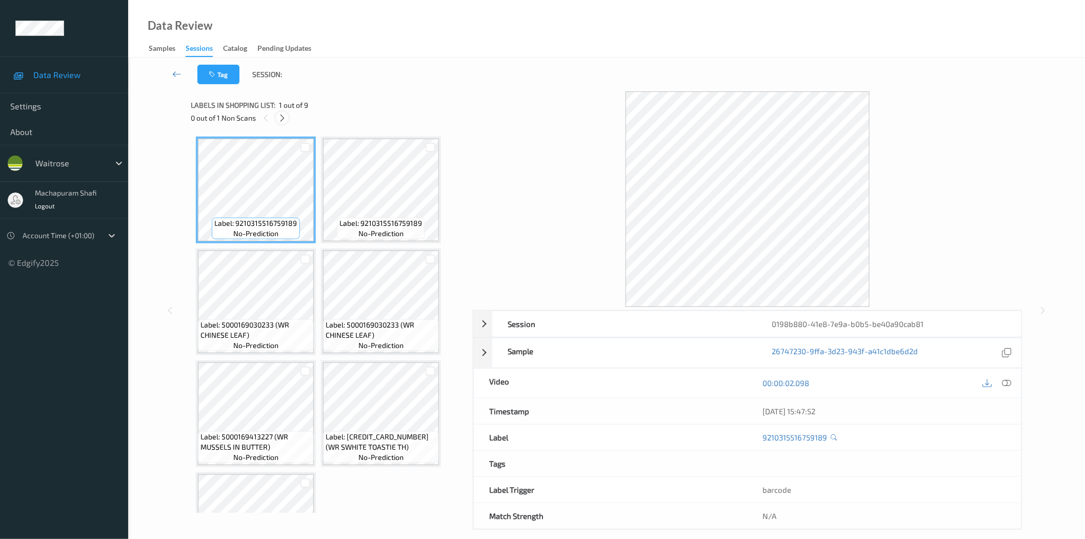
click at [281, 117] on icon at bounding box center [282, 117] width 9 height 9
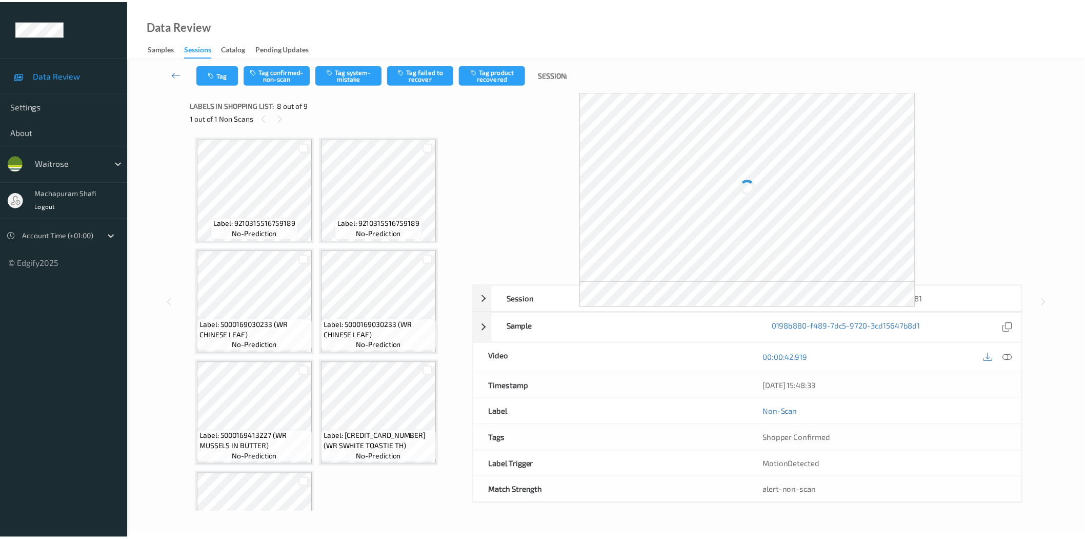
scroll to position [290, 0]
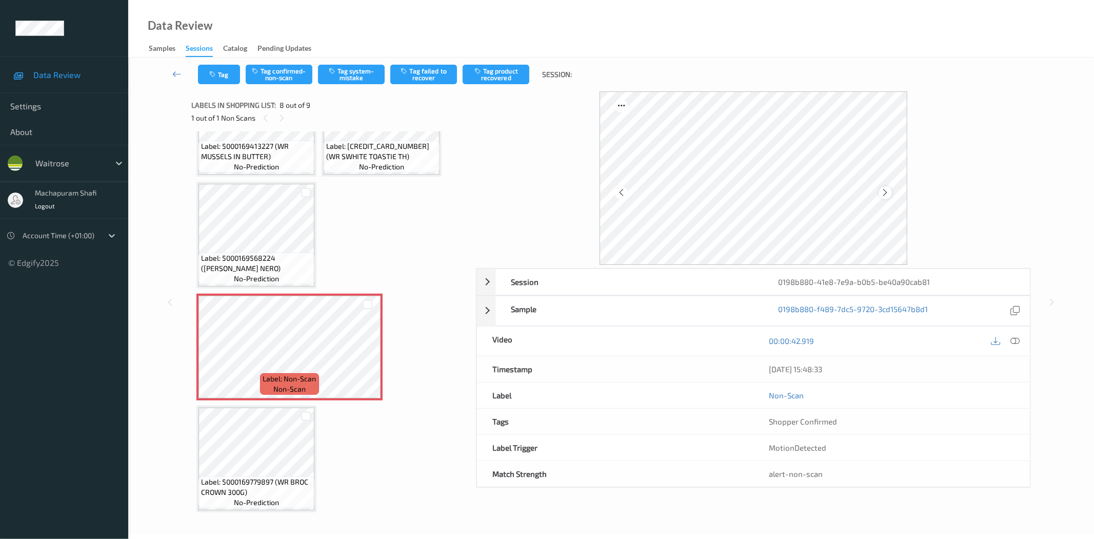
click at [886, 196] on icon at bounding box center [885, 192] width 9 height 9
click at [1015, 340] on icon at bounding box center [1015, 340] width 9 height 9
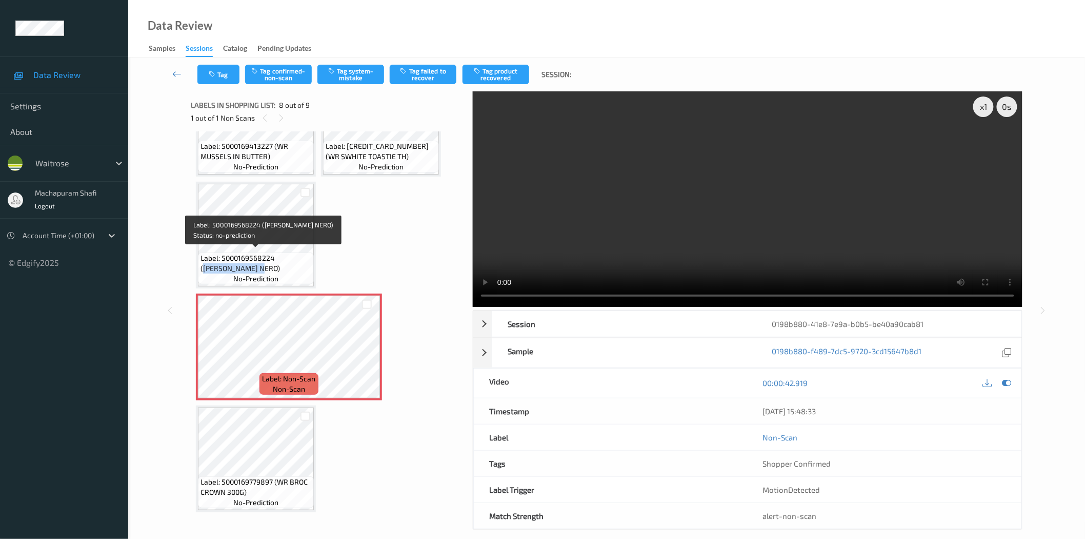
drag, startPoint x: 279, startPoint y: 254, endPoint x: 289, endPoint y: 265, distance: 14.9
click at [289, 265] on span "Label: 5000169568224 (WR CAVOLO NERO)" at bounding box center [256, 263] width 111 height 21
copy span "WR CAVOLO NERO)"
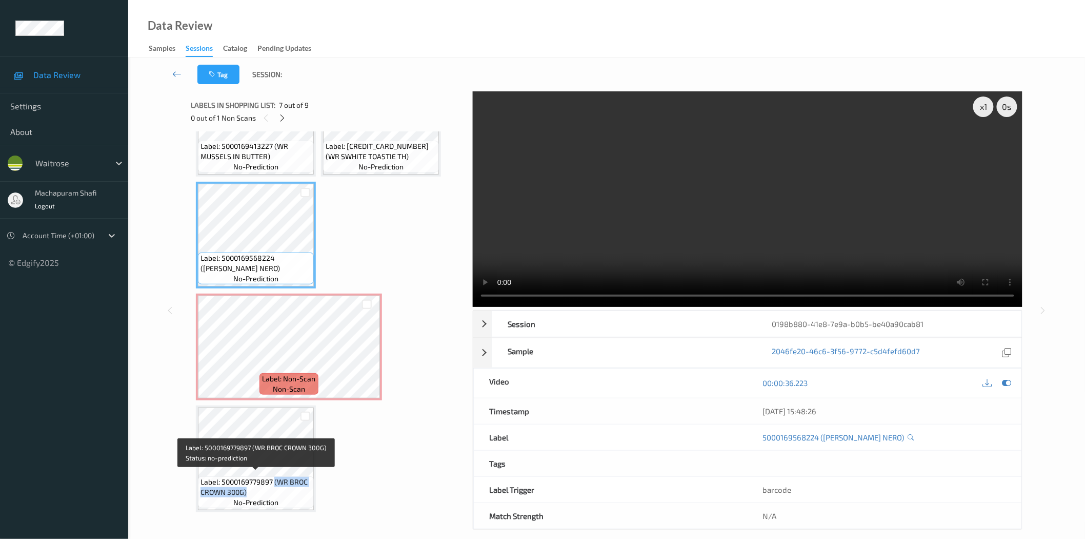
drag, startPoint x: 274, startPoint y: 478, endPoint x: 294, endPoint y: 489, distance: 23.7
click at [294, 489] on span "Label: 5000169779897 (WR BROC CROWN 300G)" at bounding box center [256, 487] width 111 height 21
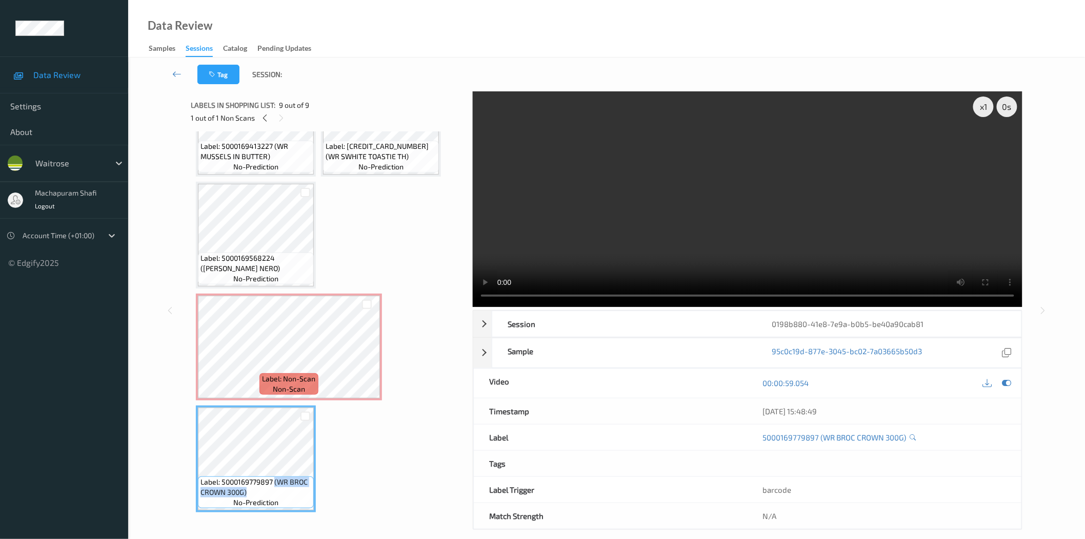
scroll to position [12, 0]
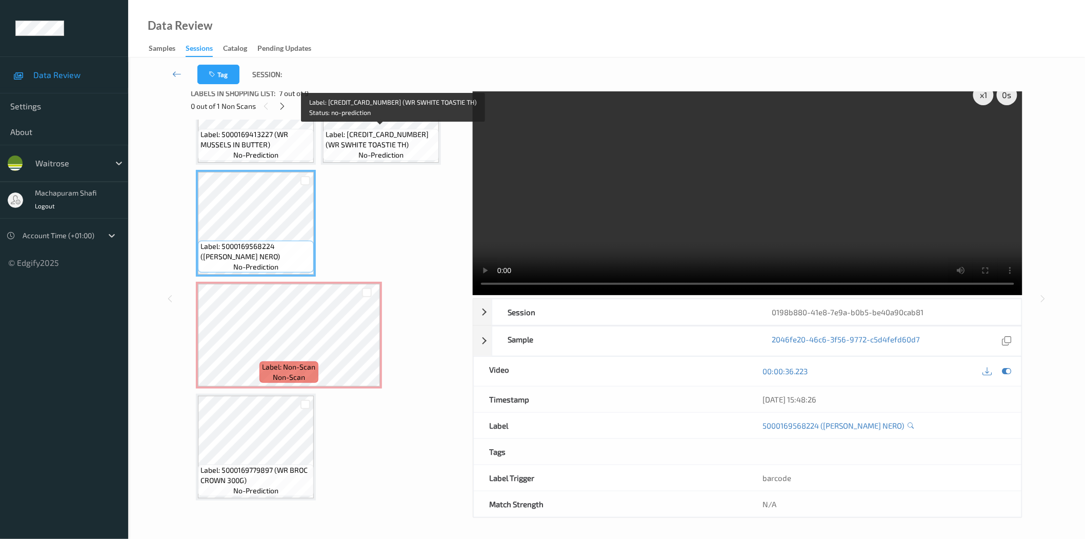
click at [382, 136] on span "Label: 5000169497265 (WR SWHITE TOASTIE TH)" at bounding box center [381, 139] width 111 height 21
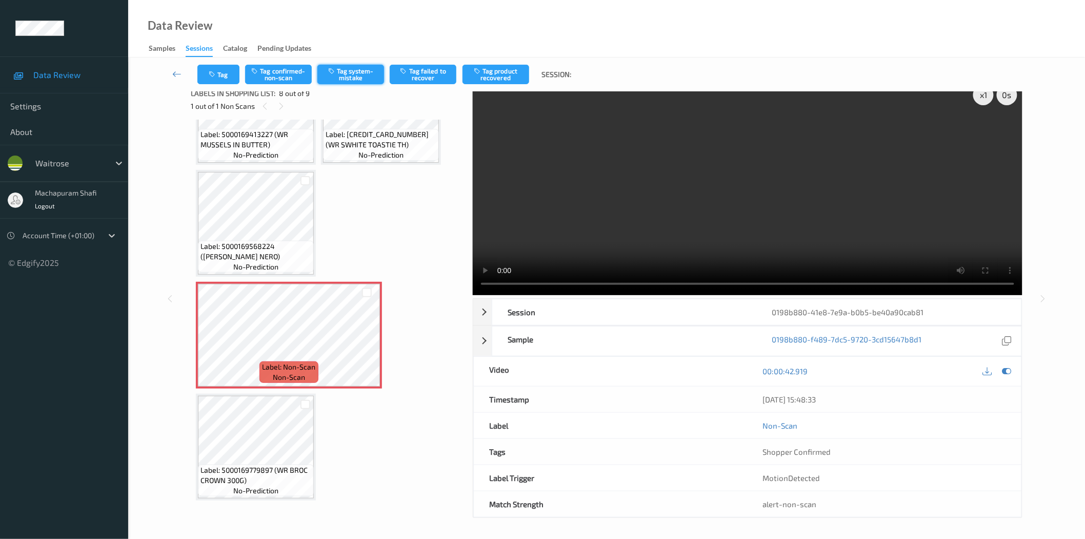
click at [370, 65] on button "Tag system-mistake" at bounding box center [351, 74] width 67 height 19
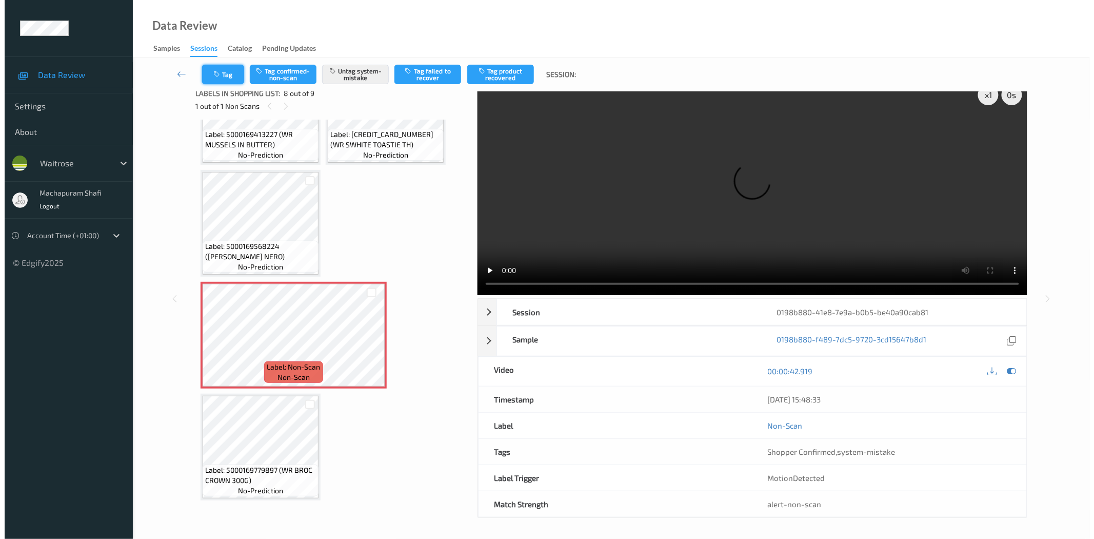
scroll to position [0, 0]
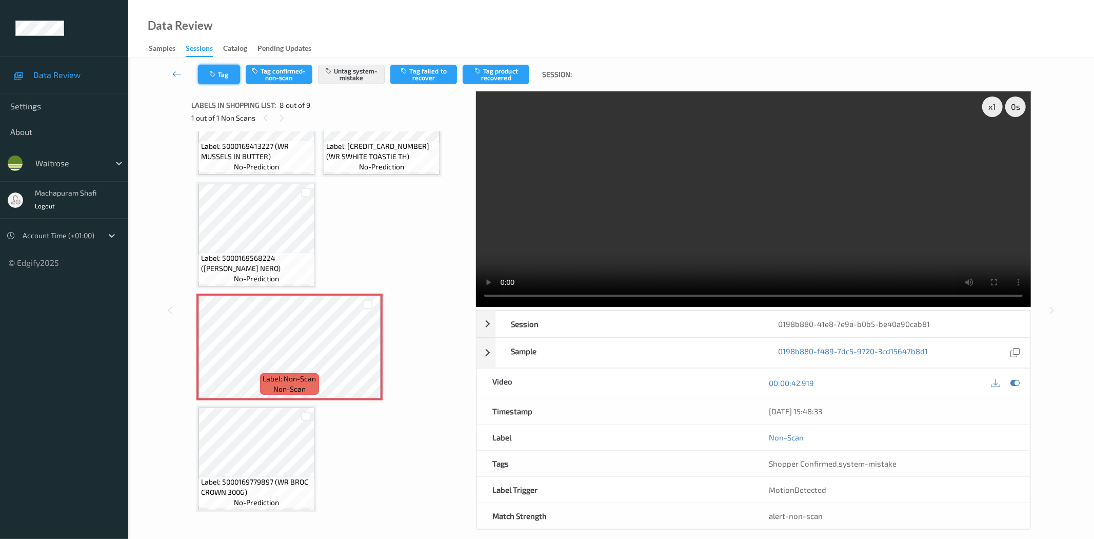
click at [224, 72] on button "Tag" at bounding box center [219, 74] width 42 height 19
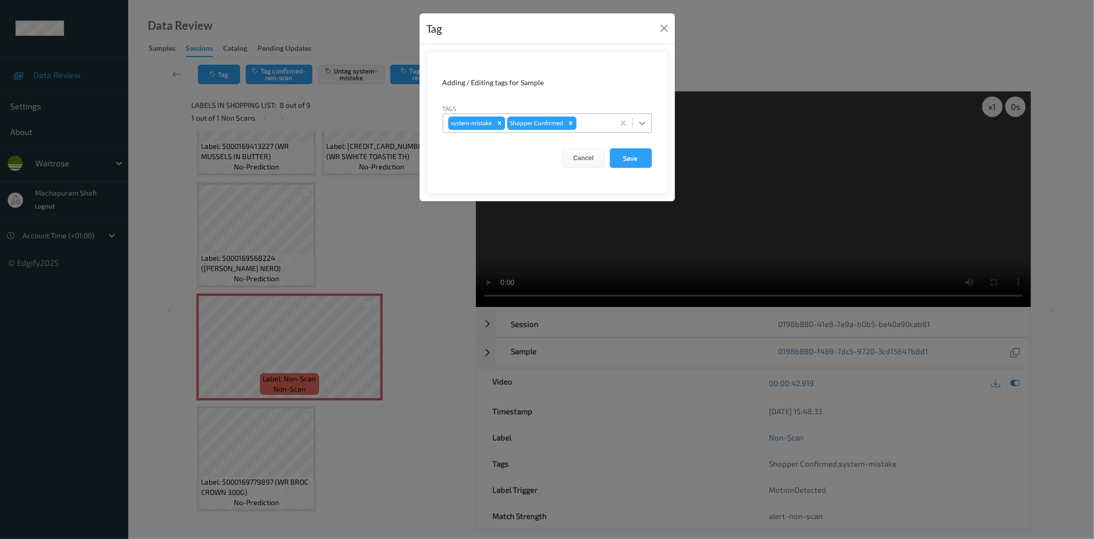
click at [639, 122] on icon at bounding box center [642, 124] width 6 height 4
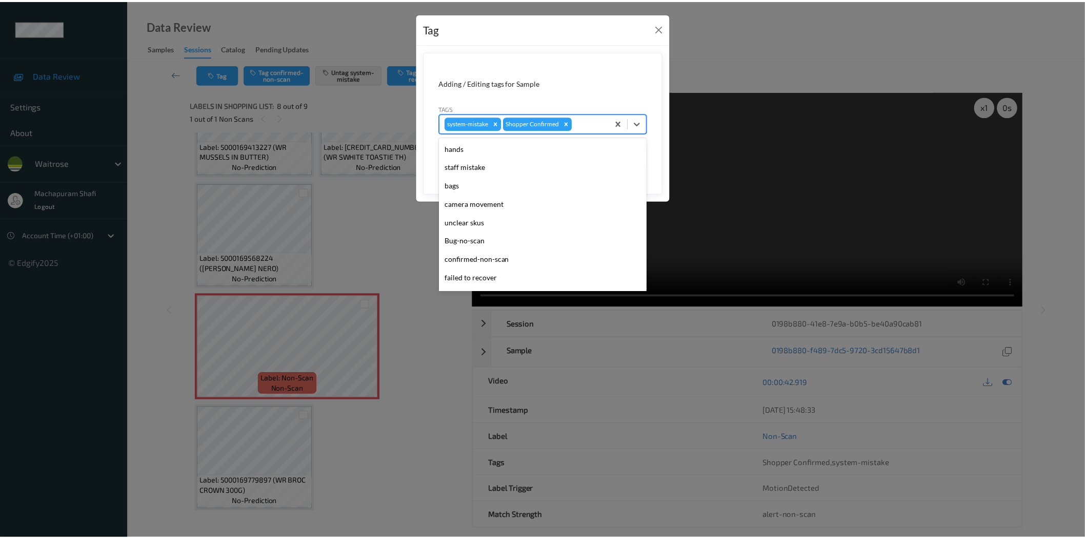
scroll to position [201, 0]
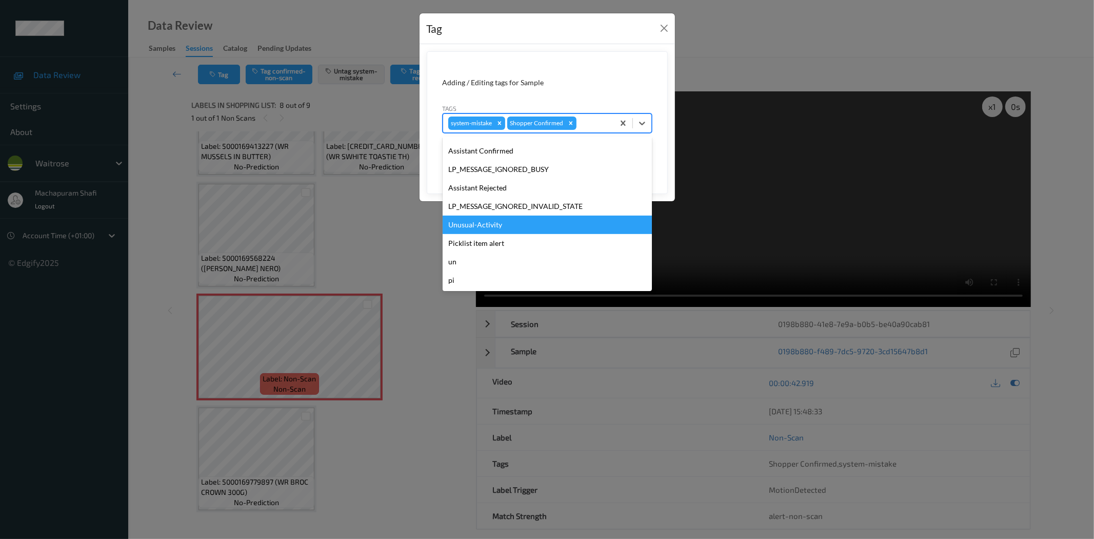
click at [494, 229] on div "Unusual-Activity" at bounding box center [547, 224] width 209 height 18
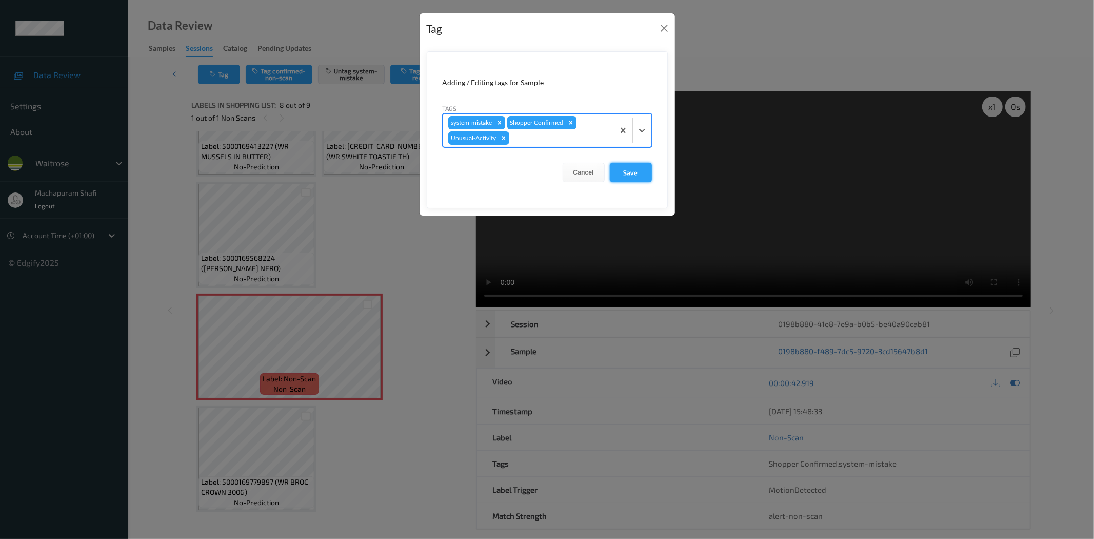
click at [619, 168] on button "Save" at bounding box center [631, 172] width 42 height 19
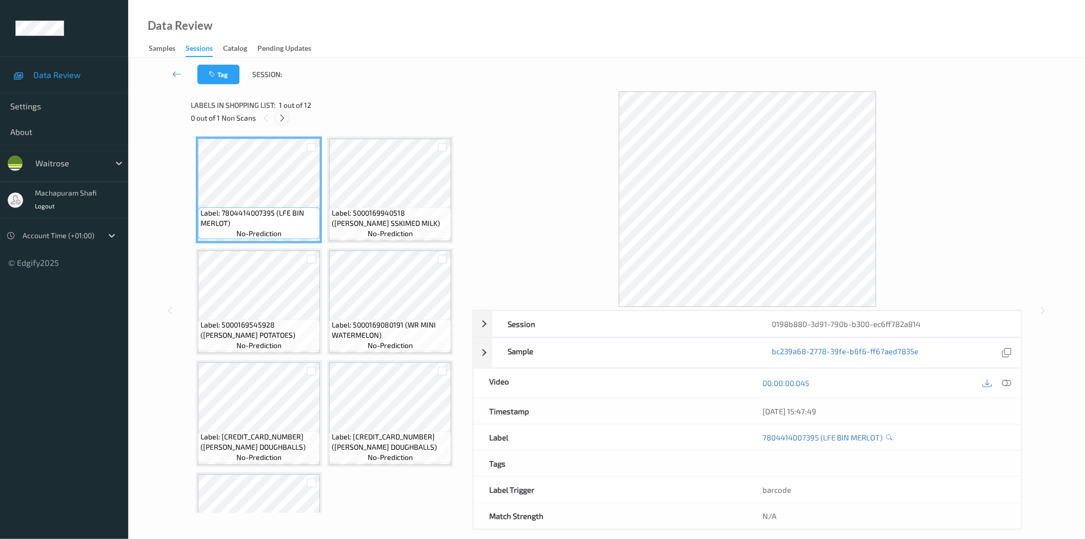
click at [281, 117] on icon at bounding box center [282, 117] width 9 height 9
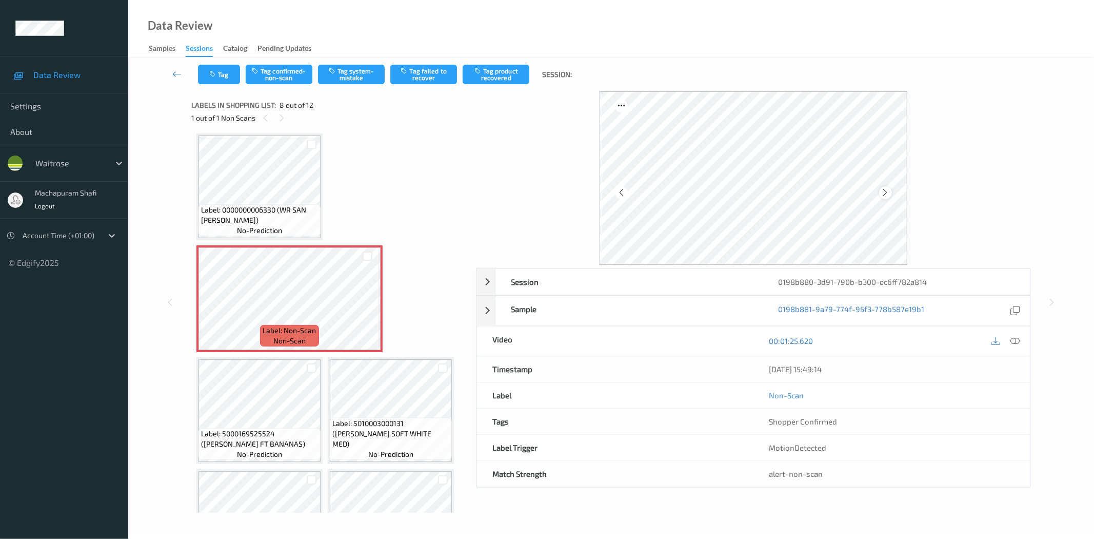
click at [883, 195] on icon at bounding box center [885, 192] width 9 height 9
click at [1014, 341] on icon at bounding box center [1015, 340] width 9 height 9
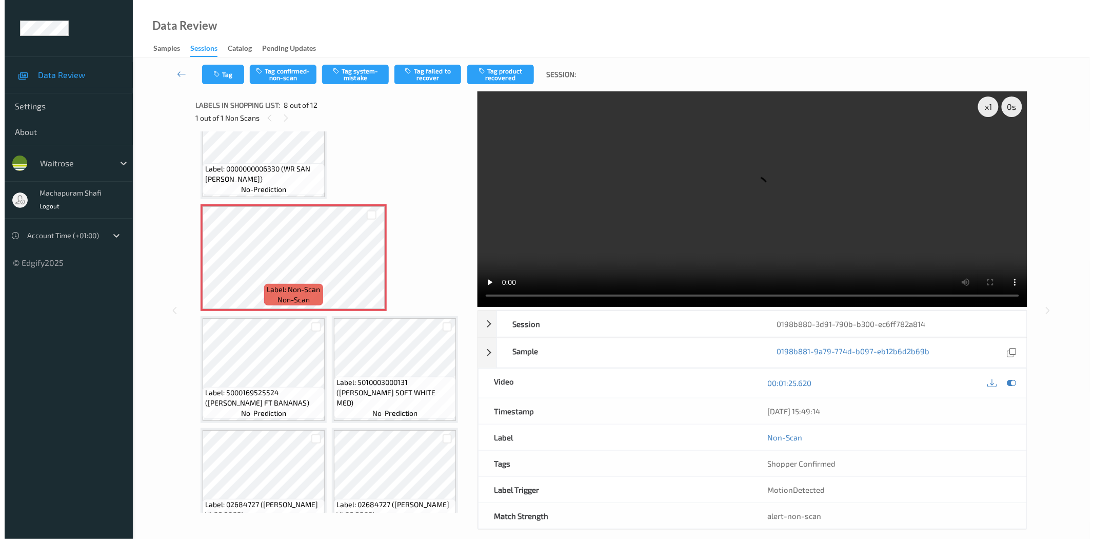
scroll to position [402, 0]
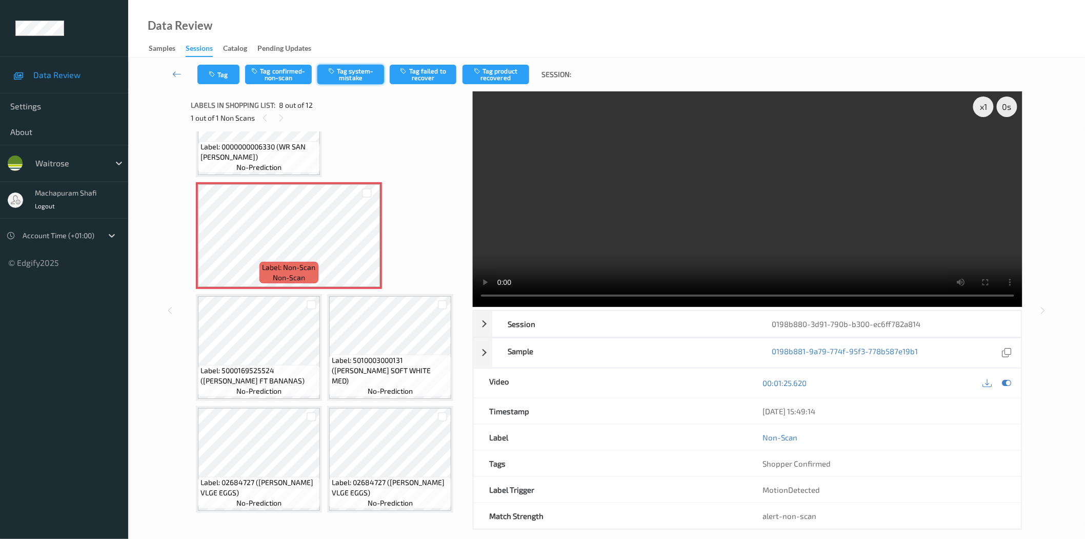
click at [350, 77] on button "Tag system-mistake" at bounding box center [351, 74] width 67 height 19
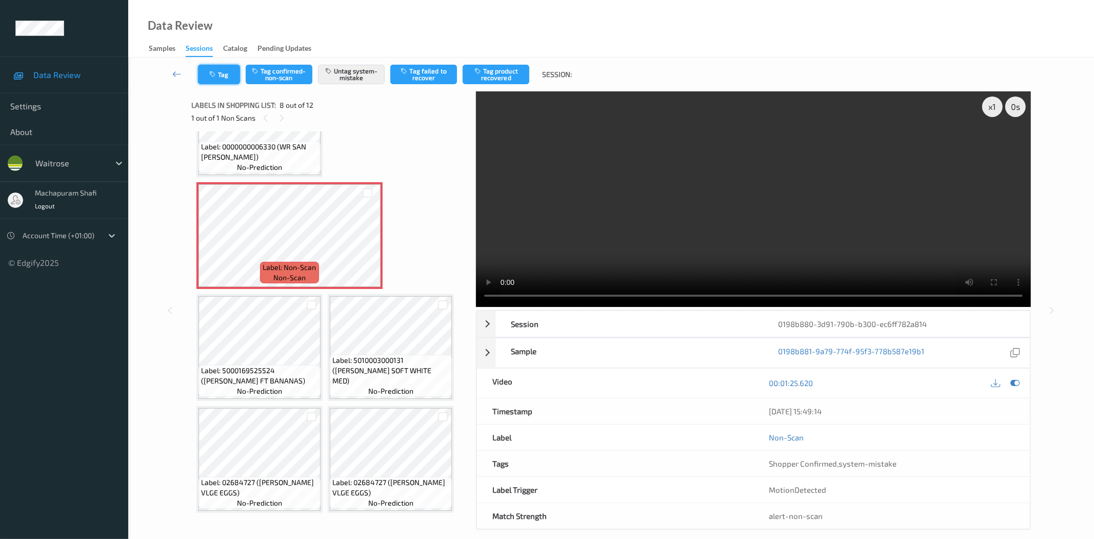
click at [223, 80] on button "Tag" at bounding box center [219, 74] width 42 height 19
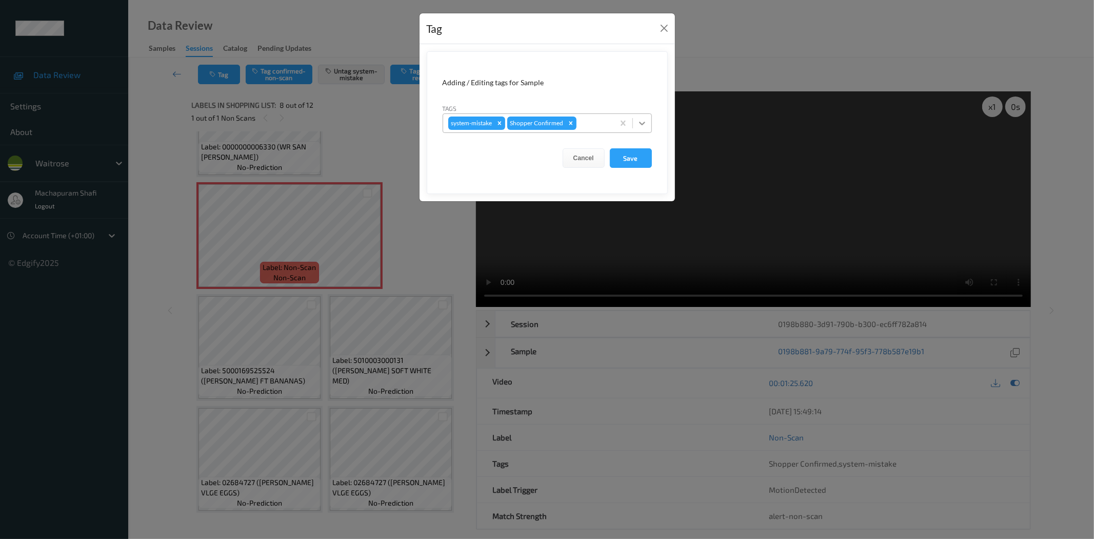
click at [642, 122] on icon at bounding box center [642, 123] width 10 height 10
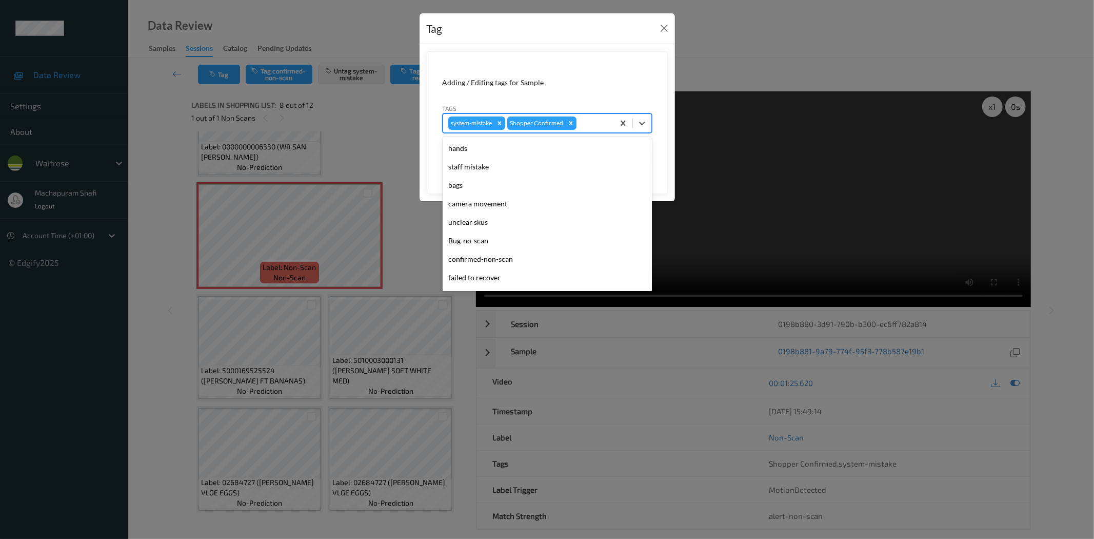
scroll to position [201, 0]
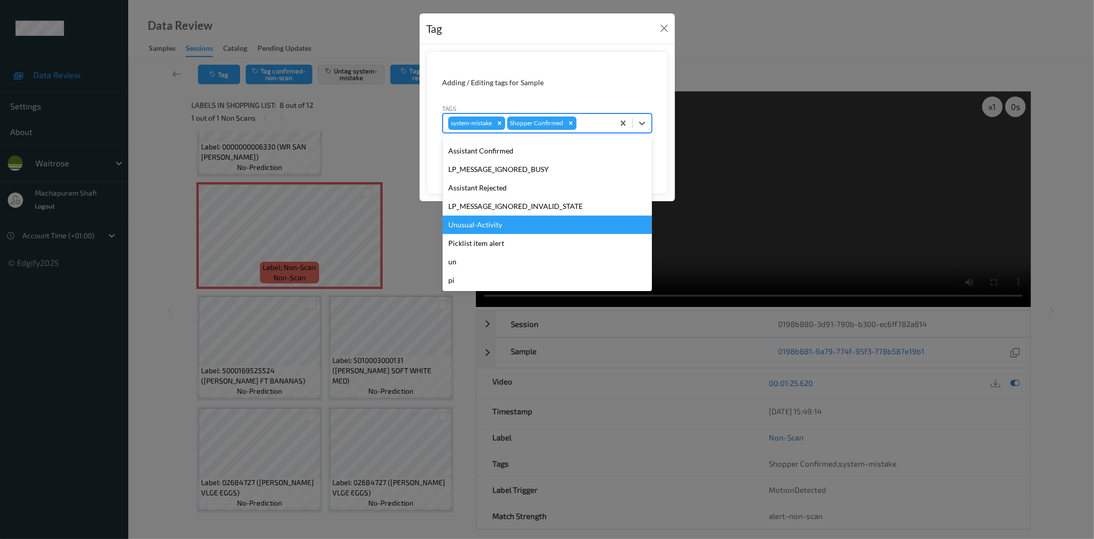
click at [501, 229] on div "Unusual-Activity" at bounding box center [547, 224] width 209 height 18
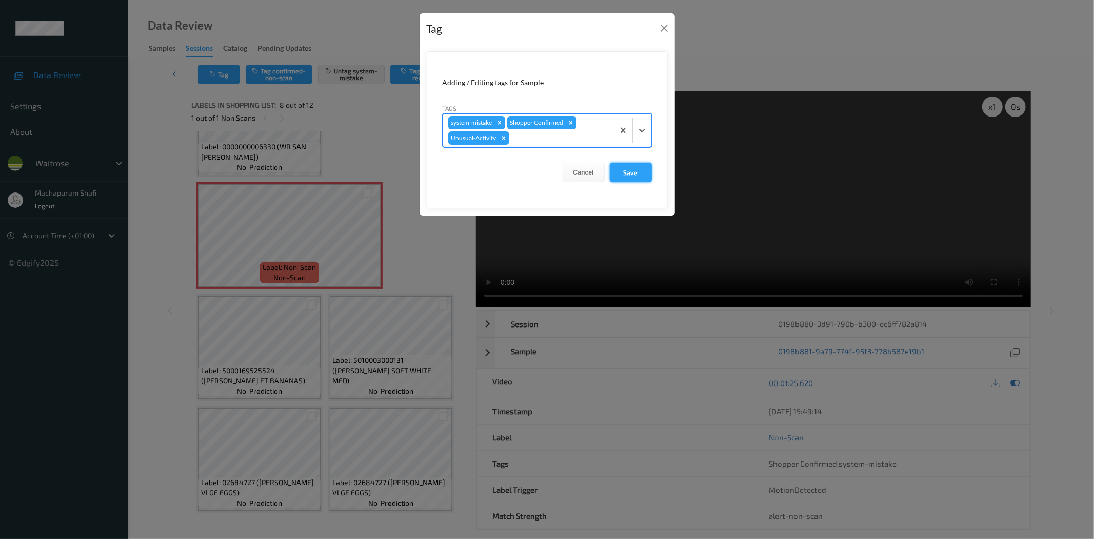
click at [627, 170] on button "Save" at bounding box center [631, 172] width 42 height 19
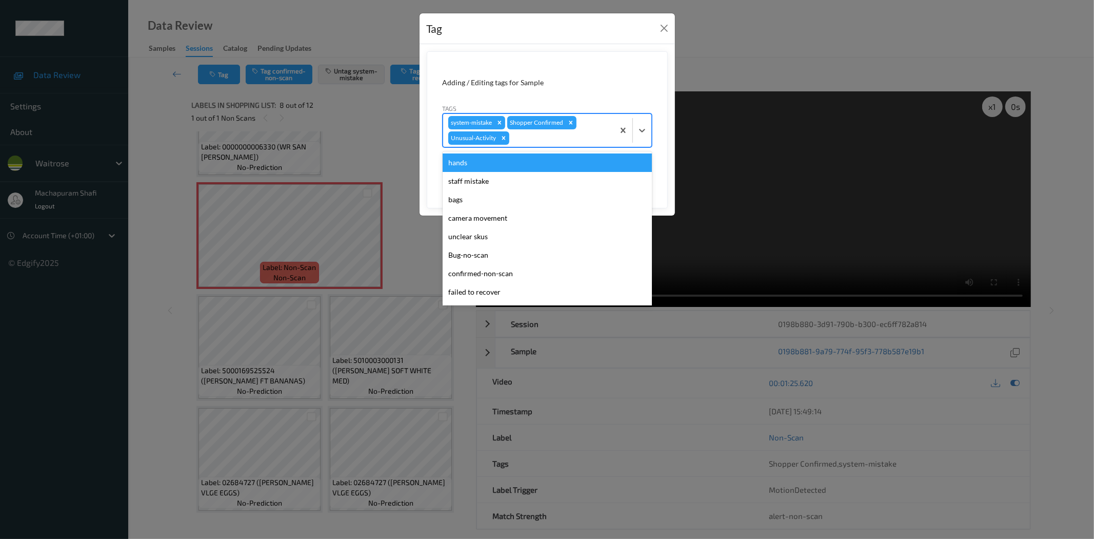
drag, startPoint x: 641, startPoint y: 128, endPoint x: 604, endPoint y: 204, distance: 84.7
click at [641, 129] on icon at bounding box center [642, 130] width 10 height 10
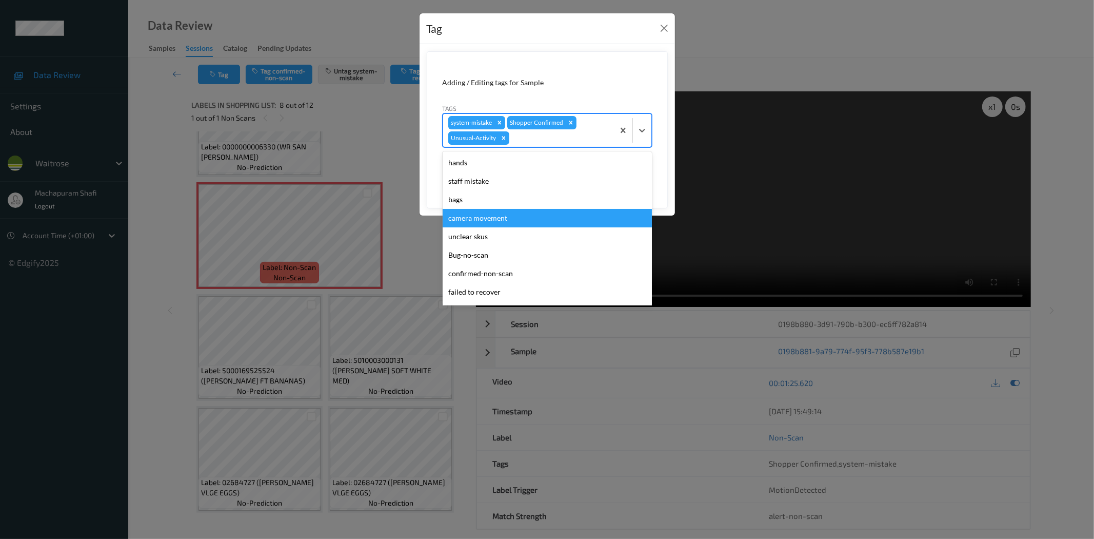
scroll to position [182, 0]
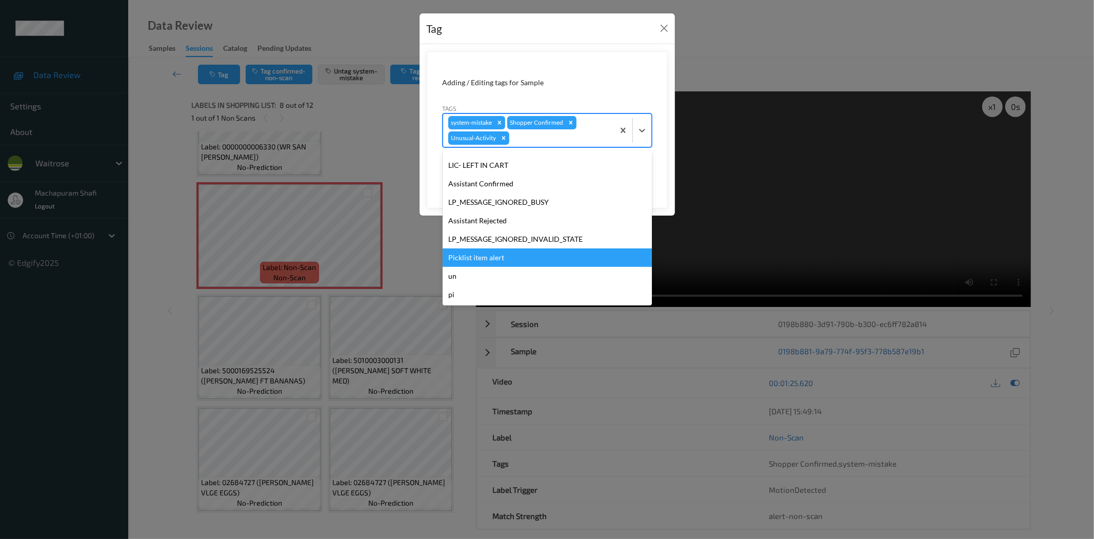
click at [480, 260] on div "Picklist item alert" at bounding box center [547, 257] width 209 height 18
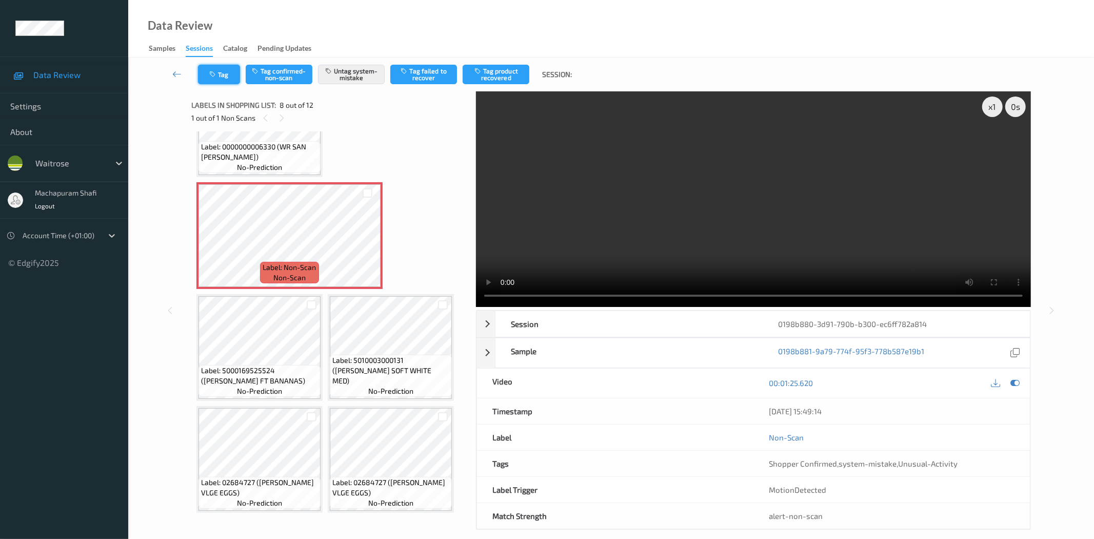
click at [226, 70] on button "Tag" at bounding box center [219, 74] width 42 height 19
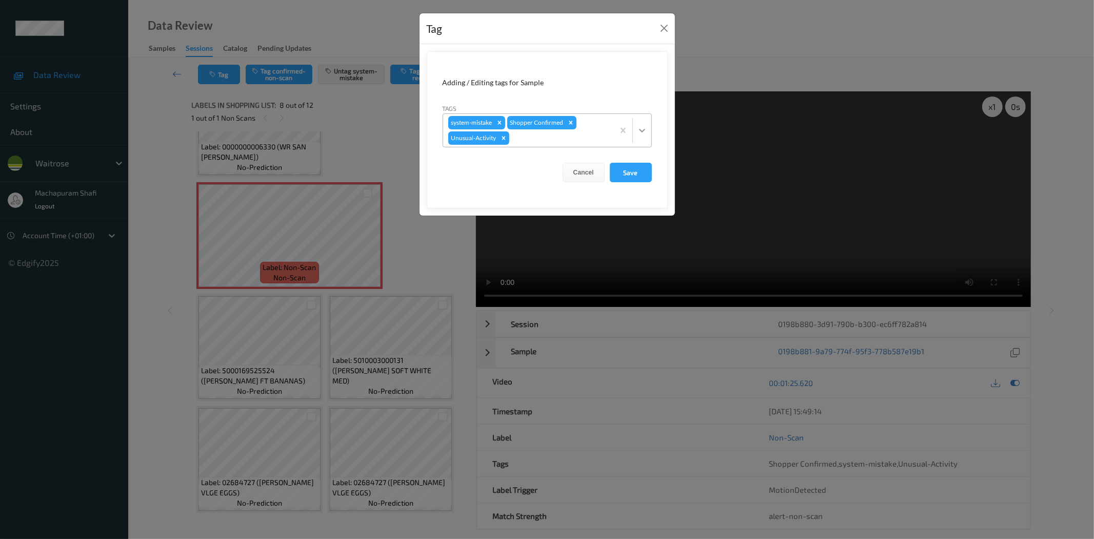
click at [644, 130] on icon at bounding box center [642, 131] width 6 height 4
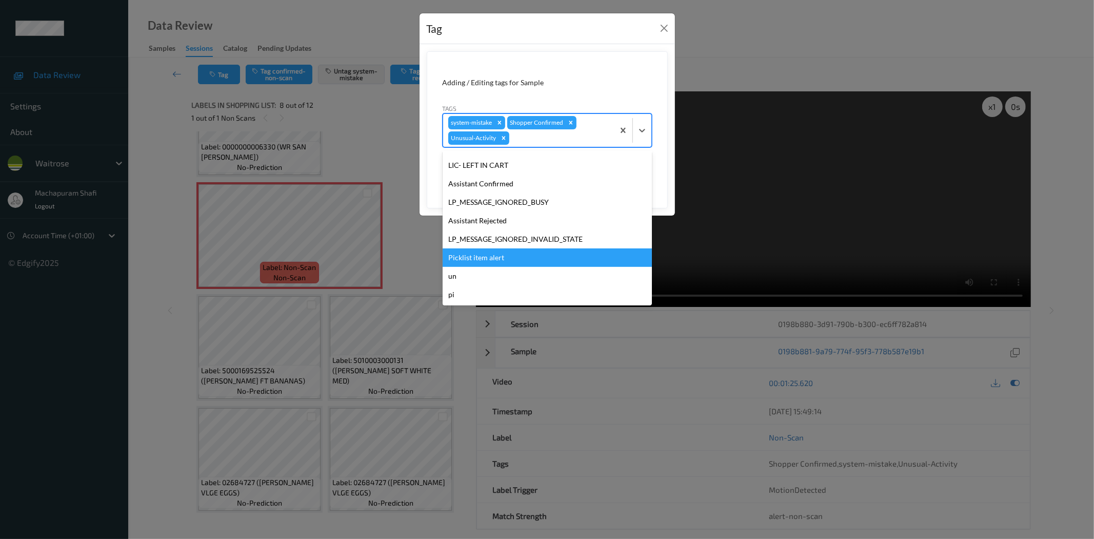
click at [479, 254] on div "Picklist item alert" at bounding box center [547, 257] width 209 height 18
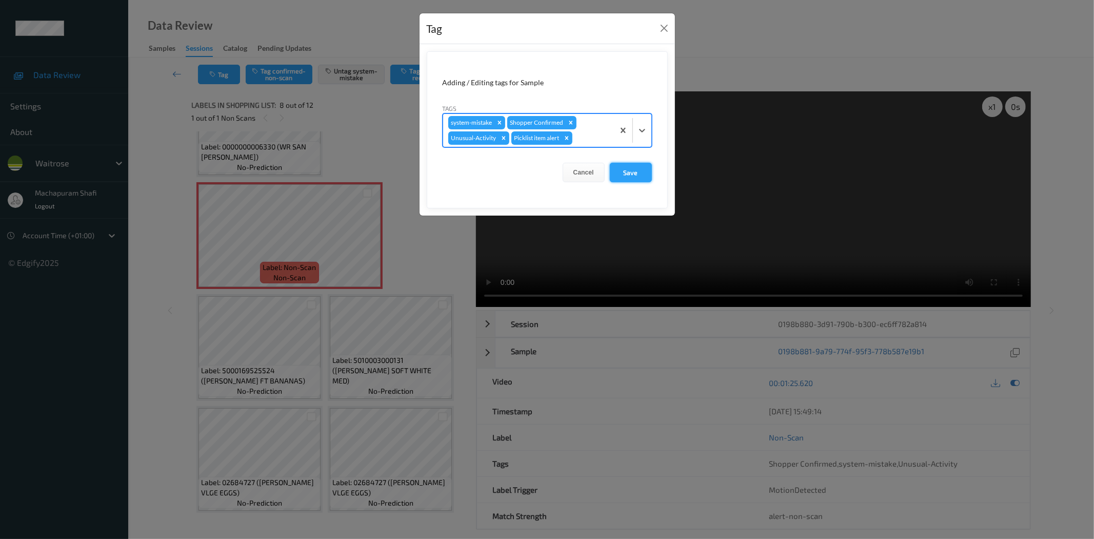
click at [629, 172] on button "Save" at bounding box center [631, 172] width 42 height 19
click at [631, 168] on button "Save" at bounding box center [631, 172] width 42 height 19
click at [637, 174] on button "Save" at bounding box center [631, 172] width 42 height 19
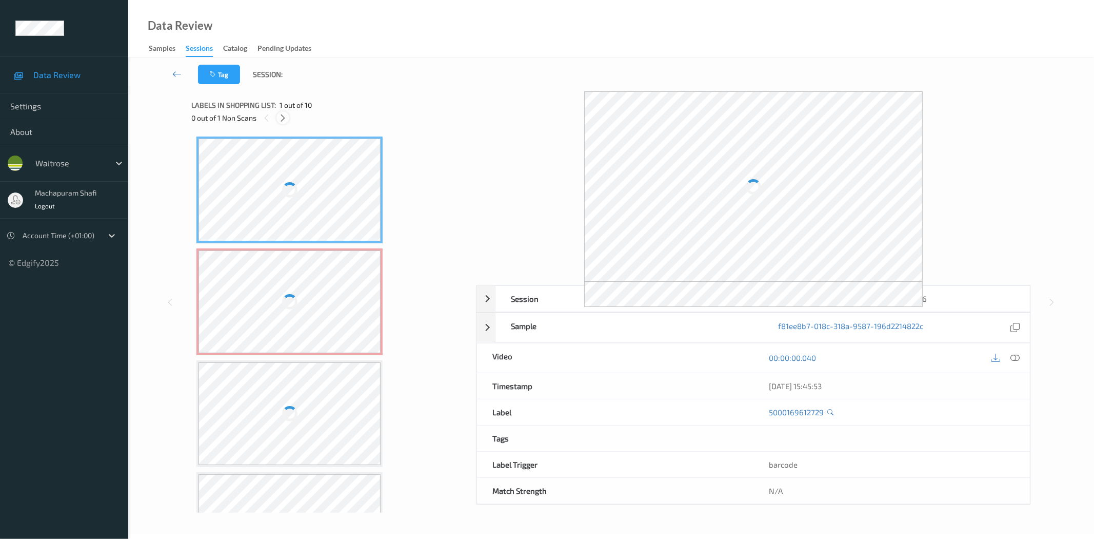
click at [281, 118] on icon at bounding box center [283, 117] width 9 height 9
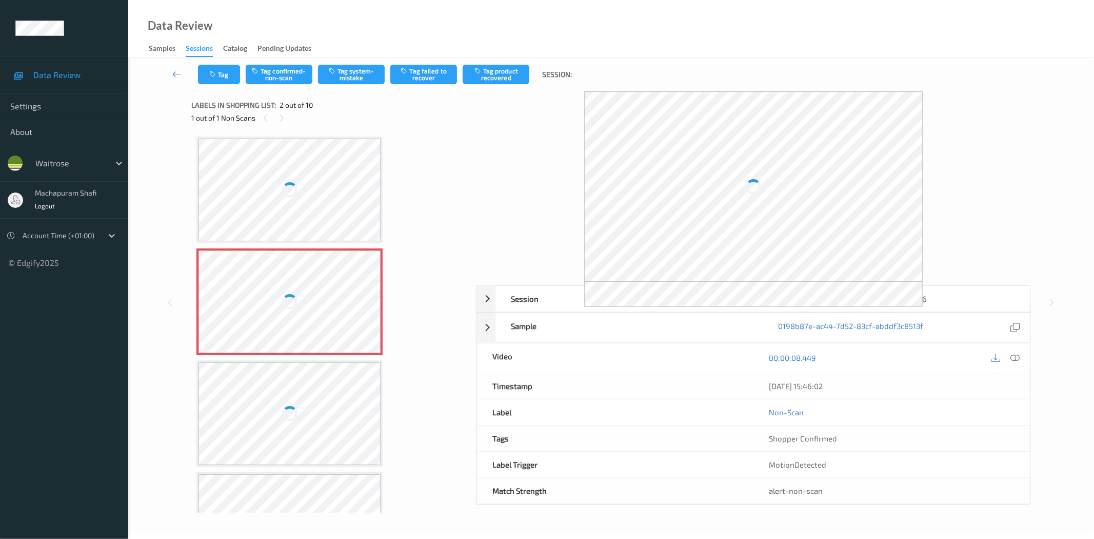
scroll to position [5, 0]
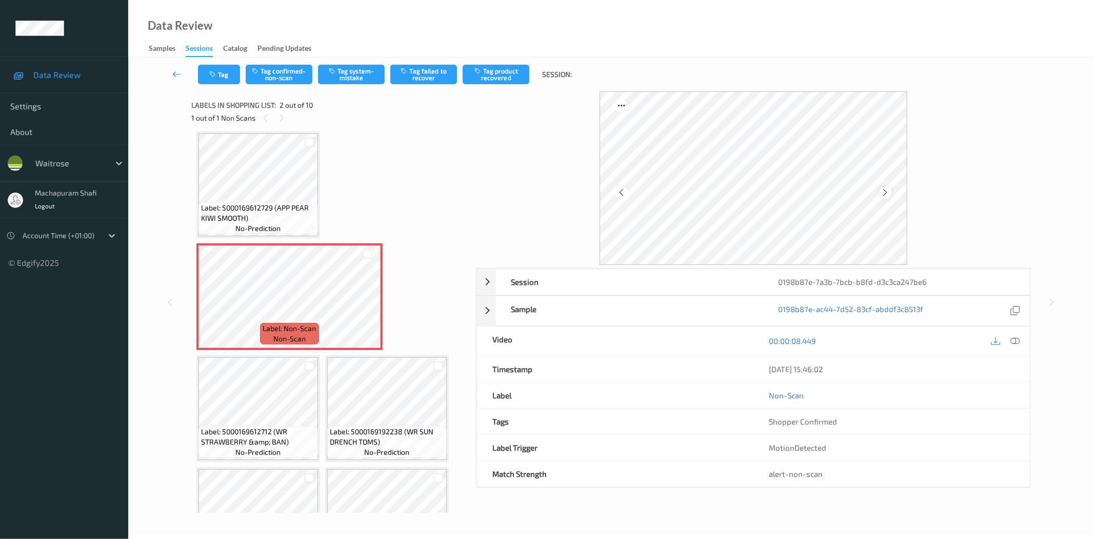
click at [888, 194] on icon at bounding box center [885, 192] width 9 height 9
drag, startPoint x: 1021, startPoint y: 341, endPoint x: 962, endPoint y: 345, distance: 58.7
click at [1021, 341] on div at bounding box center [1015, 341] width 14 height 14
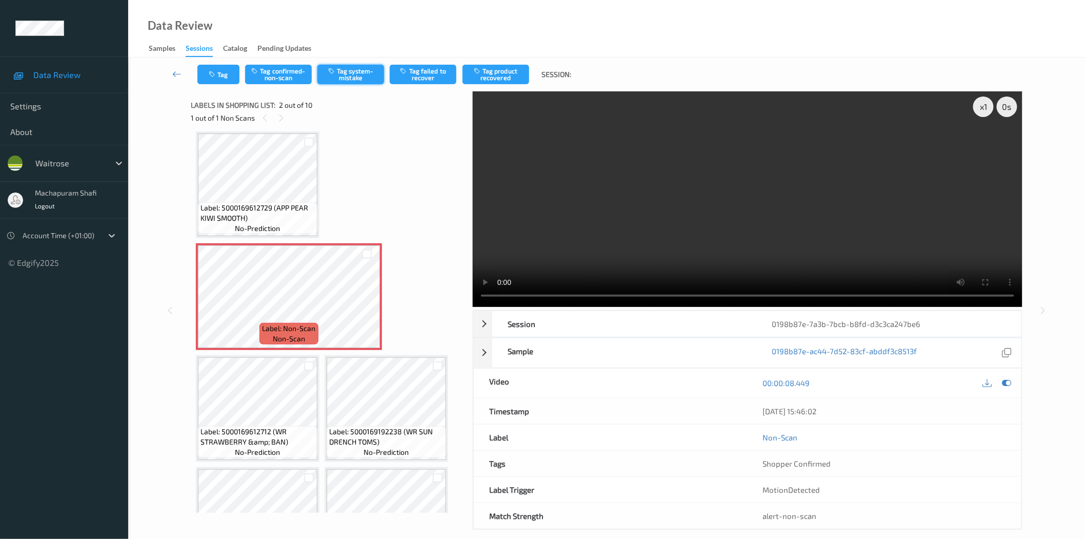
click at [350, 73] on button "Tag system-mistake" at bounding box center [351, 74] width 67 height 19
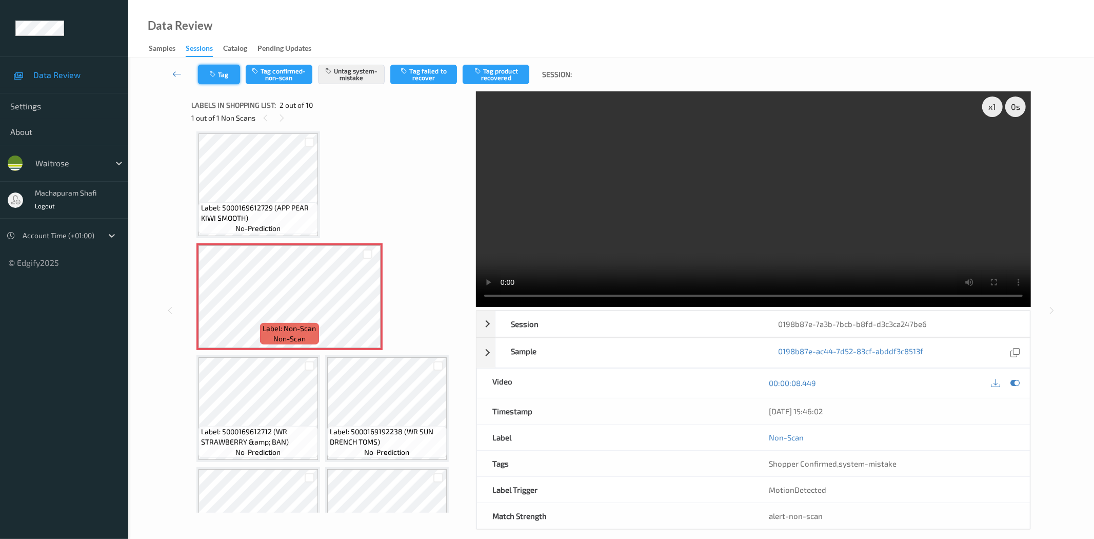
click at [208, 75] on button "Tag" at bounding box center [219, 74] width 42 height 19
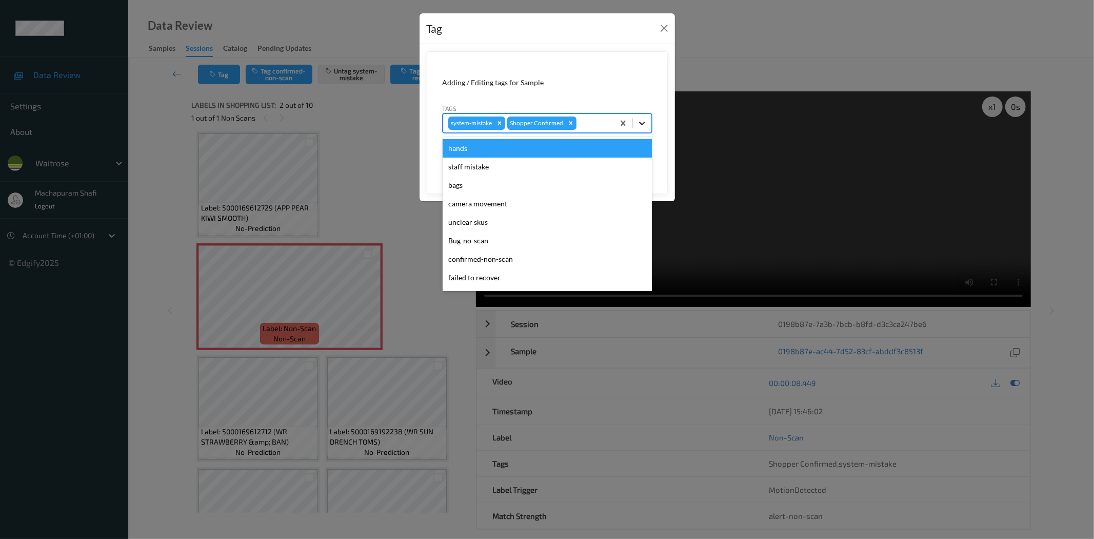
click at [643, 125] on icon at bounding box center [642, 123] width 10 height 10
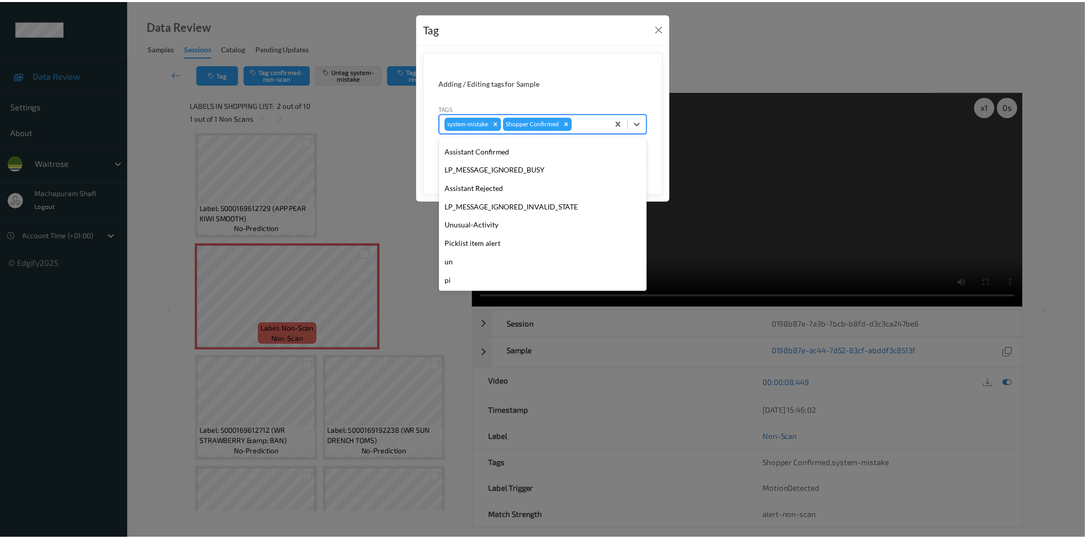
scroll to position [0, 0]
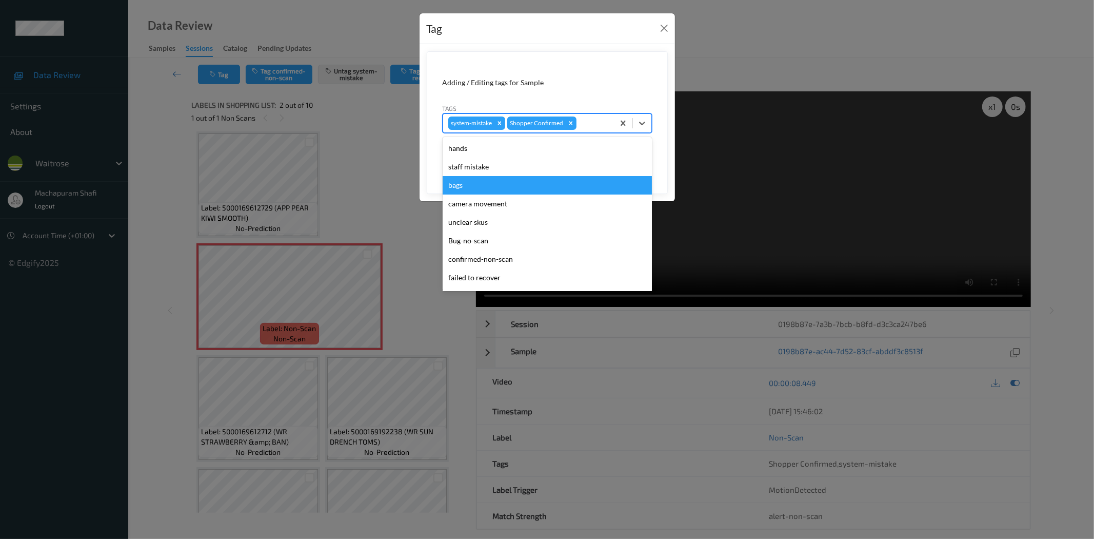
click at [467, 183] on div "bags" at bounding box center [547, 185] width 209 height 18
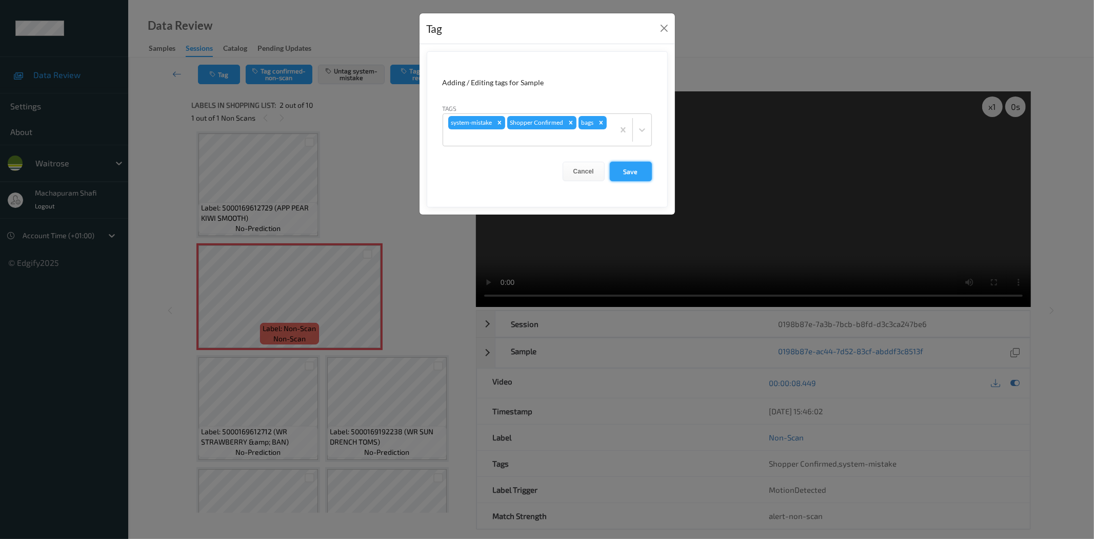
click at [632, 172] on button "Save" at bounding box center [631, 171] width 42 height 19
click at [630, 172] on button "Save" at bounding box center [631, 171] width 42 height 19
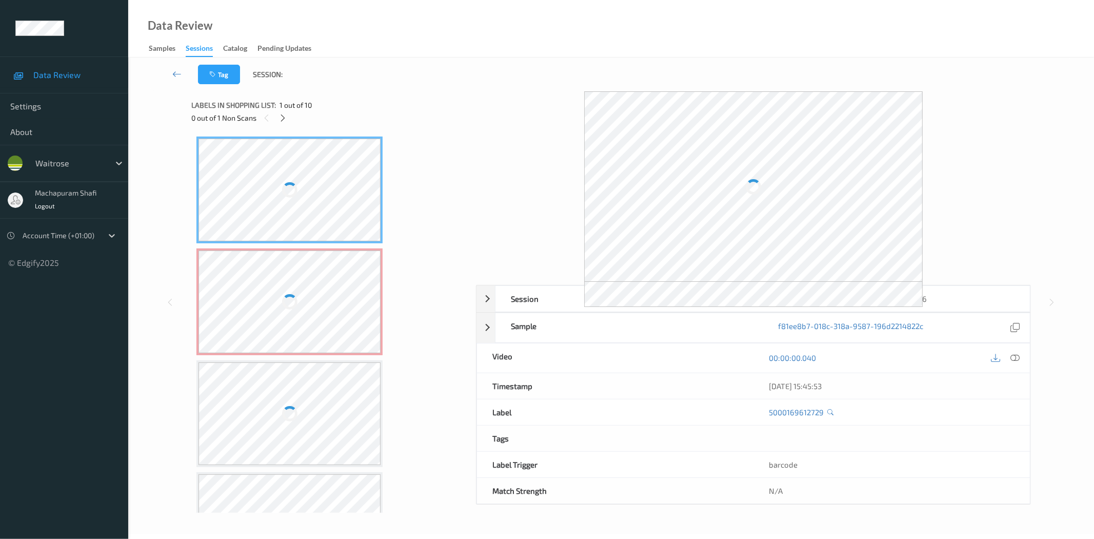
click at [312, 286] on div at bounding box center [290, 301] width 183 height 103
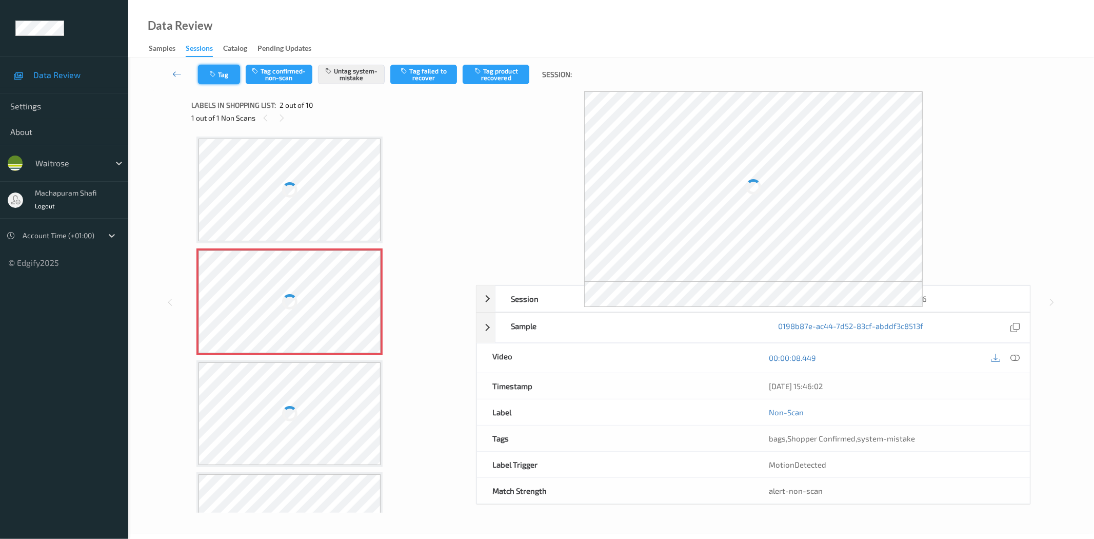
click at [215, 79] on button "Tag" at bounding box center [219, 74] width 42 height 19
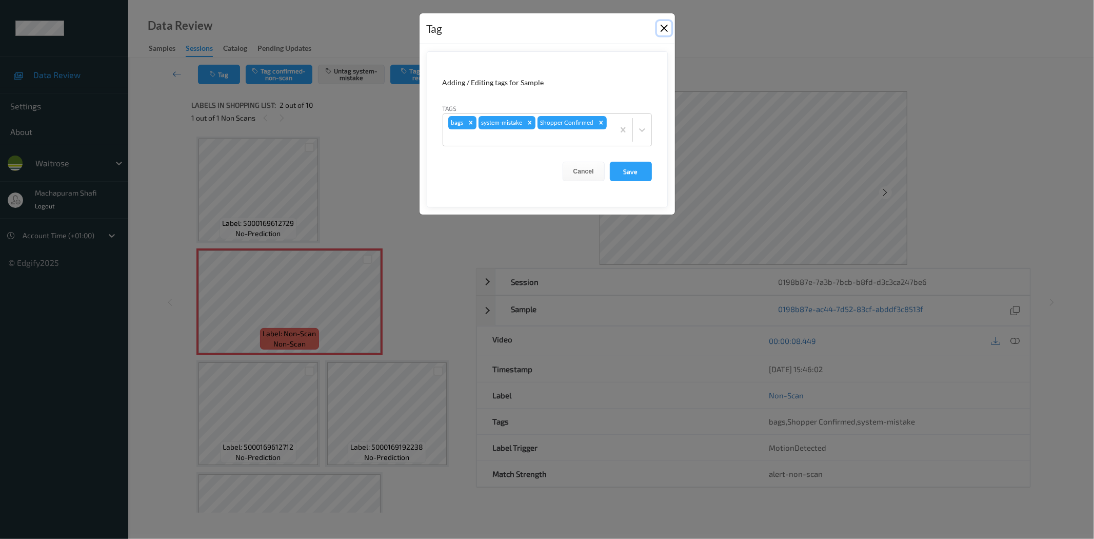
click at [664, 28] on button "Close" at bounding box center [664, 28] width 14 height 14
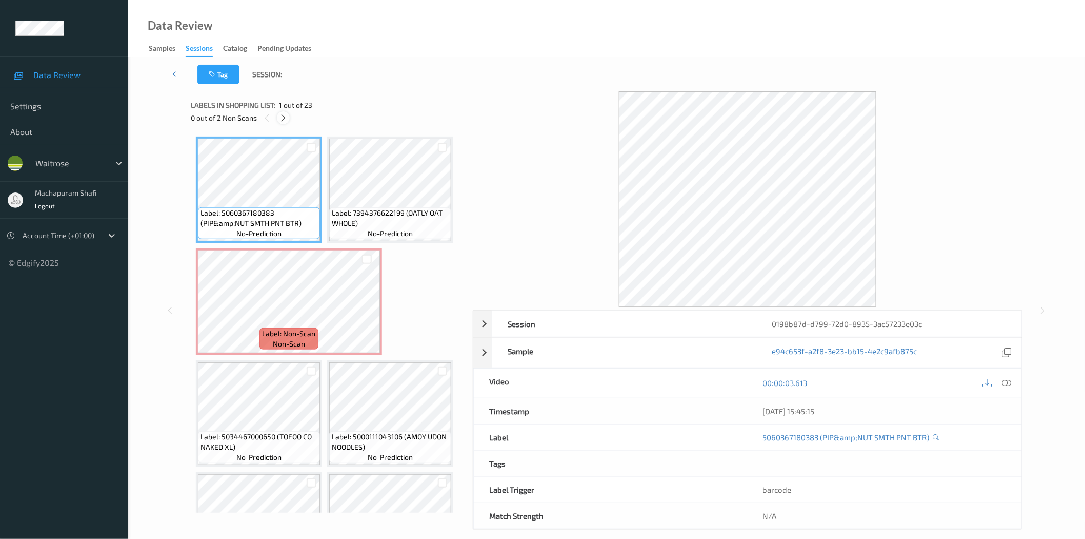
click at [287, 114] on icon at bounding box center [283, 117] width 9 height 9
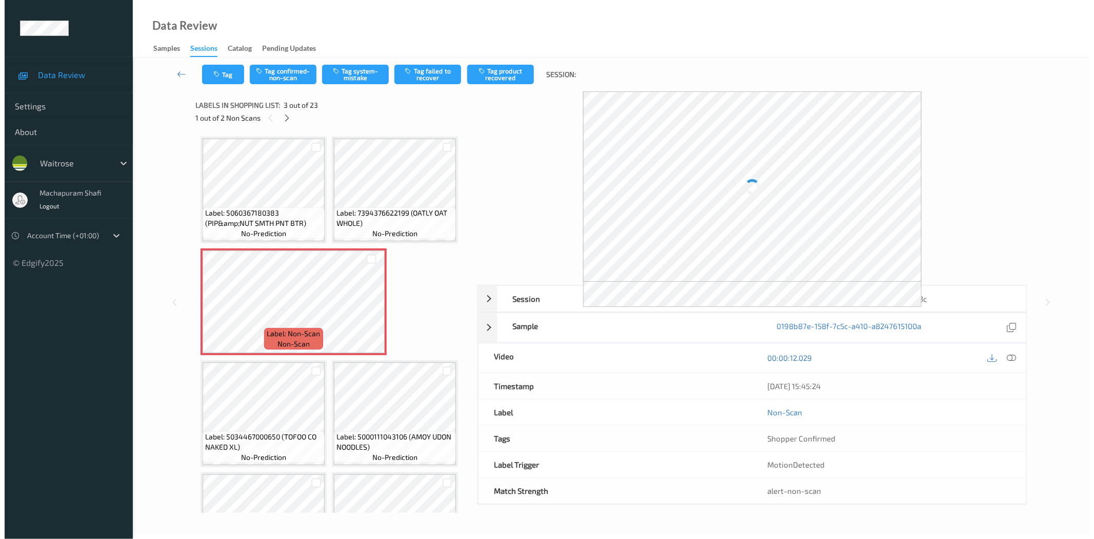
scroll to position [5, 0]
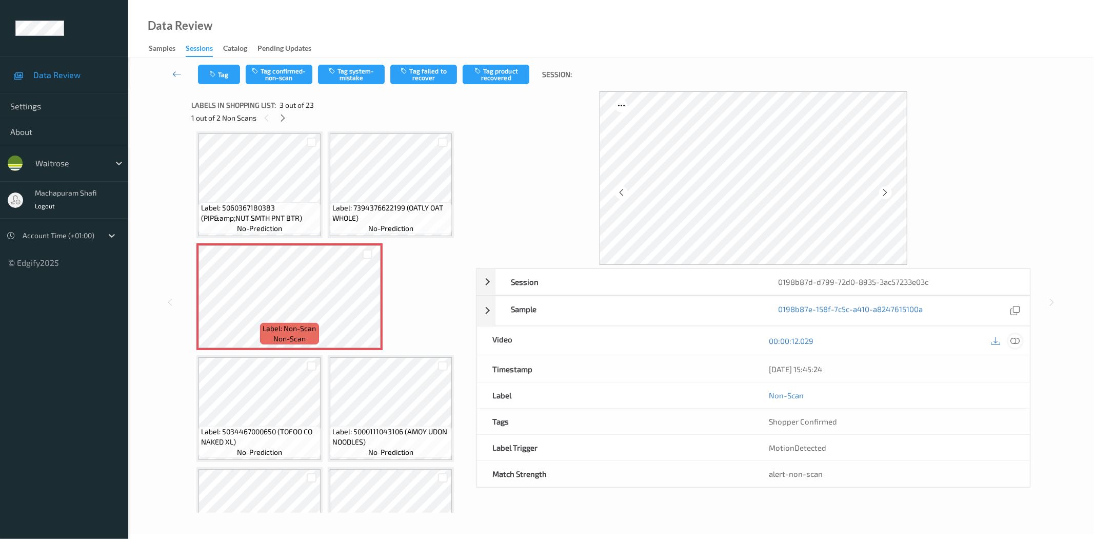
click at [1016, 341] on icon at bounding box center [1015, 340] width 9 height 9
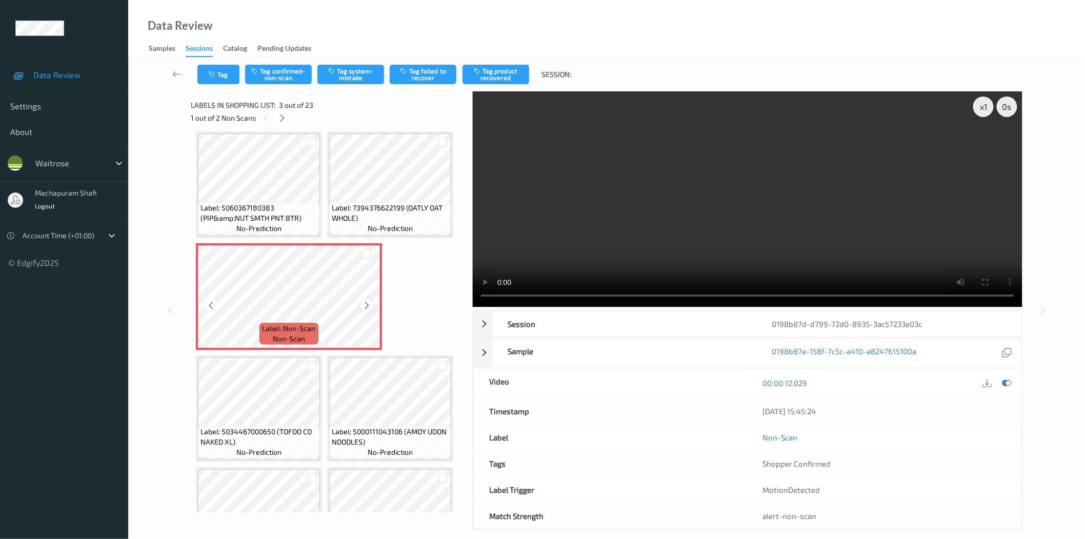
click at [368, 306] on icon at bounding box center [367, 305] width 9 height 9
click at [361, 76] on button "Tag system-mistake" at bounding box center [351, 74] width 67 height 19
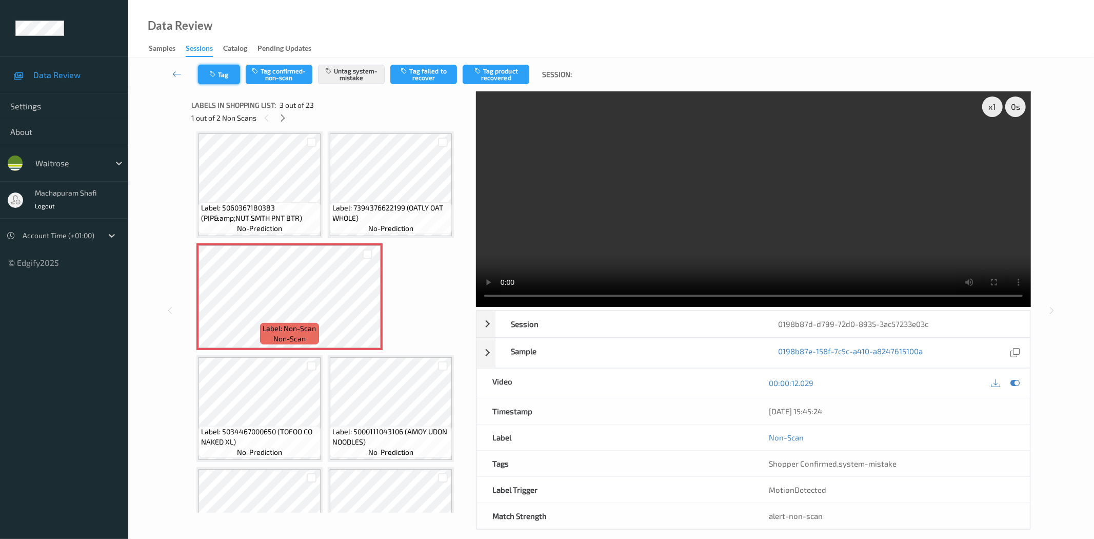
click at [224, 74] on button "Tag" at bounding box center [219, 74] width 42 height 19
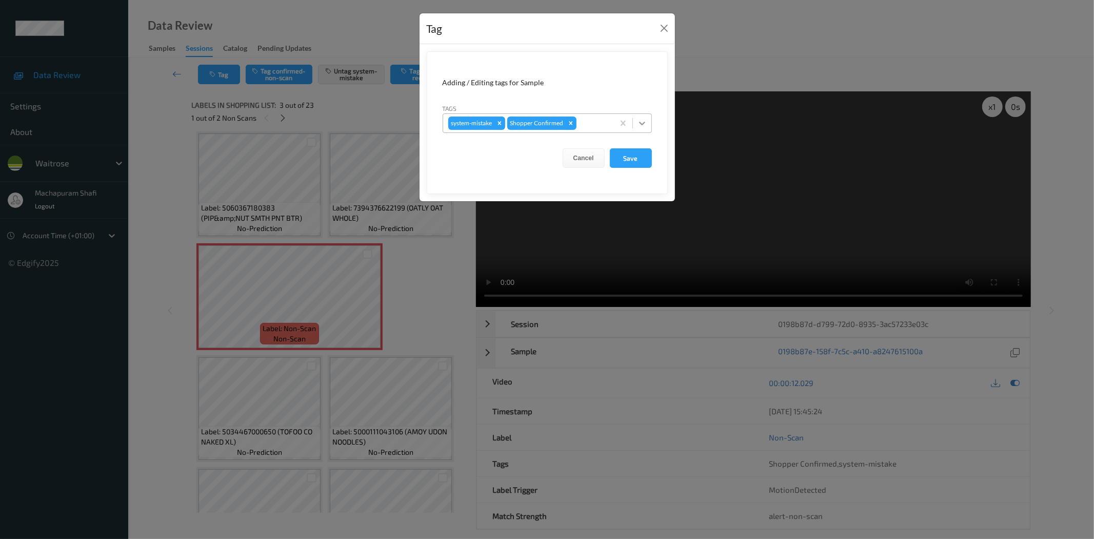
click at [645, 118] on icon at bounding box center [642, 123] width 10 height 10
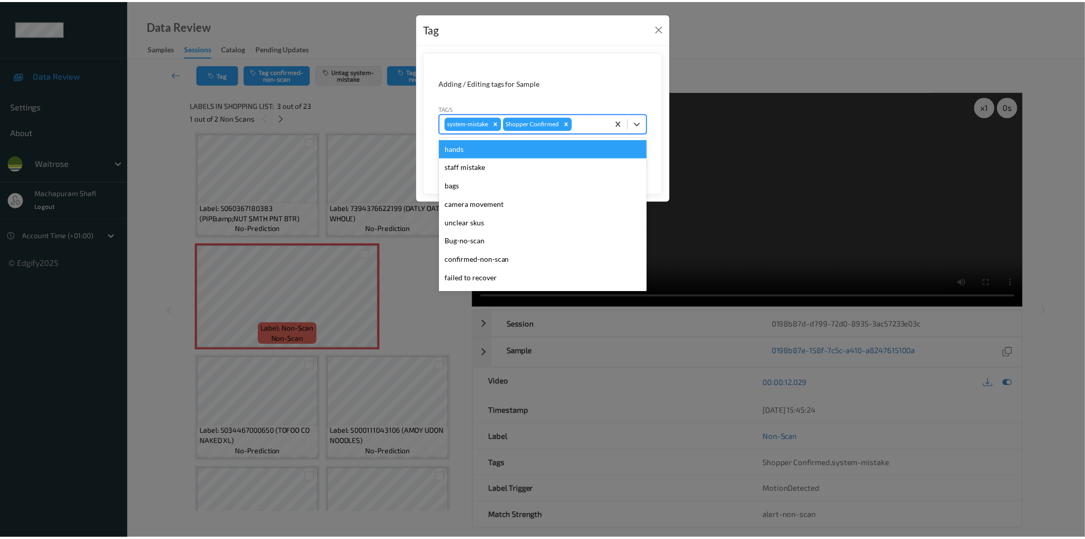
scroll to position [201, 0]
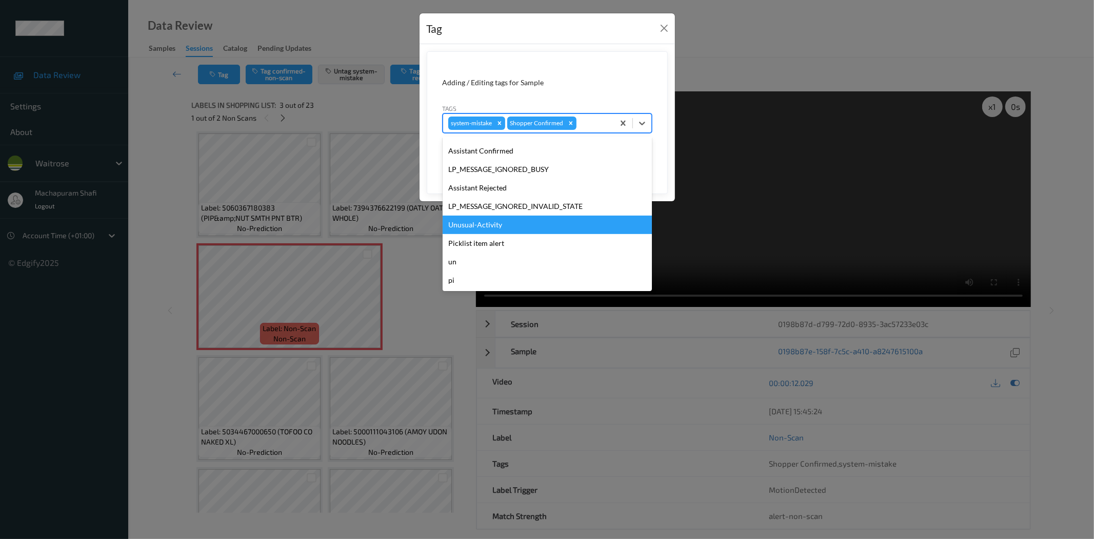
click at [467, 229] on div "Unusual-Activity" at bounding box center [547, 224] width 209 height 18
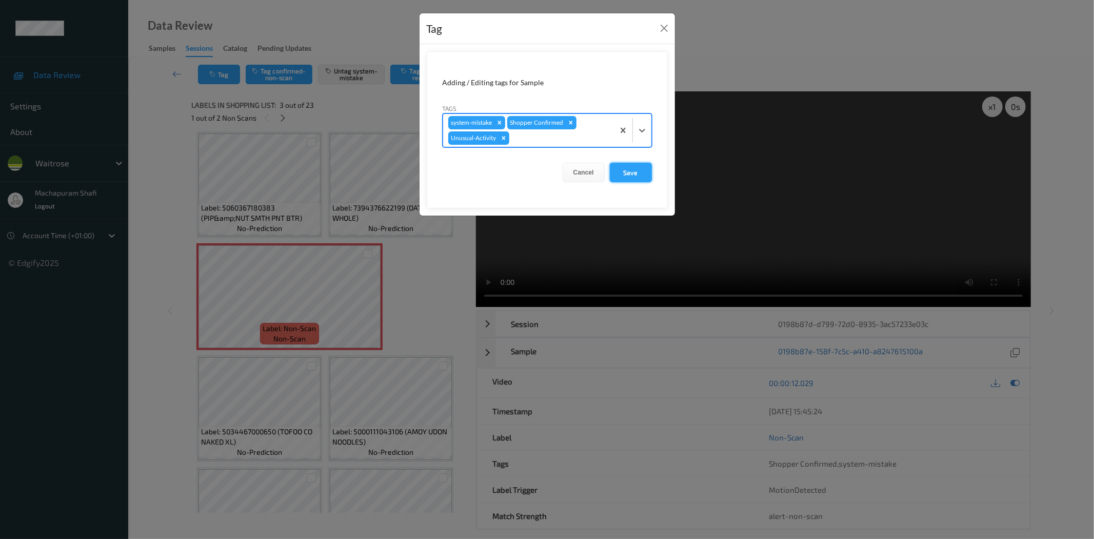
click at [631, 167] on button "Save" at bounding box center [631, 172] width 42 height 19
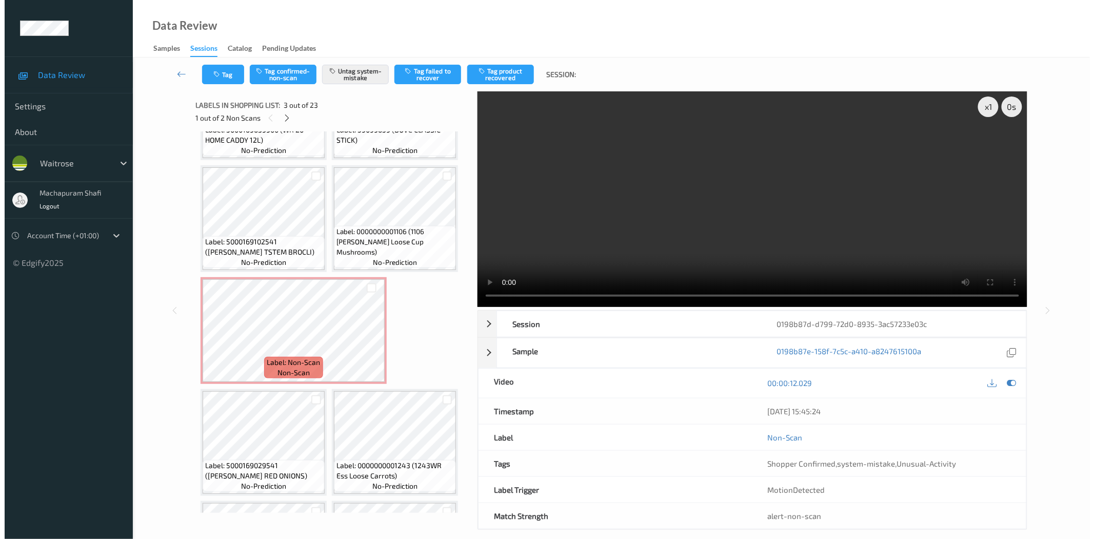
scroll to position [762, 0]
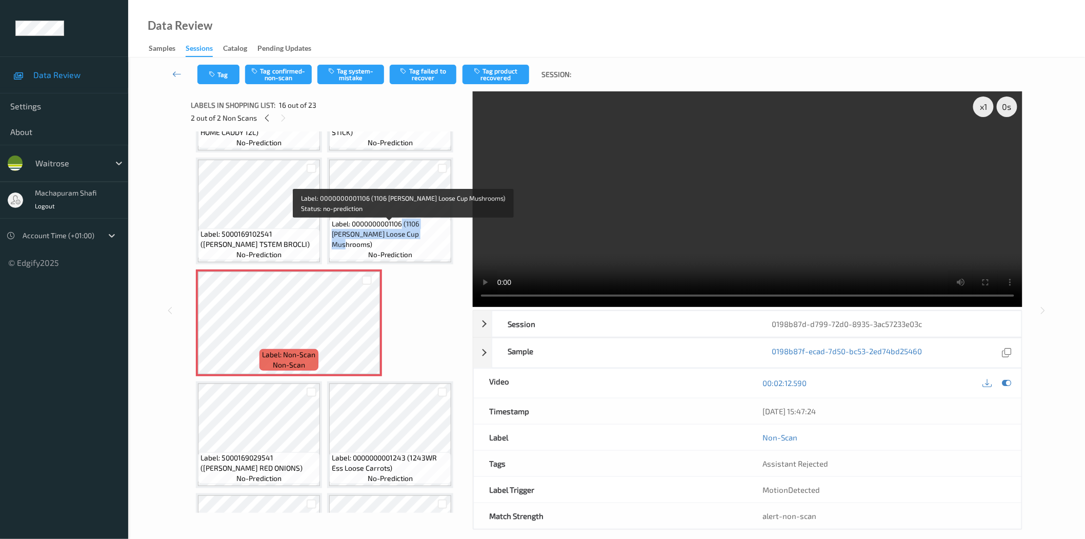
drag, startPoint x: 403, startPoint y: 226, endPoint x: 424, endPoint y: 242, distance: 26.3
click at [424, 242] on span "Label: 0000000001106 (1106 WR Ess Loose Cup Mushrooms)" at bounding box center [390, 234] width 117 height 31
copy span "(1106 WR Ess Loose Cup Mushrooms)"
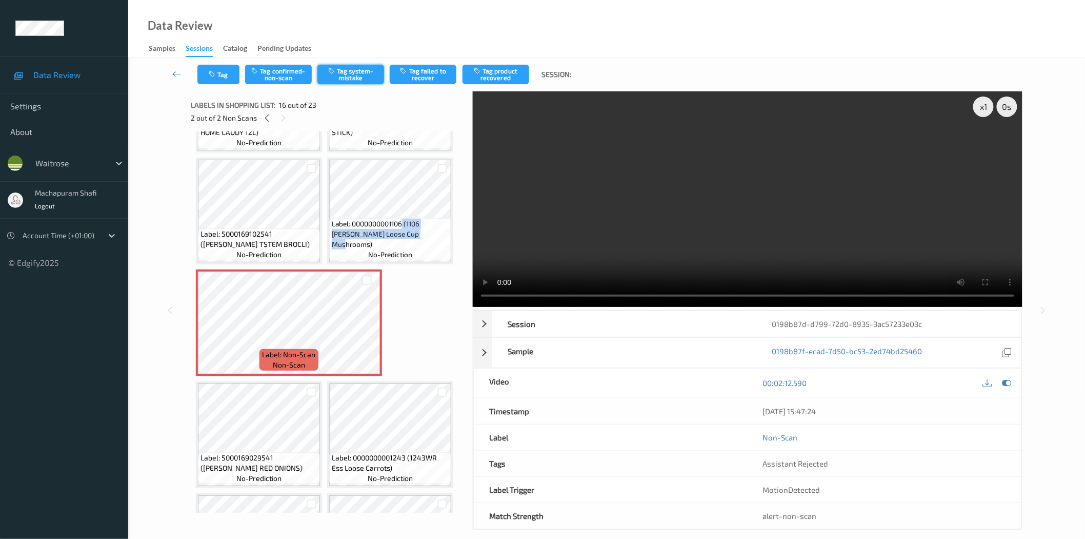
click at [358, 75] on button "Tag system-mistake" at bounding box center [351, 74] width 67 height 19
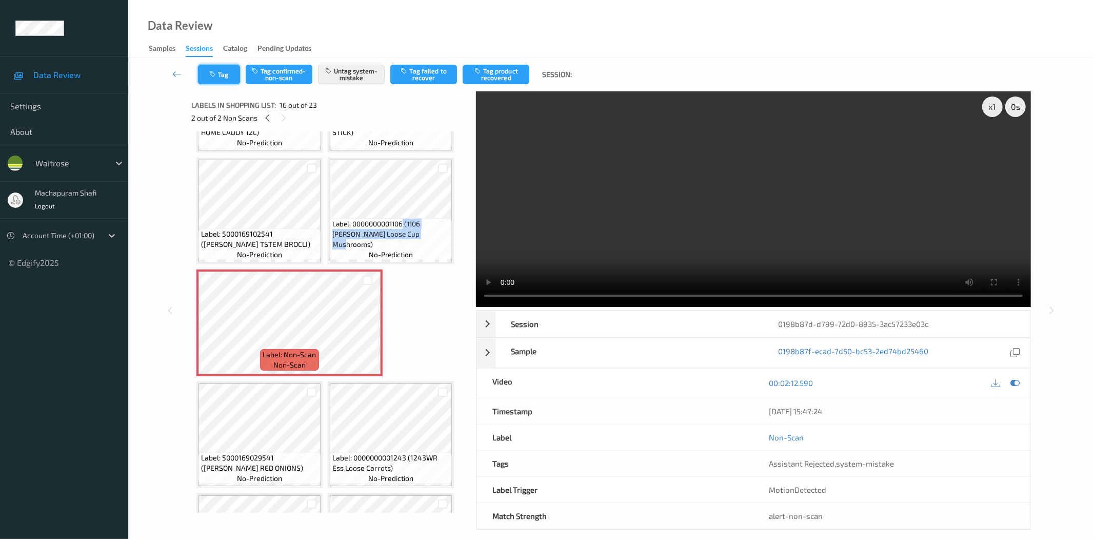
click at [214, 77] on icon "button" at bounding box center [213, 74] width 9 height 7
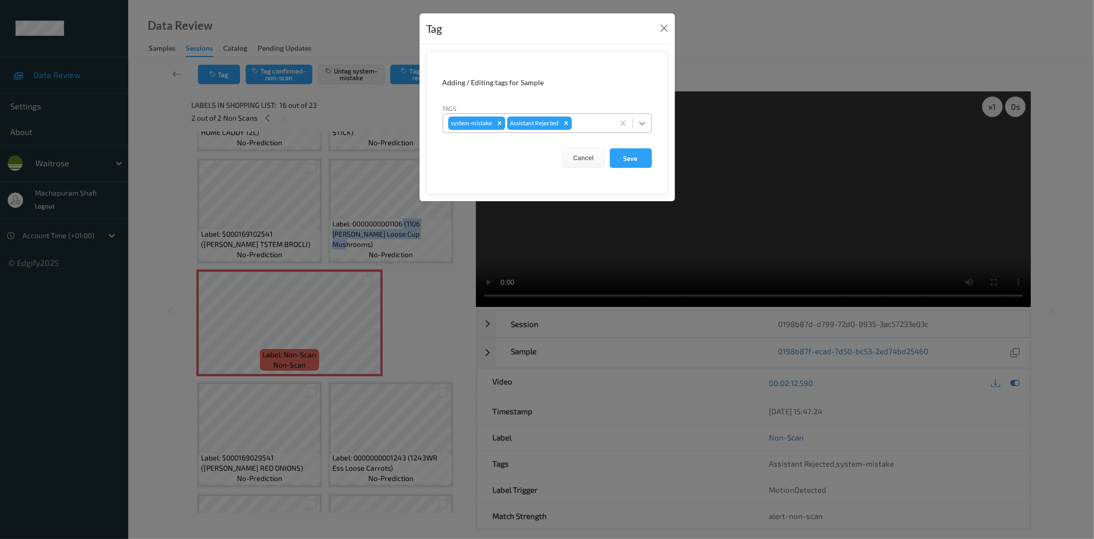
click at [644, 118] on icon at bounding box center [642, 123] width 10 height 10
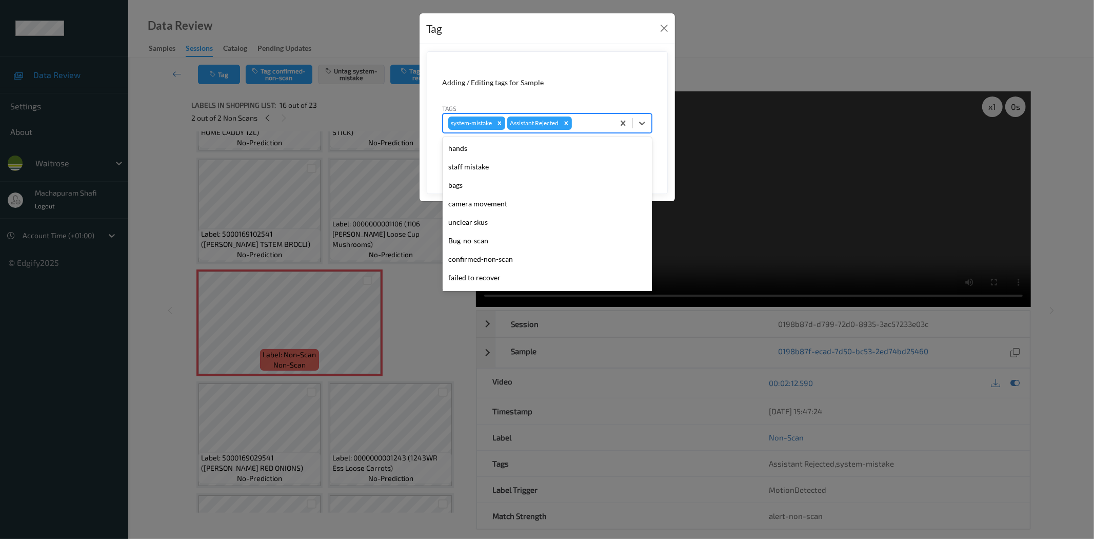
scroll to position [201, 0]
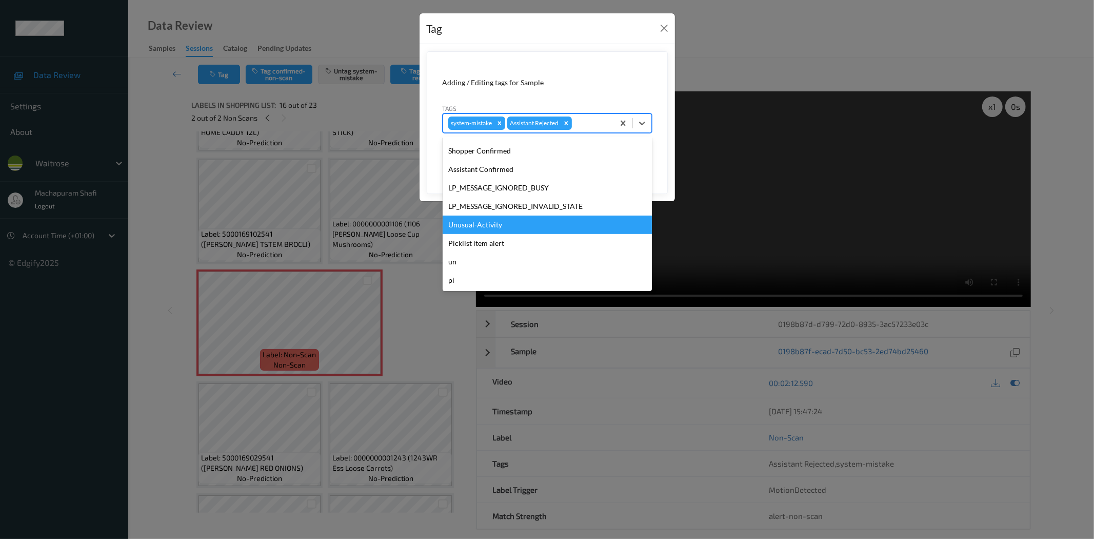
click at [496, 217] on div "Unusual-Activity" at bounding box center [547, 224] width 209 height 18
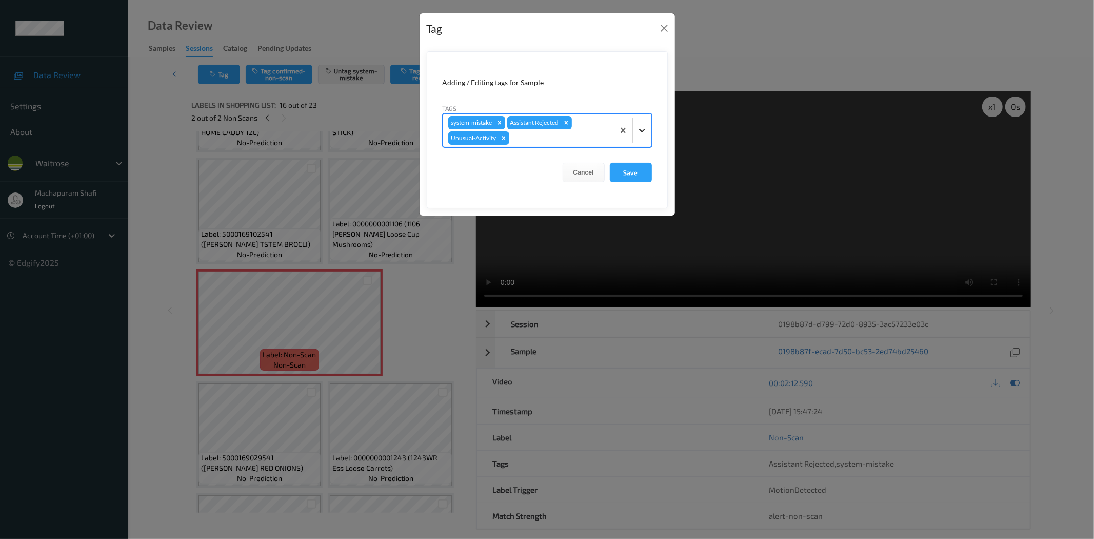
click at [638, 126] on icon at bounding box center [642, 130] width 10 height 10
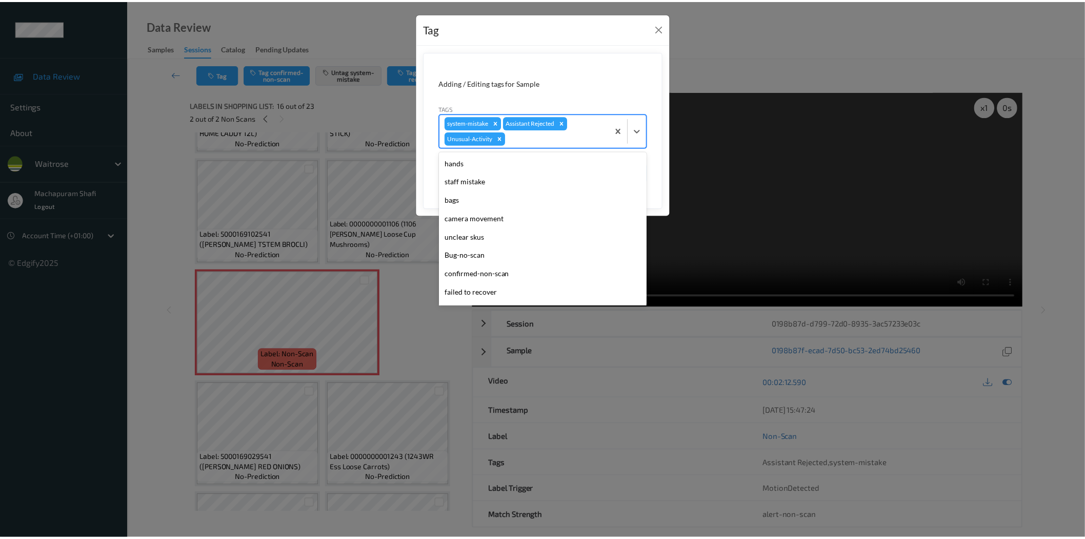
scroll to position [182, 0]
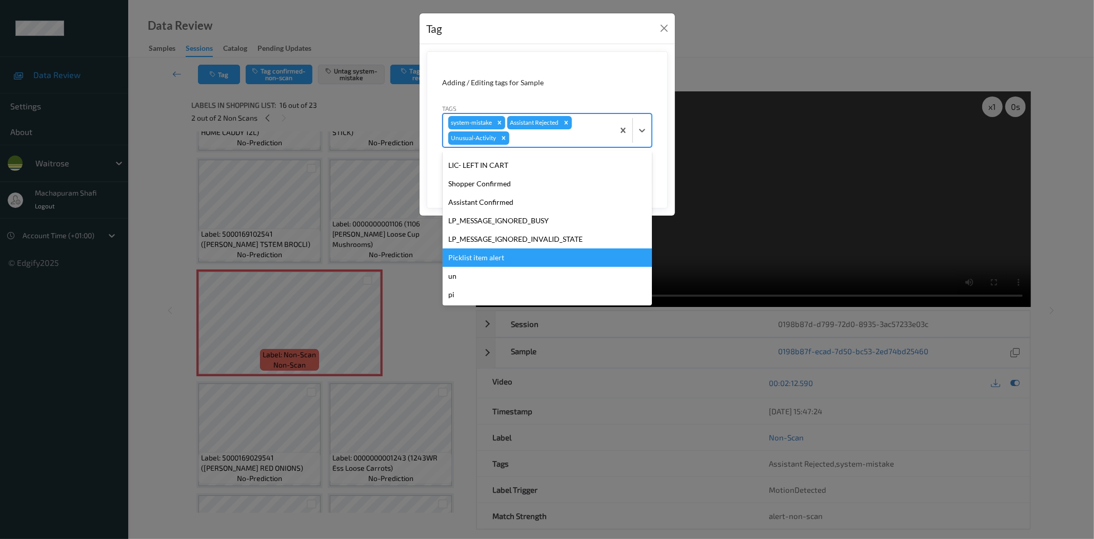
click at [506, 258] on div "Picklist item alert" at bounding box center [547, 257] width 209 height 18
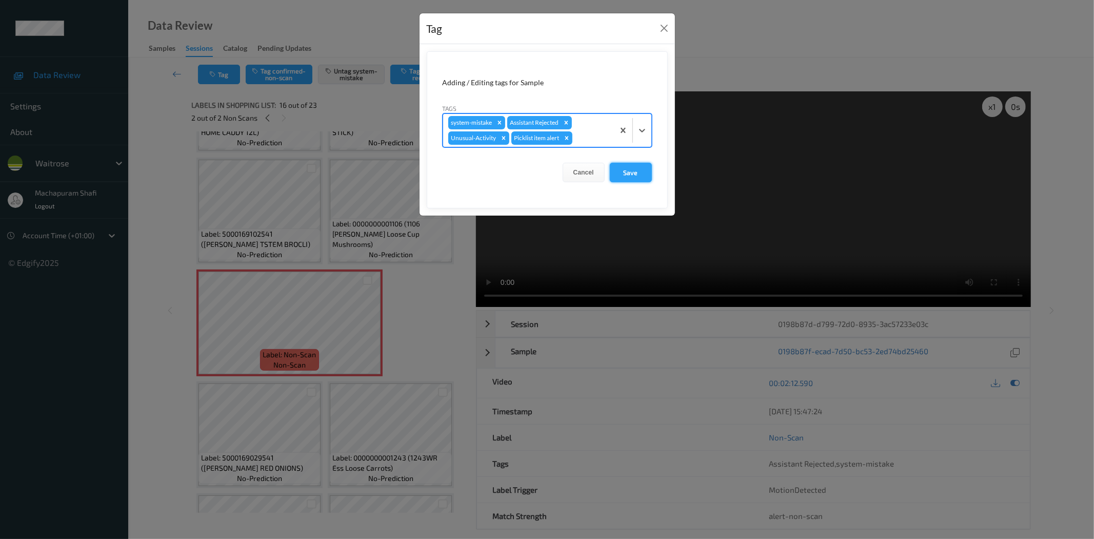
click at [638, 165] on button "Save" at bounding box center [631, 172] width 42 height 19
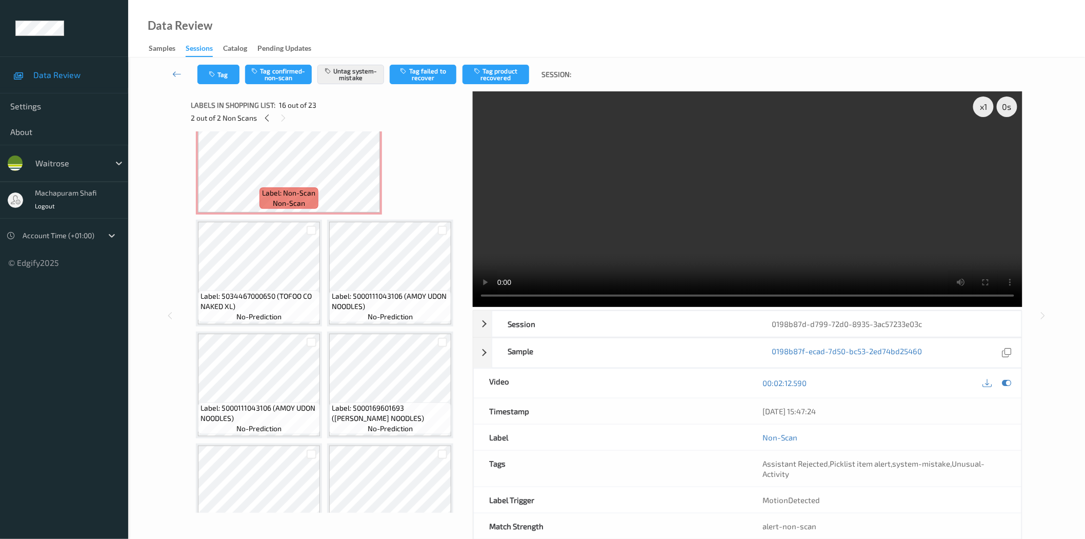
scroll to position [136, 0]
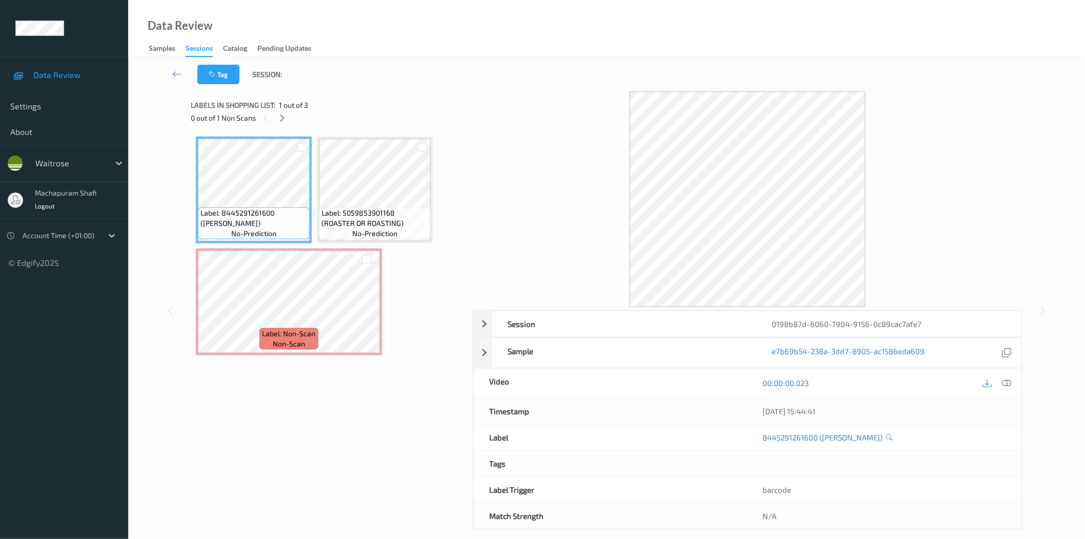
click at [281, 118] on icon at bounding box center [282, 117] width 9 height 9
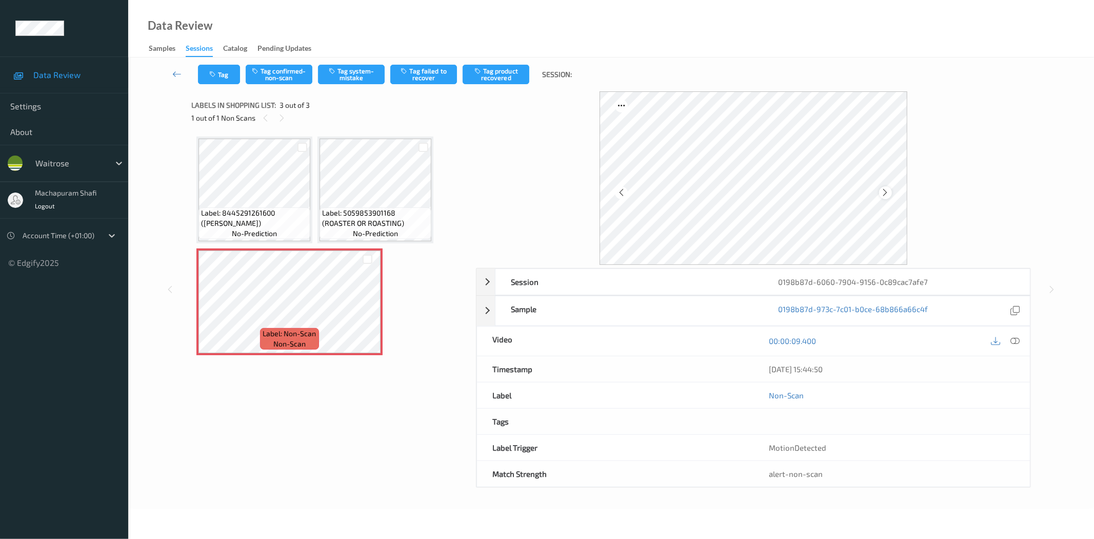
click at [884, 196] on icon at bounding box center [885, 192] width 9 height 9
click at [1013, 344] on icon at bounding box center [1015, 340] width 9 height 9
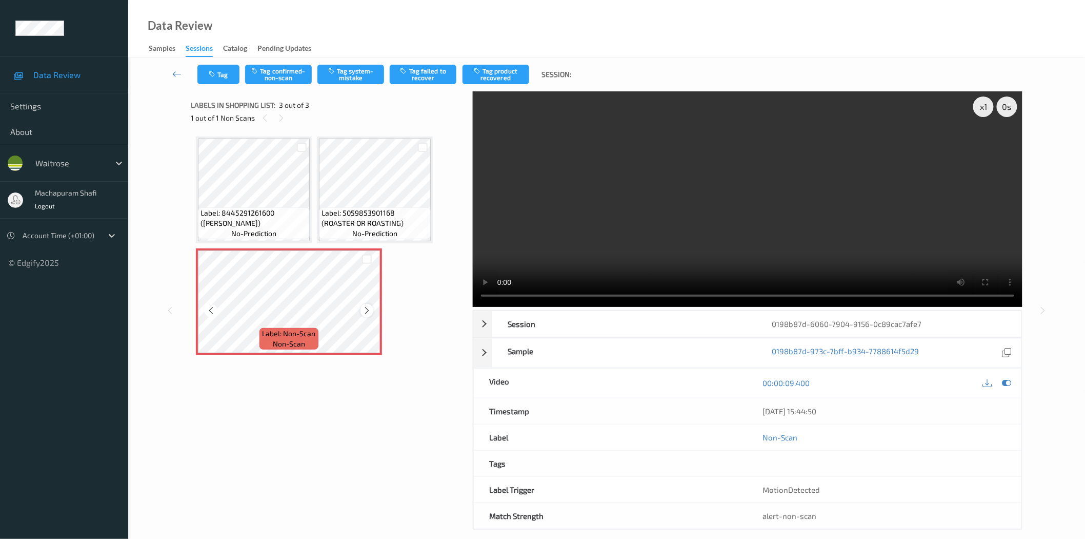
click at [368, 309] on icon at bounding box center [367, 310] width 9 height 9
click at [363, 309] on icon at bounding box center [367, 310] width 9 height 9
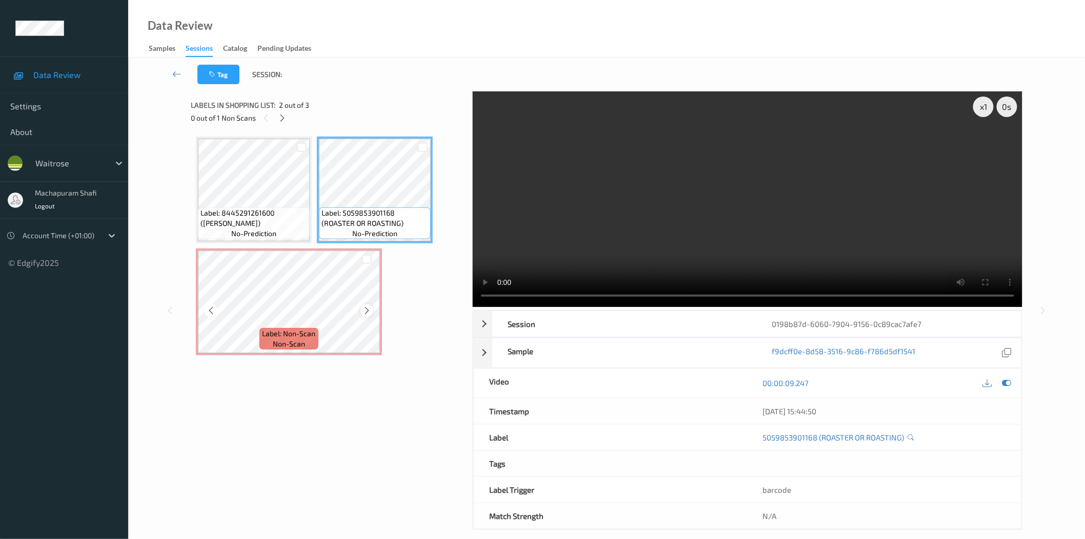
click at [369, 310] on icon at bounding box center [367, 310] width 9 height 9
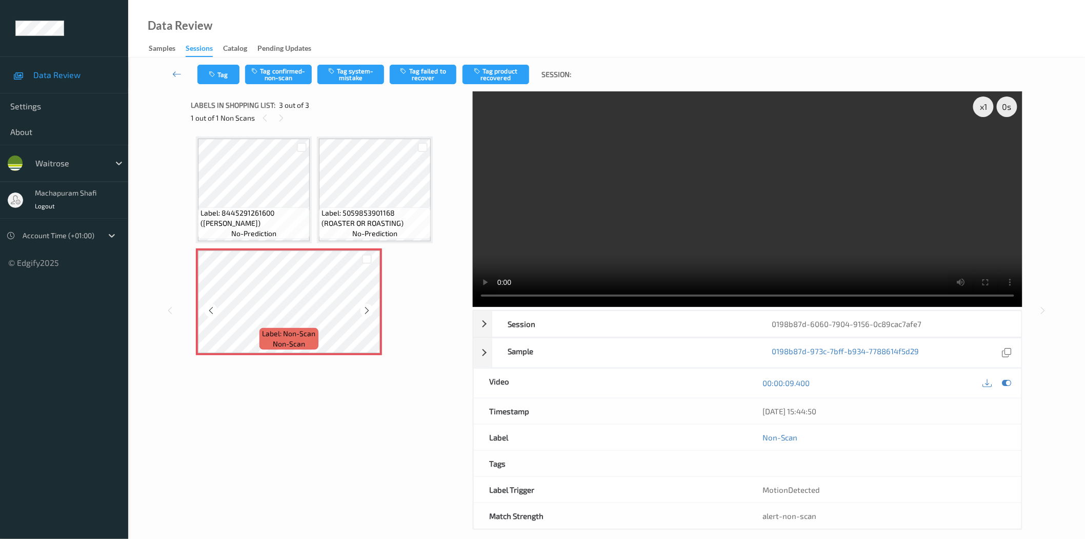
click at [369, 310] on icon at bounding box center [367, 310] width 9 height 9
click at [365, 68] on button "Tag system-mistake" at bounding box center [351, 74] width 67 height 19
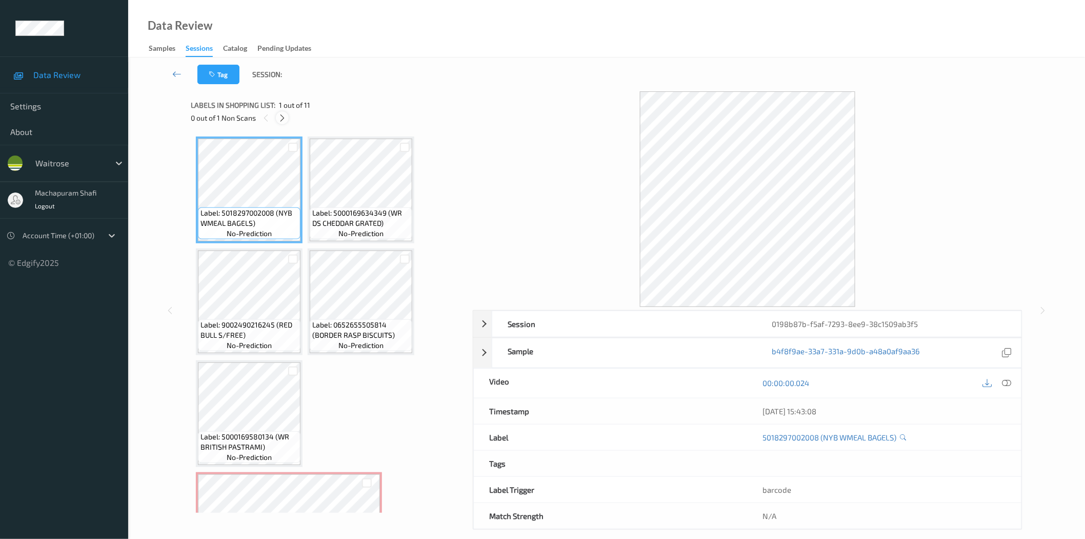
drag, startPoint x: 283, startPoint y: 118, endPoint x: 366, endPoint y: 96, distance: 86.0
click at [283, 119] on icon at bounding box center [282, 117] width 9 height 9
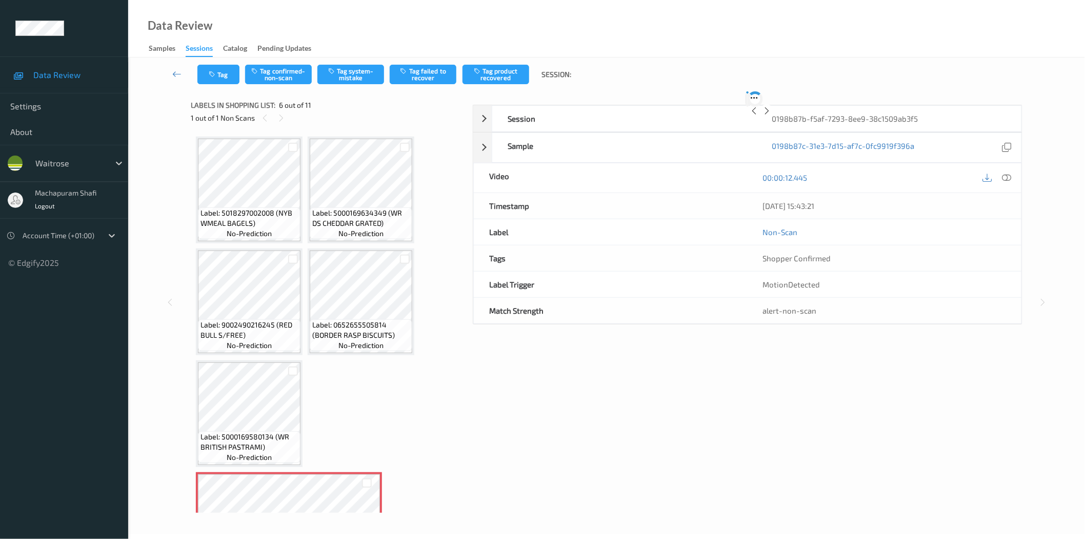
scroll to position [227, 0]
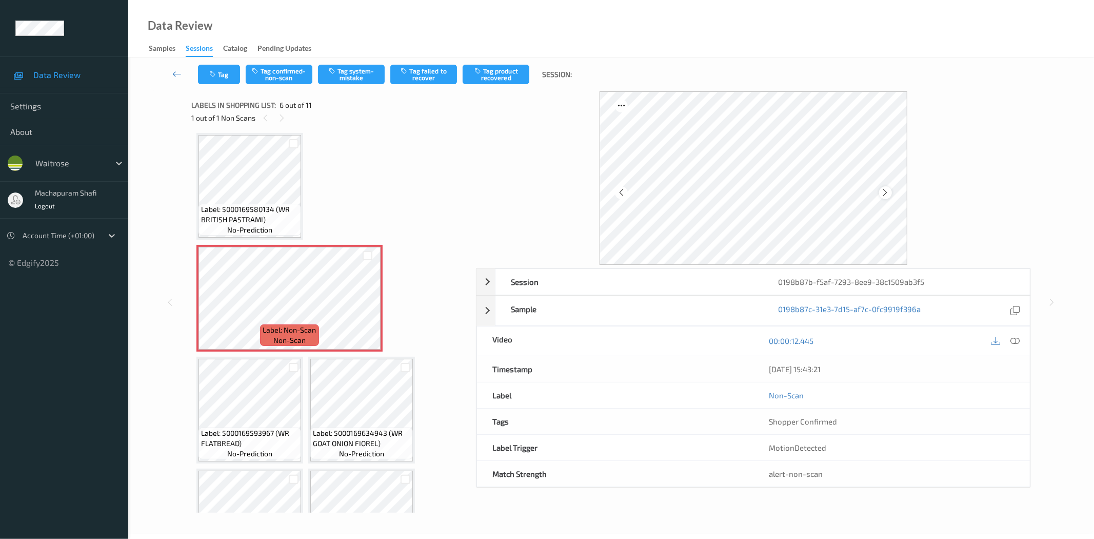
click at [879, 190] on div at bounding box center [885, 192] width 13 height 13
click at [1013, 340] on icon at bounding box center [1015, 340] width 9 height 9
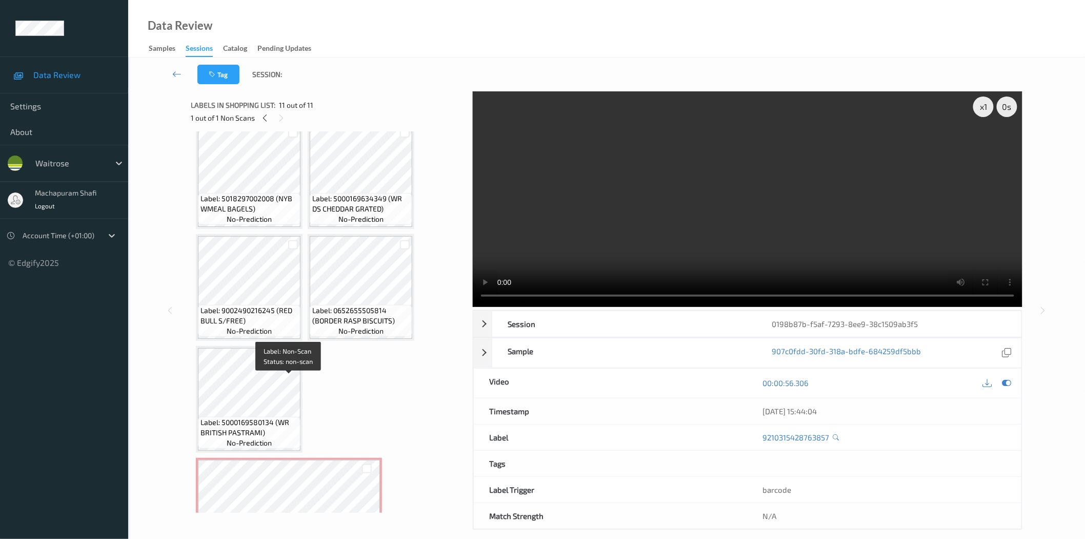
scroll to position [0, 0]
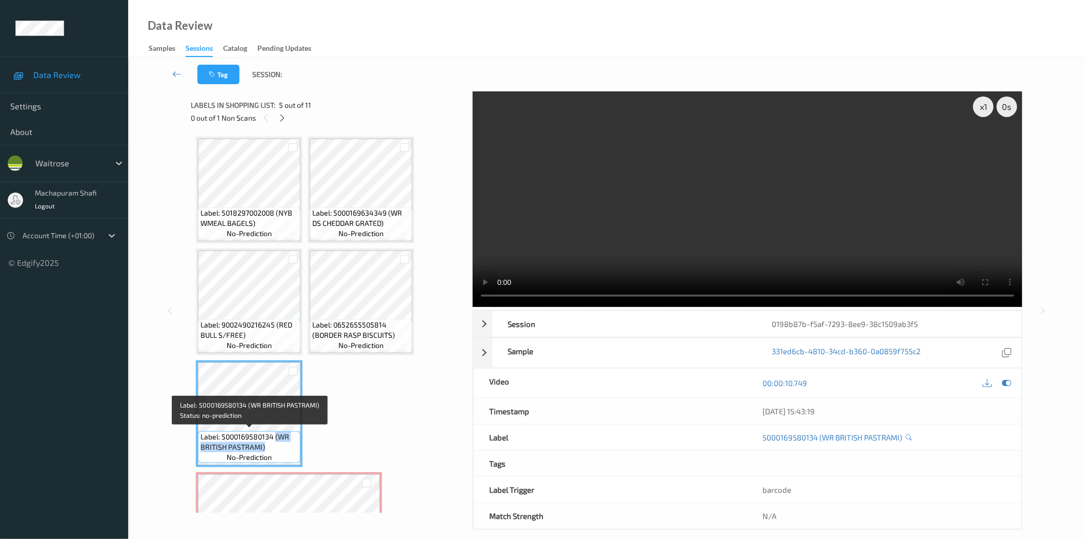
drag, startPoint x: 275, startPoint y: 432, endPoint x: 287, endPoint y: 443, distance: 15.6
click at [287, 443] on span "Label: 5000169580134 (WR BRITISH PASTRAMI)" at bounding box center [249, 441] width 97 height 21
copy span "(WR BRITISH PASTRAMI)"
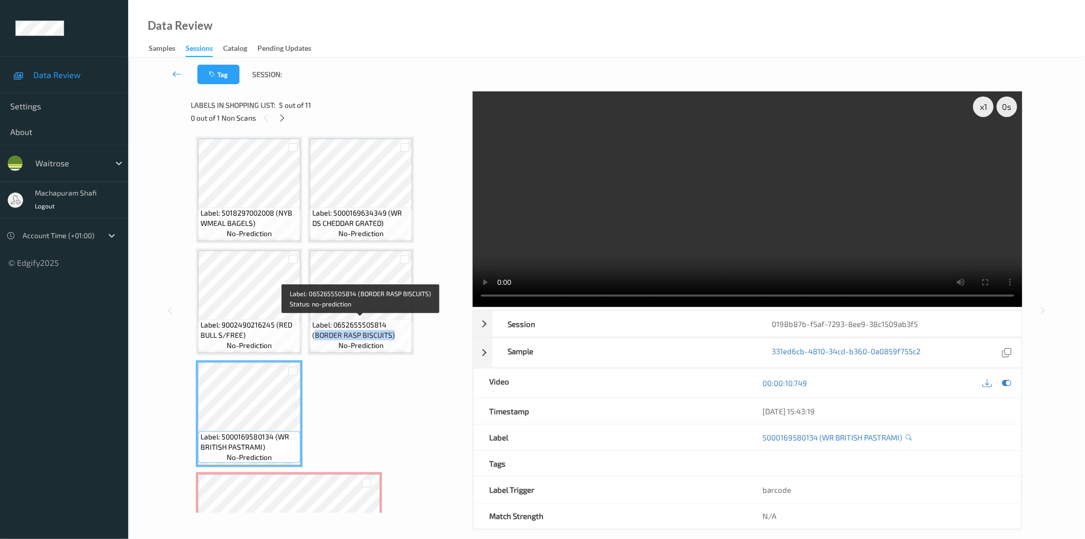
drag, startPoint x: 313, startPoint y: 335, endPoint x: 392, endPoint y: 335, distance: 79.0
click at [392, 335] on span "Label: 0652655505814 (BORDER RASP BISCUITS)" at bounding box center [360, 330] width 97 height 21
copy span "BORDER RASP BISCUITS)"
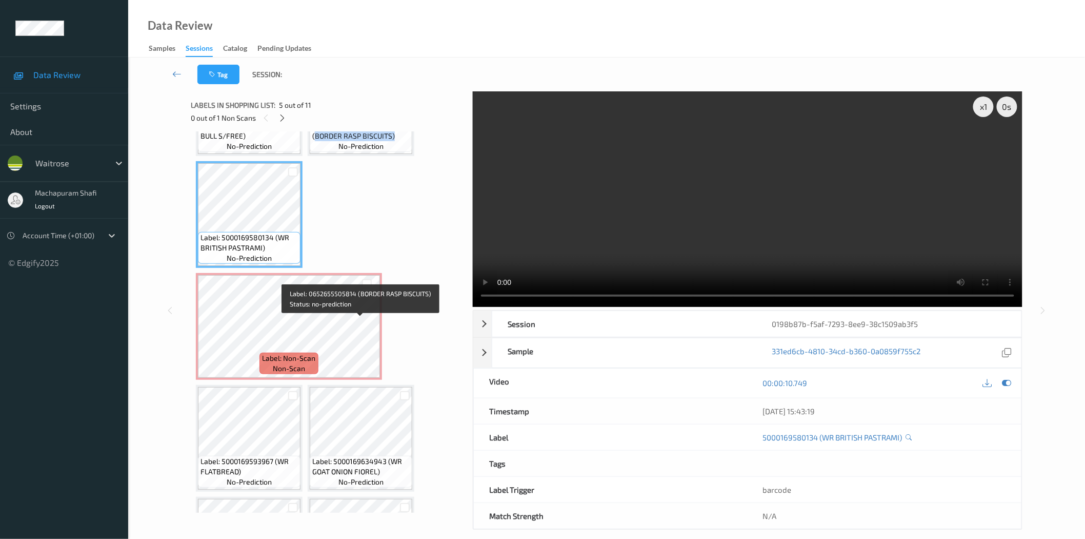
scroll to position [228, 0]
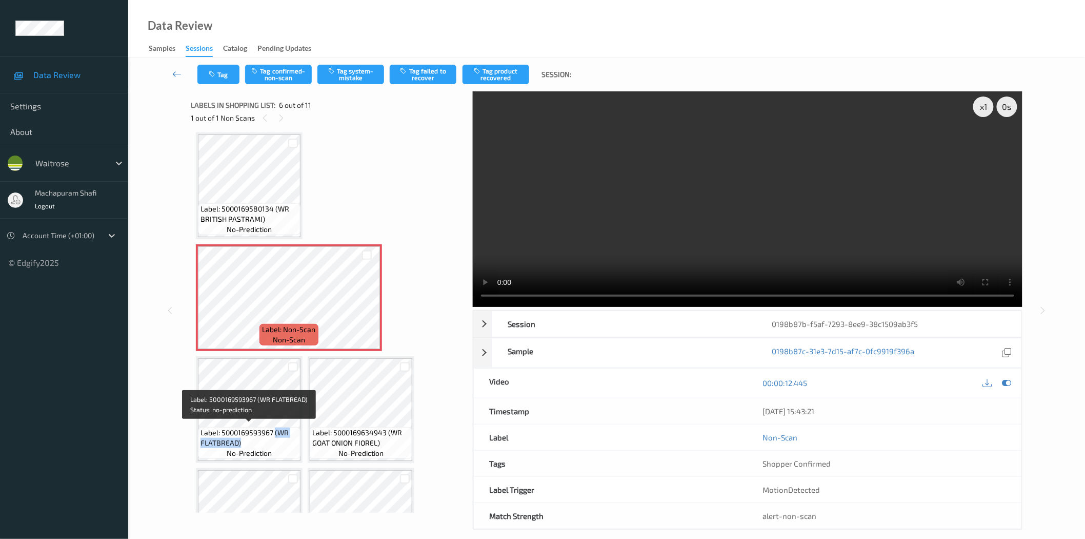
drag, startPoint x: 275, startPoint y: 430, endPoint x: 284, endPoint y: 441, distance: 14.3
click at [284, 441] on span "Label: 5000169593967 (WR FLATBREAD)" at bounding box center [249, 437] width 97 height 21
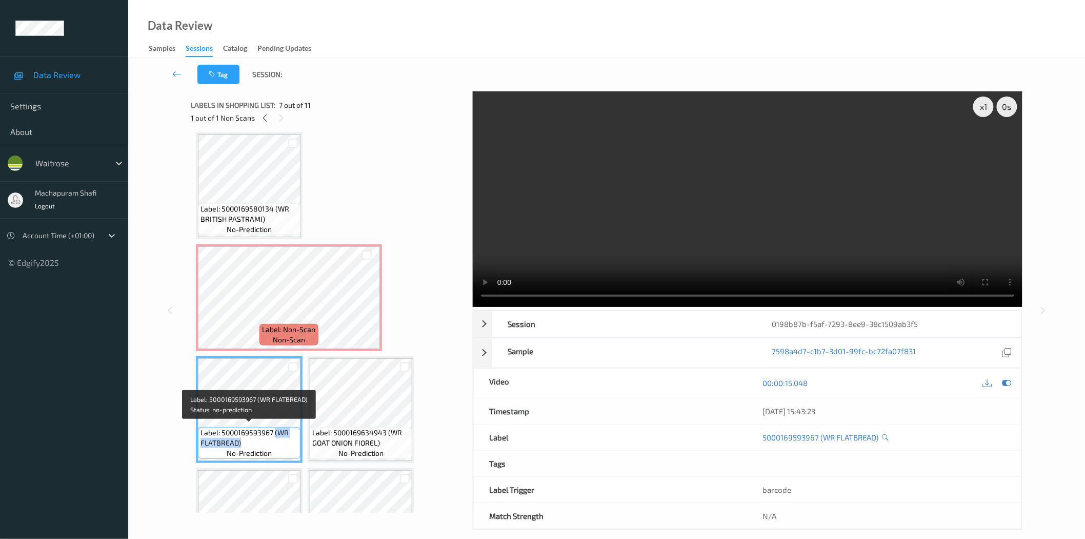
copy span "(WR FLATBREAD)"
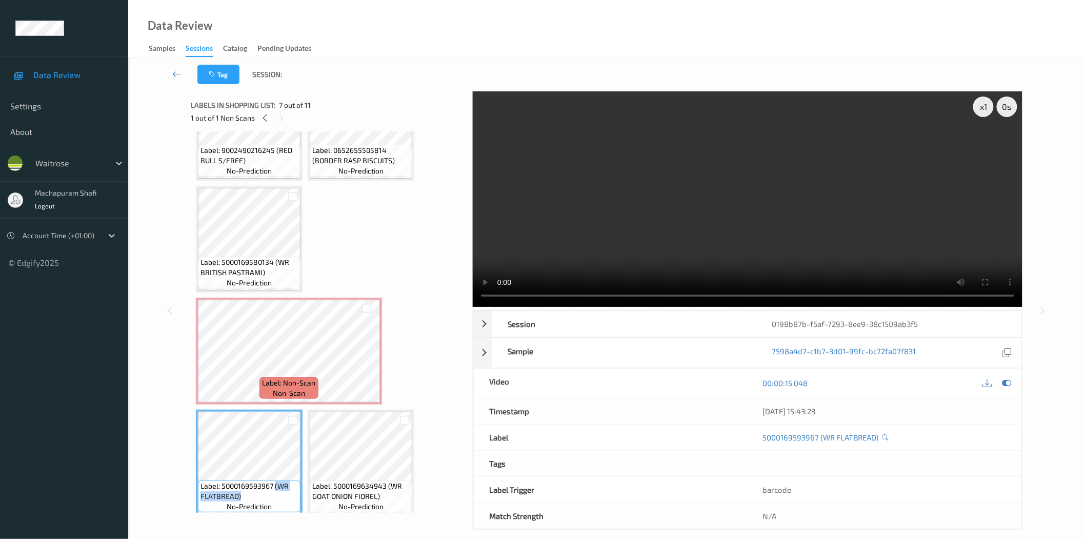
scroll to position [173, 0]
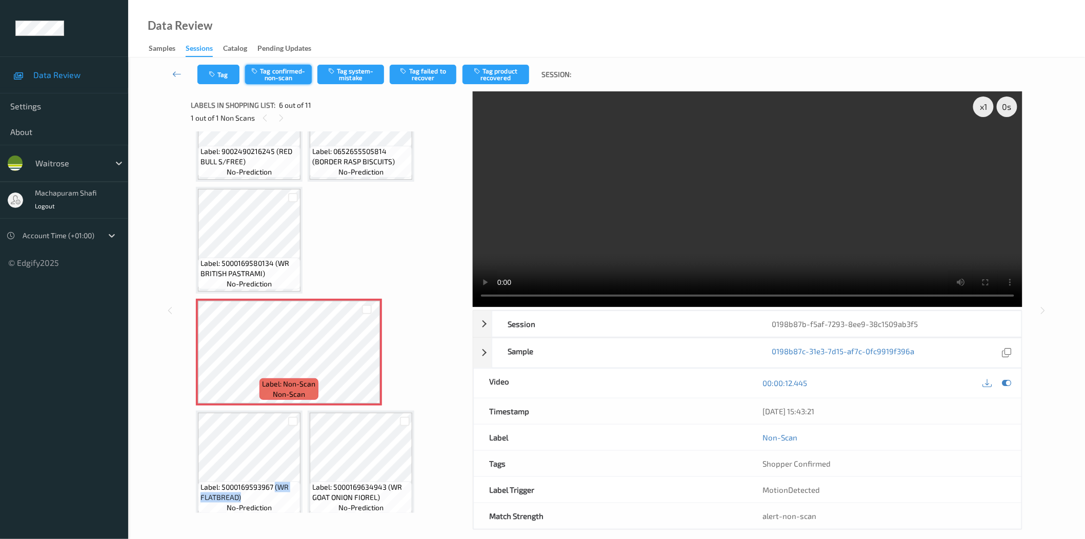
click at [295, 68] on button "Tag confirmed-non-scan" at bounding box center [278, 74] width 67 height 19
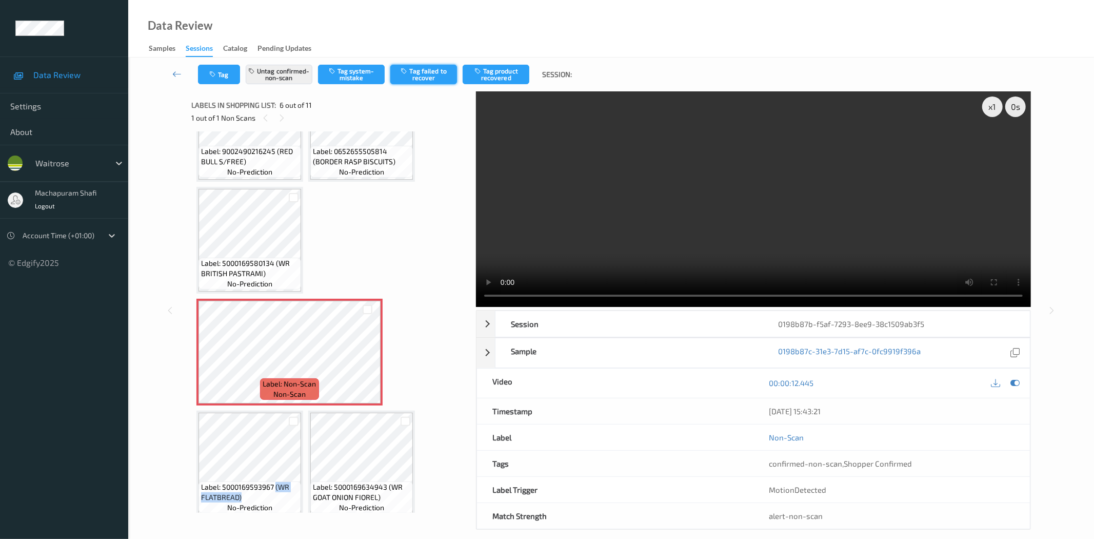
click at [436, 73] on button "Tag failed to recover" at bounding box center [423, 74] width 67 height 19
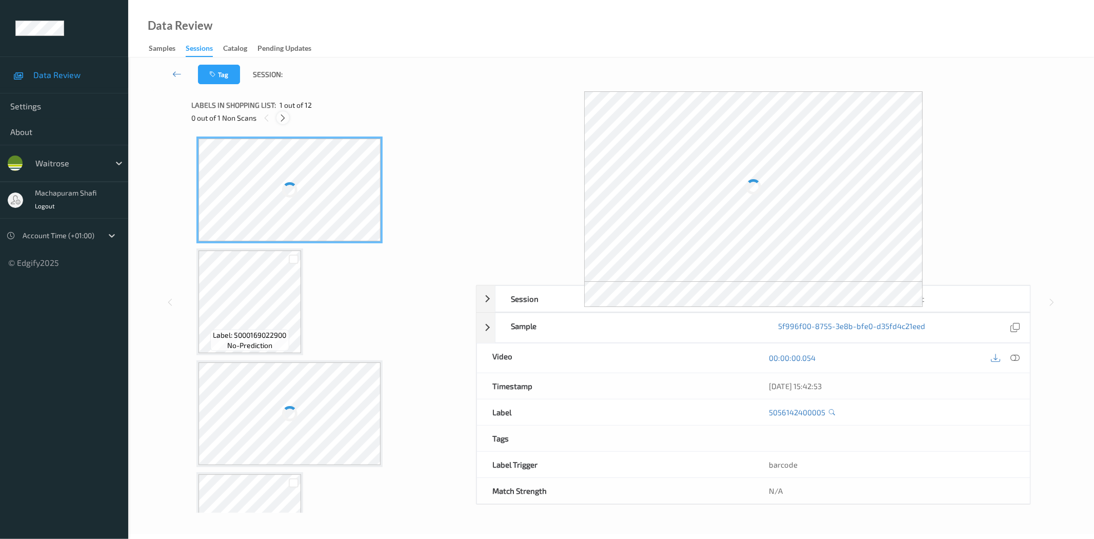
click at [281, 116] on icon at bounding box center [283, 117] width 9 height 9
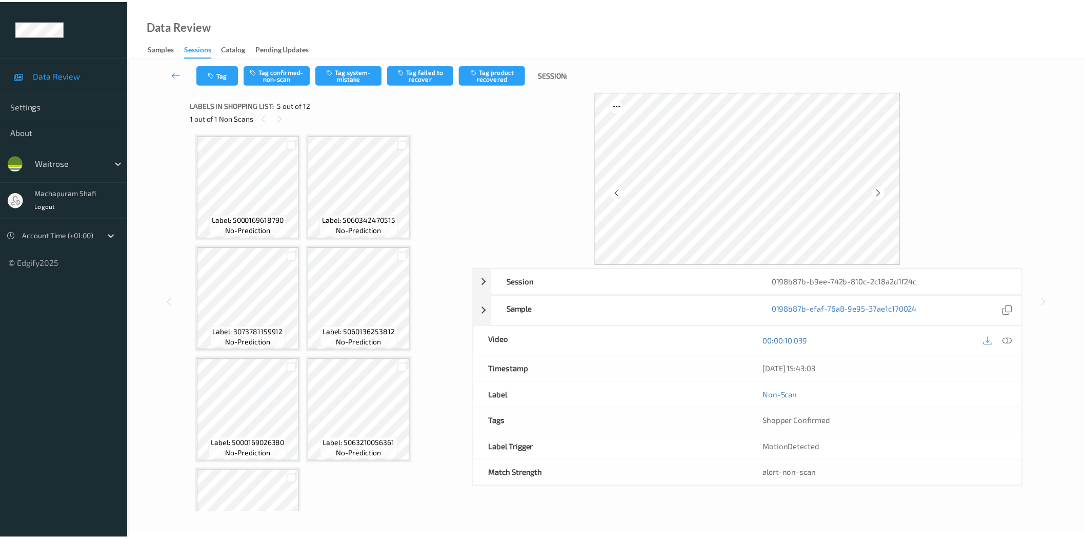
scroll to position [116, 0]
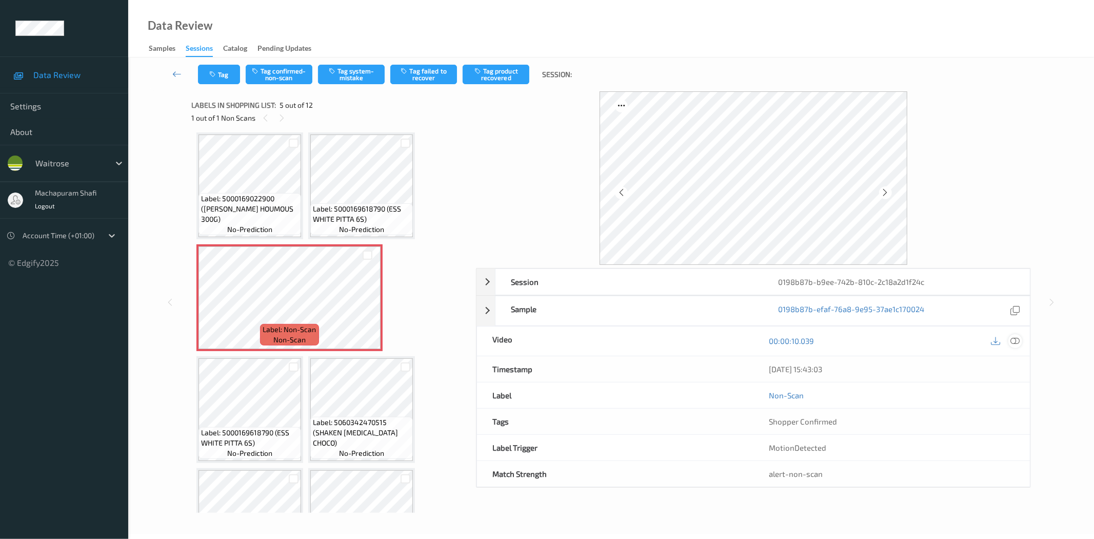
click at [1013, 341] on icon at bounding box center [1015, 340] width 9 height 9
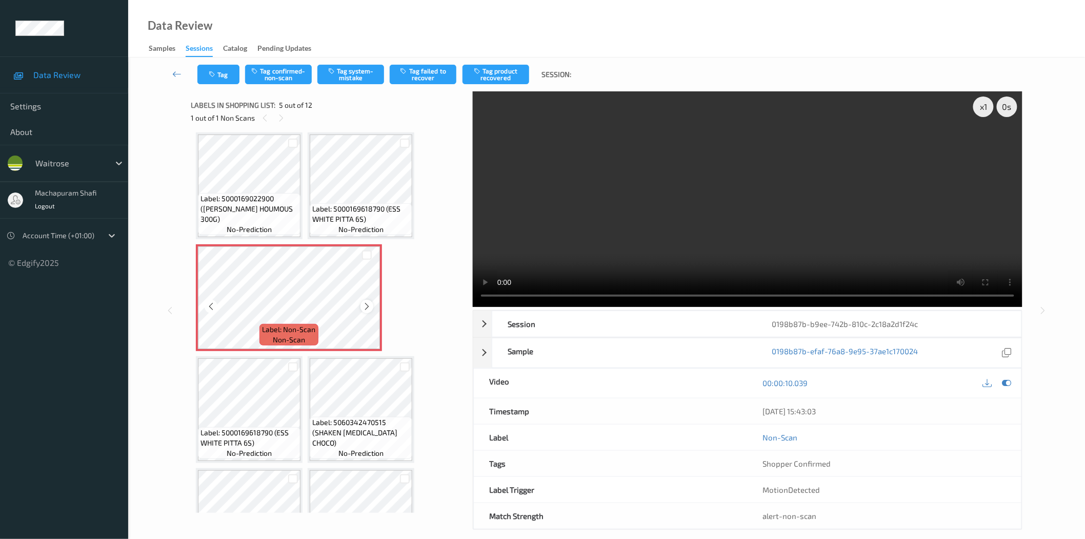
click at [368, 304] on icon at bounding box center [367, 306] width 9 height 9
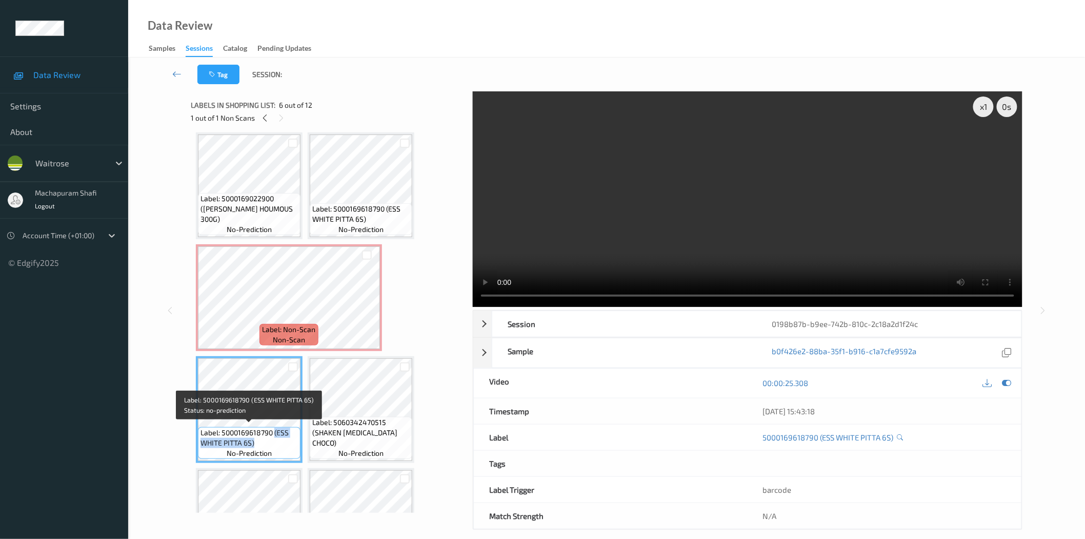
drag, startPoint x: 275, startPoint y: 431, endPoint x: 288, endPoint y: 442, distance: 17.5
click at [288, 442] on span "Label: 5000169618790 (ESS WHITE PITTA 6S)" at bounding box center [249, 437] width 97 height 21
copy span "(ESS WHITE PITTA 6S)"
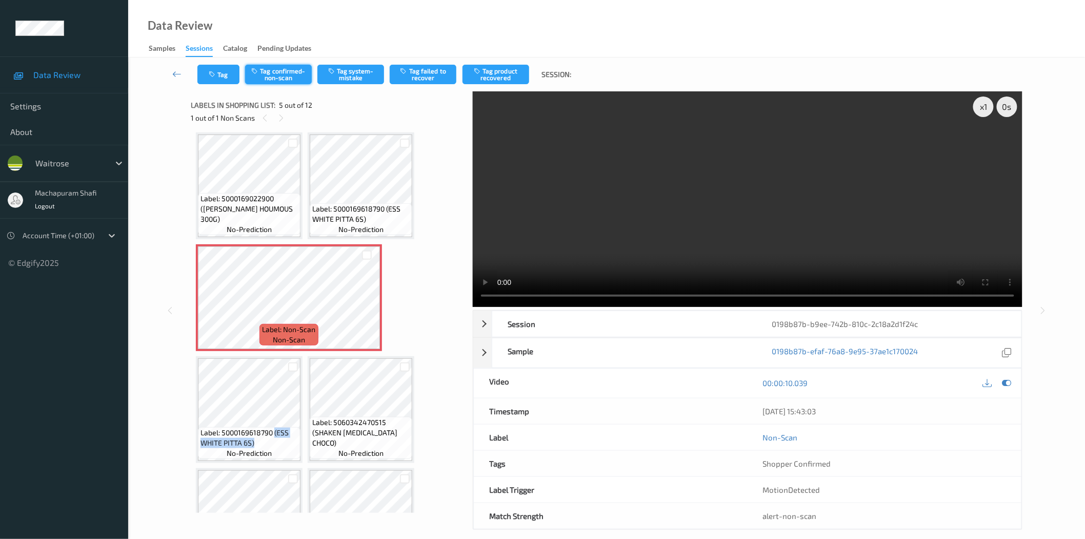
click at [296, 75] on button "Tag confirmed-non-scan" at bounding box center [278, 74] width 67 height 19
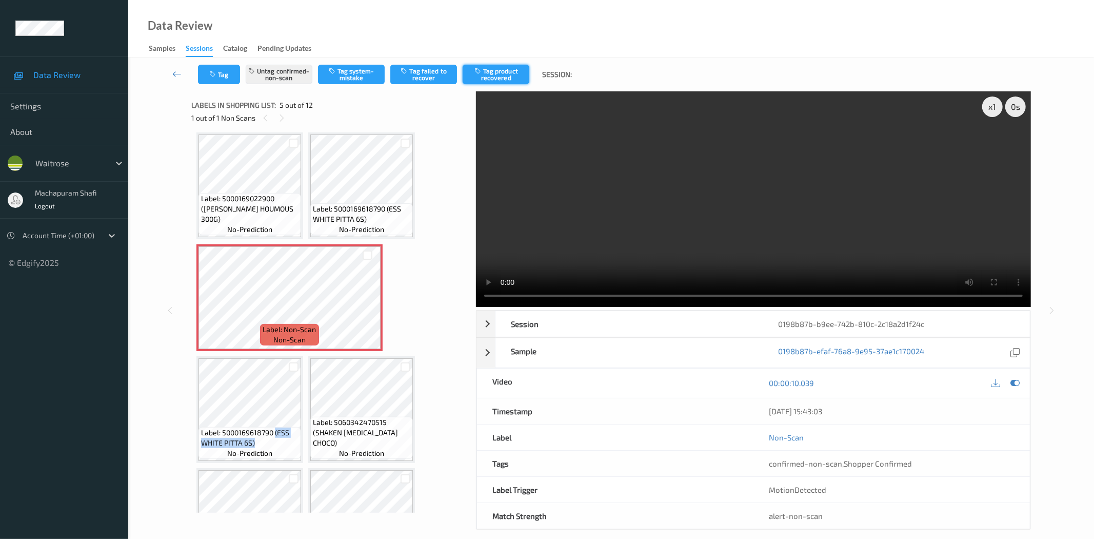
click at [496, 82] on button "Tag product recovered" at bounding box center [496, 74] width 67 height 19
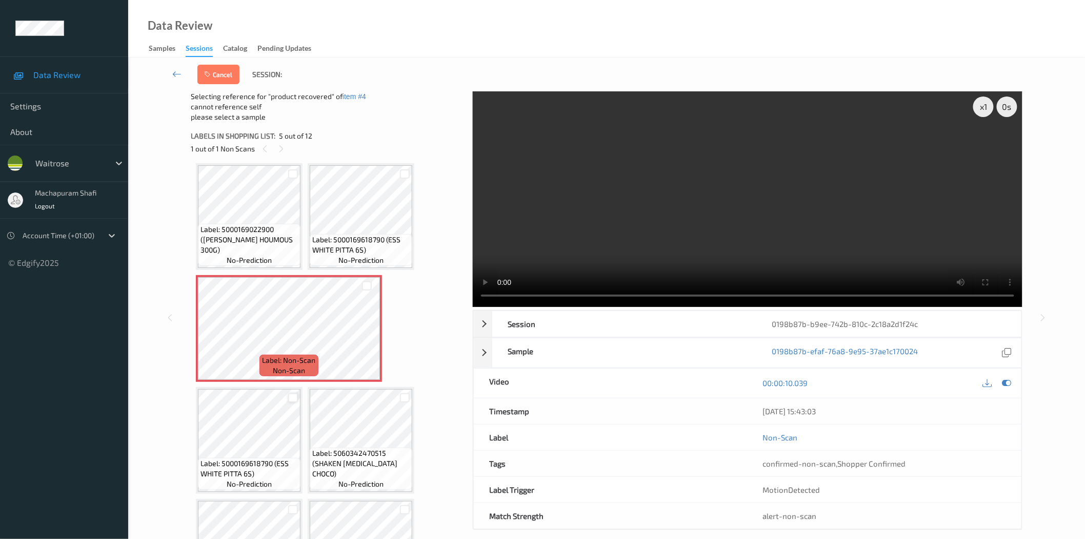
click at [289, 393] on div at bounding box center [293, 398] width 10 height 10
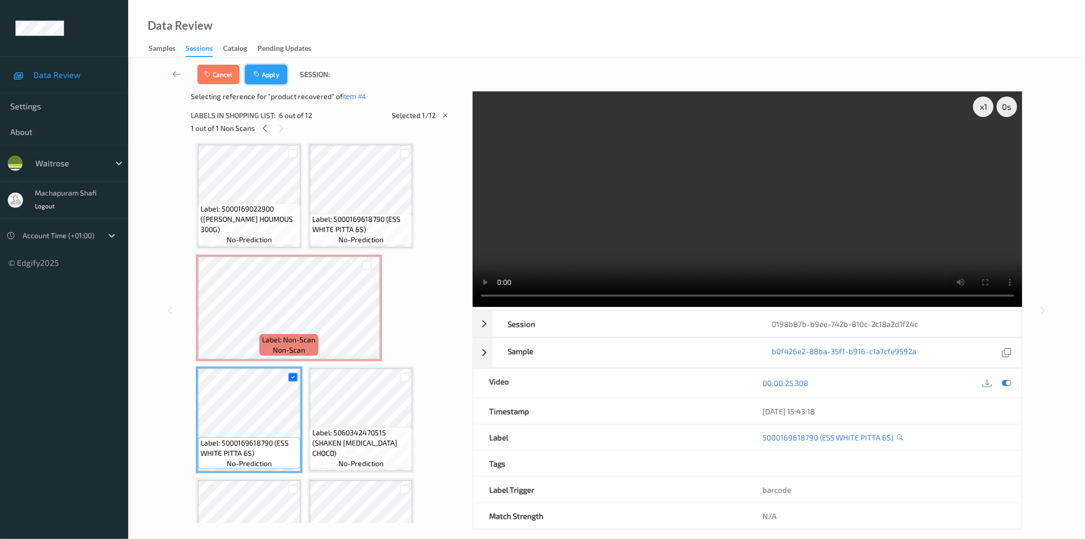
click at [267, 74] on button "Apply" at bounding box center [266, 74] width 42 height 19
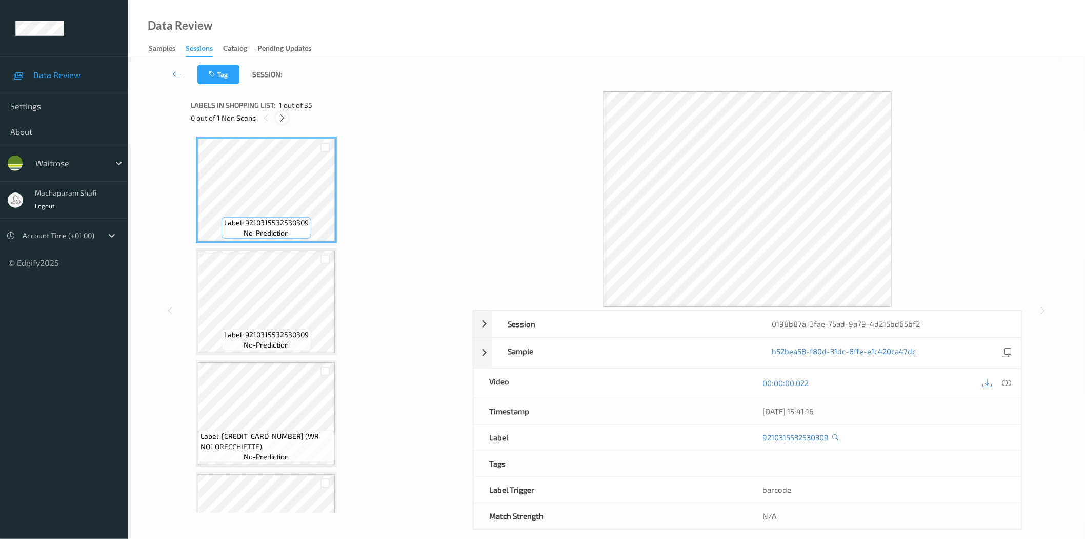
click at [289, 120] on div at bounding box center [282, 117] width 13 height 13
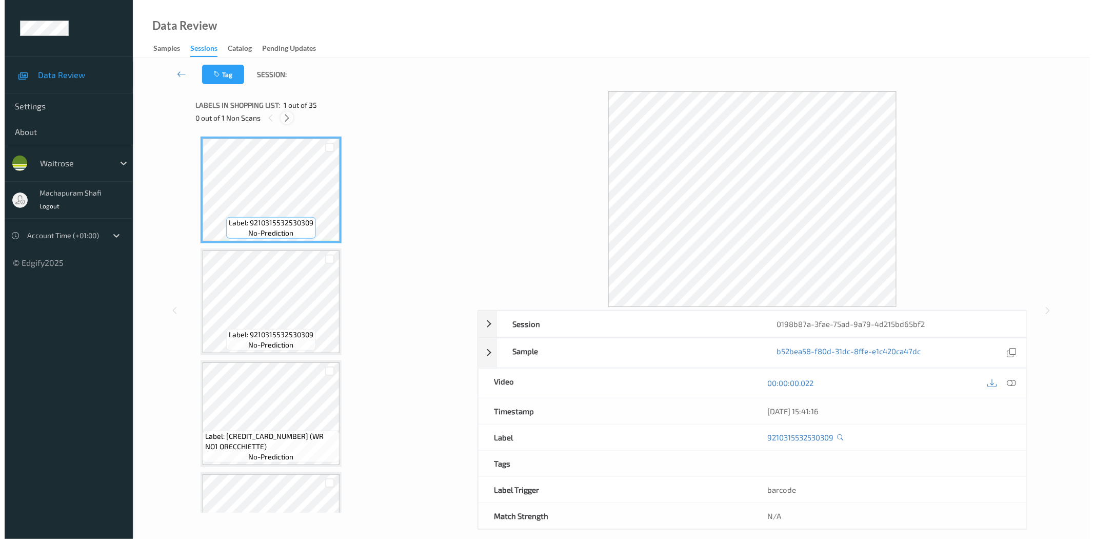
scroll to position [894, 0]
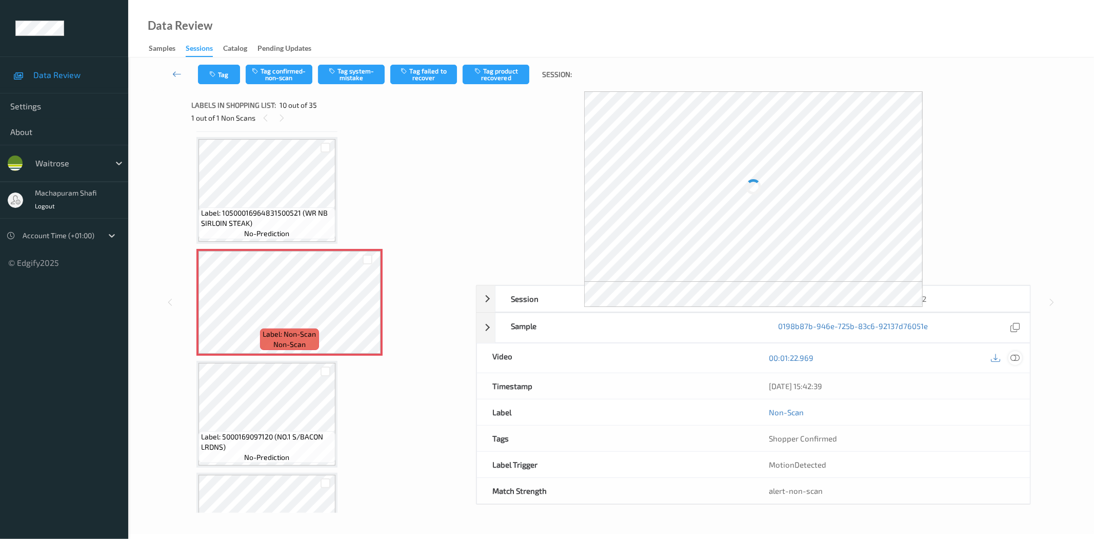
click at [1016, 361] on icon at bounding box center [1015, 357] width 9 height 9
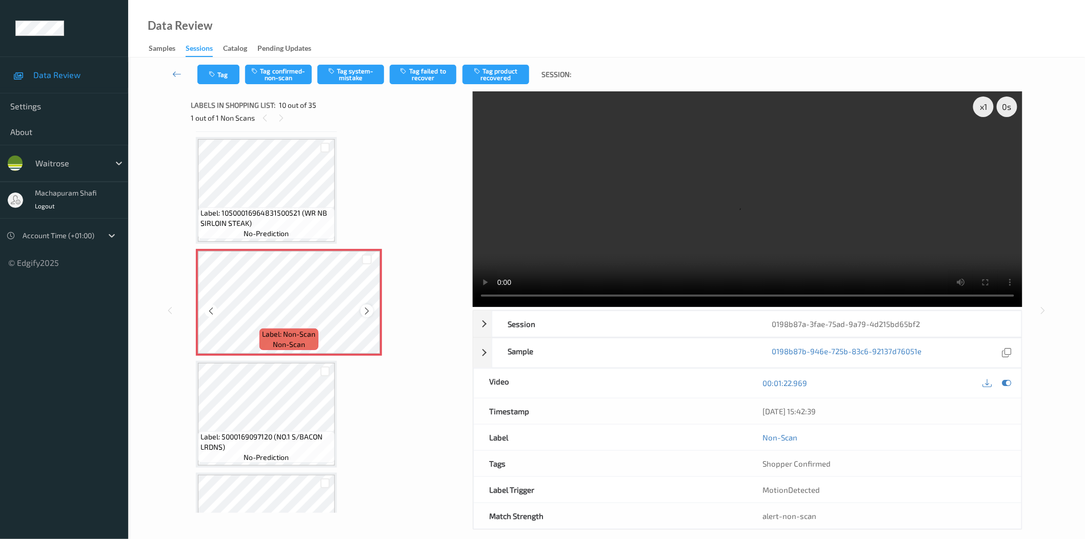
click at [368, 306] on icon at bounding box center [367, 310] width 9 height 9
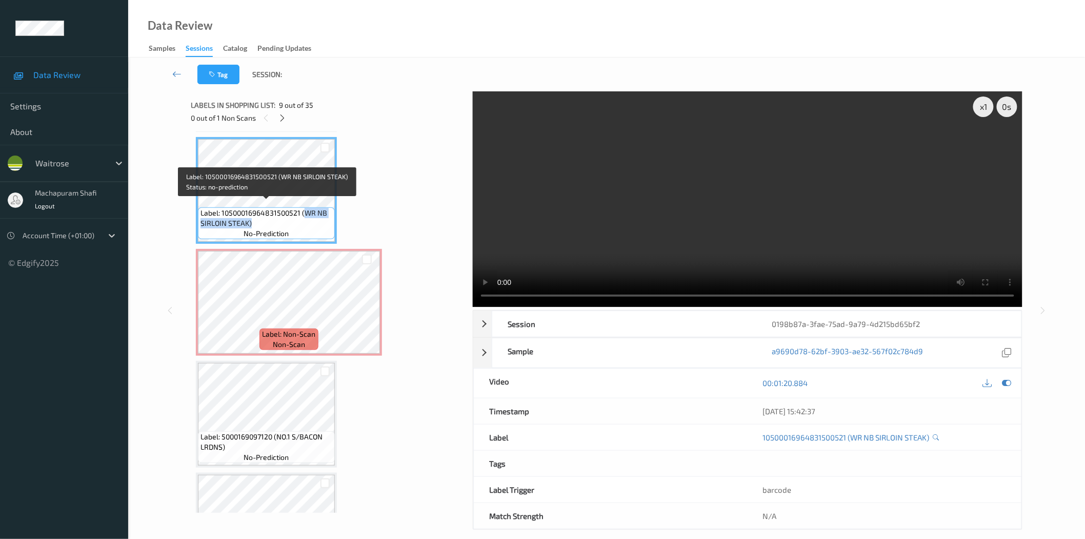
drag, startPoint x: 304, startPoint y: 207, endPoint x: 327, endPoint y: 228, distance: 31.6
click at [327, 228] on div "Label: 10500016964831500521 (WR NB SIRLOIN STEAK) no-prediction" at bounding box center [266, 223] width 137 height 32
copy span "WR NB SIRLOIN STEAK)"
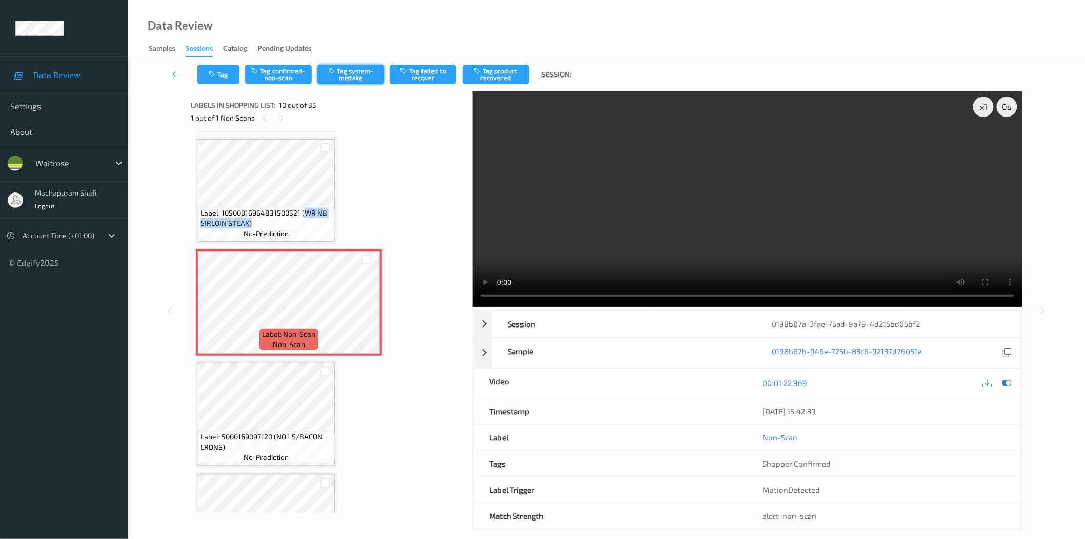
click at [361, 82] on button "Tag system-mistake" at bounding box center [351, 74] width 67 height 19
click at [360, 72] on button "Tag system-mistake" at bounding box center [351, 74] width 67 height 19
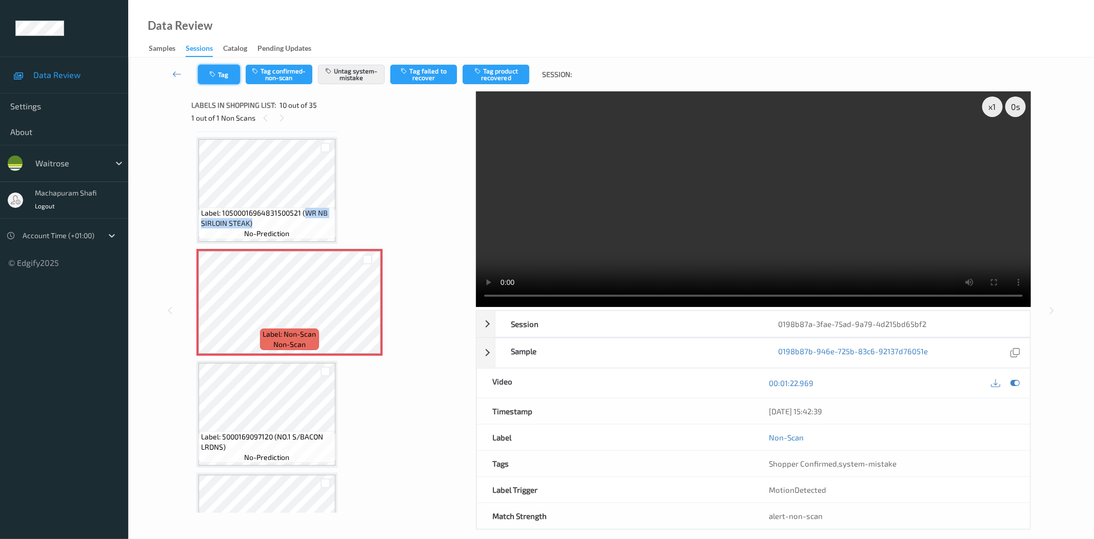
click at [219, 74] on button "Tag" at bounding box center [219, 74] width 42 height 19
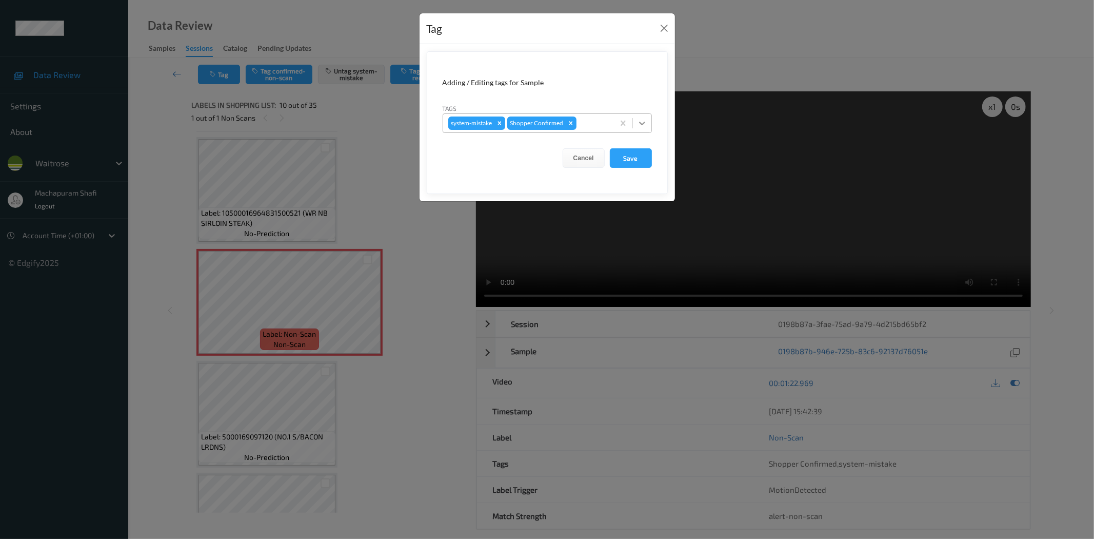
click at [645, 120] on icon at bounding box center [642, 123] width 10 height 10
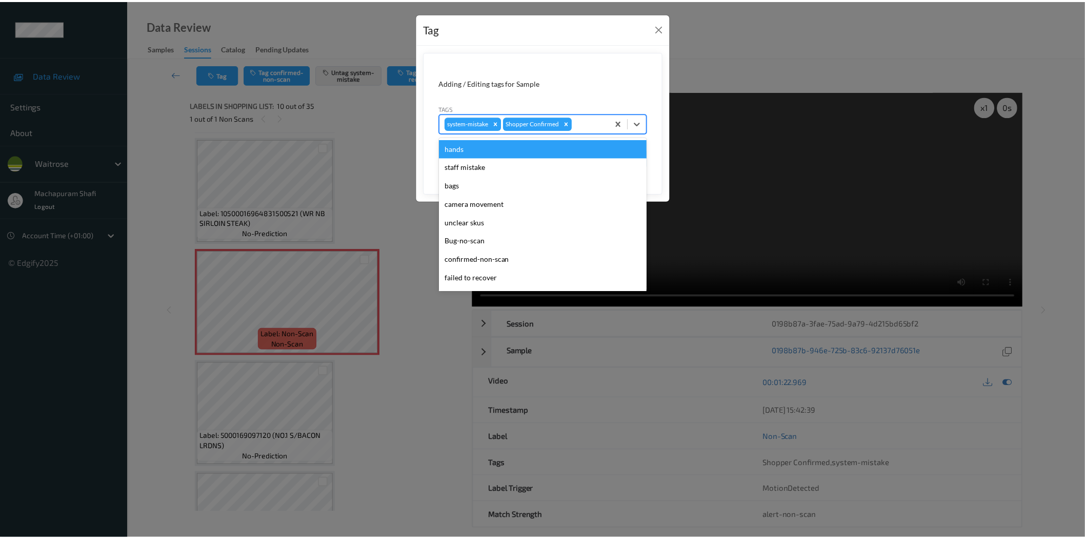
scroll to position [201, 0]
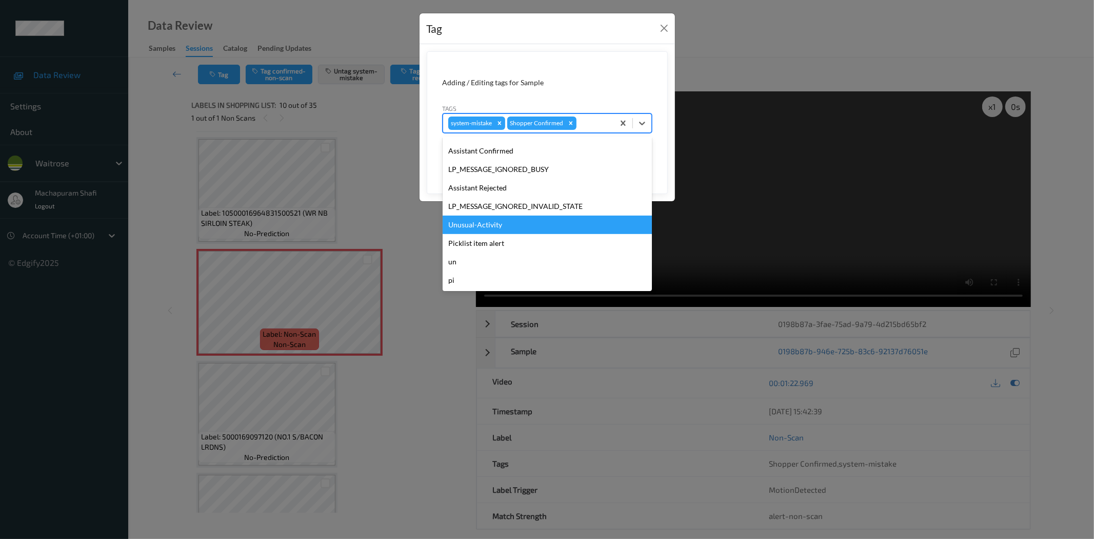
click at [503, 222] on div "Unusual-Activity" at bounding box center [547, 224] width 209 height 18
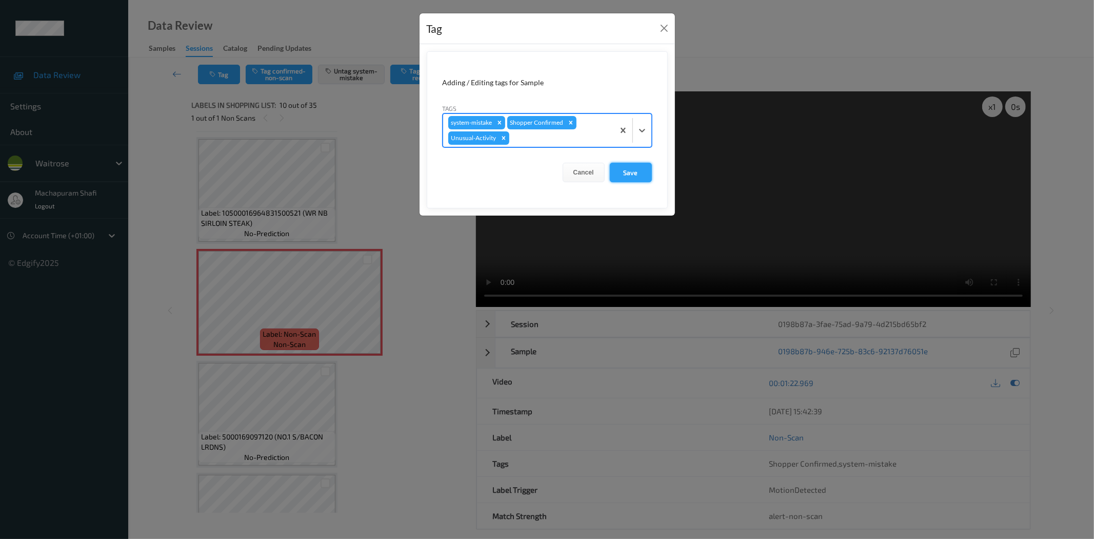
click at [623, 167] on button "Save" at bounding box center [631, 172] width 42 height 19
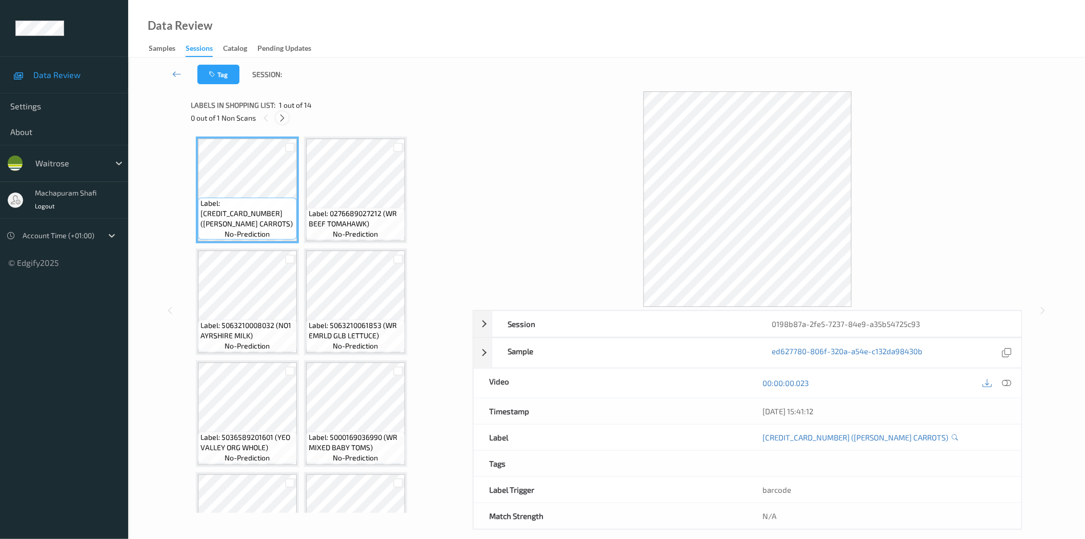
click at [276, 118] on div at bounding box center [282, 117] width 13 height 13
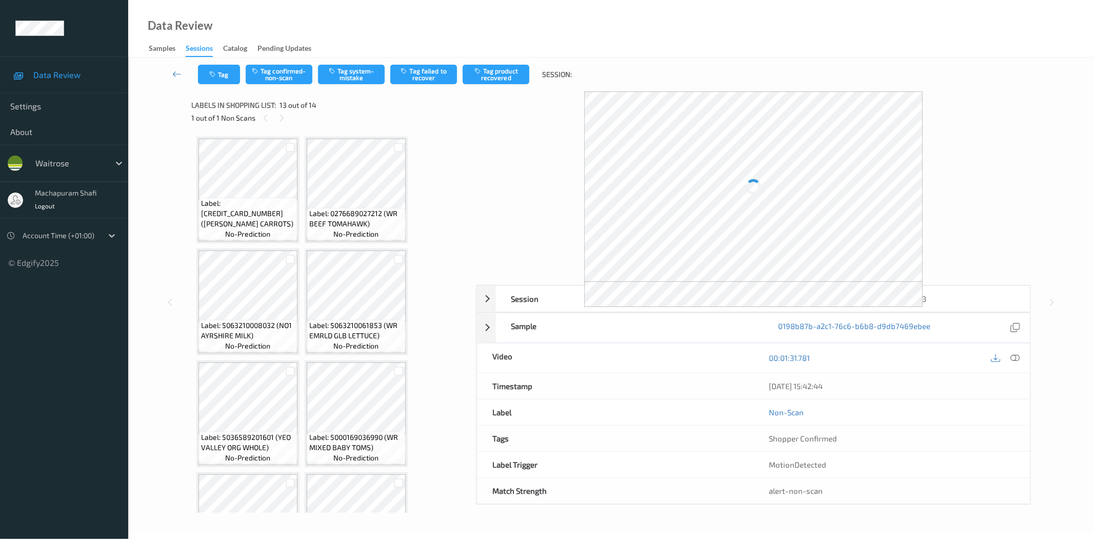
scroll to position [513, 0]
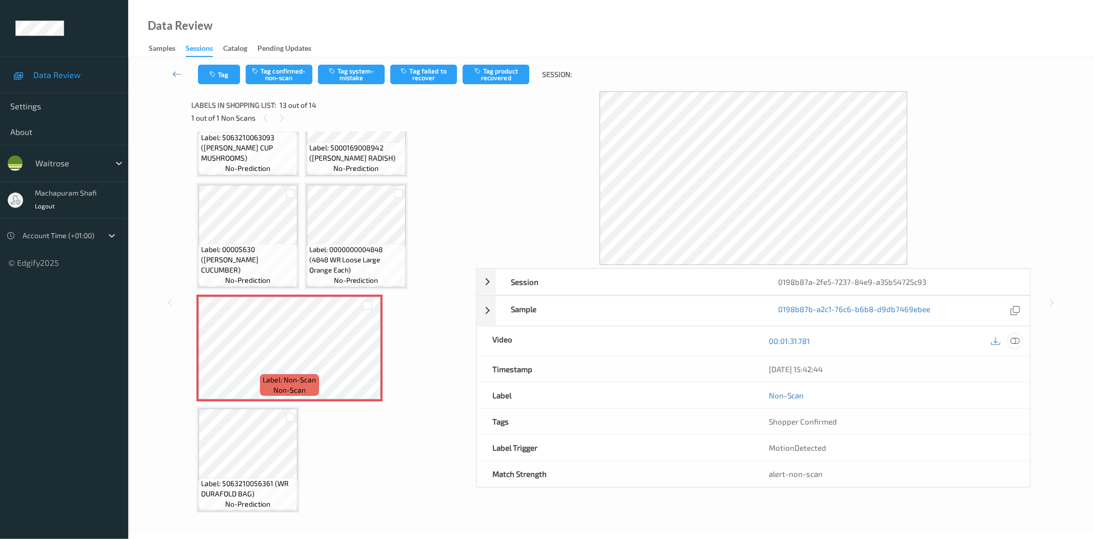
click at [1016, 341] on icon at bounding box center [1015, 340] width 9 height 9
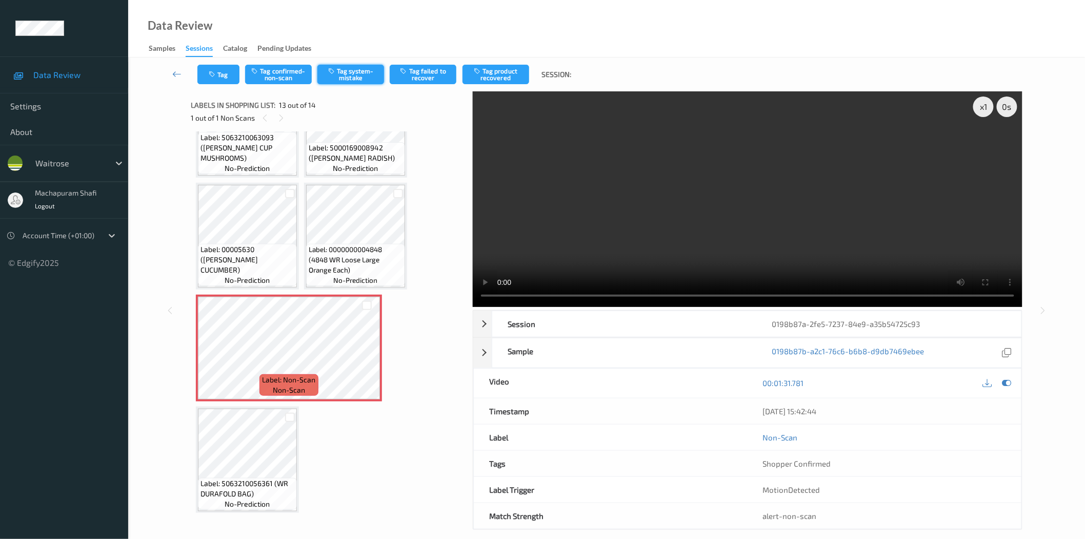
click at [335, 76] on button "Tag system-mistake" at bounding box center [351, 74] width 67 height 19
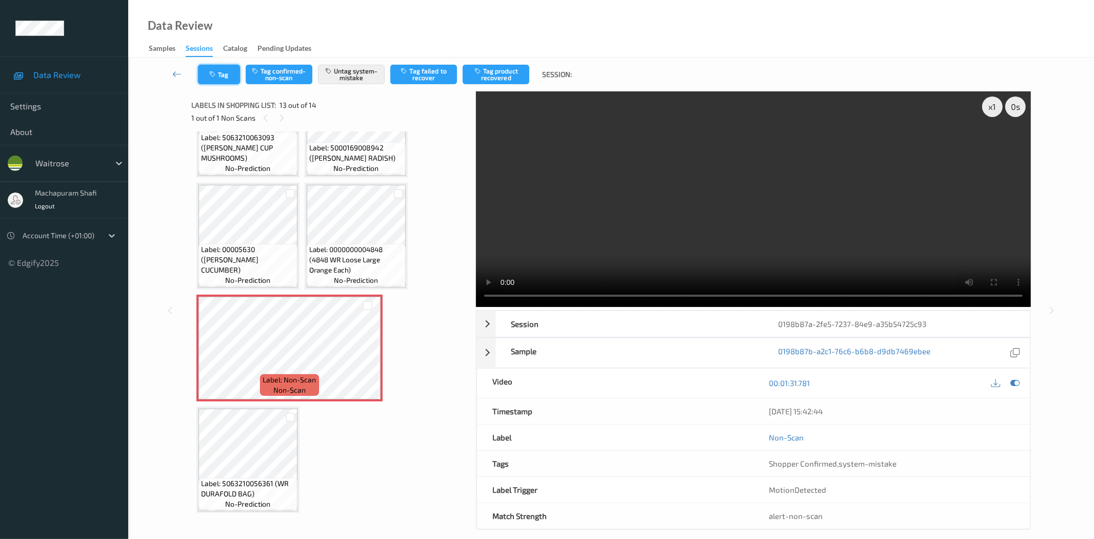
click at [222, 74] on button "Tag" at bounding box center [219, 74] width 42 height 19
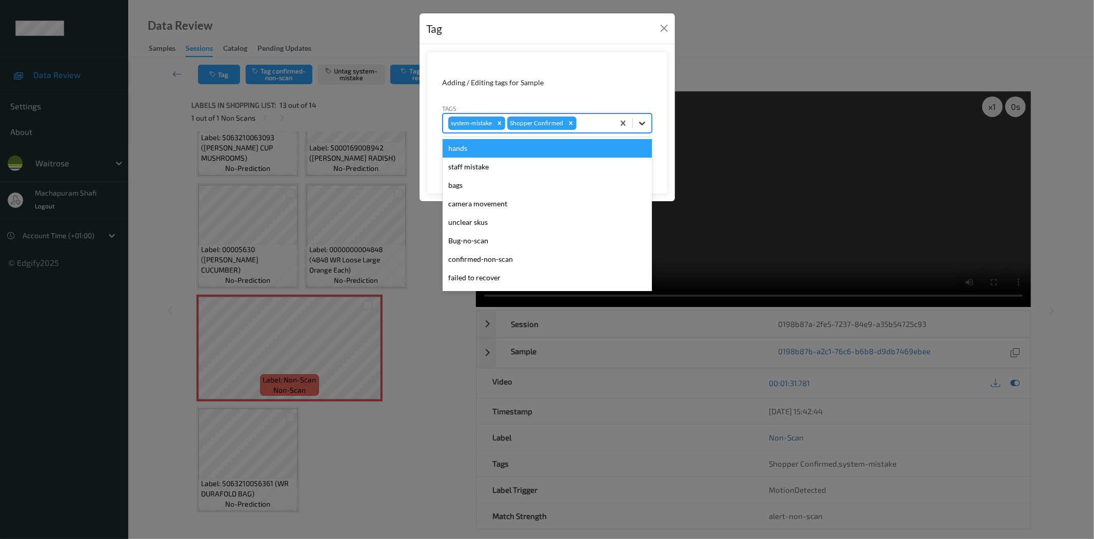
click at [645, 123] on icon at bounding box center [642, 123] width 10 height 10
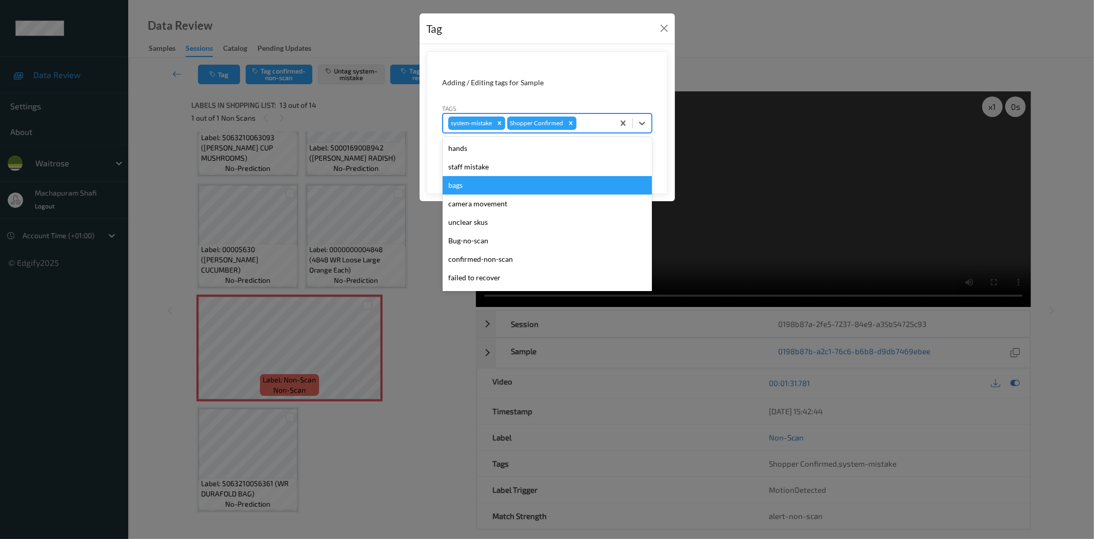
scroll to position [201, 0]
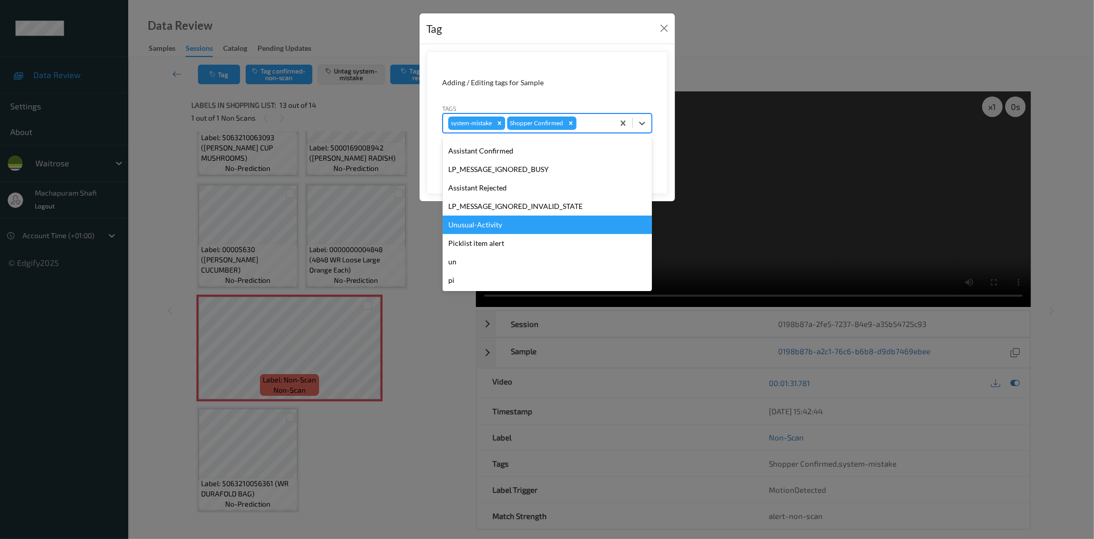
click at [484, 226] on div "Unusual-Activity" at bounding box center [547, 224] width 209 height 18
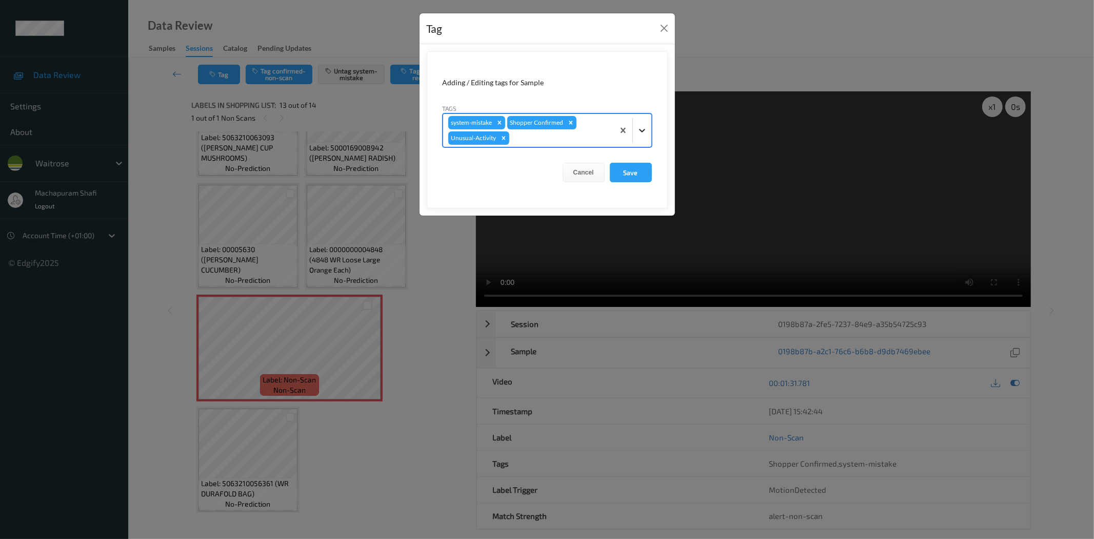
click at [638, 125] on icon at bounding box center [642, 130] width 10 height 10
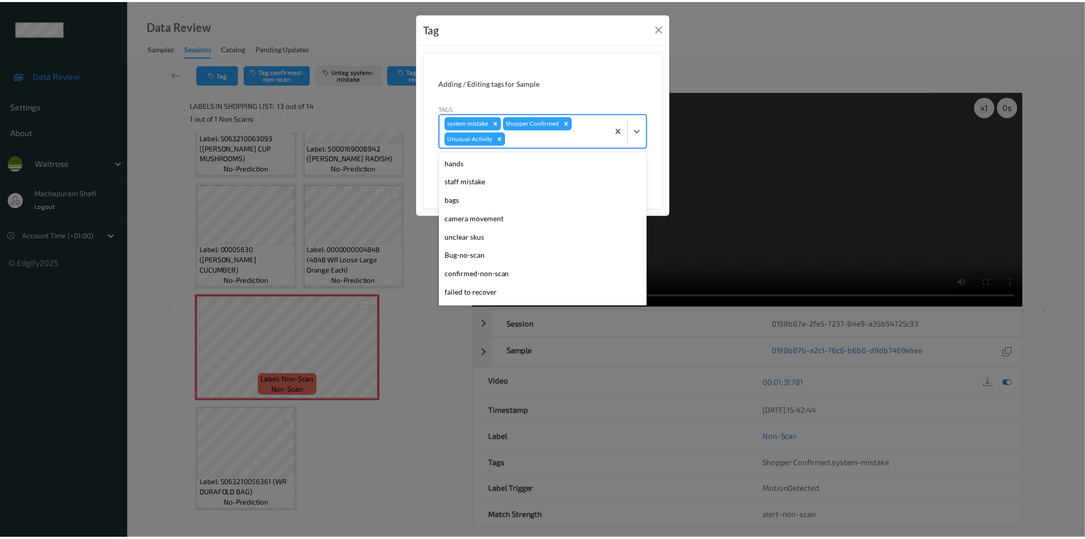
scroll to position [182, 0]
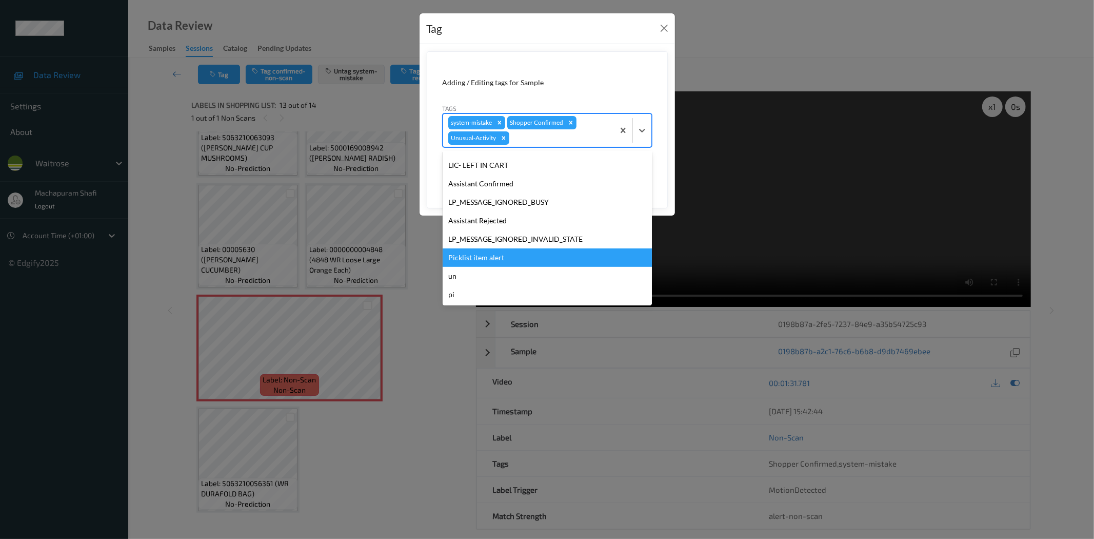
click at [504, 255] on div "Picklist item alert" at bounding box center [547, 257] width 209 height 18
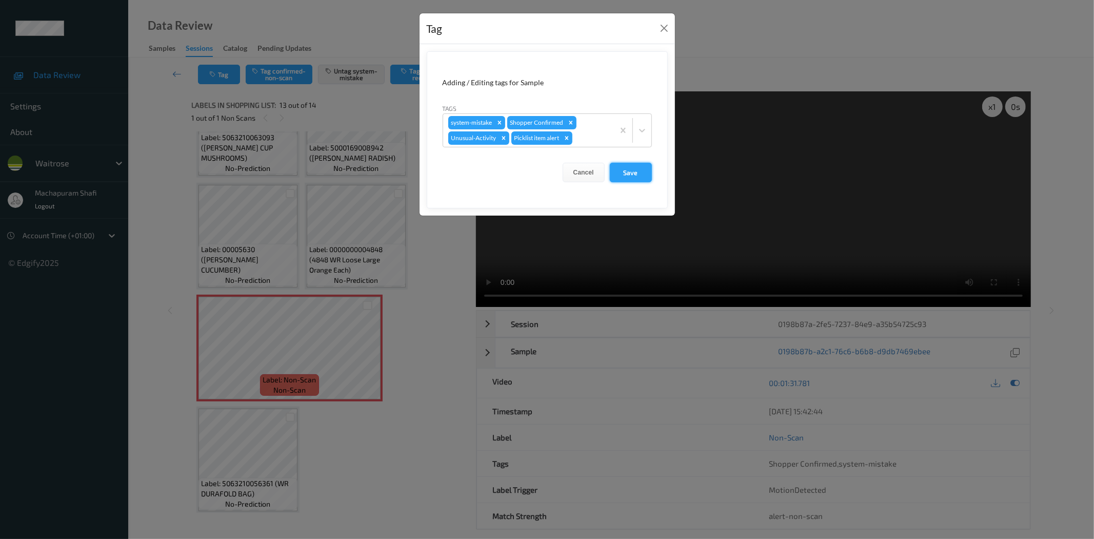
click at [633, 174] on button "Save" at bounding box center [631, 172] width 42 height 19
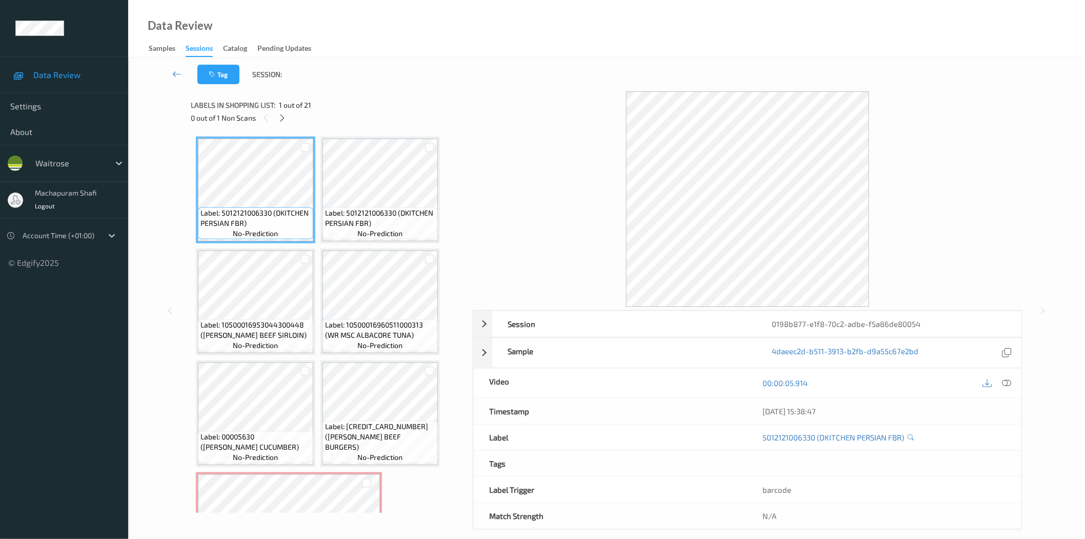
click at [288, 120] on div at bounding box center [282, 117] width 13 height 13
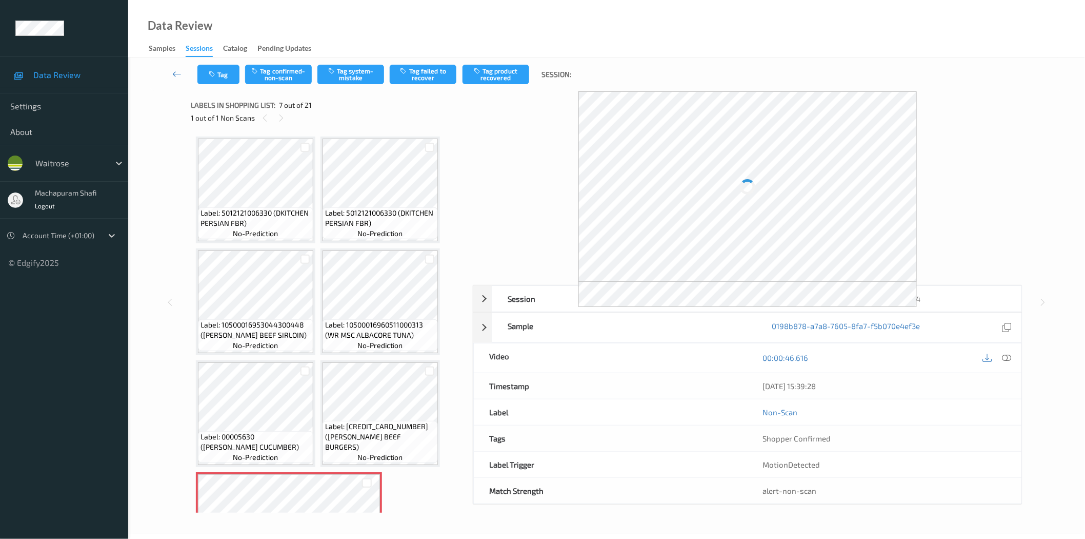
scroll to position [227, 0]
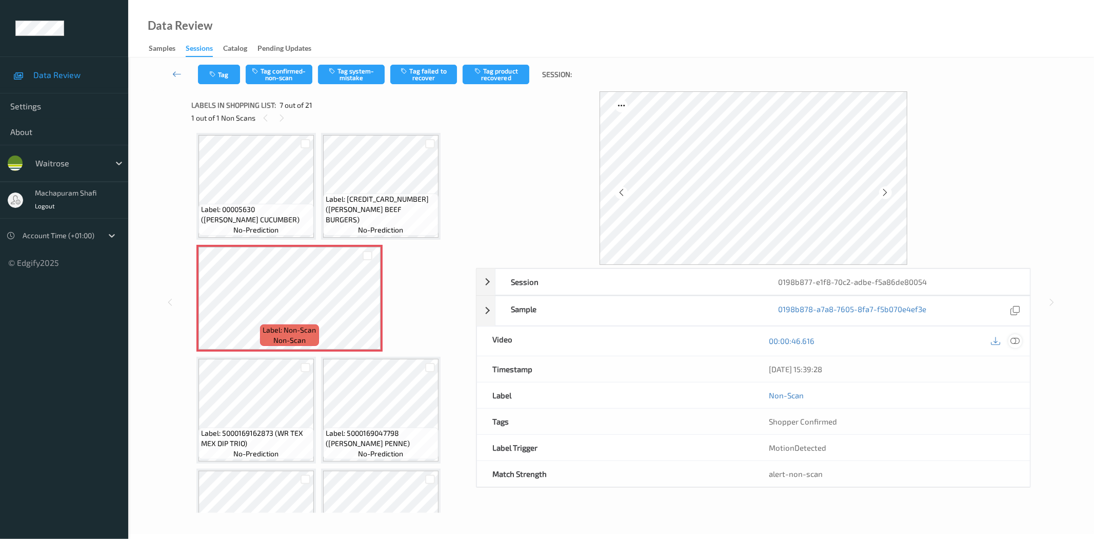
click at [1014, 345] on icon at bounding box center [1015, 340] width 9 height 9
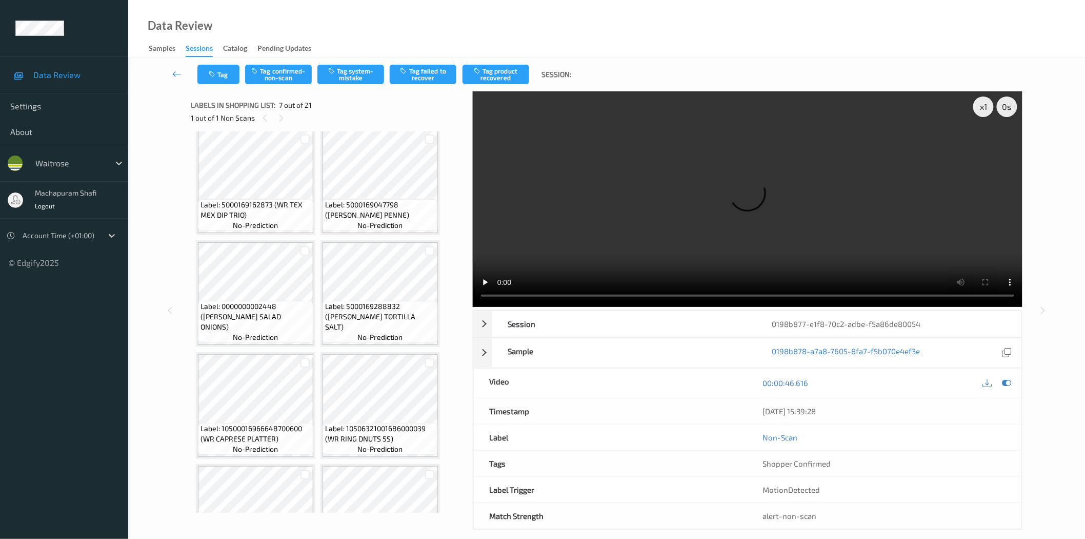
scroll to position [228, 0]
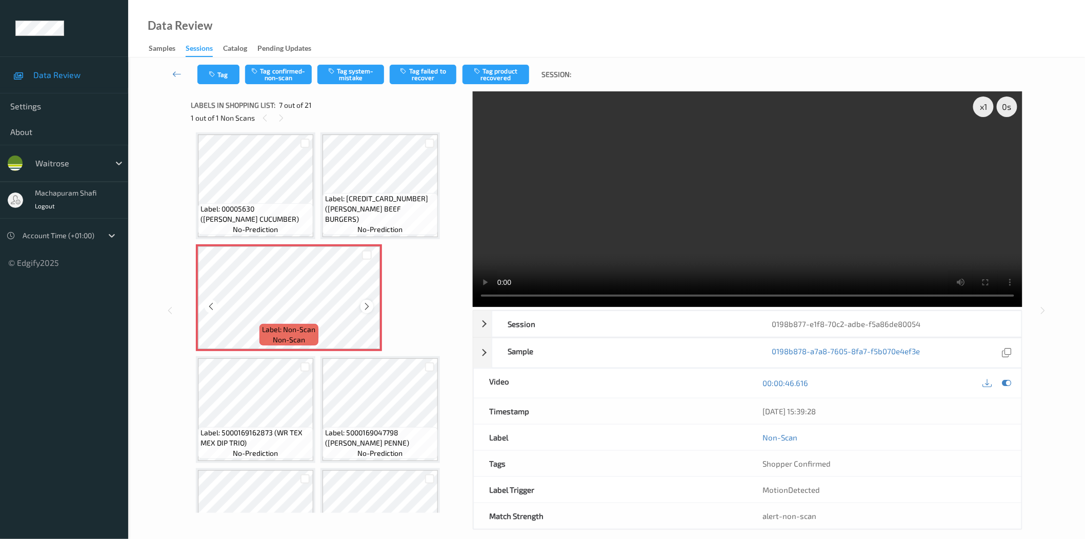
click at [363, 304] on icon at bounding box center [367, 306] width 9 height 9
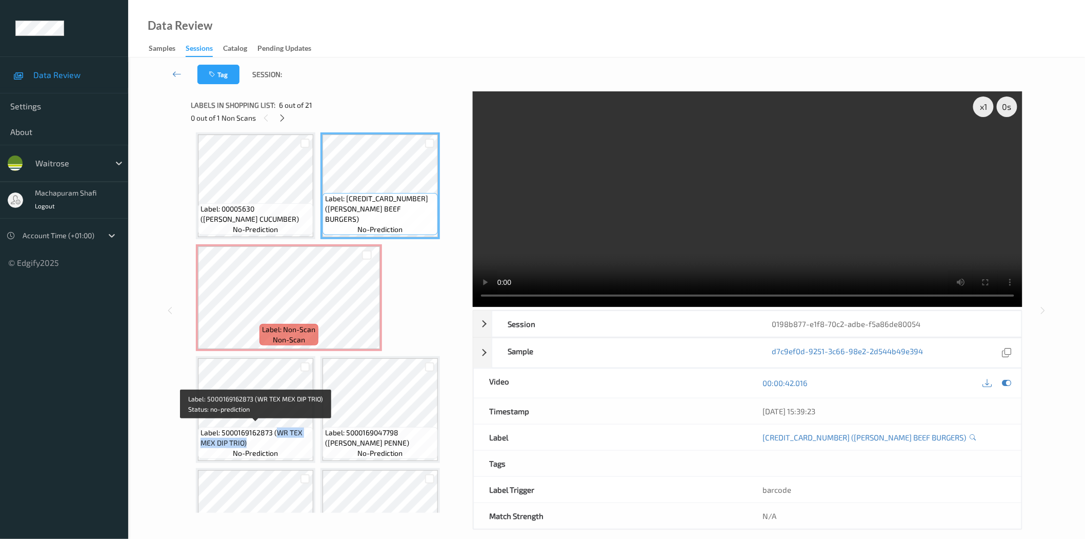
drag, startPoint x: 275, startPoint y: 430, endPoint x: 293, endPoint y: 440, distance: 20.7
click at [293, 440] on span "Label: 5000169162873 (WR TEX MEX DIP TRIO)" at bounding box center [256, 437] width 110 height 21
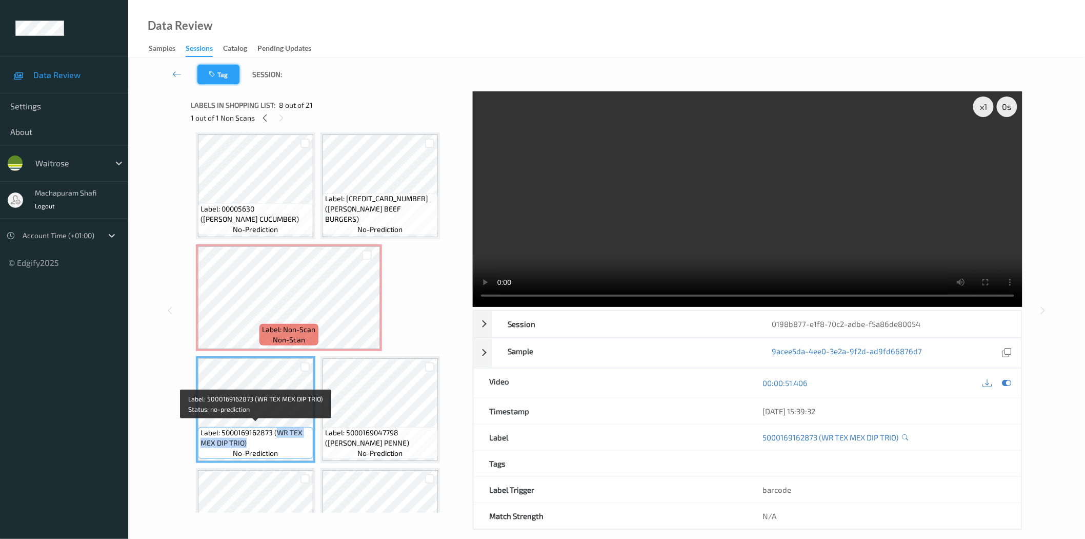
copy span "WR TEX MEX DIP TRIO)"
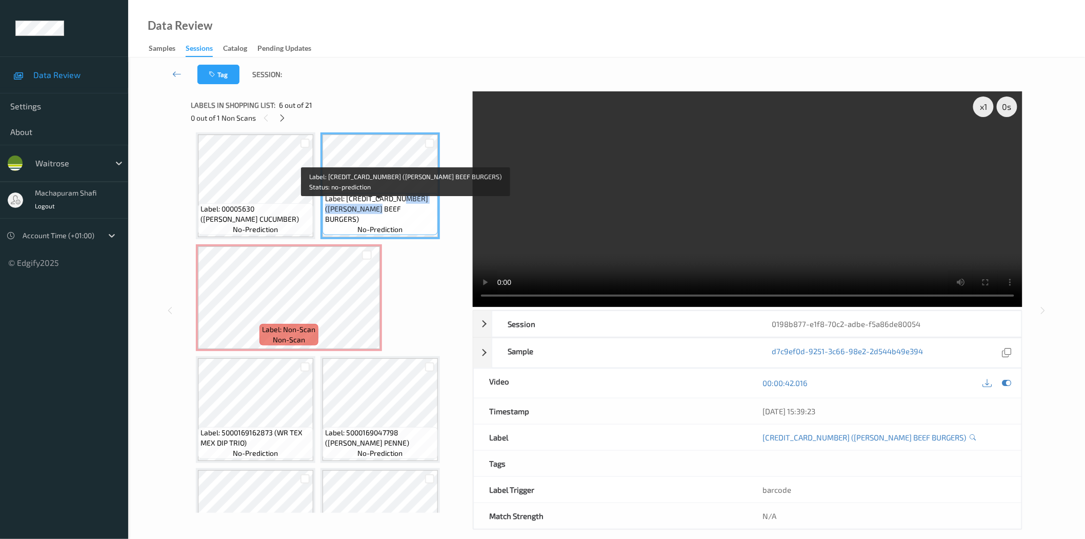
drag, startPoint x: 404, startPoint y: 208, endPoint x: 420, endPoint y: 223, distance: 21.8
click at [420, 223] on div "Label: 5000169062838 (WR ESS BEEF BURGERS) no-prediction" at bounding box center [380, 214] width 115 height 42
copy span "WR ESS BEEF BURGERS)"
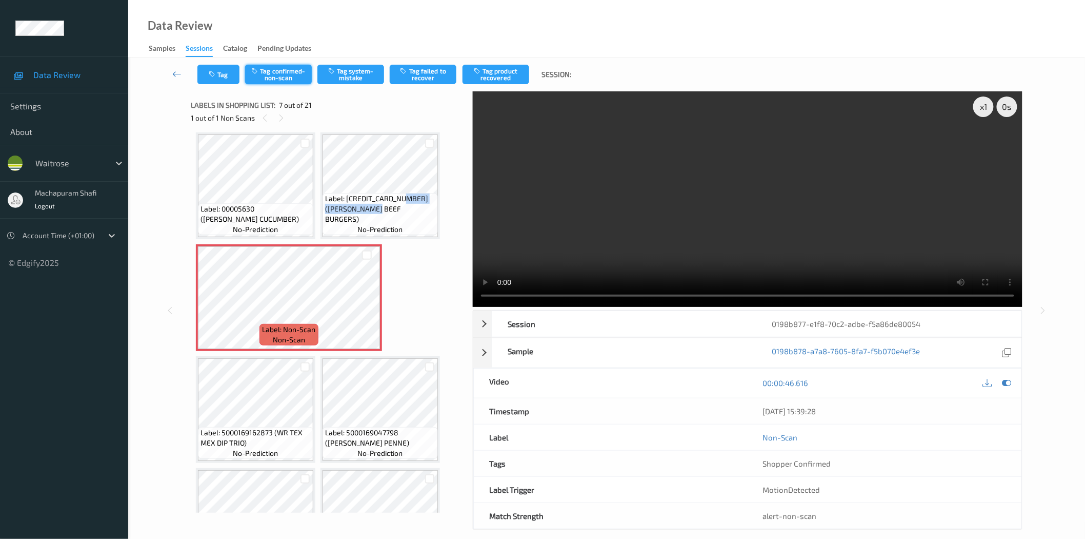
click at [275, 77] on button "Tag confirmed-non-scan" at bounding box center [278, 74] width 67 height 19
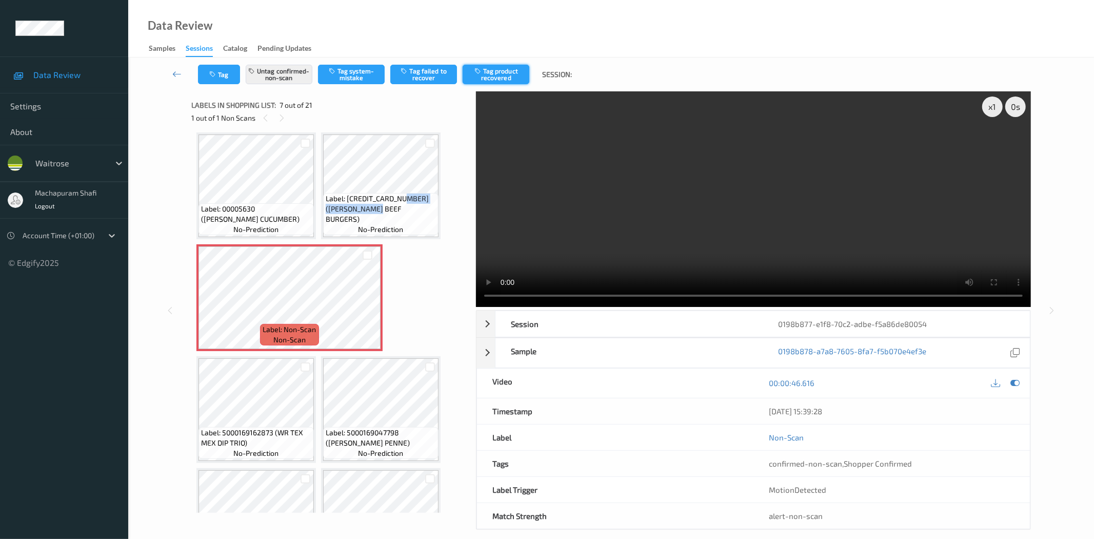
click at [507, 73] on button "Tag product recovered" at bounding box center [496, 74] width 67 height 19
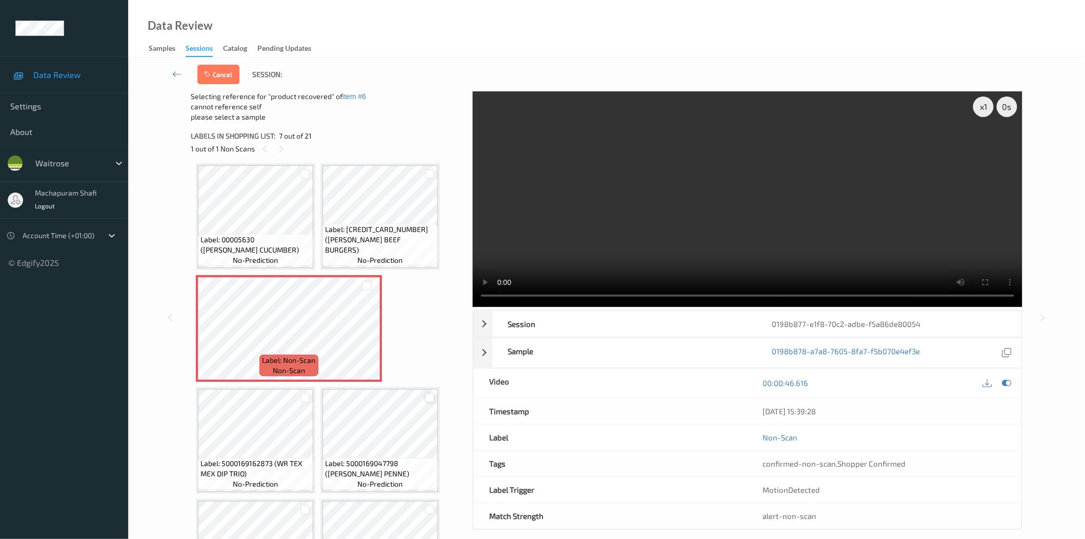
click at [430, 397] on div at bounding box center [430, 398] width 10 height 10
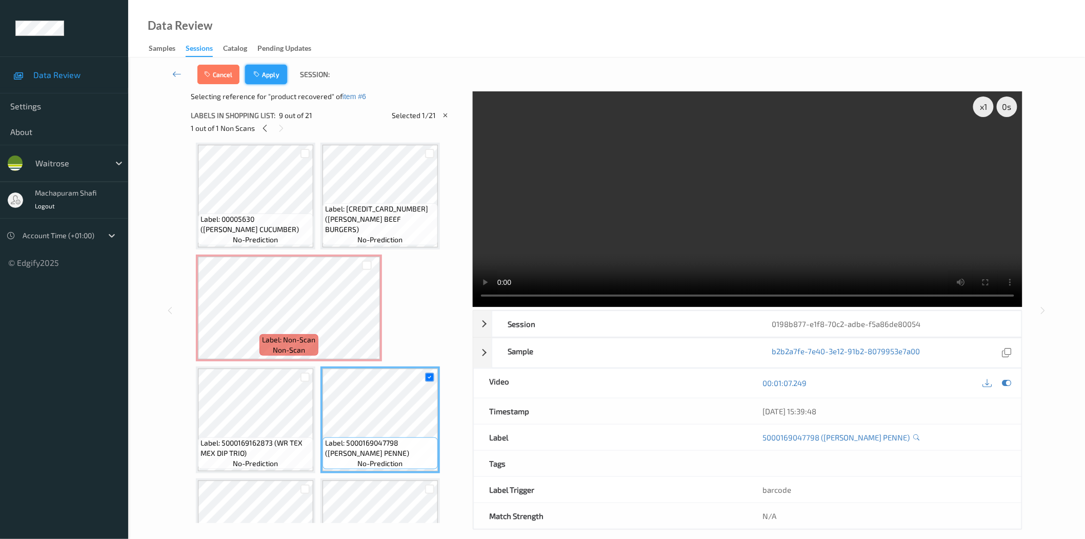
click at [268, 72] on button "Apply" at bounding box center [266, 74] width 42 height 19
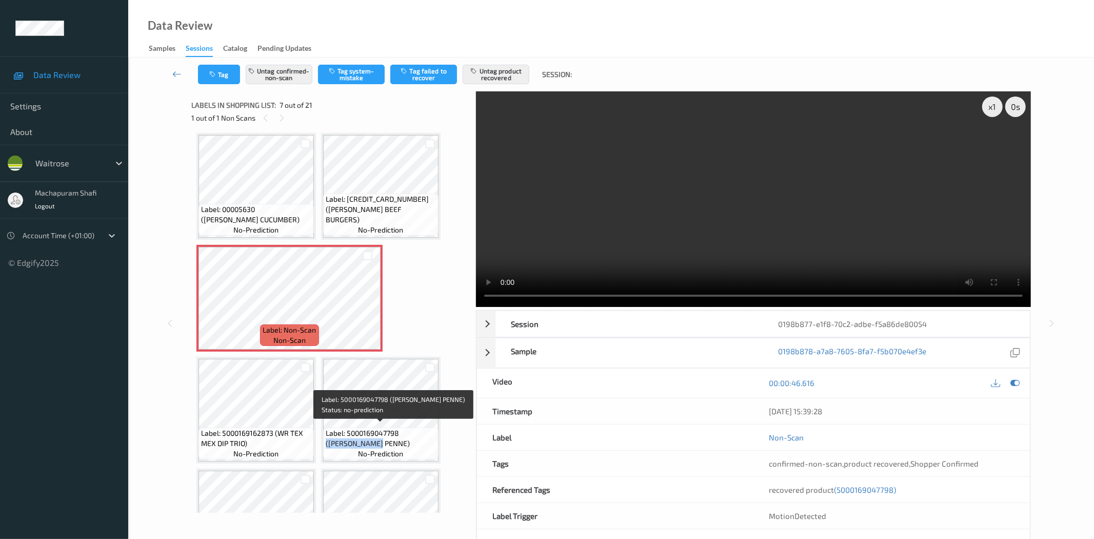
drag, startPoint x: 400, startPoint y: 429, endPoint x: 422, endPoint y: 441, distance: 24.6
click at [422, 441] on span "Label: 5000169047798 (WR ESS PENNE)" at bounding box center [381, 438] width 110 height 21
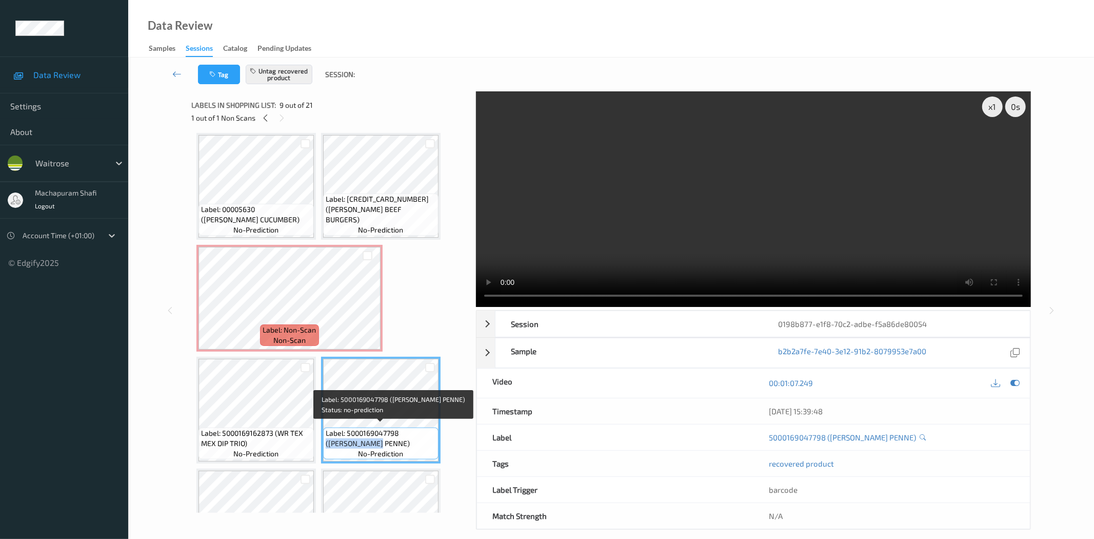
copy span "(WR ESS PENNE)"
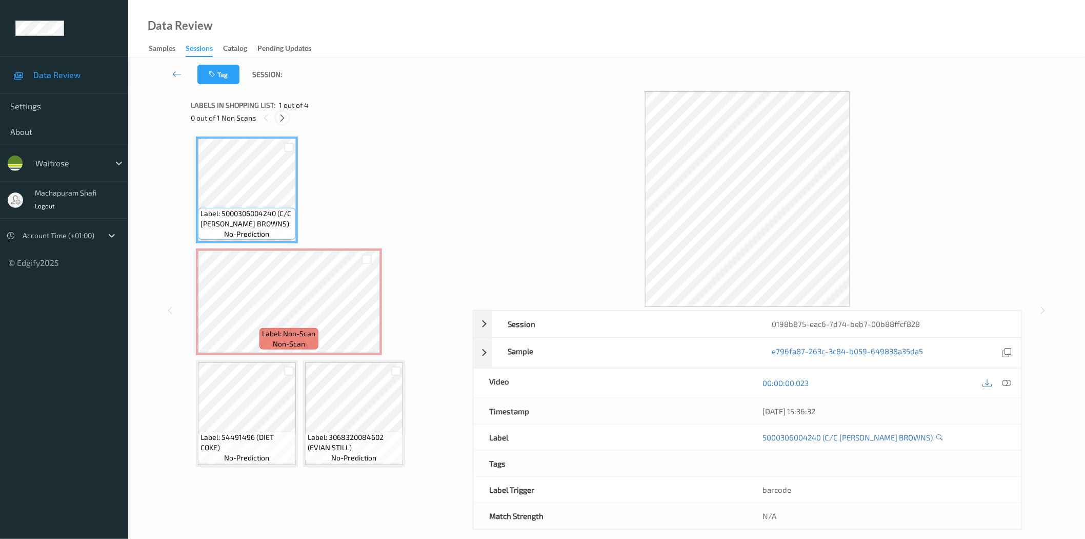
click at [284, 116] on icon at bounding box center [282, 117] width 9 height 9
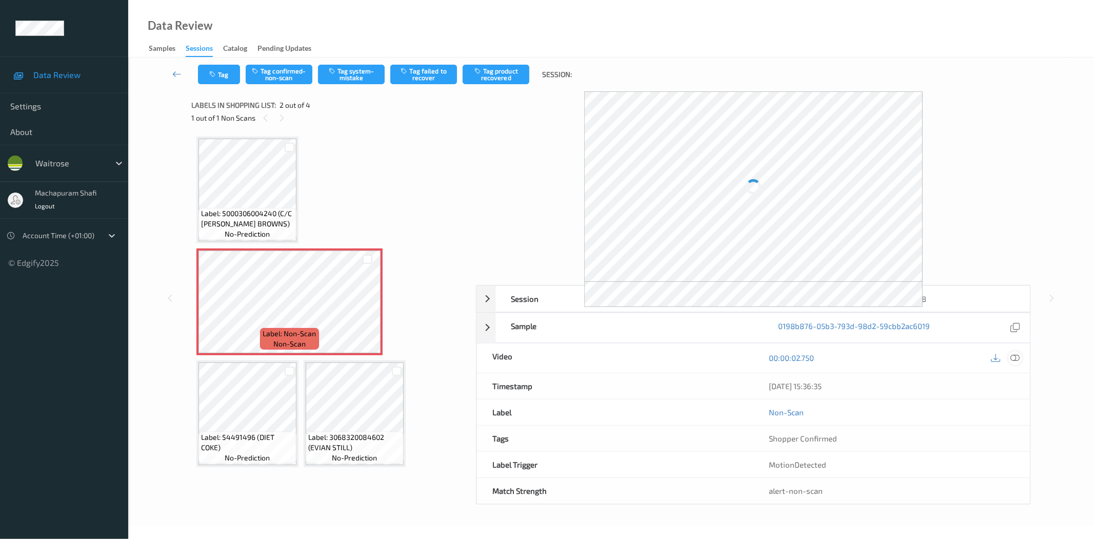
click at [1018, 358] on icon at bounding box center [1015, 357] width 9 height 9
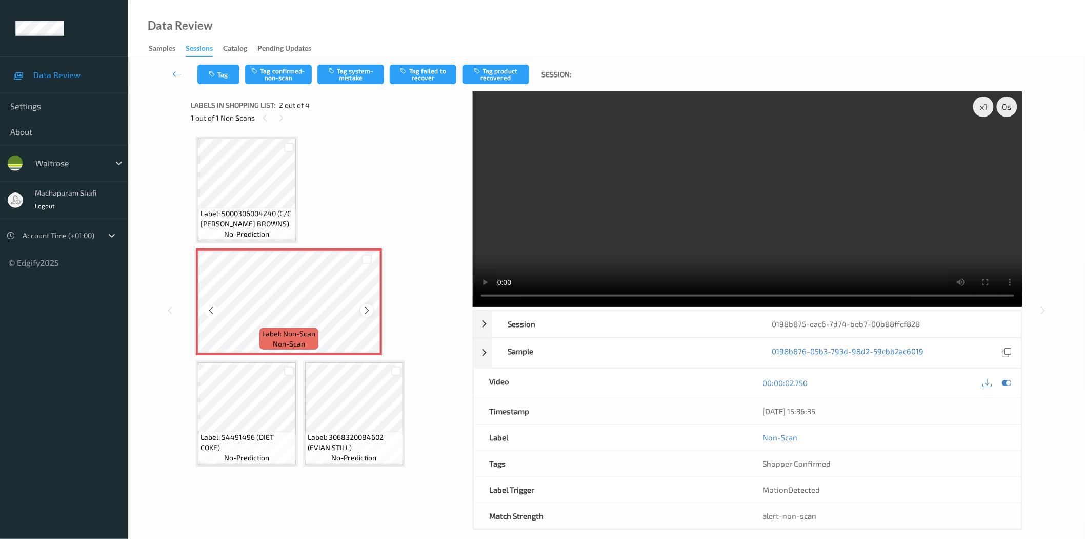
click at [363, 311] on icon at bounding box center [367, 310] width 9 height 9
click at [364, 310] on icon at bounding box center [367, 310] width 9 height 9
click at [347, 72] on button "Tag system-mistake" at bounding box center [351, 74] width 67 height 19
click at [366, 308] on icon at bounding box center [367, 310] width 9 height 9
click at [367, 315] on div at bounding box center [367, 310] width 13 height 13
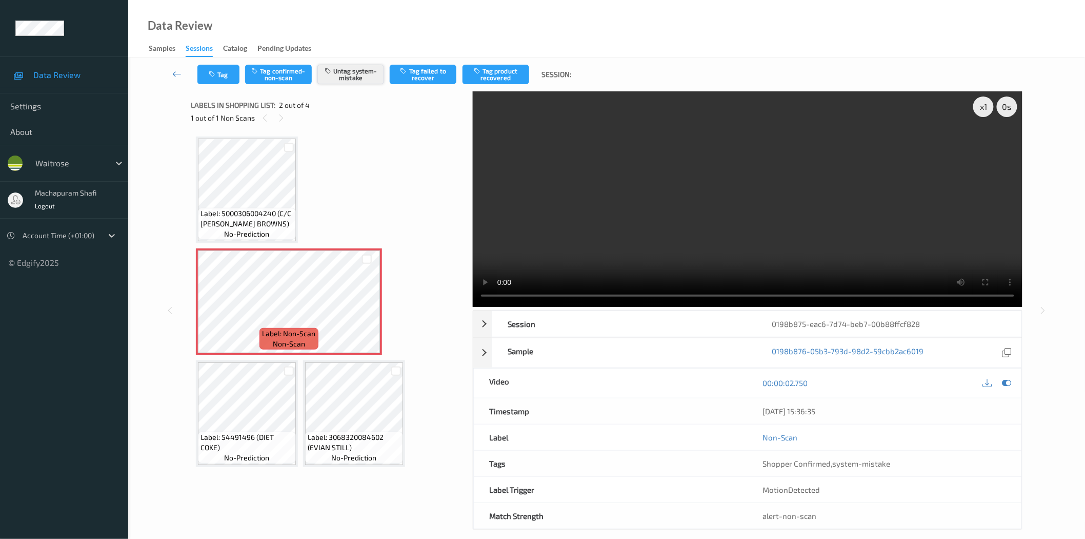
click at [355, 71] on button "Untag system-mistake" at bounding box center [351, 74] width 67 height 19
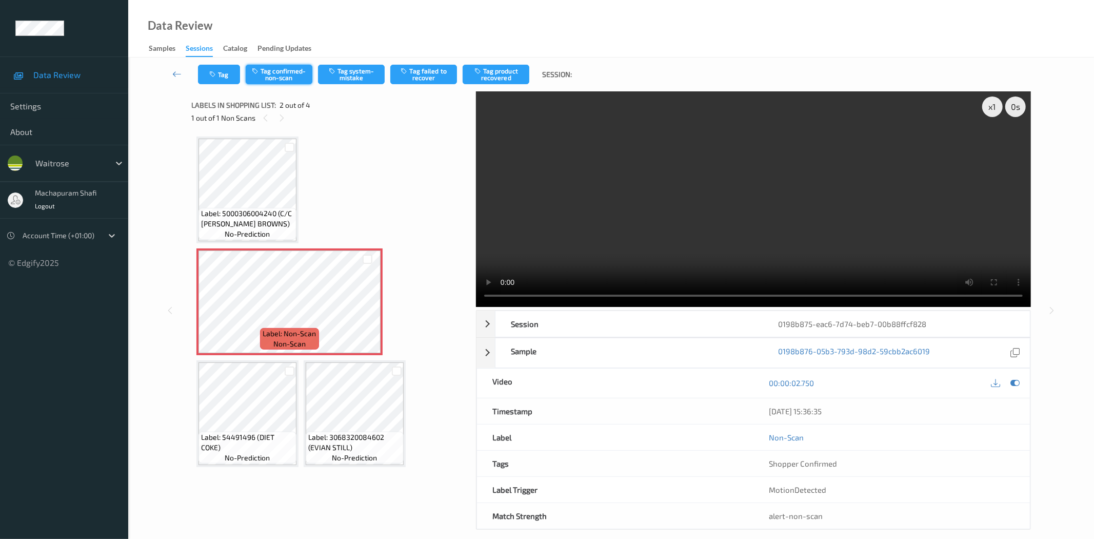
click at [277, 74] on button "Tag confirmed-non-scan" at bounding box center [279, 74] width 67 height 19
click at [481, 77] on button "Tag product recovered" at bounding box center [496, 74] width 67 height 19
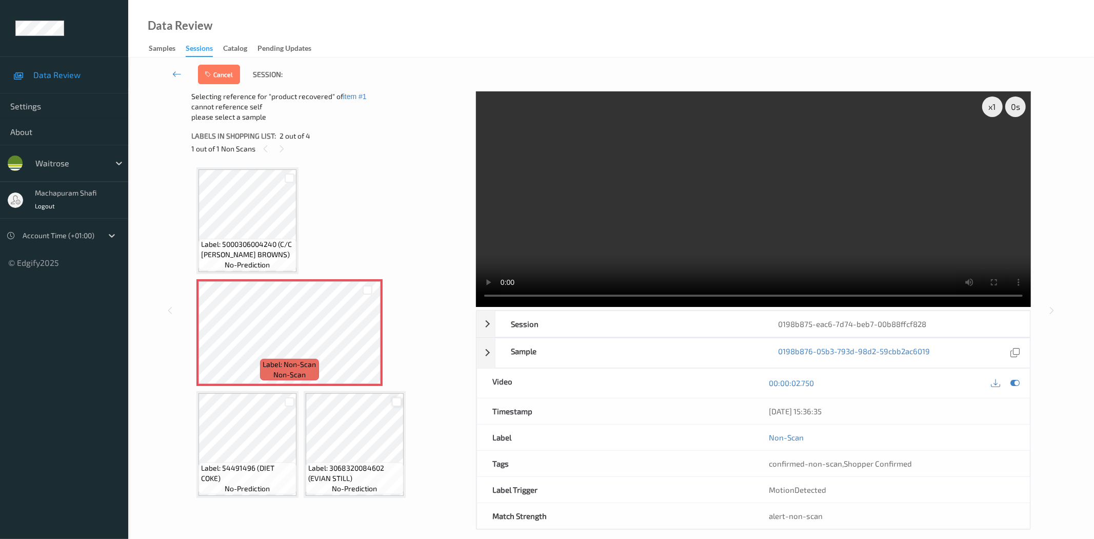
click at [397, 401] on div at bounding box center [397, 402] width 10 height 10
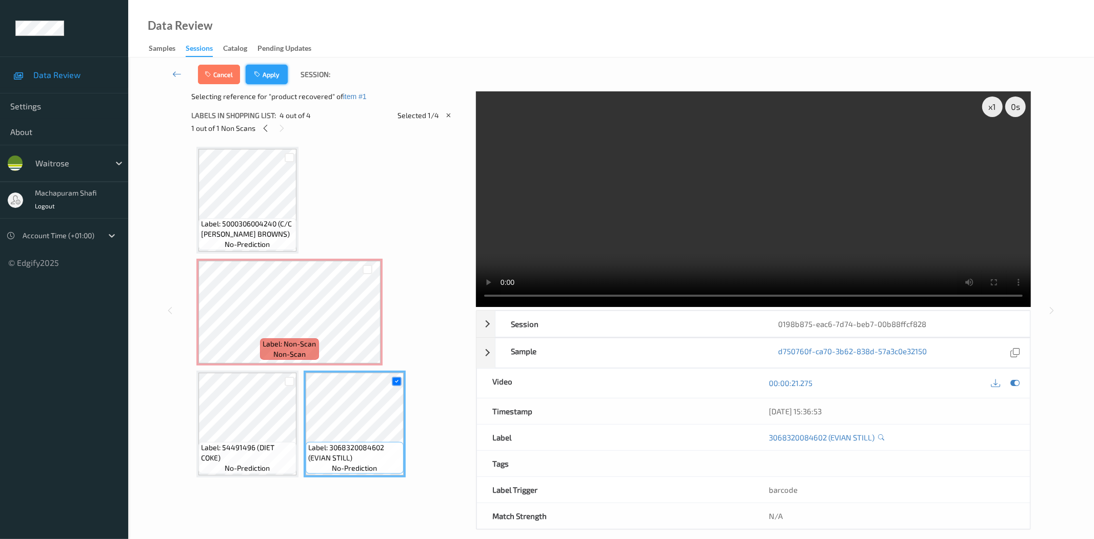
click at [271, 80] on button "Apply" at bounding box center [267, 74] width 42 height 19
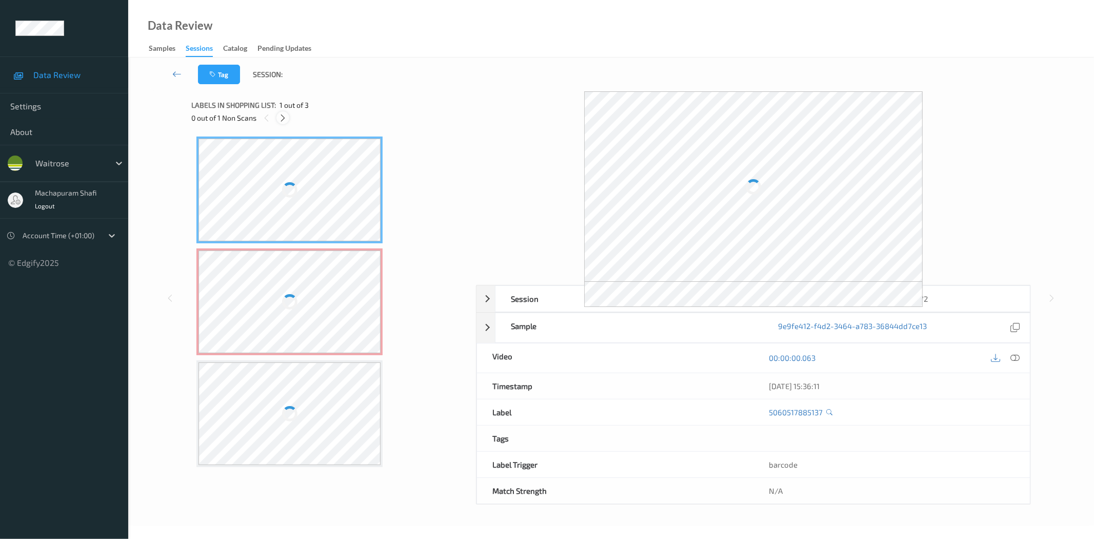
click at [284, 120] on icon at bounding box center [283, 117] width 9 height 9
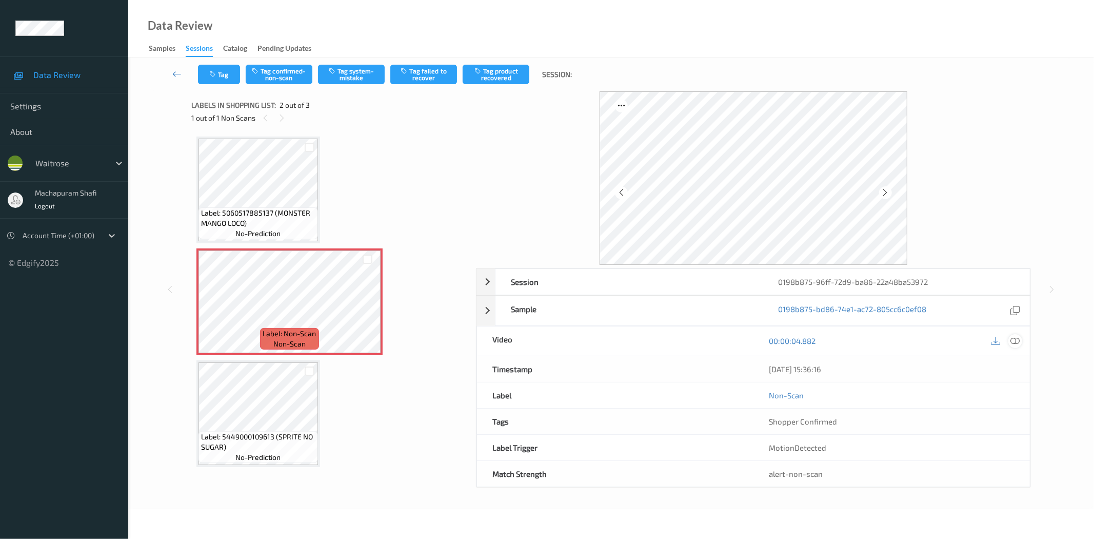
click at [1018, 340] on icon at bounding box center [1015, 340] width 9 height 9
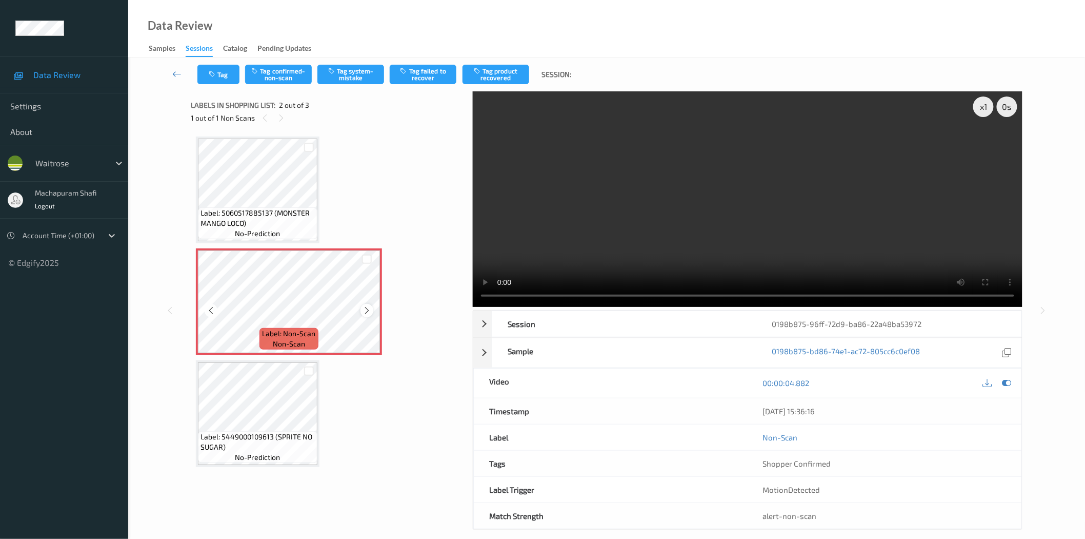
click at [368, 309] on icon at bounding box center [367, 310] width 9 height 9
click at [342, 74] on button "Tag system-mistake" at bounding box center [351, 74] width 67 height 19
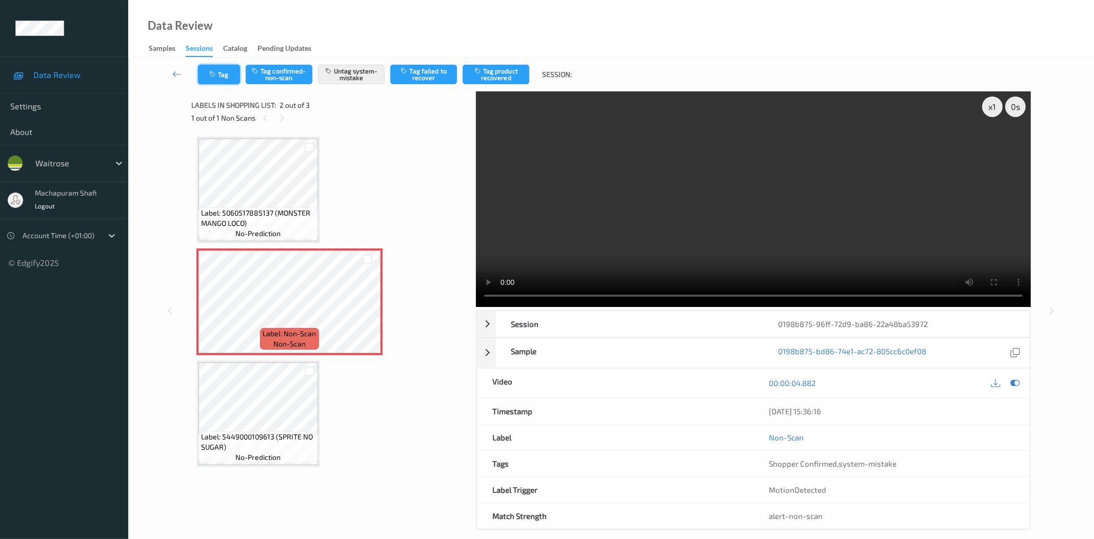
click at [226, 79] on button "Tag" at bounding box center [219, 74] width 42 height 19
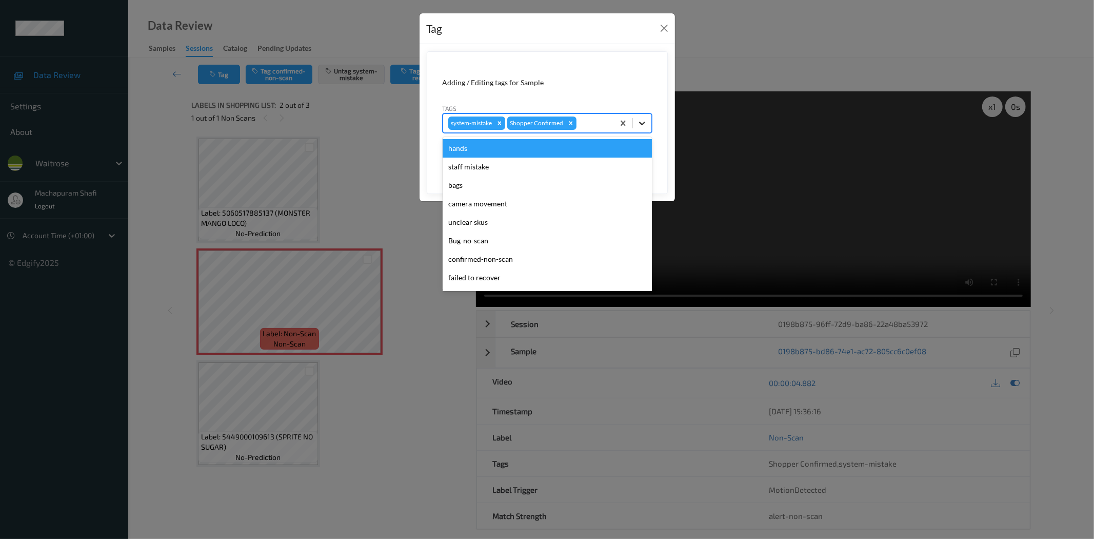
drag, startPoint x: 644, startPoint y: 121, endPoint x: 546, endPoint y: 179, distance: 114.3
click at [644, 122] on icon at bounding box center [642, 123] width 10 height 10
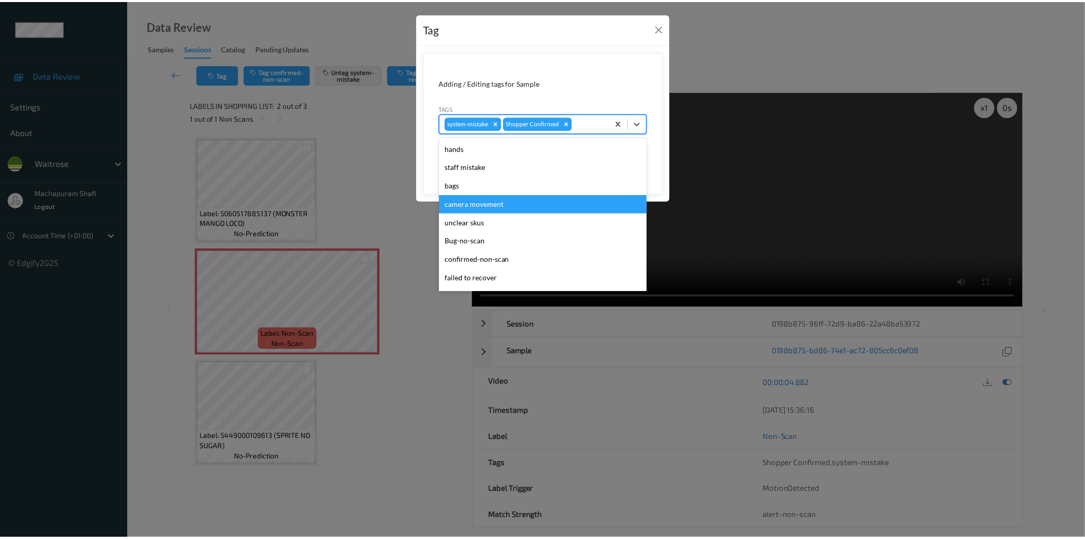
scroll to position [201, 0]
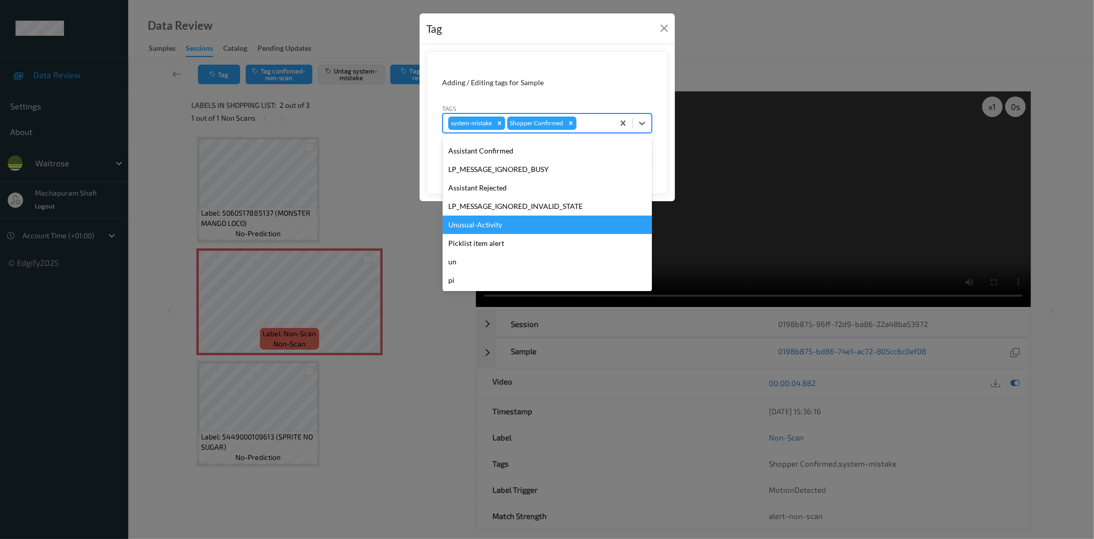
click at [468, 228] on div "Unusual-Activity" at bounding box center [547, 224] width 209 height 18
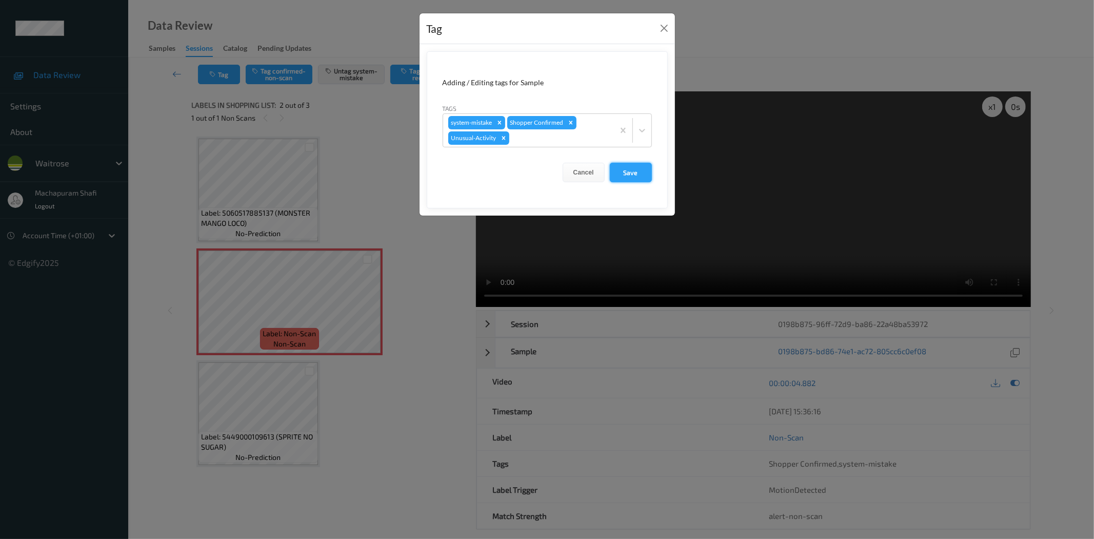
click at [635, 167] on button "Save" at bounding box center [631, 172] width 42 height 19
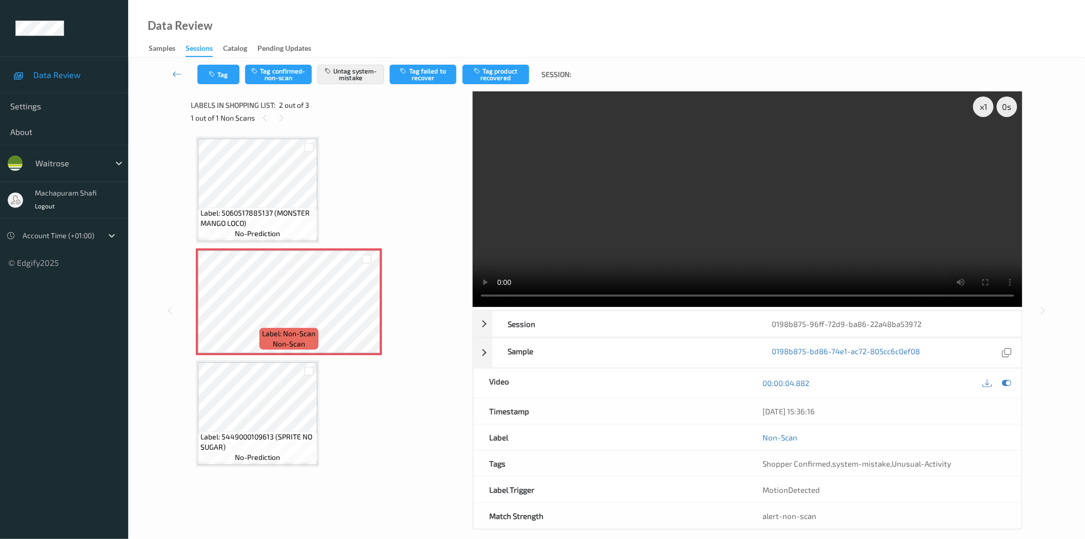
click at [413, 27] on div "Data Review Samples Sessions Catalog Pending Updates" at bounding box center [606, 28] width 957 height 57
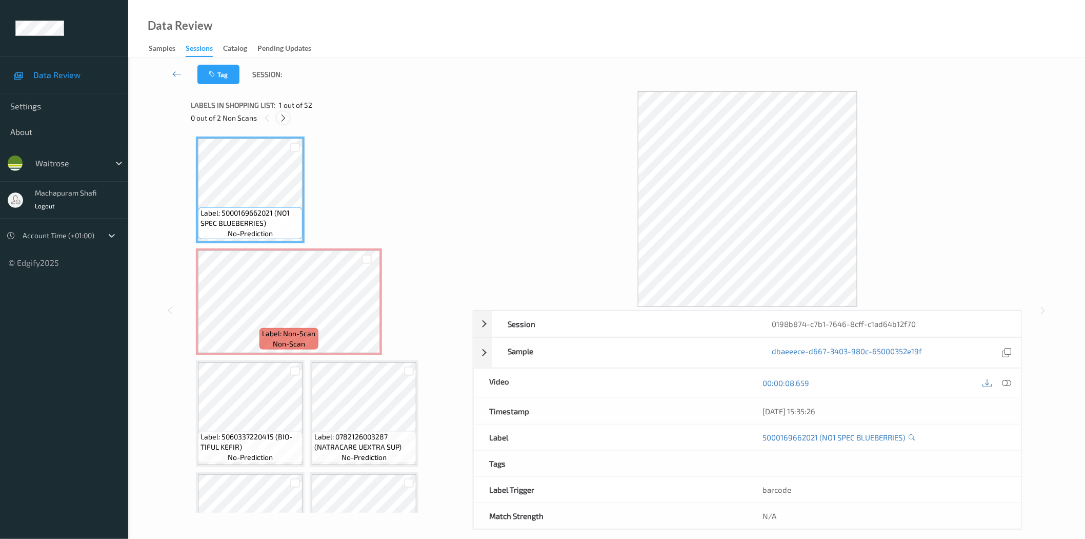
click at [280, 121] on icon at bounding box center [283, 117] width 9 height 9
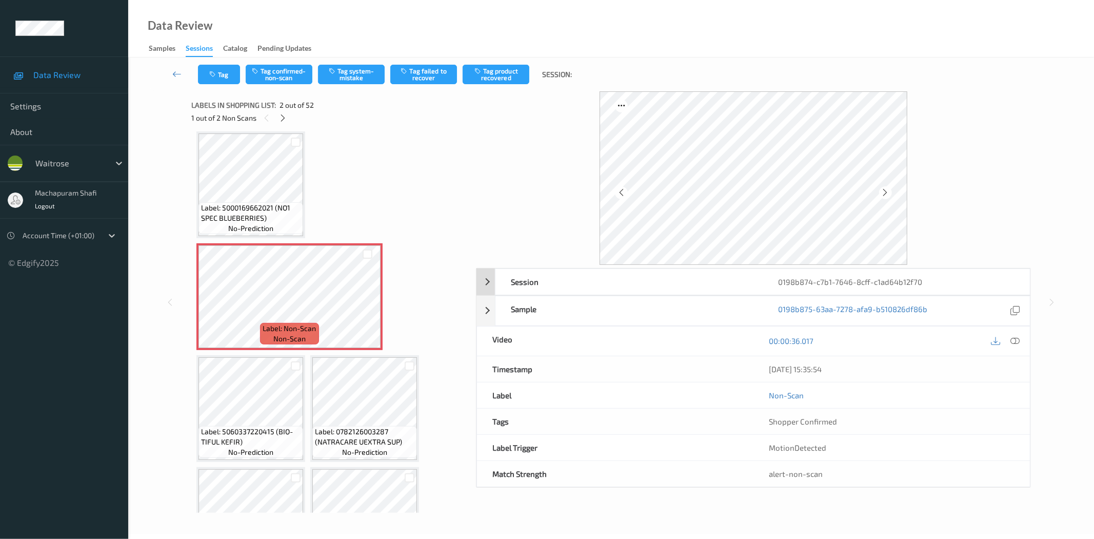
drag, startPoint x: 1017, startPoint y: 342, endPoint x: 973, endPoint y: 195, distance: 153.8
click at [1017, 342] on icon at bounding box center [1015, 340] width 9 height 9
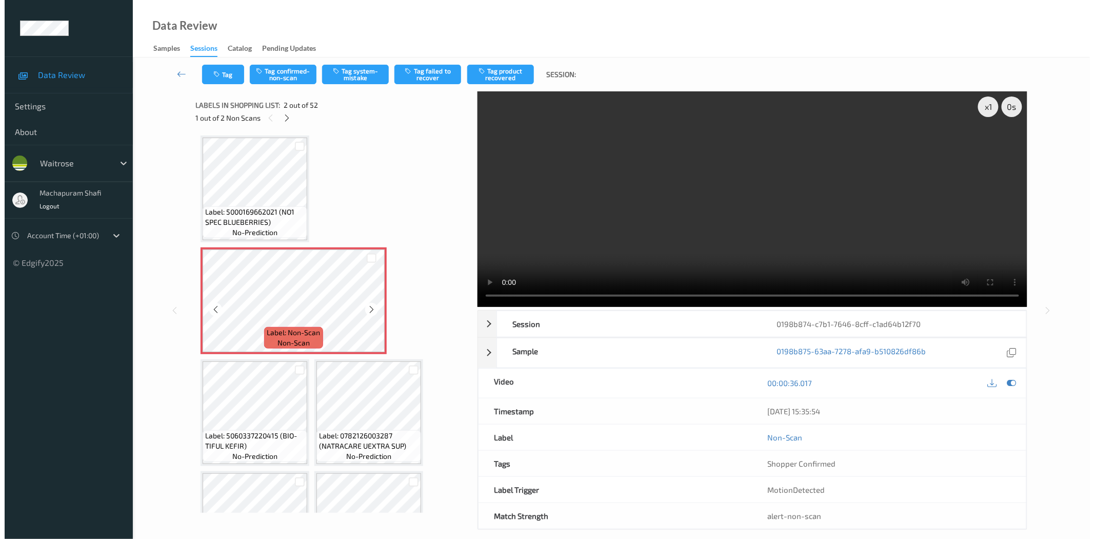
scroll to position [0, 0]
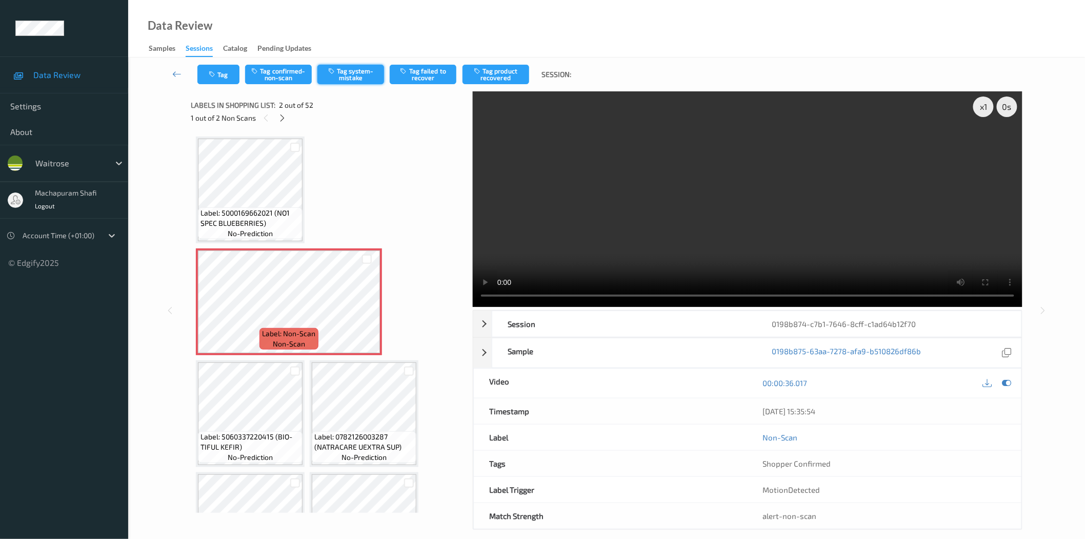
click at [349, 80] on button "Tag system-mistake" at bounding box center [351, 74] width 67 height 19
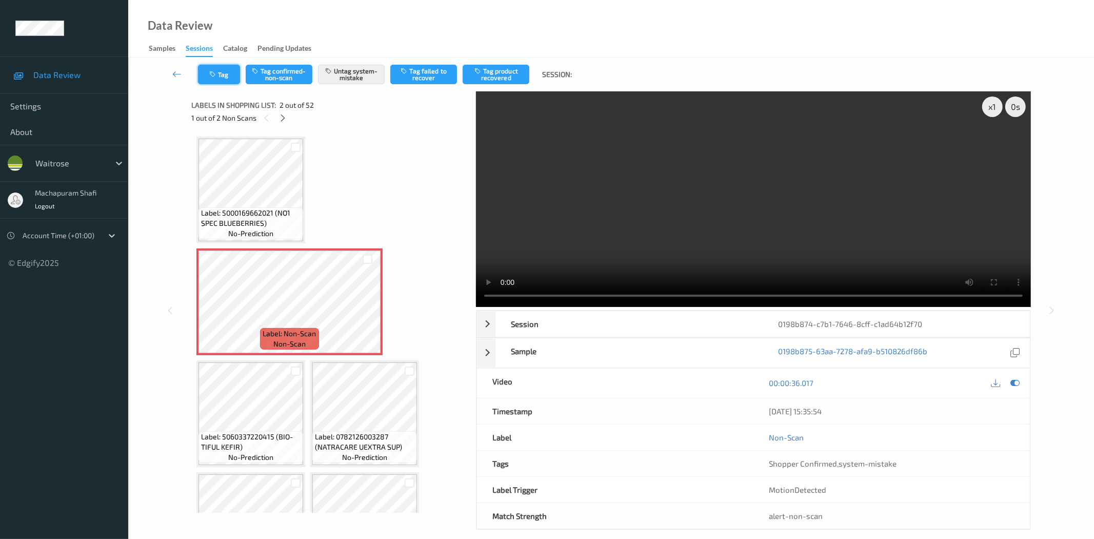
click at [217, 76] on icon "button" at bounding box center [213, 74] width 9 height 7
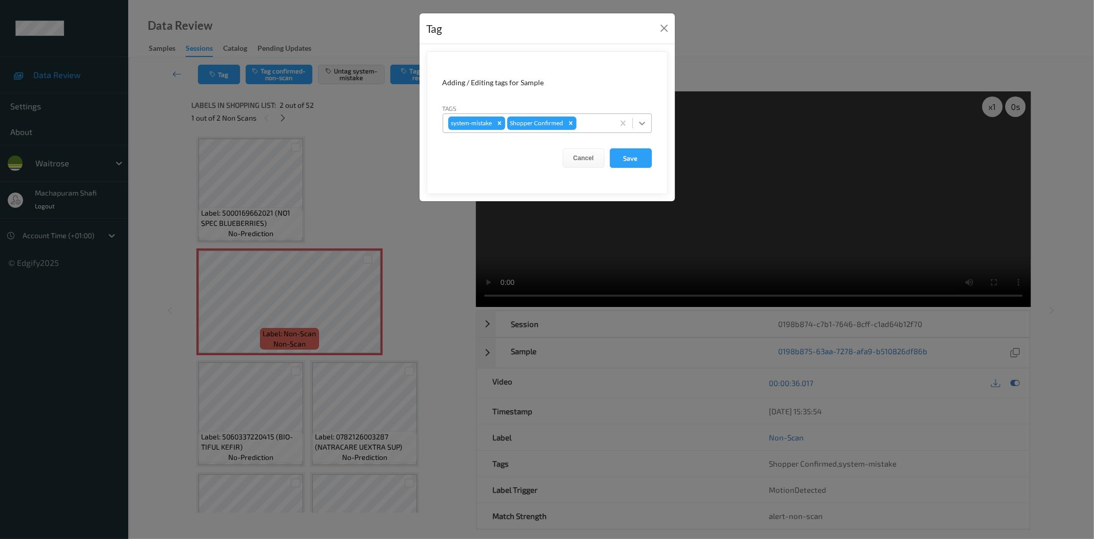
click at [643, 122] on icon at bounding box center [642, 123] width 10 height 10
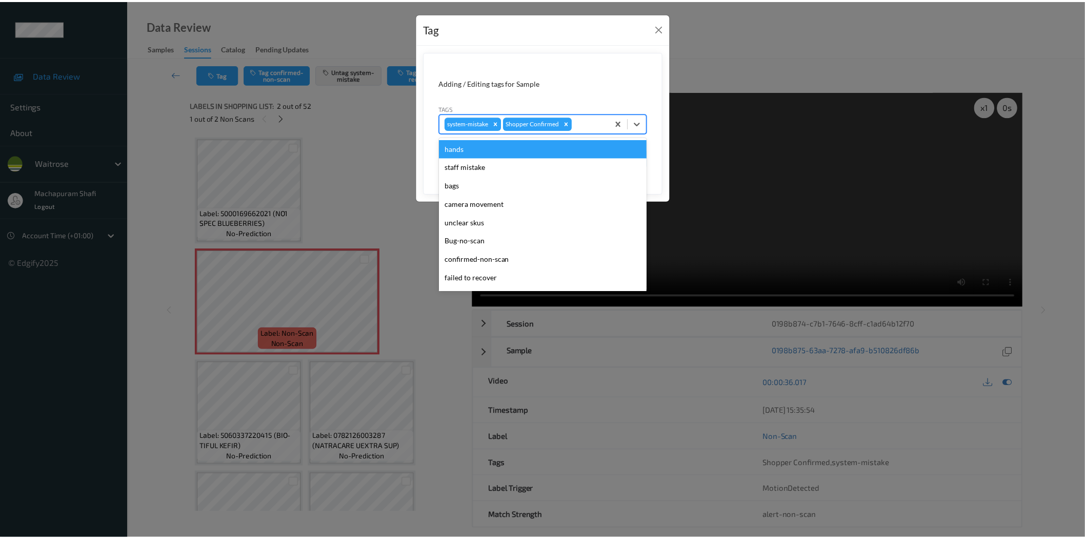
scroll to position [201, 0]
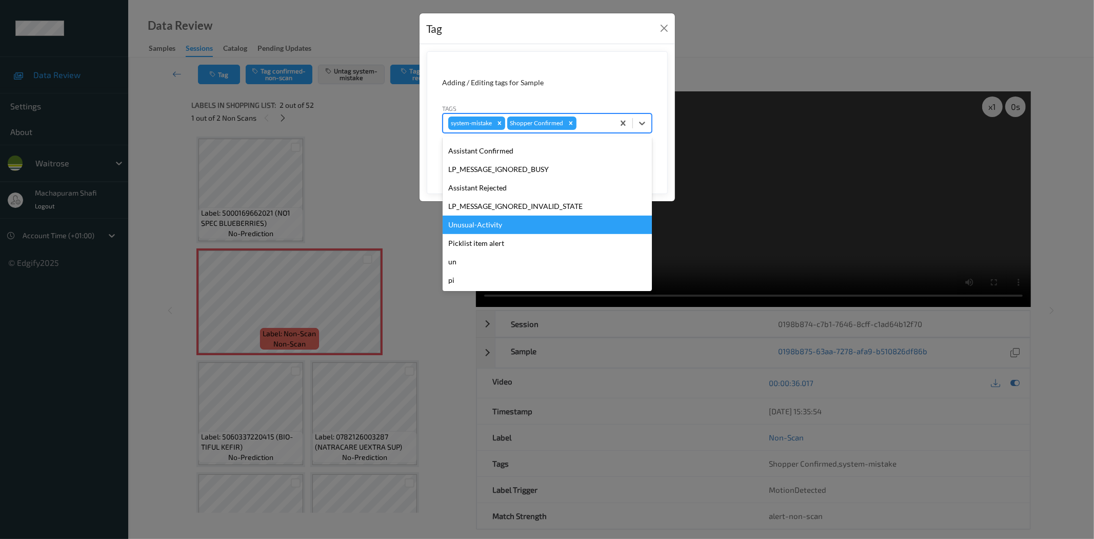
click at [494, 227] on div "Unusual-Activity" at bounding box center [547, 224] width 209 height 18
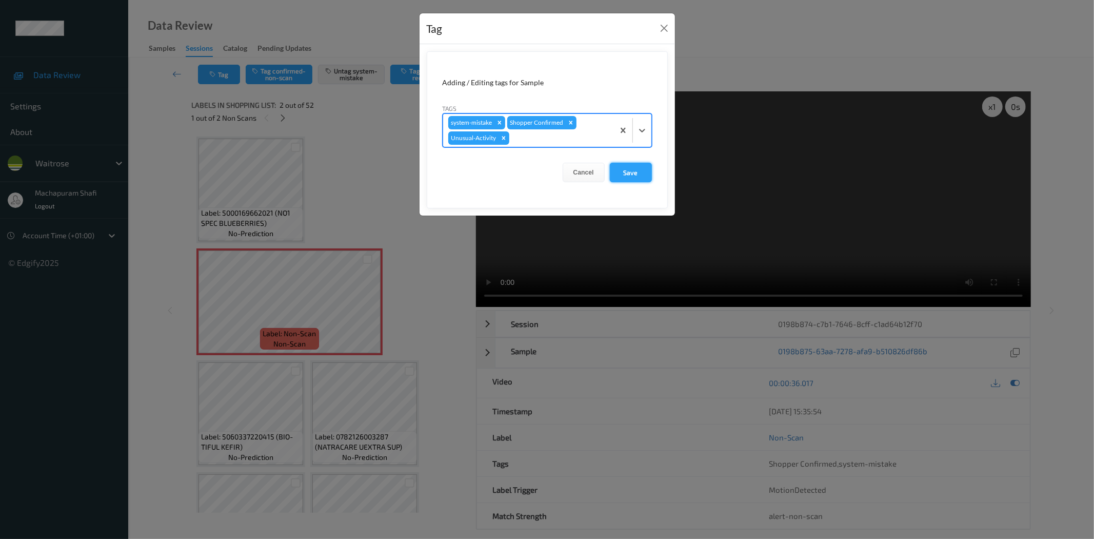
click at [629, 174] on button "Save" at bounding box center [631, 172] width 42 height 19
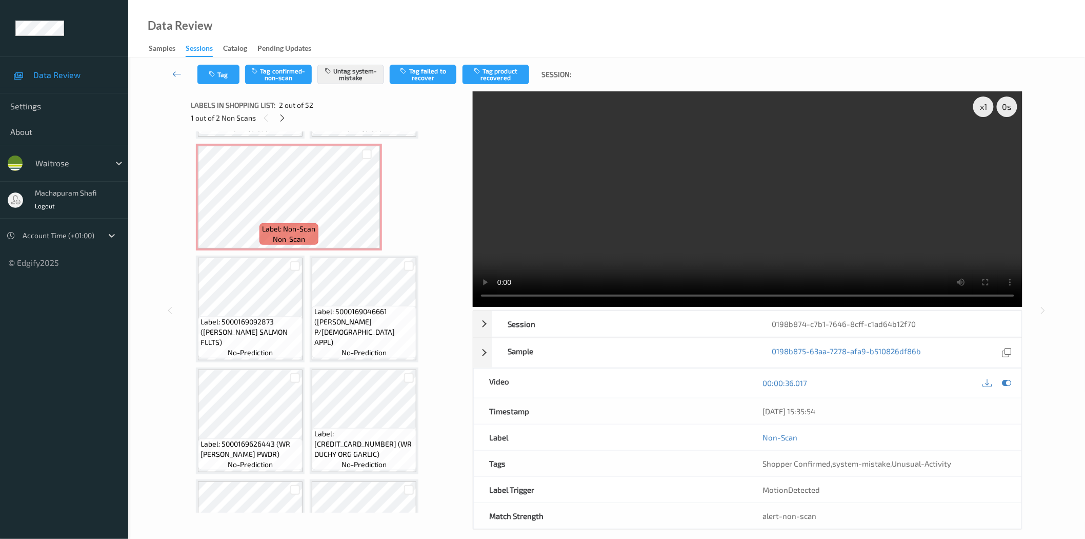
scroll to position [1242, 0]
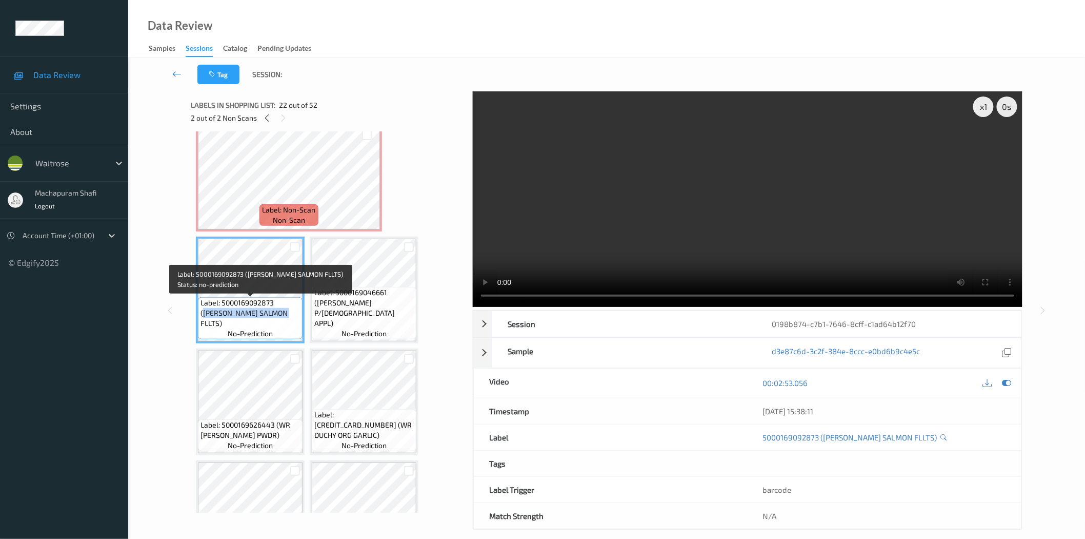
drag, startPoint x: 278, startPoint y: 305, endPoint x: 289, endPoint y: 315, distance: 15.6
click at [289, 315] on span "Label: 5000169092873 (WR DORG SALMON FLLTS)" at bounding box center [251, 313] width 100 height 31
copy span "WR DORG SALMON FLLTS)"
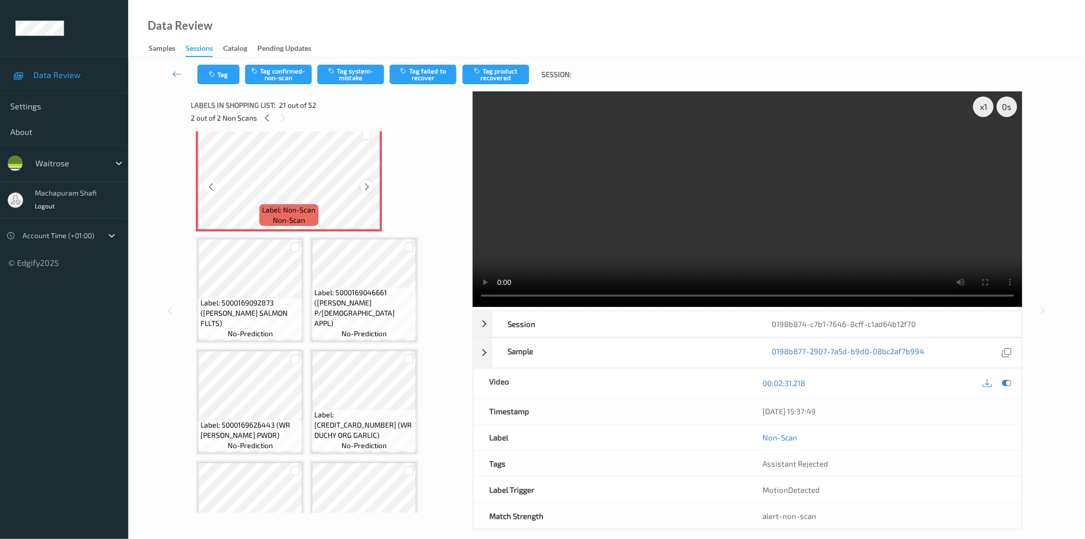
click at [361, 180] on div at bounding box center [367, 186] width 13 height 13
click at [366, 182] on icon at bounding box center [367, 186] width 9 height 9
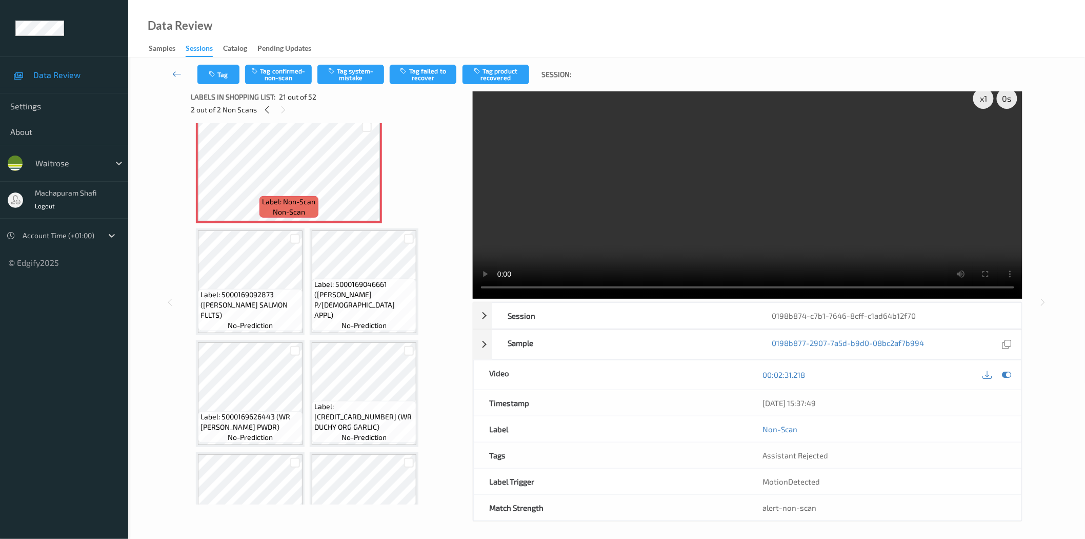
scroll to position [12, 0]
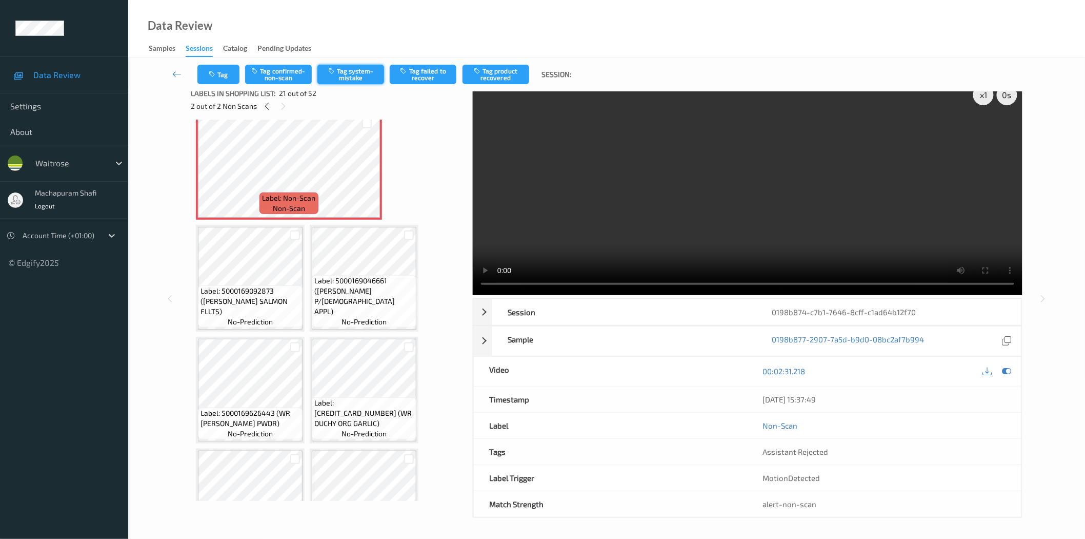
click at [347, 77] on button "Tag system-mistake" at bounding box center [351, 74] width 67 height 19
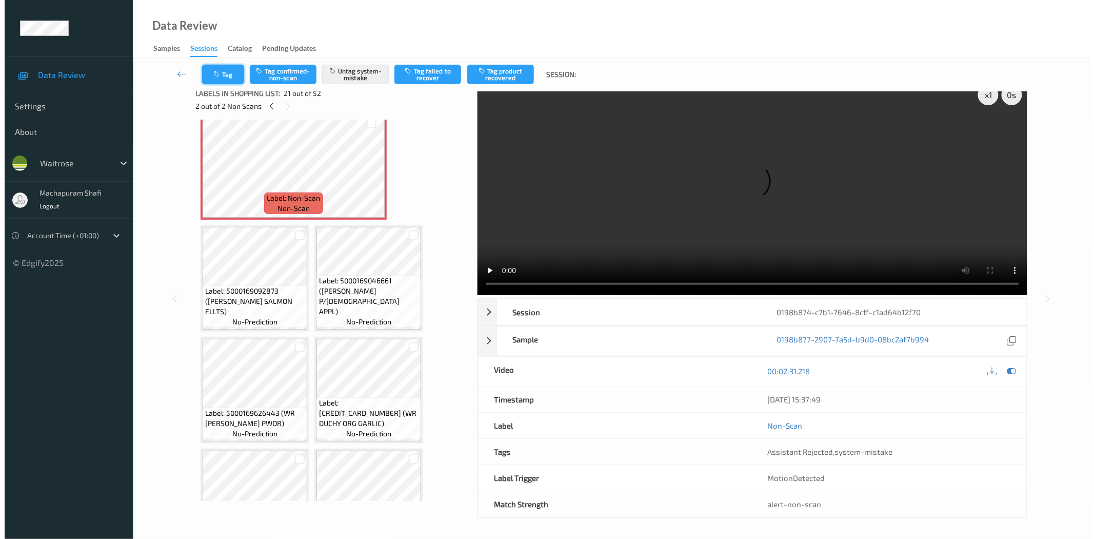
scroll to position [0, 0]
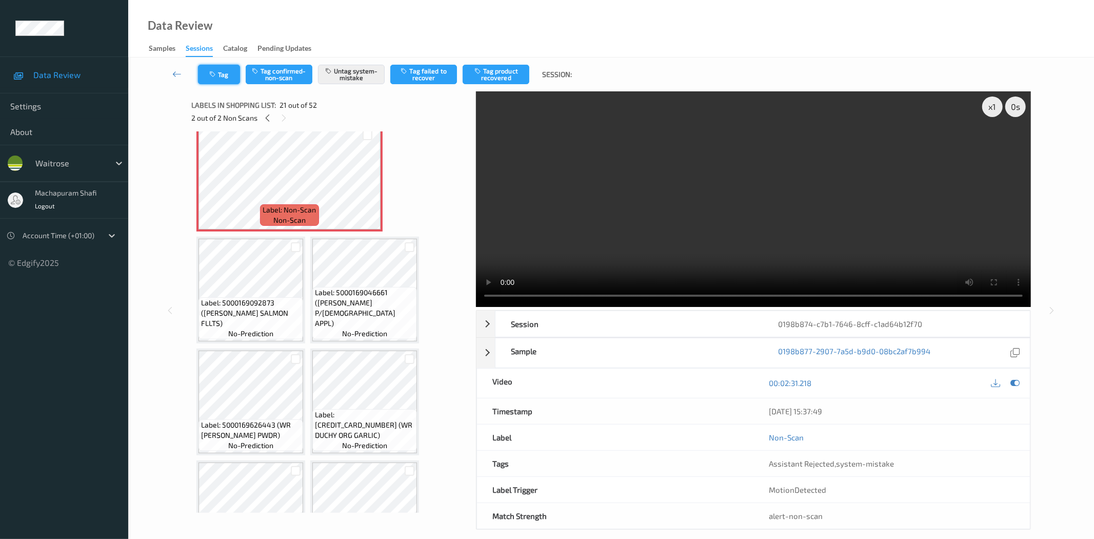
click at [227, 74] on button "Tag" at bounding box center [219, 74] width 42 height 19
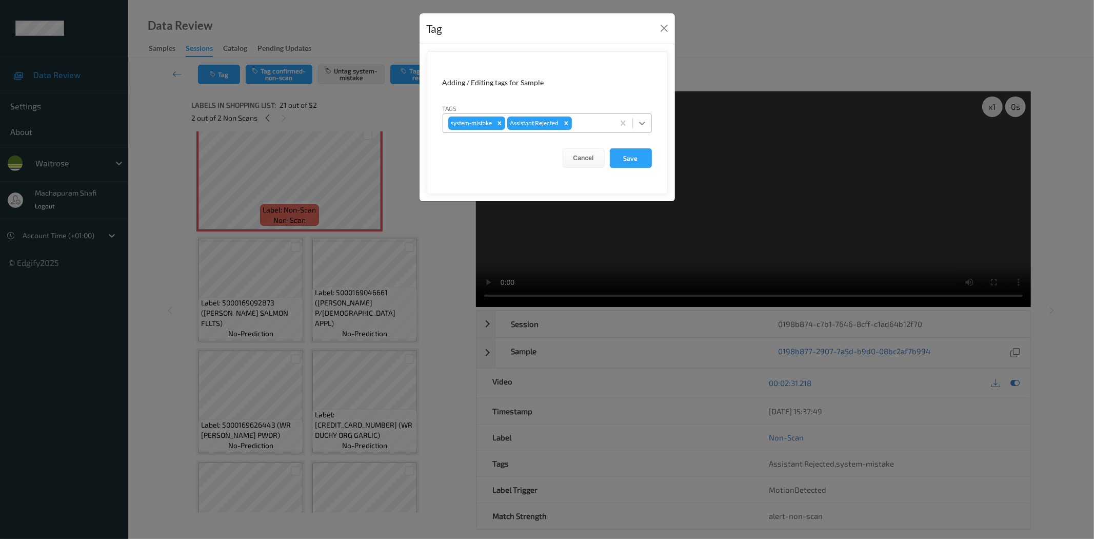
click at [646, 122] on icon at bounding box center [642, 123] width 10 height 10
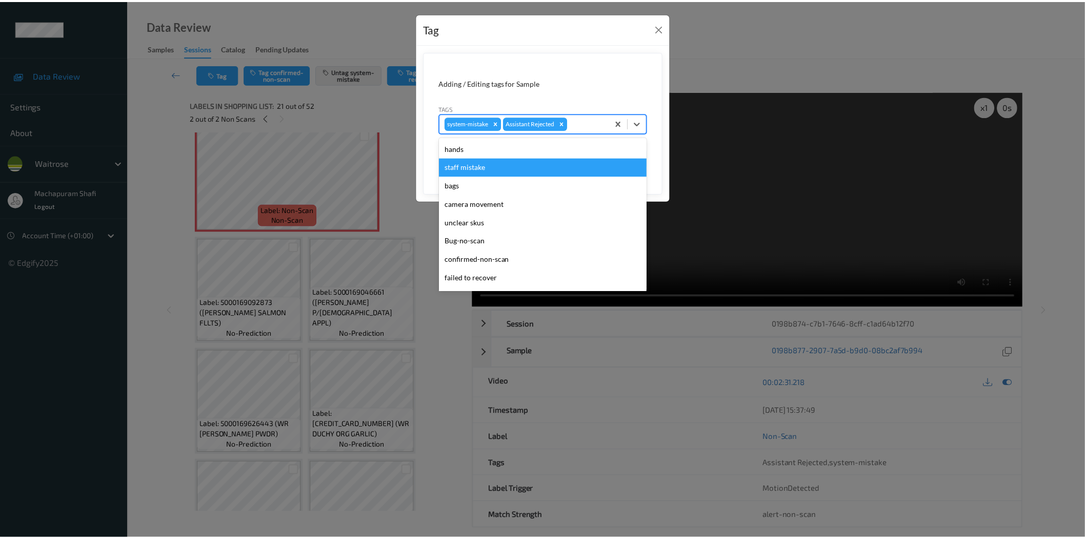
scroll to position [201, 0]
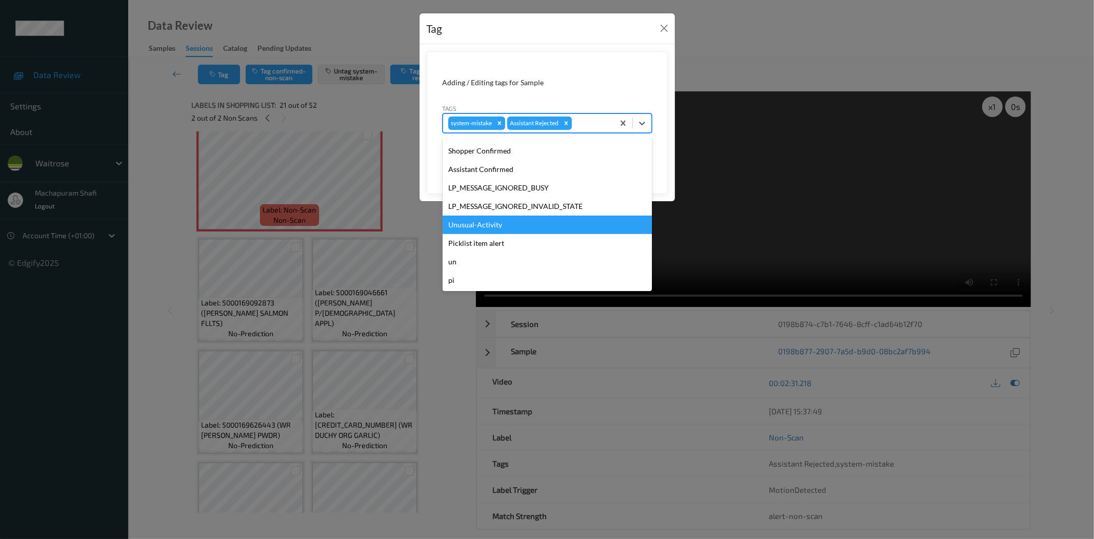
click at [485, 221] on div "Unusual-Activity" at bounding box center [547, 224] width 209 height 18
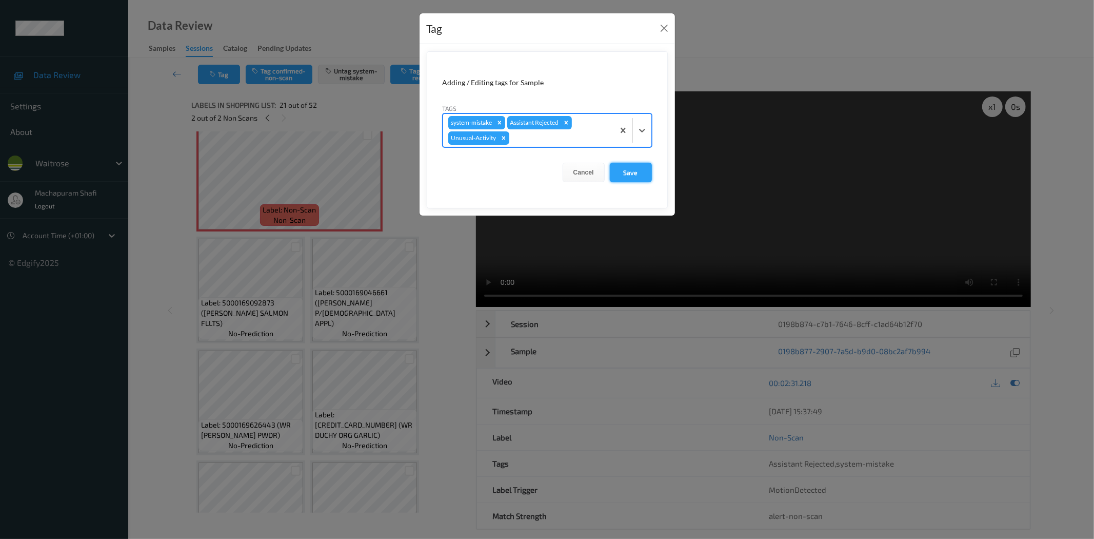
click at [625, 172] on button "Save" at bounding box center [631, 172] width 42 height 19
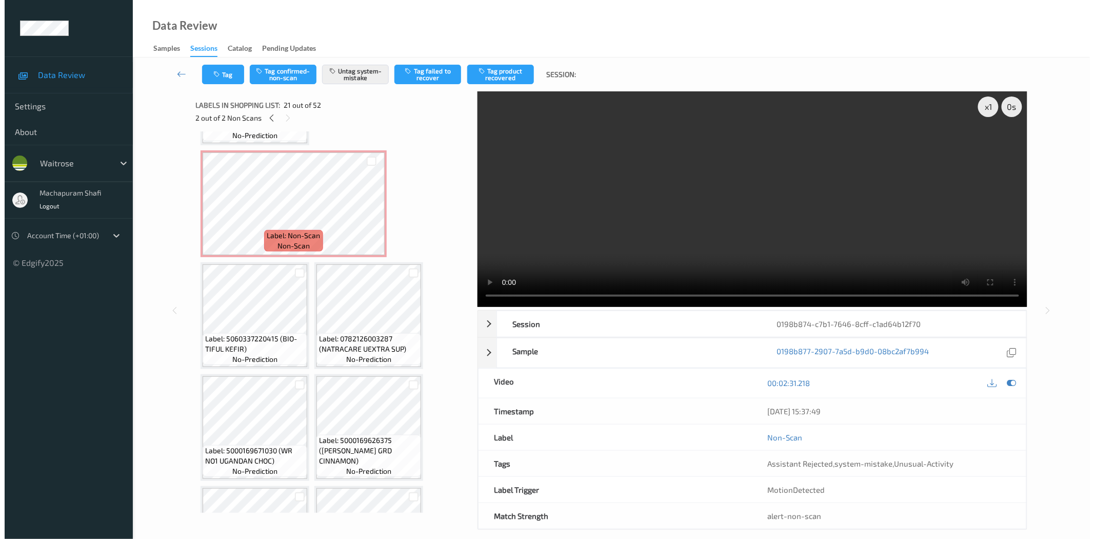
scroll to position [18, 0]
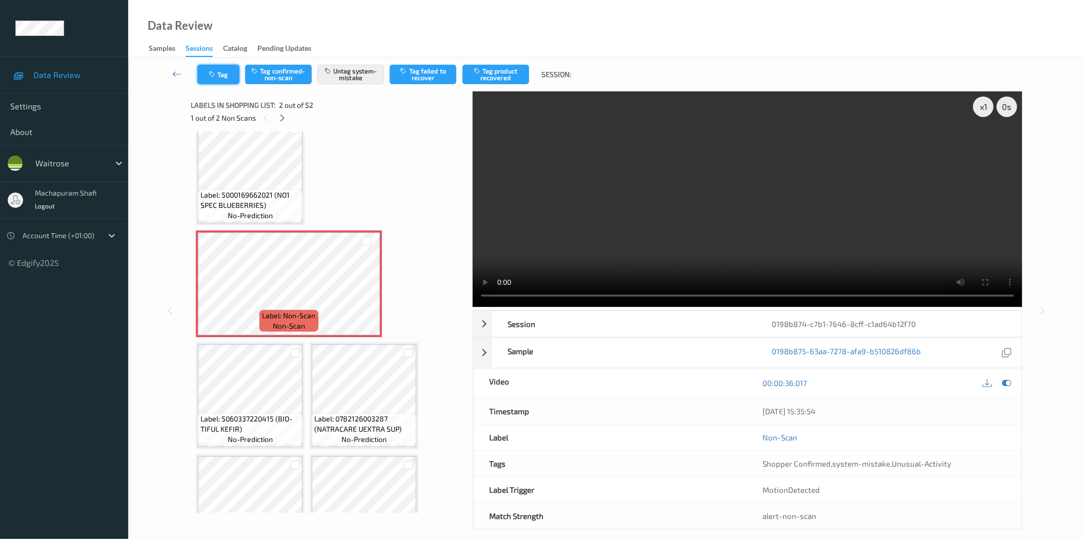
click at [218, 75] on button "Tag" at bounding box center [218, 74] width 42 height 19
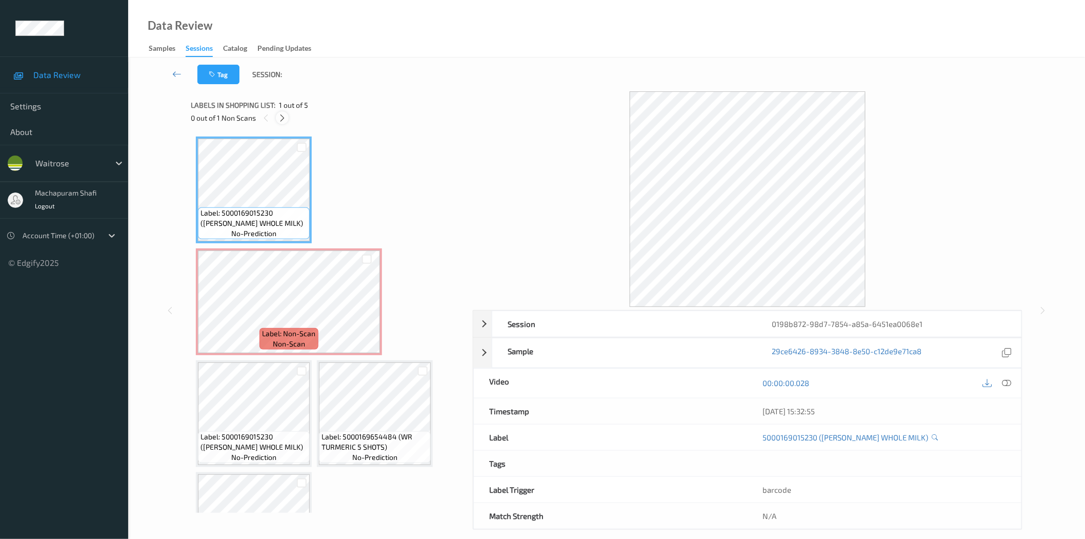
click at [285, 113] on icon at bounding box center [282, 117] width 9 height 9
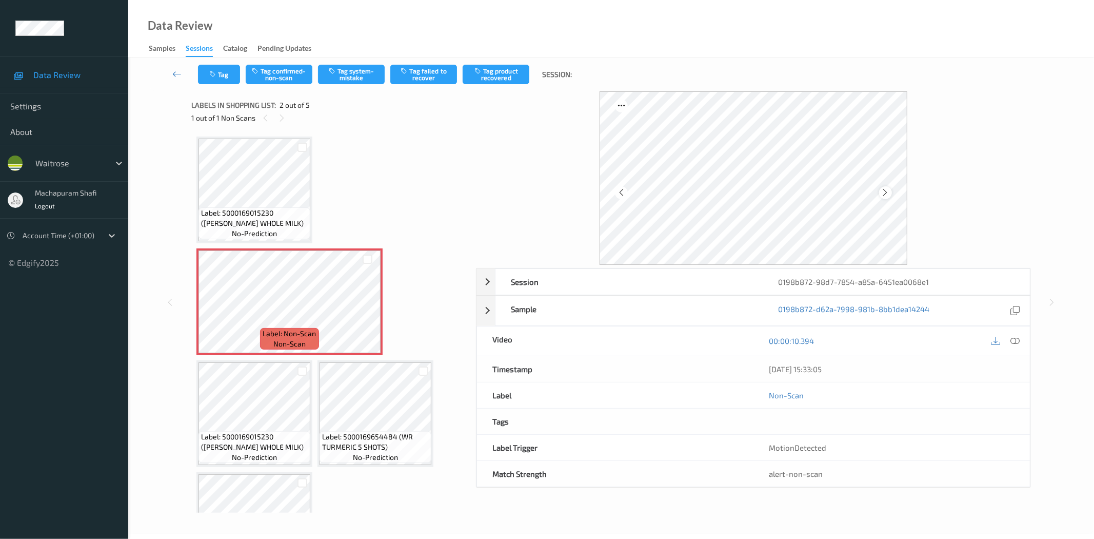
click at [883, 192] on icon at bounding box center [885, 192] width 9 height 9
click at [1011, 339] on icon at bounding box center [1015, 340] width 9 height 9
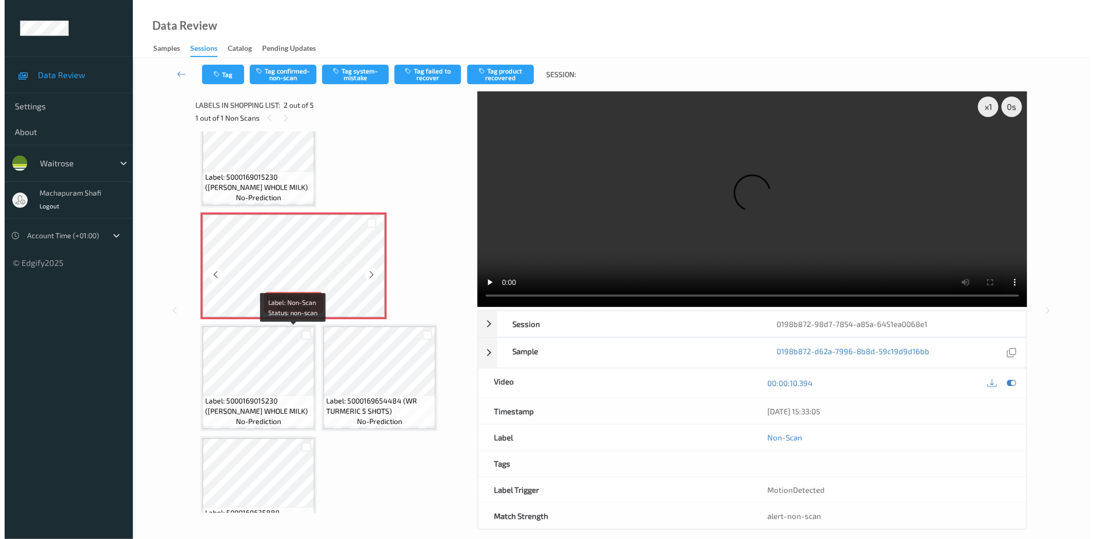
scroll to position [68, 0]
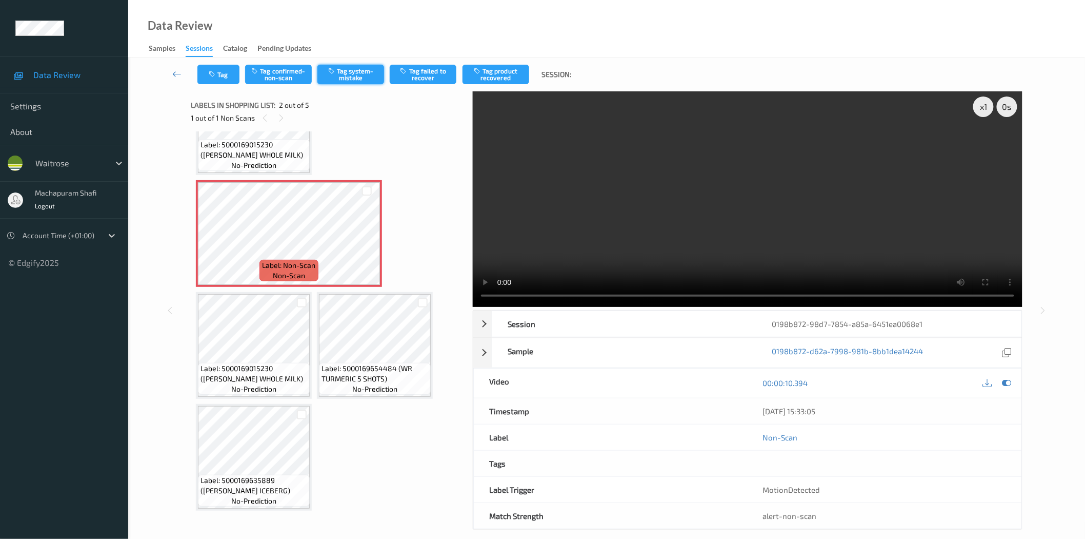
click at [348, 80] on button "Tag system-mistake" at bounding box center [351, 74] width 67 height 19
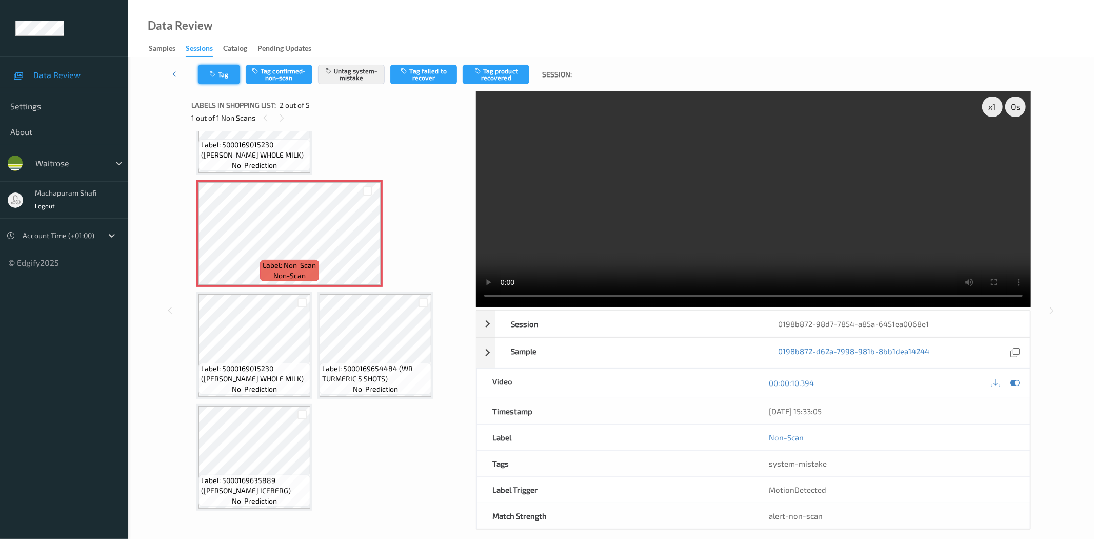
click at [222, 68] on button "Tag" at bounding box center [219, 74] width 42 height 19
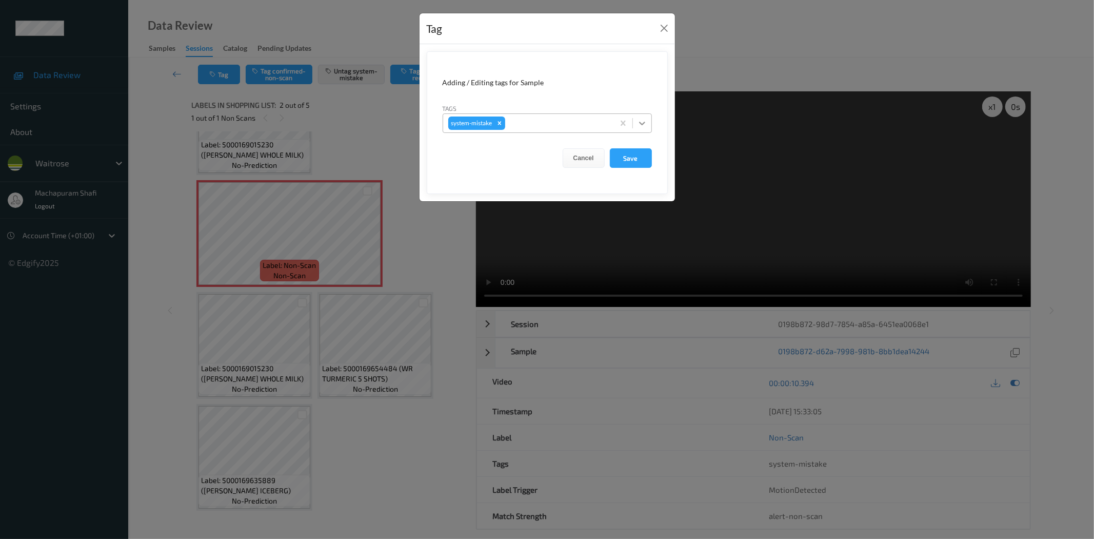
click at [637, 121] on icon at bounding box center [642, 123] width 10 height 10
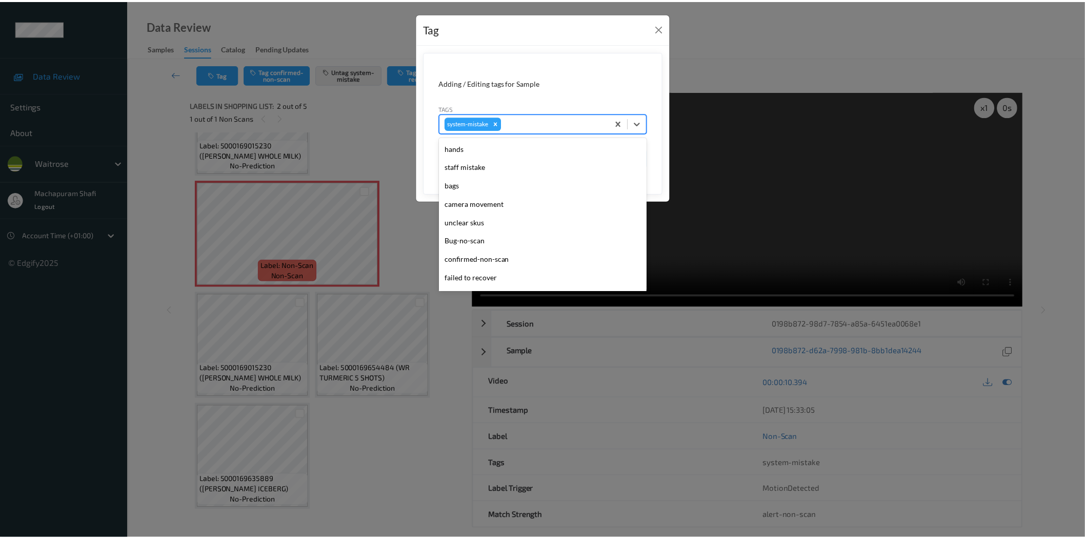
scroll to position [219, 0]
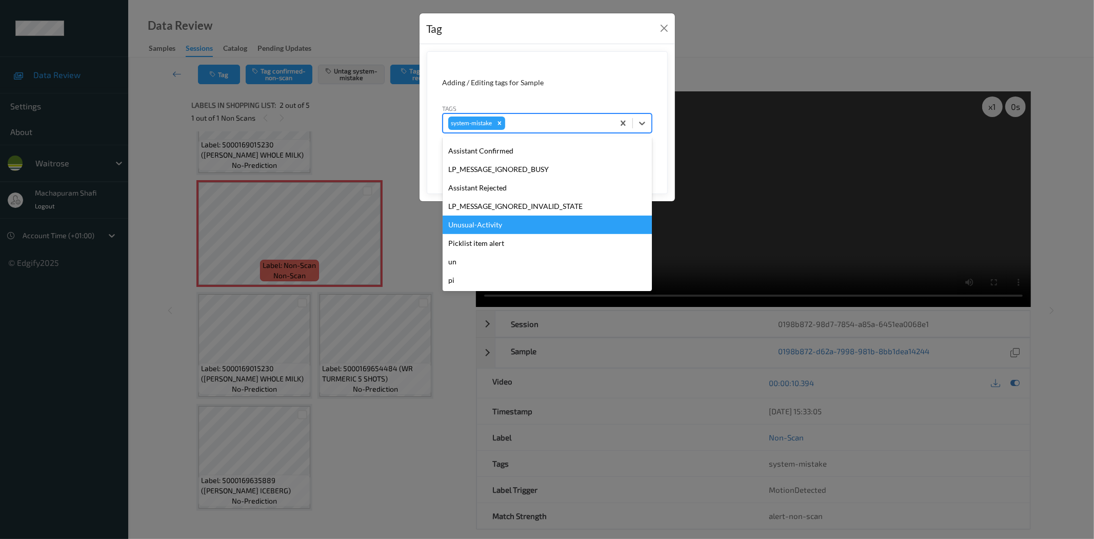
click at [469, 223] on div "Unusual-Activity" at bounding box center [547, 224] width 209 height 18
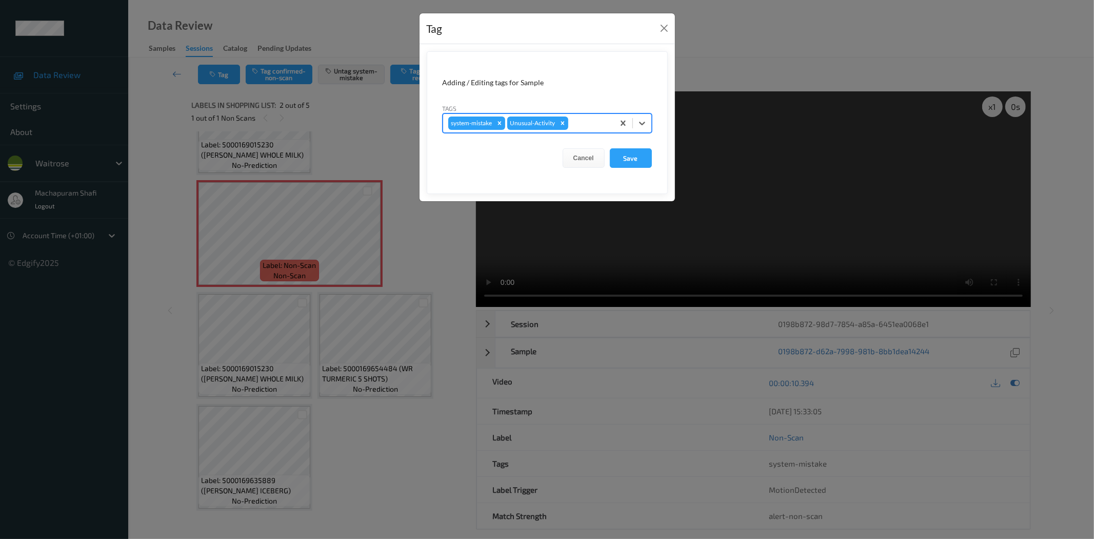
click at [639, 162] on button "Save" at bounding box center [631, 157] width 42 height 19
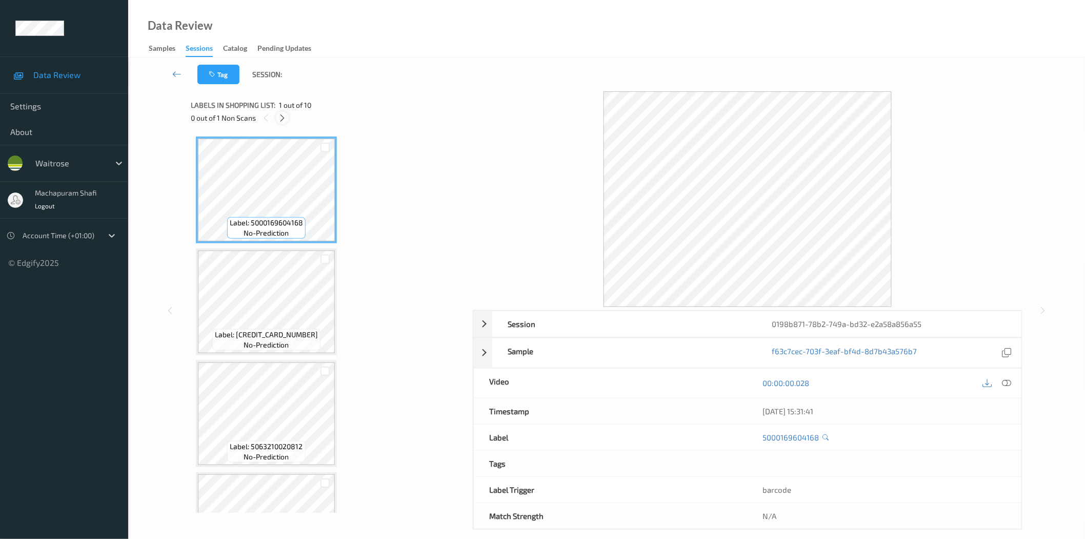
click at [285, 116] on icon at bounding box center [282, 117] width 9 height 9
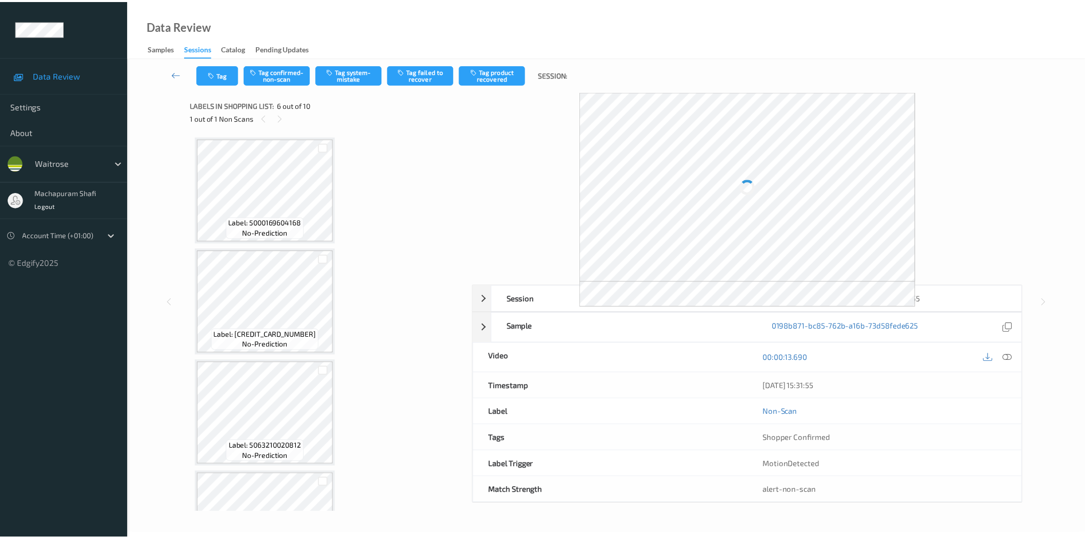
scroll to position [449, 0]
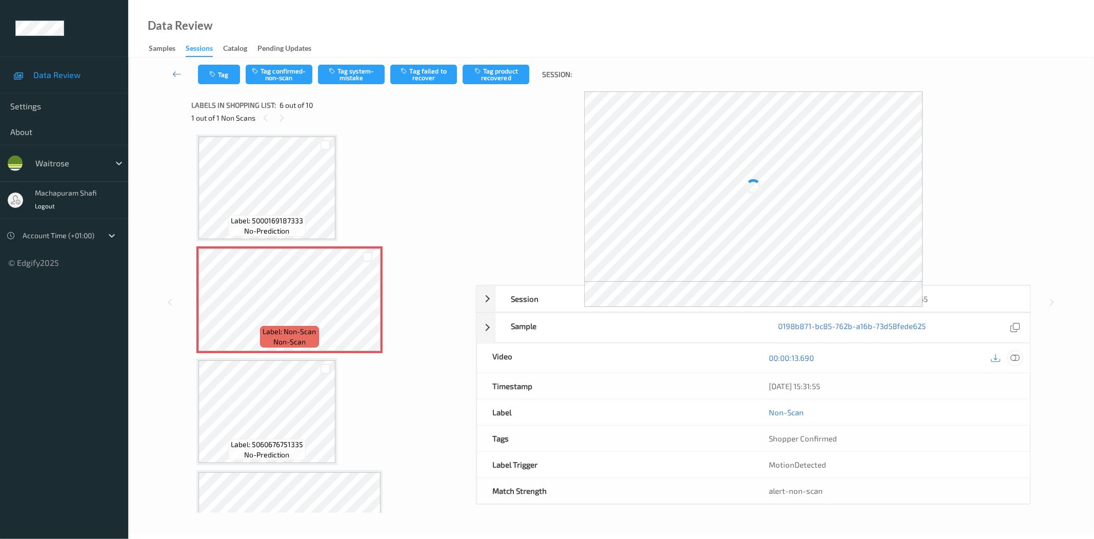
click at [1018, 358] on icon at bounding box center [1015, 357] width 9 height 9
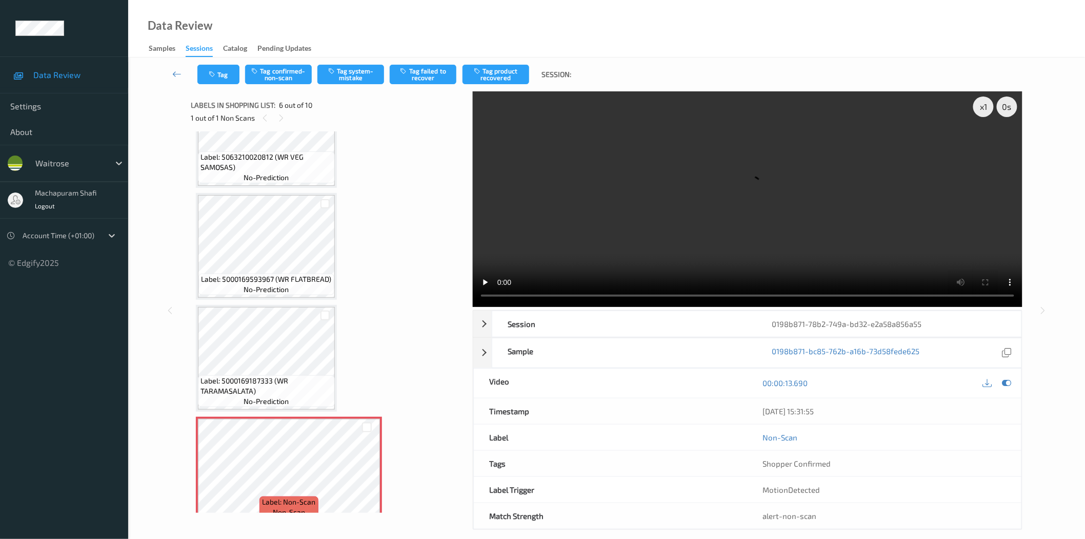
scroll to position [507, 0]
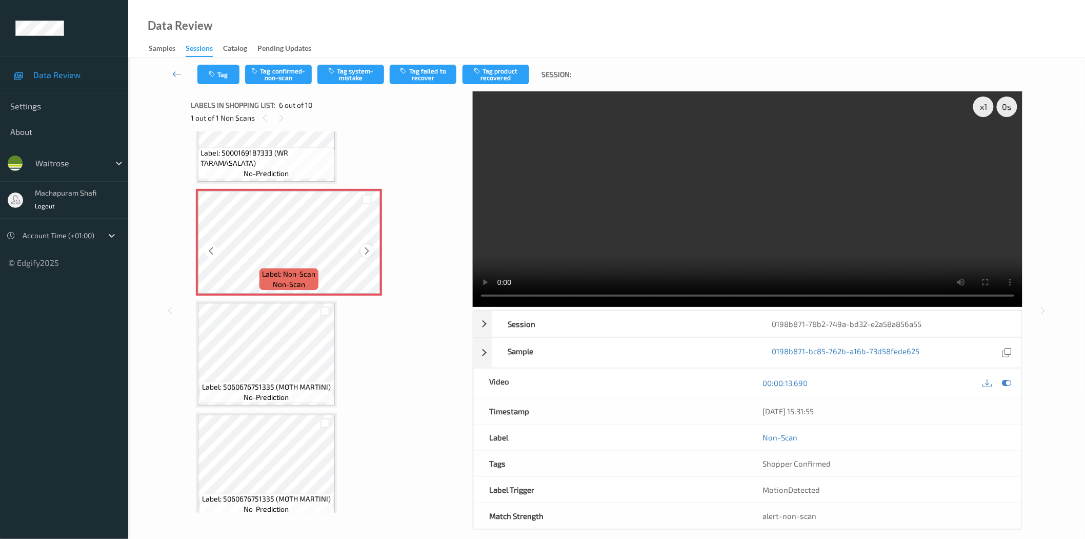
click at [363, 246] on icon at bounding box center [367, 250] width 9 height 9
click at [369, 246] on icon at bounding box center [367, 250] width 9 height 9
click at [363, 246] on icon at bounding box center [367, 250] width 9 height 9
click at [340, 75] on button "Tag system-mistake" at bounding box center [351, 74] width 67 height 19
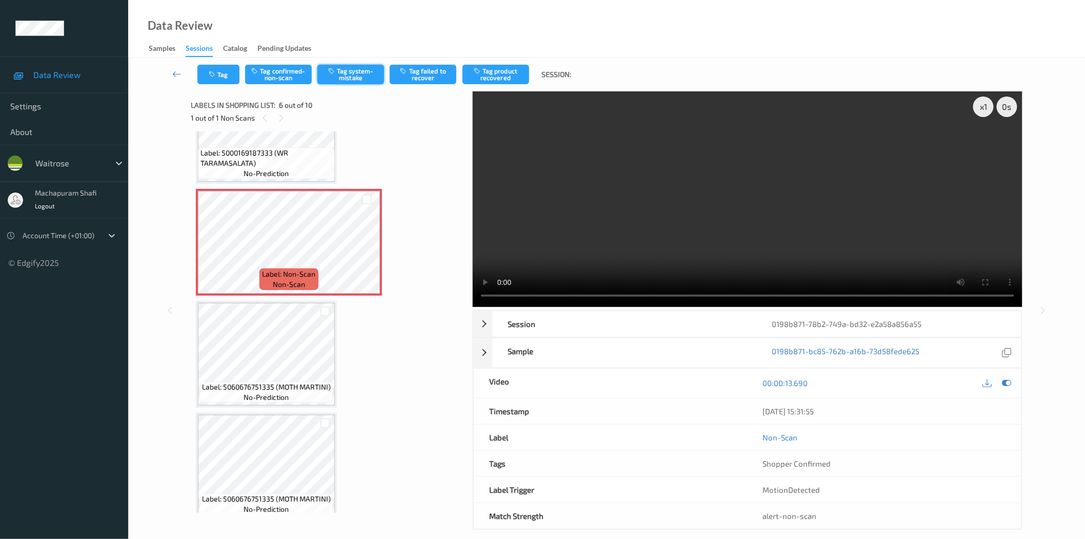
click at [346, 75] on button "Tag system-mistake" at bounding box center [351, 74] width 67 height 19
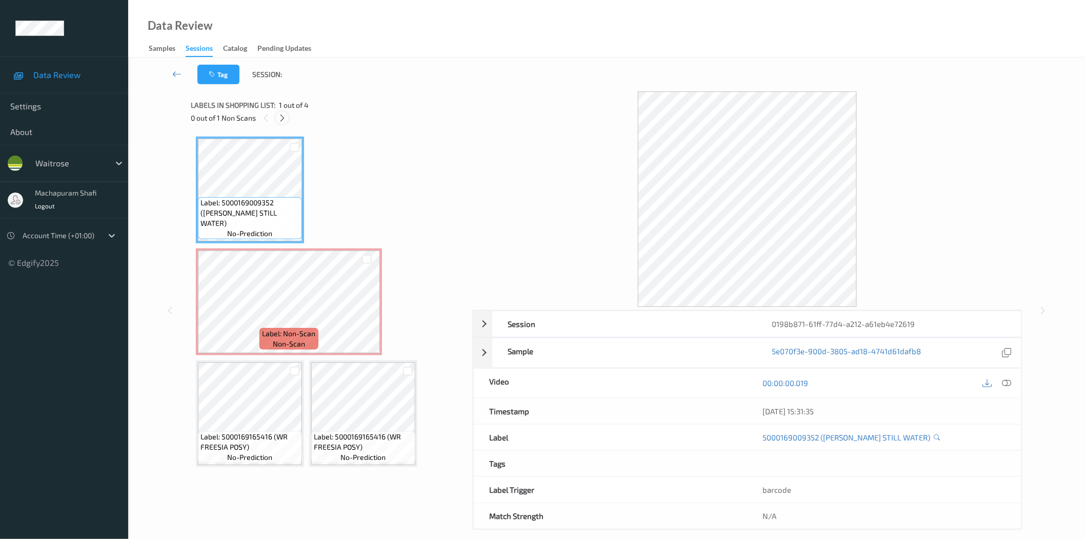
click at [279, 115] on icon at bounding box center [282, 117] width 9 height 9
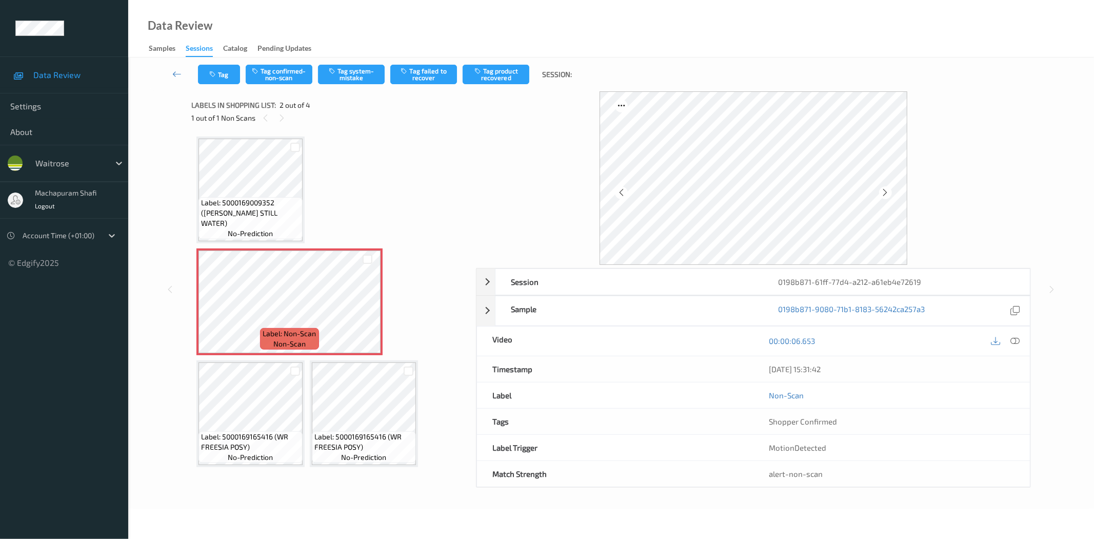
drag, startPoint x: 883, startPoint y: 193, endPoint x: 917, endPoint y: 254, distance: 70.1
click at [883, 193] on icon at bounding box center [885, 192] width 9 height 9
click at [884, 191] on icon at bounding box center [885, 192] width 9 height 9
click at [1015, 340] on icon at bounding box center [1015, 340] width 9 height 9
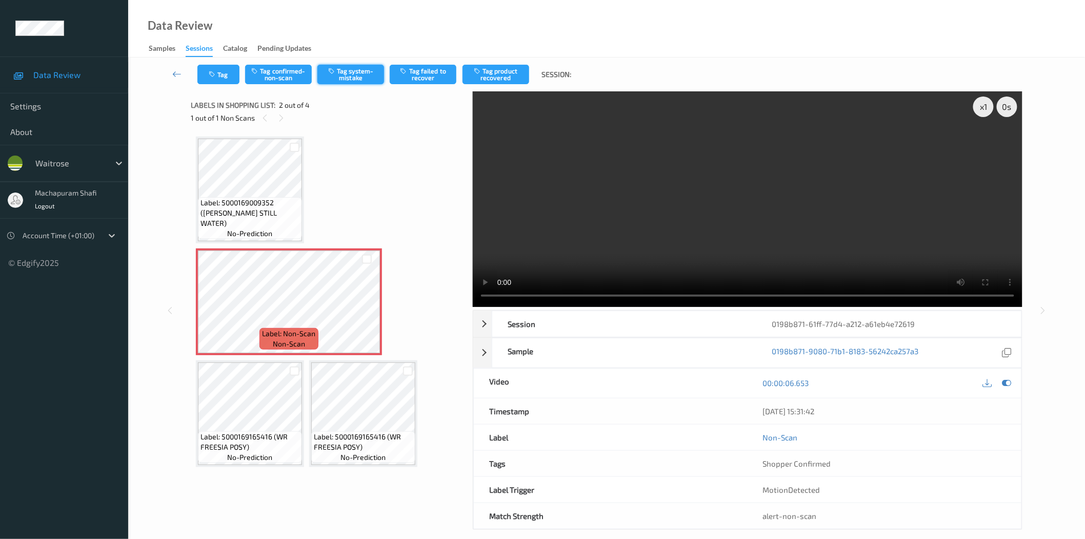
click at [355, 70] on button "Tag system-mistake" at bounding box center [351, 74] width 67 height 19
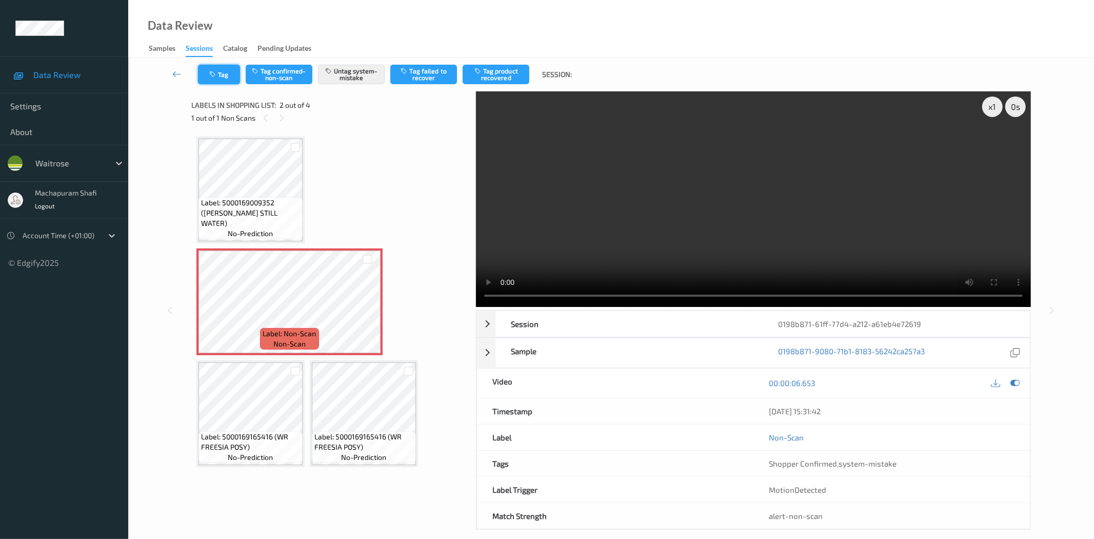
click at [219, 75] on button "Tag" at bounding box center [219, 74] width 42 height 19
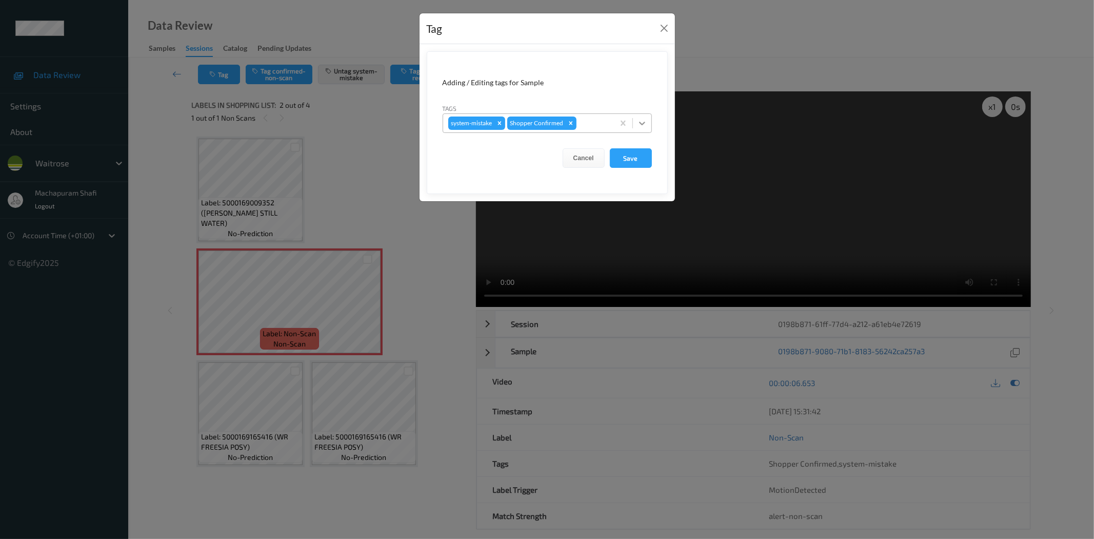
click at [636, 120] on div at bounding box center [642, 123] width 18 height 18
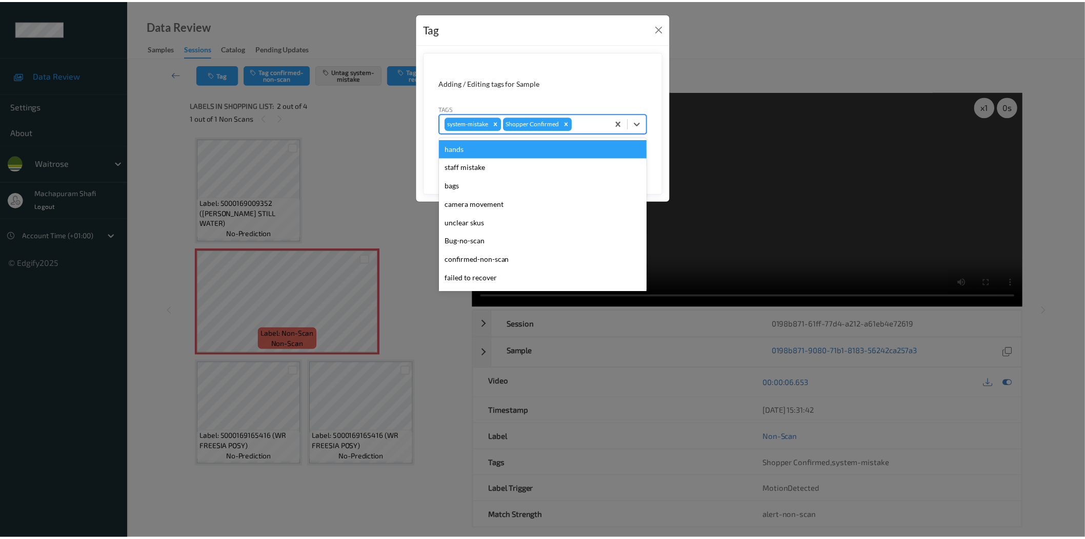
scroll to position [201, 0]
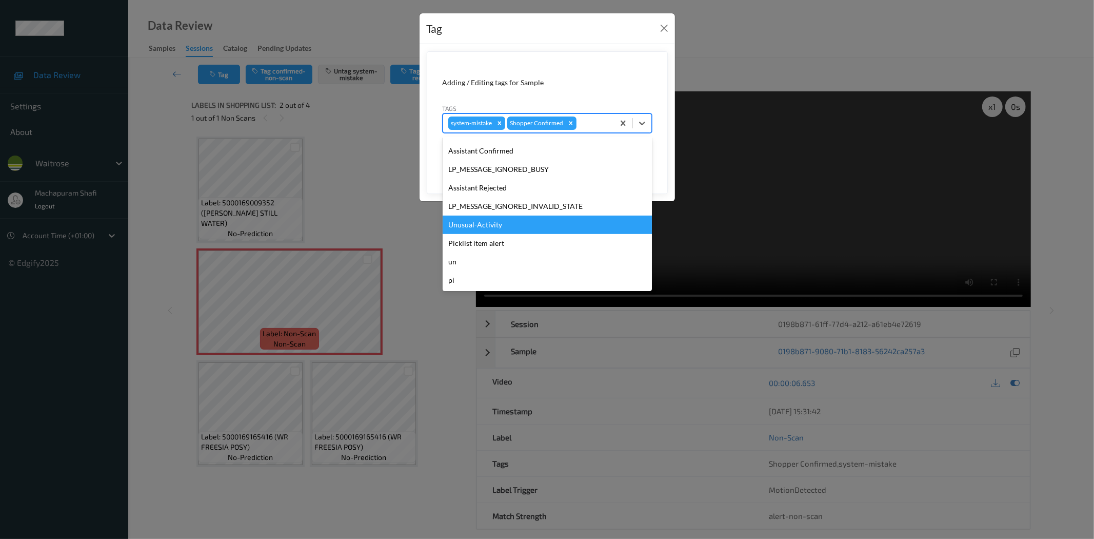
click at [499, 224] on div "Unusual-Activity" at bounding box center [547, 224] width 209 height 18
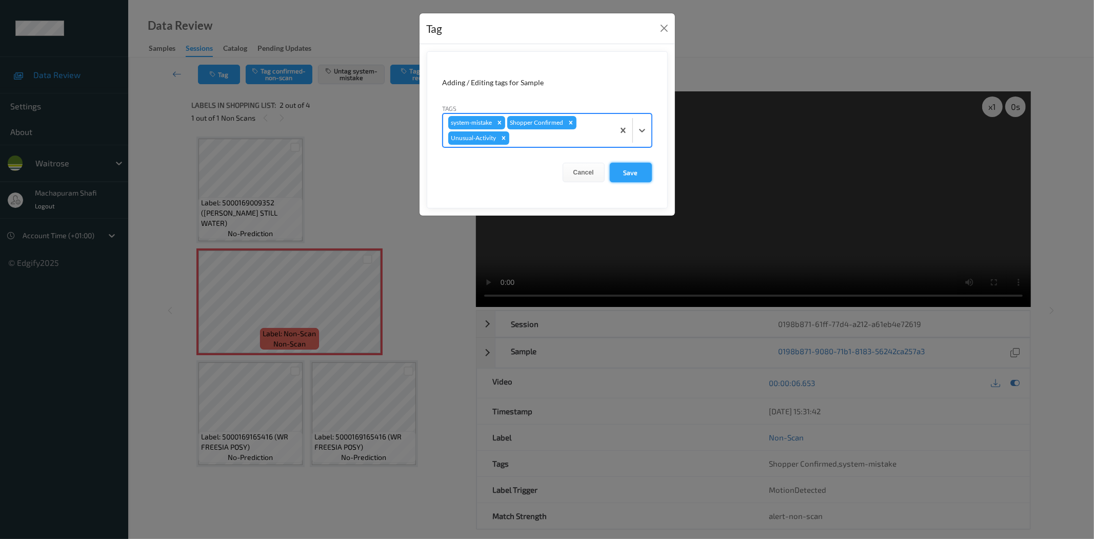
click at [643, 171] on button "Save" at bounding box center [631, 172] width 42 height 19
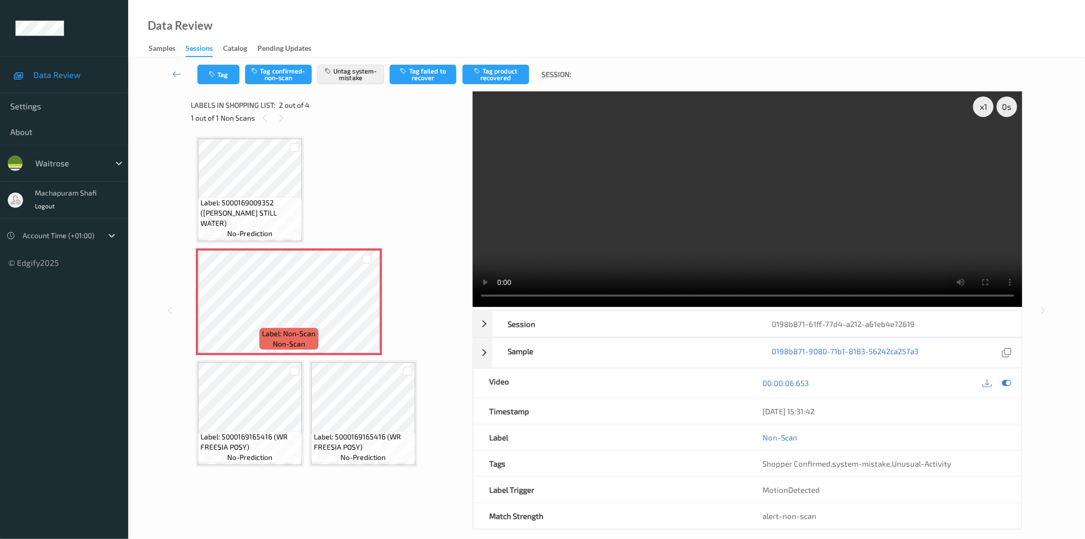
click at [371, 29] on div "Data Review Samples Sessions Catalog Pending Updates" at bounding box center [606, 28] width 957 height 57
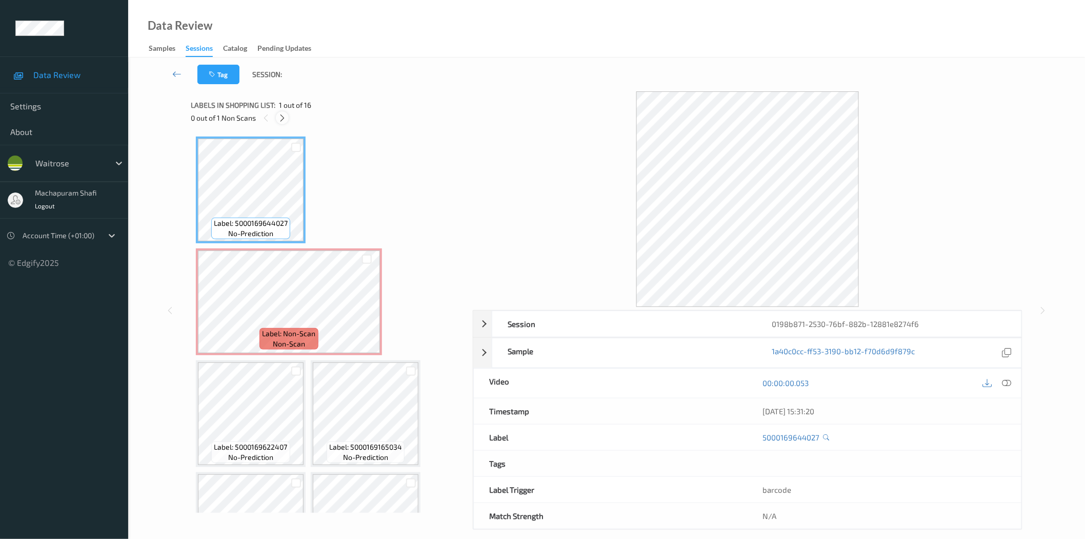
click at [279, 115] on icon at bounding box center [282, 117] width 9 height 9
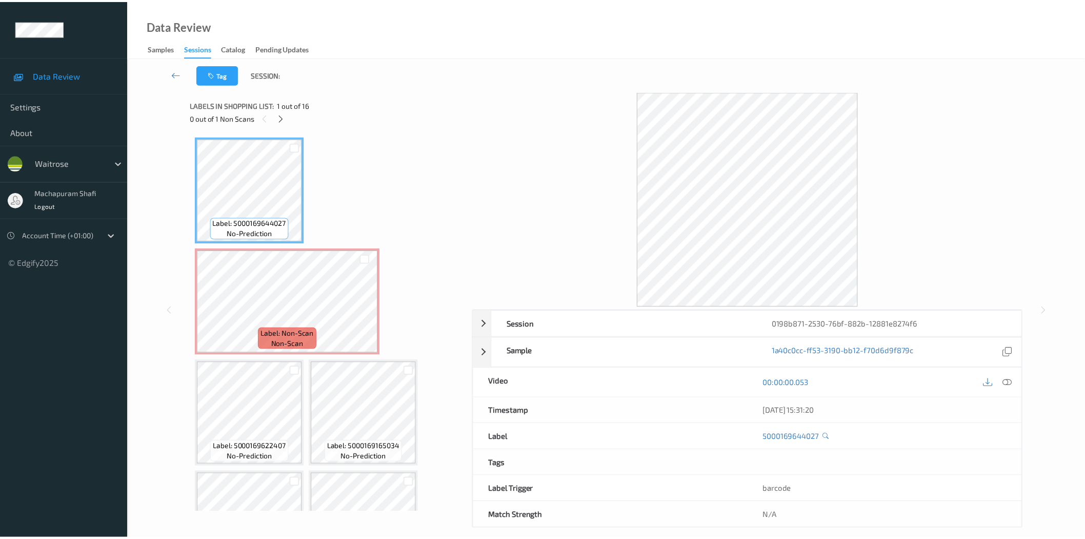
scroll to position [5, 0]
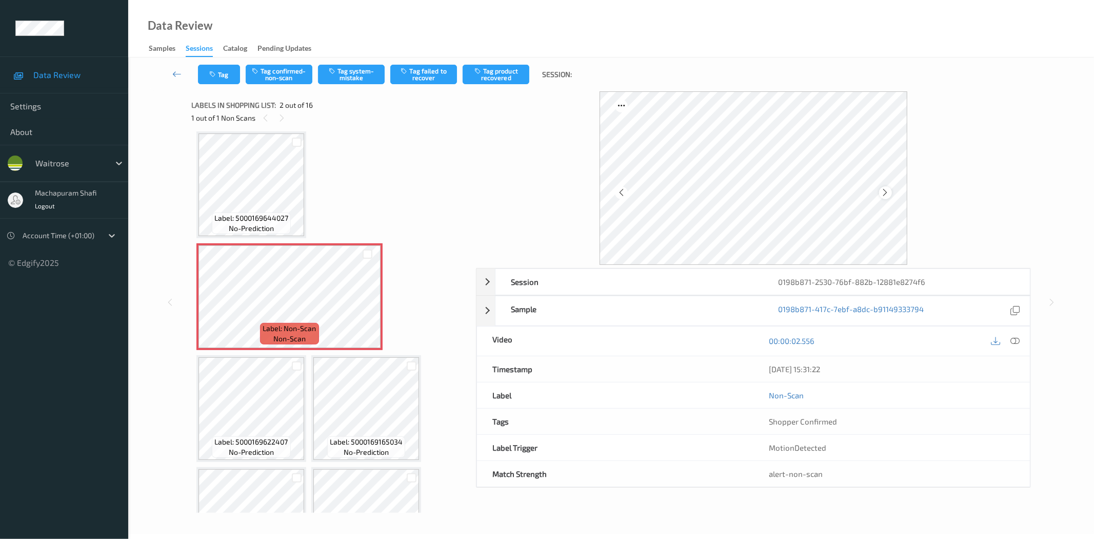
click at [888, 192] on icon at bounding box center [885, 192] width 9 height 9
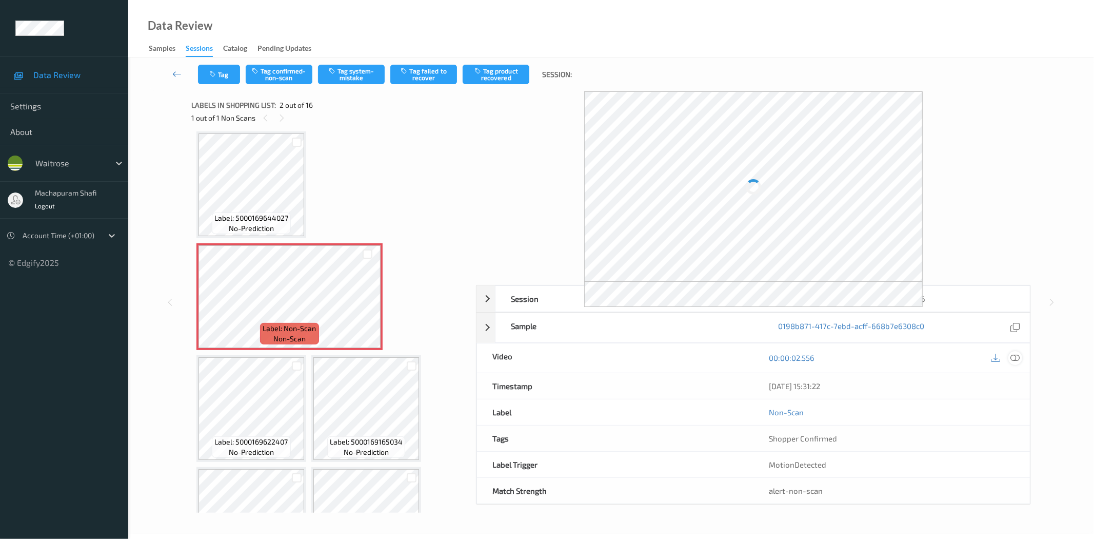
click at [1022, 358] on div at bounding box center [1015, 358] width 14 height 14
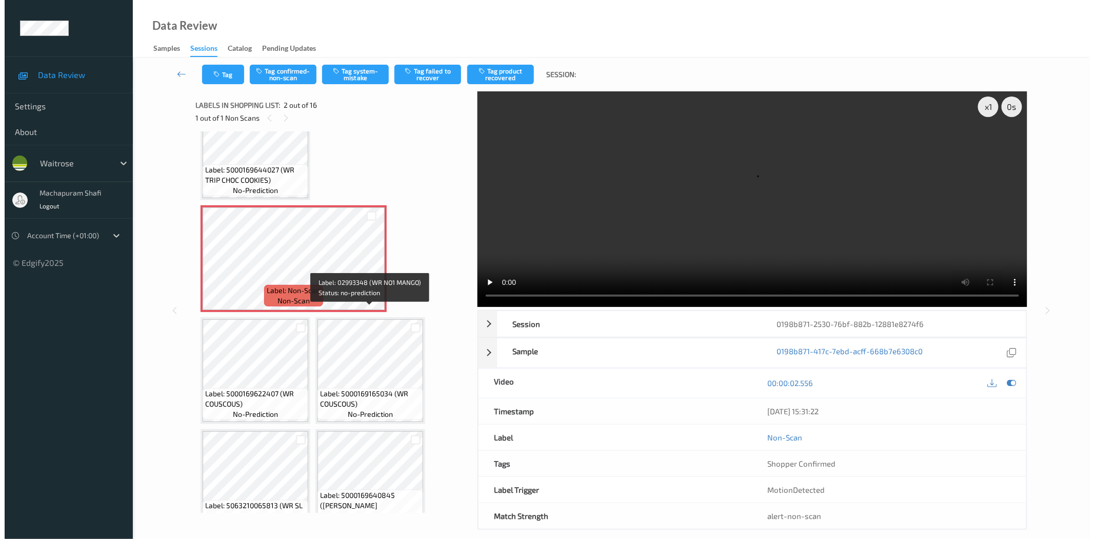
scroll to position [0, 0]
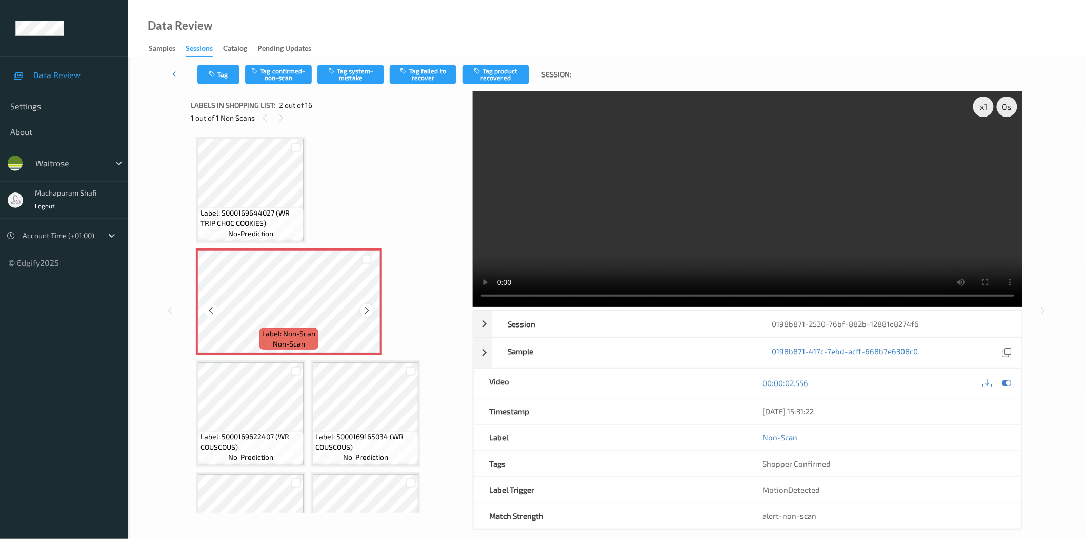
click at [368, 312] on icon at bounding box center [367, 310] width 9 height 9
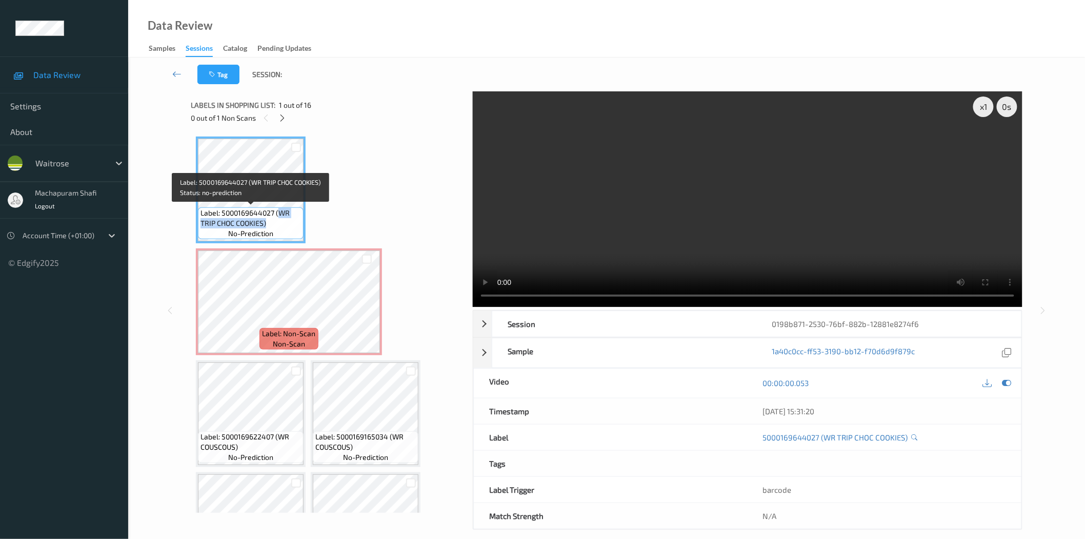
drag, startPoint x: 278, startPoint y: 211, endPoint x: 289, endPoint y: 227, distance: 19.5
click at [289, 227] on span "Label: 5000169644027 (WR TRIP CHOC COOKIES)" at bounding box center [251, 218] width 101 height 21
copy span "WR TRIP CHOC COOKIES)"
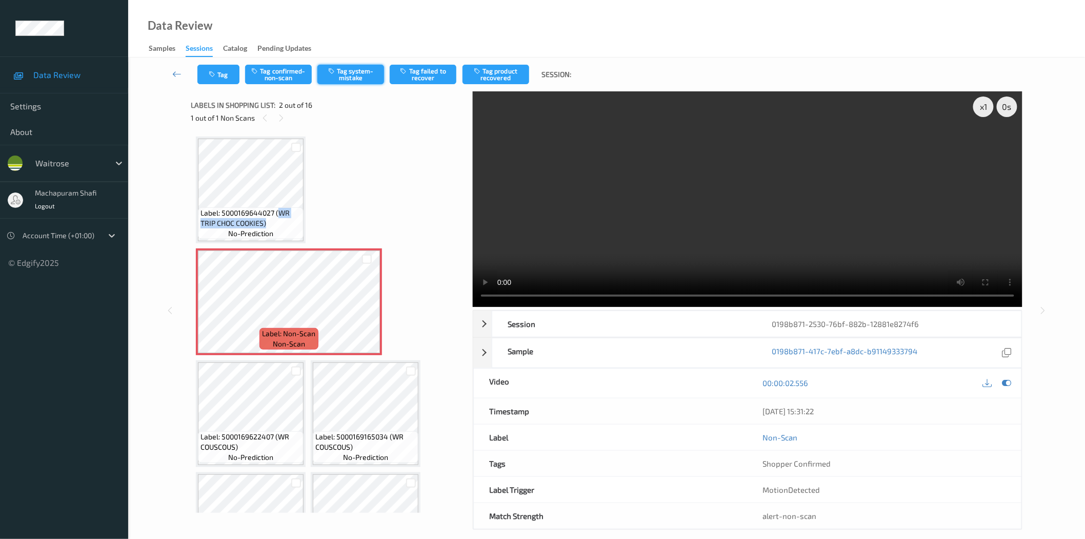
click at [346, 73] on button "Tag system-mistake" at bounding box center [351, 74] width 67 height 19
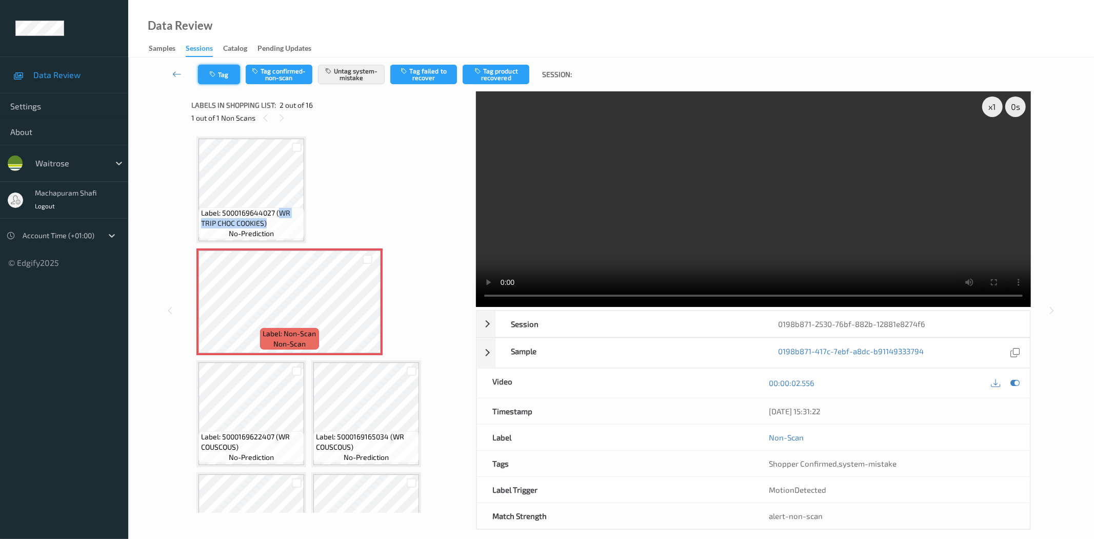
click at [222, 74] on button "Tag" at bounding box center [219, 74] width 42 height 19
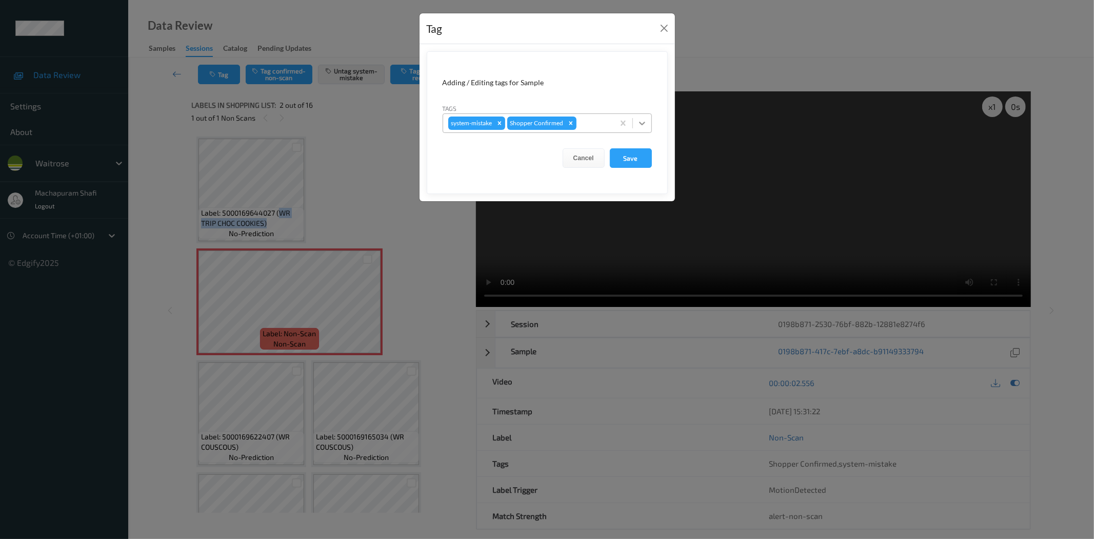
click at [641, 119] on icon at bounding box center [642, 123] width 10 height 10
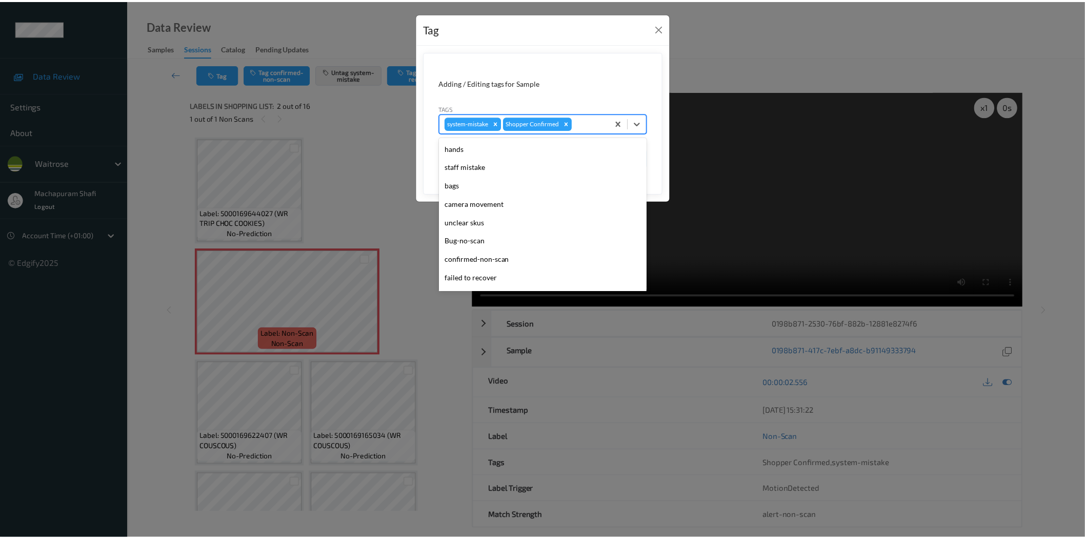
scroll to position [201, 0]
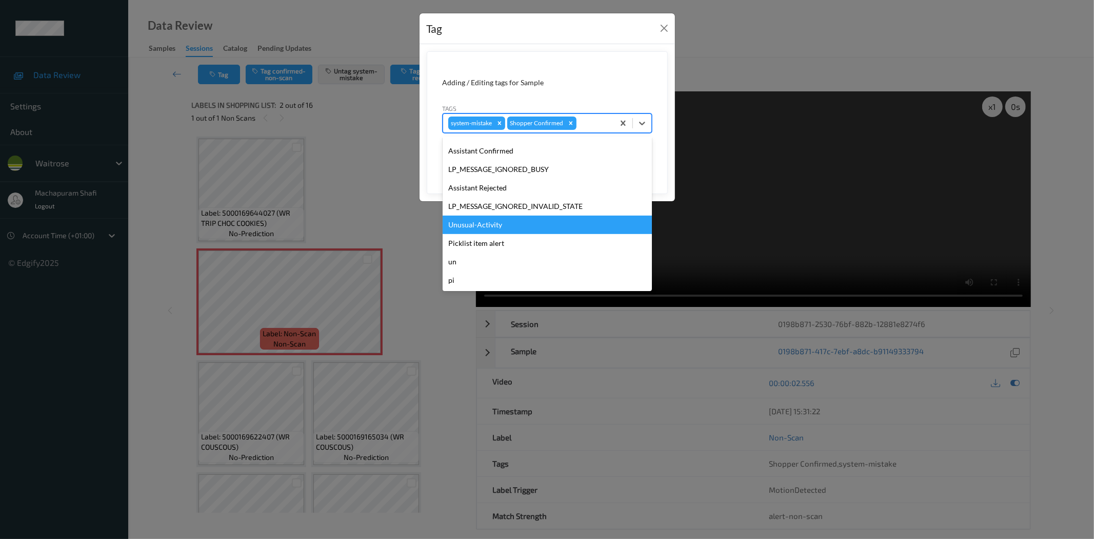
click at [470, 223] on div "Unusual-Activity" at bounding box center [547, 224] width 209 height 18
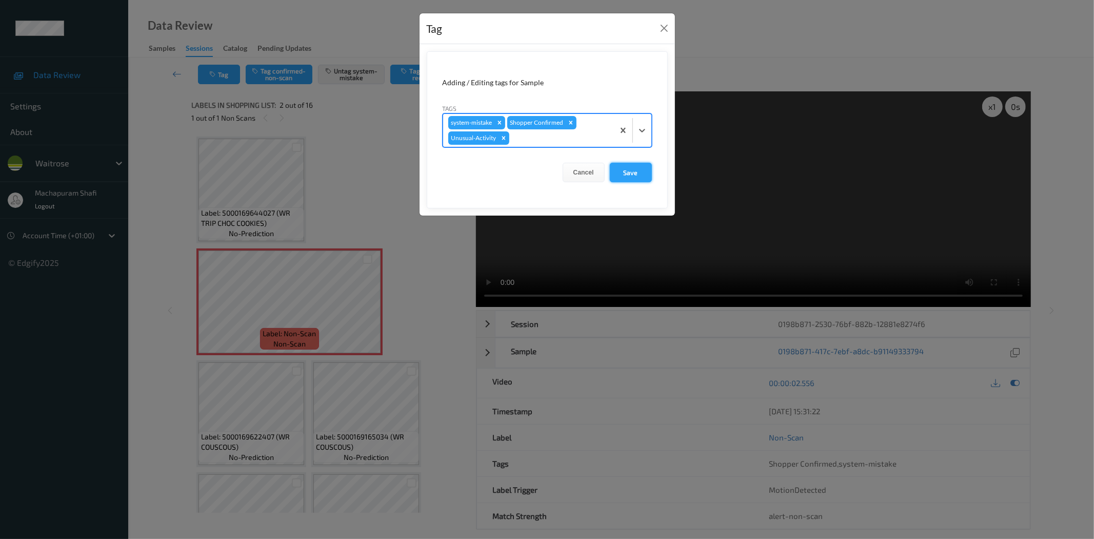
click at [628, 170] on button "Save" at bounding box center [631, 172] width 42 height 19
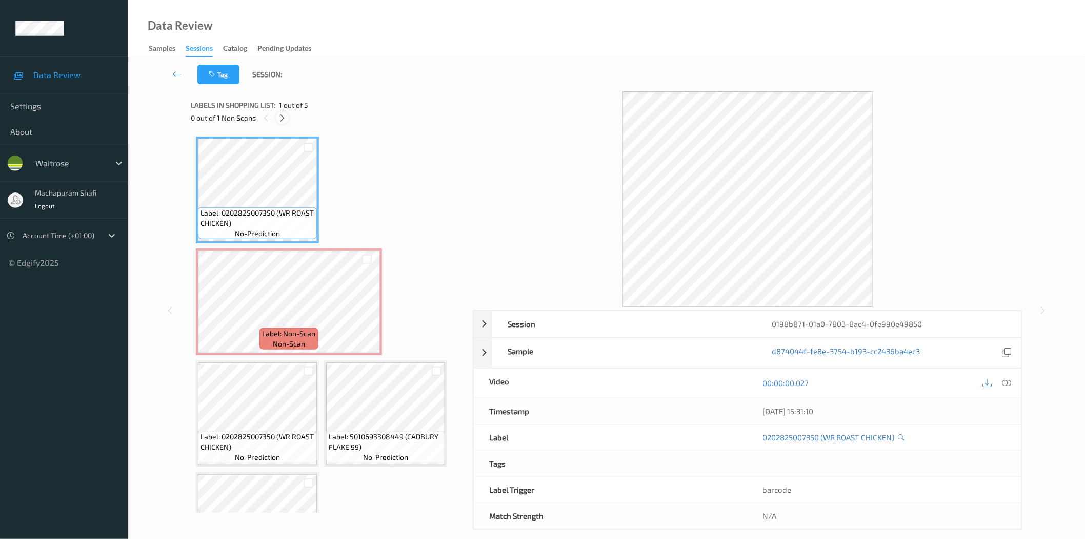
click at [283, 116] on icon at bounding box center [282, 117] width 9 height 9
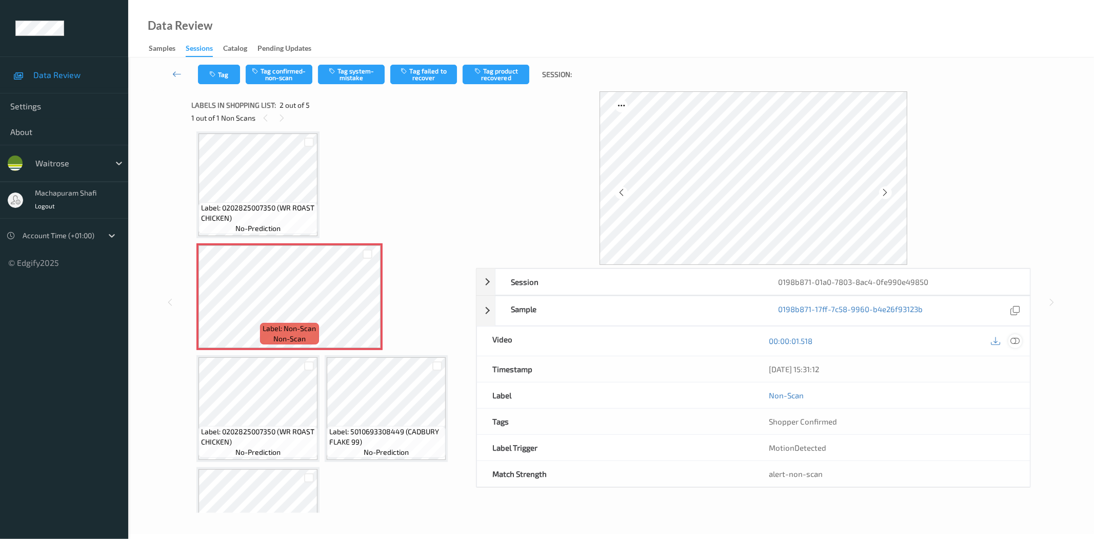
click at [984, 341] on icon at bounding box center [1015, 340] width 9 height 9
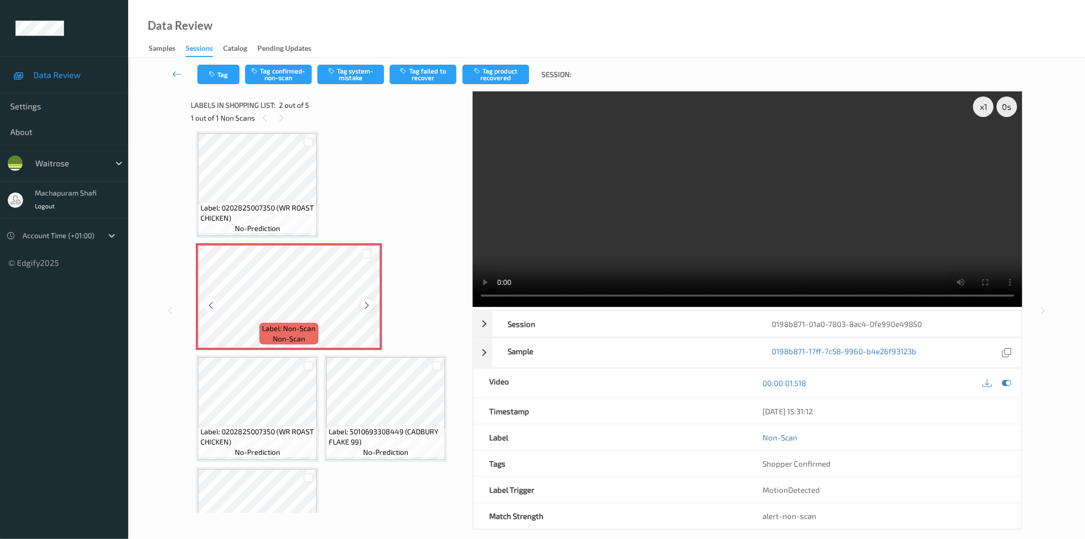
click at [367, 305] on icon at bounding box center [367, 305] width 9 height 9
click at [364, 305] on icon at bounding box center [367, 305] width 9 height 9
click at [363, 307] on icon at bounding box center [367, 305] width 9 height 9
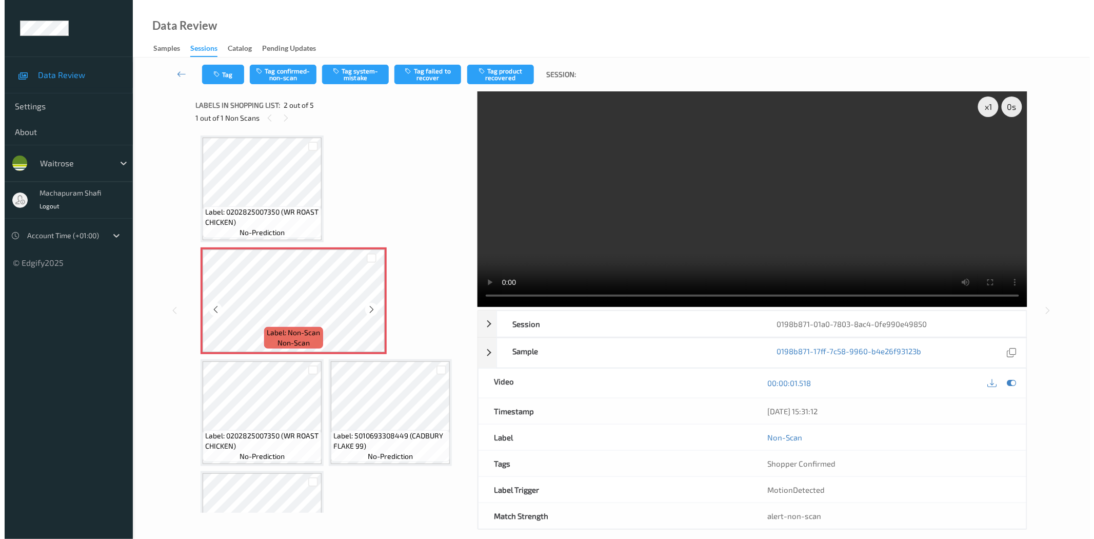
scroll to position [0, 0]
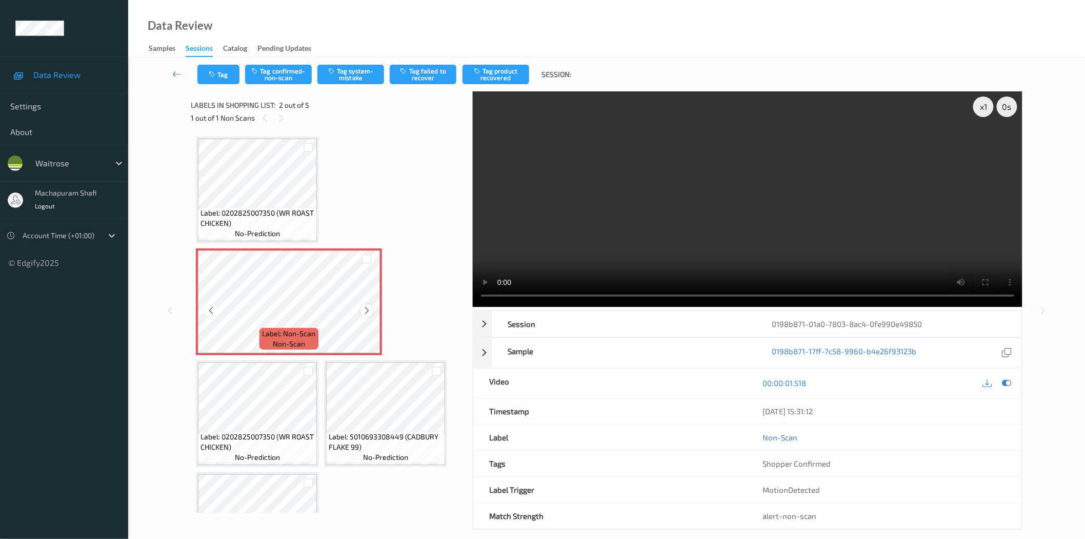
click at [366, 309] on icon at bounding box center [367, 310] width 9 height 9
click at [210, 309] on icon at bounding box center [211, 310] width 9 height 9
click at [365, 311] on icon at bounding box center [367, 310] width 9 height 9
click at [363, 75] on button "Tag system-mistake" at bounding box center [351, 74] width 67 height 19
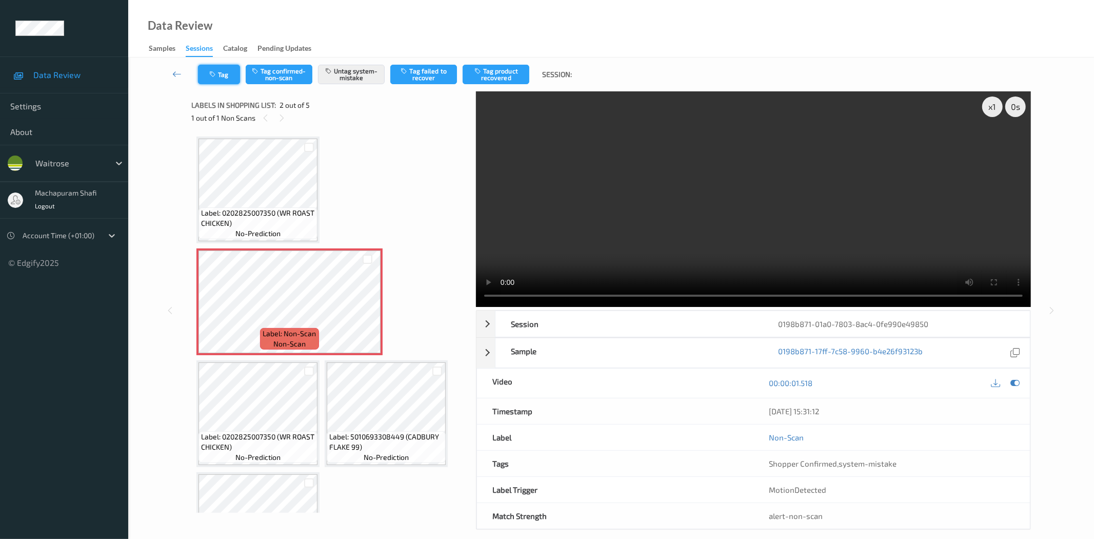
click at [226, 70] on button "Tag" at bounding box center [219, 74] width 42 height 19
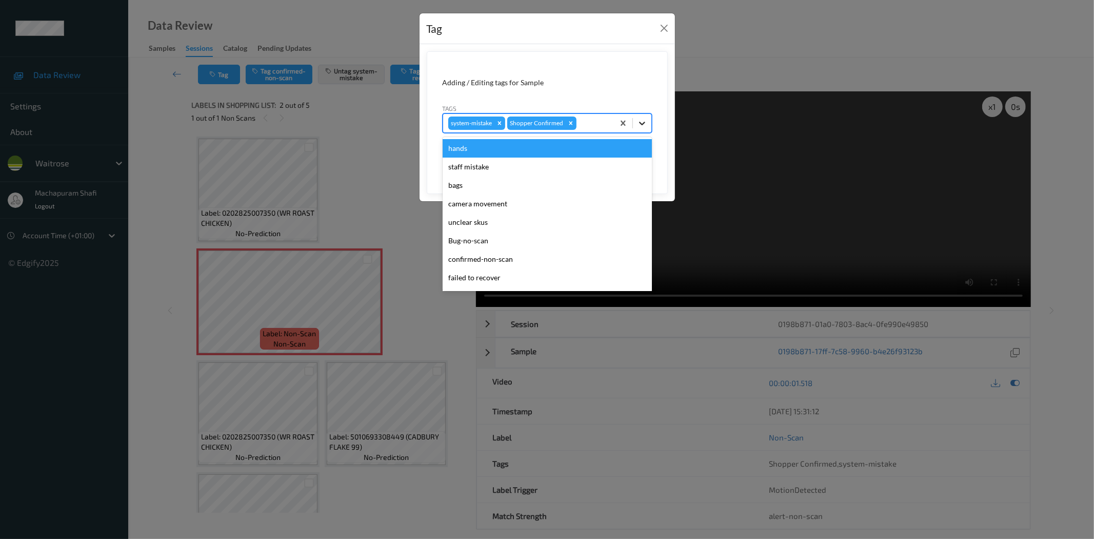
click at [640, 119] on icon at bounding box center [642, 123] width 10 height 10
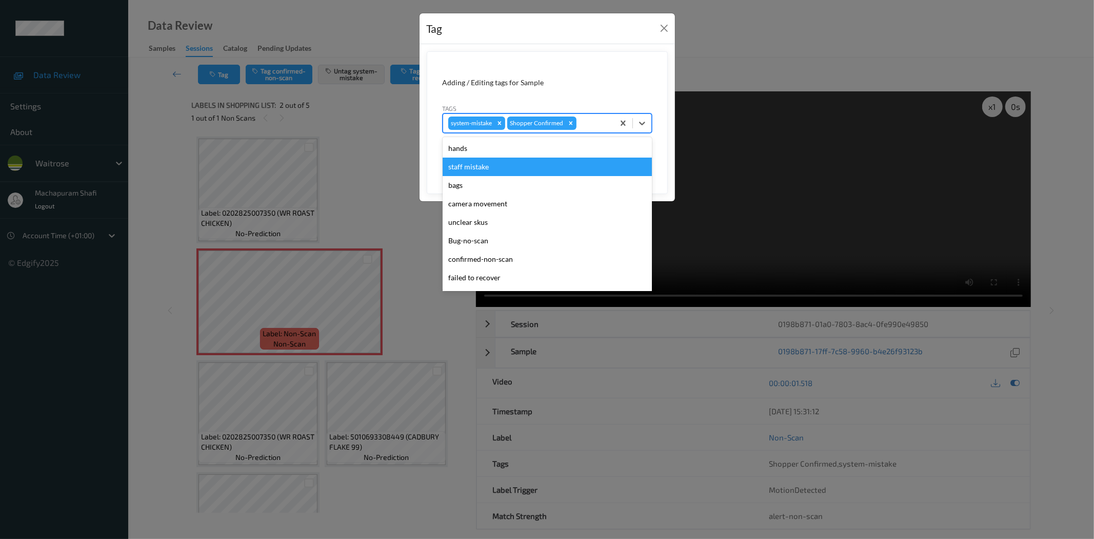
scroll to position [201, 0]
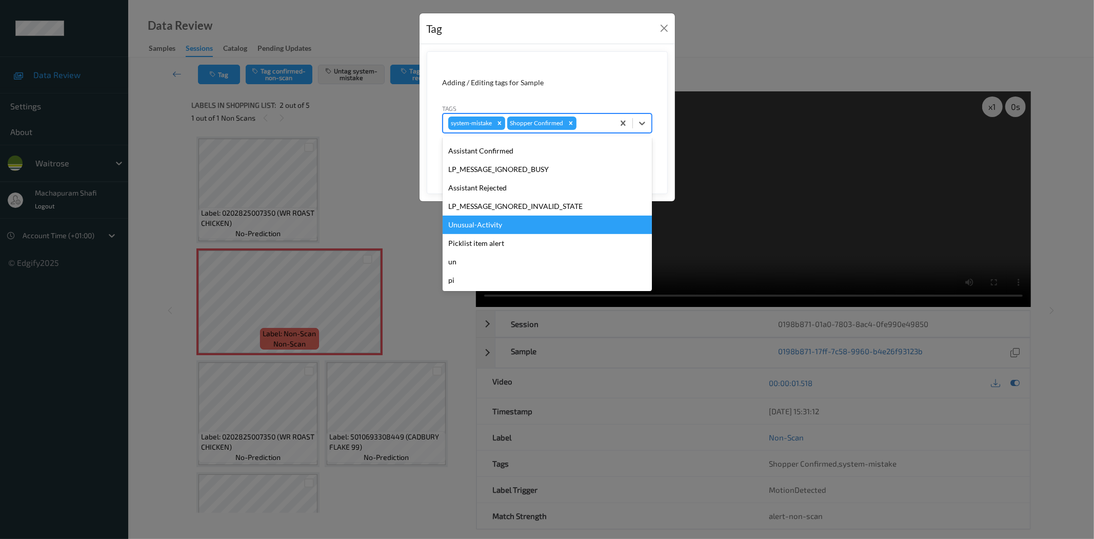
click at [488, 225] on div "Unusual-Activity" at bounding box center [547, 224] width 209 height 18
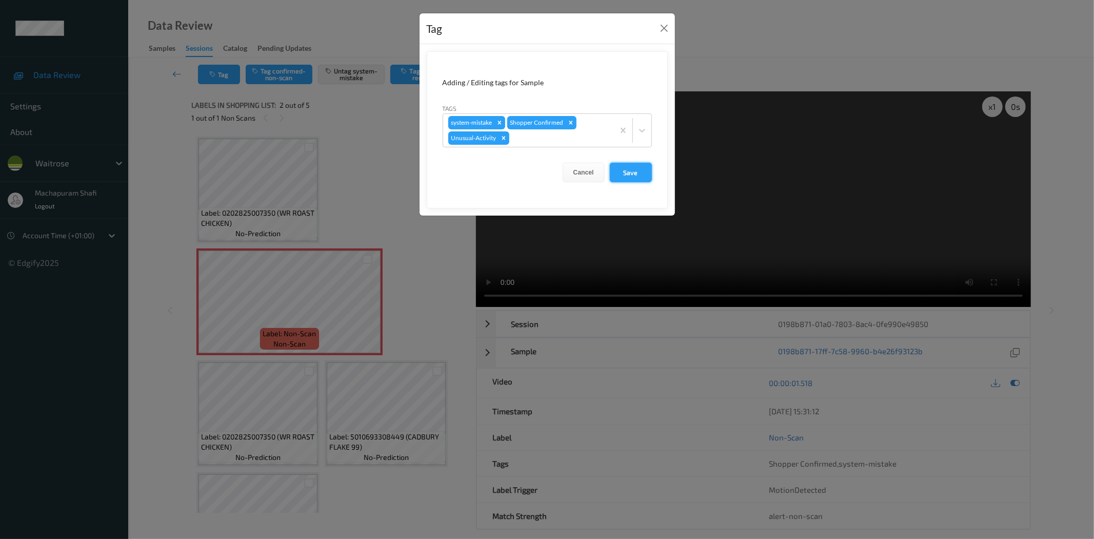
click at [639, 167] on button "Save" at bounding box center [631, 172] width 42 height 19
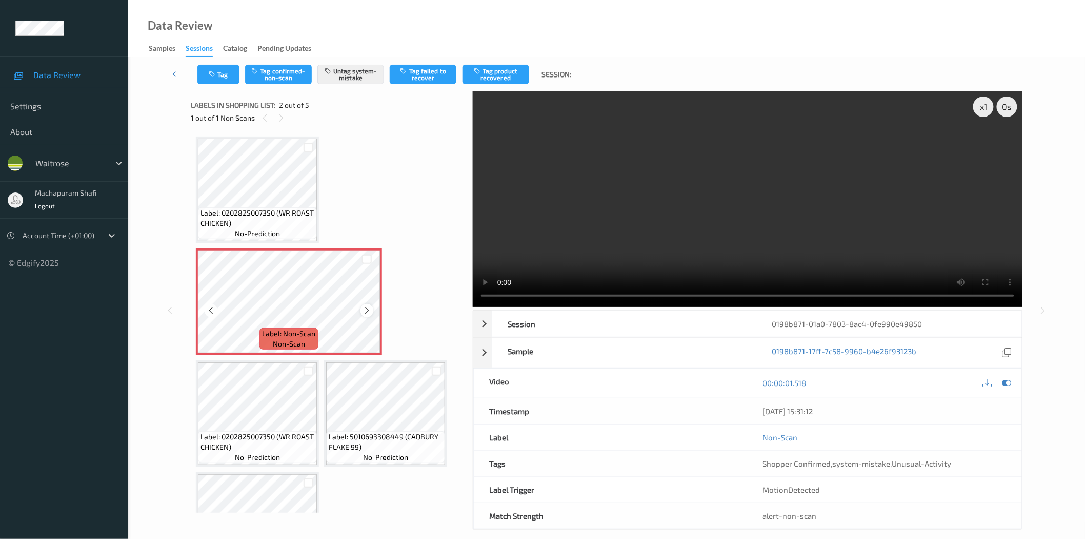
click at [364, 309] on icon at bounding box center [367, 310] width 9 height 9
click at [984, 384] on icon at bounding box center [1006, 382] width 9 height 9
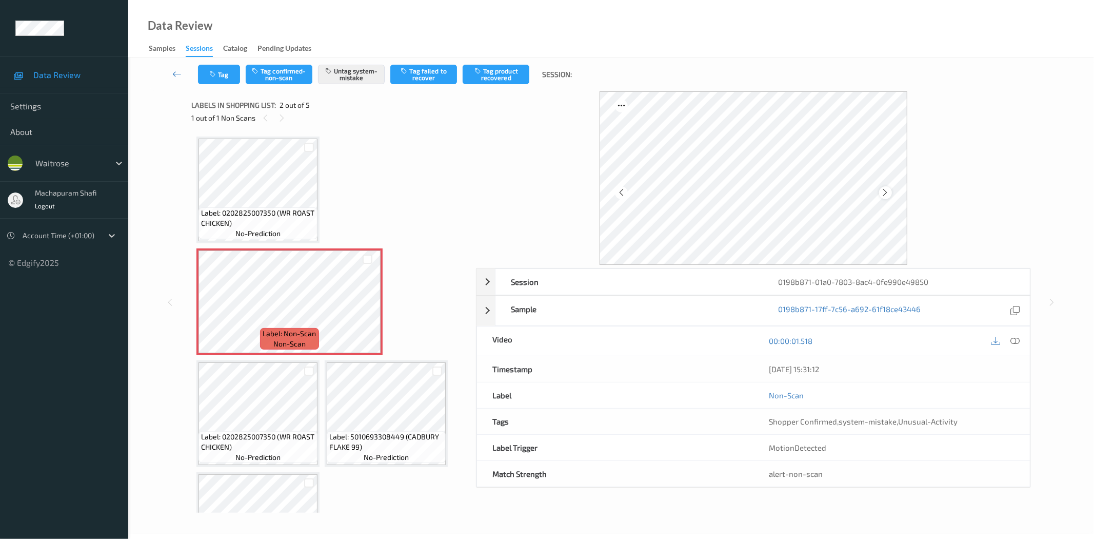
click at [886, 193] on icon at bounding box center [885, 192] width 9 height 9
click at [619, 193] on icon at bounding box center [621, 192] width 9 height 9
click at [886, 195] on icon at bounding box center [885, 192] width 9 height 9
click at [226, 75] on button "Tag" at bounding box center [219, 74] width 42 height 19
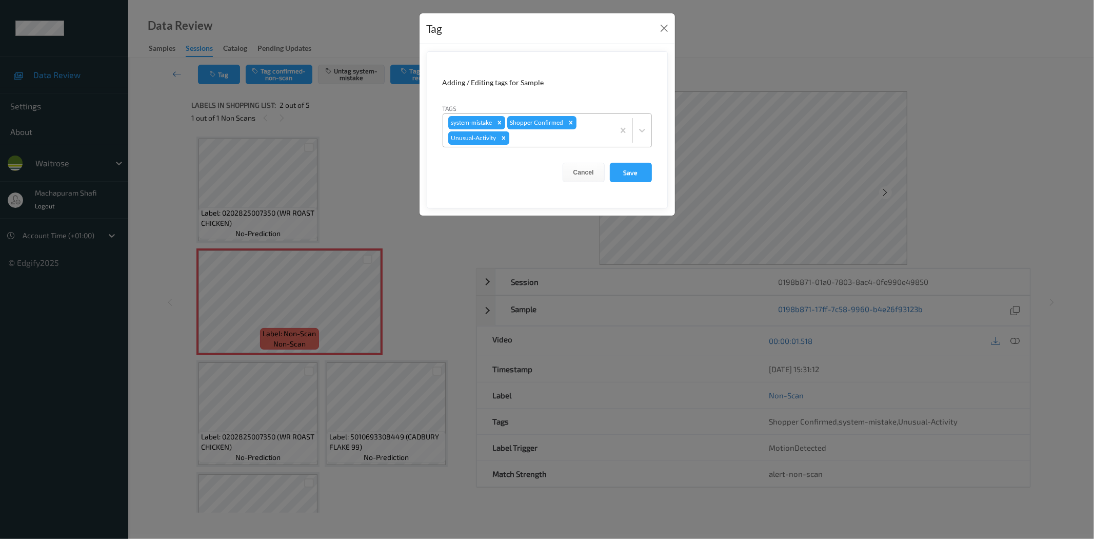
click at [504, 141] on icon "Remove Unusual-Activity" at bounding box center [503, 137] width 7 height 7
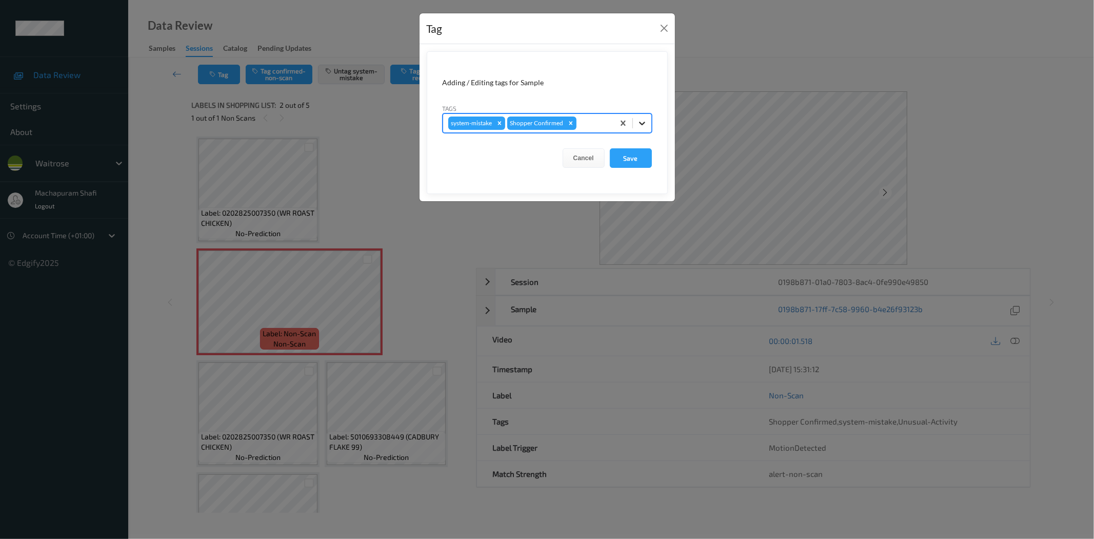
click at [642, 120] on icon at bounding box center [642, 123] width 10 height 10
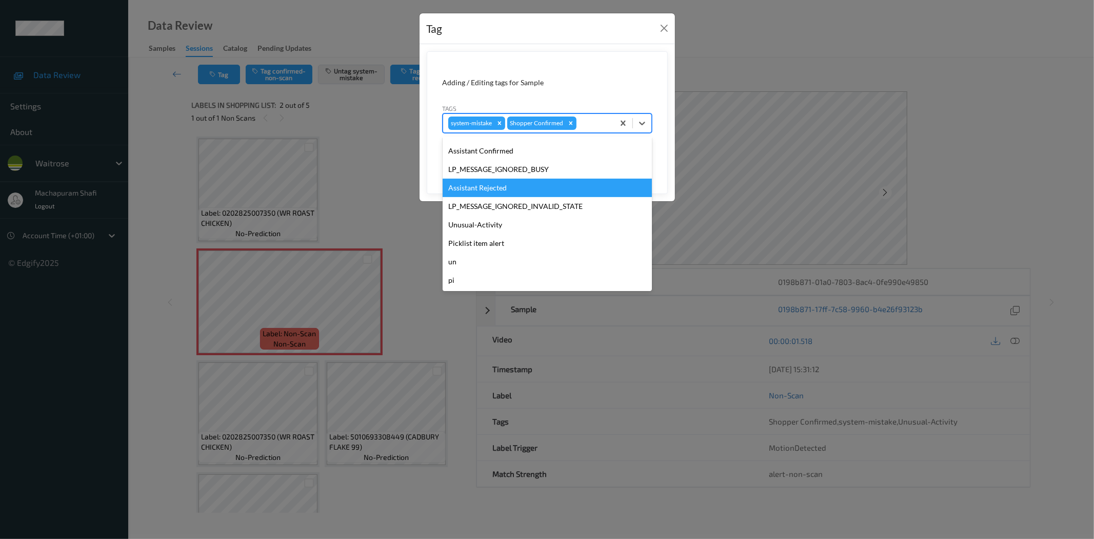
scroll to position [0, 0]
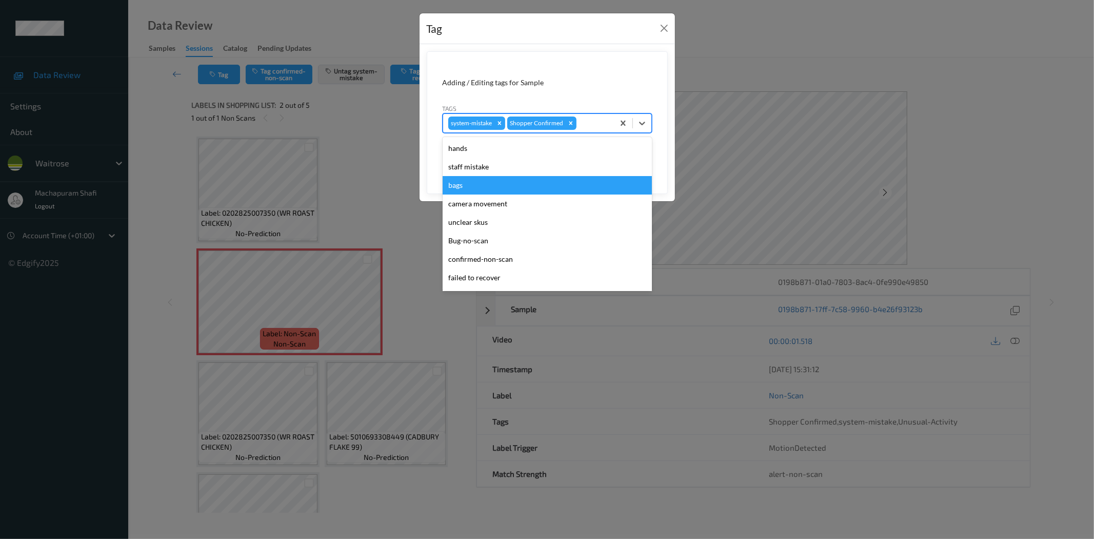
click at [468, 182] on div "bags" at bounding box center [547, 185] width 209 height 18
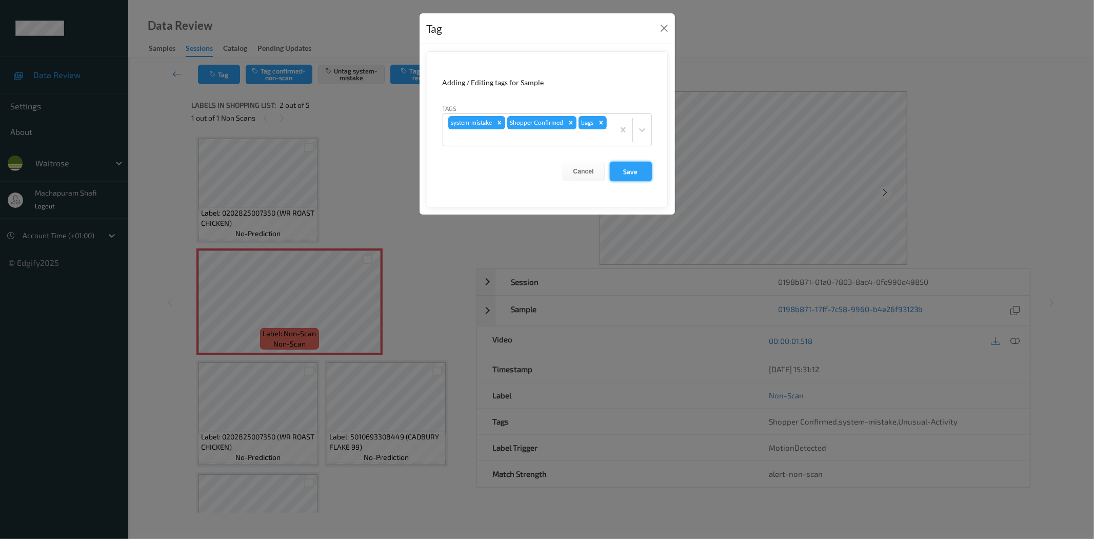
click at [632, 173] on button "Save" at bounding box center [631, 171] width 42 height 19
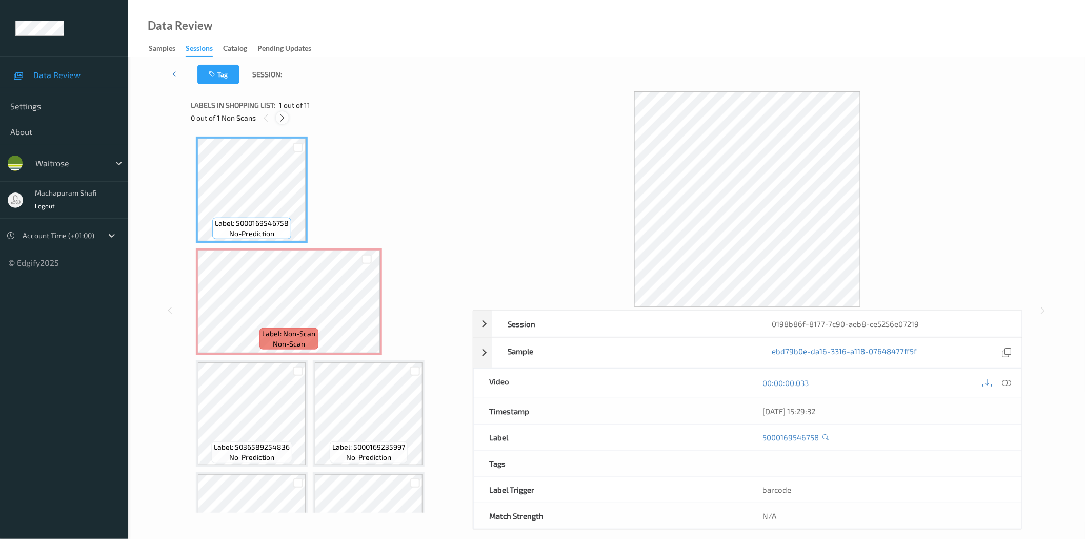
click at [276, 118] on div at bounding box center [282, 117] width 13 height 13
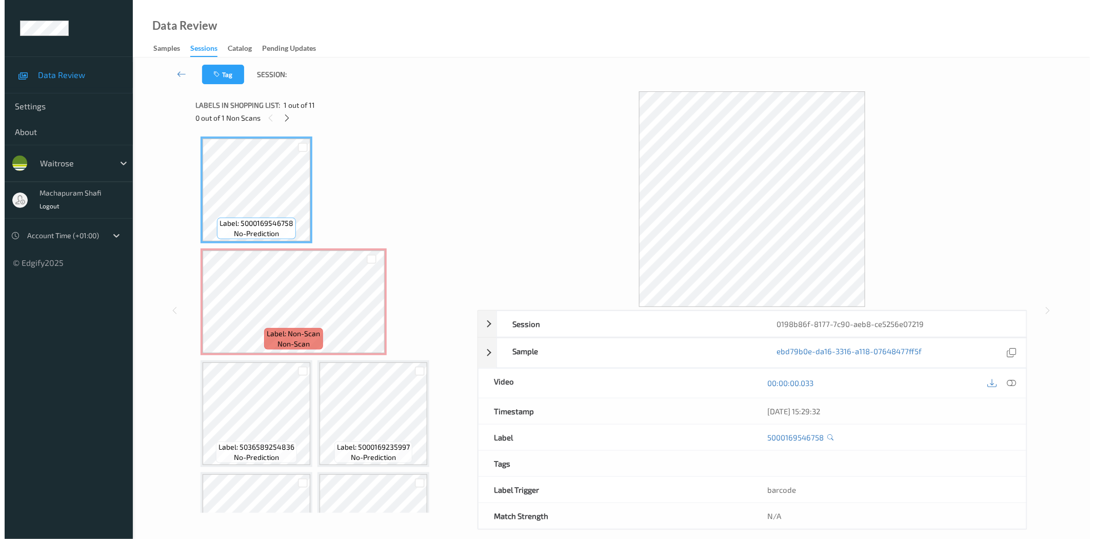
scroll to position [5, 0]
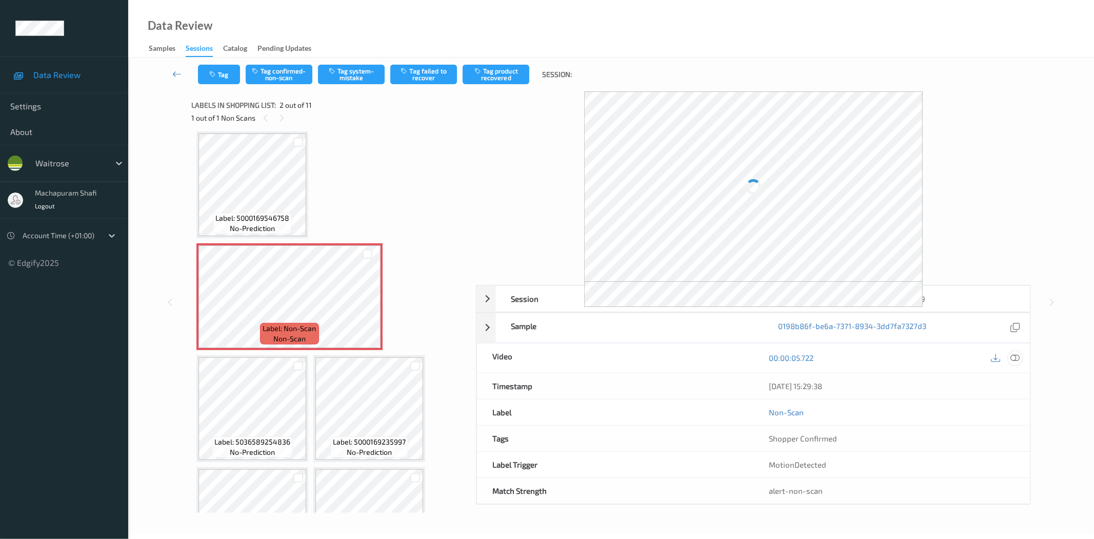
click at [1017, 353] on icon at bounding box center [1015, 357] width 9 height 9
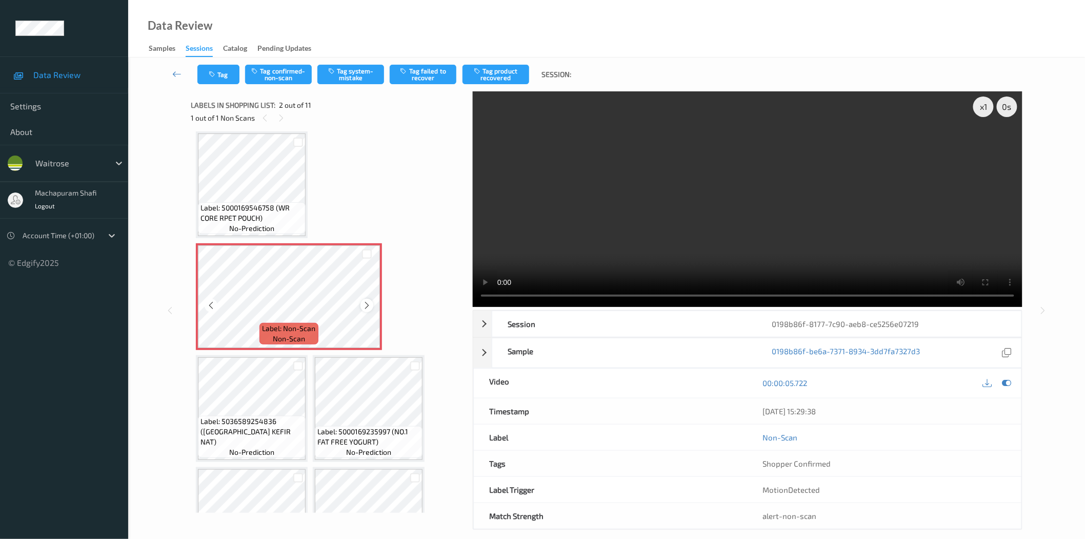
click at [363, 301] on icon at bounding box center [367, 305] width 9 height 9
click at [213, 306] on icon at bounding box center [211, 305] width 9 height 9
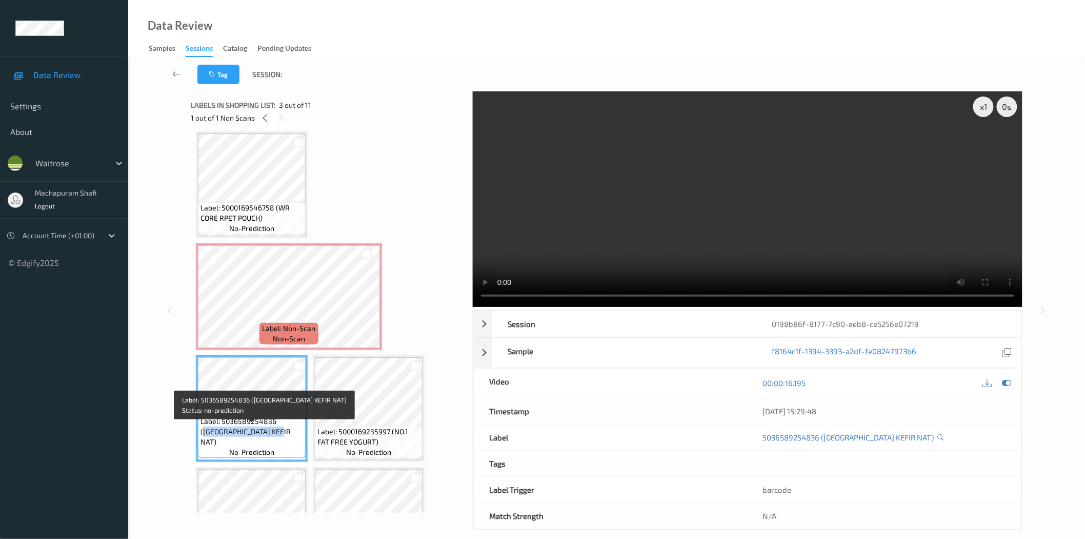
drag, startPoint x: 279, startPoint y: 431, endPoint x: 299, endPoint y: 441, distance: 22.5
click at [299, 441] on span "Label: 5036589254836 (YEO VALLEY KEFIR NAT)" at bounding box center [252, 431] width 103 height 31
copy span "YEO VALLEY KEFIR NAT)"
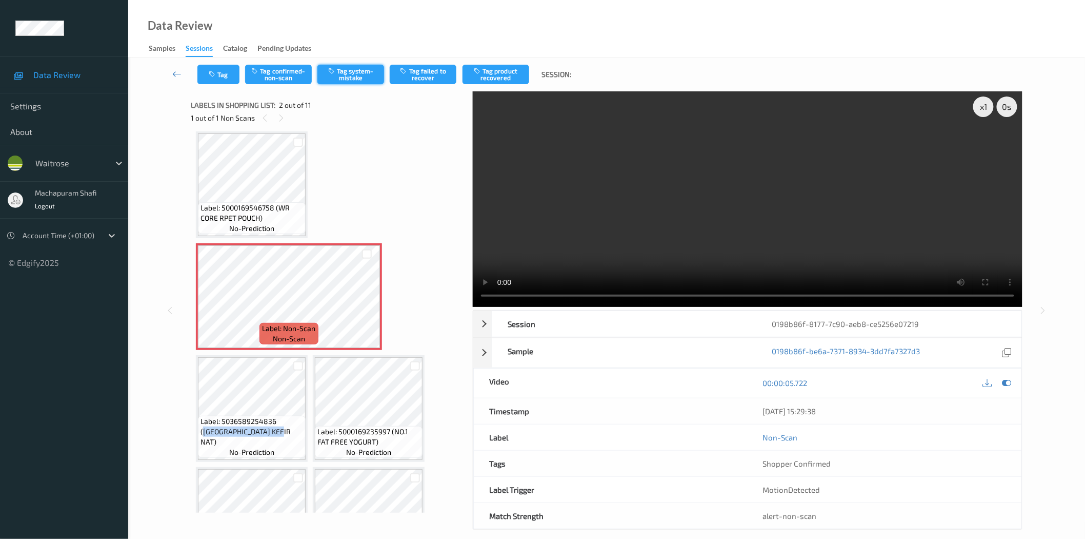
click at [357, 74] on button "Tag system-mistake" at bounding box center [351, 74] width 67 height 19
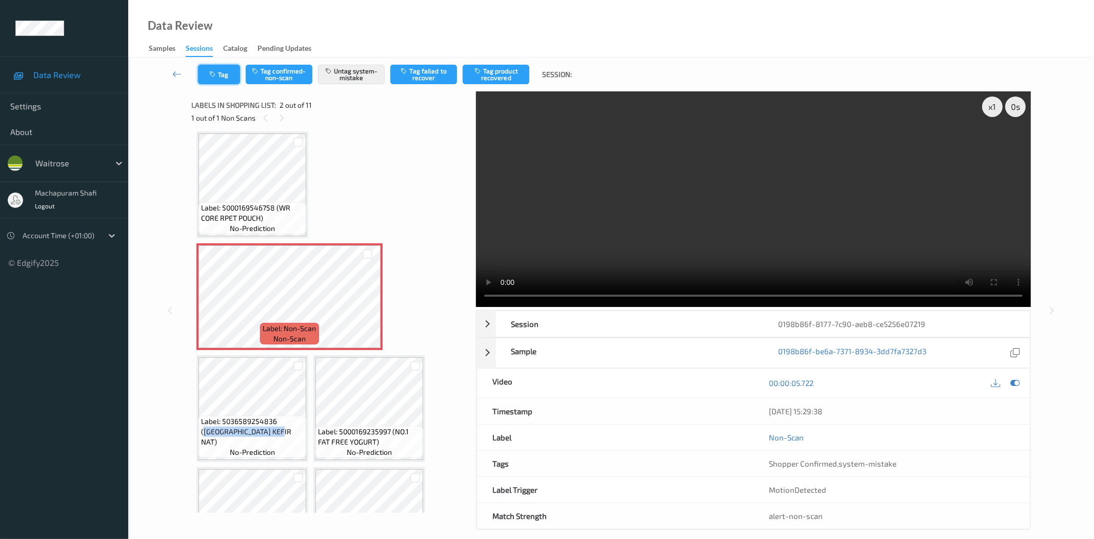
click at [223, 76] on button "Tag" at bounding box center [219, 74] width 42 height 19
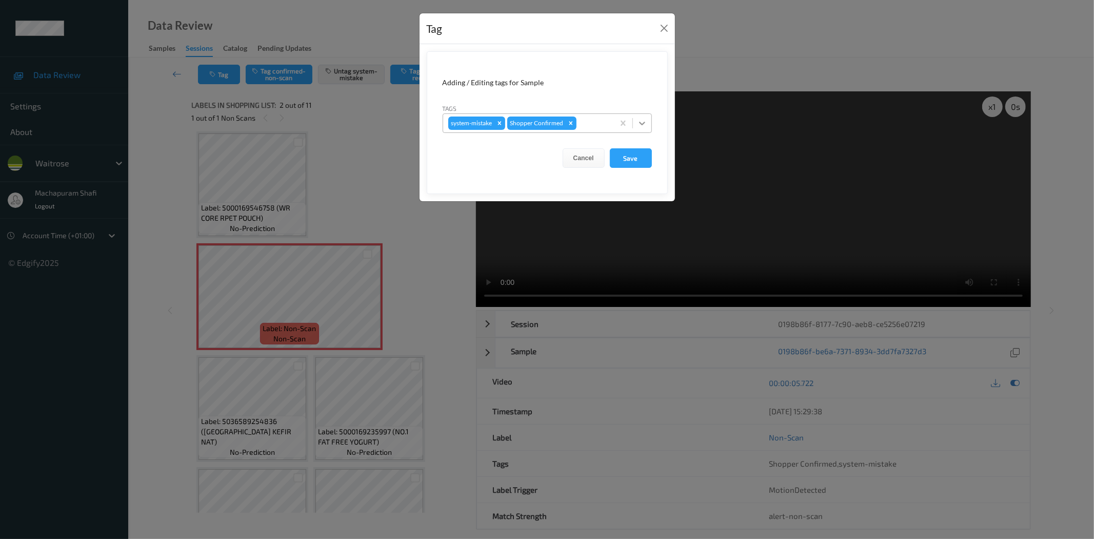
click at [642, 116] on div at bounding box center [642, 123] width 18 height 18
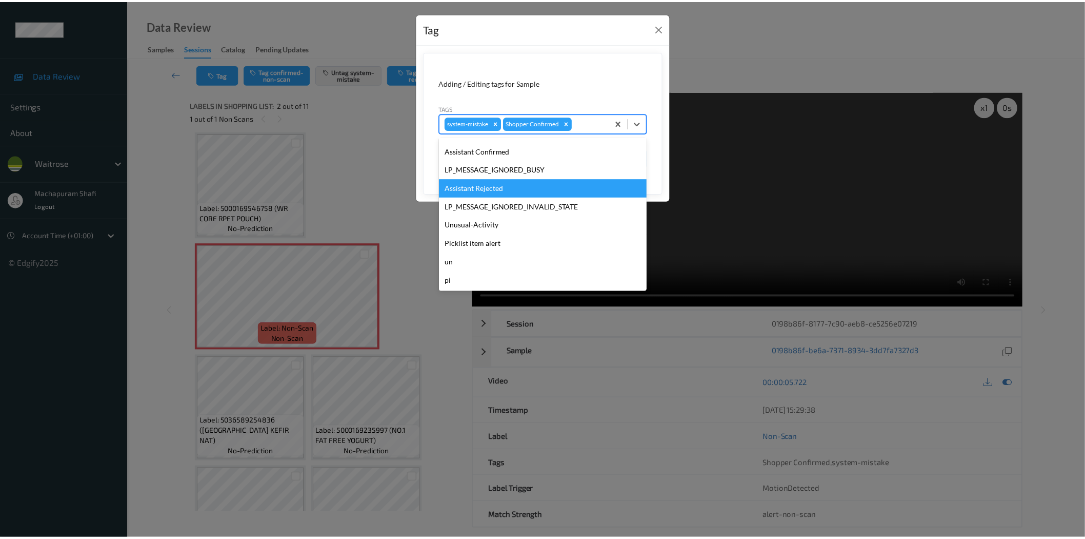
scroll to position [0, 0]
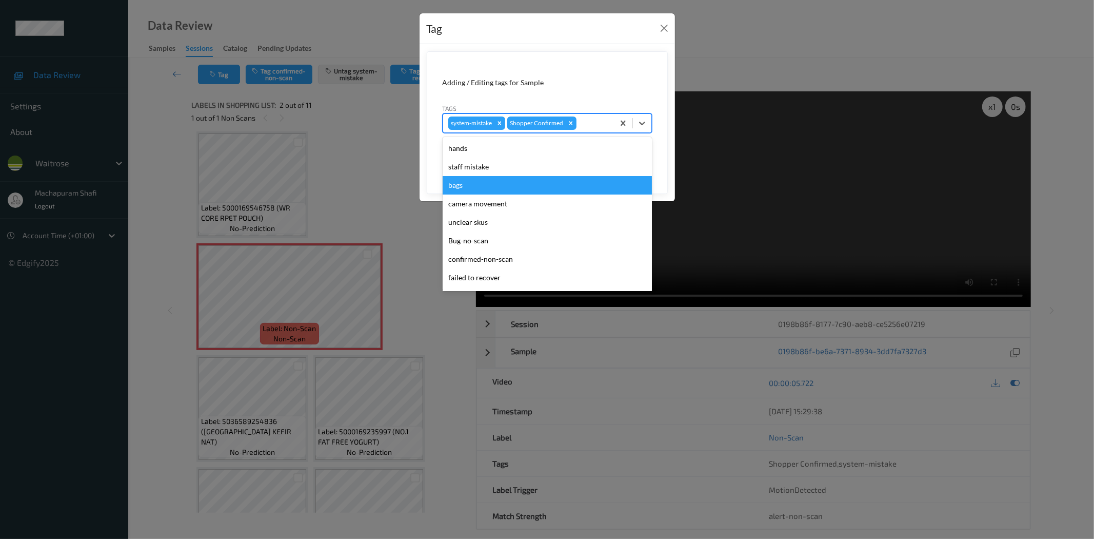
click at [470, 188] on div "bags" at bounding box center [547, 185] width 209 height 18
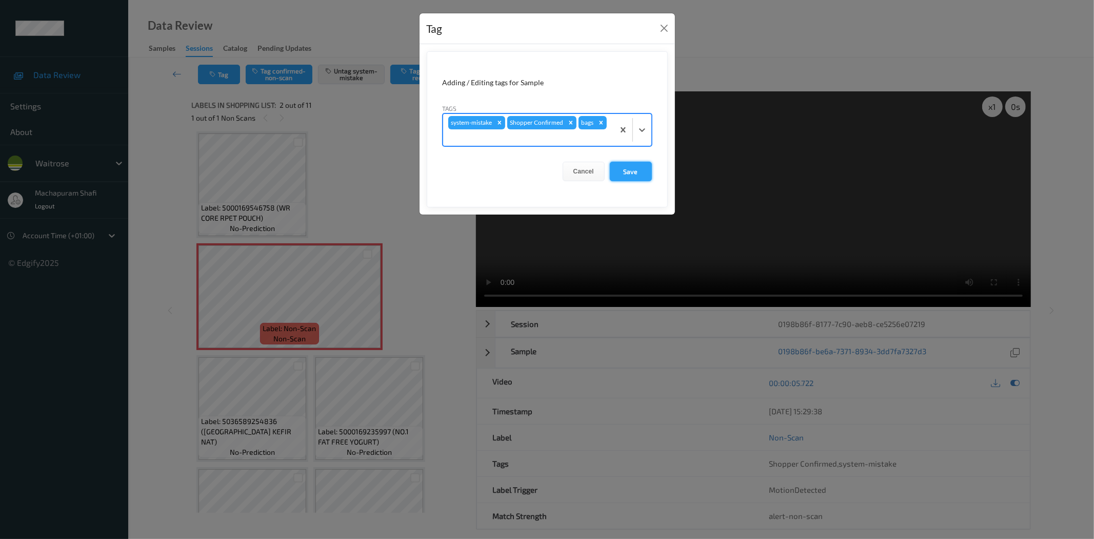
click at [629, 176] on button "Save" at bounding box center [631, 171] width 42 height 19
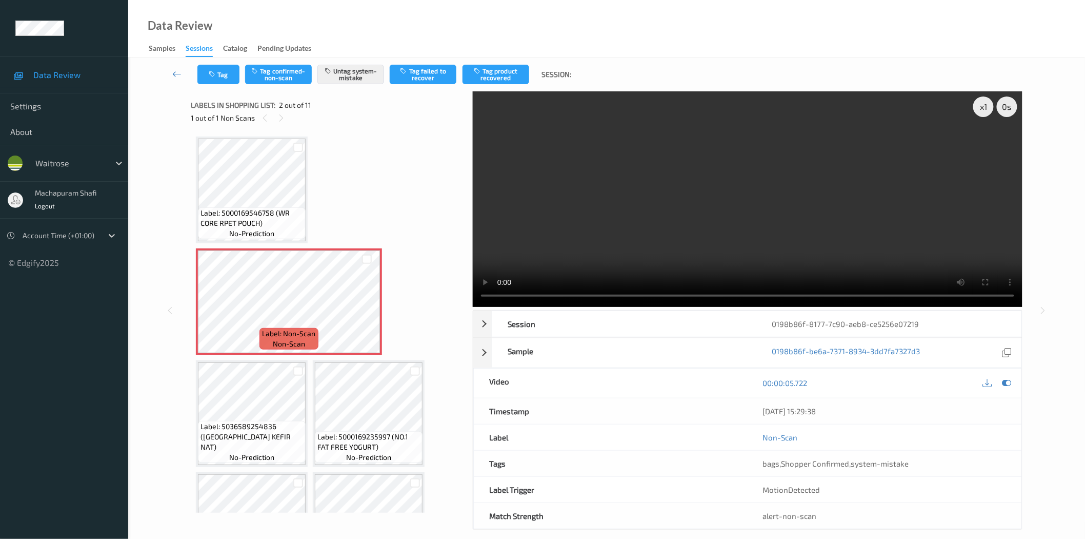
click at [361, 30] on div "Data Review Samples Sessions Catalog Pending Updates" at bounding box center [606, 28] width 957 height 57
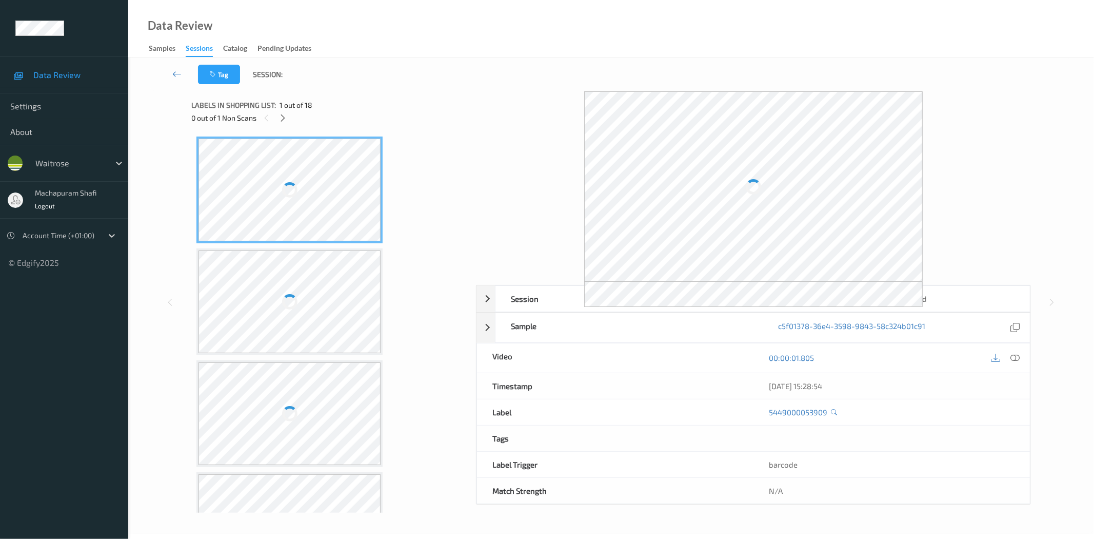
drag, startPoint x: 284, startPoint y: 122, endPoint x: 316, endPoint y: 130, distance: 32.7
click at [284, 122] on div at bounding box center [282, 117] width 13 height 13
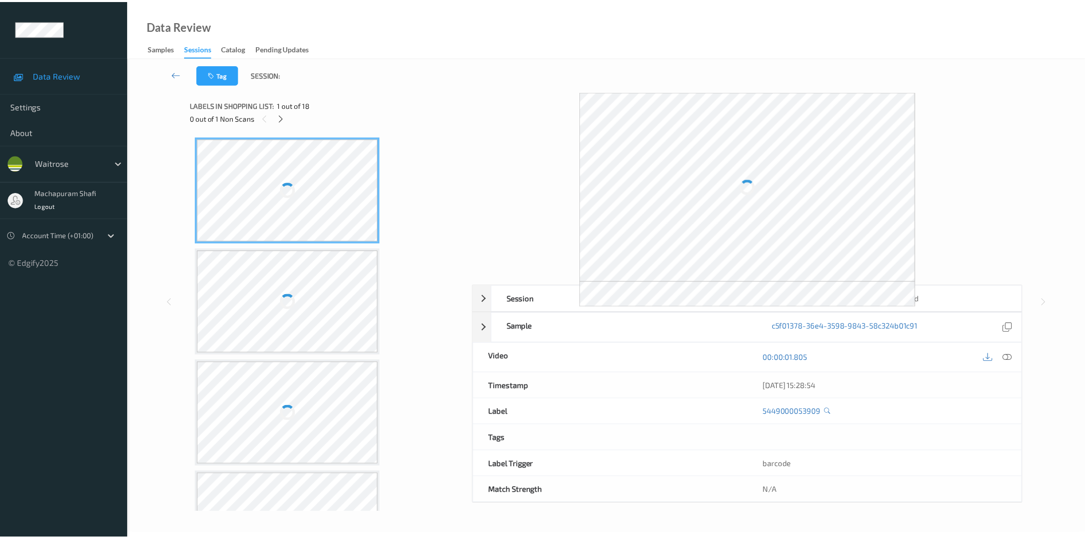
scroll to position [672, 0]
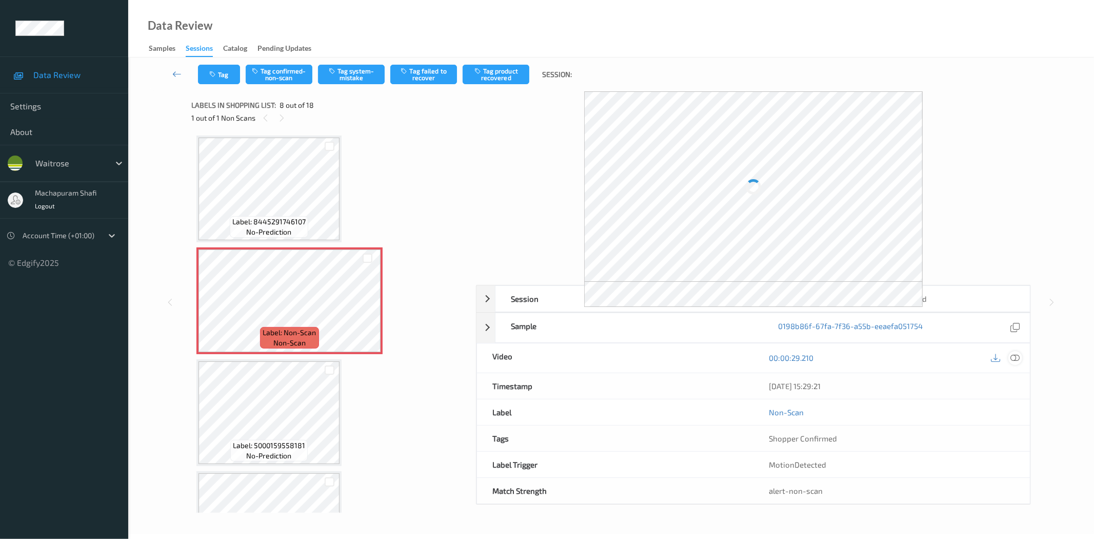
click at [1020, 355] on div at bounding box center [1015, 358] width 14 height 14
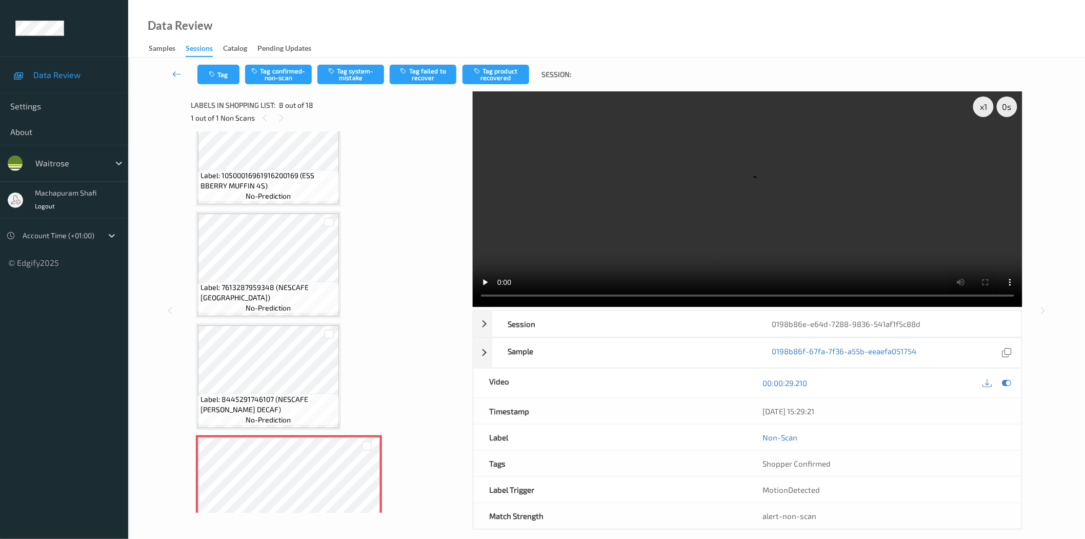
scroll to position [712, 0]
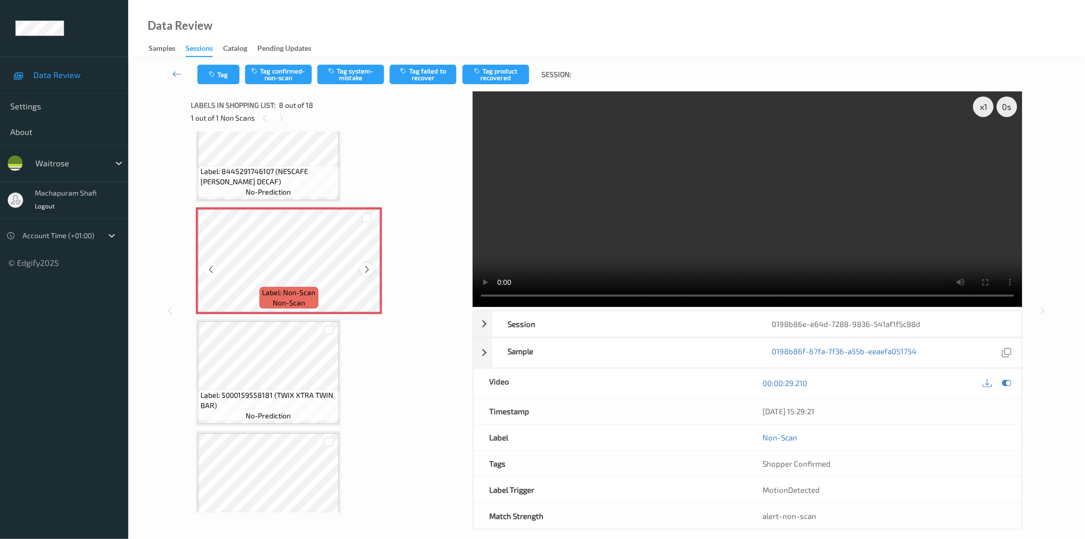
click at [368, 265] on icon at bounding box center [367, 269] width 9 height 9
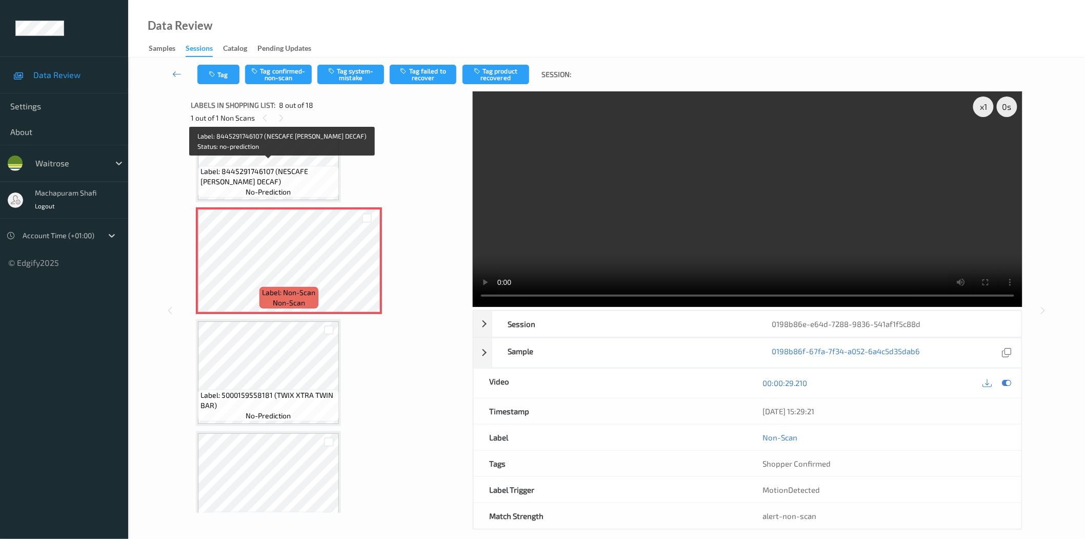
click at [302, 172] on span "Label: 8445291746107 (NESCAFE [PERSON_NAME] DECAF)" at bounding box center [269, 176] width 136 height 21
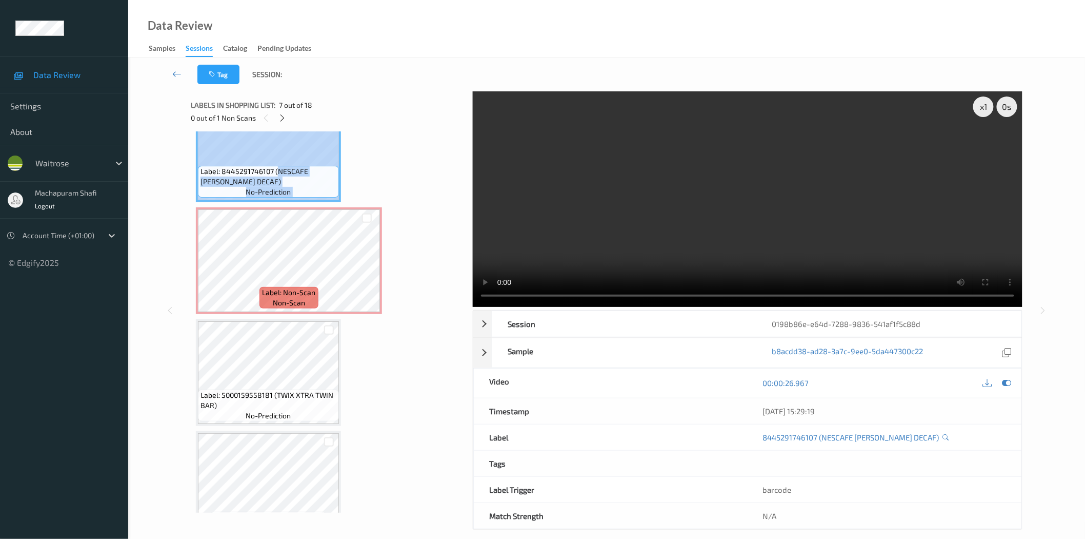
click at [330, 192] on div "Label: 8445291746107 (NESCAFE [PERSON_NAME] DECAF) no-prediction" at bounding box center [268, 148] width 145 height 107
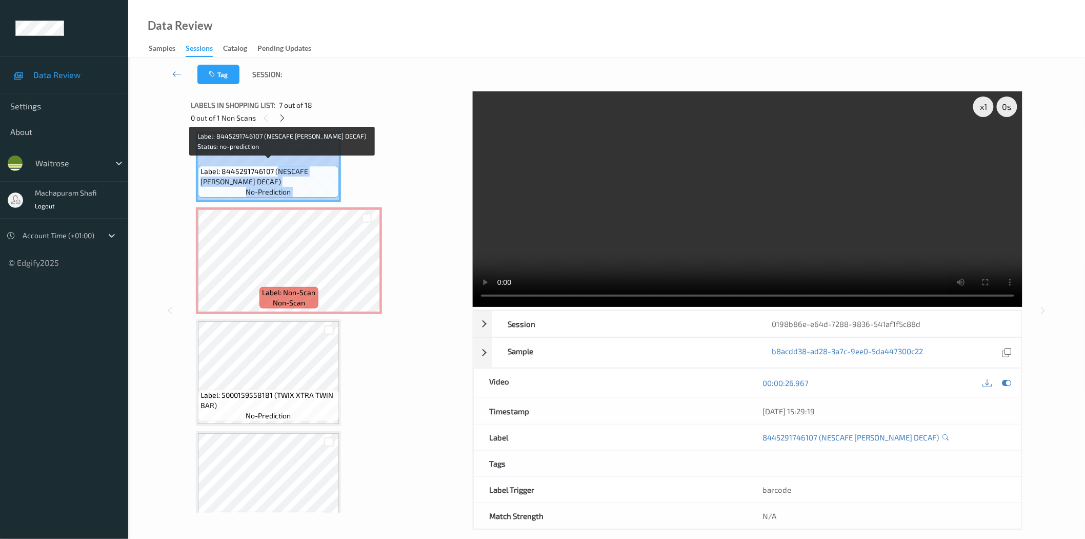
copy div "NESCAFE [PERSON_NAME] DECAF) no-prediction"
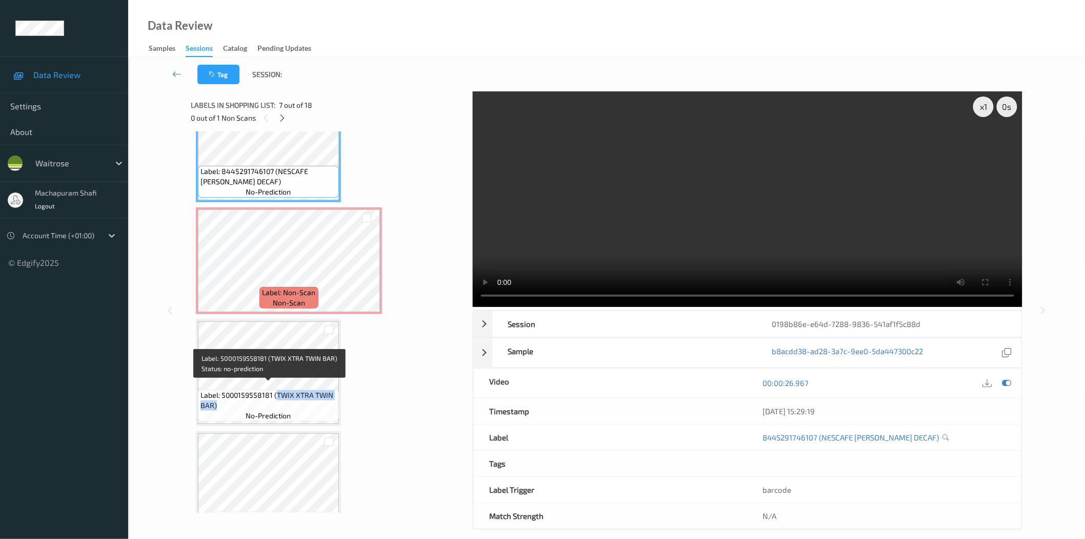
drag, startPoint x: 274, startPoint y: 390, endPoint x: 322, endPoint y: 397, distance: 48.8
click at [322, 397] on span "Label: 5000159558181 (TWIX XTRA TWIN BAR)" at bounding box center [269, 400] width 136 height 21
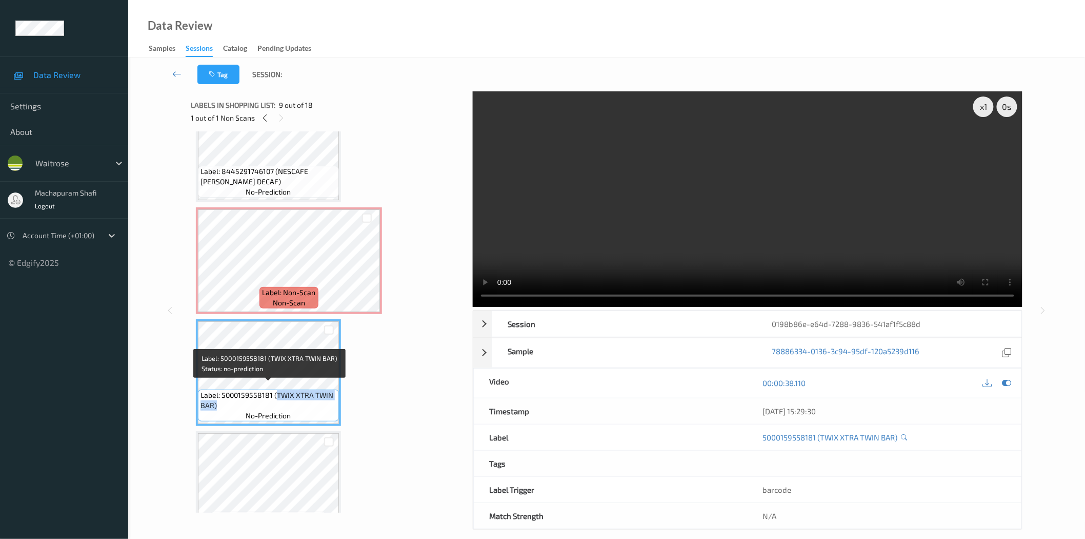
copy span "TWIX XTRA TWIN BAR)"
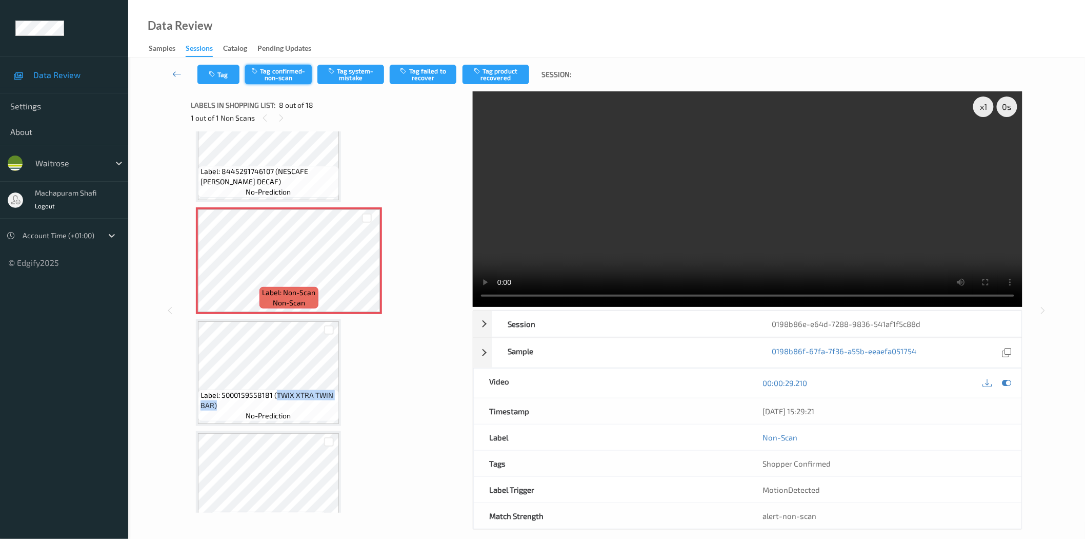
click at [285, 78] on button "Tag confirmed-non-scan" at bounding box center [278, 74] width 67 height 19
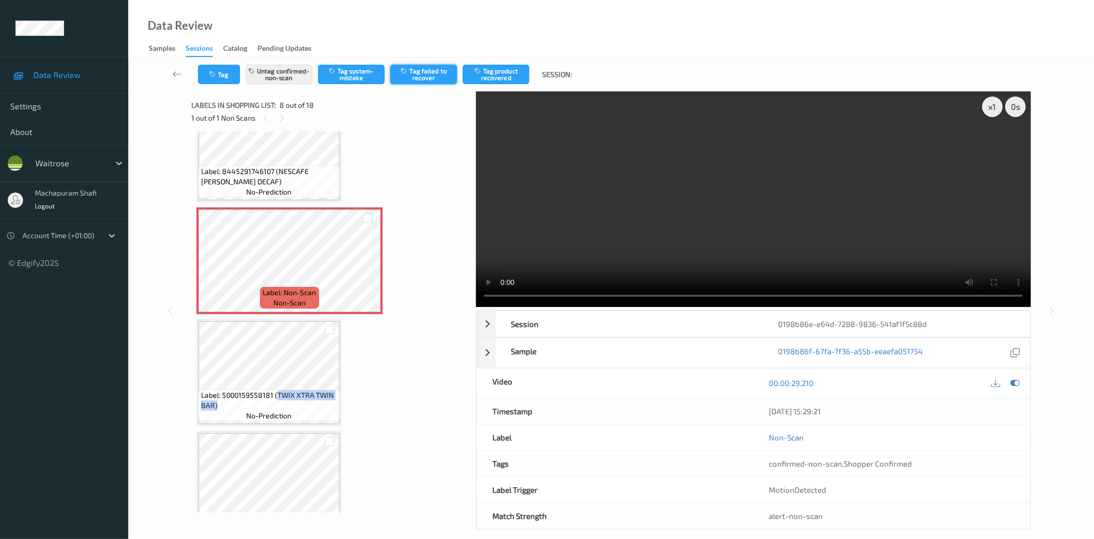
click at [439, 70] on button "Tag failed to recover" at bounding box center [423, 74] width 67 height 19
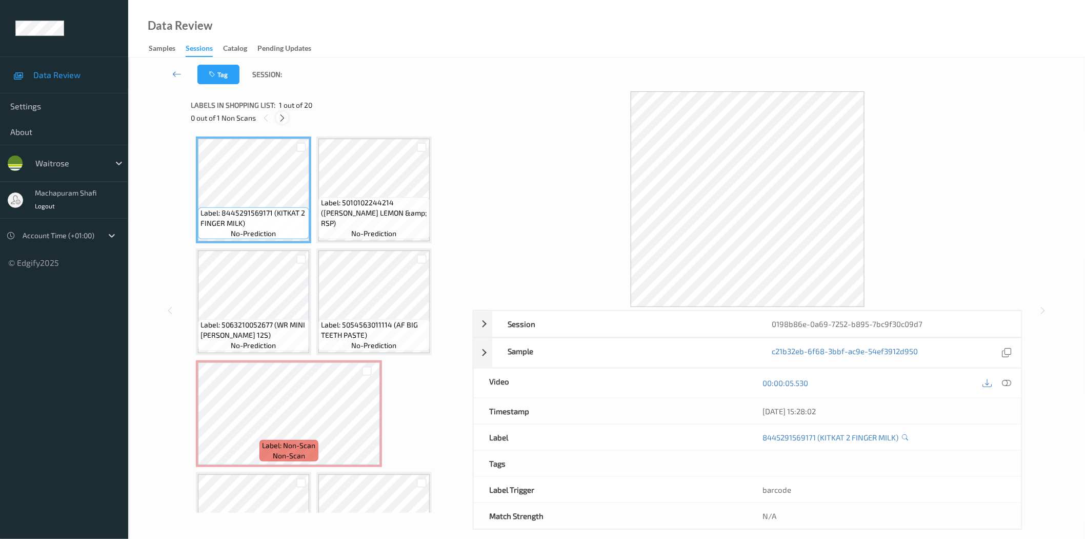
click at [281, 111] on div at bounding box center [282, 117] width 13 height 13
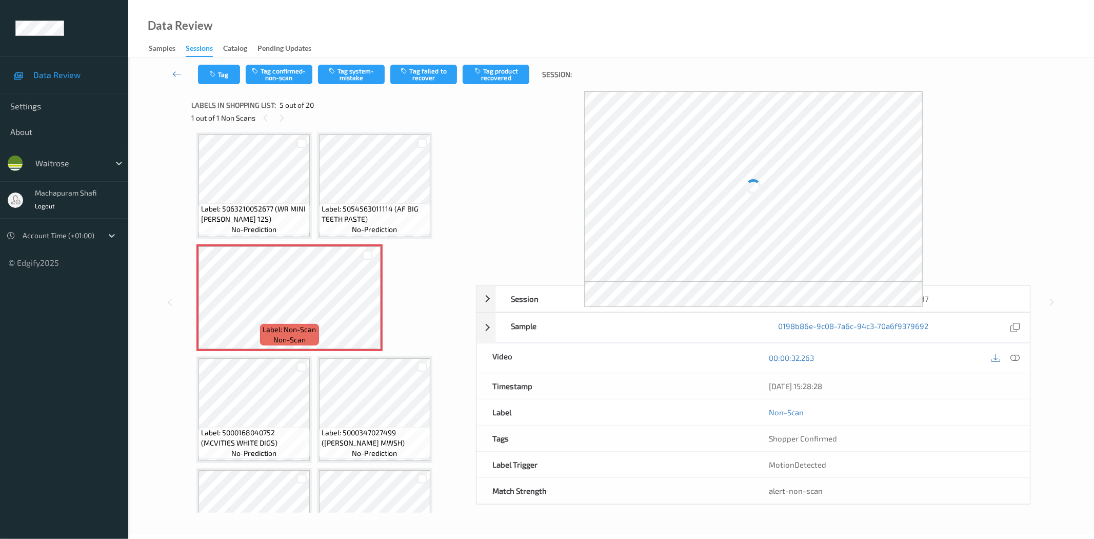
drag, startPoint x: 1021, startPoint y: 358, endPoint x: 1002, endPoint y: 323, distance: 39.7
click at [1021, 358] on div at bounding box center [1015, 358] width 14 height 14
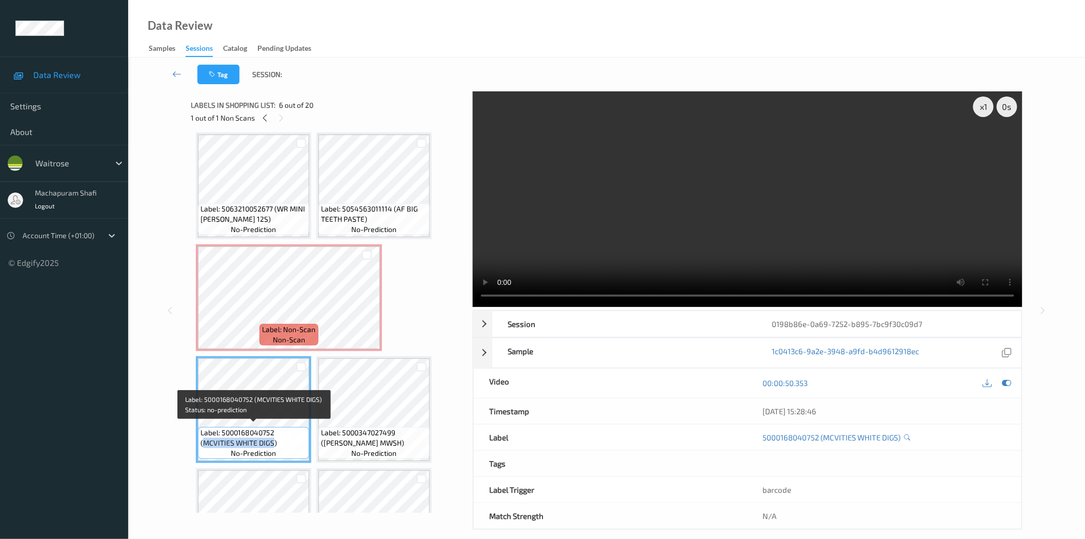
drag, startPoint x: 203, startPoint y: 443, endPoint x: 274, endPoint y: 442, distance: 70.8
click at [274, 442] on span "Label: 5000168040752 (MCVITIES WHITE DIGS)" at bounding box center [254, 437] width 106 height 21
copy span "MCVITIES WHITE DIGS"
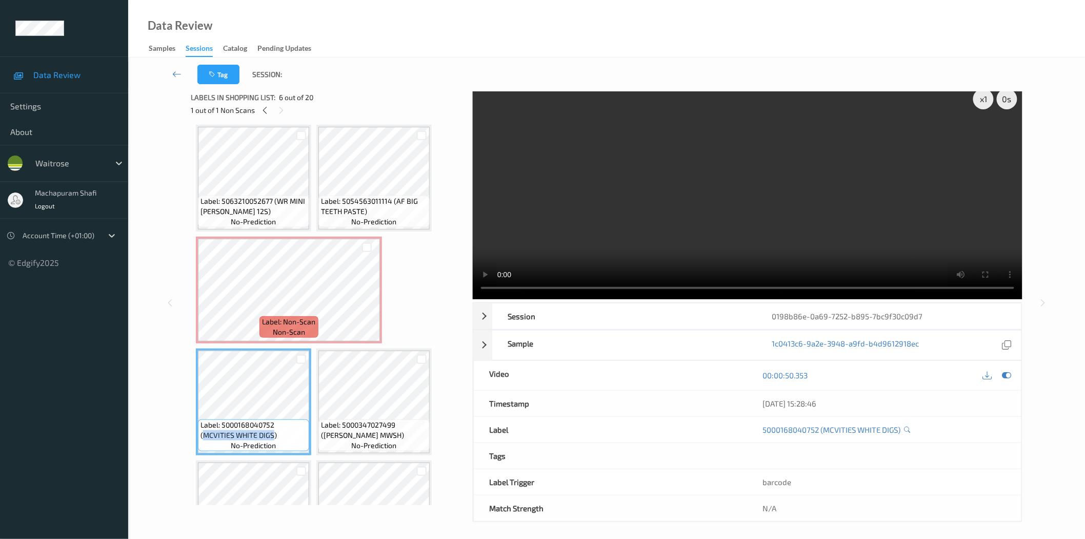
scroll to position [12, 0]
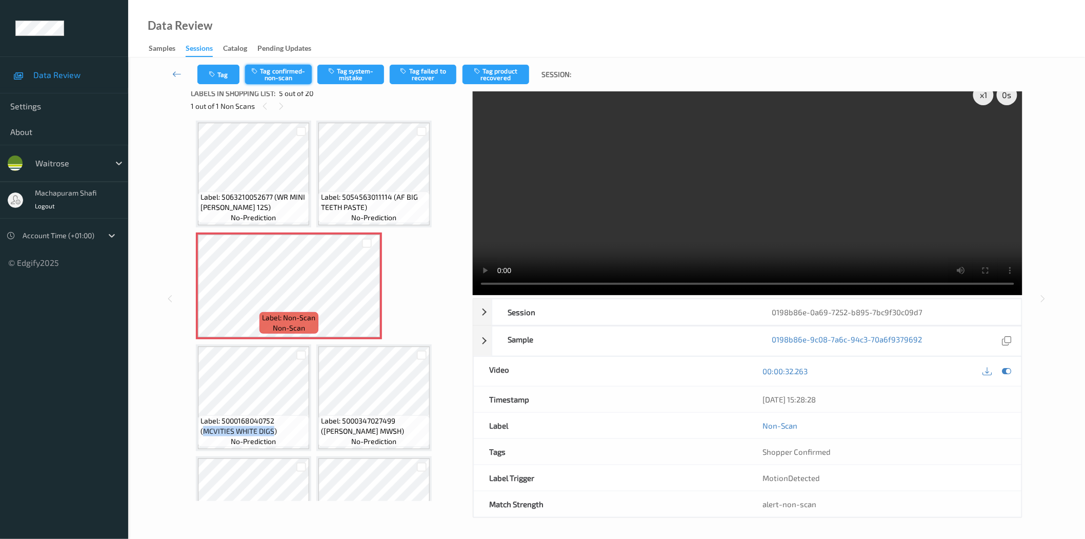
click at [288, 78] on button "Tag confirmed-non-scan" at bounding box center [278, 74] width 67 height 19
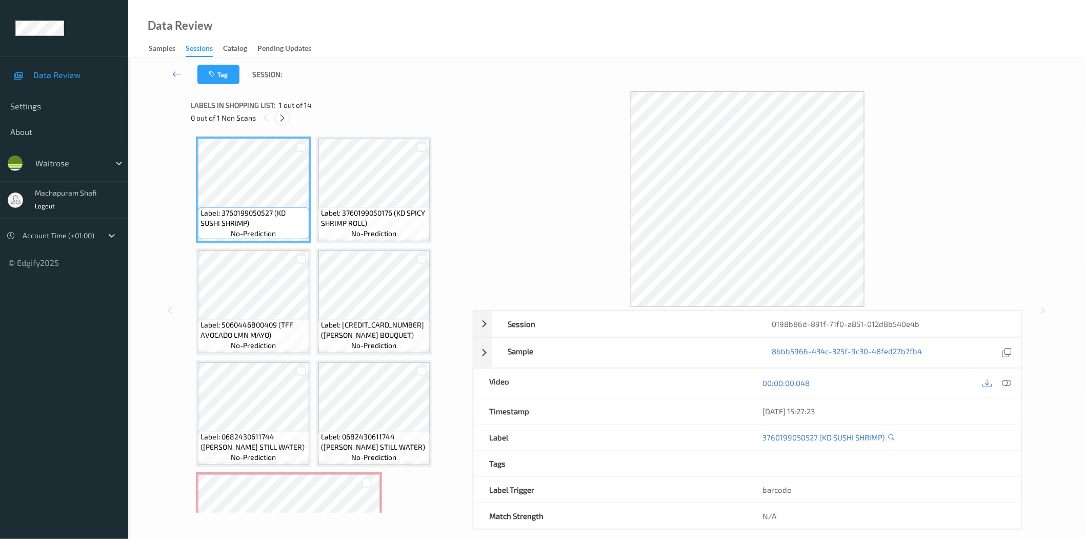
click at [278, 112] on div at bounding box center [282, 117] width 13 height 13
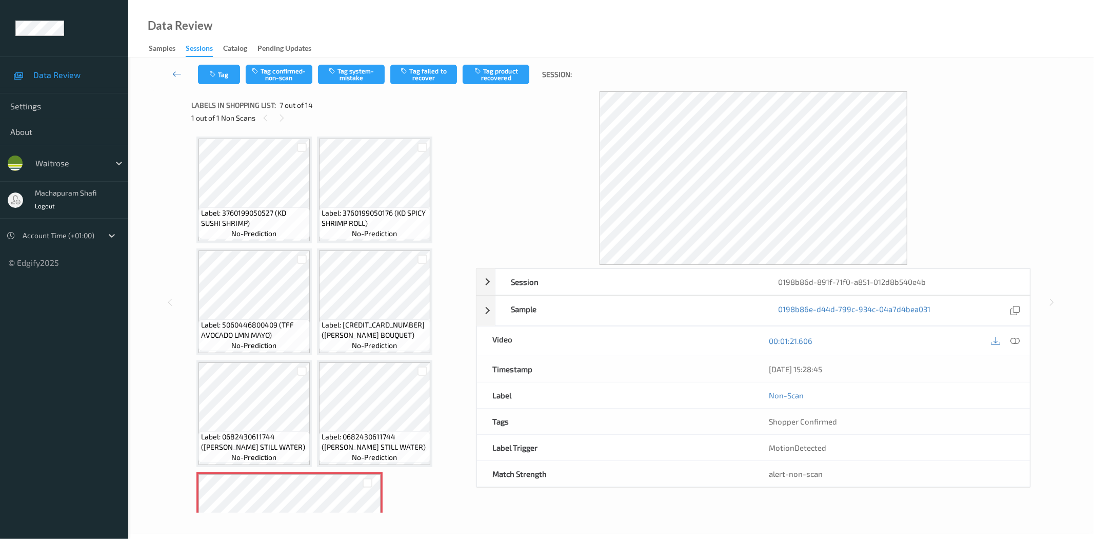
drag, startPoint x: 1013, startPoint y: 338, endPoint x: 1011, endPoint y: 319, distance: 18.6
click at [1013, 338] on icon at bounding box center [1015, 340] width 9 height 9
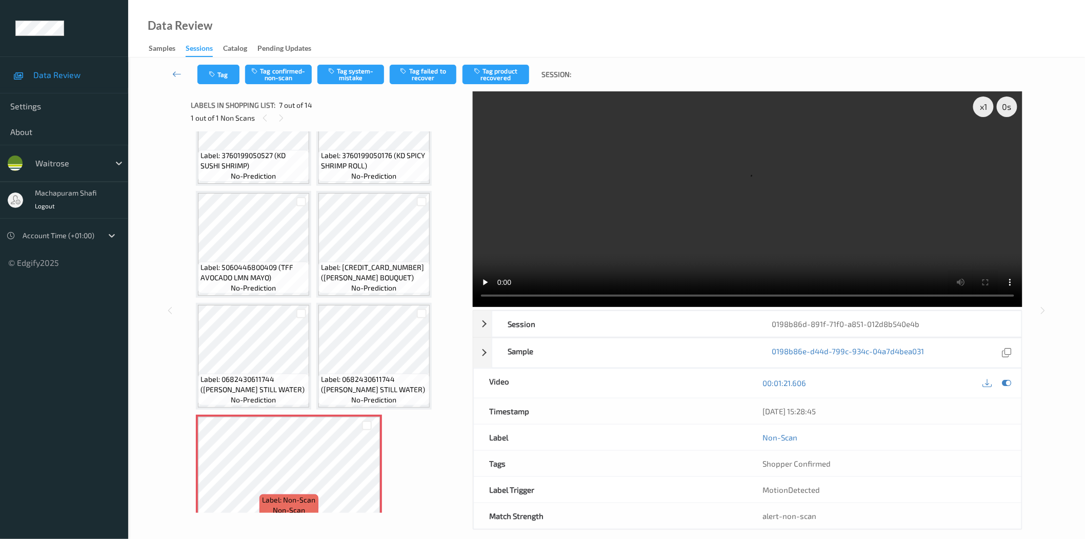
scroll to position [285, 0]
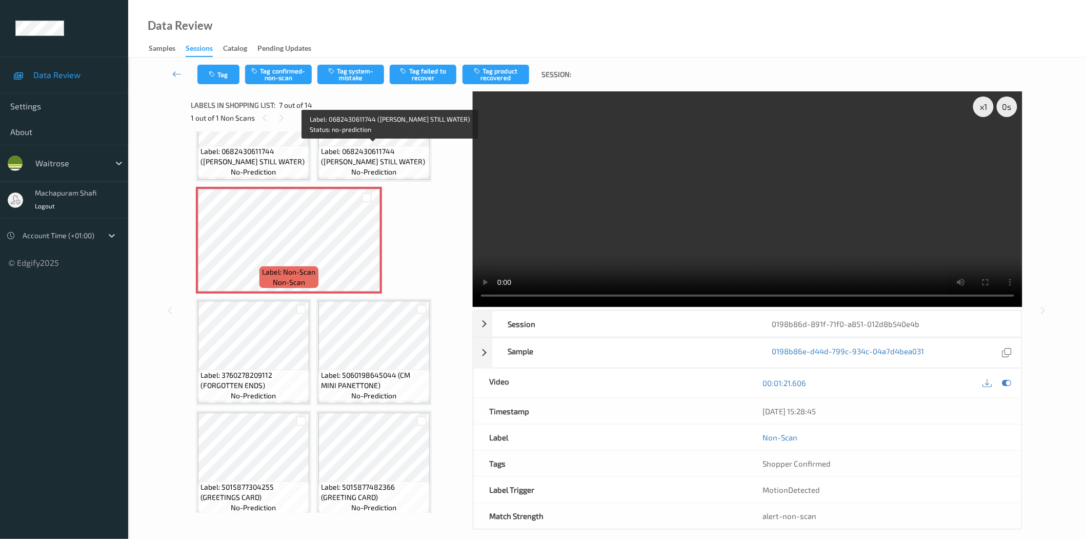
click at [387, 163] on span "Label: 0682430611744 ([PERSON_NAME] STILL WATER)" at bounding box center [374, 156] width 106 height 21
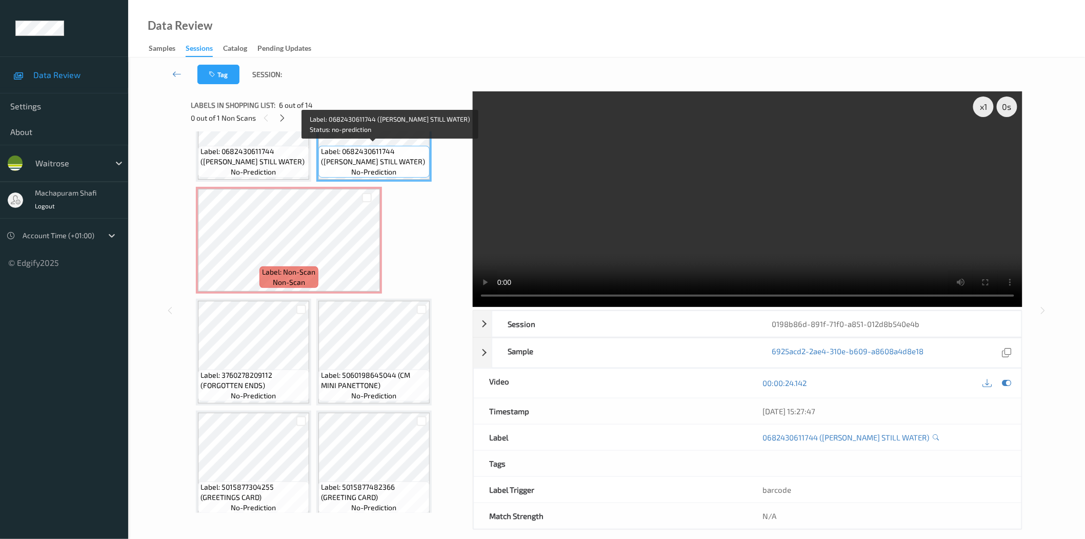
click at [393, 162] on span "Label: 0682430611744 ([PERSON_NAME] STILL WATER)" at bounding box center [374, 156] width 106 height 21
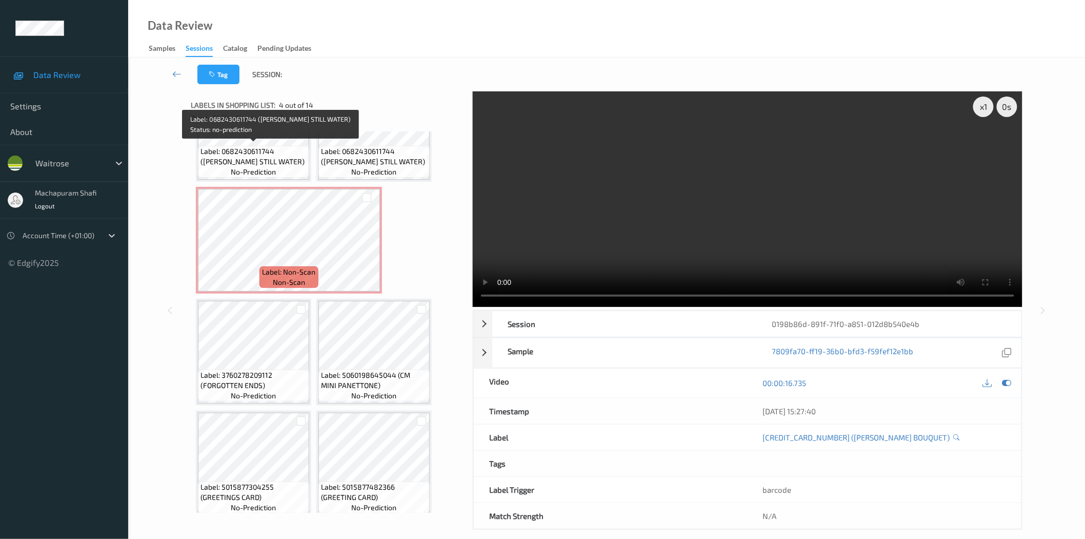
click at [272, 162] on span "Label: 0682430611744 (VOSS STILL WATER)" at bounding box center [254, 156] width 106 height 21
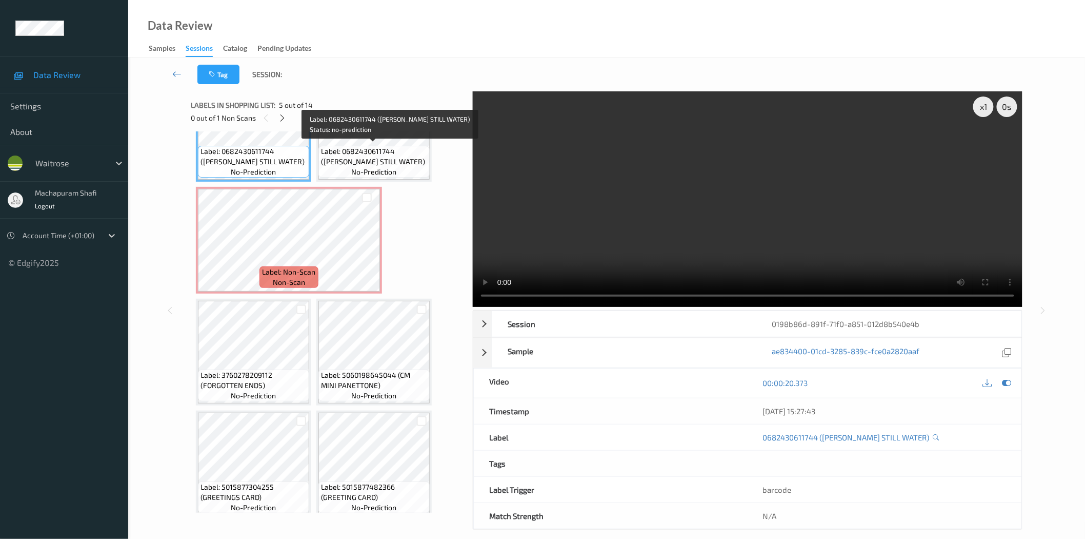
click at [391, 162] on span "Label: 0682430611744 (VOSS STILL WATER)" at bounding box center [374, 156] width 106 height 21
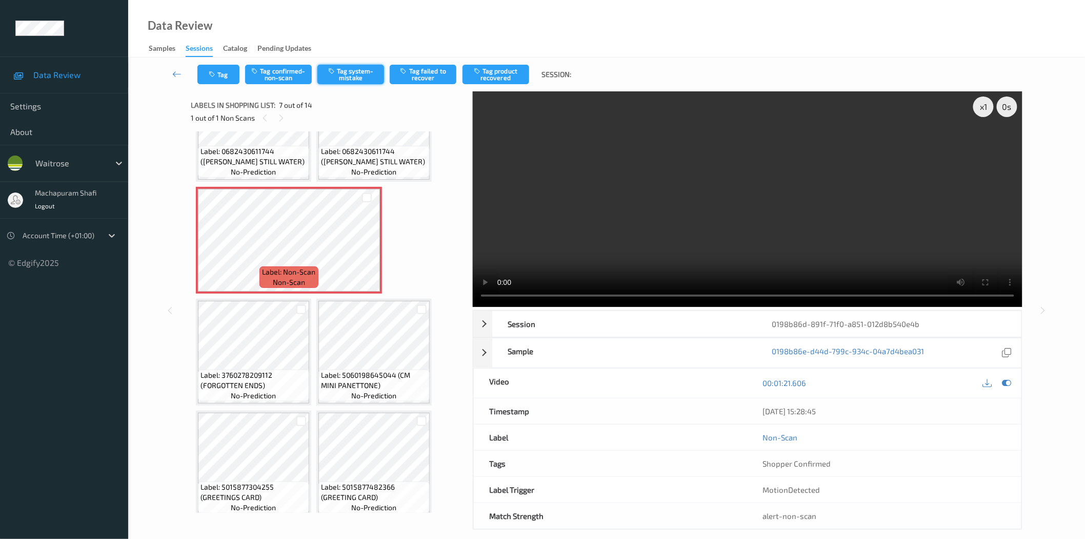
click at [356, 68] on button "Tag system-mistake" at bounding box center [351, 74] width 67 height 19
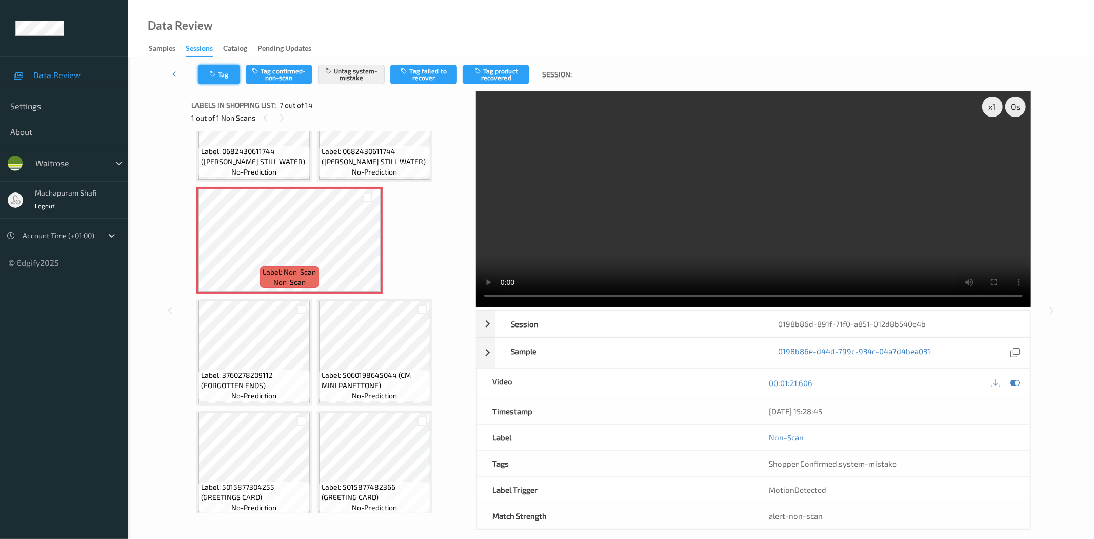
click at [221, 73] on button "Tag" at bounding box center [219, 74] width 42 height 19
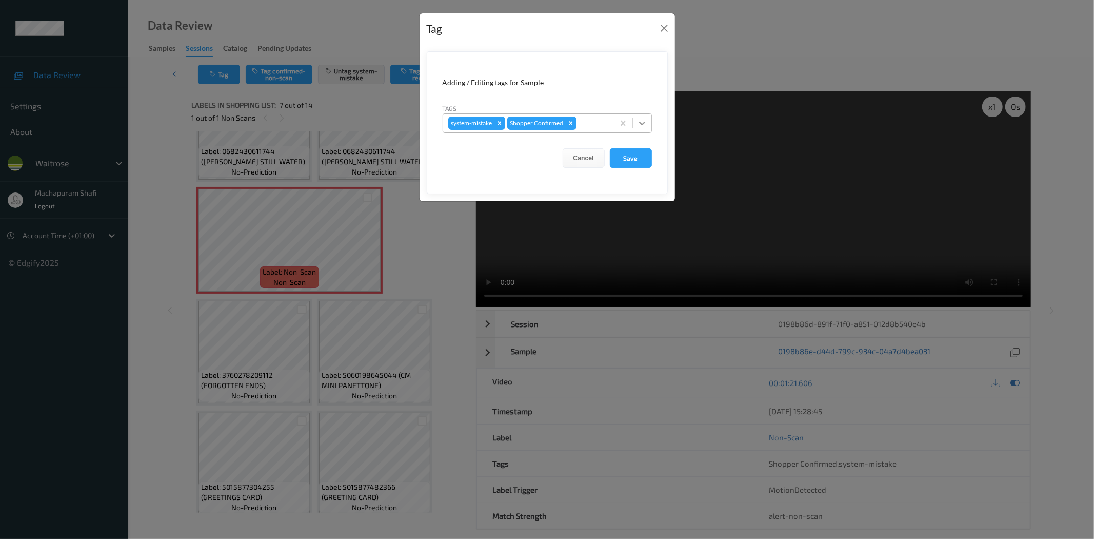
click at [646, 118] on icon at bounding box center [642, 123] width 10 height 10
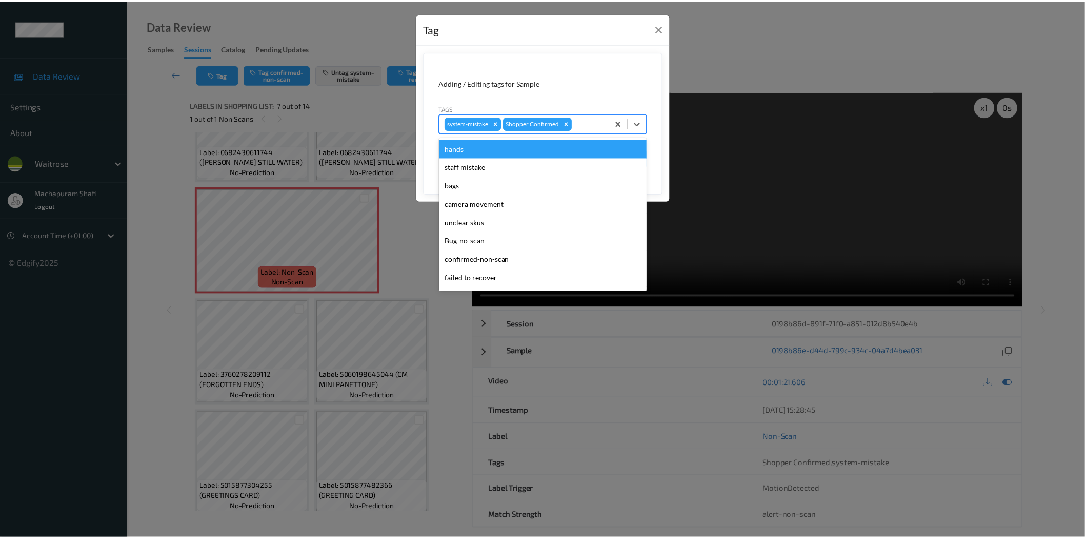
scroll to position [201, 0]
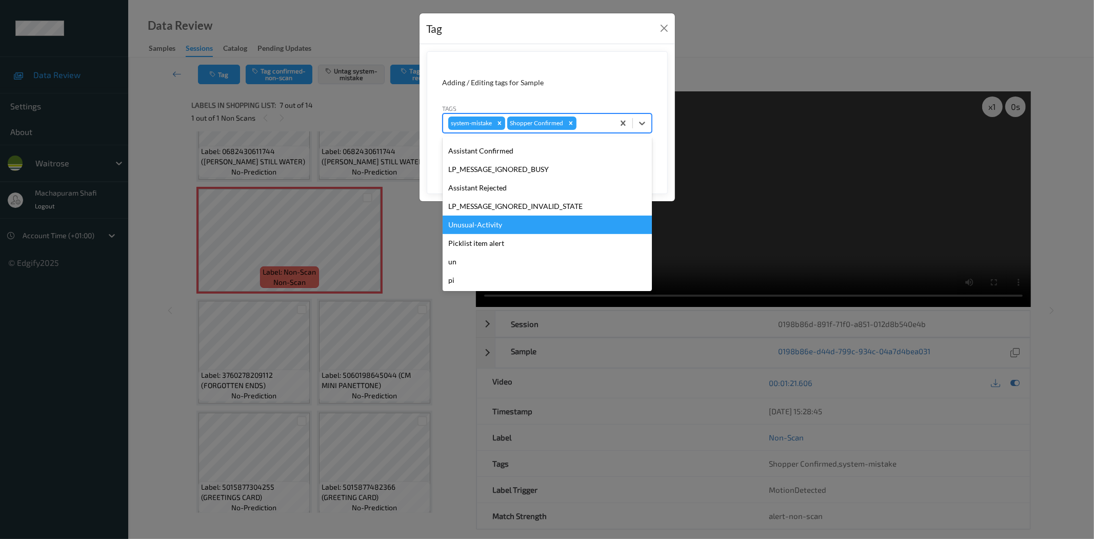
click at [509, 225] on div "Unusual-Activity" at bounding box center [547, 224] width 209 height 18
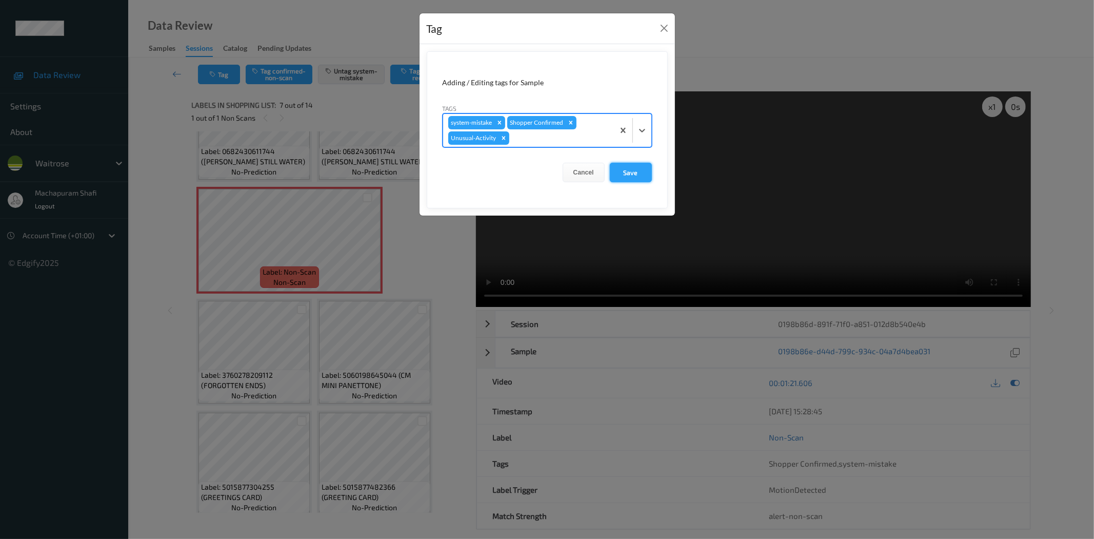
click at [624, 173] on button "Save" at bounding box center [631, 172] width 42 height 19
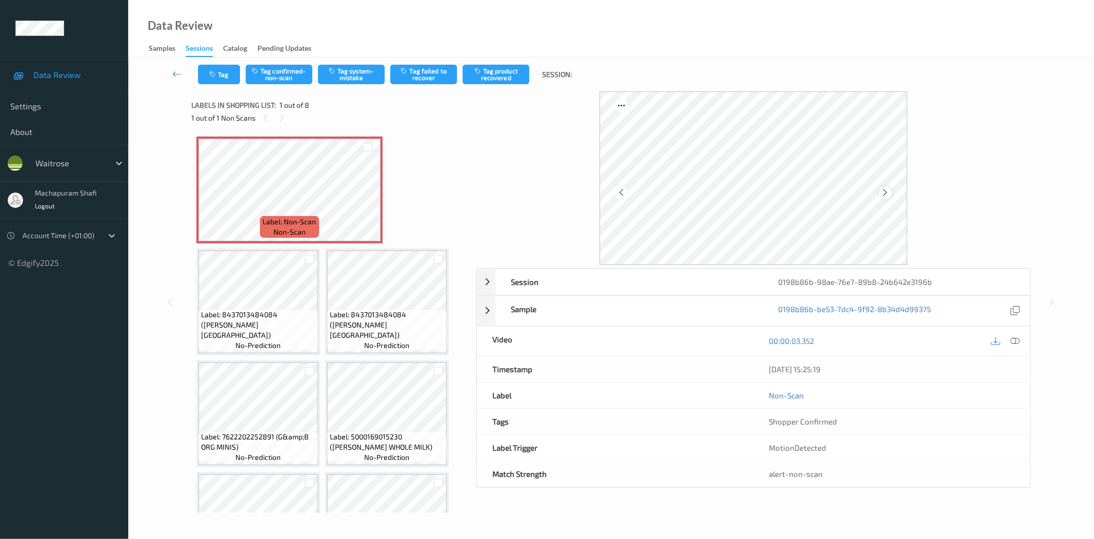
click at [886, 191] on icon at bounding box center [885, 192] width 9 height 9
click at [1012, 341] on icon at bounding box center [1015, 340] width 9 height 9
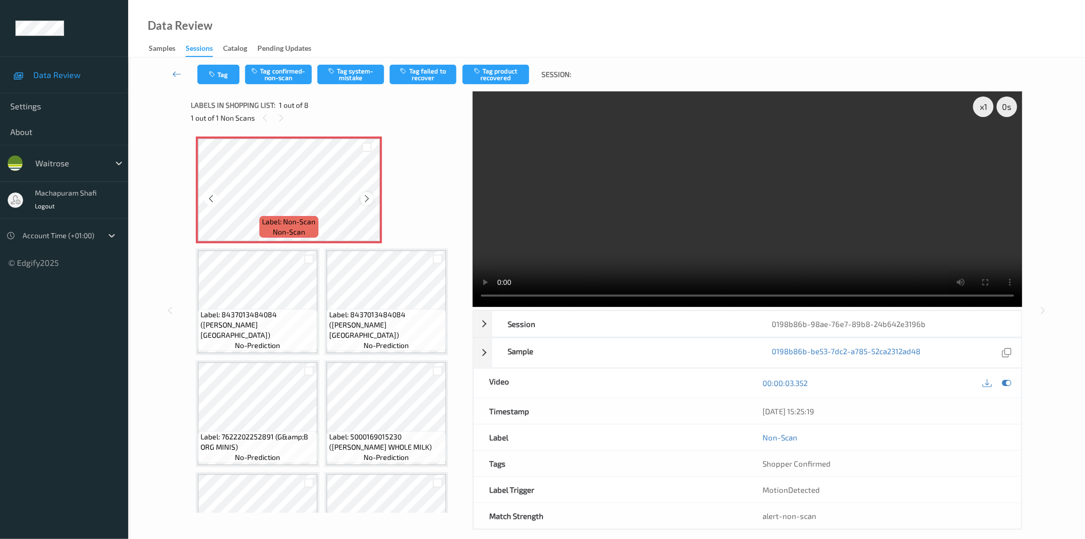
click at [363, 197] on icon at bounding box center [367, 198] width 9 height 9
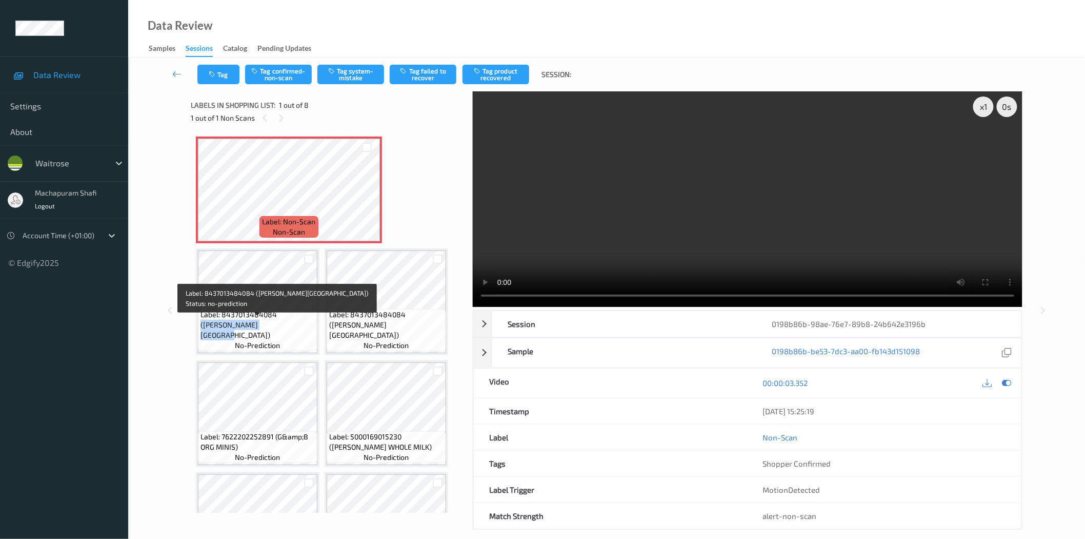
drag, startPoint x: 276, startPoint y: 324, endPoint x: 293, endPoint y: 346, distance: 28.1
click at [293, 346] on div "Label: 8437013484084 ([PERSON_NAME] DE PRIMAVERA) no-prediction" at bounding box center [258, 330] width 120 height 42
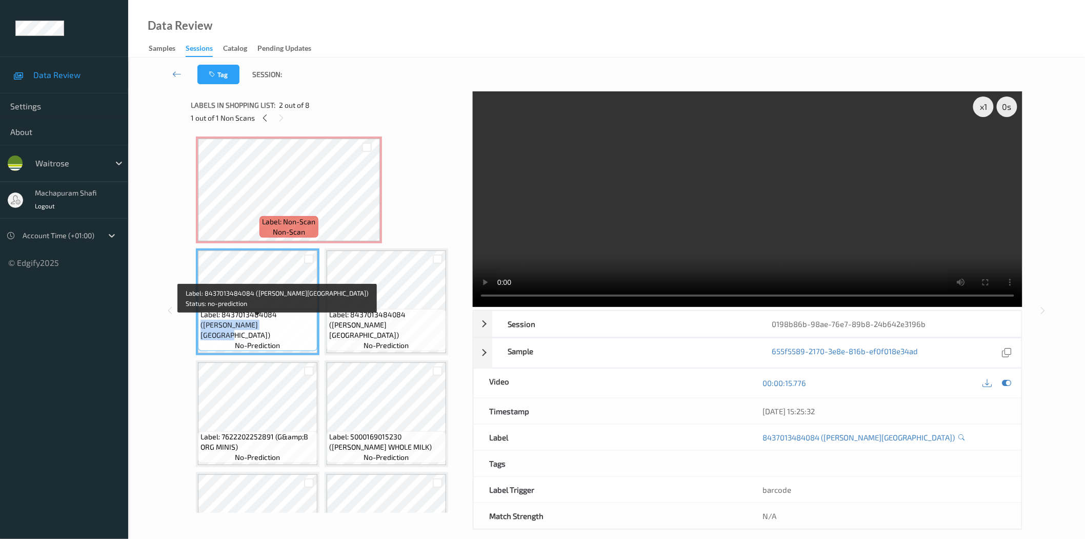
copy span "([PERSON_NAME][GEOGRAPHIC_DATA])"
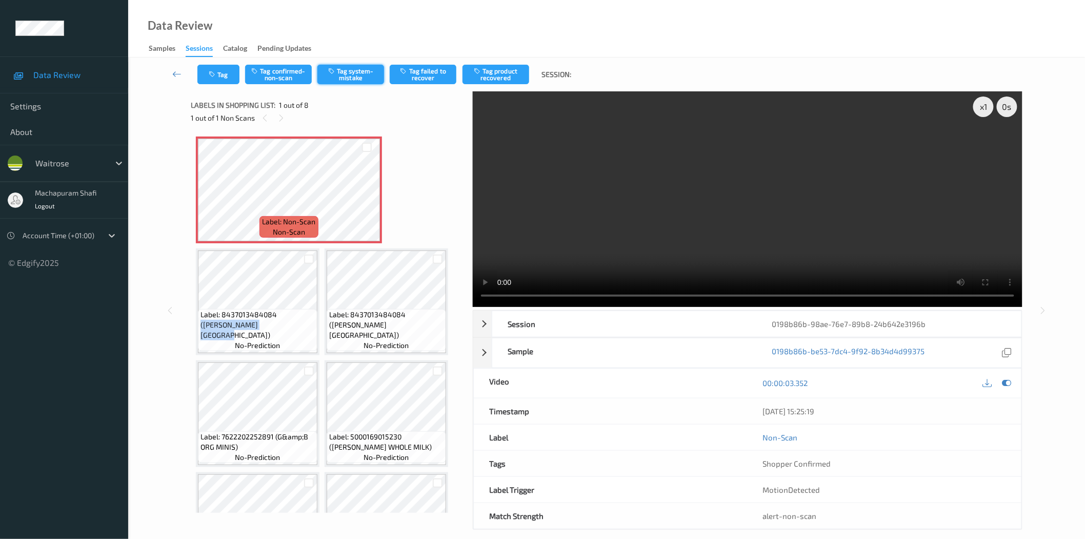
click at [343, 74] on button "Tag system-mistake" at bounding box center [351, 74] width 67 height 19
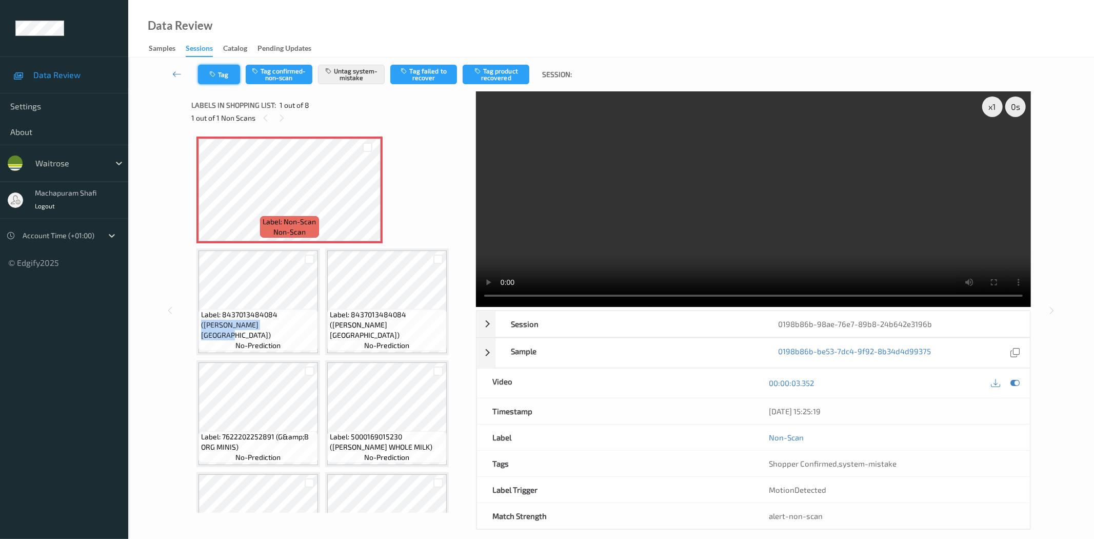
click at [217, 76] on icon "button" at bounding box center [213, 74] width 9 height 7
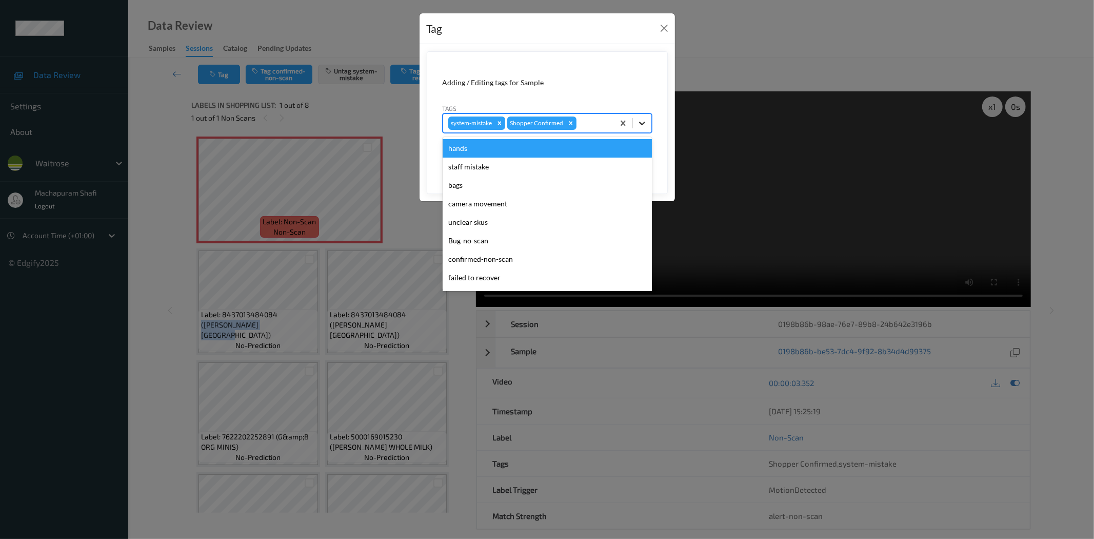
click at [648, 121] on div at bounding box center [642, 123] width 18 height 18
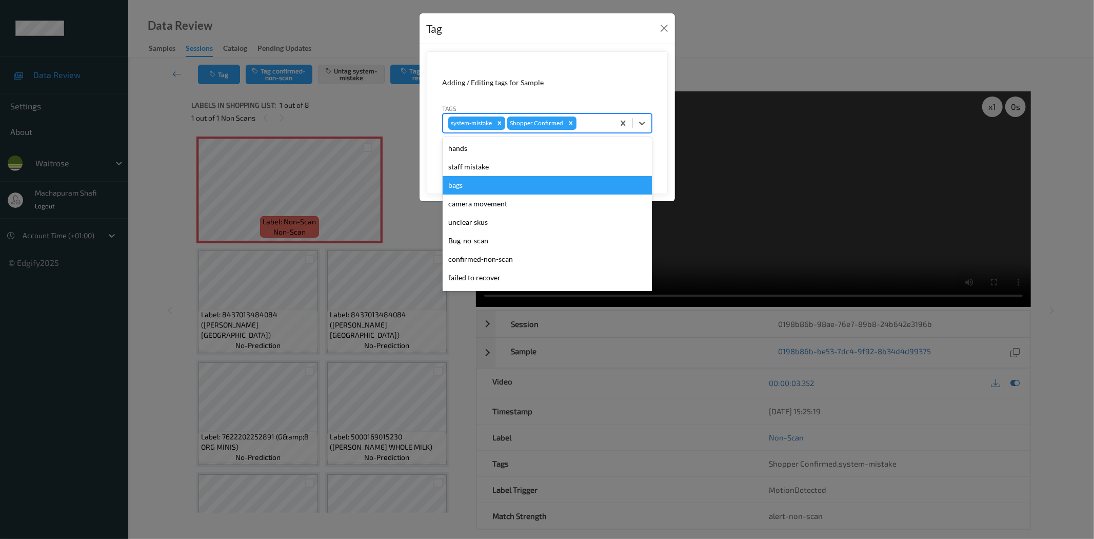
click at [476, 187] on div "bags" at bounding box center [547, 185] width 209 height 18
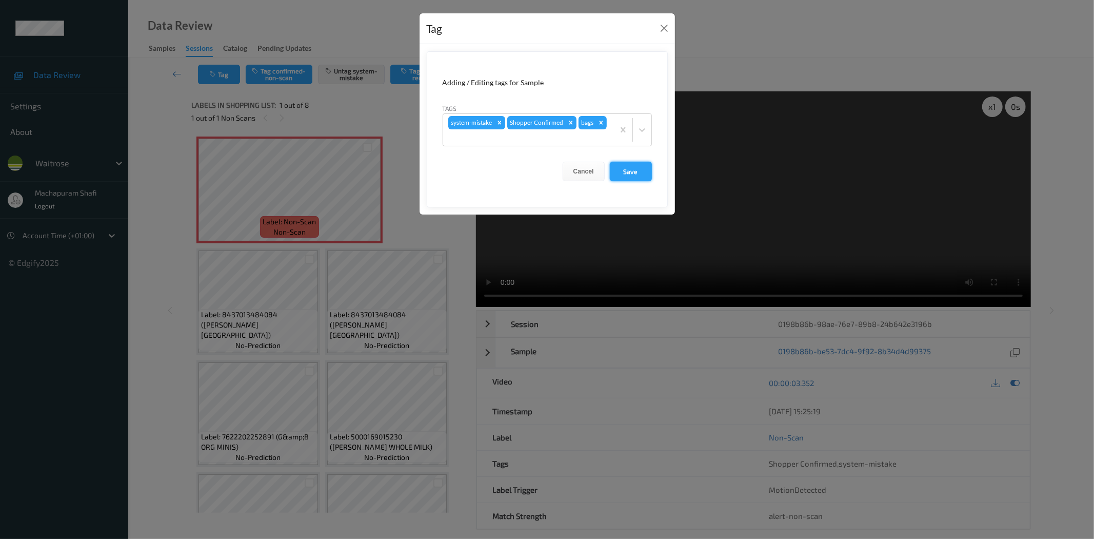
click at [638, 173] on button "Save" at bounding box center [631, 171] width 42 height 19
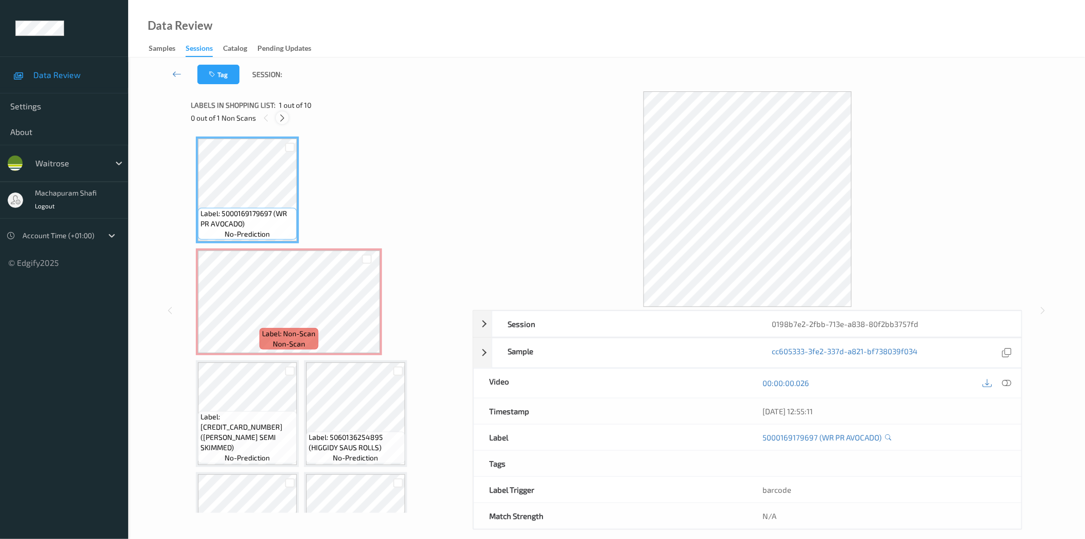
click at [286, 114] on icon at bounding box center [282, 117] width 9 height 9
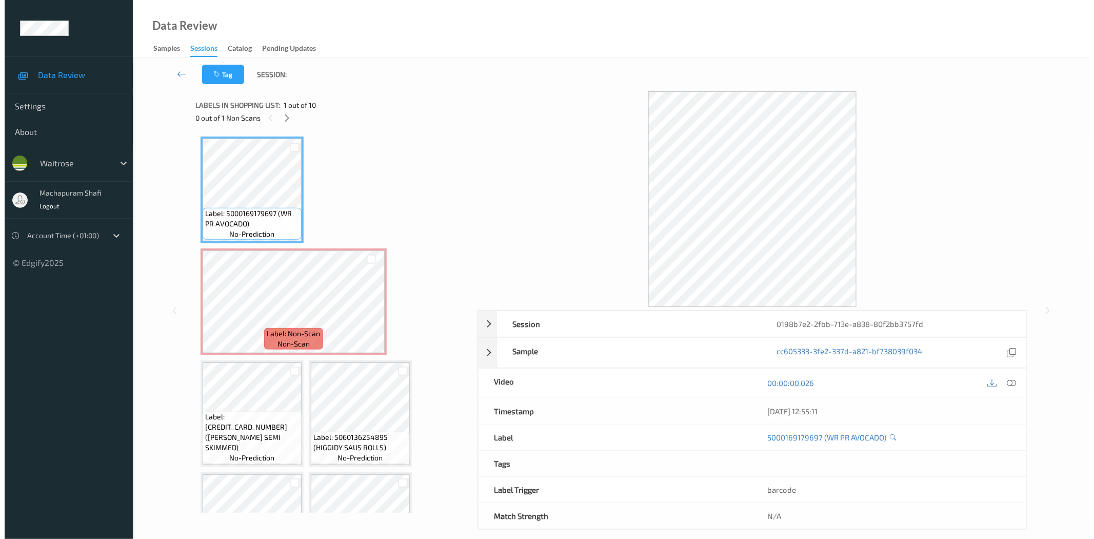
scroll to position [5, 0]
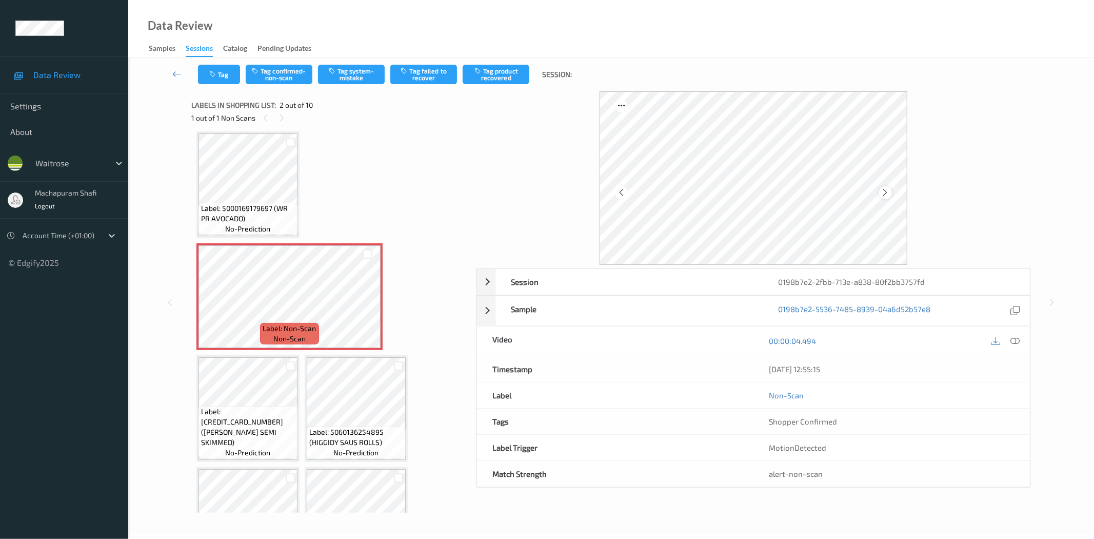
click at [887, 193] on icon at bounding box center [885, 192] width 9 height 9
click at [886, 193] on icon at bounding box center [885, 192] width 9 height 9
click at [883, 195] on icon at bounding box center [885, 192] width 9 height 9
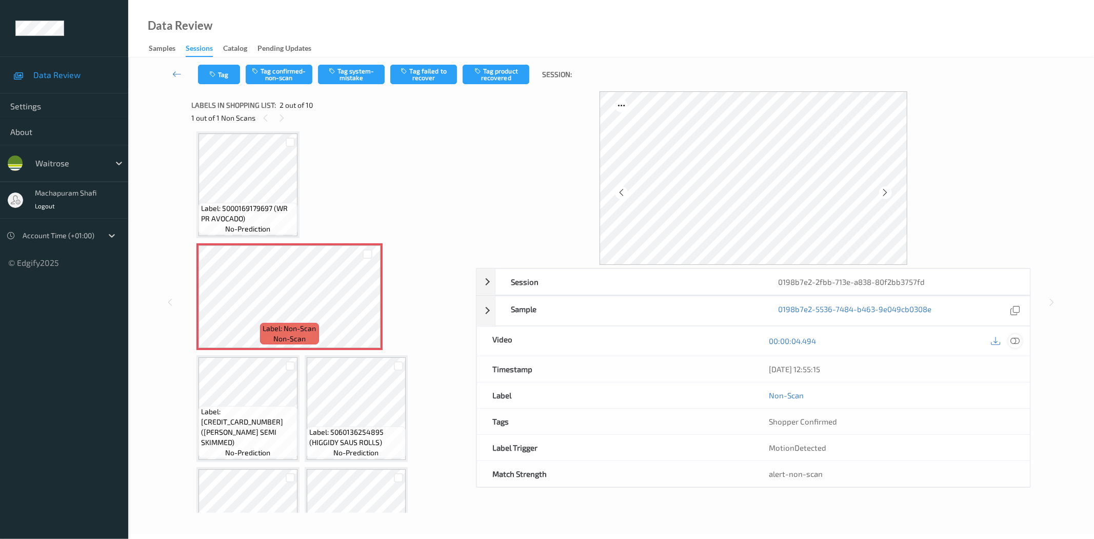
click at [1016, 339] on icon at bounding box center [1015, 340] width 9 height 9
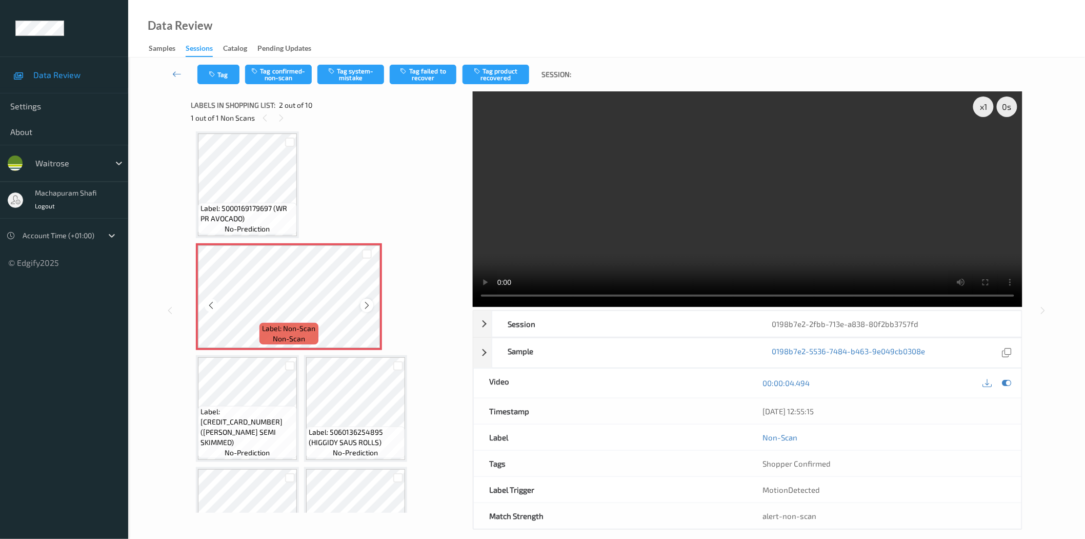
click at [365, 304] on icon at bounding box center [367, 305] width 9 height 9
click at [367, 305] on icon at bounding box center [367, 305] width 9 height 9
click at [354, 73] on button "Tag system-mistake" at bounding box center [351, 74] width 67 height 19
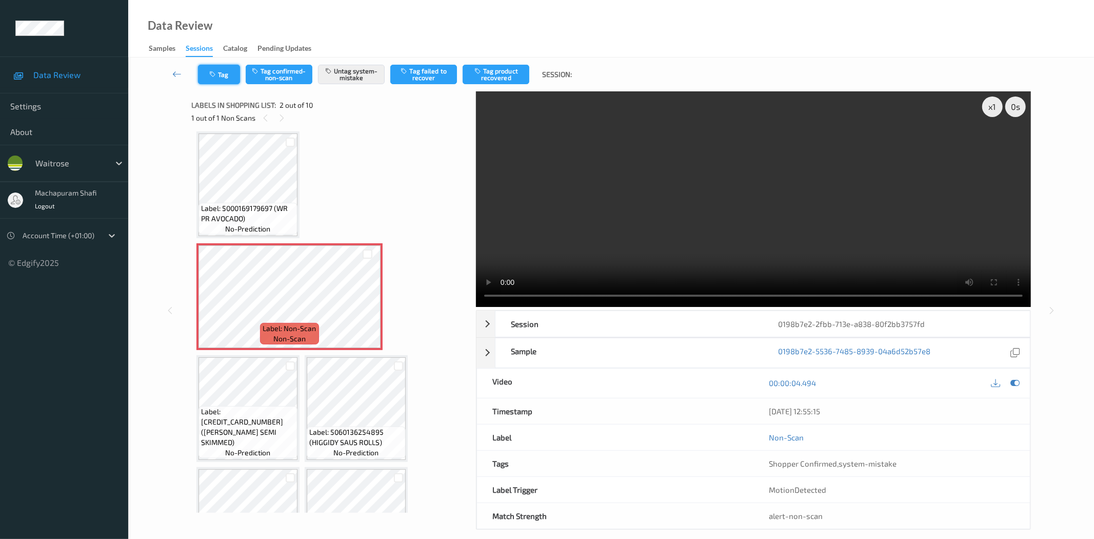
click at [219, 78] on button "Tag" at bounding box center [219, 74] width 42 height 19
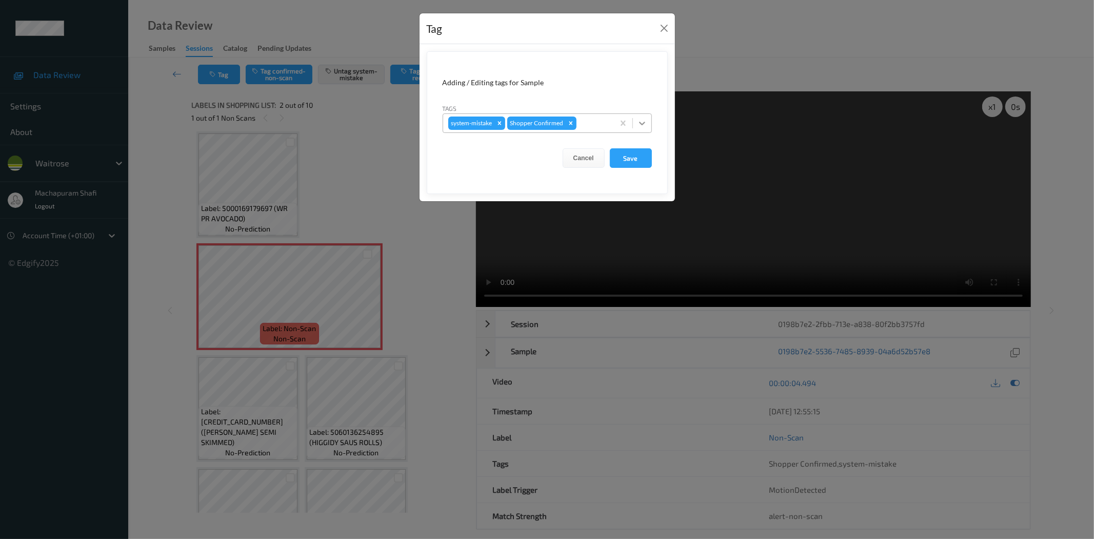
click at [648, 120] on div at bounding box center [642, 123] width 18 height 18
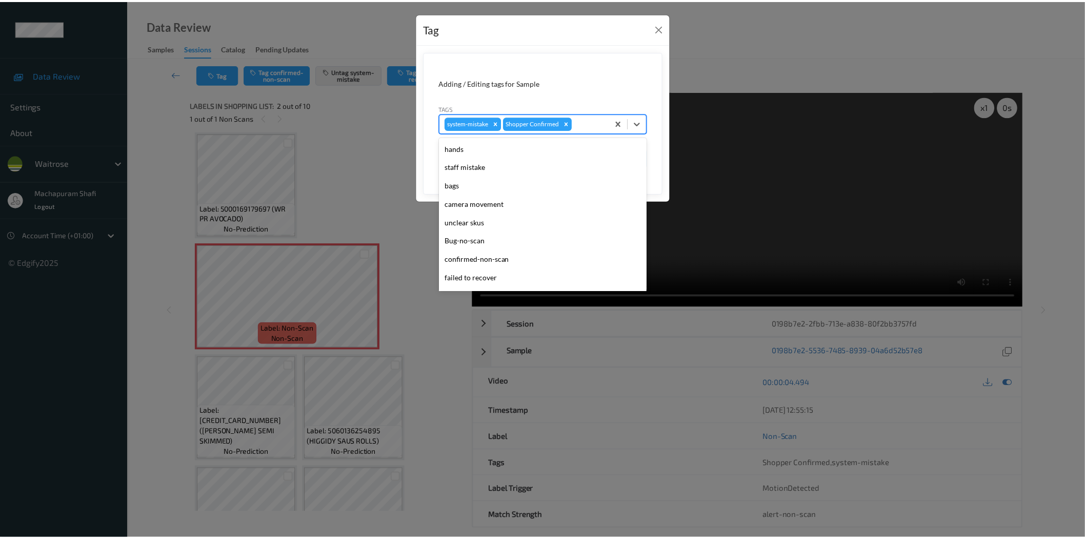
scroll to position [201, 0]
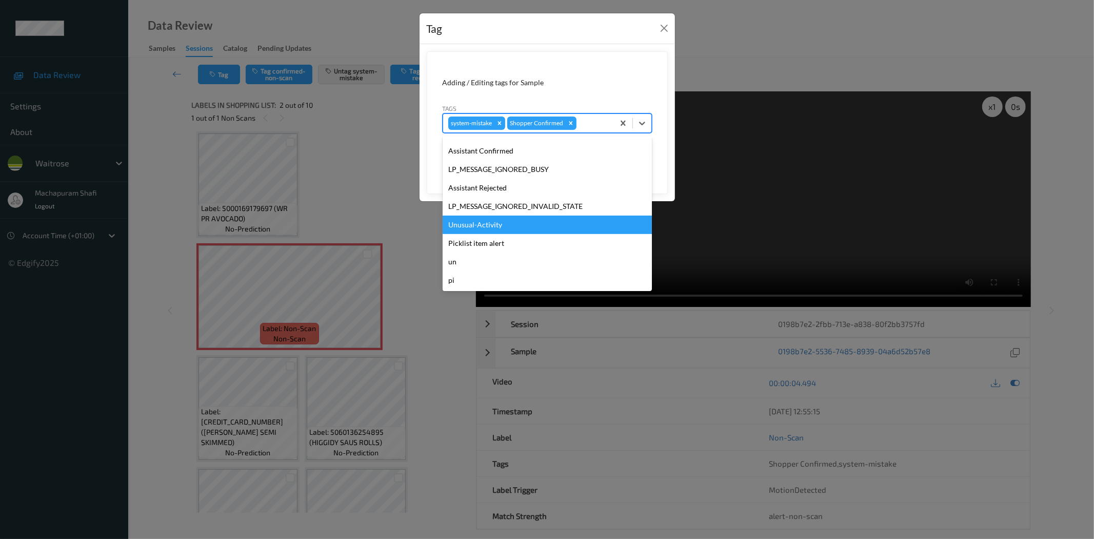
click at [485, 223] on div "Unusual-Activity" at bounding box center [547, 224] width 209 height 18
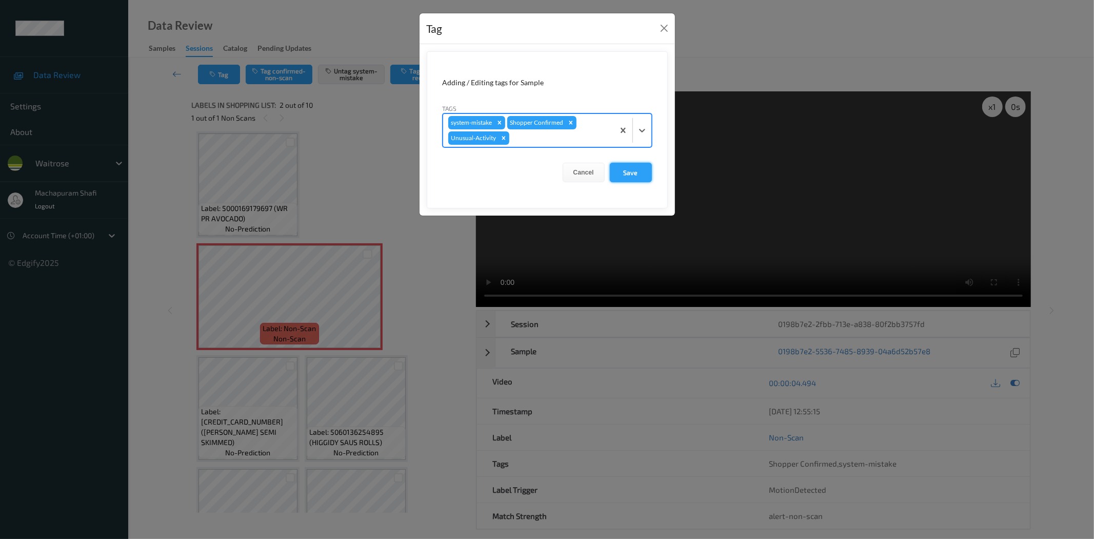
click at [627, 163] on button "Save" at bounding box center [631, 172] width 42 height 19
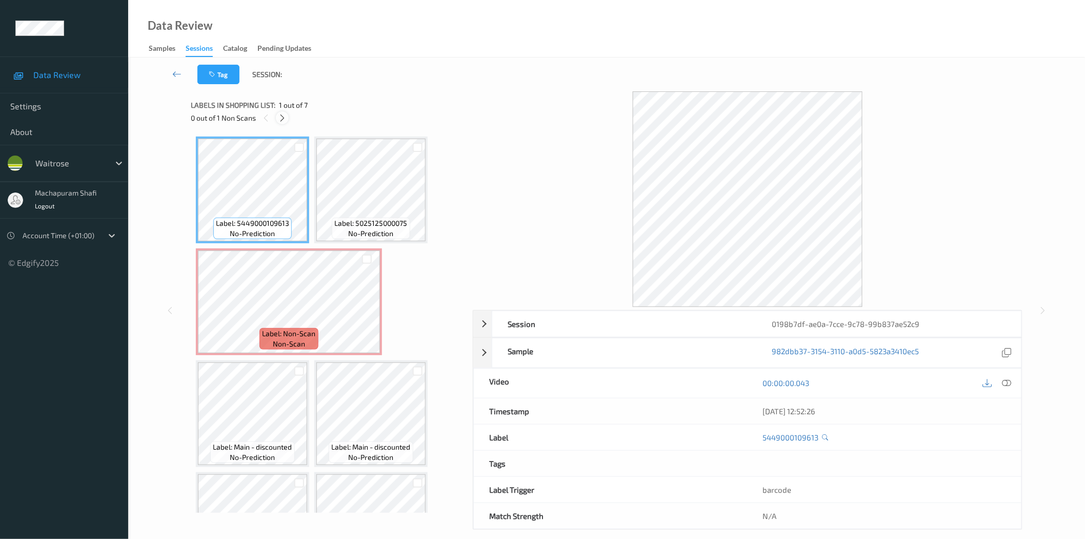
click at [280, 119] on icon at bounding box center [282, 117] width 9 height 9
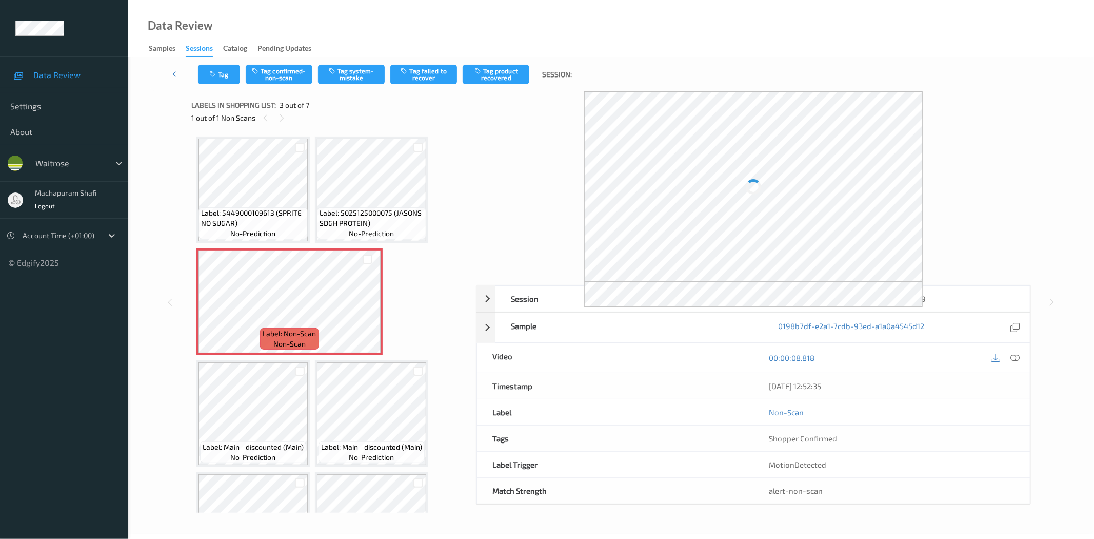
scroll to position [5, 0]
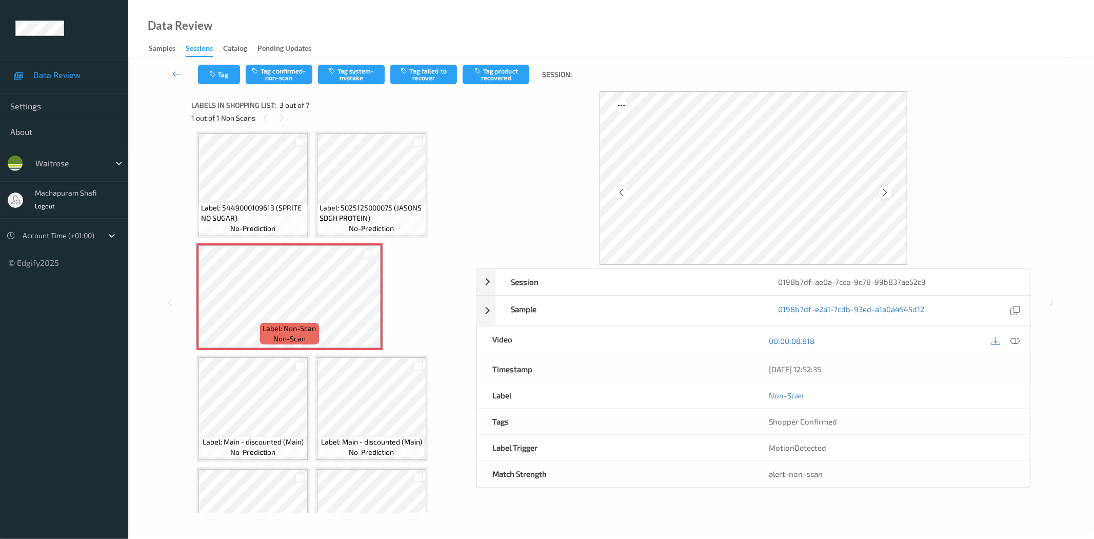
click at [885, 192] on icon at bounding box center [885, 192] width 9 height 9
click at [1013, 342] on icon at bounding box center [1015, 340] width 9 height 9
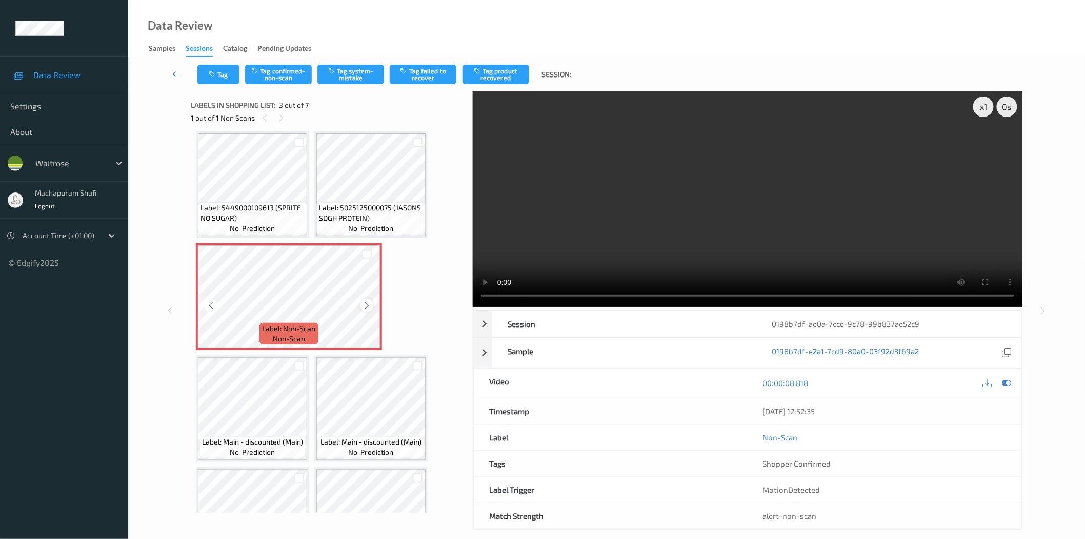
click at [366, 305] on icon at bounding box center [367, 305] width 9 height 9
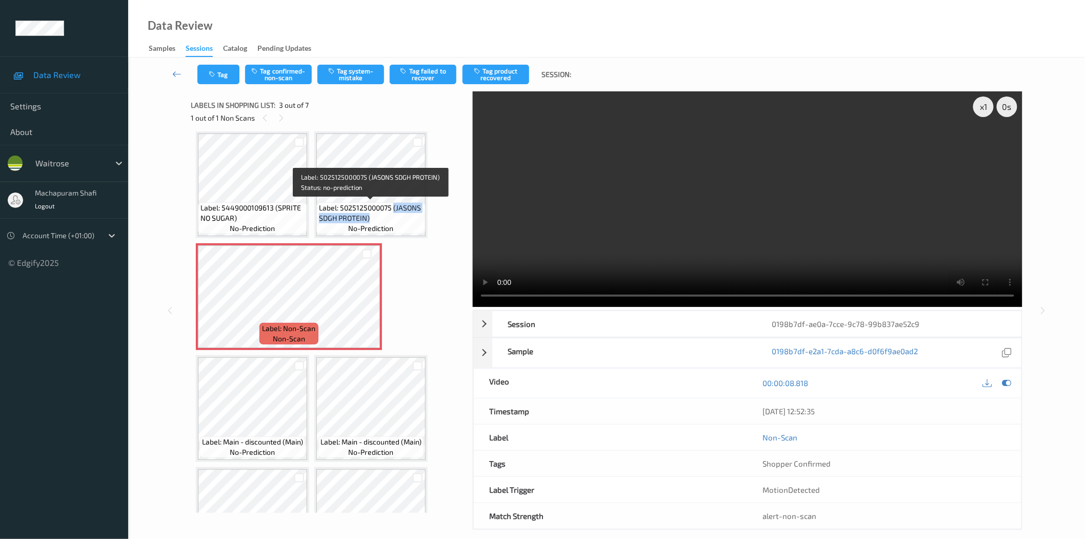
drag, startPoint x: 392, startPoint y: 207, endPoint x: 406, endPoint y: 228, distance: 24.9
click at [406, 228] on div "Label: 5025125000075 (JASONS SDGH PROTEIN) no-prediction" at bounding box center [370, 218] width 109 height 32
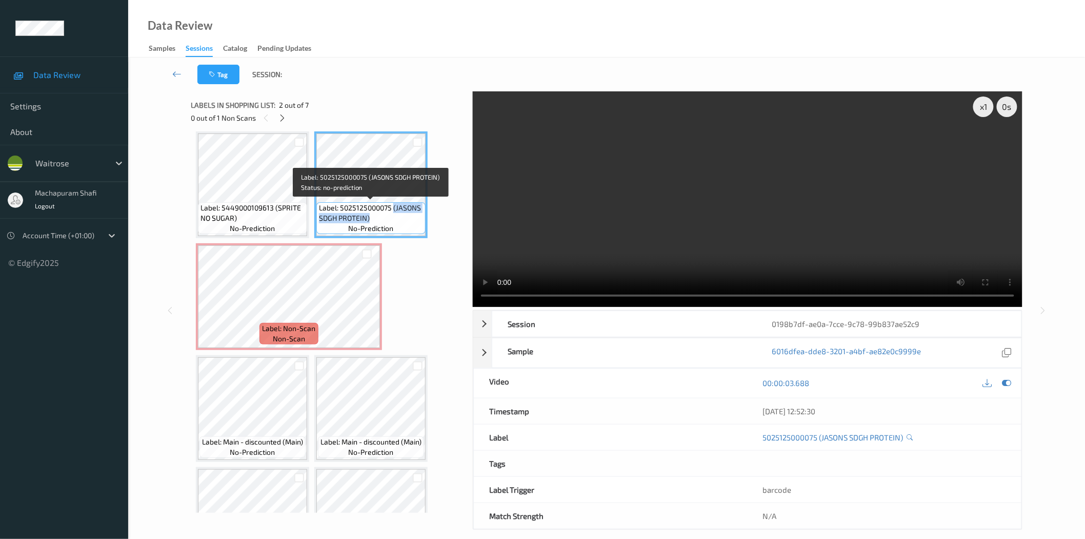
copy span "(JASONS SDGH PROTEIN)"
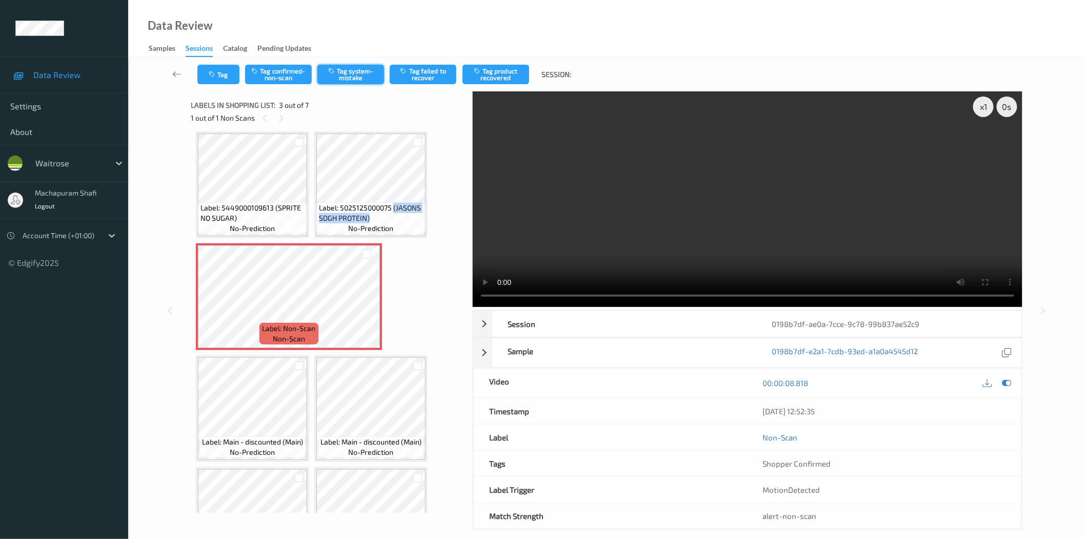
click at [346, 76] on button "Tag system-mistake" at bounding box center [351, 74] width 67 height 19
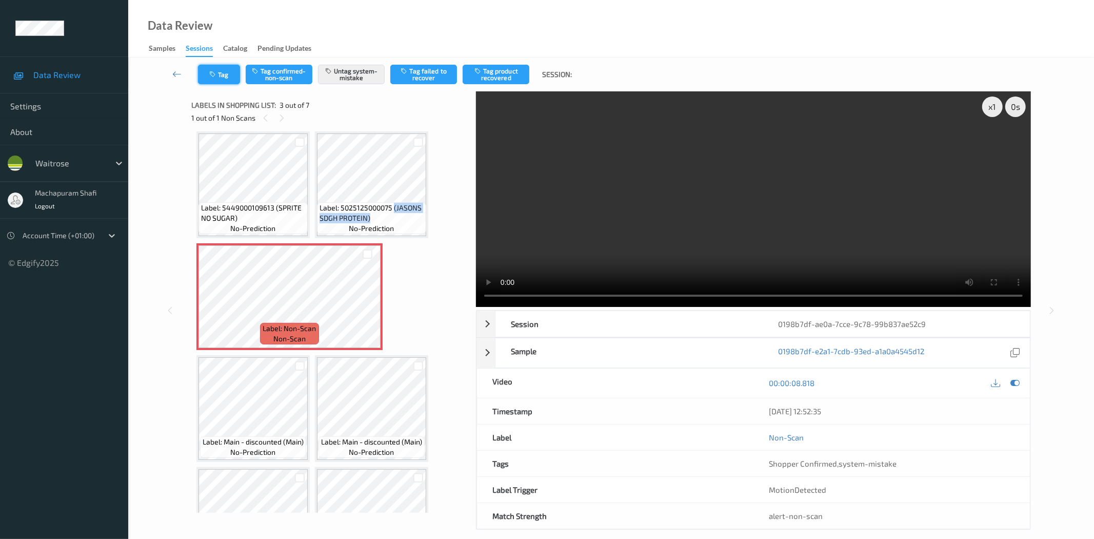
click at [209, 68] on button "Tag" at bounding box center [219, 74] width 42 height 19
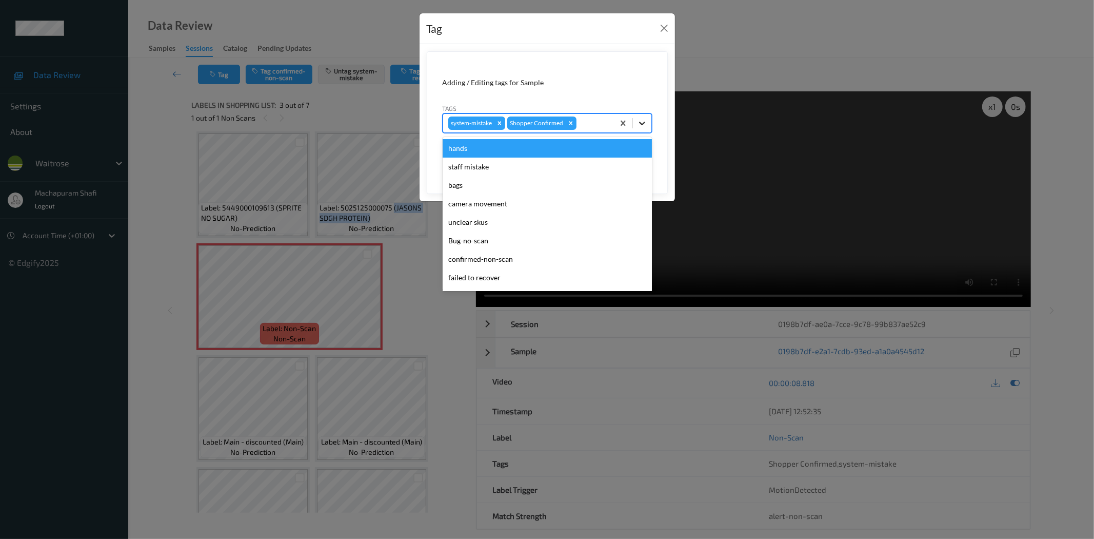
click at [647, 120] on div at bounding box center [642, 123] width 18 height 18
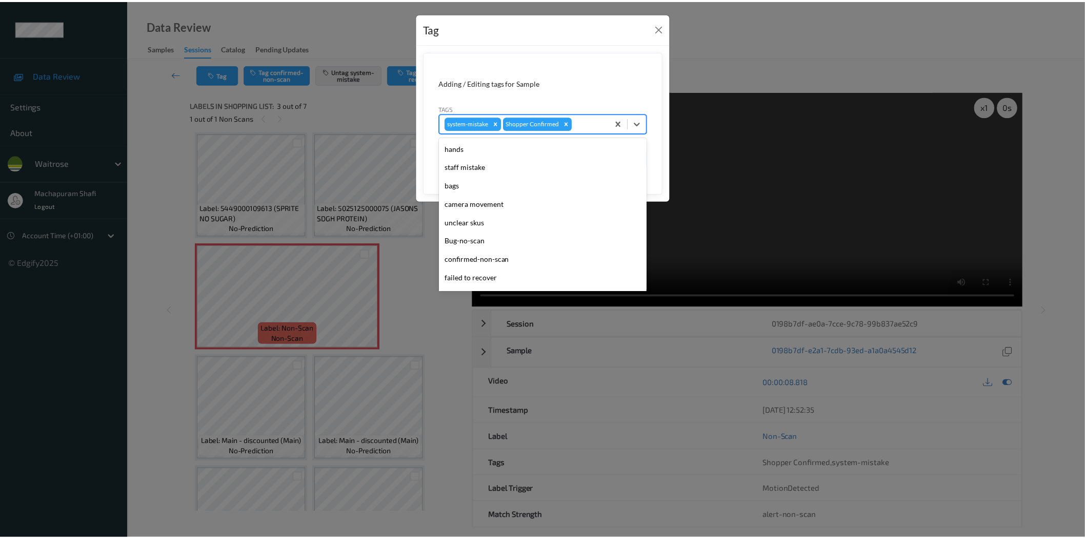
scroll to position [201, 0]
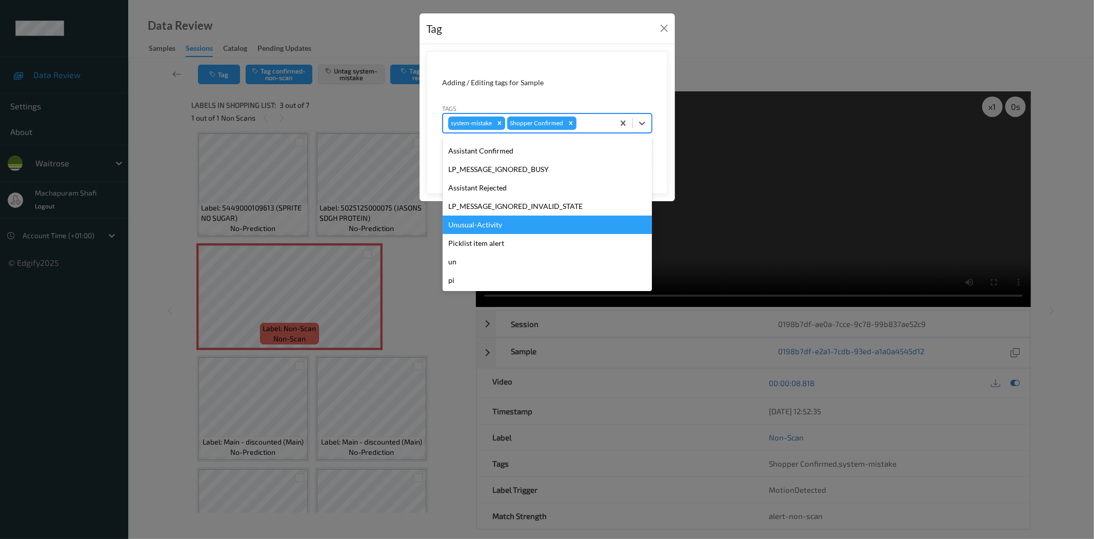
click at [482, 224] on div "Unusual-Activity" at bounding box center [547, 224] width 209 height 18
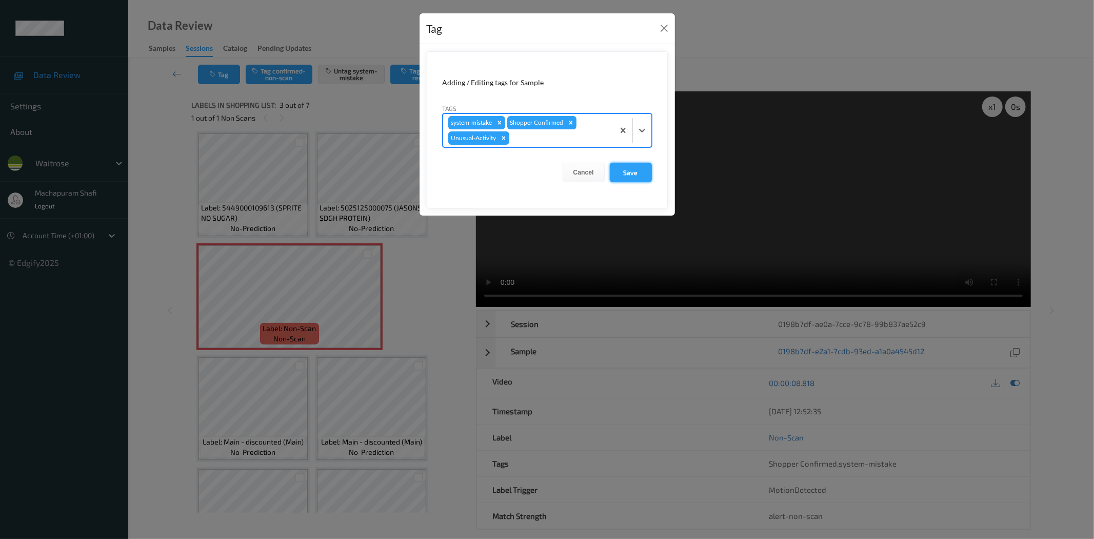
click at [620, 169] on button "Save" at bounding box center [631, 172] width 42 height 19
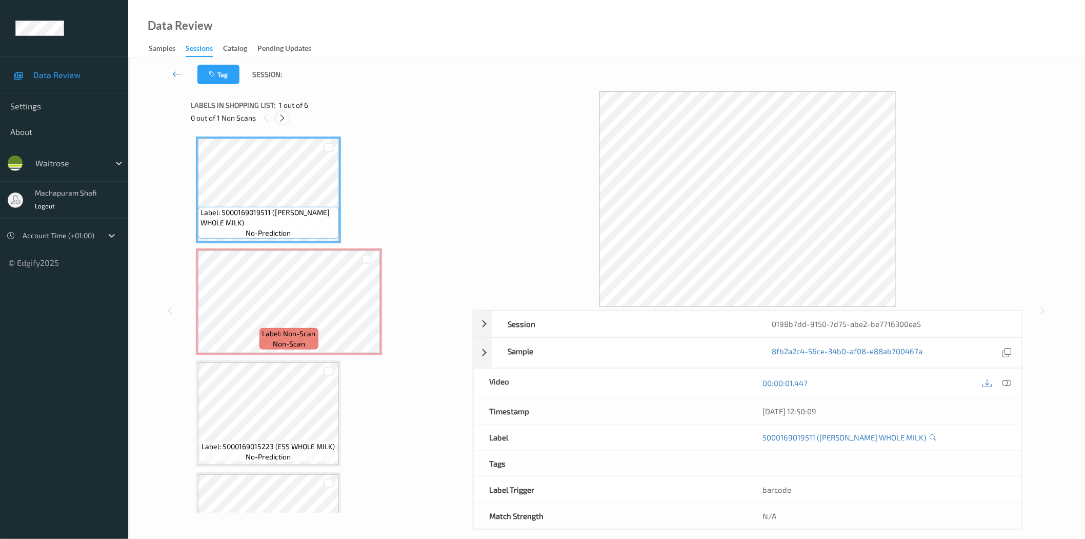
click at [284, 118] on icon at bounding box center [282, 117] width 9 height 9
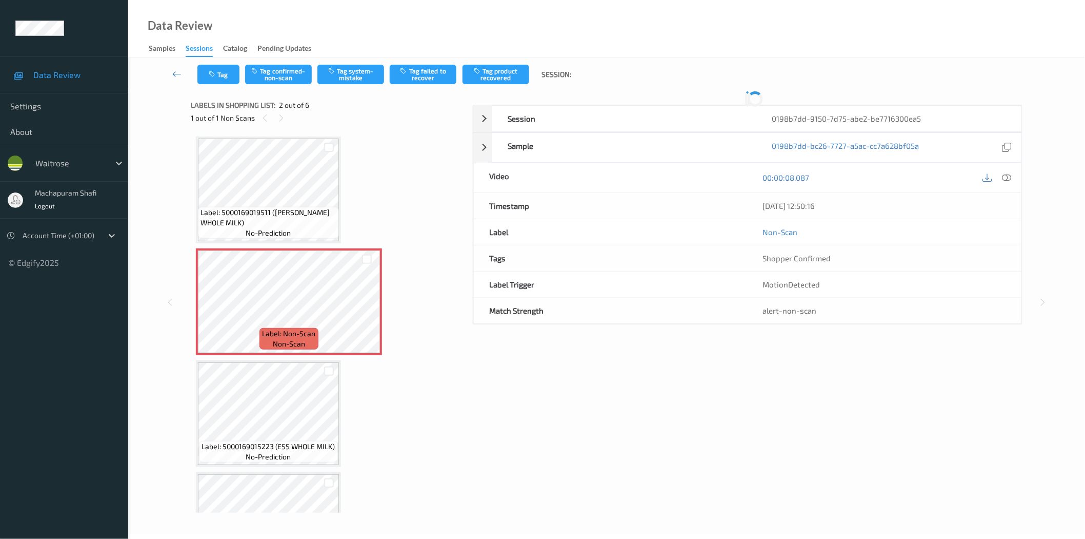
scroll to position [5, 0]
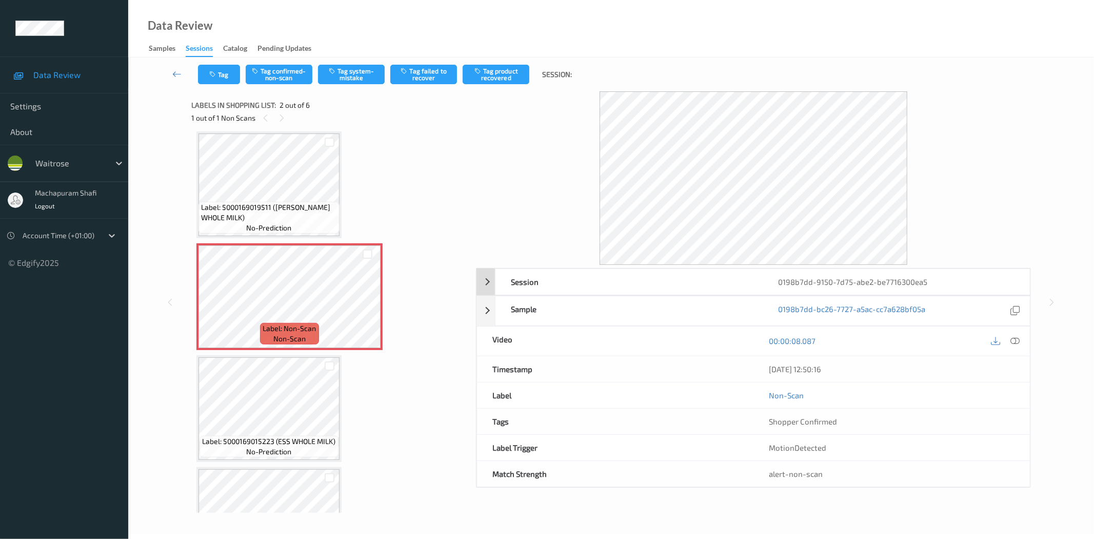
drag, startPoint x: 1014, startPoint y: 341, endPoint x: 867, endPoint y: 196, distance: 205.7
click at [1014, 341] on icon at bounding box center [1015, 340] width 9 height 9
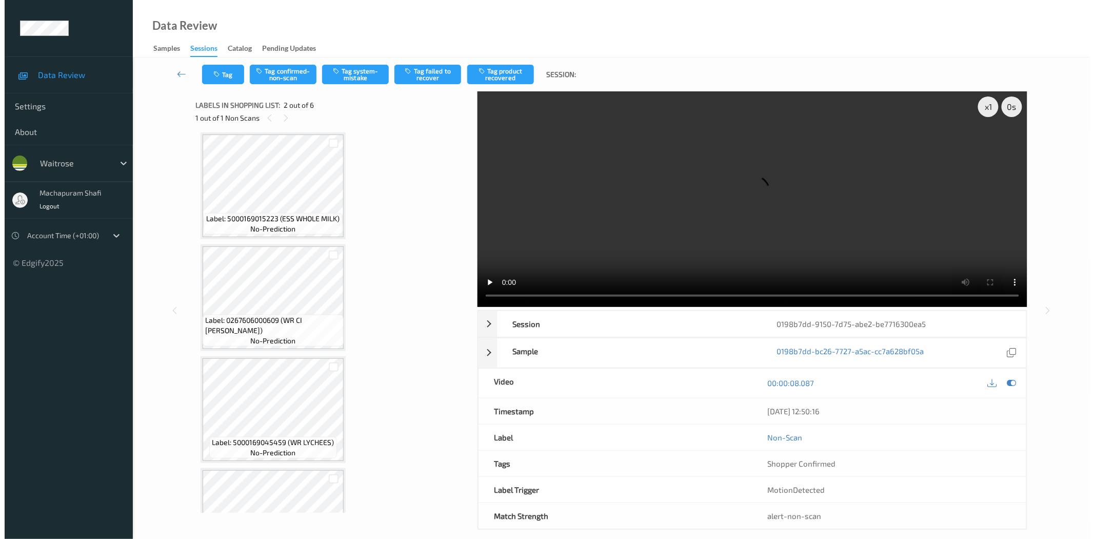
scroll to position [0, 0]
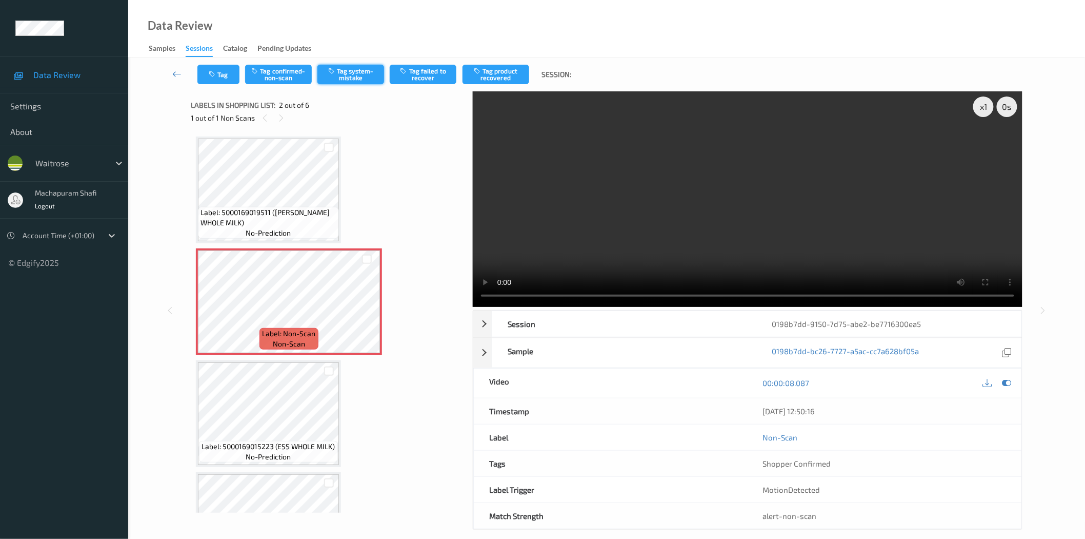
click at [358, 76] on button "Tag system-mistake" at bounding box center [351, 74] width 67 height 19
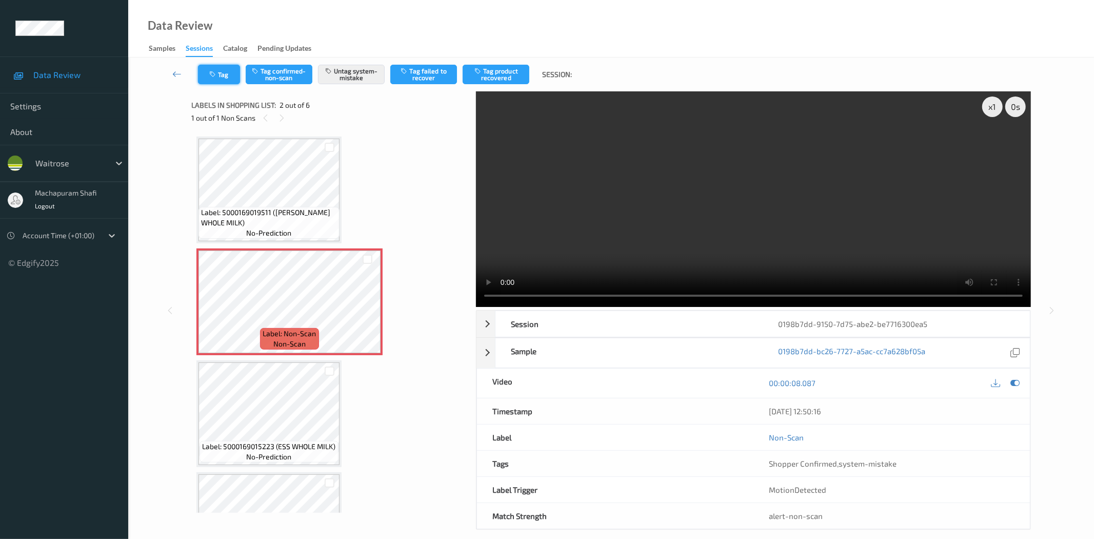
click at [221, 77] on button "Tag" at bounding box center [219, 74] width 42 height 19
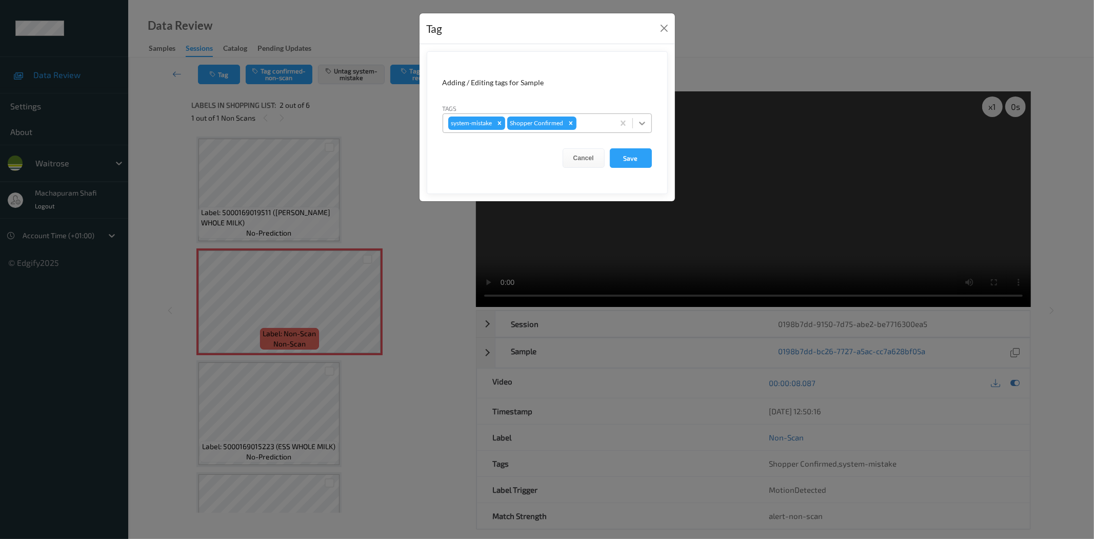
click at [647, 120] on div at bounding box center [642, 123] width 18 height 18
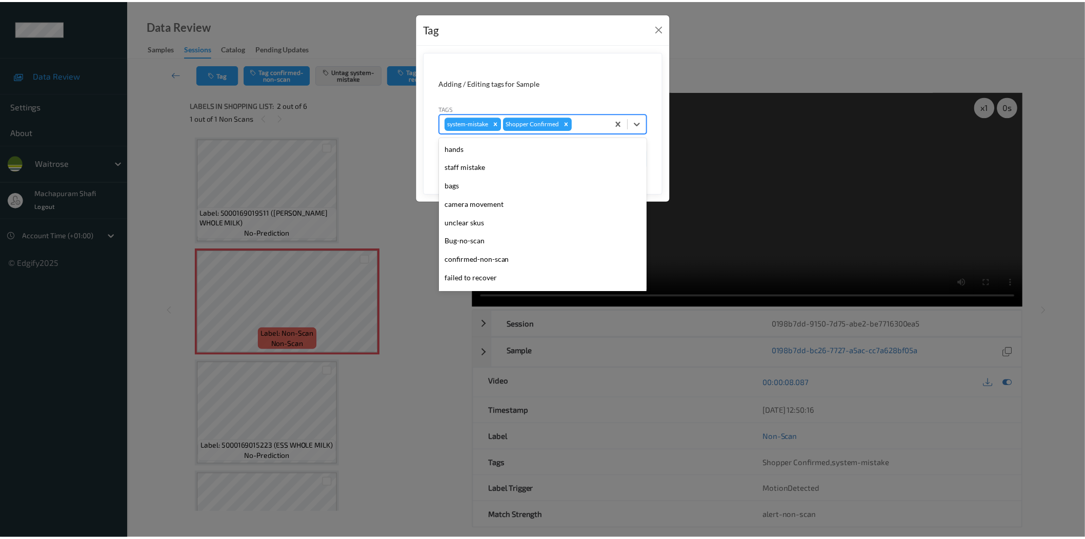
scroll to position [201, 0]
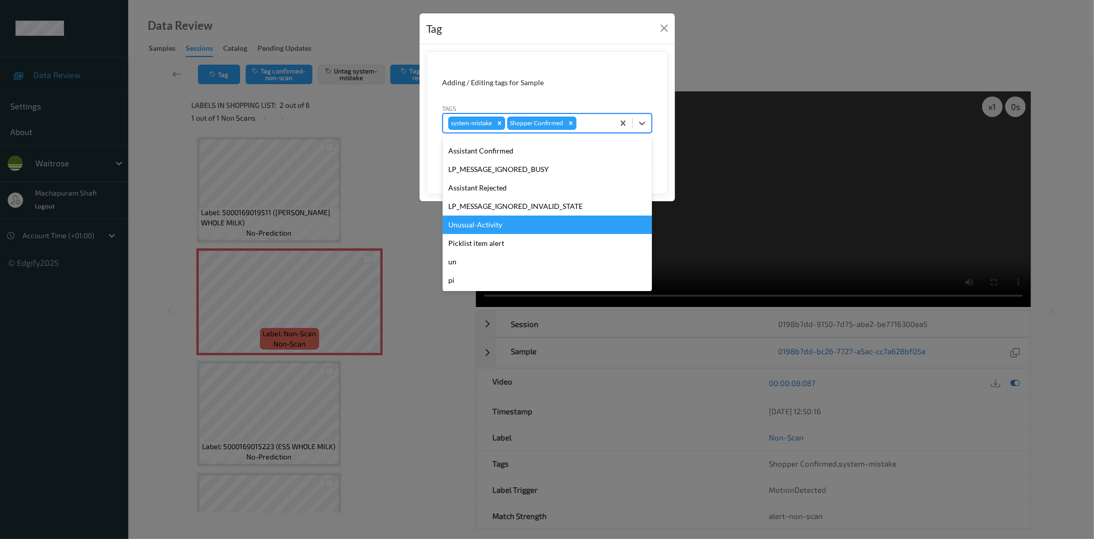
click at [497, 225] on div "Unusual-Activity" at bounding box center [547, 224] width 209 height 18
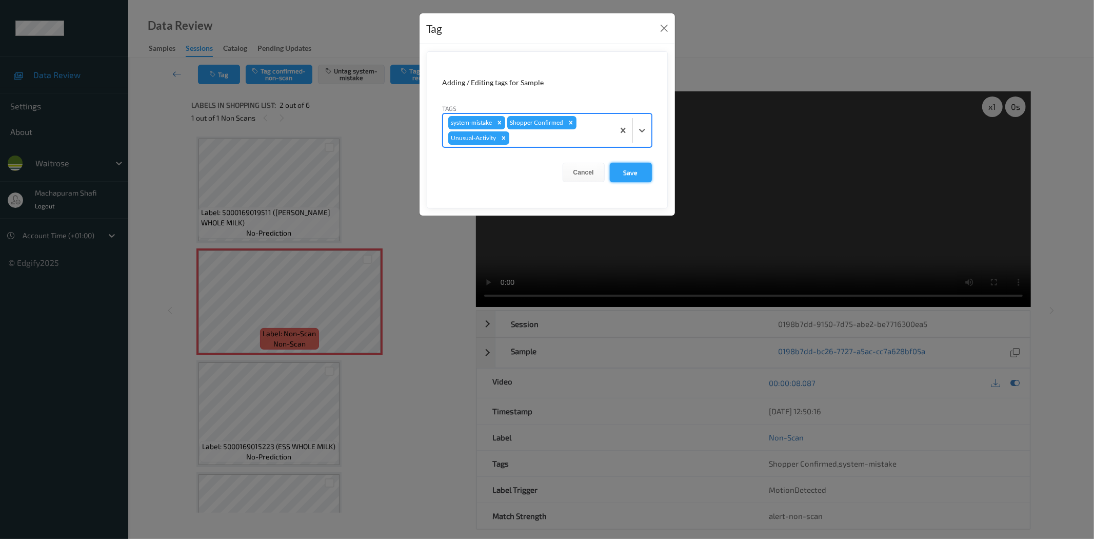
click at [627, 170] on button "Save" at bounding box center [631, 172] width 42 height 19
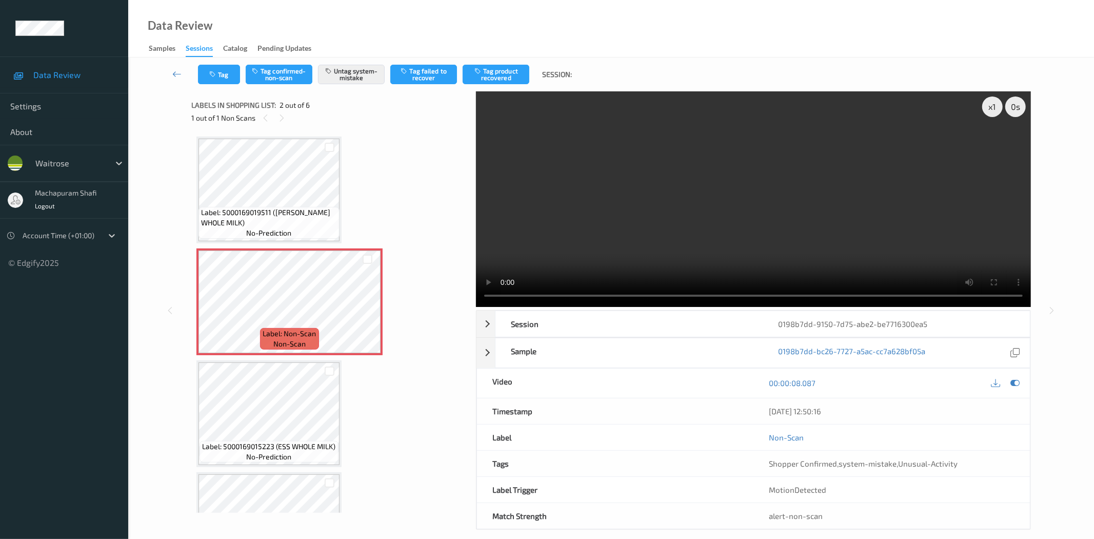
click at [264, 0] on div "Data Review Samples Sessions Catalog Pending Updates" at bounding box center [611, 28] width 966 height 57
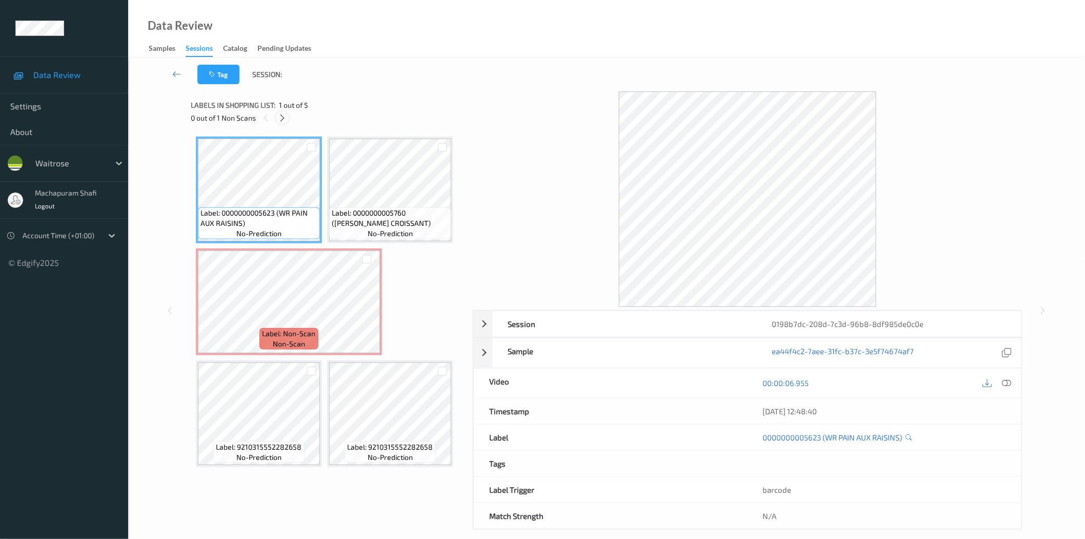
click at [280, 119] on icon at bounding box center [282, 117] width 9 height 9
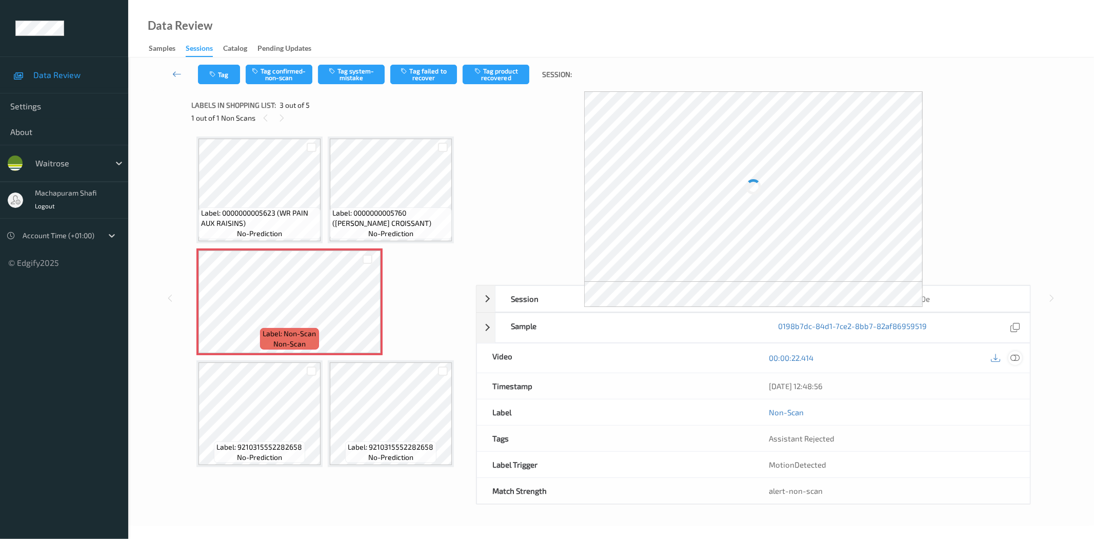
click at [1016, 358] on icon at bounding box center [1015, 357] width 9 height 9
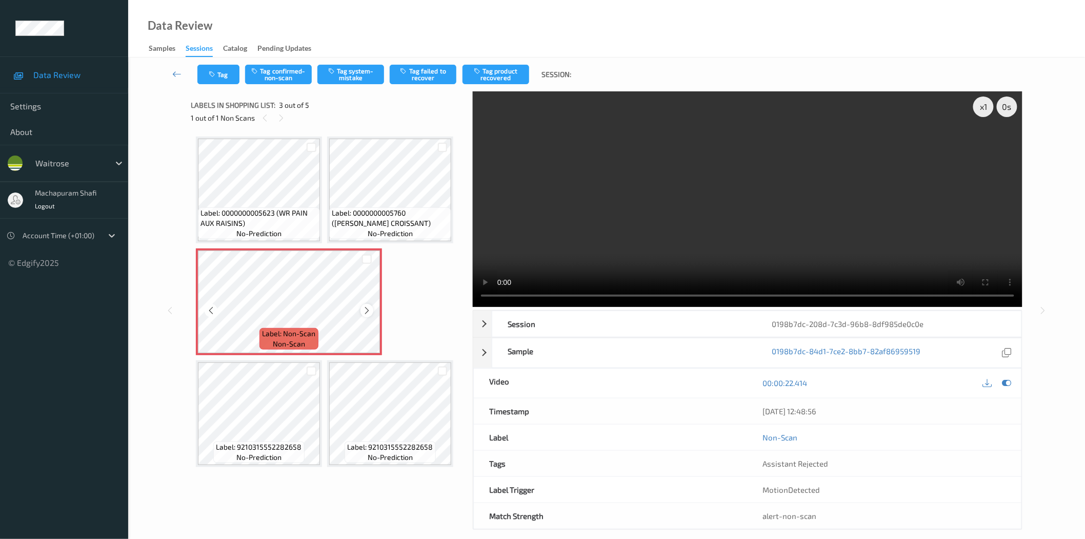
click at [366, 308] on icon at bounding box center [367, 310] width 9 height 9
click at [352, 75] on button "Tag system-mistake" at bounding box center [351, 74] width 67 height 19
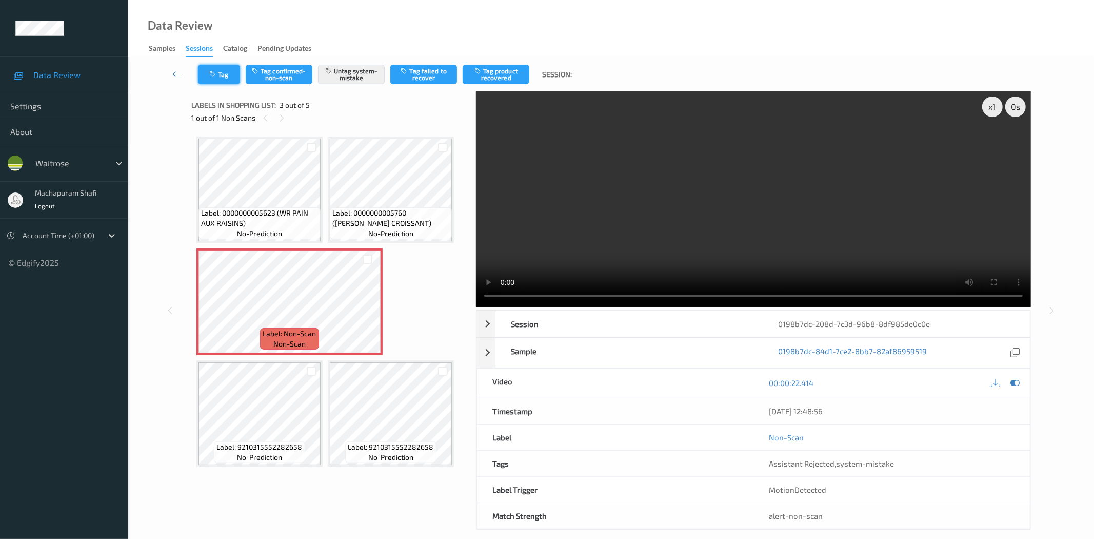
click at [217, 75] on icon "button" at bounding box center [213, 74] width 9 height 7
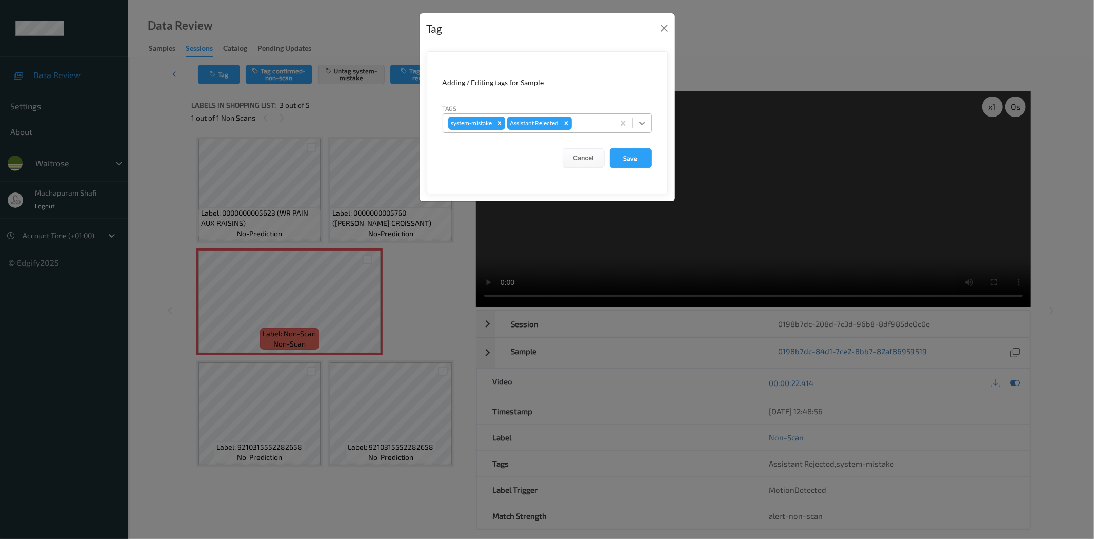
click at [639, 116] on div at bounding box center [642, 123] width 18 height 18
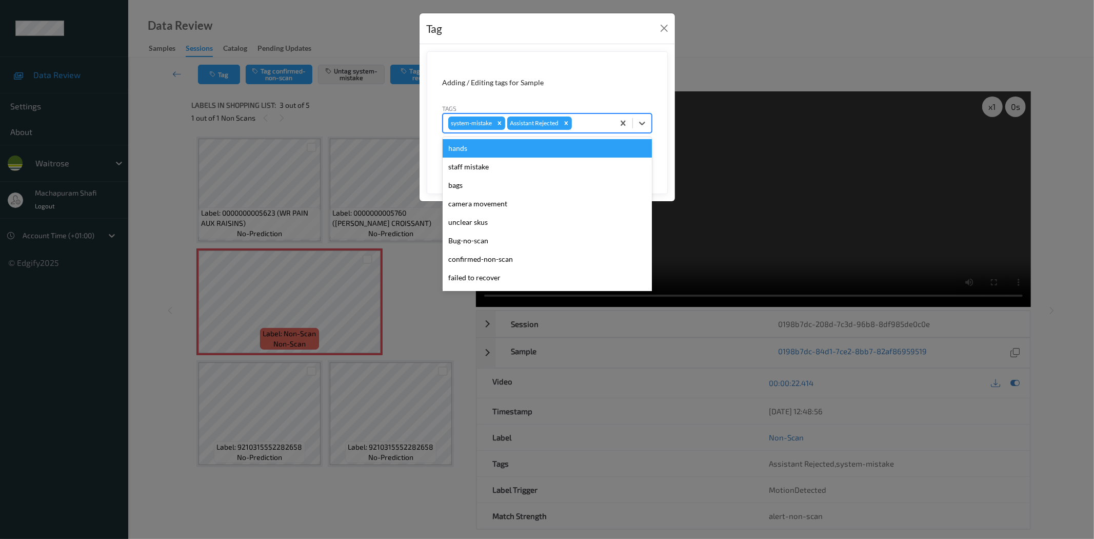
scroll to position [201, 0]
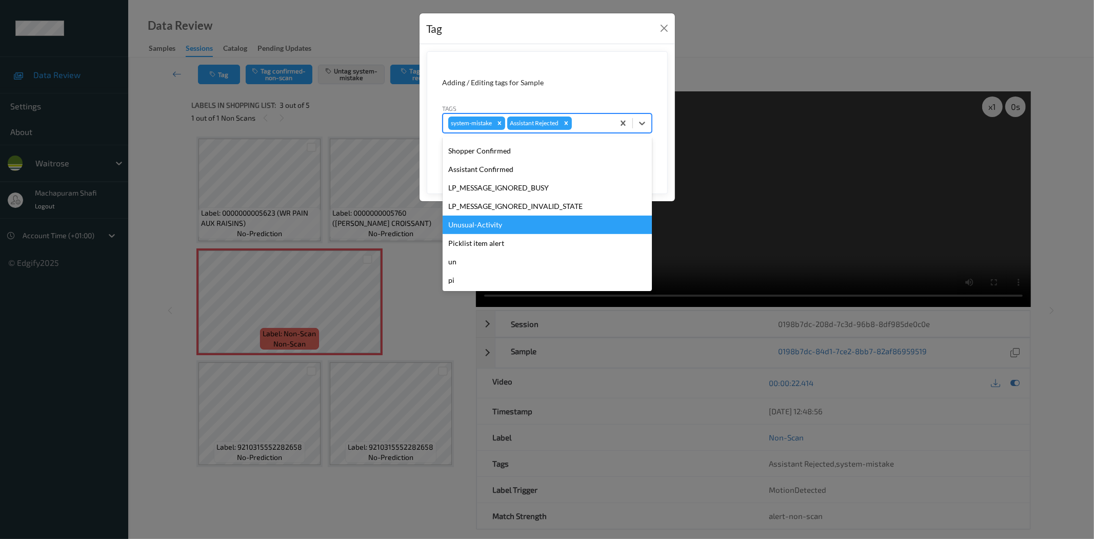
click at [489, 222] on div "Unusual-Activity" at bounding box center [547, 224] width 209 height 18
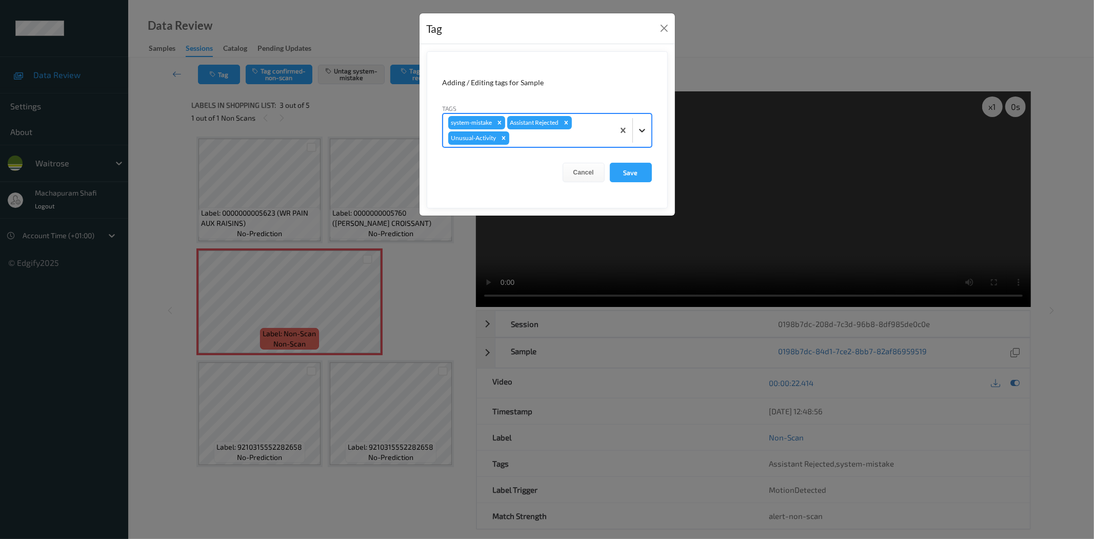
click at [639, 126] on icon at bounding box center [642, 130] width 10 height 10
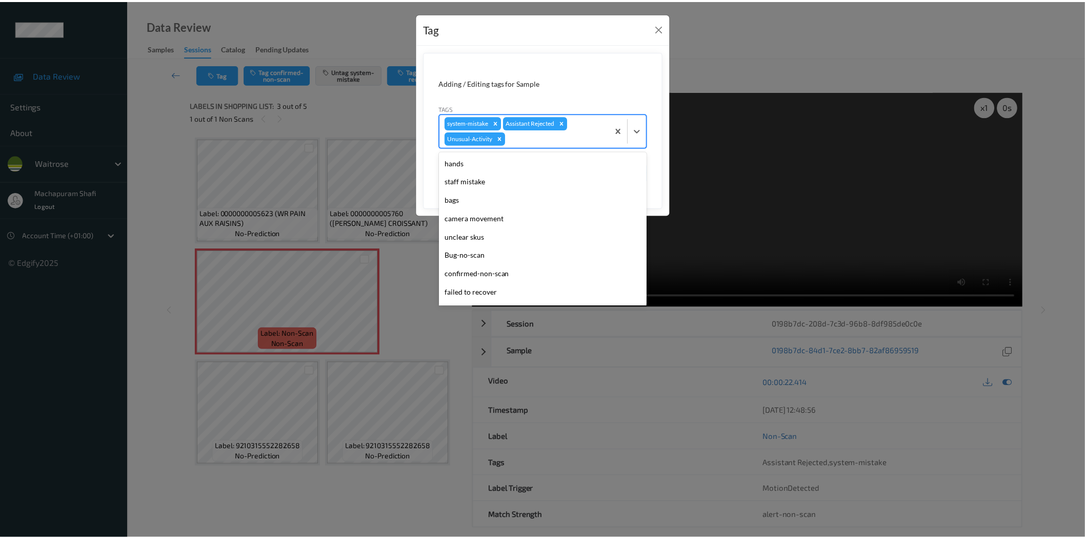
scroll to position [182, 0]
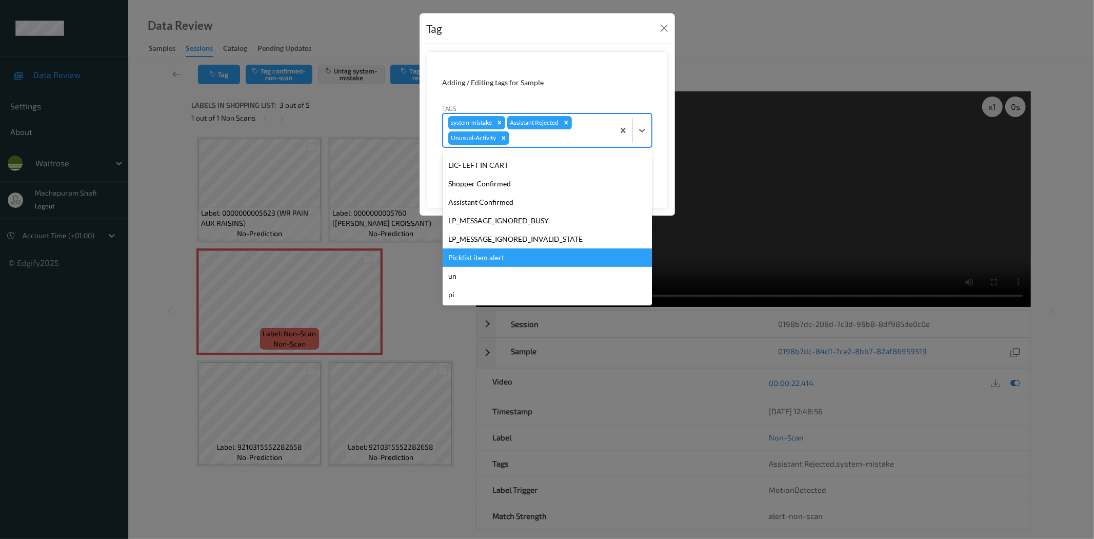
click at [494, 253] on div "Picklist item alert" at bounding box center [547, 257] width 209 height 18
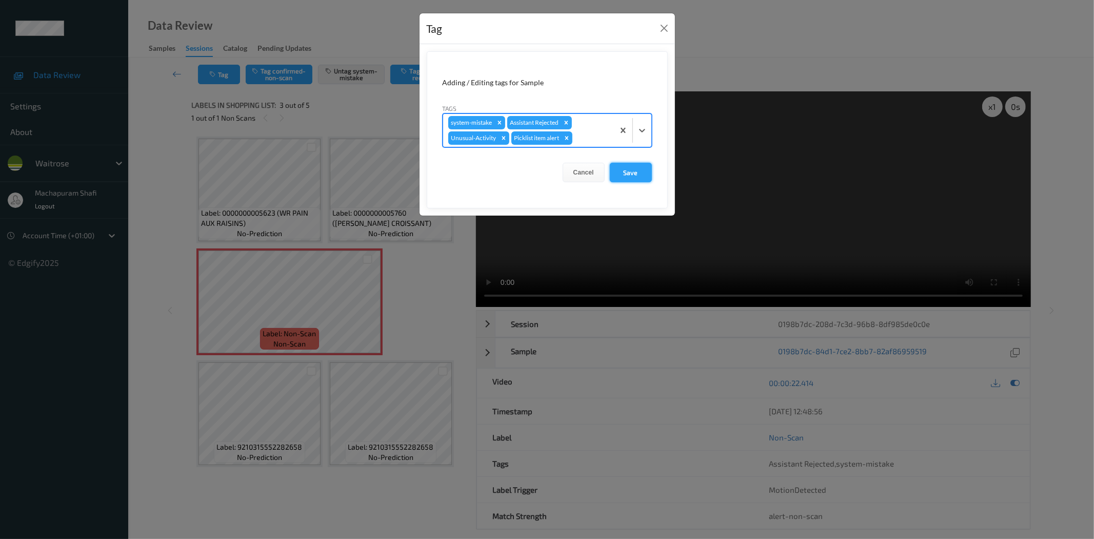
click at [649, 173] on button "Save" at bounding box center [631, 172] width 42 height 19
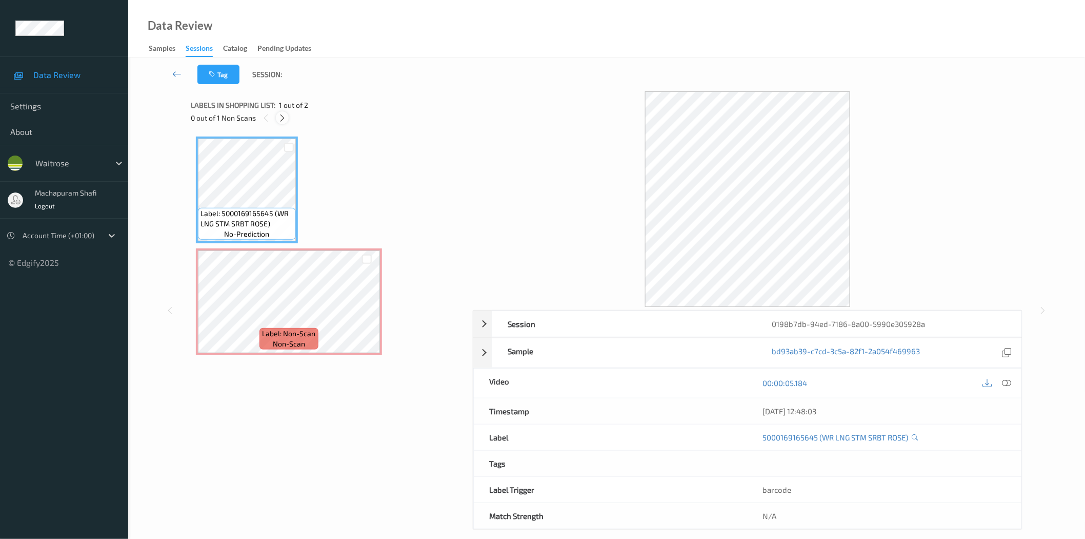
click at [284, 120] on icon at bounding box center [282, 117] width 9 height 9
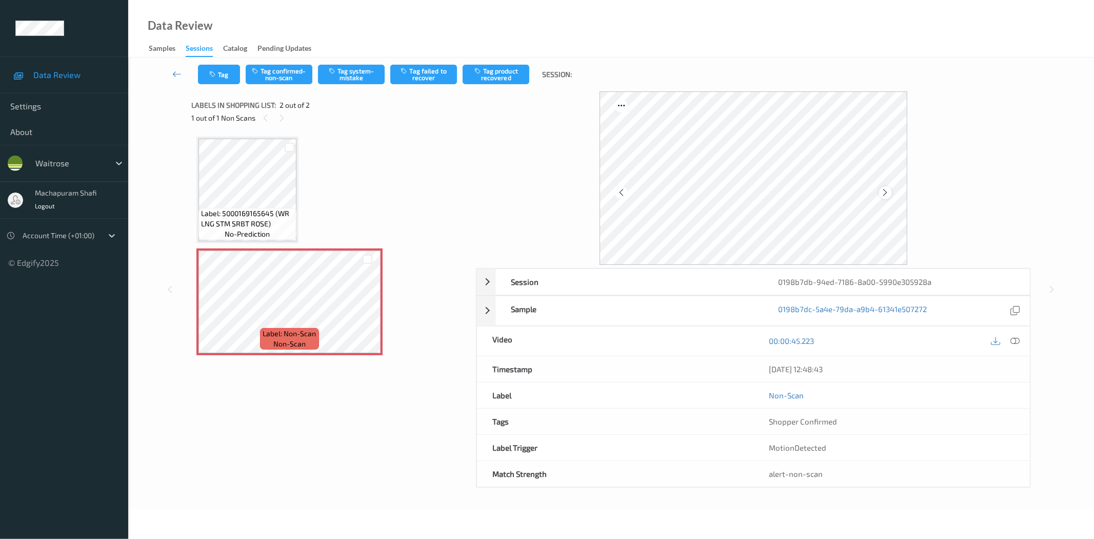
click at [889, 189] on icon at bounding box center [885, 192] width 9 height 9
click at [1014, 339] on icon at bounding box center [1015, 340] width 9 height 9
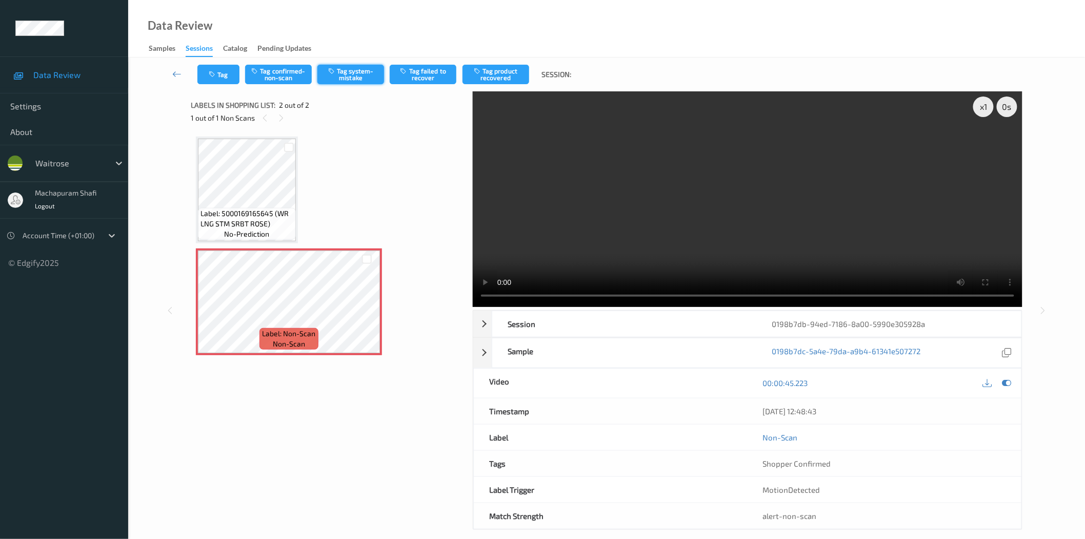
click at [354, 81] on button "Tag system-mistake" at bounding box center [351, 74] width 67 height 19
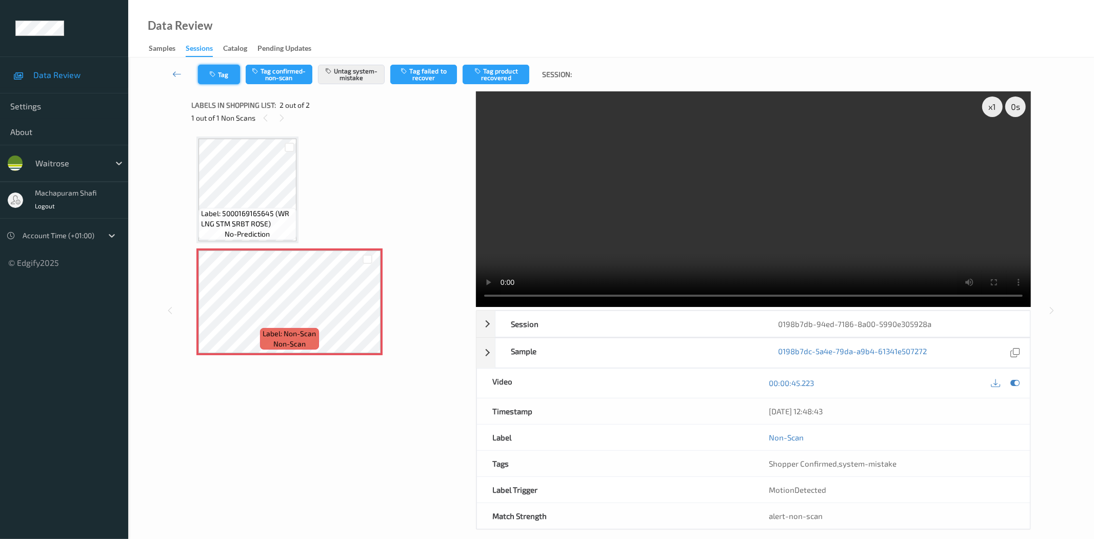
click at [216, 75] on icon "button" at bounding box center [213, 74] width 9 height 7
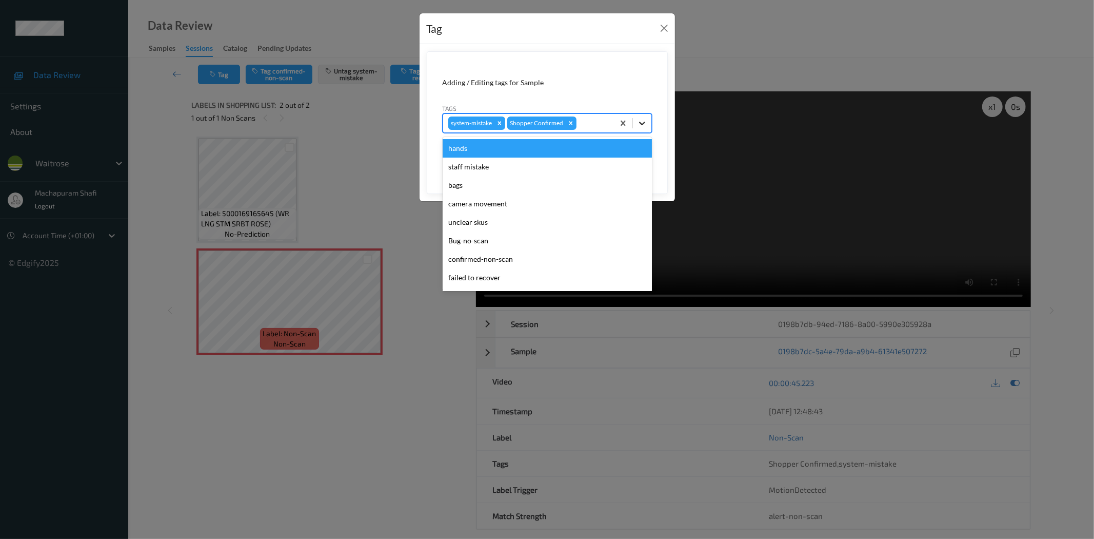
click at [643, 122] on icon at bounding box center [642, 123] width 10 height 10
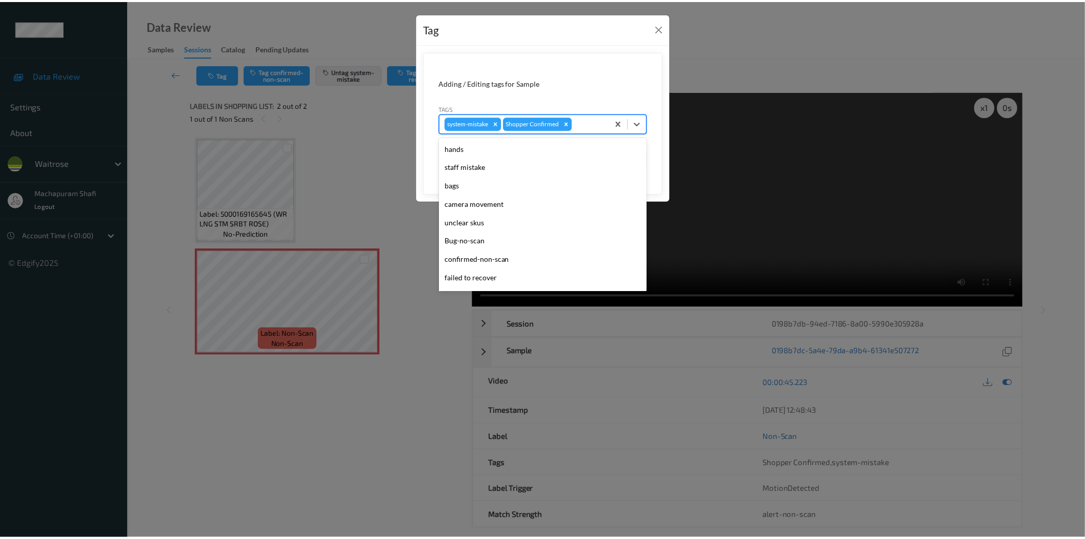
scroll to position [201, 0]
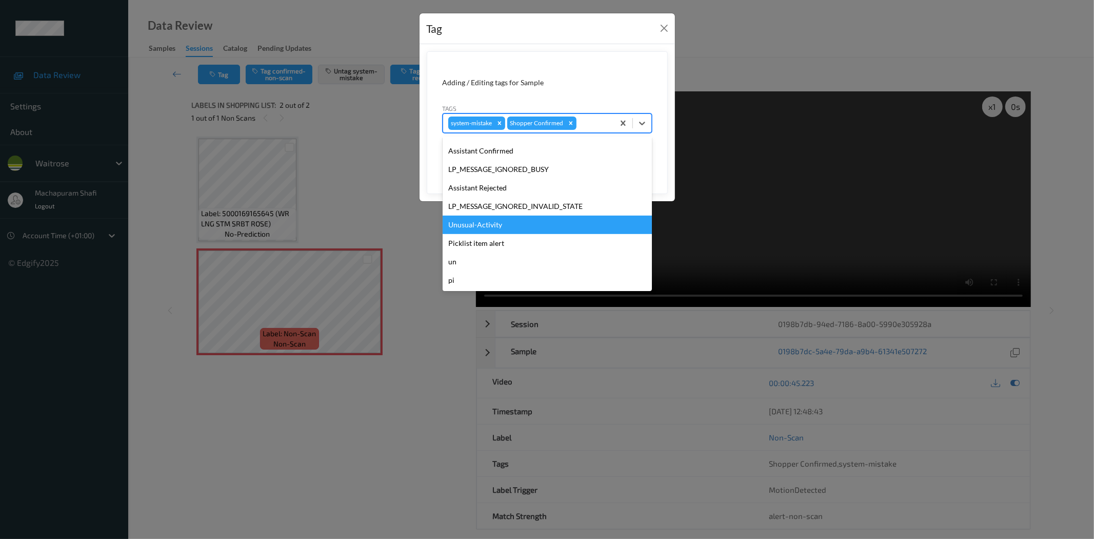
click at [492, 222] on div "Unusual-Activity" at bounding box center [547, 224] width 209 height 18
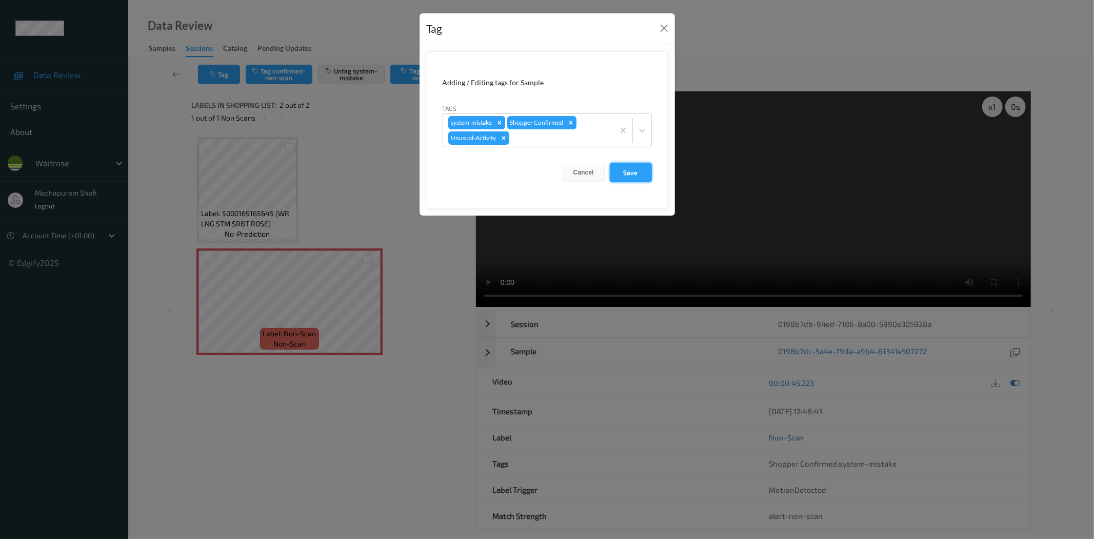
click at [623, 170] on button "Save" at bounding box center [631, 172] width 42 height 19
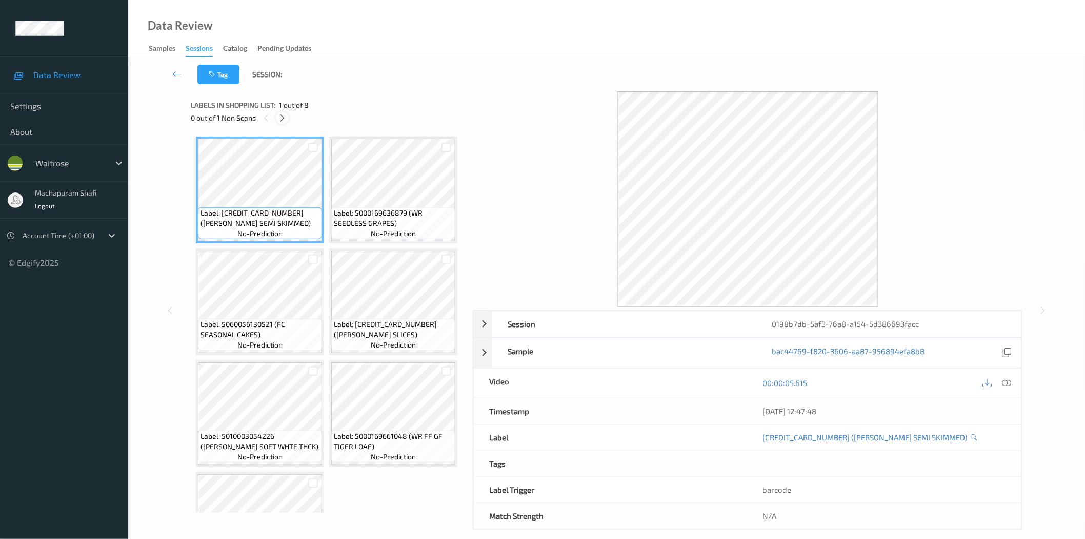
click at [285, 120] on icon at bounding box center [282, 117] width 9 height 9
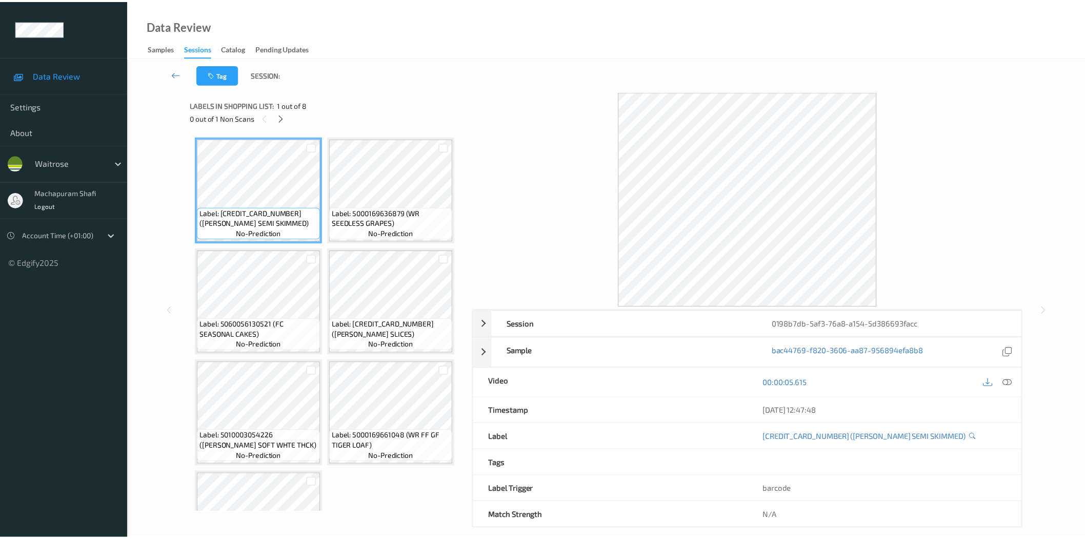
scroll to position [180, 0]
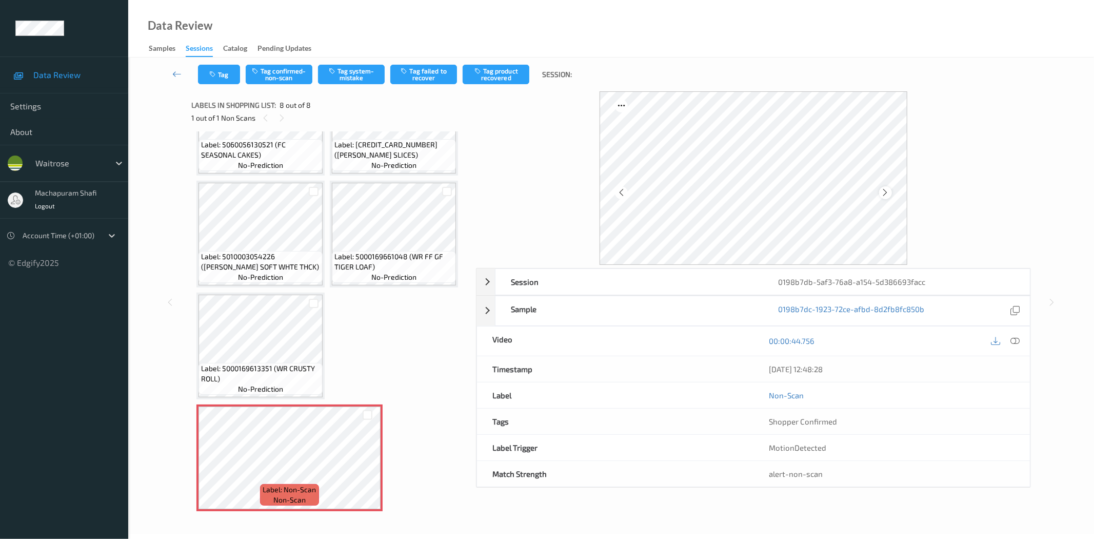
click at [886, 193] on icon at bounding box center [885, 192] width 9 height 9
click at [885, 190] on icon at bounding box center [885, 192] width 9 height 9
click at [886, 186] on div at bounding box center [885, 192] width 13 height 13
click at [1014, 344] on icon at bounding box center [1015, 340] width 9 height 9
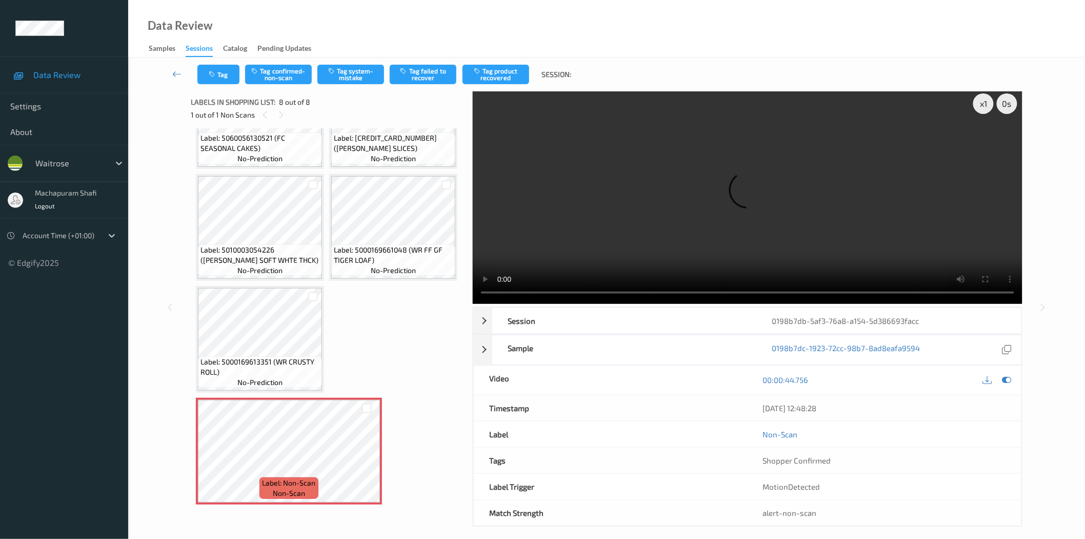
scroll to position [12, 0]
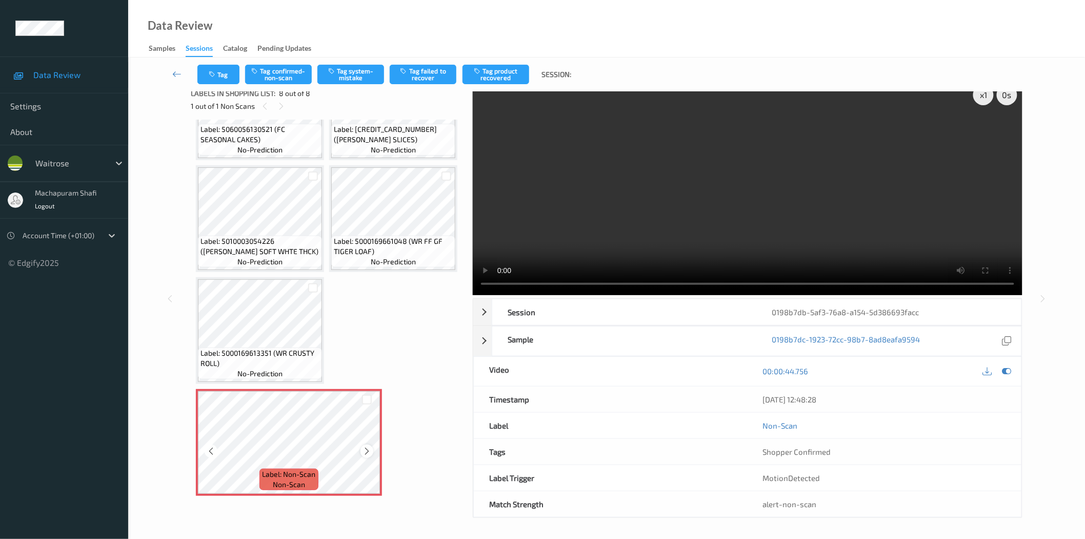
click at [367, 448] on icon at bounding box center [367, 450] width 9 height 9
click at [367, 450] on icon at bounding box center [367, 450] width 9 height 9
click at [347, 72] on button "Tag system-mistake" at bounding box center [351, 74] width 67 height 19
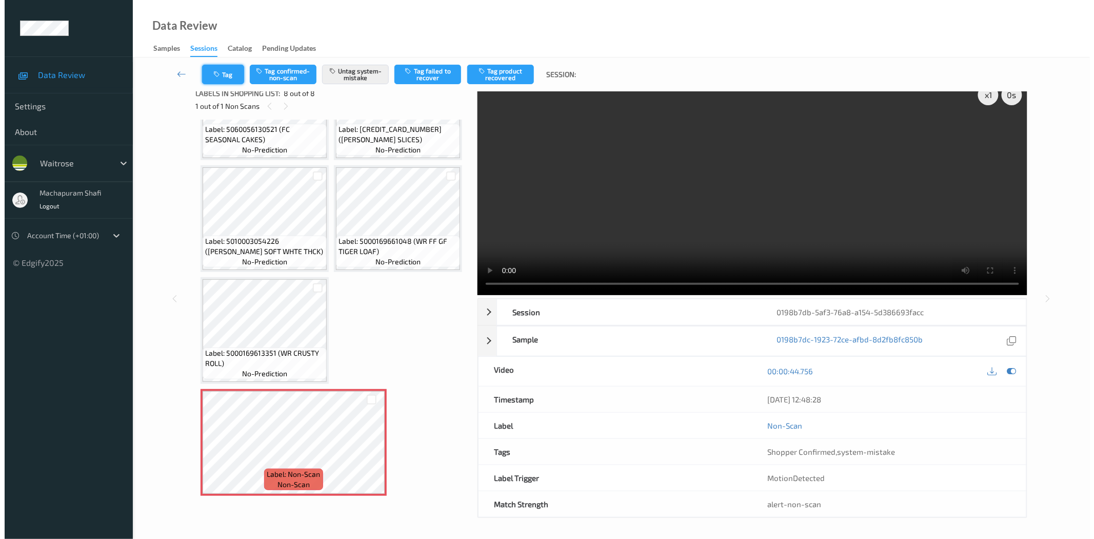
scroll to position [180, 0]
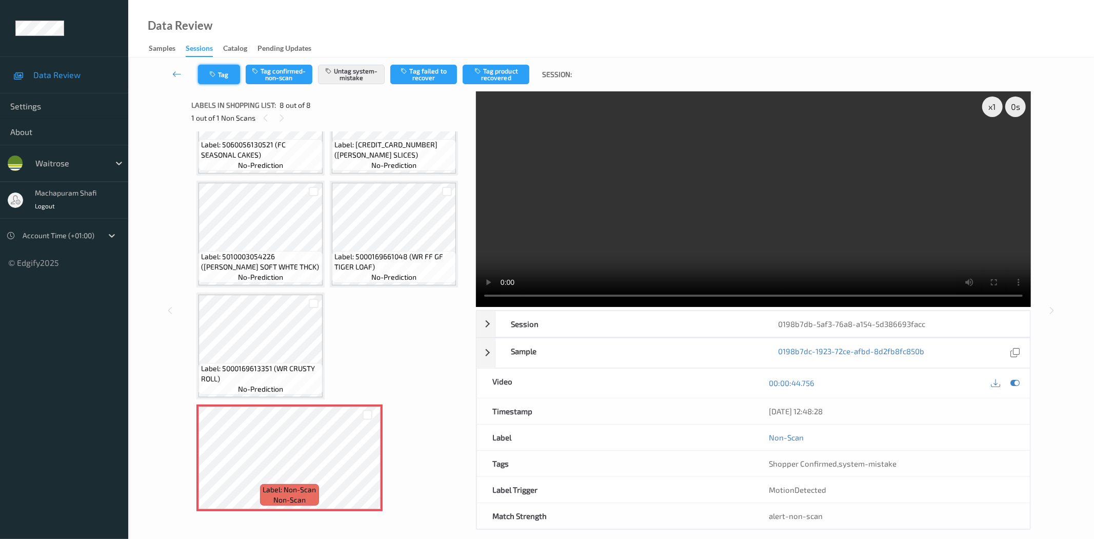
click at [221, 73] on button "Tag" at bounding box center [219, 74] width 42 height 19
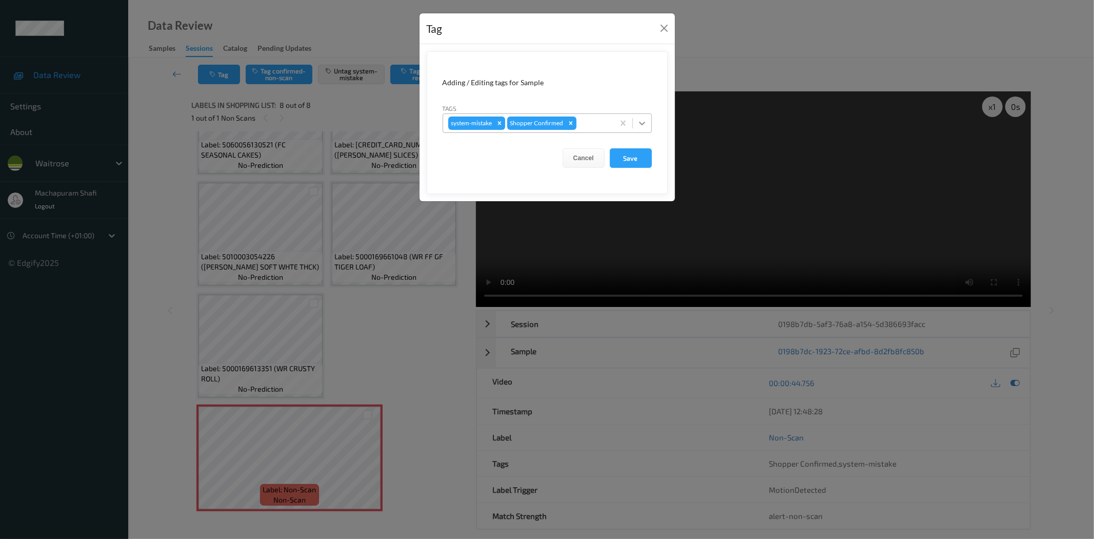
click at [636, 118] on div at bounding box center [642, 123] width 18 height 18
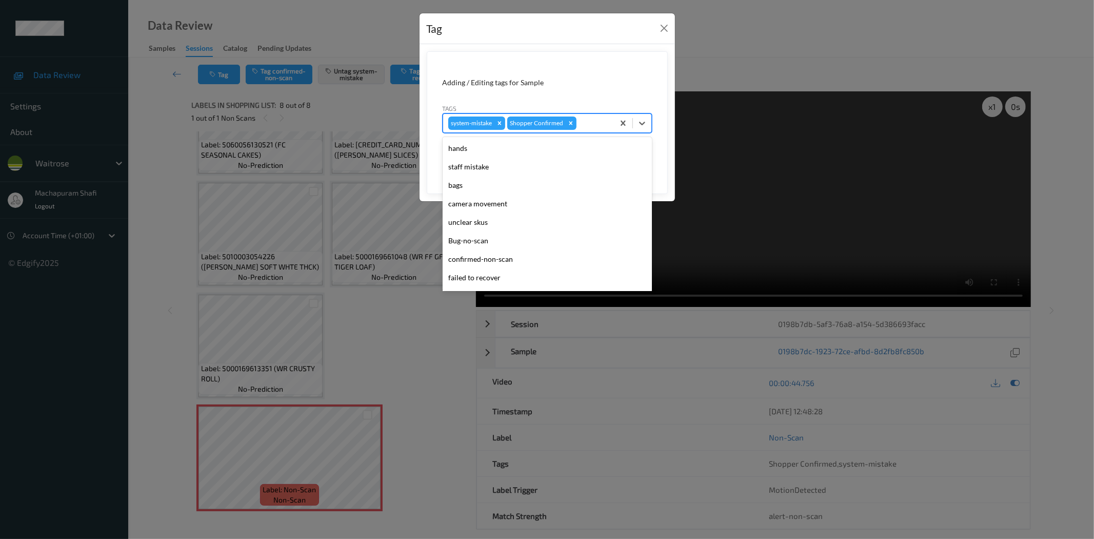
scroll to position [201, 0]
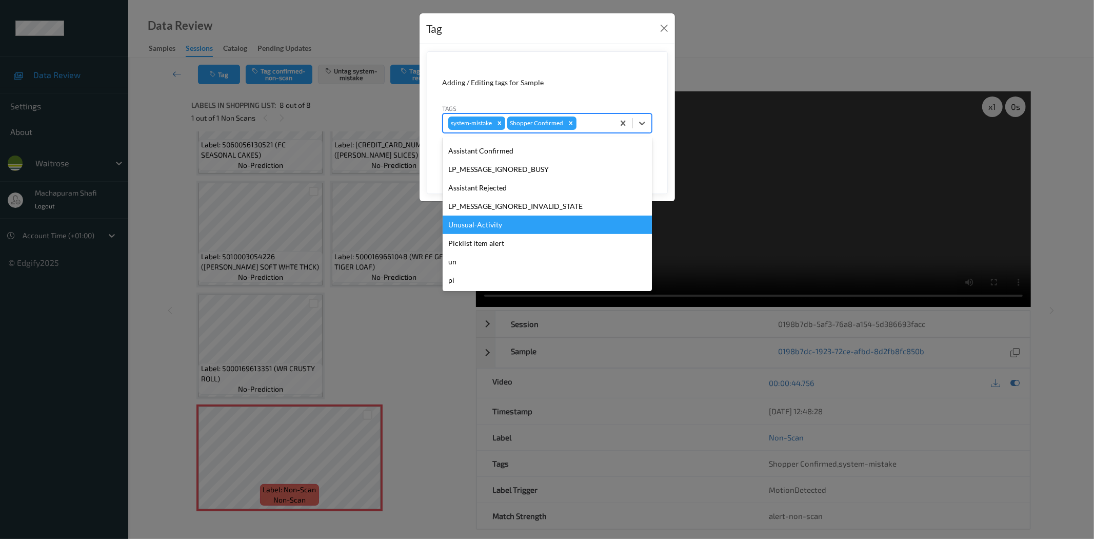
click at [470, 226] on div "Unusual-Activity" at bounding box center [547, 224] width 209 height 18
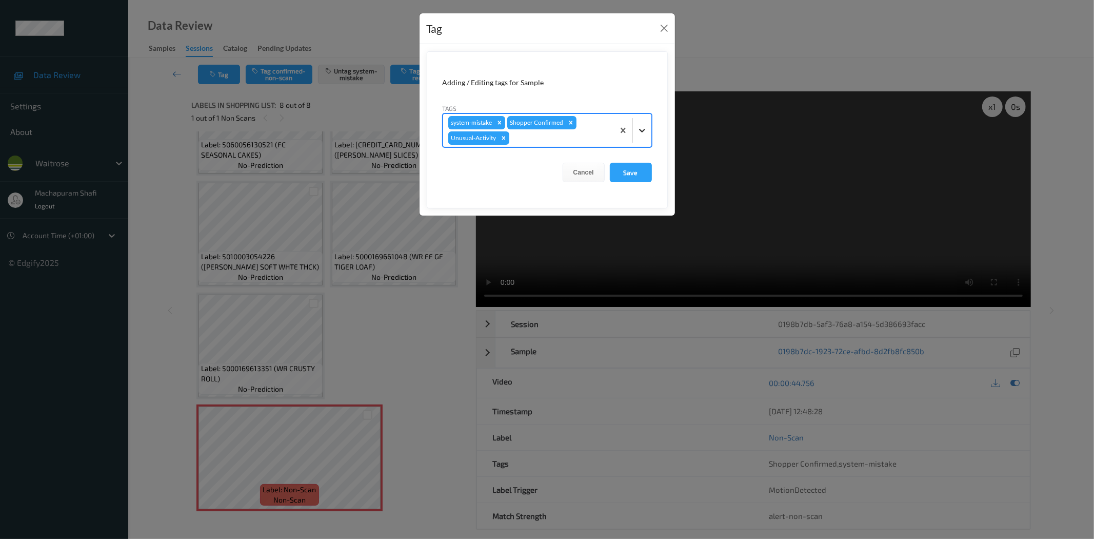
click at [647, 129] on icon at bounding box center [642, 130] width 10 height 10
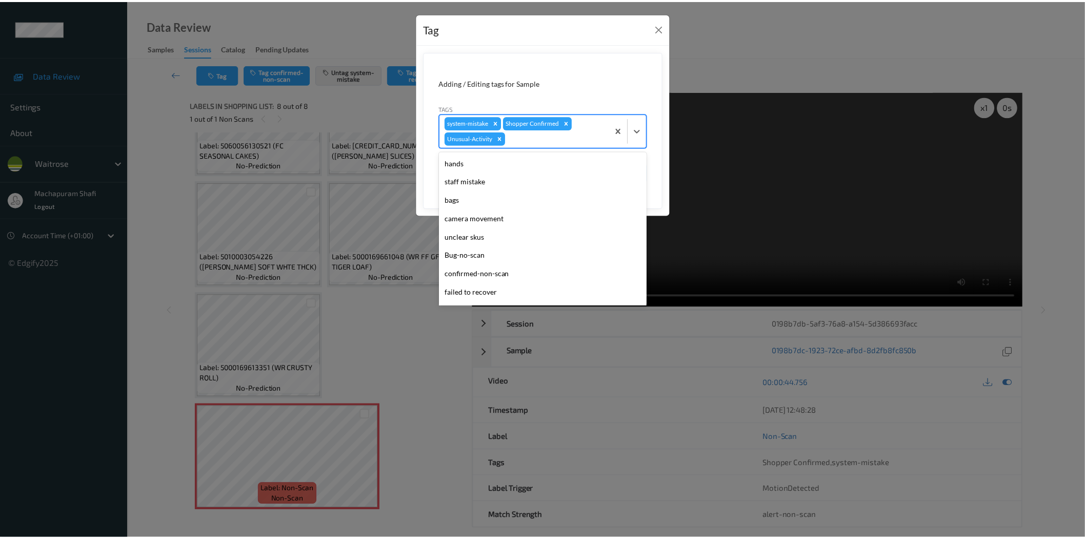
scroll to position [182, 0]
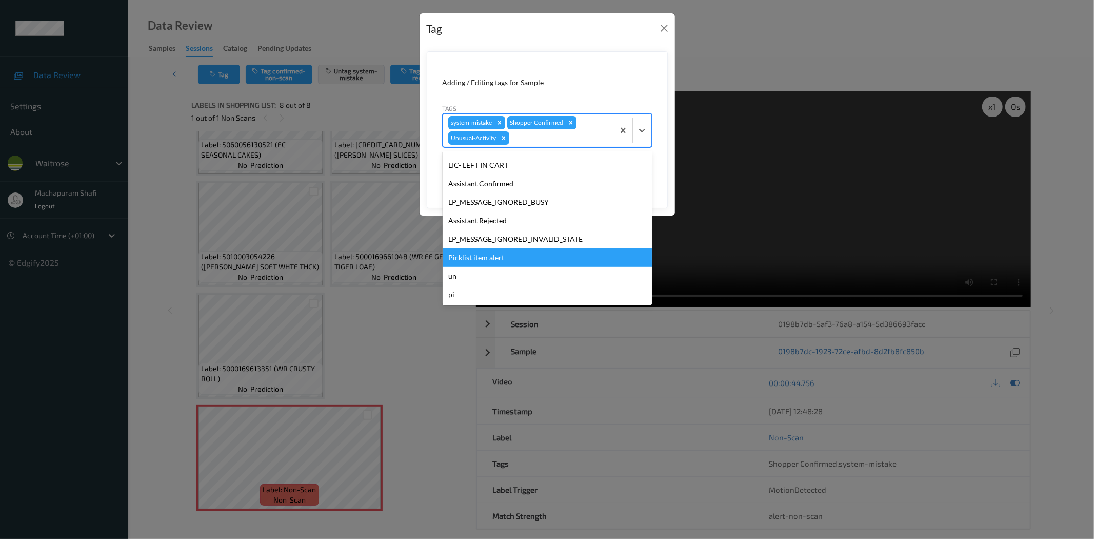
click at [478, 251] on div "Picklist item alert" at bounding box center [547, 257] width 209 height 18
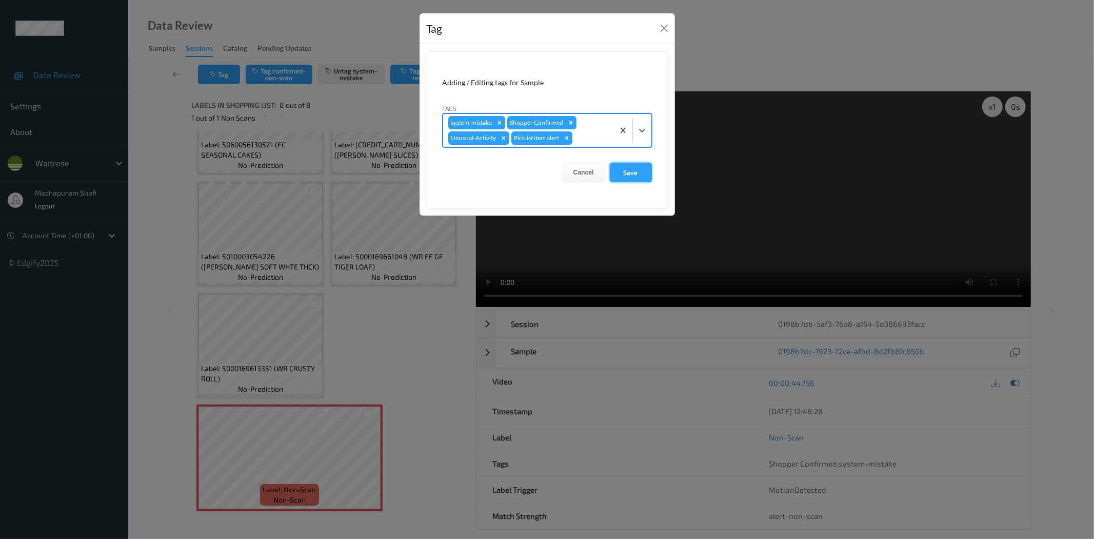
click at [619, 172] on button "Save" at bounding box center [631, 172] width 42 height 19
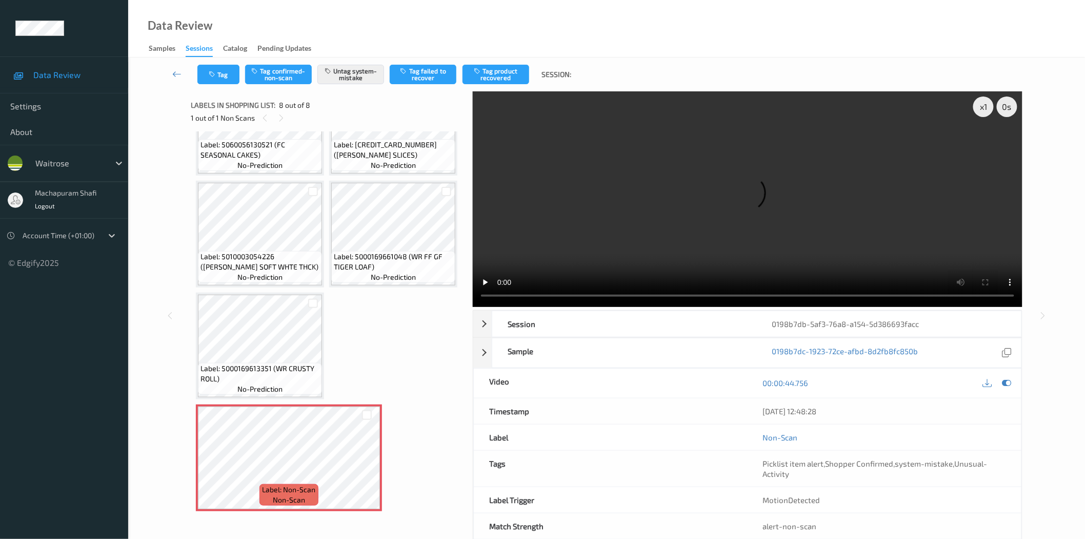
scroll to position [513, 0]
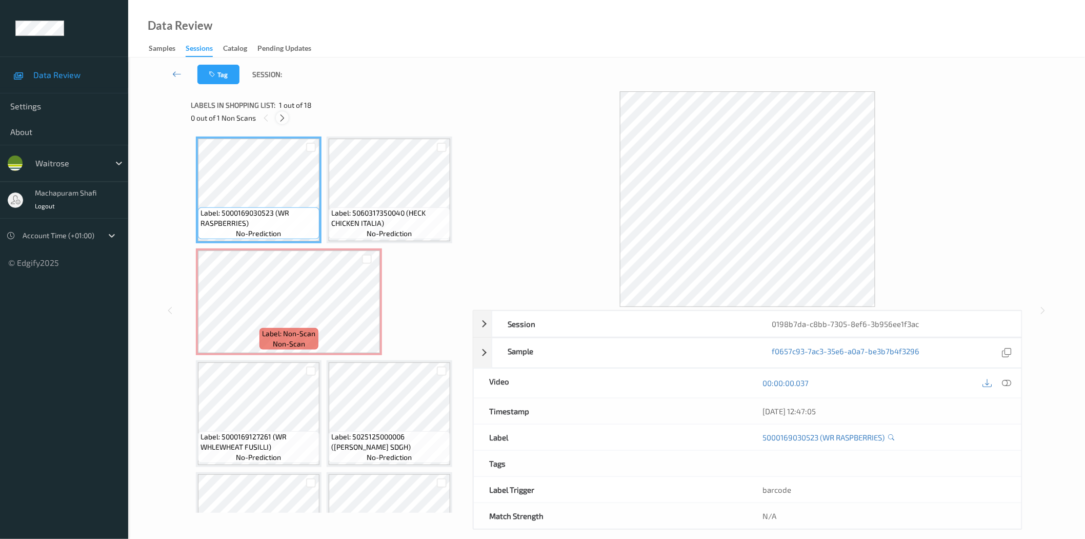
click at [288, 116] on div at bounding box center [282, 117] width 13 height 13
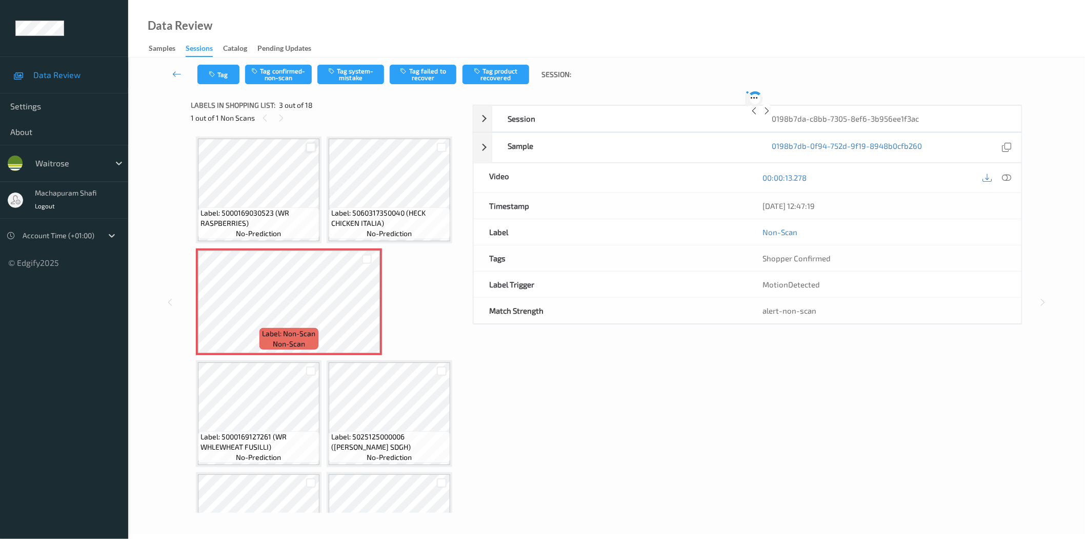
scroll to position [5, 0]
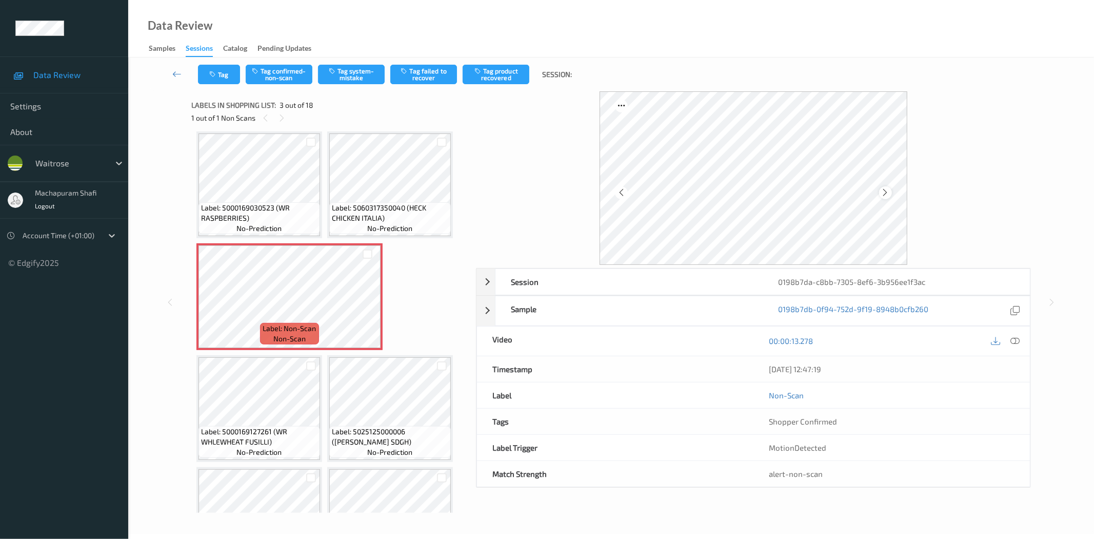
click at [883, 195] on icon at bounding box center [885, 192] width 9 height 9
click at [1013, 341] on icon at bounding box center [1015, 340] width 9 height 9
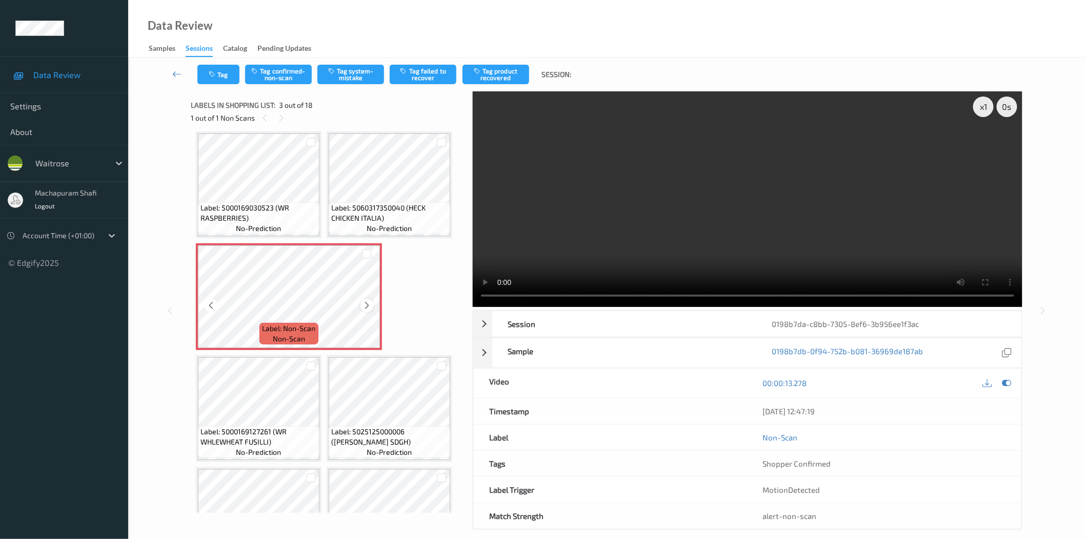
click at [365, 305] on icon at bounding box center [367, 305] width 9 height 9
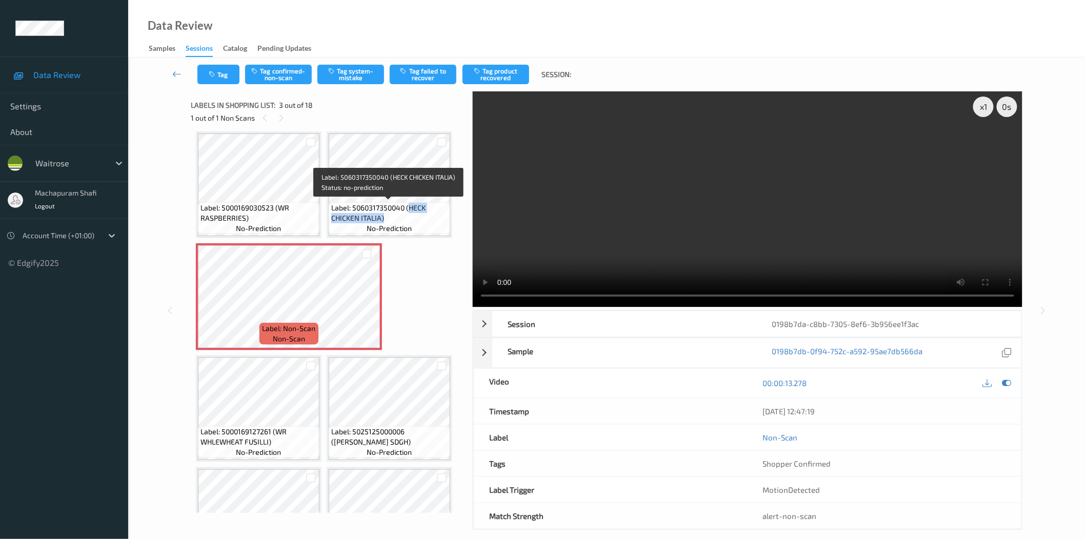
drag, startPoint x: 408, startPoint y: 206, endPoint x: 424, endPoint y: 224, distance: 24.0
click at [424, 224] on div "Label: 5060317350040 (HECK CHICKEN ITALIA) no-prediction" at bounding box center [390, 218] width 122 height 32
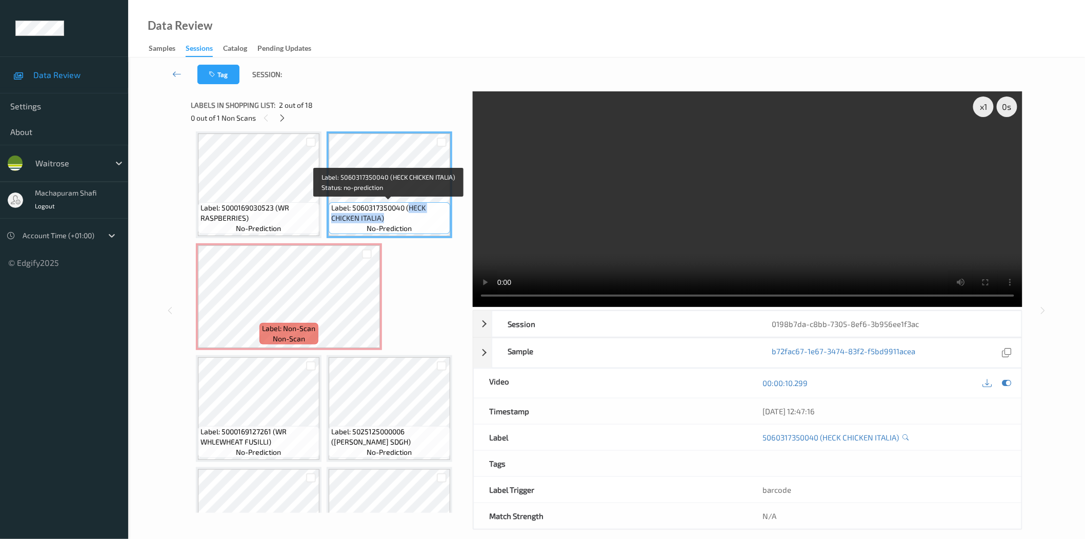
copy span "HECK CHICKEN ITALIA)"
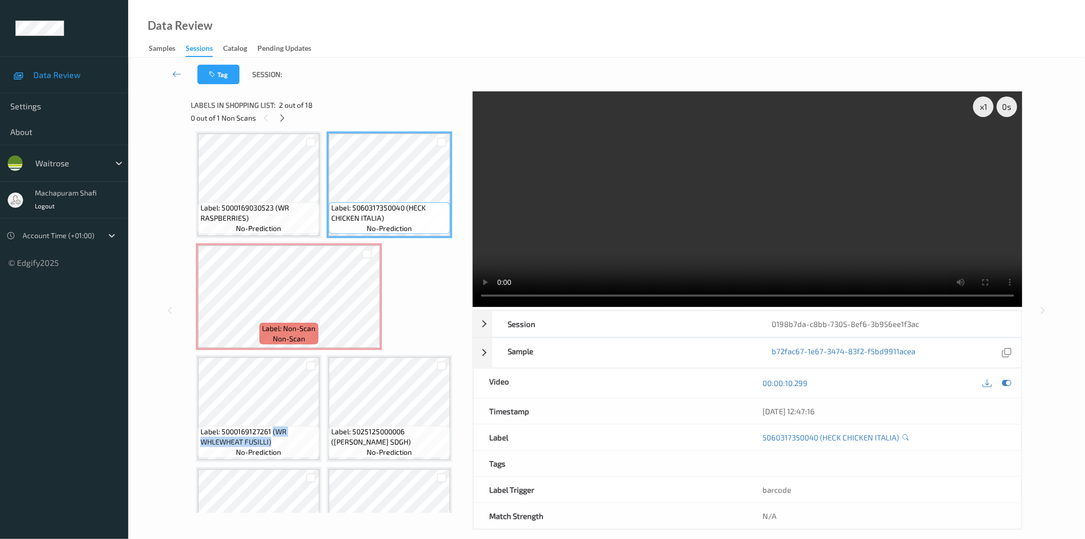
drag, startPoint x: 272, startPoint y: 429, endPoint x: 288, endPoint y: 443, distance: 21.1
click at [288, 443] on span "Label: 5000169127261 (WR WHLEWHEAT FUSILLI)" at bounding box center [259, 436] width 116 height 21
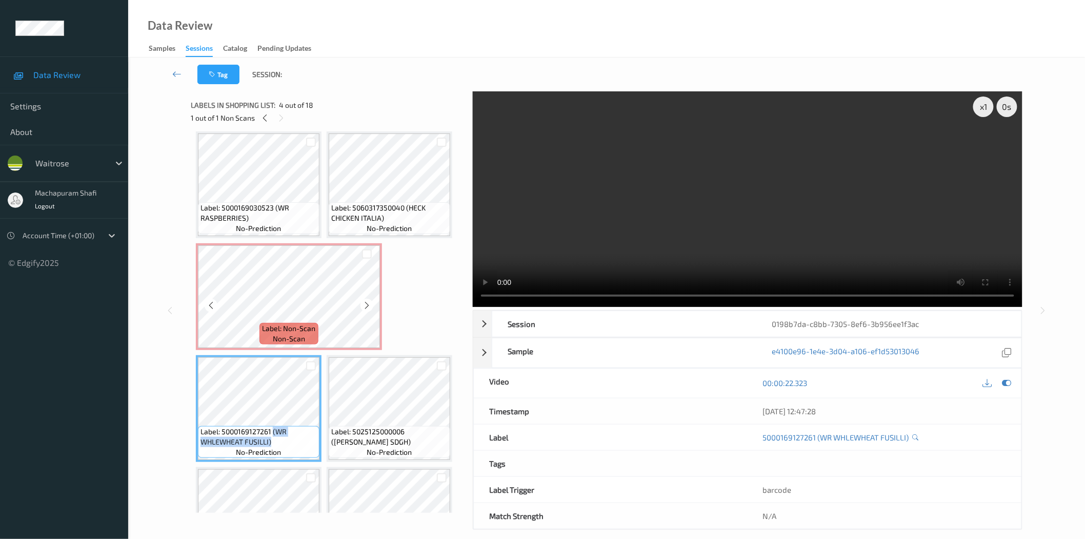
copy span "(WR WHLEWHEAT FUSILLI)"
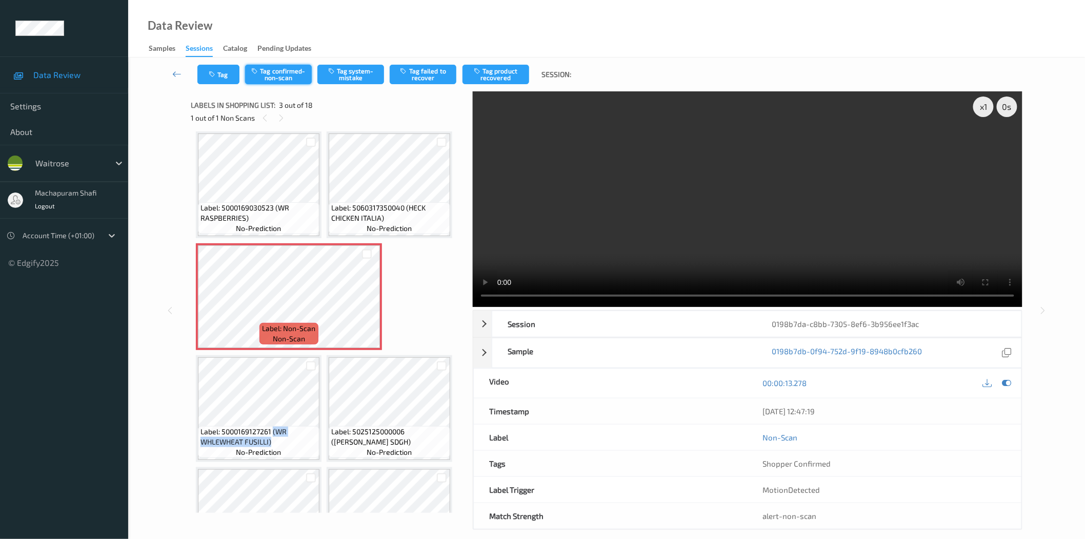
click at [276, 80] on button "Tag confirmed-non-scan" at bounding box center [278, 74] width 67 height 19
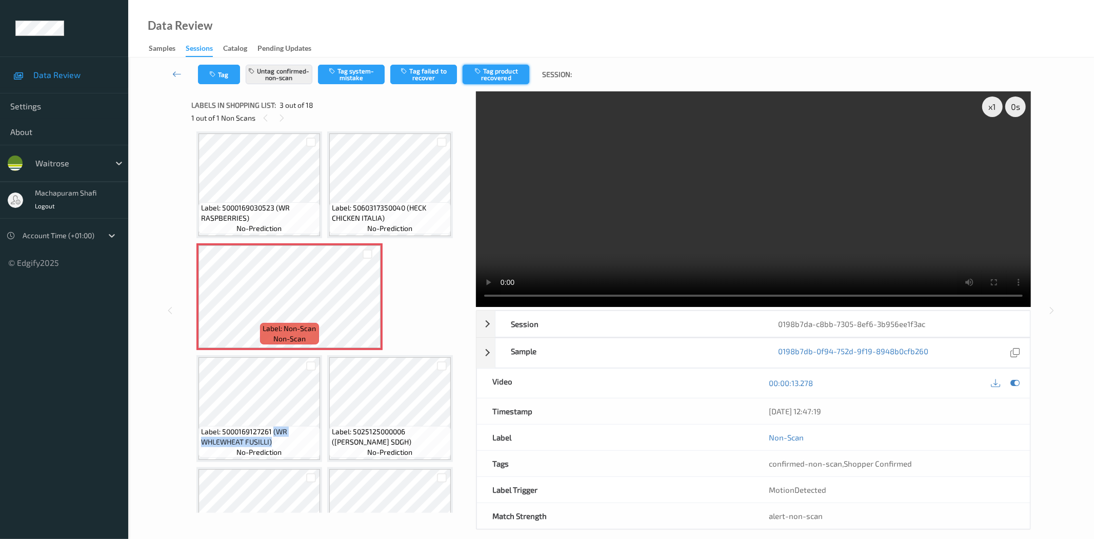
click at [497, 77] on button "Tag product recovered" at bounding box center [496, 74] width 67 height 19
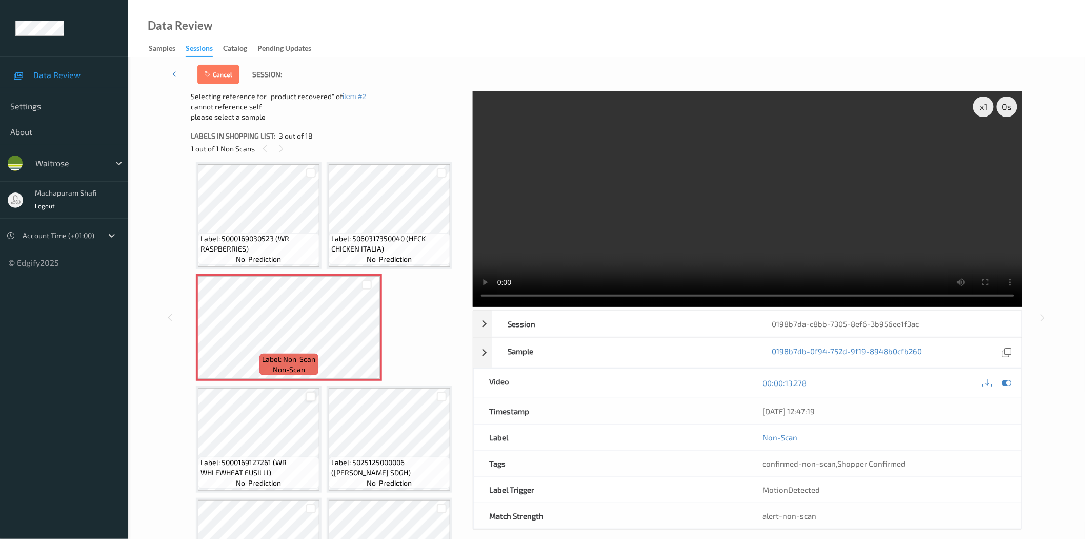
click at [308, 392] on div at bounding box center [311, 397] width 10 height 10
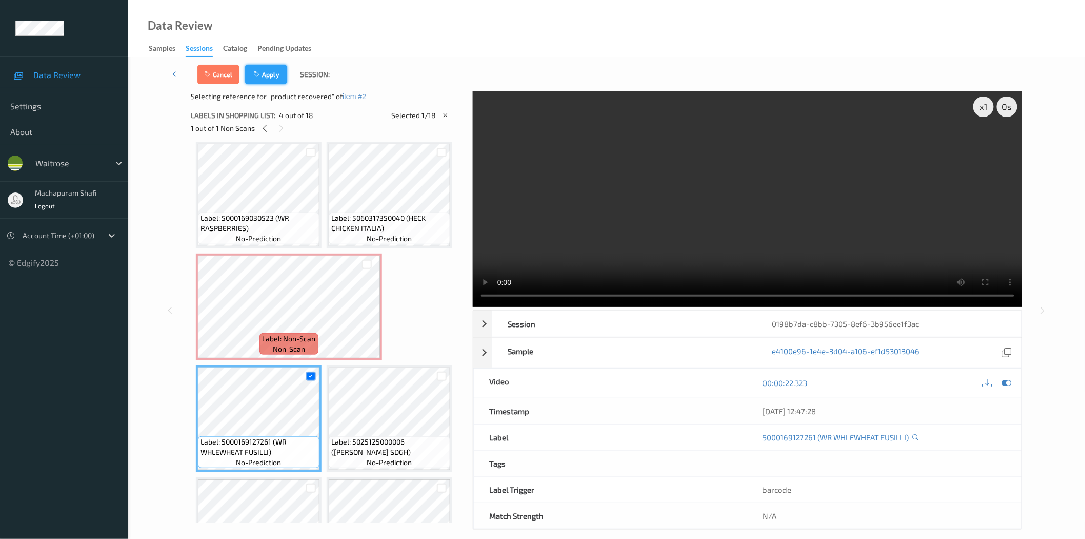
click at [272, 72] on button "Apply" at bounding box center [266, 74] width 42 height 19
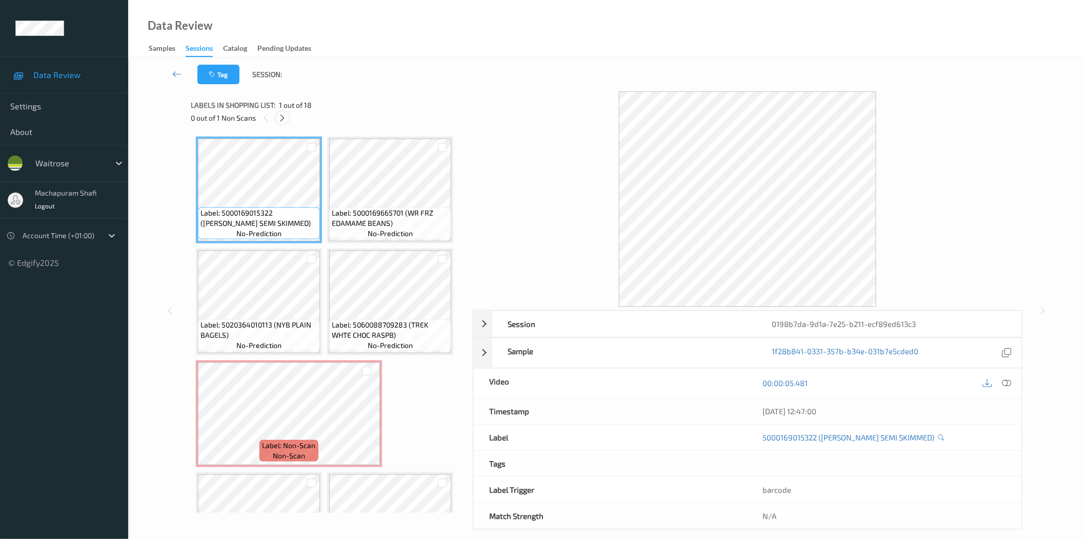
click at [279, 116] on icon at bounding box center [282, 117] width 9 height 9
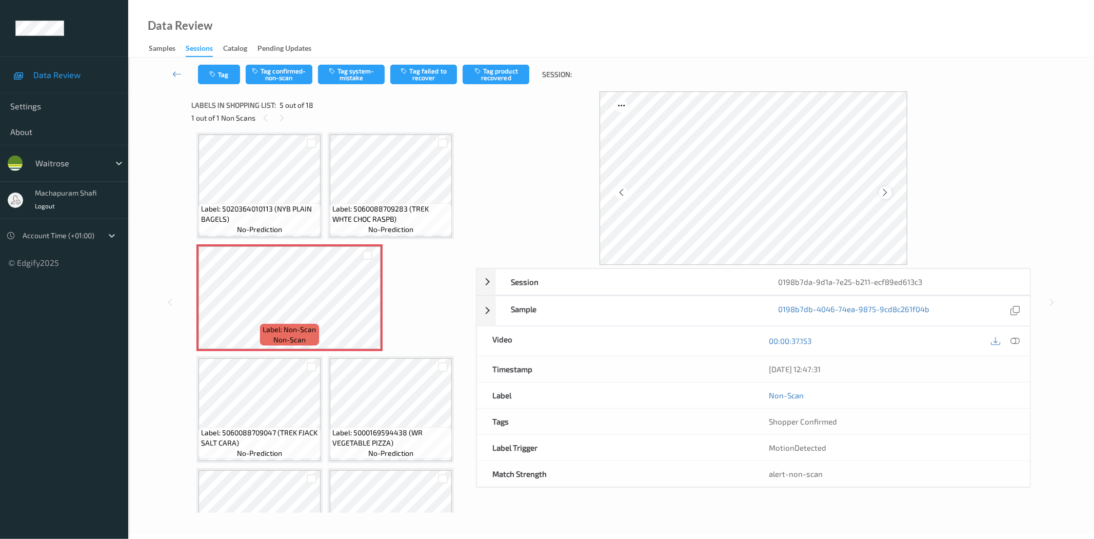
click at [884, 191] on icon at bounding box center [885, 192] width 9 height 9
click at [886, 191] on icon at bounding box center [885, 192] width 9 height 9
click at [884, 190] on icon at bounding box center [885, 192] width 9 height 9
click at [885, 190] on icon at bounding box center [885, 192] width 9 height 9
click at [883, 193] on icon at bounding box center [885, 192] width 9 height 9
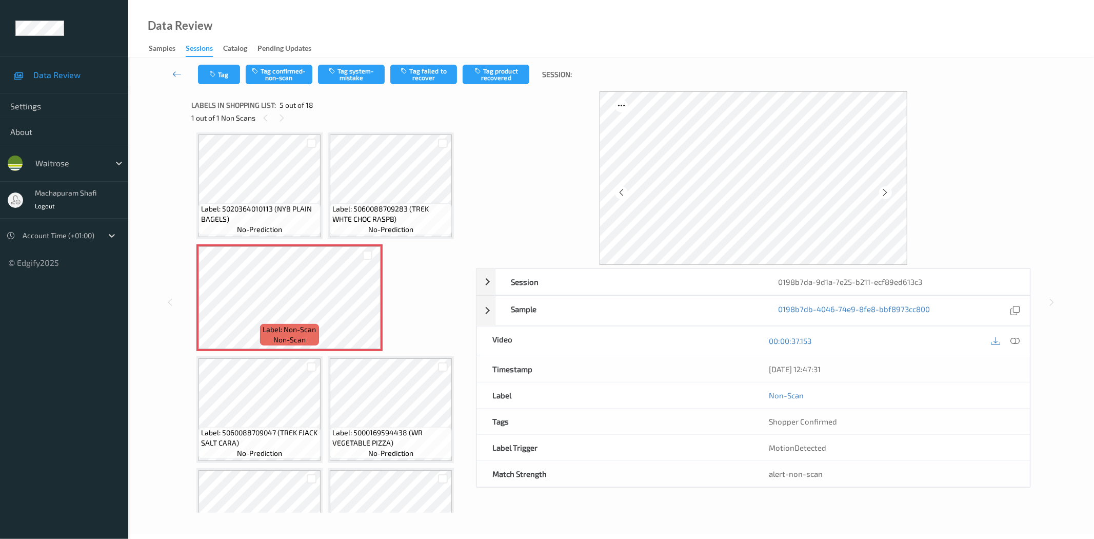
drag, startPoint x: 1015, startPoint y: 341, endPoint x: 1001, endPoint y: 291, distance: 51.5
click at [1015, 340] on icon at bounding box center [1015, 340] width 9 height 9
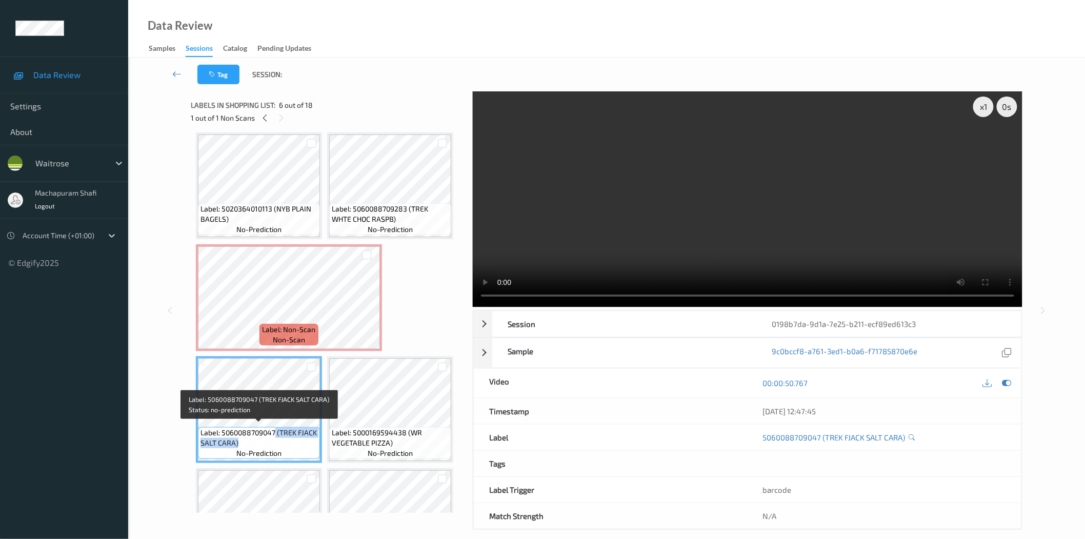
drag, startPoint x: 275, startPoint y: 431, endPoint x: 312, endPoint y: 443, distance: 38.4
click at [312, 443] on span "Label: 5060088709047 (TREK FJACK SALT CARA)" at bounding box center [259, 437] width 117 height 21
copy span "(TREK FJACK SALT CARA)"
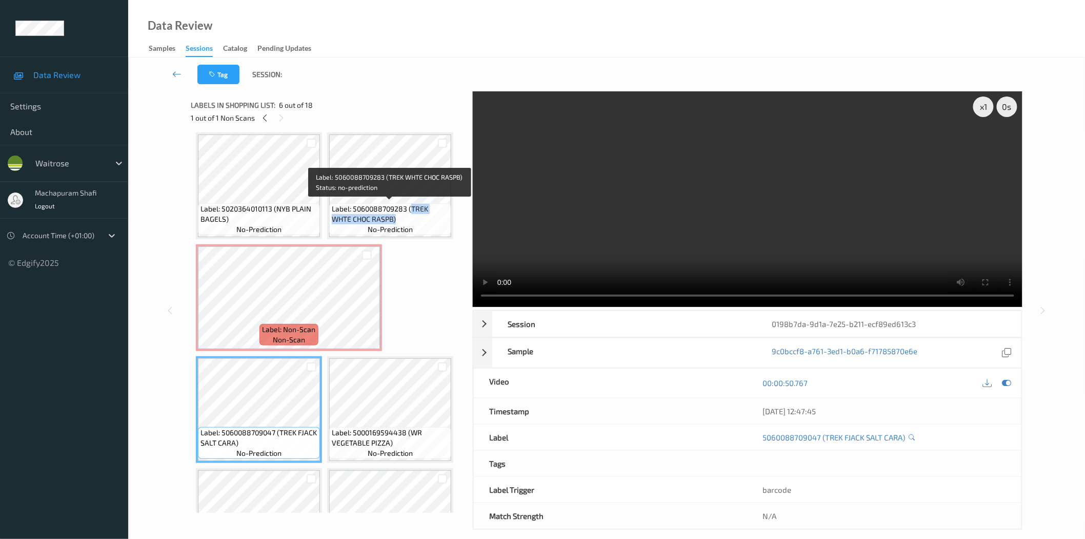
drag, startPoint x: 416, startPoint y: 211, endPoint x: 428, endPoint y: 223, distance: 17.4
click at [428, 223] on div "Label: 5060088709283 (TREK WHTE CHOC RASPB) no-prediction" at bounding box center [390, 219] width 122 height 32
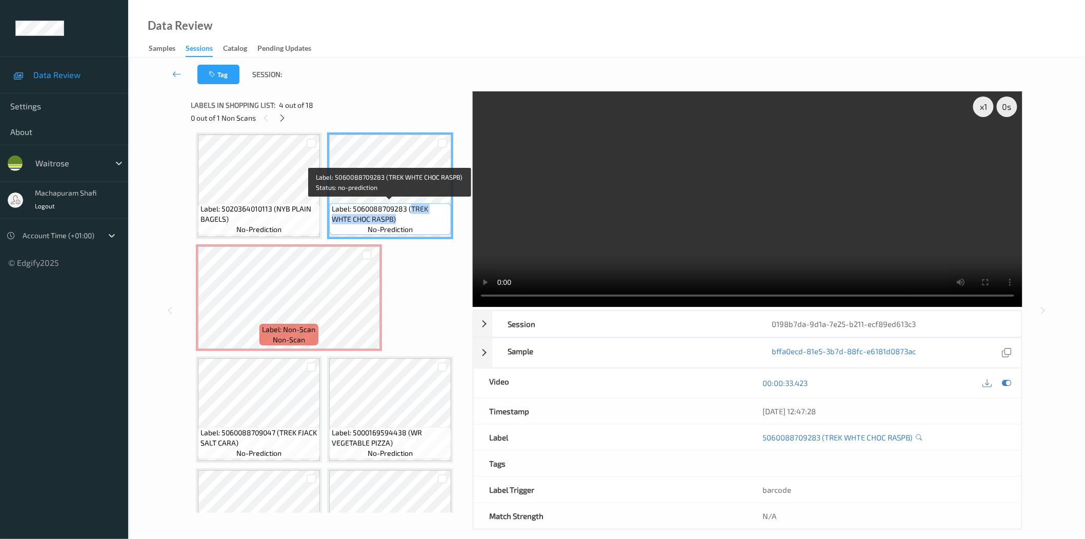
copy span "TREK WHTE CHOC RASPB)"
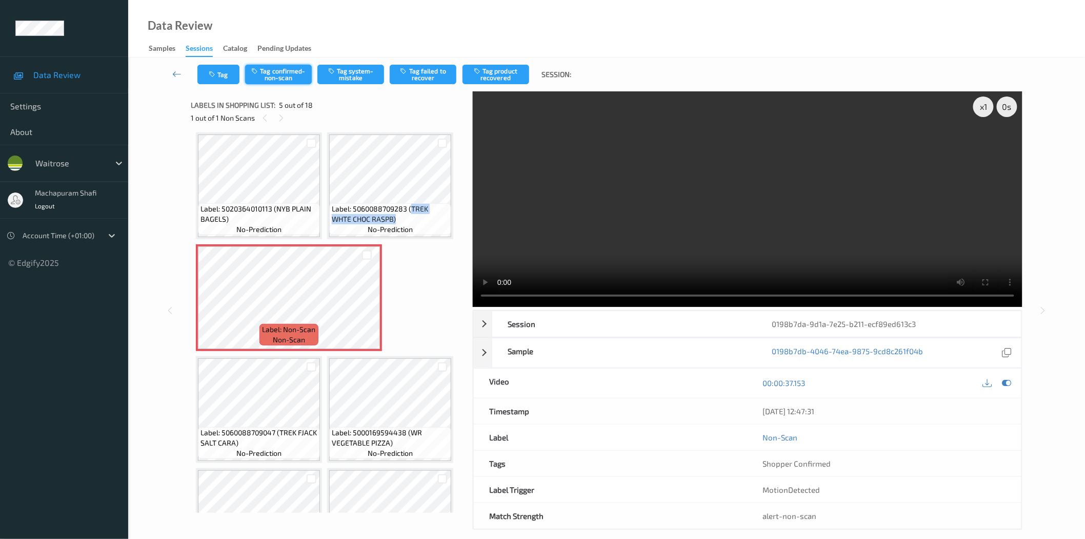
click at [285, 79] on button "Tag confirmed-non-scan" at bounding box center [278, 74] width 67 height 19
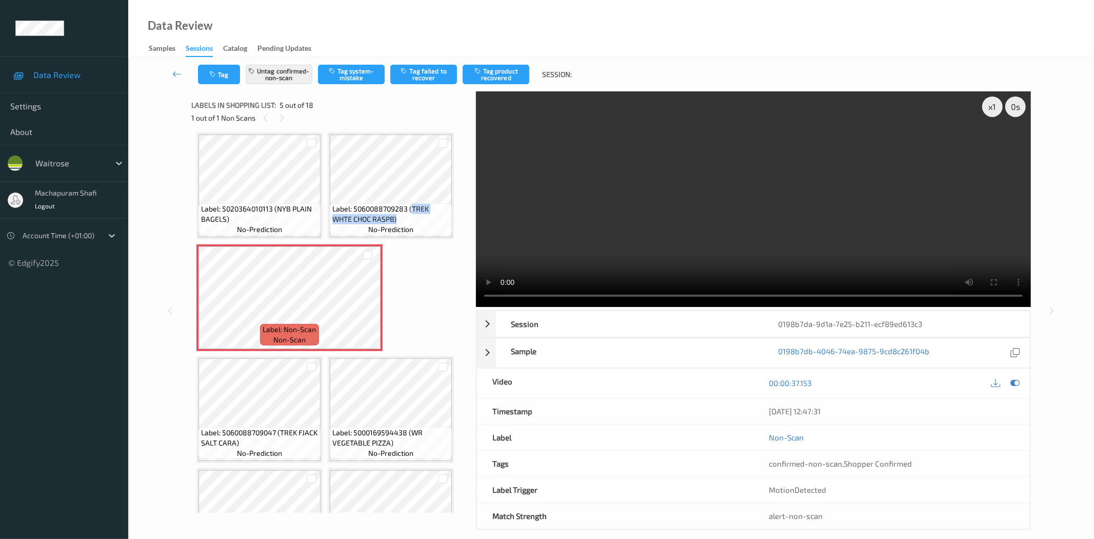
click button "Tag product recovered"
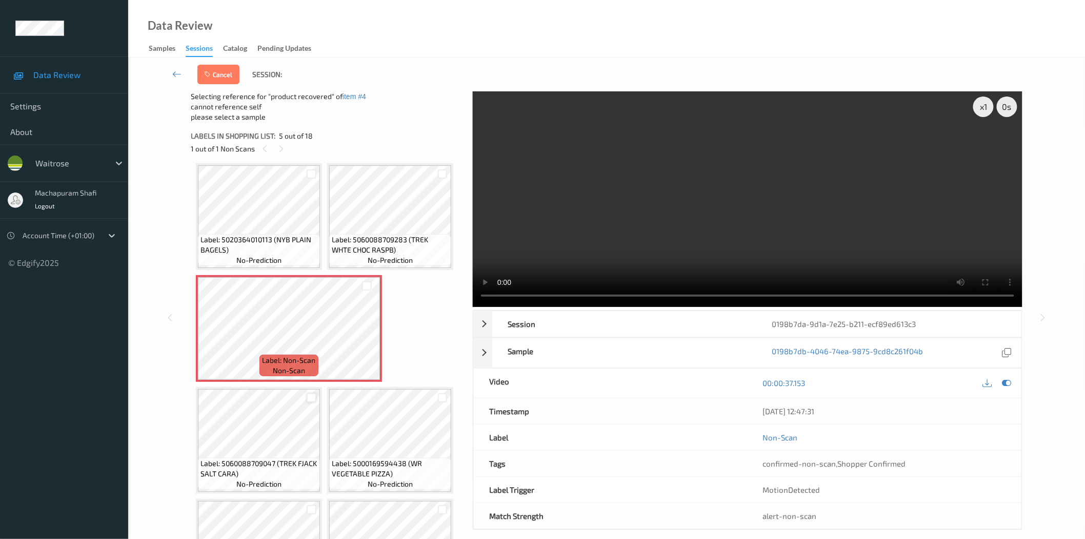
click div
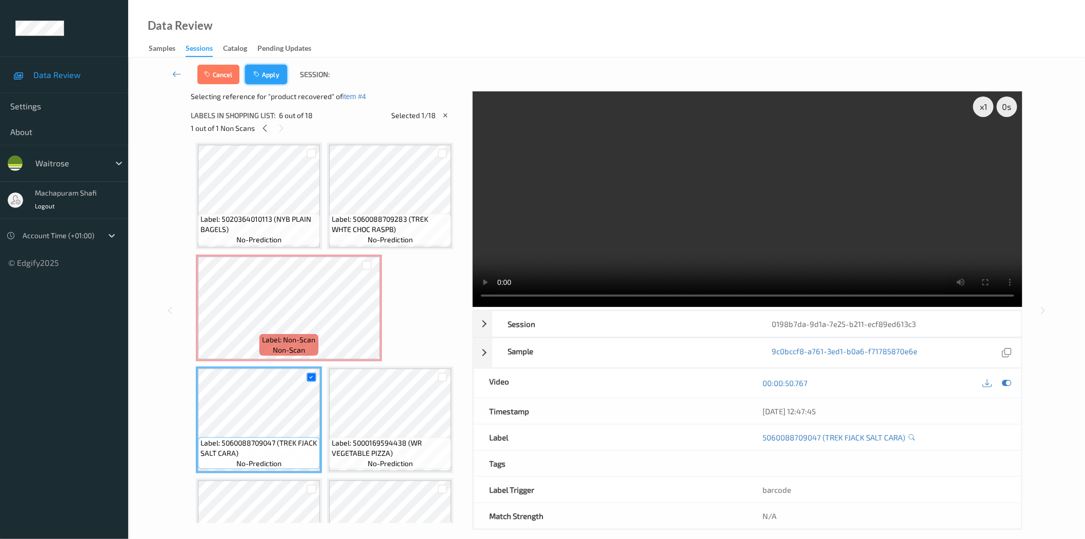
click button "Apply"
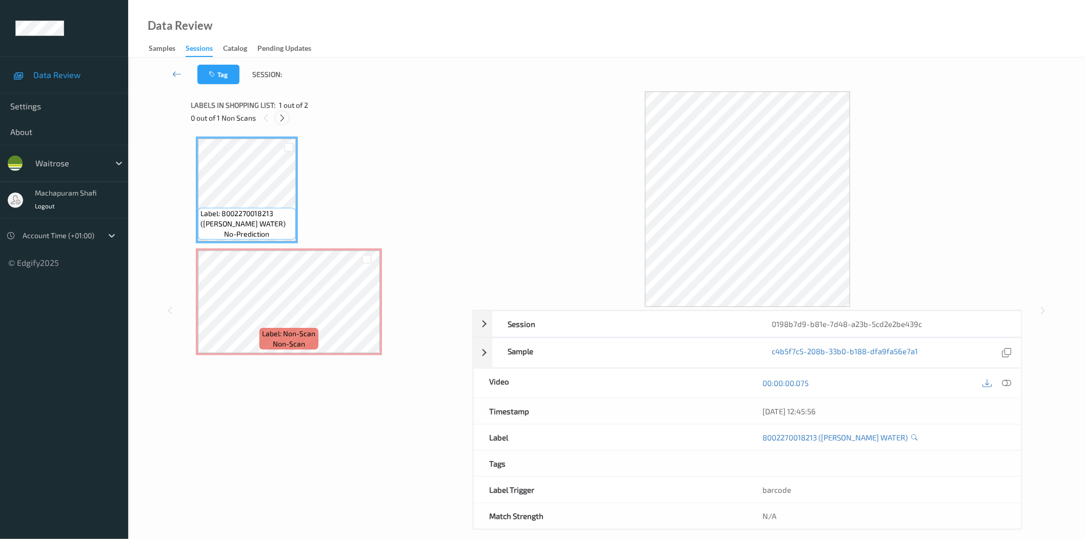
click at [284, 120] on icon at bounding box center [282, 117] width 9 height 9
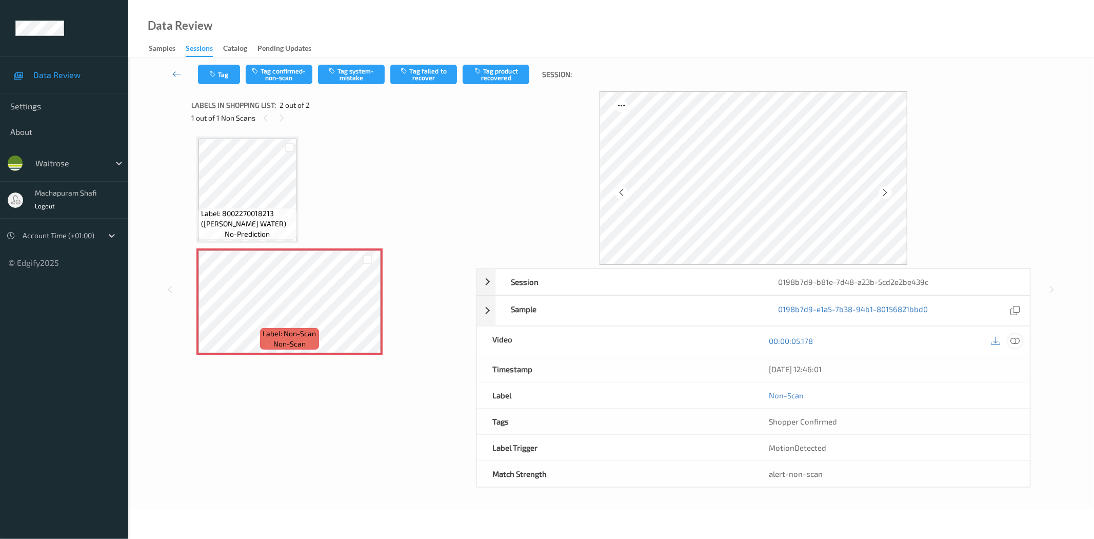
click at [1018, 340] on icon at bounding box center [1015, 340] width 9 height 9
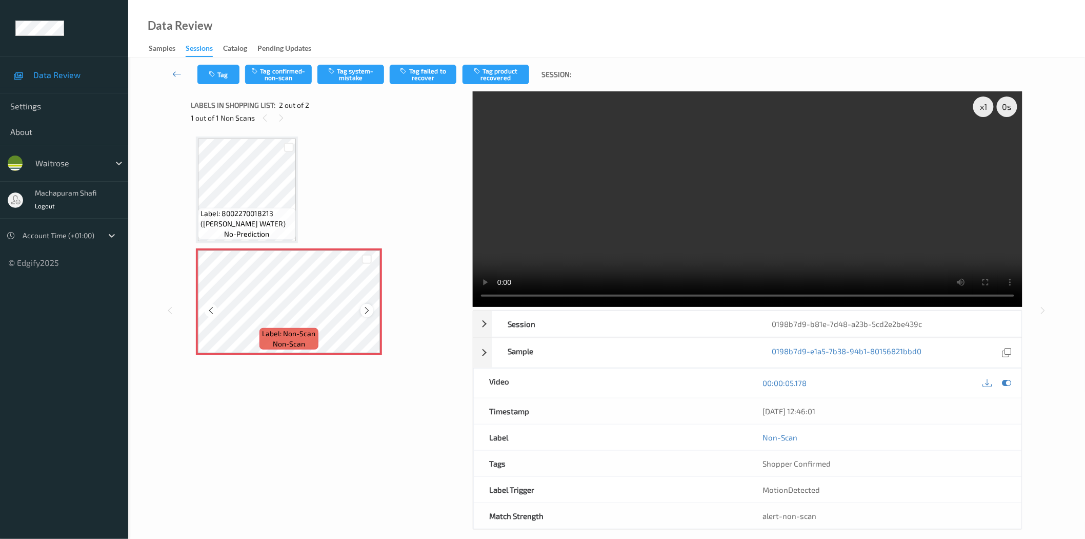
click at [366, 310] on icon at bounding box center [367, 310] width 9 height 9
click at [363, 310] on icon at bounding box center [367, 310] width 9 height 9
click at [342, 75] on button "Tag system-mistake" at bounding box center [351, 74] width 67 height 19
click at [344, 77] on button "Tag system-mistake" at bounding box center [351, 74] width 67 height 19
click at [344, 69] on button "Tag system-mistake" at bounding box center [351, 74] width 67 height 19
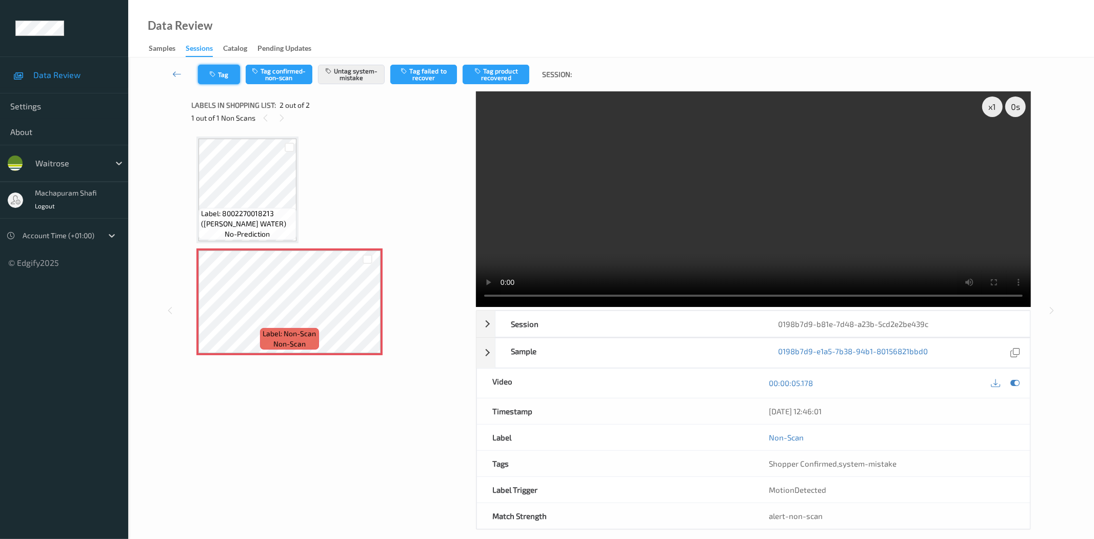
click at [207, 70] on div "Tag Tag confirmed-non-scan Untag system-mistake Tag failed to recover Tag produ…" at bounding box center [611, 293] width 924 height 472
click at [213, 90] on div "Tag Tag confirmed-non-scan Untag system-mistake Tag failed to recover Tag produ…" at bounding box center [611, 74] width 924 height 34
click at [211, 78] on button "Tag" at bounding box center [219, 74] width 42 height 19
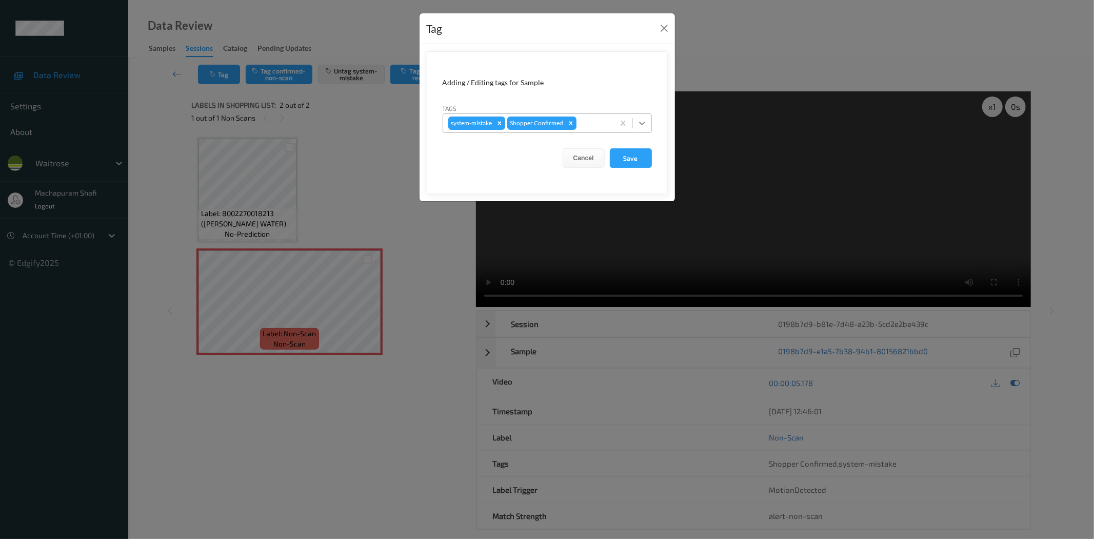
click at [645, 123] on icon at bounding box center [642, 123] width 10 height 10
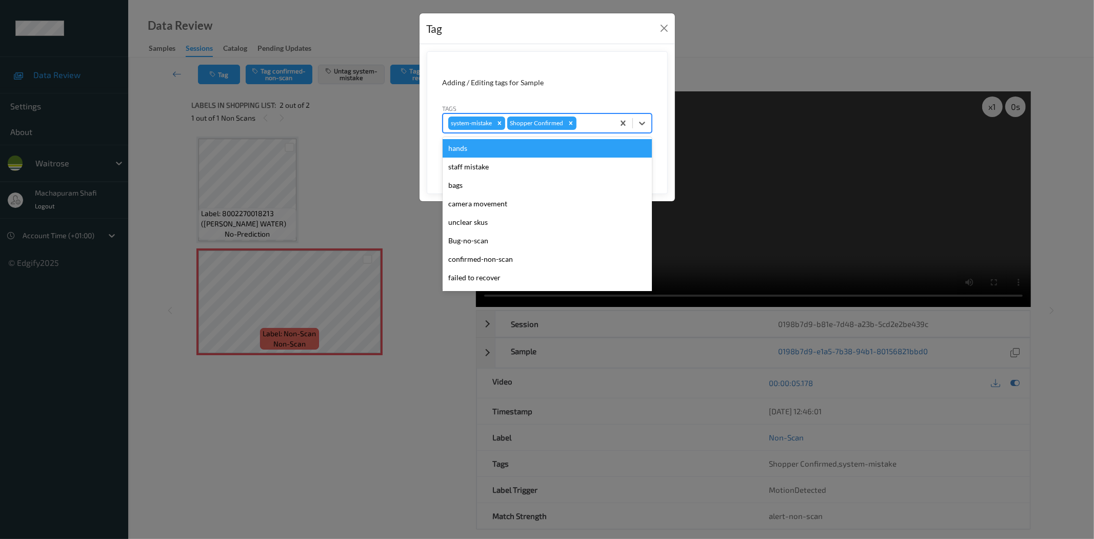
scroll to position [201, 0]
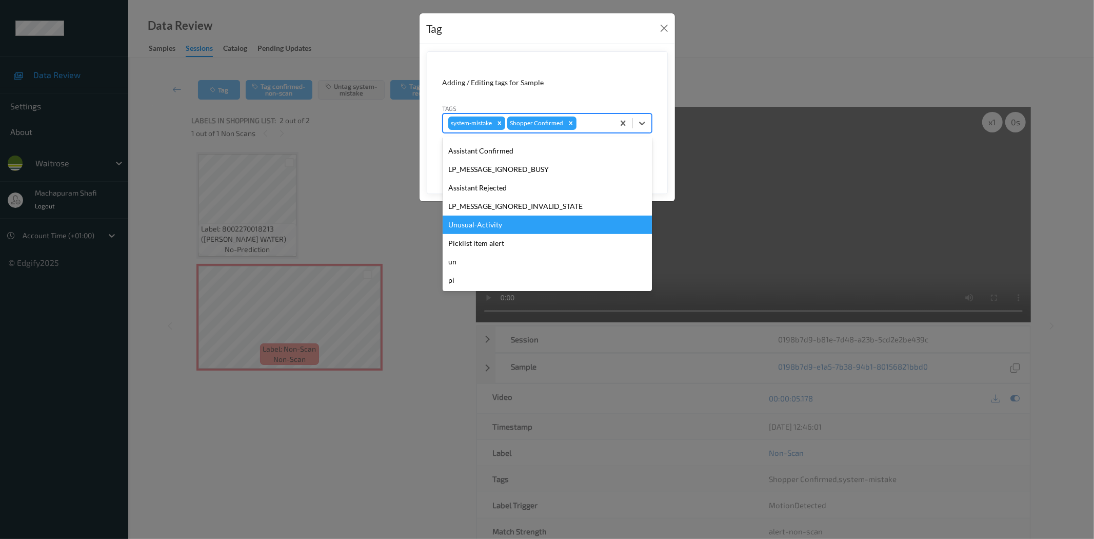
click at [476, 220] on div "Unusual-Activity" at bounding box center [547, 224] width 209 height 18
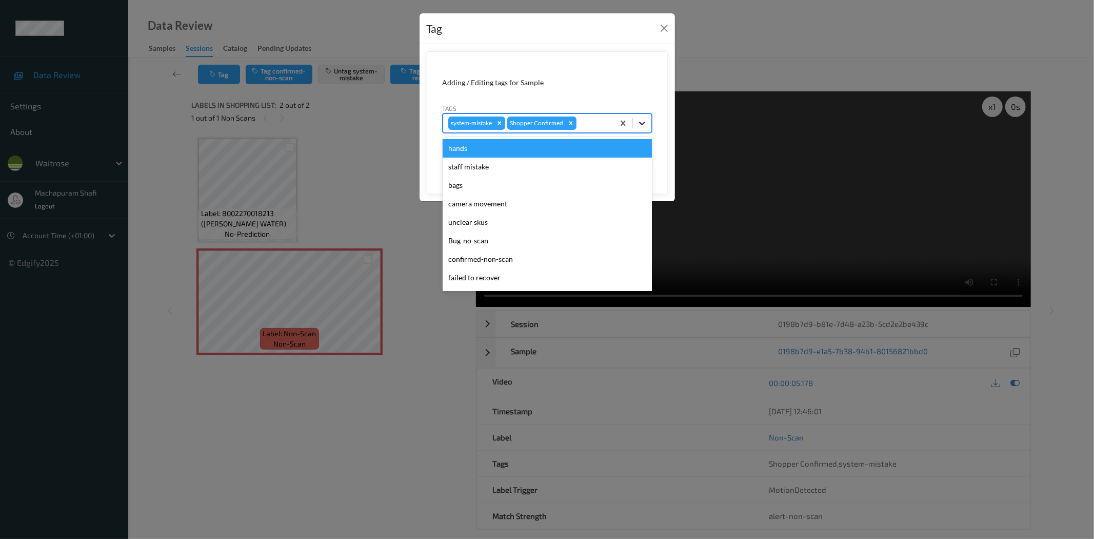
click at [645, 118] on icon at bounding box center [642, 123] width 10 height 10
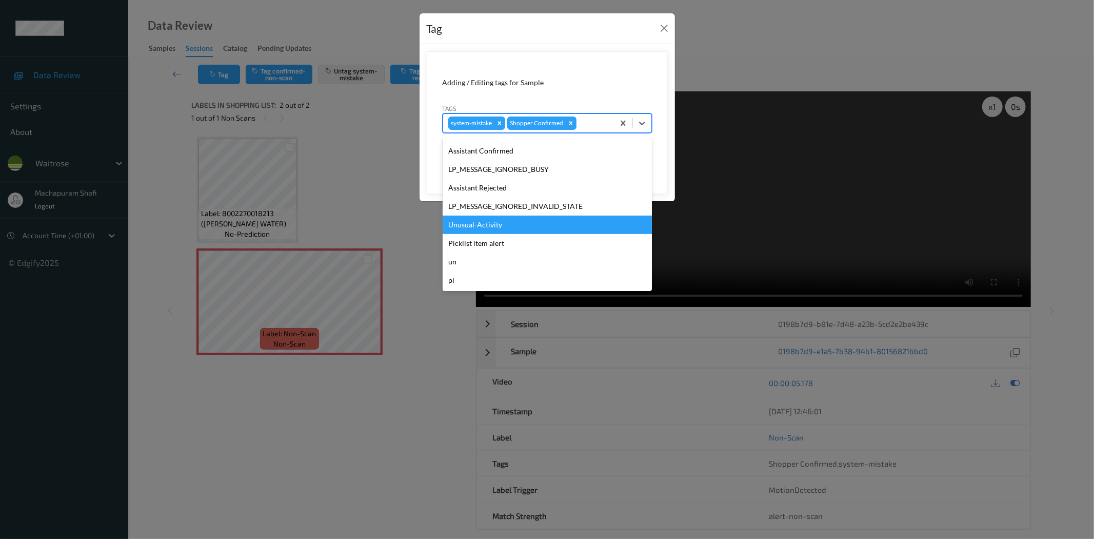
click at [481, 223] on div "Unusual-Activity" at bounding box center [547, 224] width 209 height 18
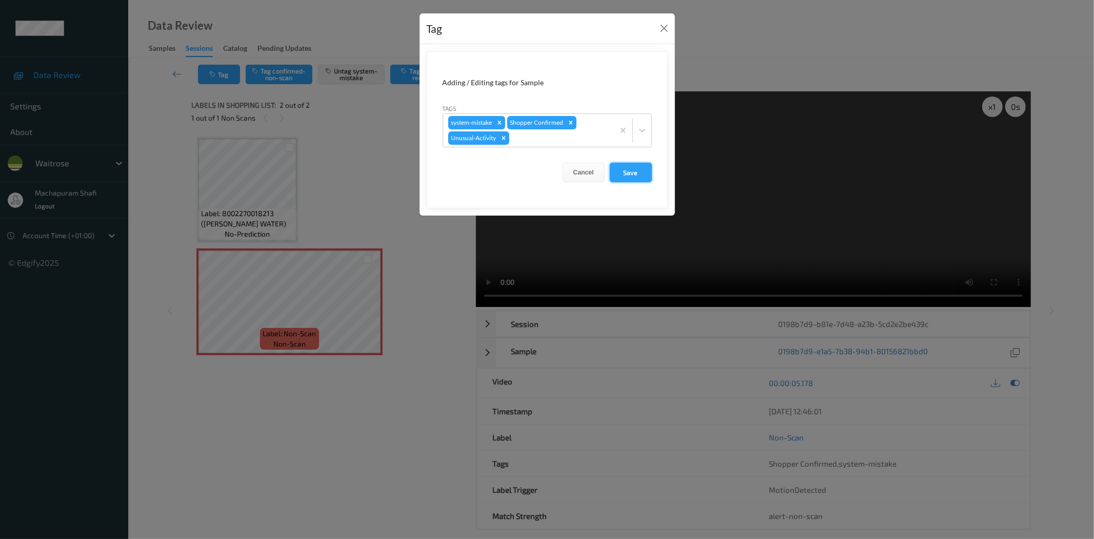
click at [629, 175] on button "Save" at bounding box center [631, 172] width 42 height 19
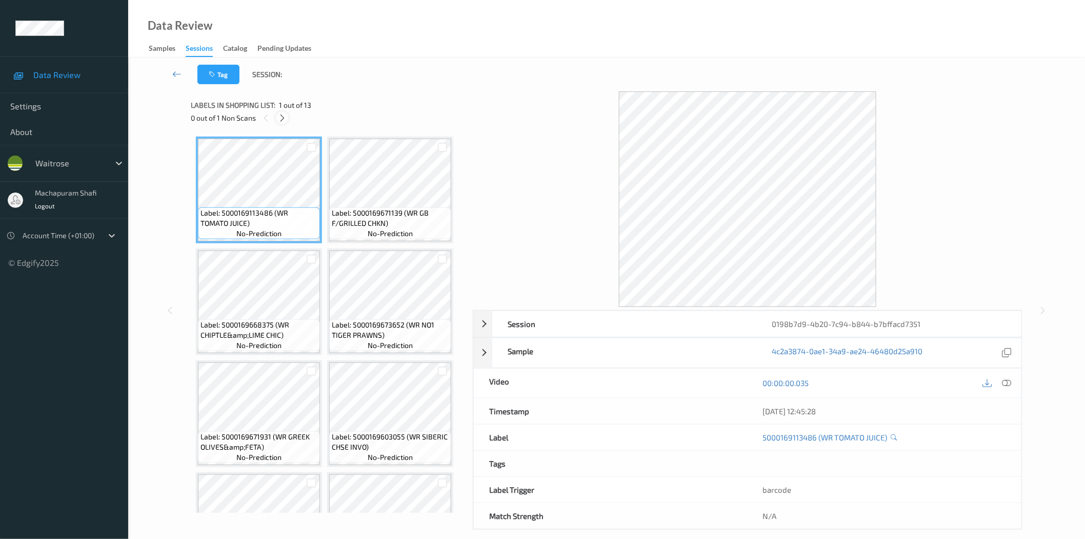
click at [286, 116] on icon at bounding box center [282, 117] width 9 height 9
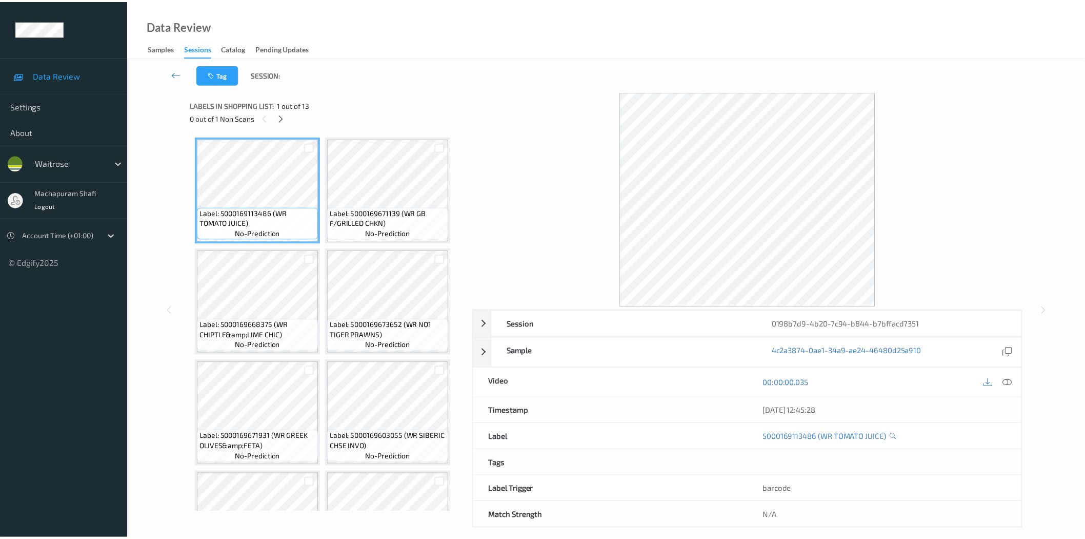
scroll to position [339, 0]
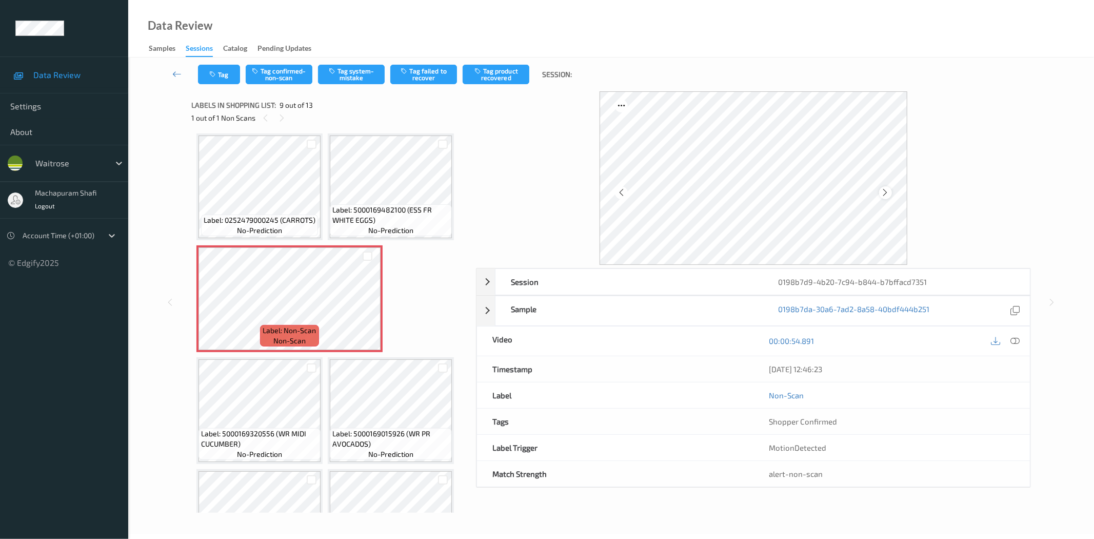
click at [883, 190] on icon at bounding box center [885, 192] width 9 height 9
click at [1013, 339] on icon at bounding box center [1015, 340] width 9 height 9
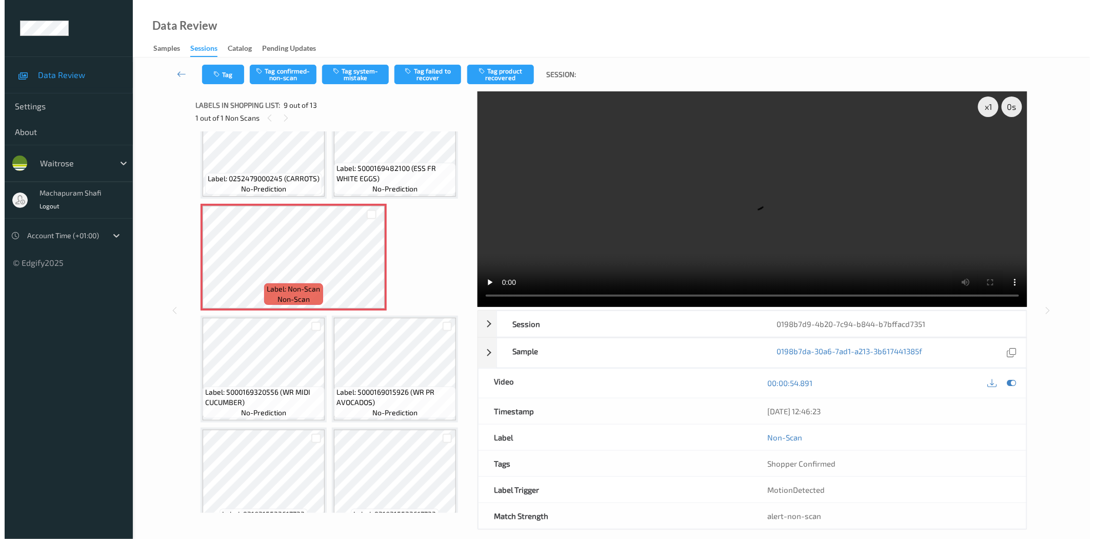
scroll to position [402, 0]
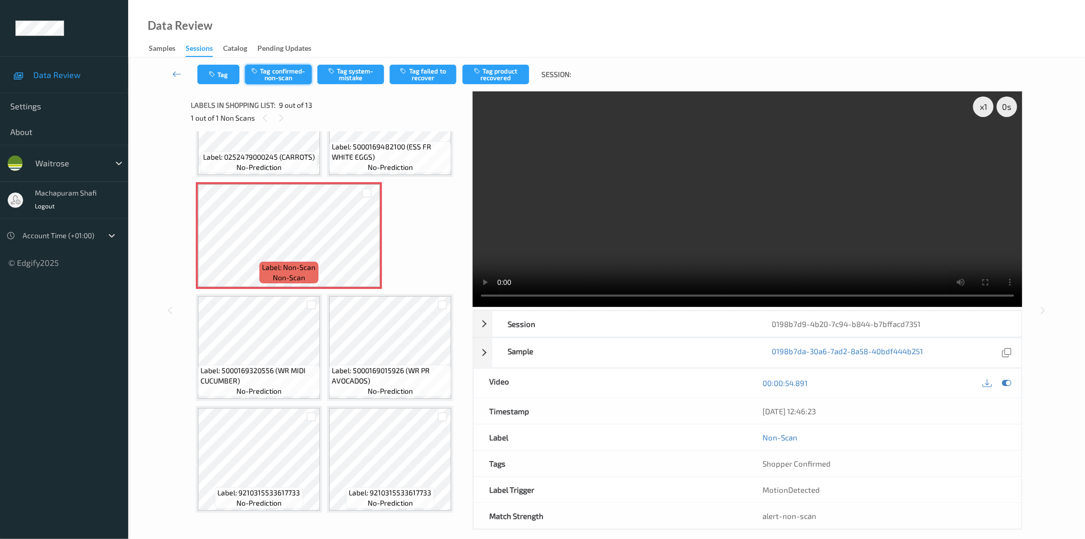
click at [290, 77] on button "Tag confirmed-non-scan" at bounding box center [278, 74] width 67 height 19
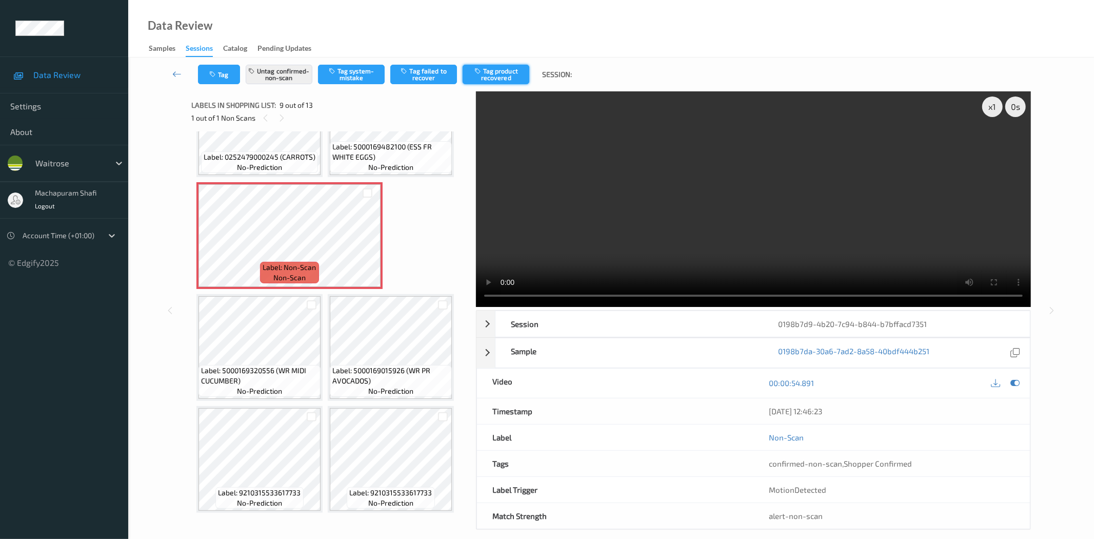
click at [499, 76] on button "Tag product recovered" at bounding box center [496, 74] width 67 height 19
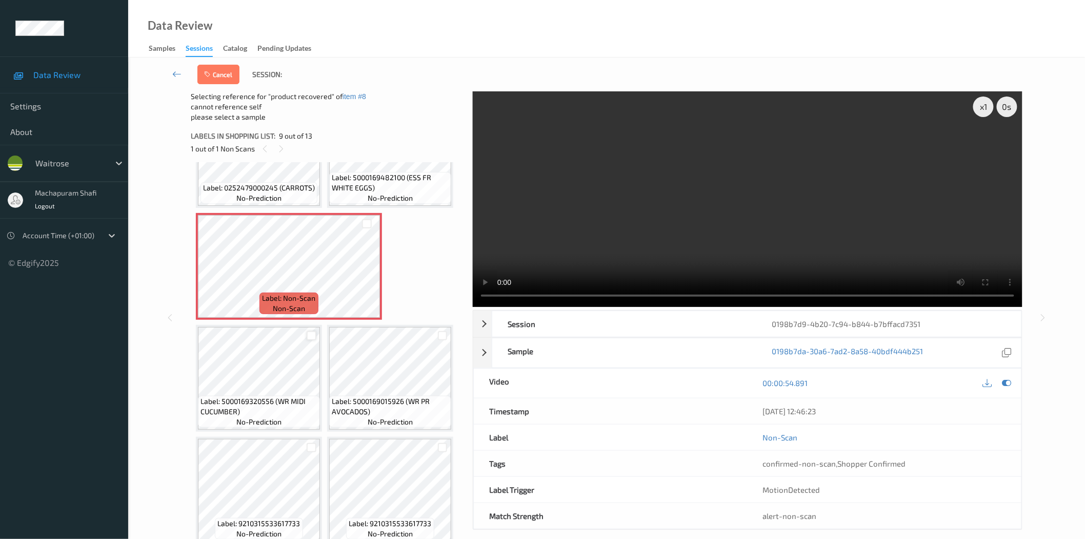
click at [309, 331] on div at bounding box center [312, 336] width 10 height 10
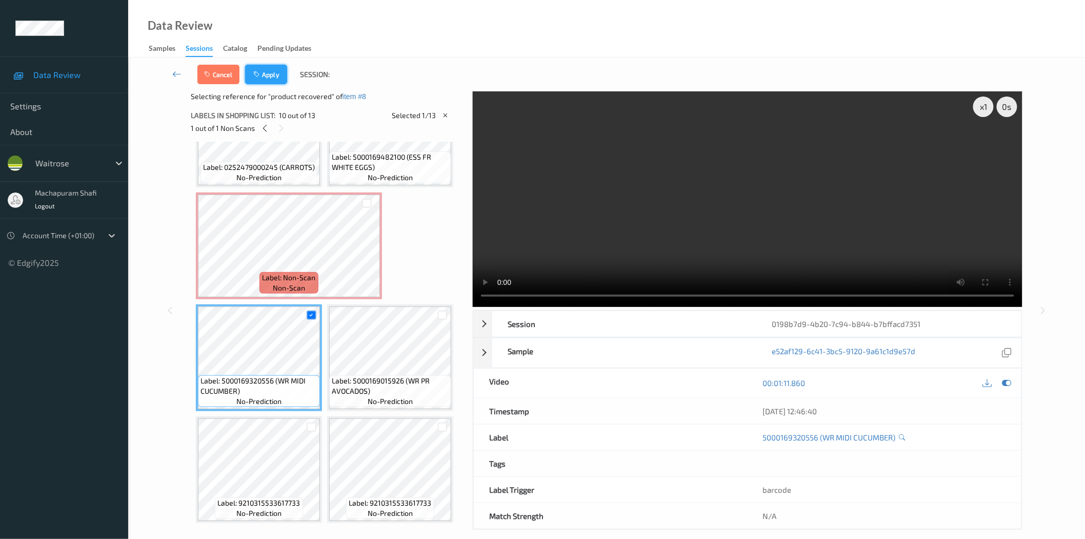
click at [275, 77] on button "Apply" at bounding box center [266, 74] width 42 height 19
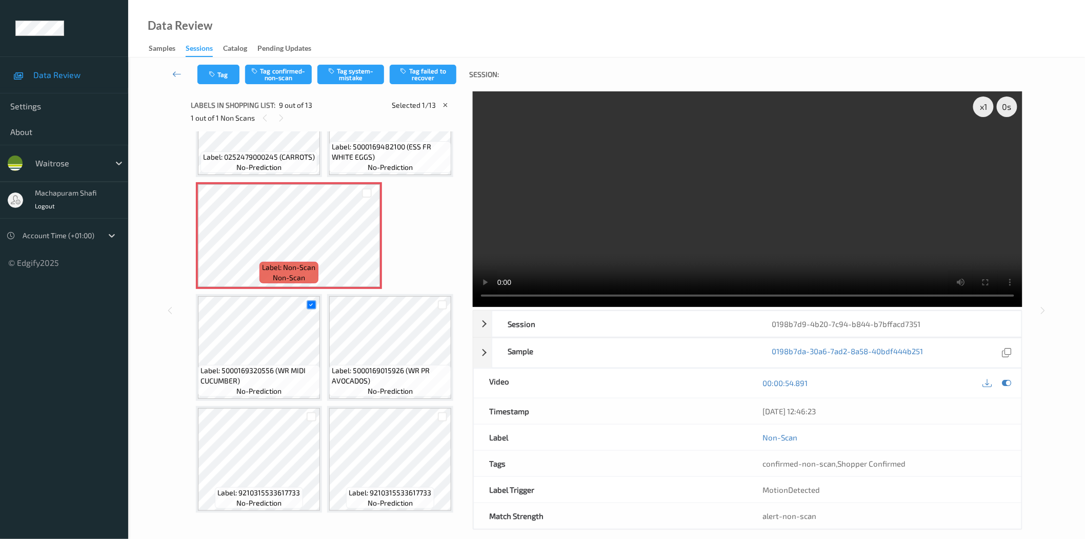
scroll to position [339, 0]
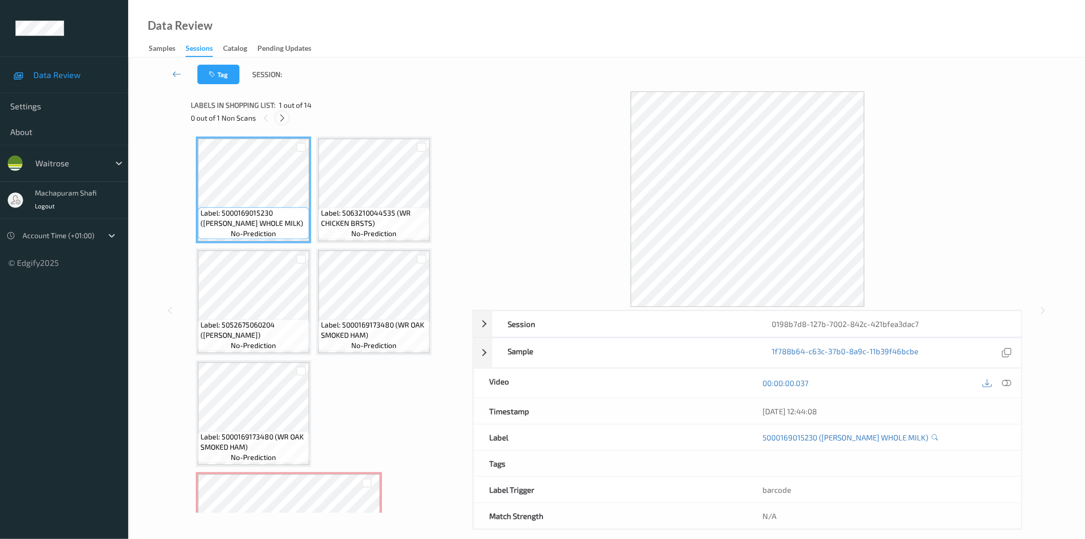
click at [284, 114] on icon at bounding box center [282, 117] width 9 height 9
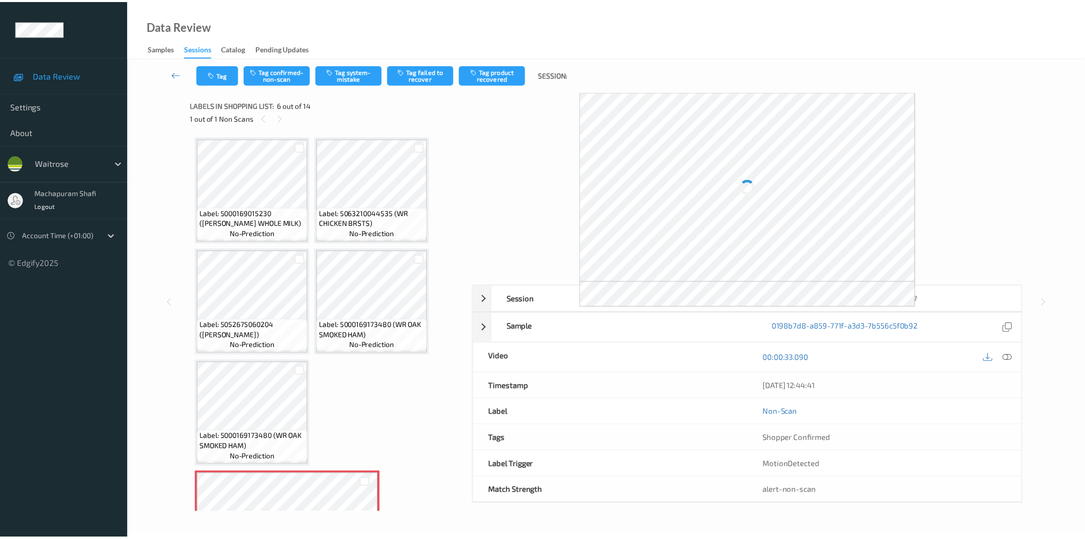
scroll to position [227, 0]
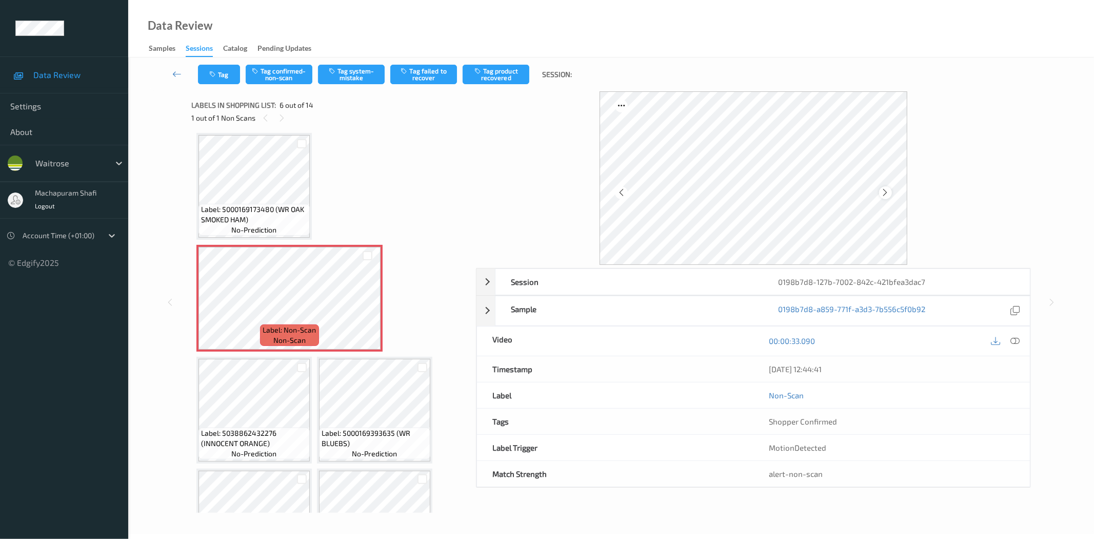
click at [889, 195] on icon at bounding box center [885, 192] width 9 height 9
click at [885, 196] on icon at bounding box center [885, 192] width 9 height 9
click at [1019, 340] on icon at bounding box center [1015, 340] width 9 height 9
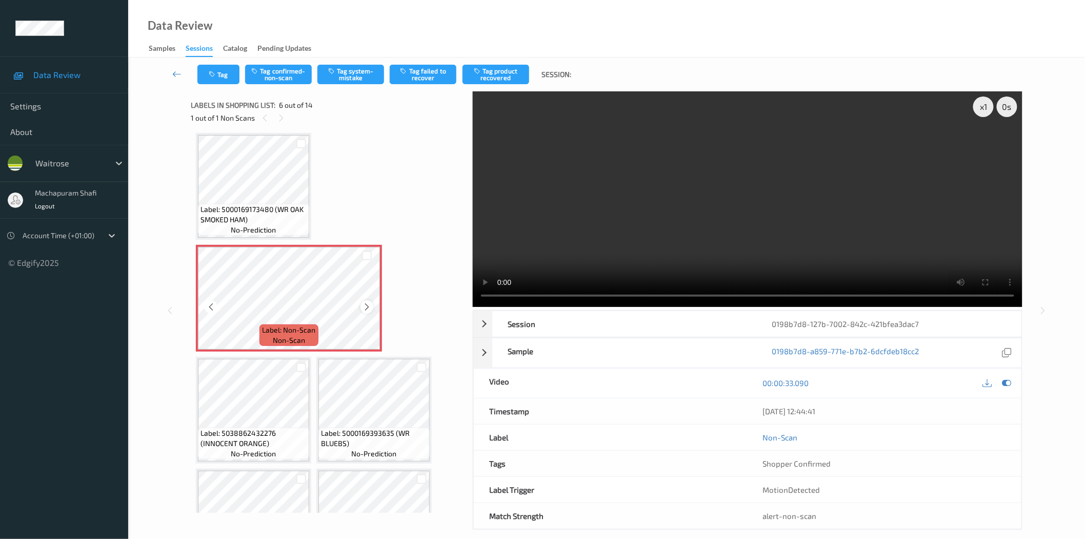
click at [366, 304] on icon at bounding box center [367, 306] width 9 height 9
drag, startPoint x: 202, startPoint y: 438, endPoint x: 268, endPoint y: 443, distance: 66.4
click at [268, 443] on span "Label: 5038862432276 (INNOCENT ORANGE)" at bounding box center [254, 438] width 106 height 21
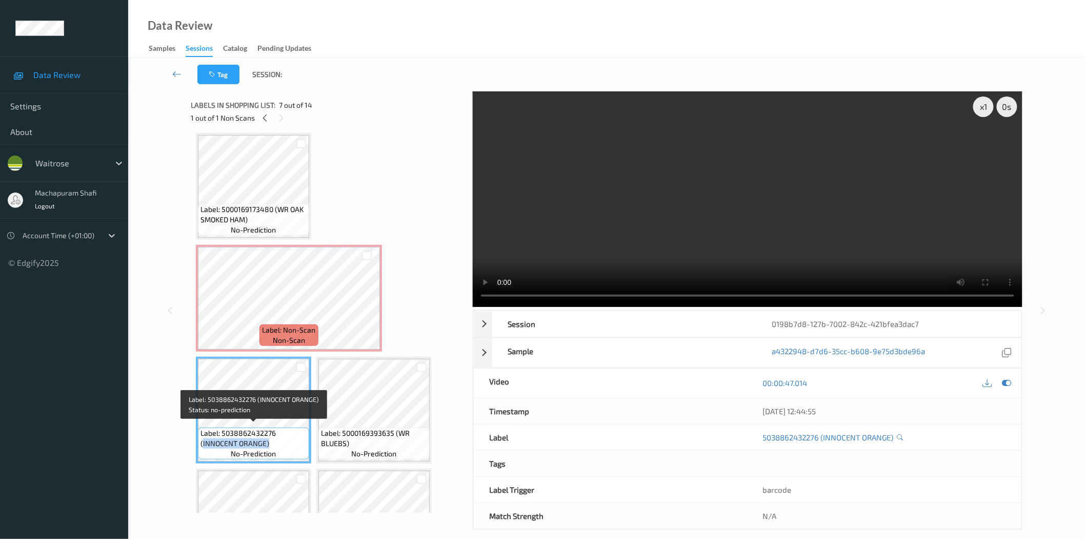
copy span "INNOCENT ORANGE)"
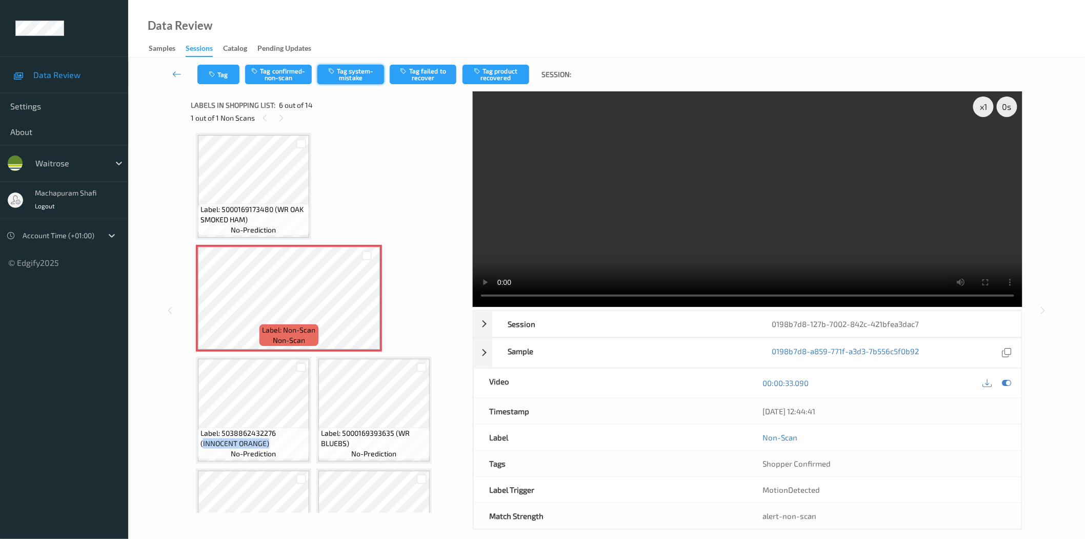
click at [351, 78] on button "Tag system-mistake" at bounding box center [351, 74] width 67 height 19
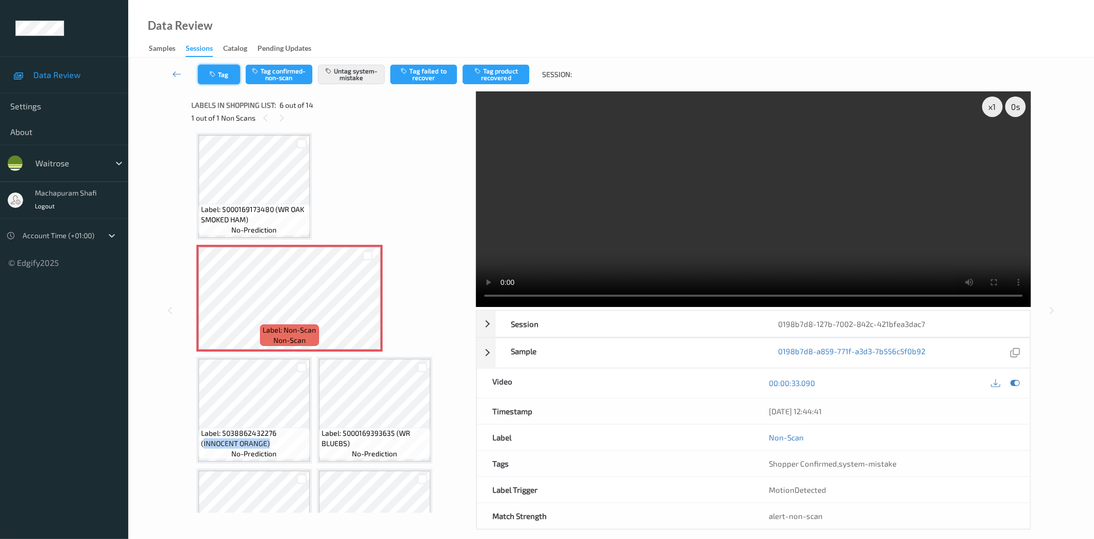
click at [217, 75] on icon "button" at bounding box center [213, 74] width 9 height 7
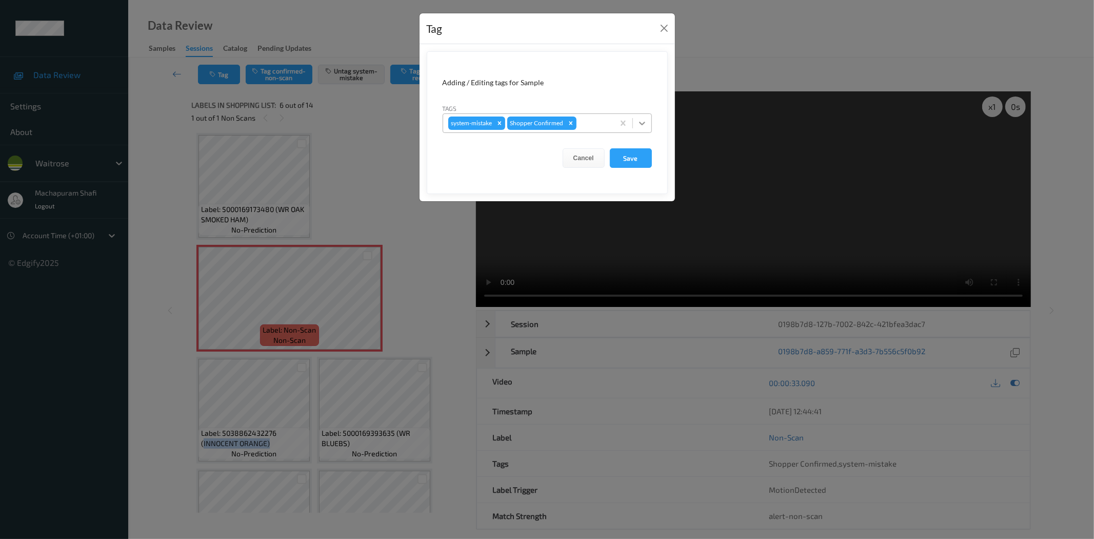
drag, startPoint x: 649, startPoint y: 115, endPoint x: 619, endPoint y: 134, distance: 35.9
click at [649, 115] on div at bounding box center [642, 123] width 18 height 18
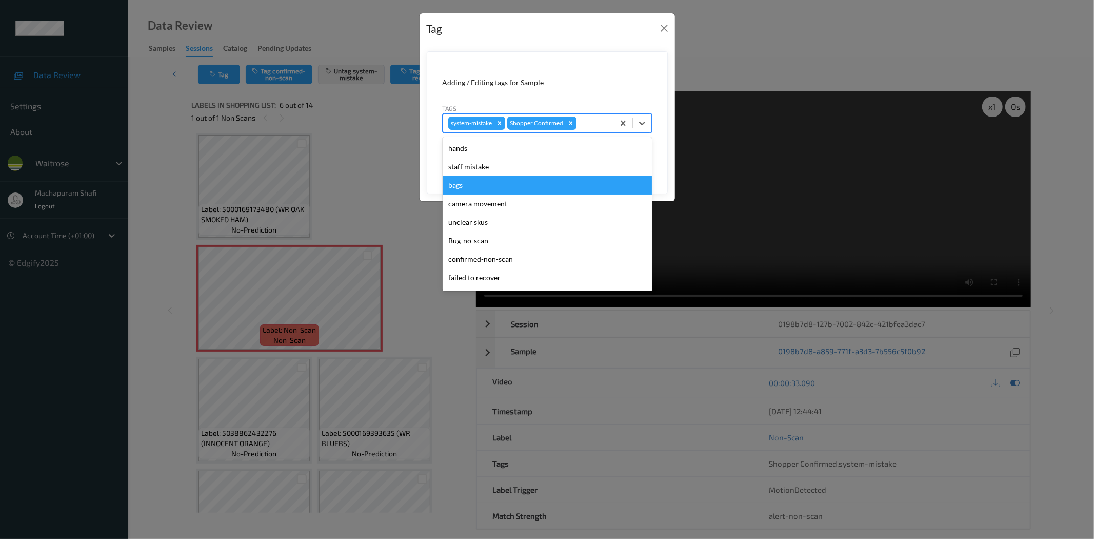
click at [476, 183] on div "bags" at bounding box center [547, 185] width 209 height 18
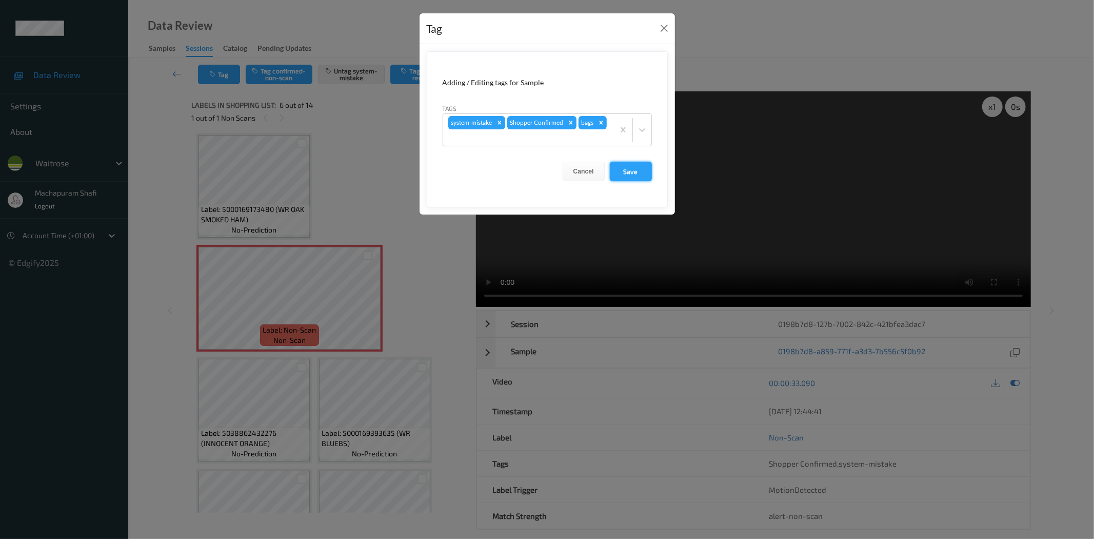
click at [629, 180] on button "Save" at bounding box center [631, 171] width 42 height 19
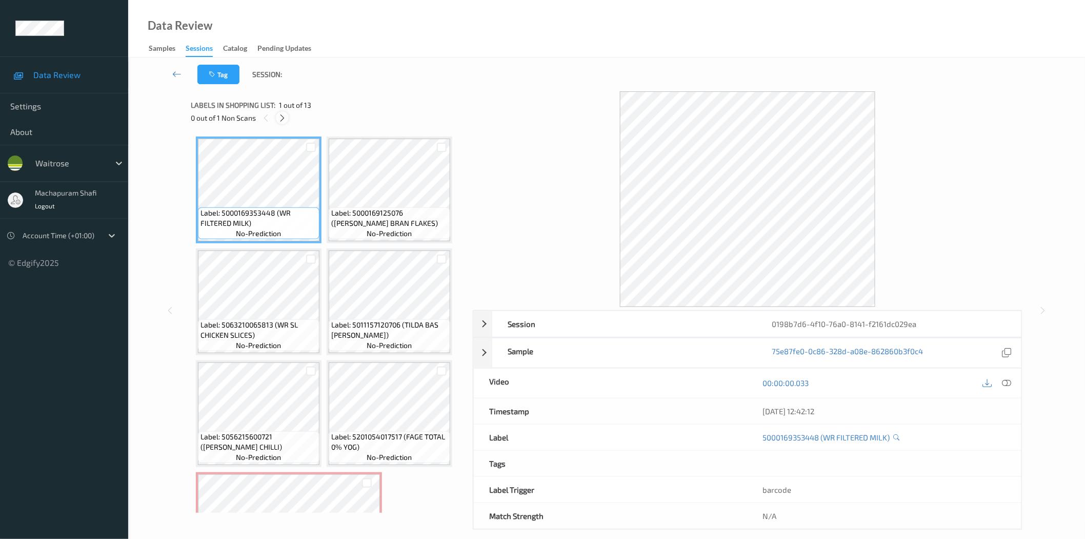
click at [284, 116] on icon at bounding box center [282, 117] width 9 height 9
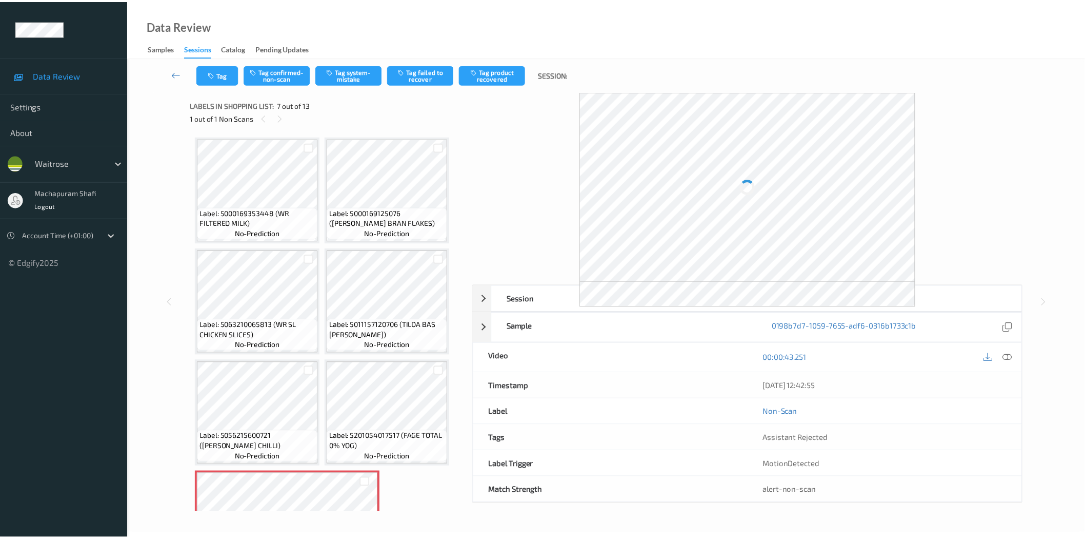
scroll to position [227, 0]
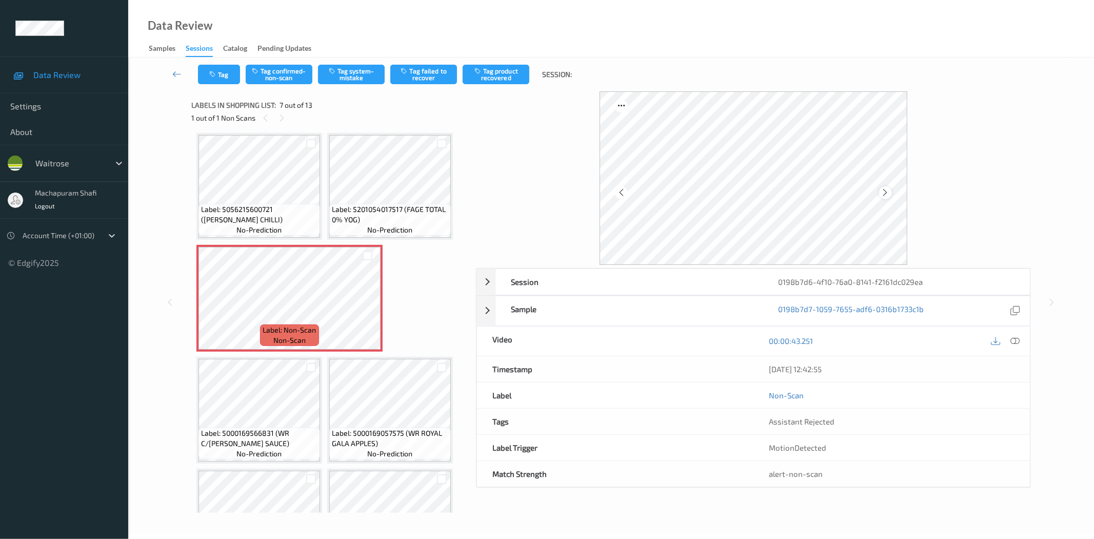
click at [884, 193] on icon at bounding box center [885, 192] width 9 height 9
click at [890, 192] on div at bounding box center [885, 192] width 13 height 13
click at [886, 194] on icon at bounding box center [885, 192] width 9 height 9
click at [1017, 339] on icon at bounding box center [1015, 340] width 9 height 9
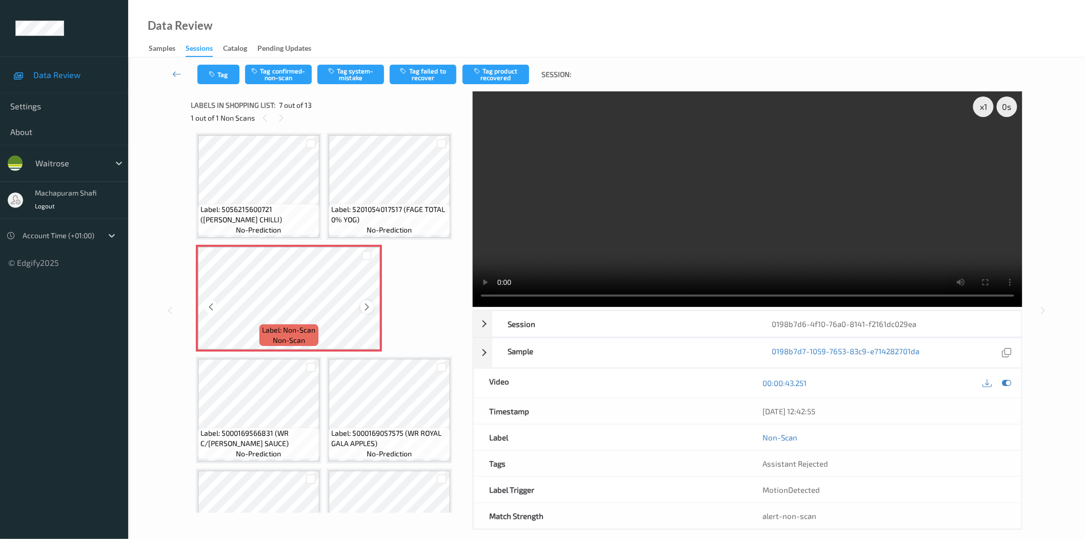
click at [367, 302] on icon at bounding box center [367, 306] width 9 height 9
click at [353, 74] on button "Tag system-mistake" at bounding box center [351, 74] width 67 height 19
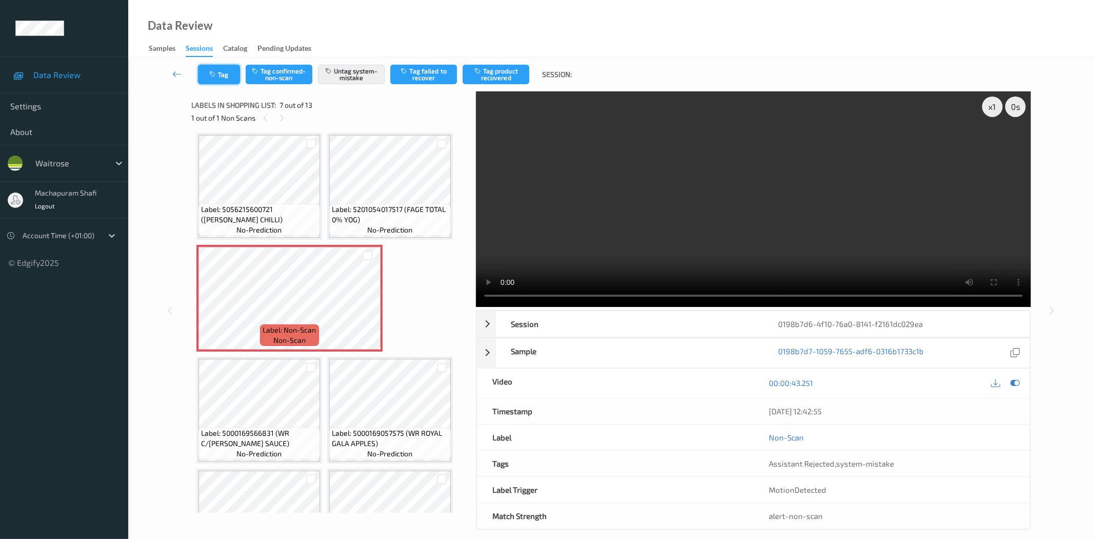
click at [221, 80] on button "Tag" at bounding box center [219, 74] width 42 height 19
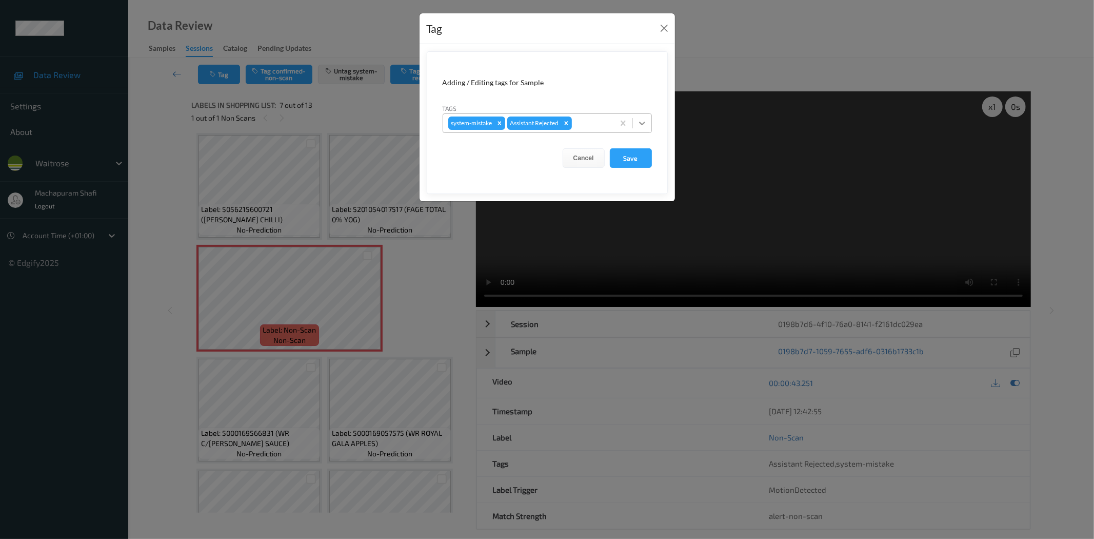
click at [648, 119] on div at bounding box center [642, 123] width 18 height 18
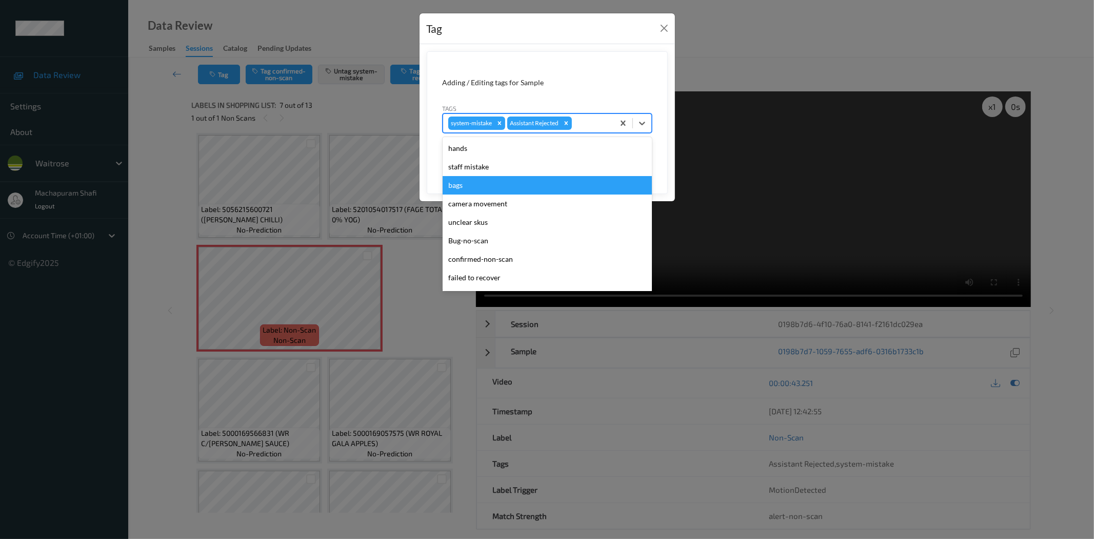
click at [467, 185] on div "bags" at bounding box center [547, 185] width 209 height 18
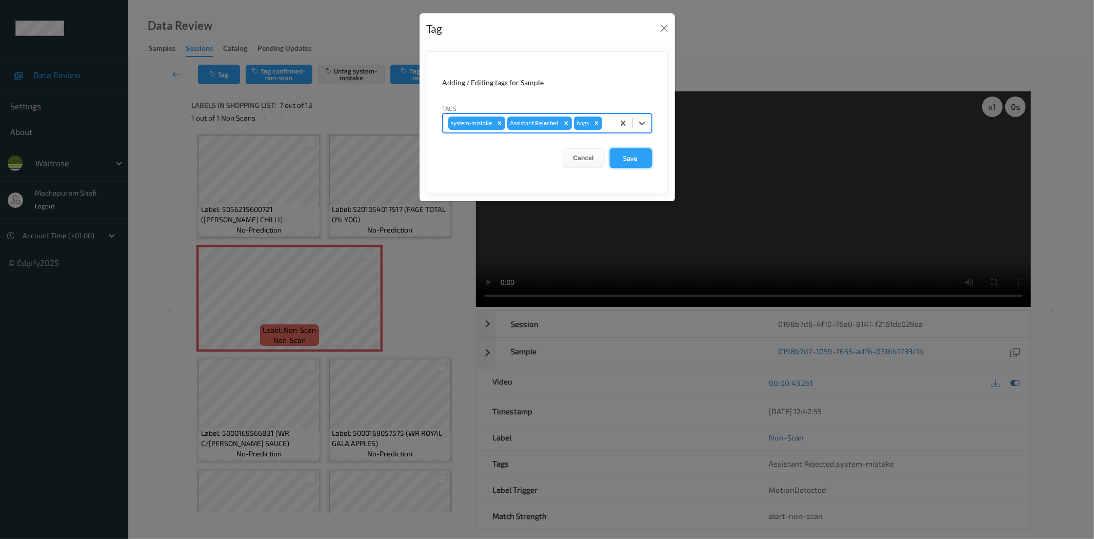
click at [636, 161] on button "Save" at bounding box center [631, 157] width 42 height 19
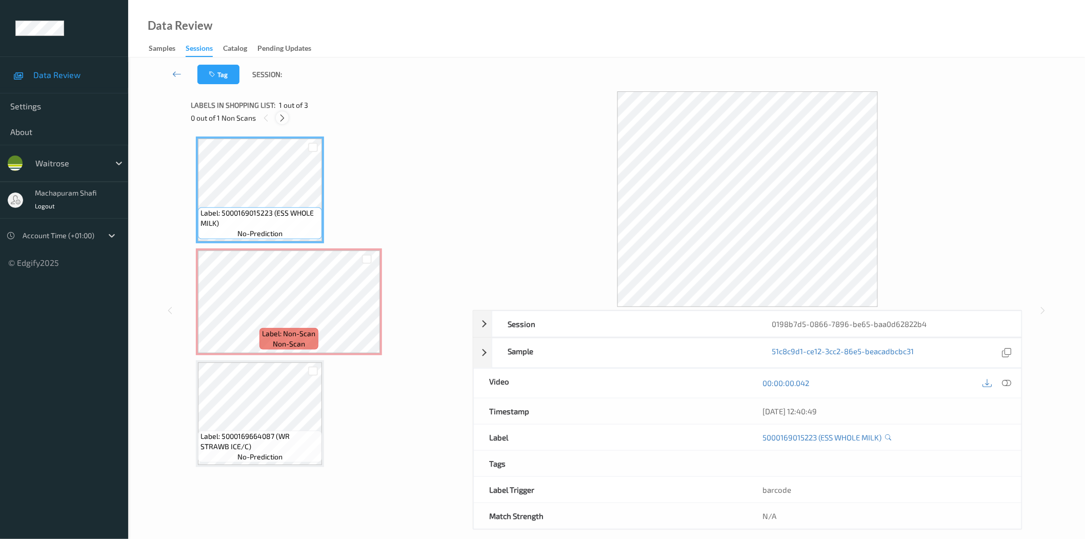
click at [281, 119] on icon at bounding box center [282, 117] width 9 height 9
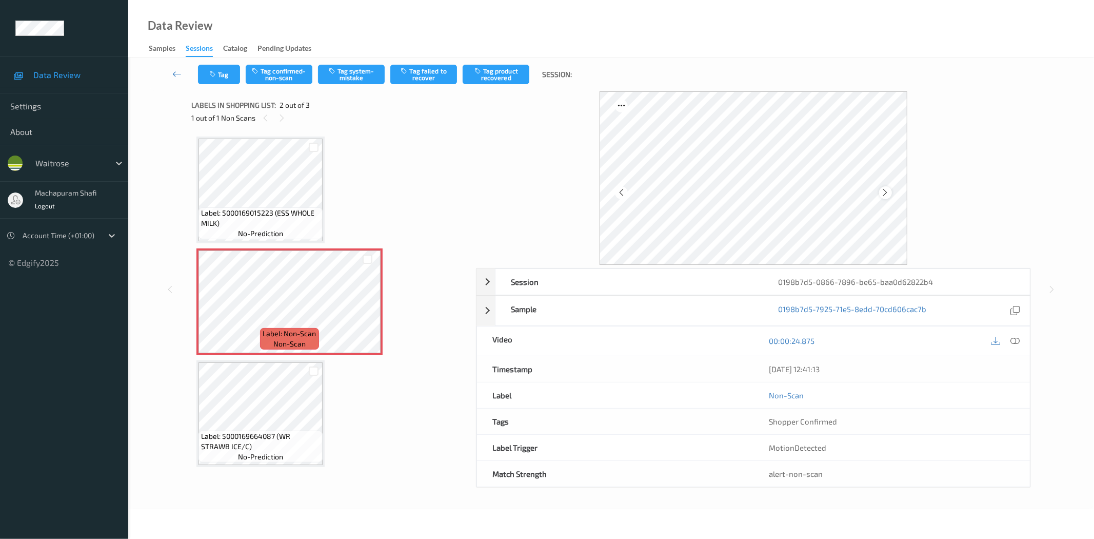
click at [885, 191] on icon at bounding box center [885, 192] width 9 height 9
click at [881, 189] on icon at bounding box center [885, 192] width 9 height 9
click at [886, 192] on icon at bounding box center [885, 192] width 9 height 9
click at [1017, 341] on icon at bounding box center [1015, 340] width 9 height 9
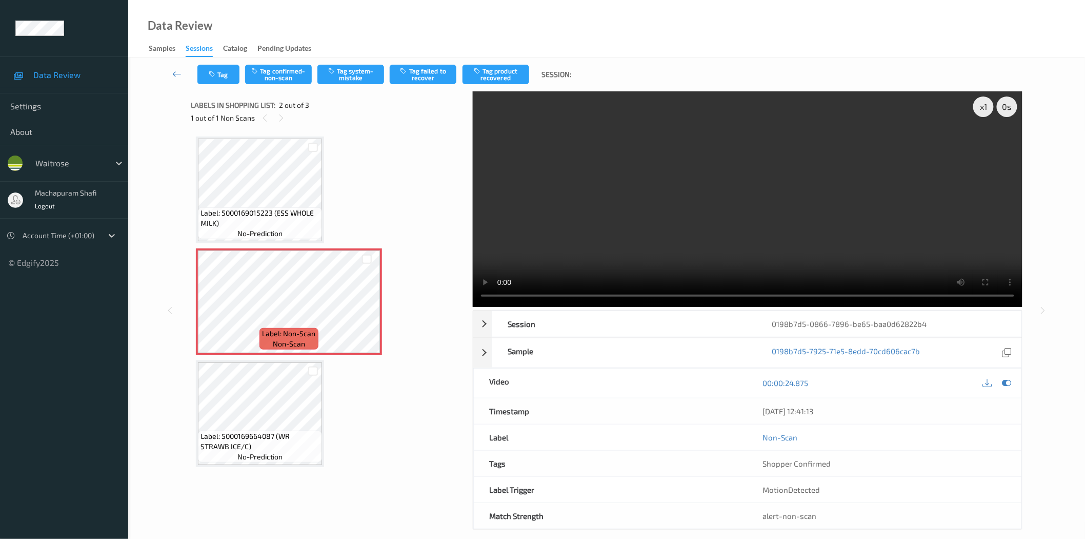
click at [347, 62] on div "Tag Tag confirmed-non-scan Tag system-mistake Tag failed to recover Tag product…" at bounding box center [606, 74] width 915 height 34
click at [341, 75] on button "Tag system-mistake" at bounding box center [351, 74] width 67 height 19
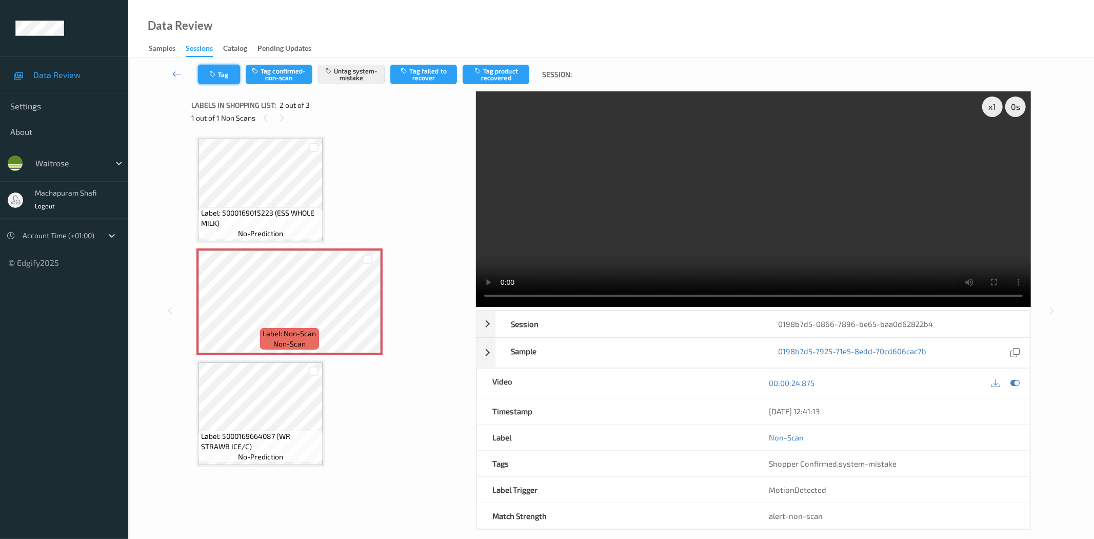
click at [214, 76] on icon "button" at bounding box center [213, 74] width 9 height 7
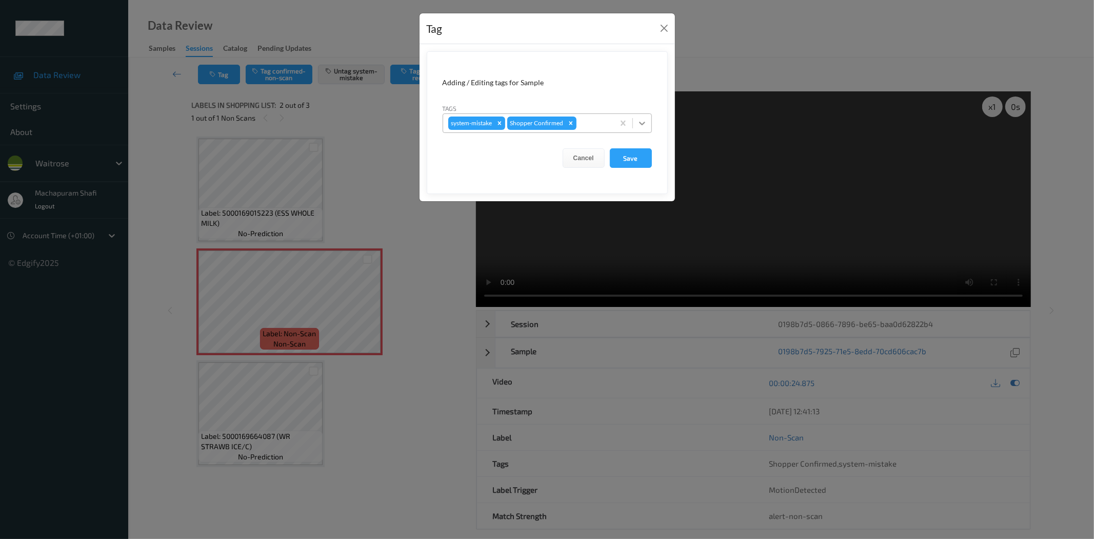
click at [638, 121] on icon at bounding box center [642, 123] width 10 height 10
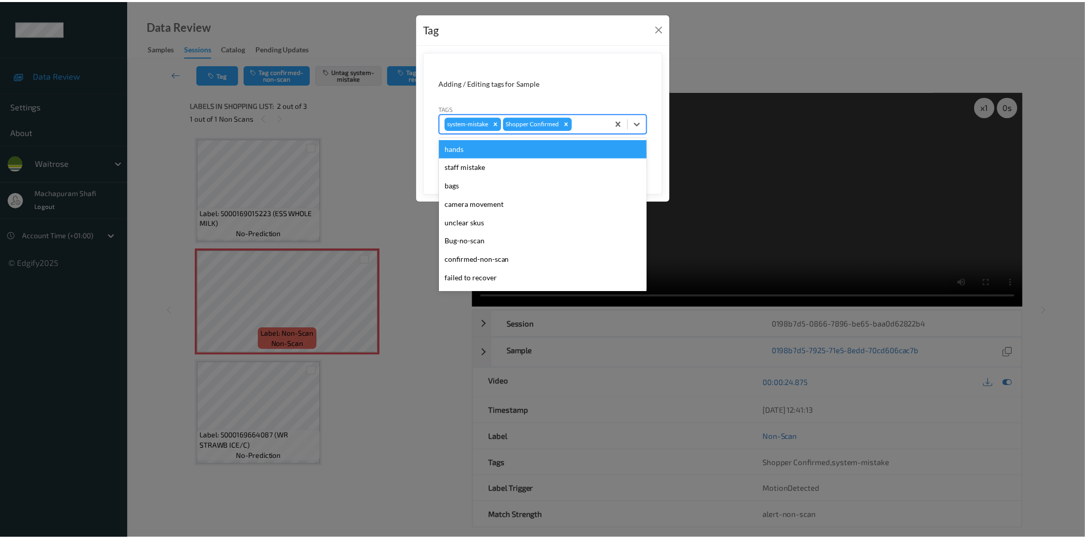
scroll to position [201, 0]
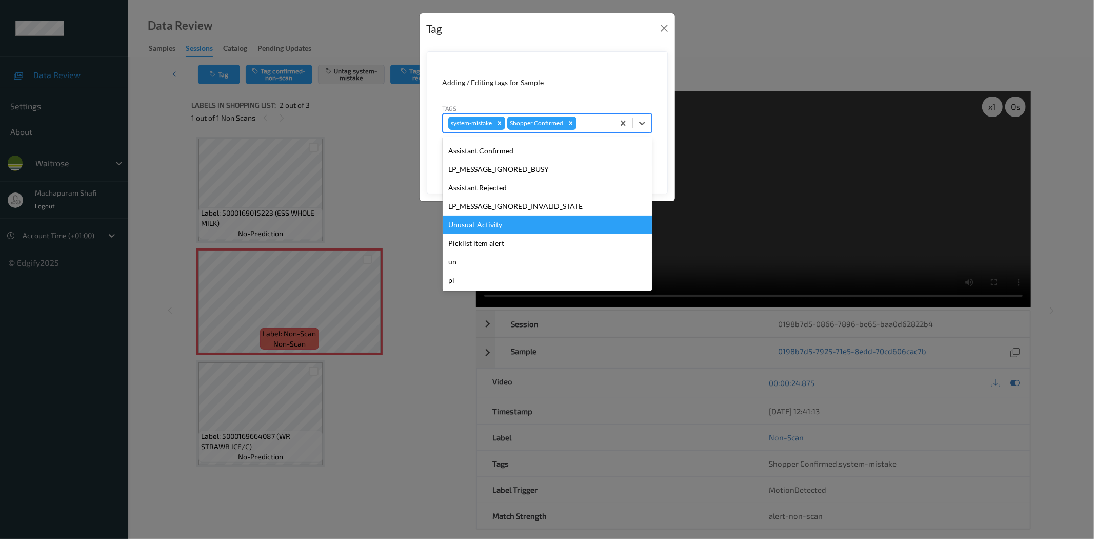
click at [484, 221] on div "Unusual-Activity" at bounding box center [547, 224] width 209 height 18
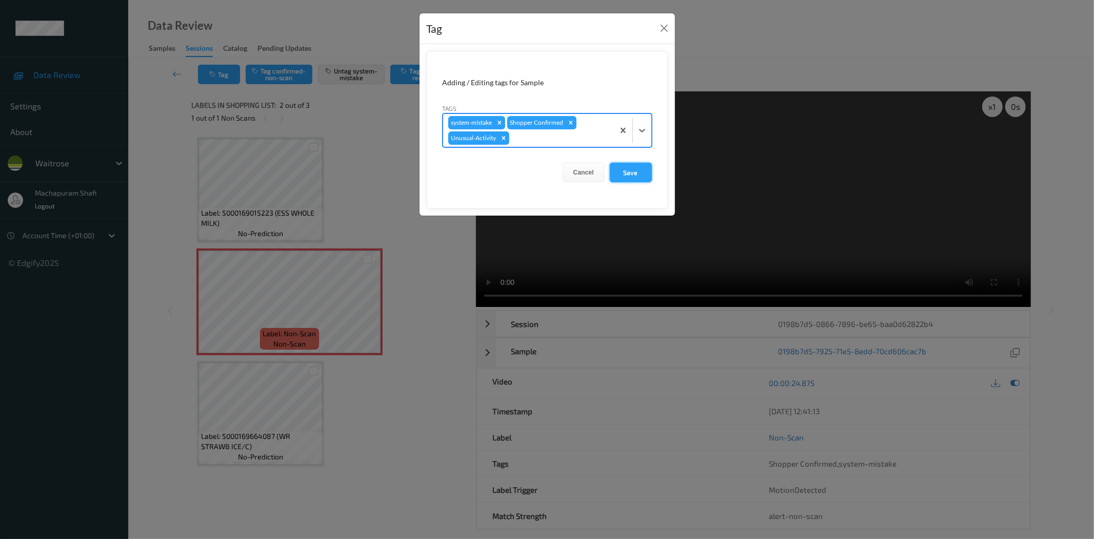
click at [629, 168] on button "Save" at bounding box center [631, 172] width 42 height 19
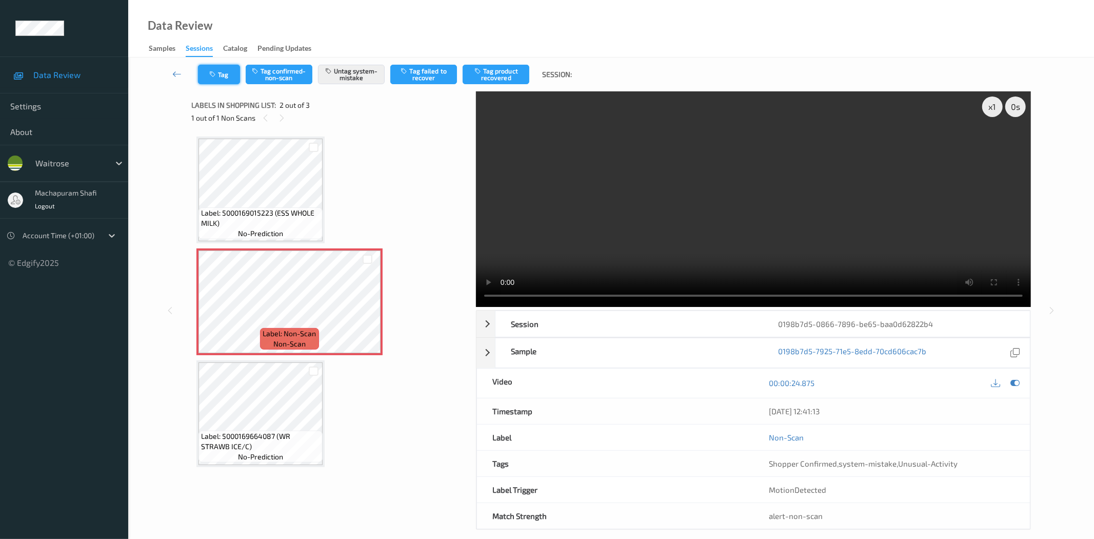
click at [213, 69] on button "Tag" at bounding box center [219, 74] width 42 height 19
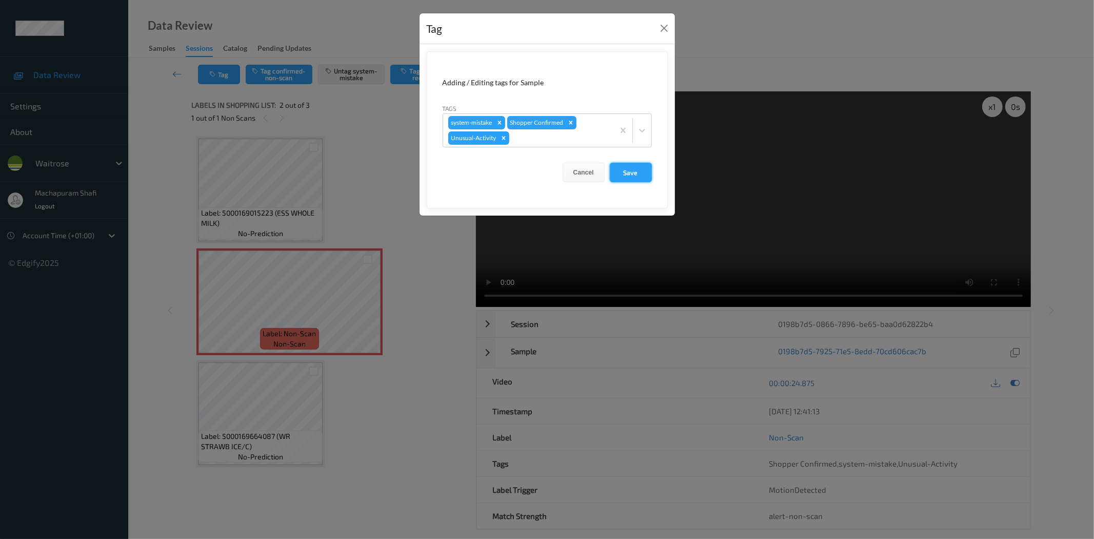
click at [624, 168] on button "Save" at bounding box center [631, 172] width 42 height 19
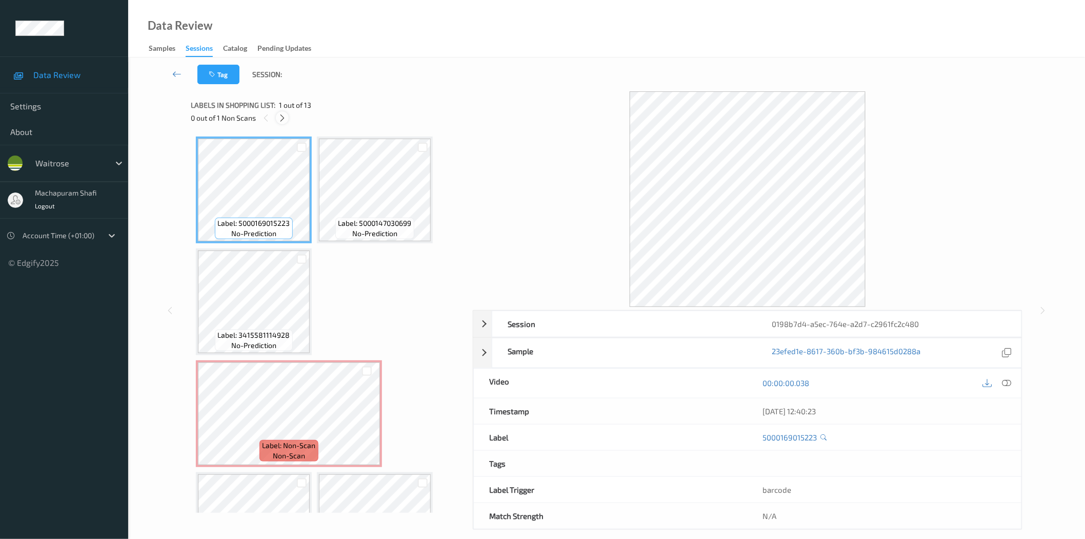
click at [283, 115] on icon at bounding box center [282, 117] width 9 height 9
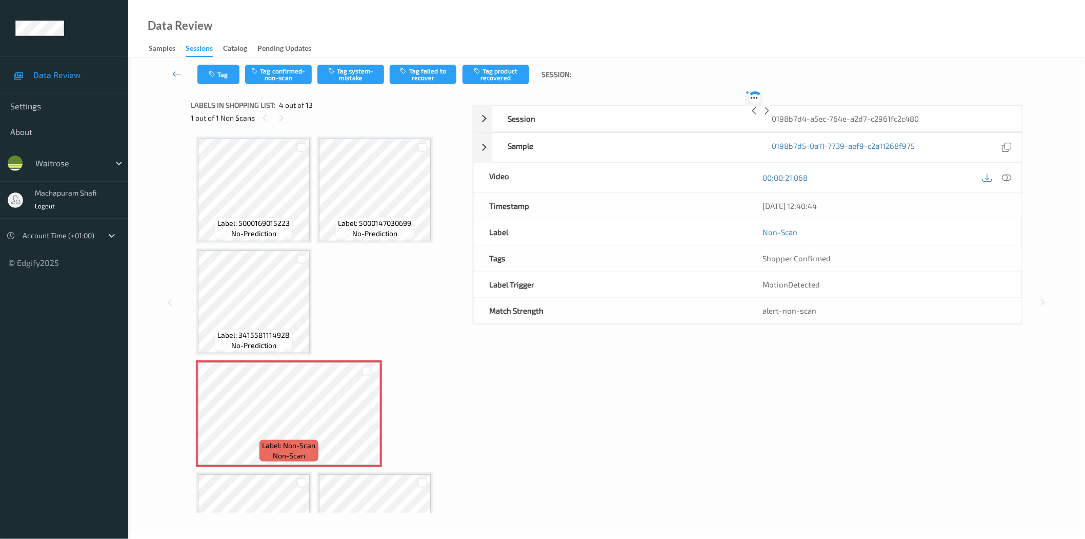
scroll to position [116, 0]
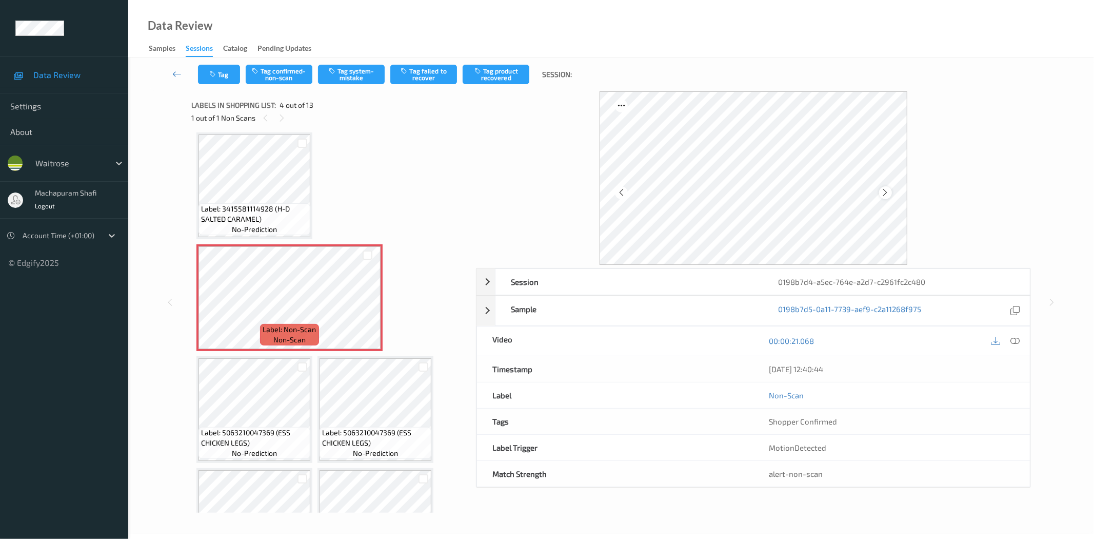
click at [887, 191] on icon at bounding box center [885, 192] width 9 height 9
click at [888, 192] on icon at bounding box center [885, 192] width 9 height 9
click at [1014, 340] on icon at bounding box center [1015, 340] width 9 height 9
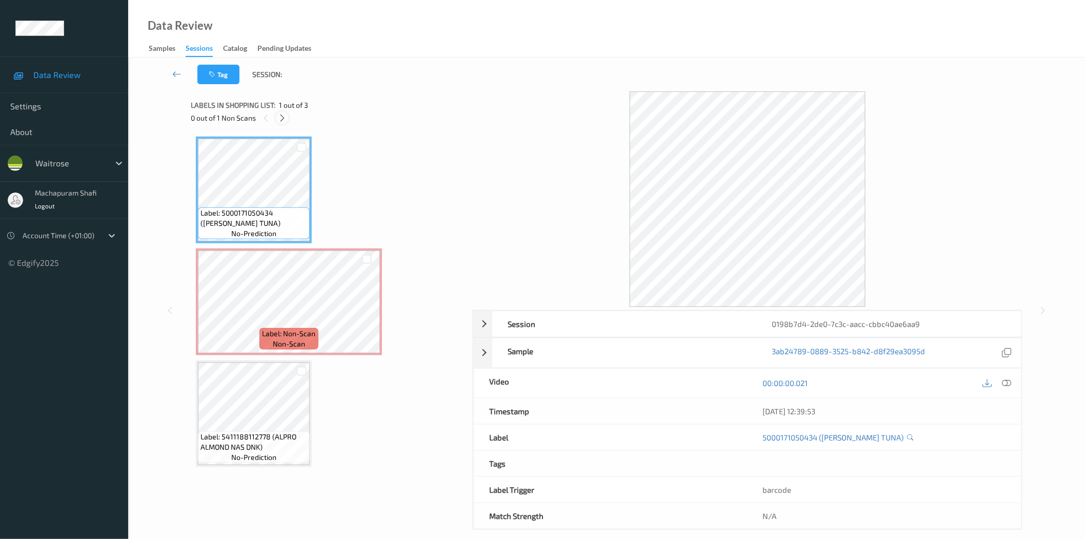
click at [281, 116] on icon at bounding box center [282, 117] width 9 height 9
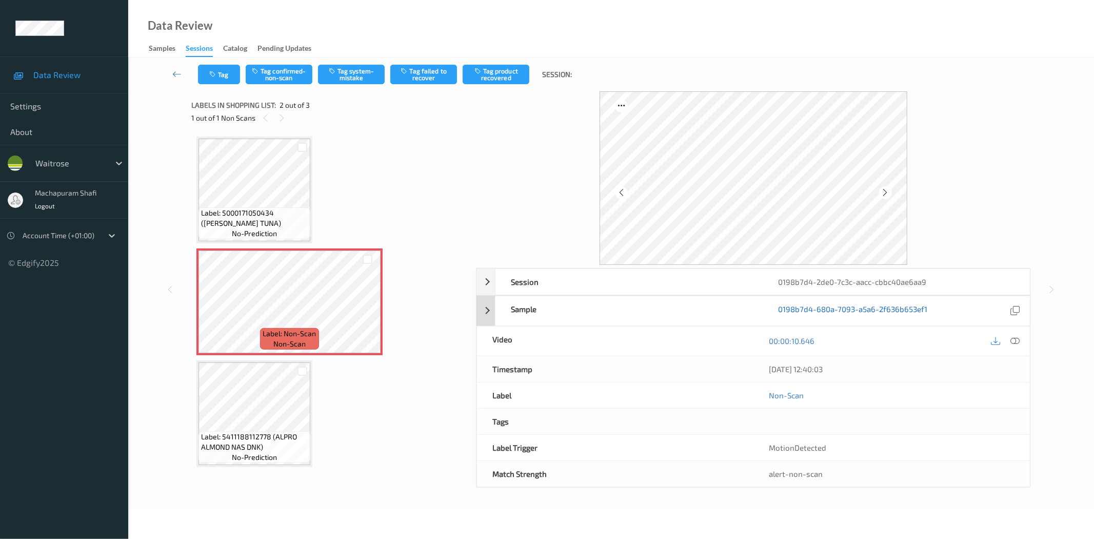
drag, startPoint x: 1014, startPoint y: 340, endPoint x: 912, endPoint y: 207, distance: 167.2
click at [1014, 340] on icon at bounding box center [1015, 340] width 9 height 9
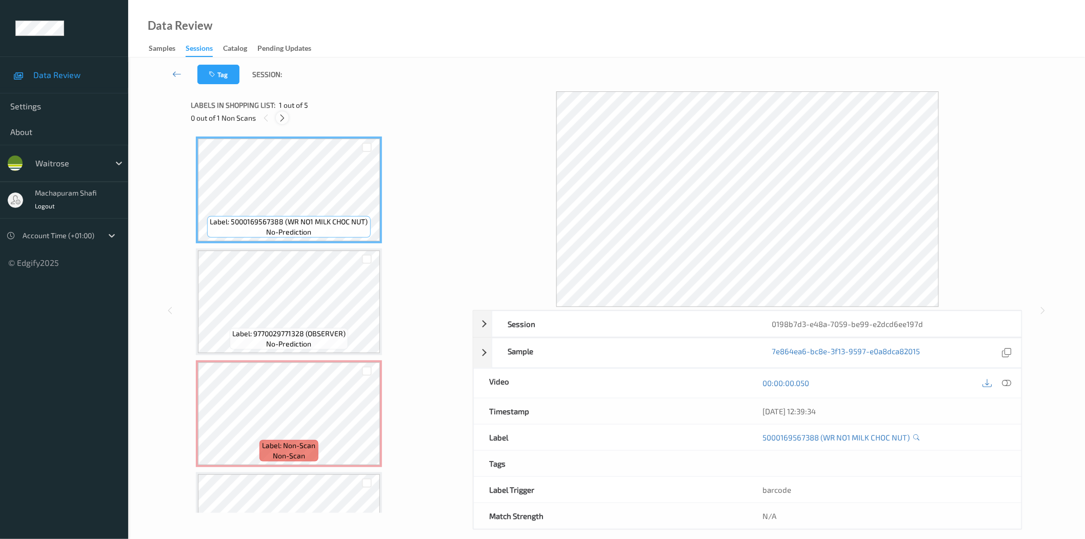
click at [281, 118] on icon at bounding box center [282, 117] width 9 height 9
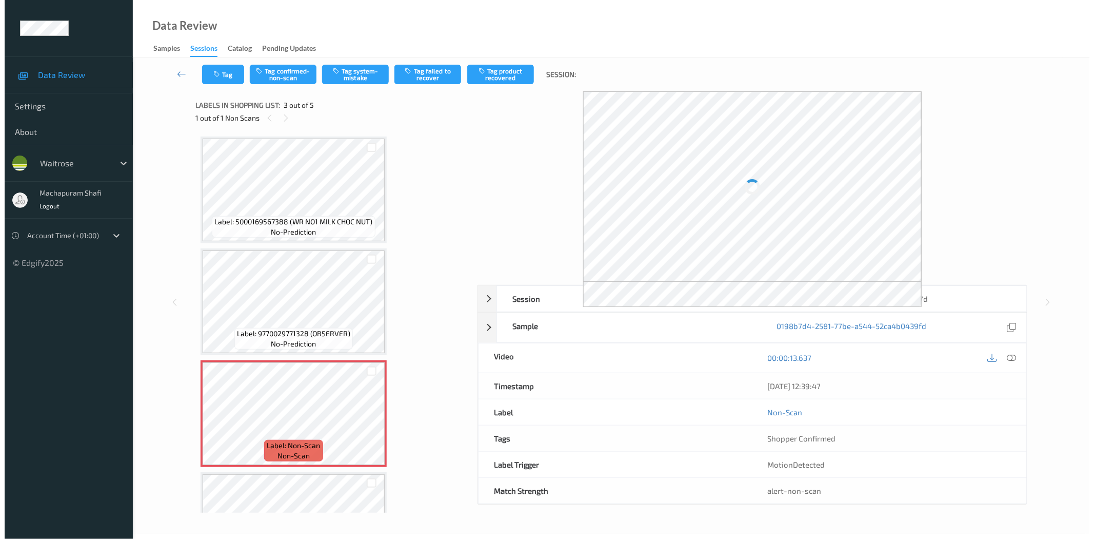
scroll to position [116, 0]
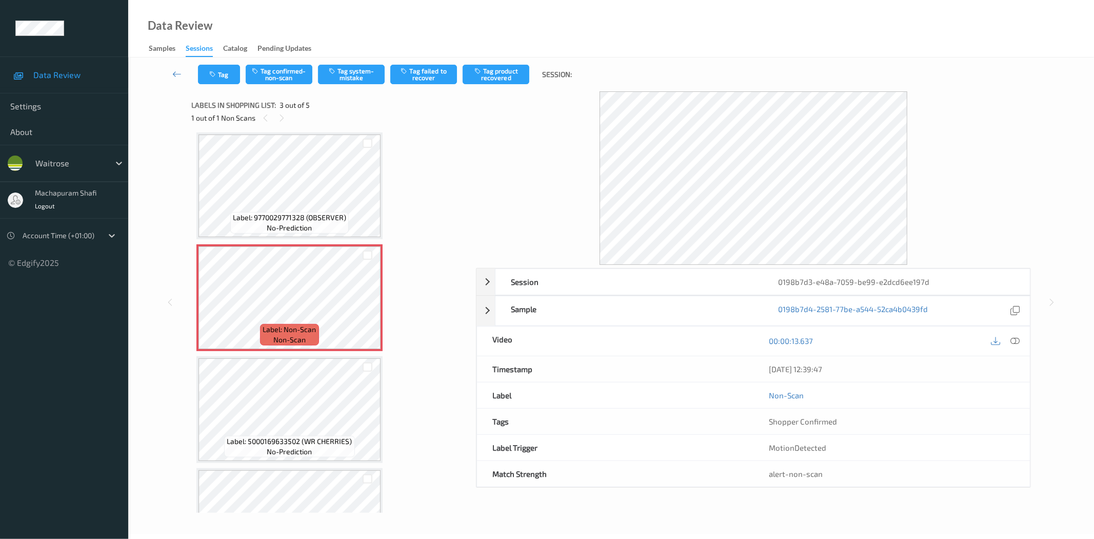
drag, startPoint x: 1017, startPoint y: 343, endPoint x: 1007, endPoint y: 327, distance: 18.9
click at [1017, 343] on icon at bounding box center [1015, 340] width 9 height 9
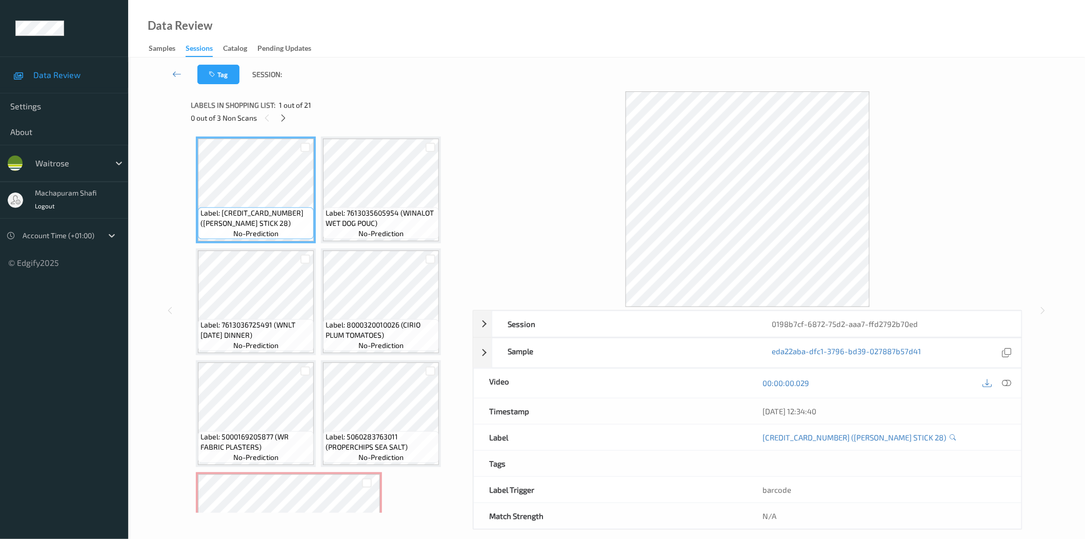
drag, startPoint x: 283, startPoint y: 117, endPoint x: 291, endPoint y: 121, distance: 9.2
click at [283, 117] on icon at bounding box center [283, 117] width 9 height 9
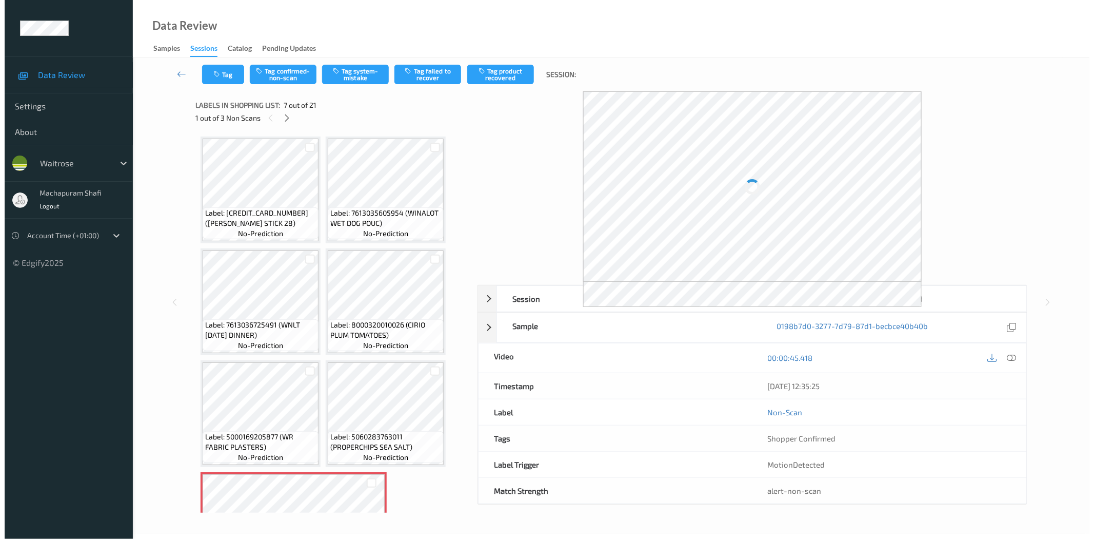
scroll to position [227, 0]
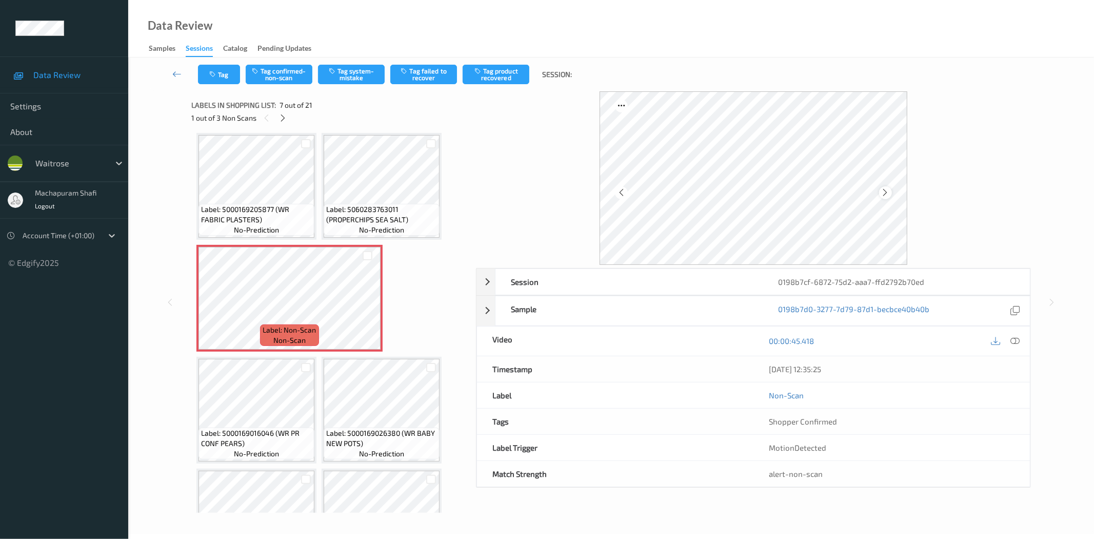
click at [881, 195] on icon at bounding box center [885, 192] width 9 height 9
click at [1016, 340] on icon at bounding box center [1015, 340] width 9 height 9
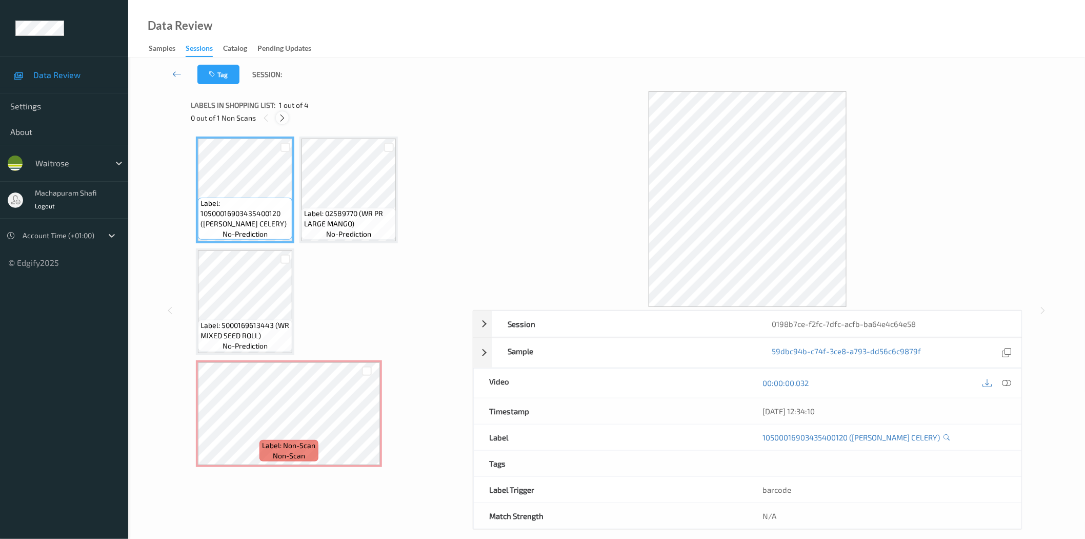
click at [278, 115] on div at bounding box center [282, 117] width 13 height 13
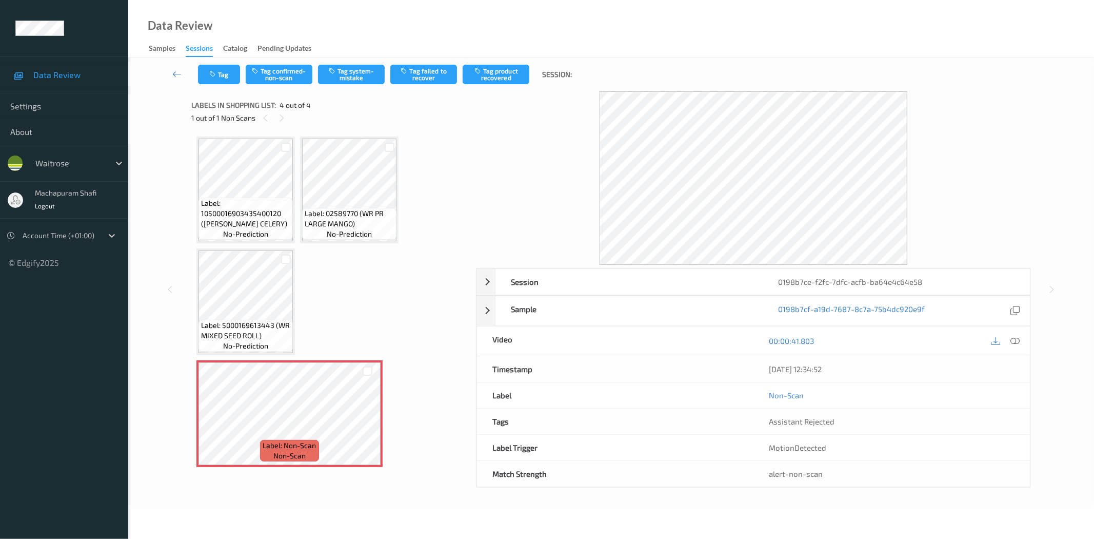
drag, startPoint x: 1019, startPoint y: 340, endPoint x: 940, endPoint y: 262, distance: 111.4
click at [1019, 340] on icon at bounding box center [1015, 340] width 9 height 9
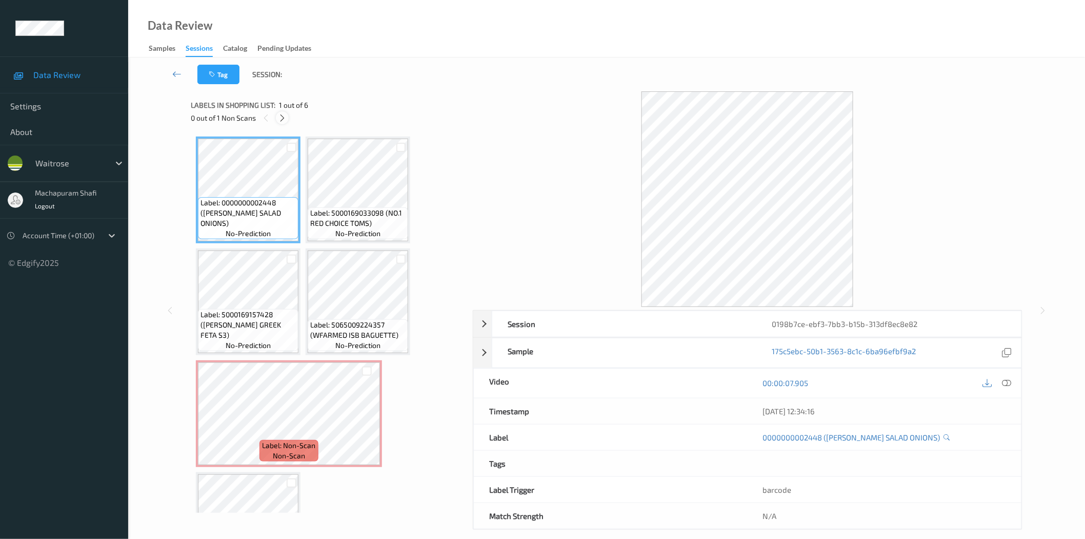
click at [280, 117] on icon at bounding box center [282, 117] width 9 height 9
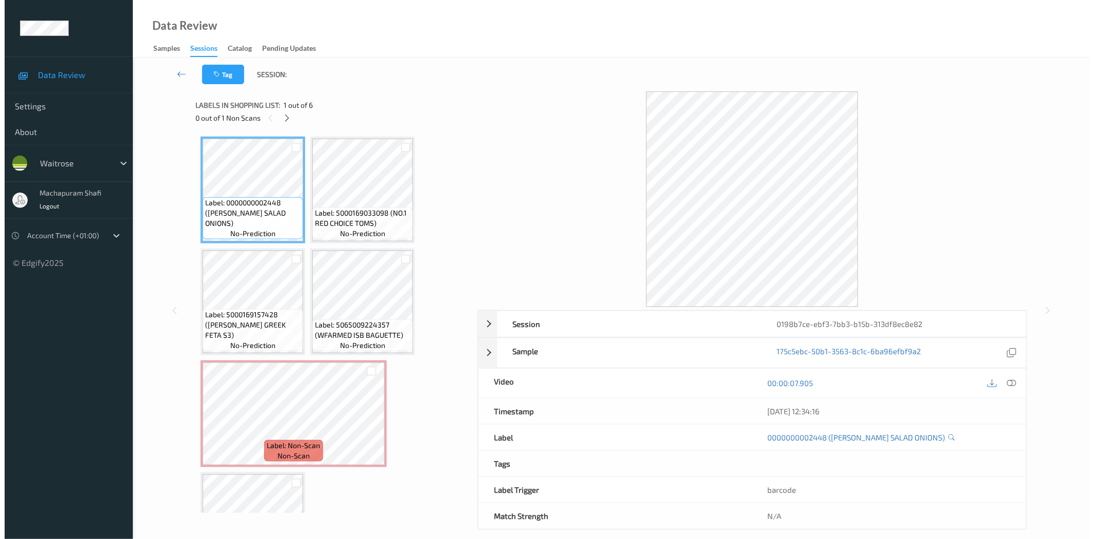
scroll to position [68, 0]
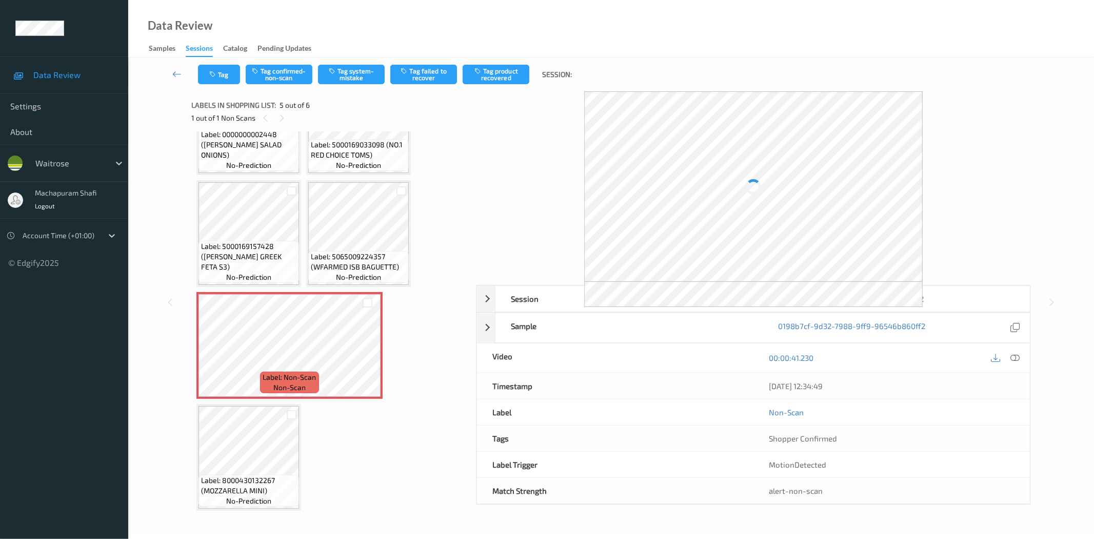
drag, startPoint x: 1012, startPoint y: 361, endPoint x: 997, endPoint y: 312, distance: 51.1
click at [1012, 361] on icon at bounding box center [1015, 357] width 9 height 9
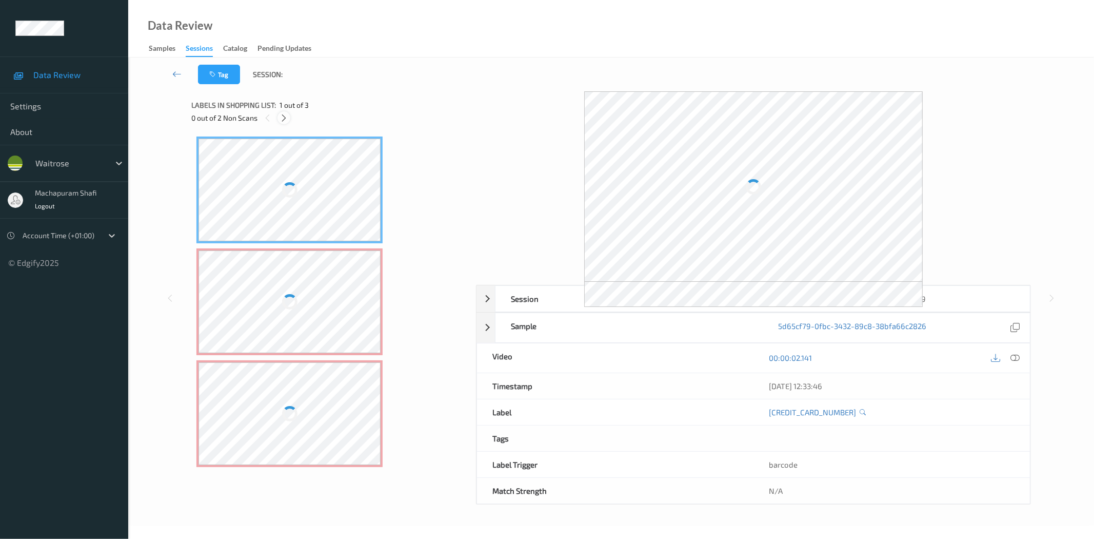
click at [284, 115] on icon at bounding box center [284, 117] width 9 height 9
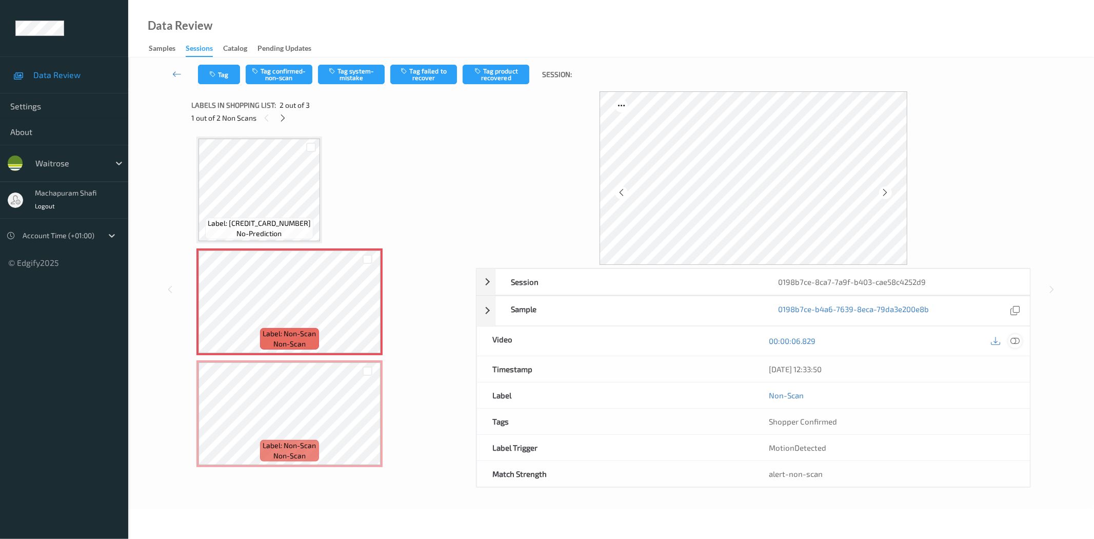
click at [1014, 343] on icon at bounding box center [1015, 340] width 9 height 9
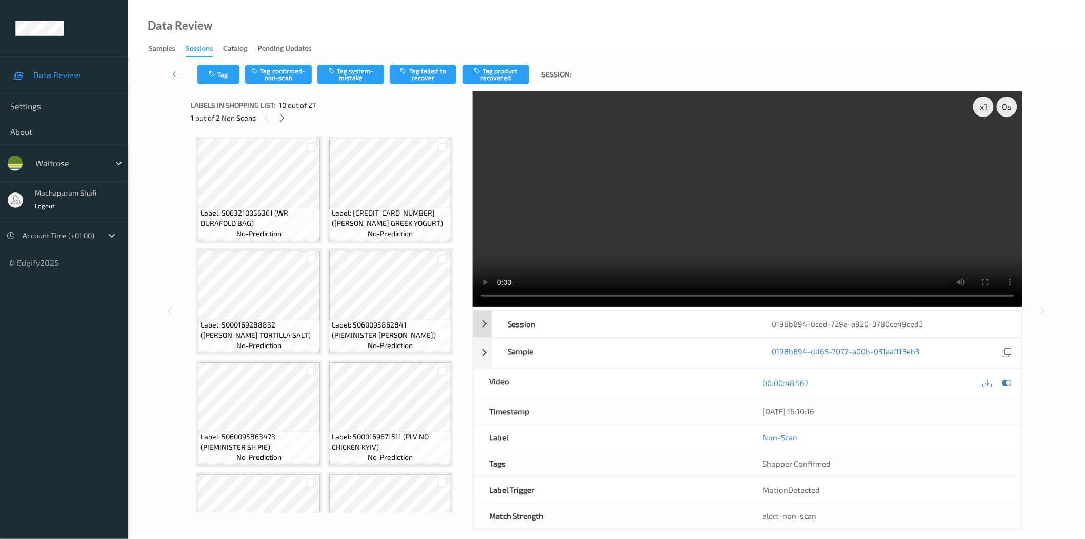
scroll to position [456, 0]
